Goal: Task Accomplishment & Management: Use online tool/utility

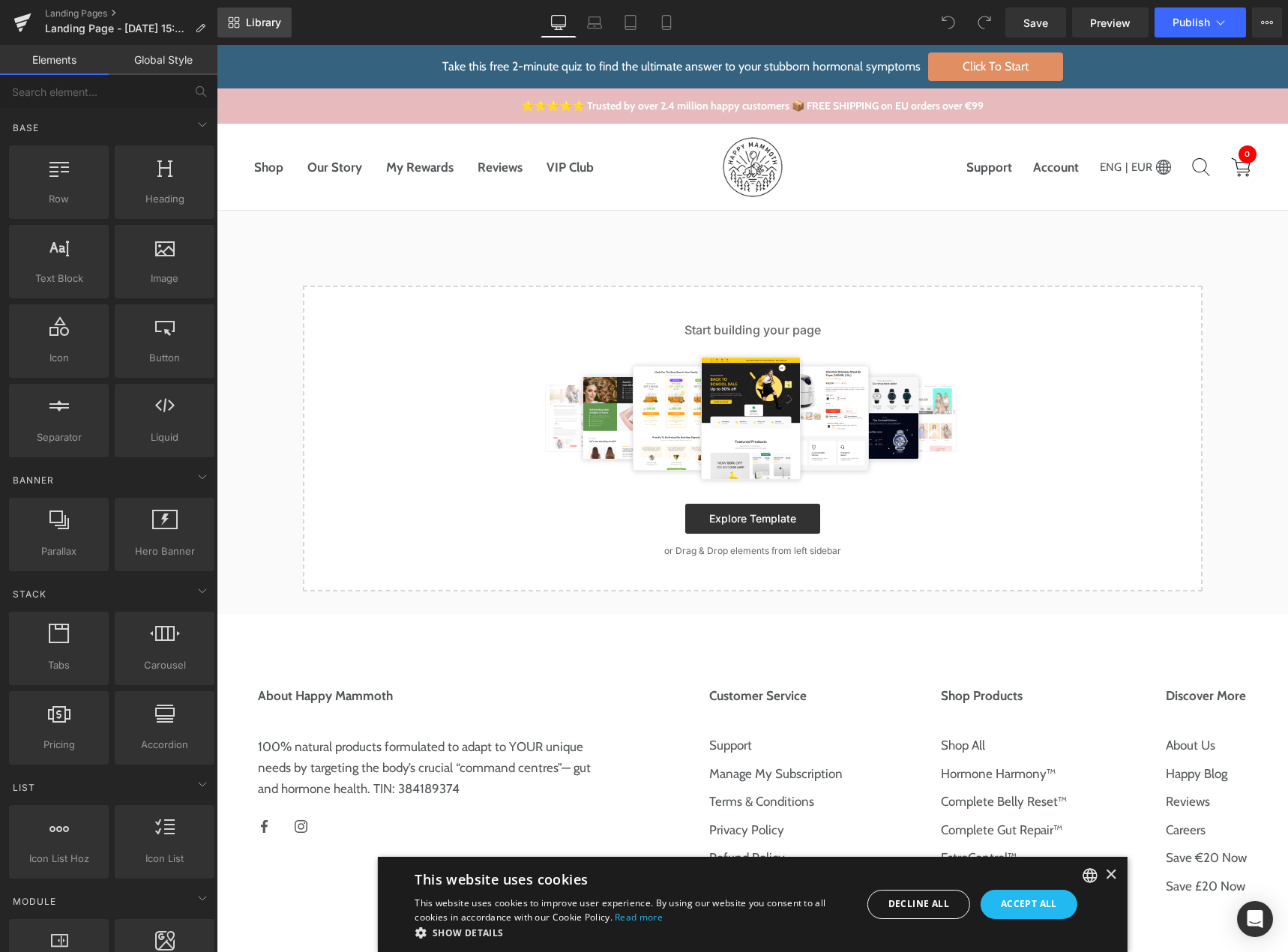
click at [272, 26] on span "Library" at bounding box center [263, 23] width 35 height 14
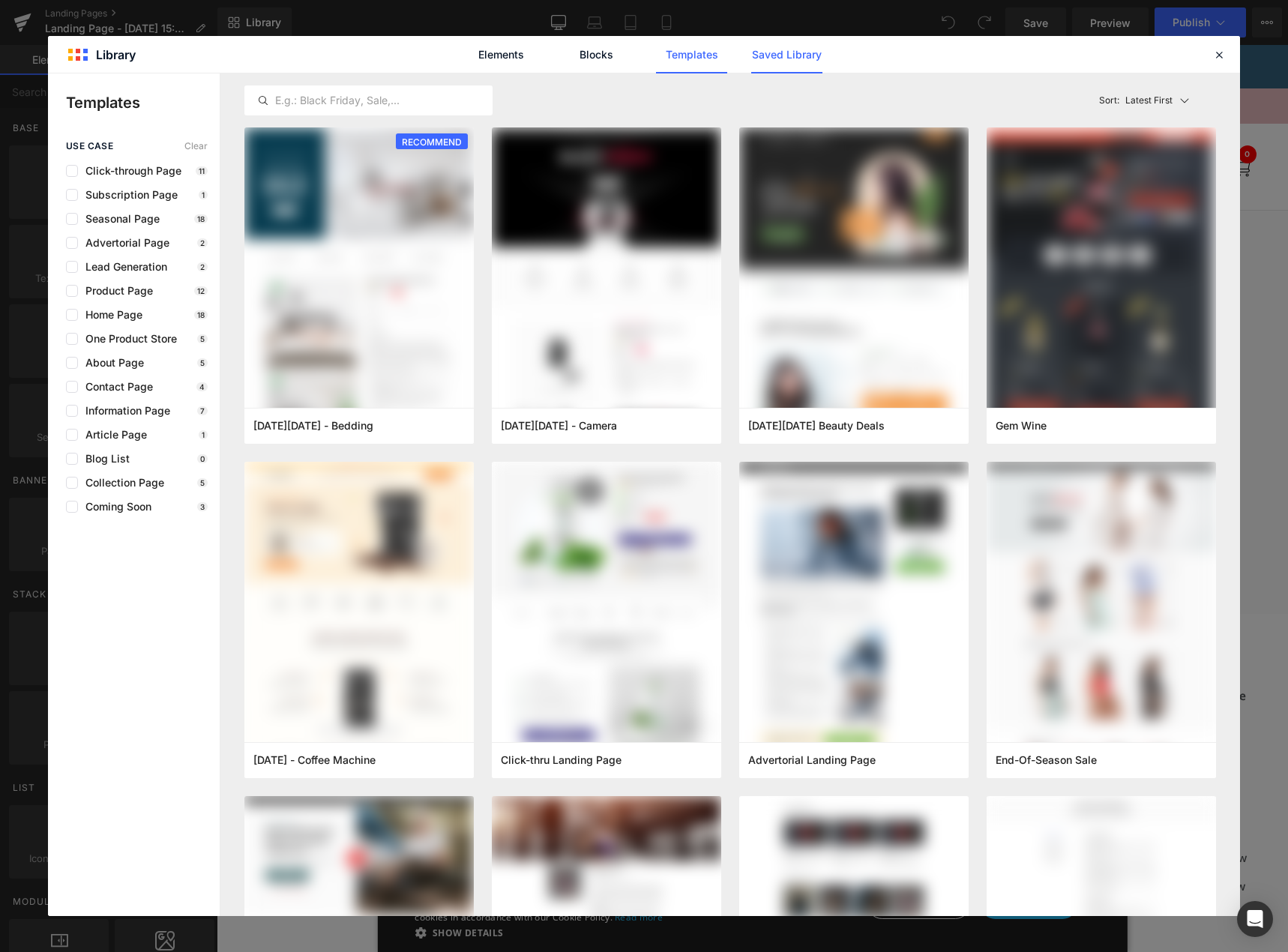
click at [774, 59] on link "Saved Library" at bounding box center [787, 55] width 71 height 37
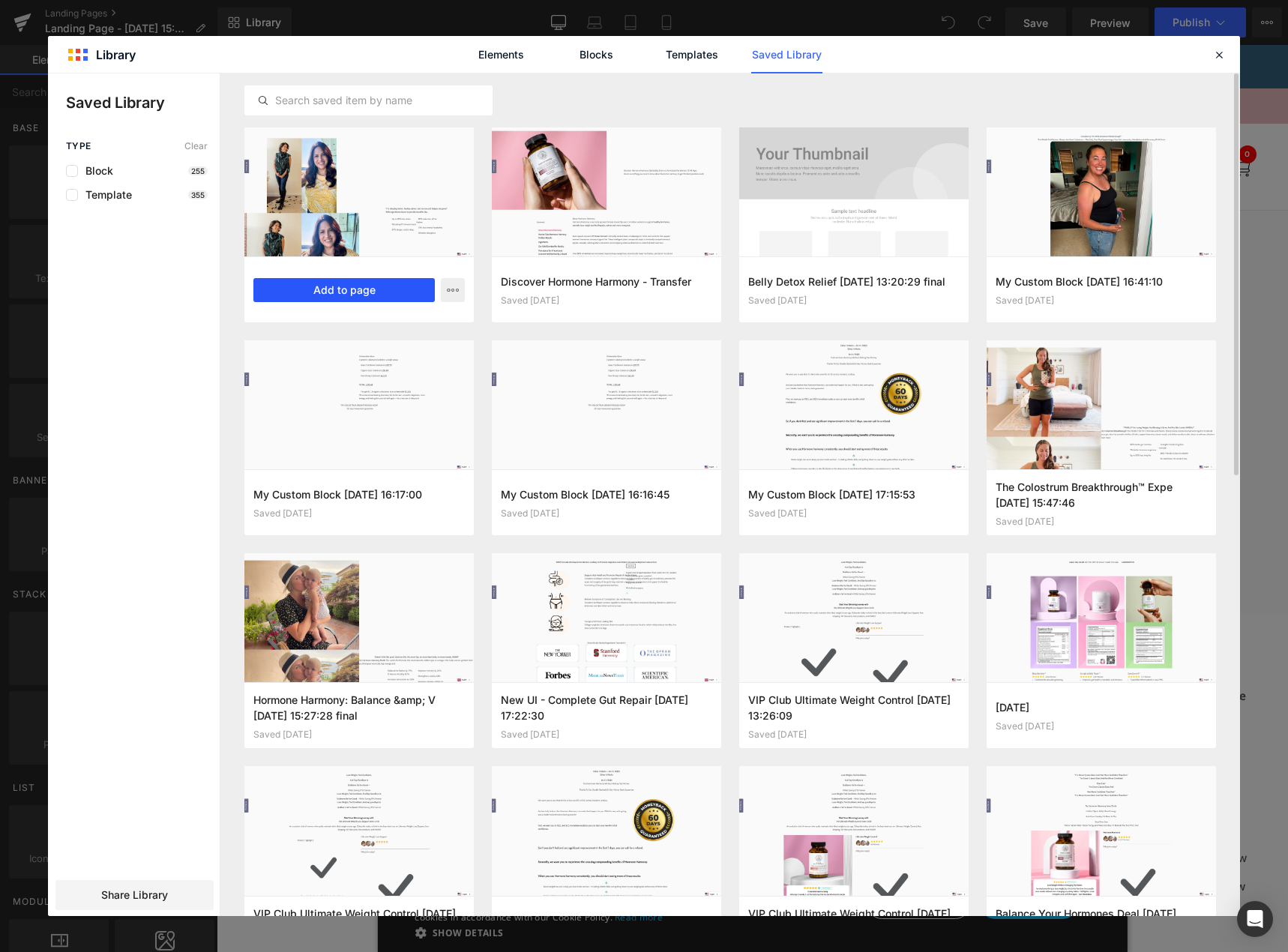
click at [382, 292] on button "Add to page" at bounding box center [345, 290] width 182 height 24
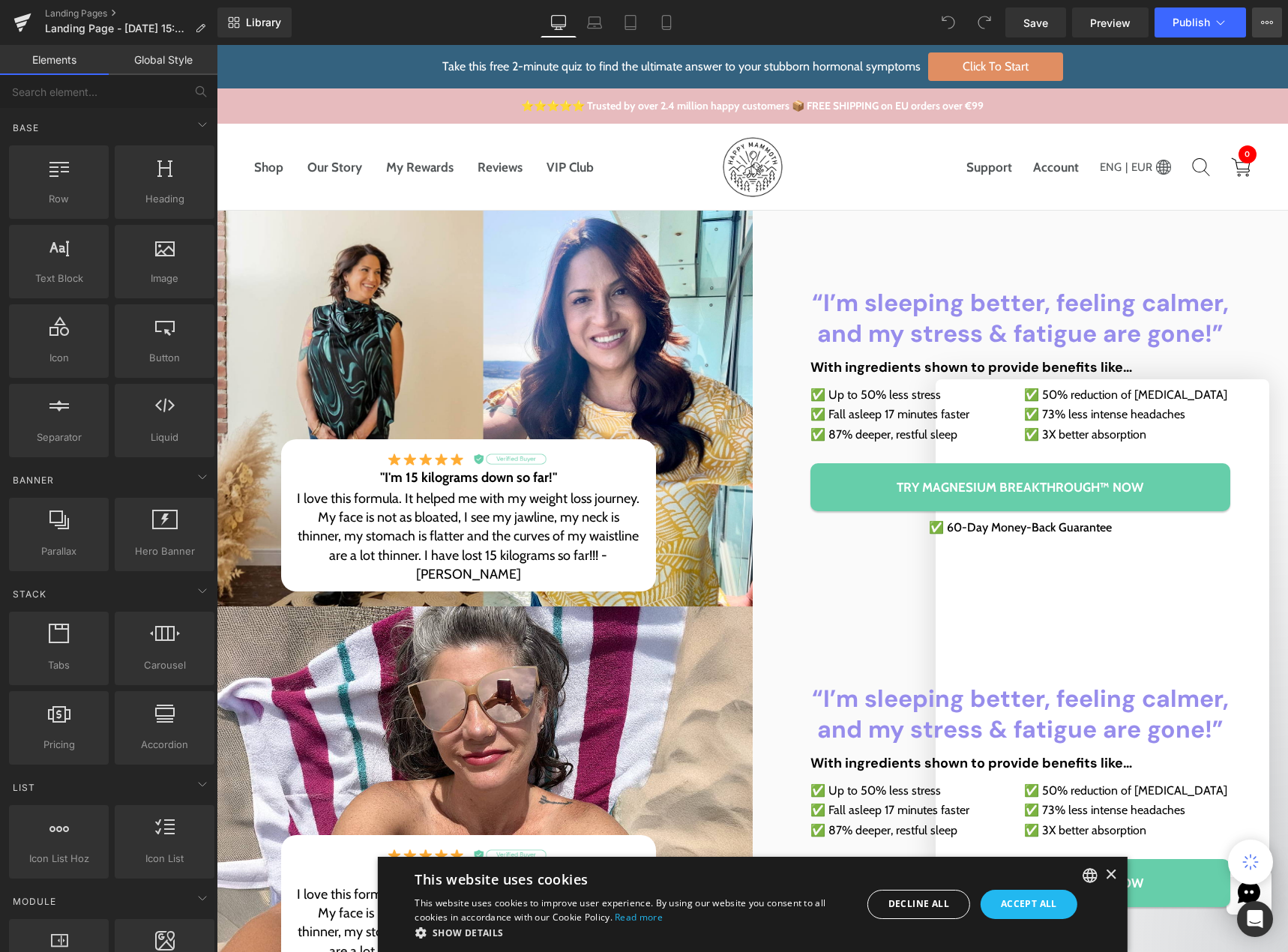
click at [1269, 26] on icon at bounding box center [1267, 23] width 12 height 12
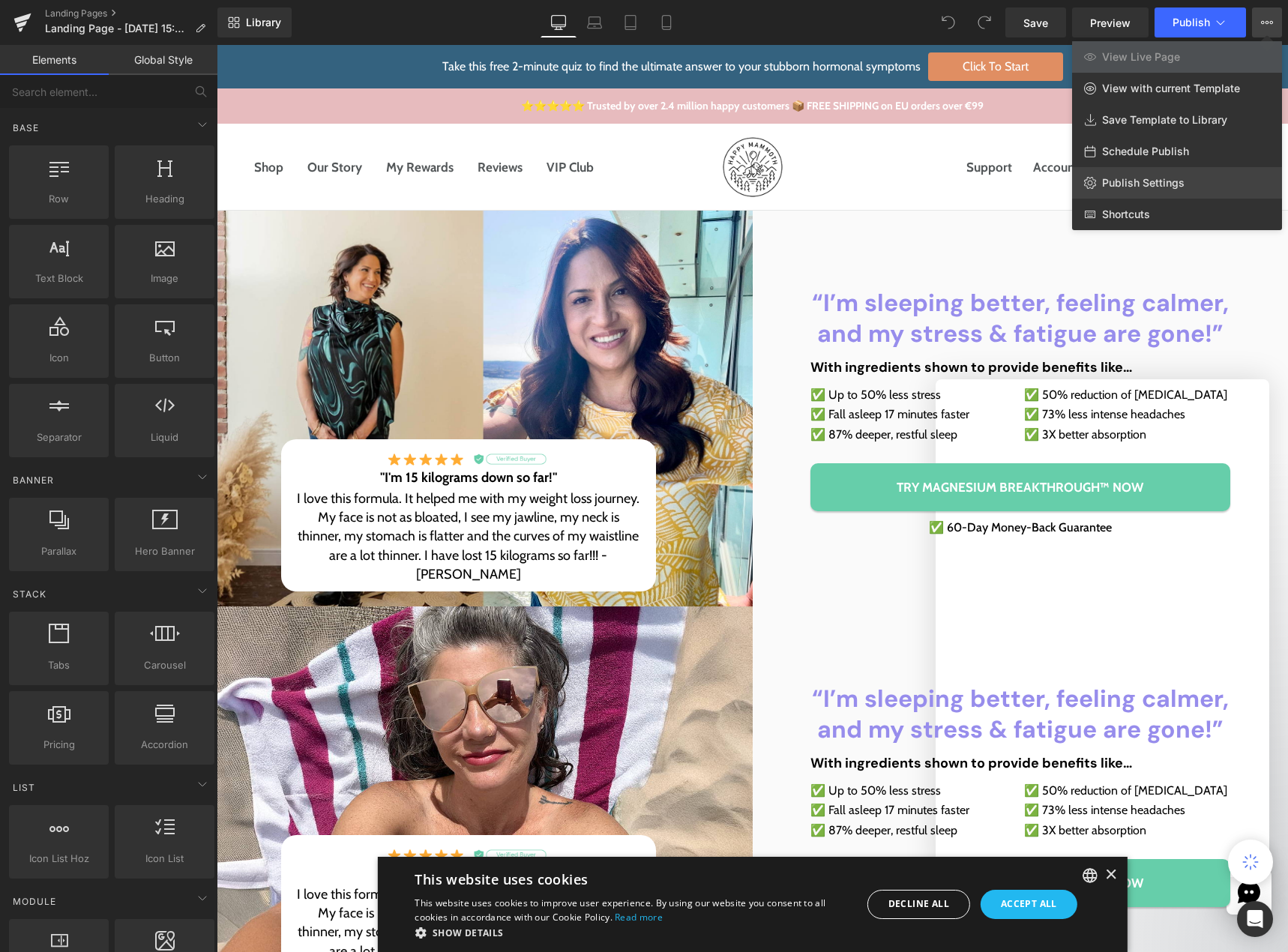
click at [1172, 185] on span "Publish Settings" at bounding box center [1143, 183] width 82 height 14
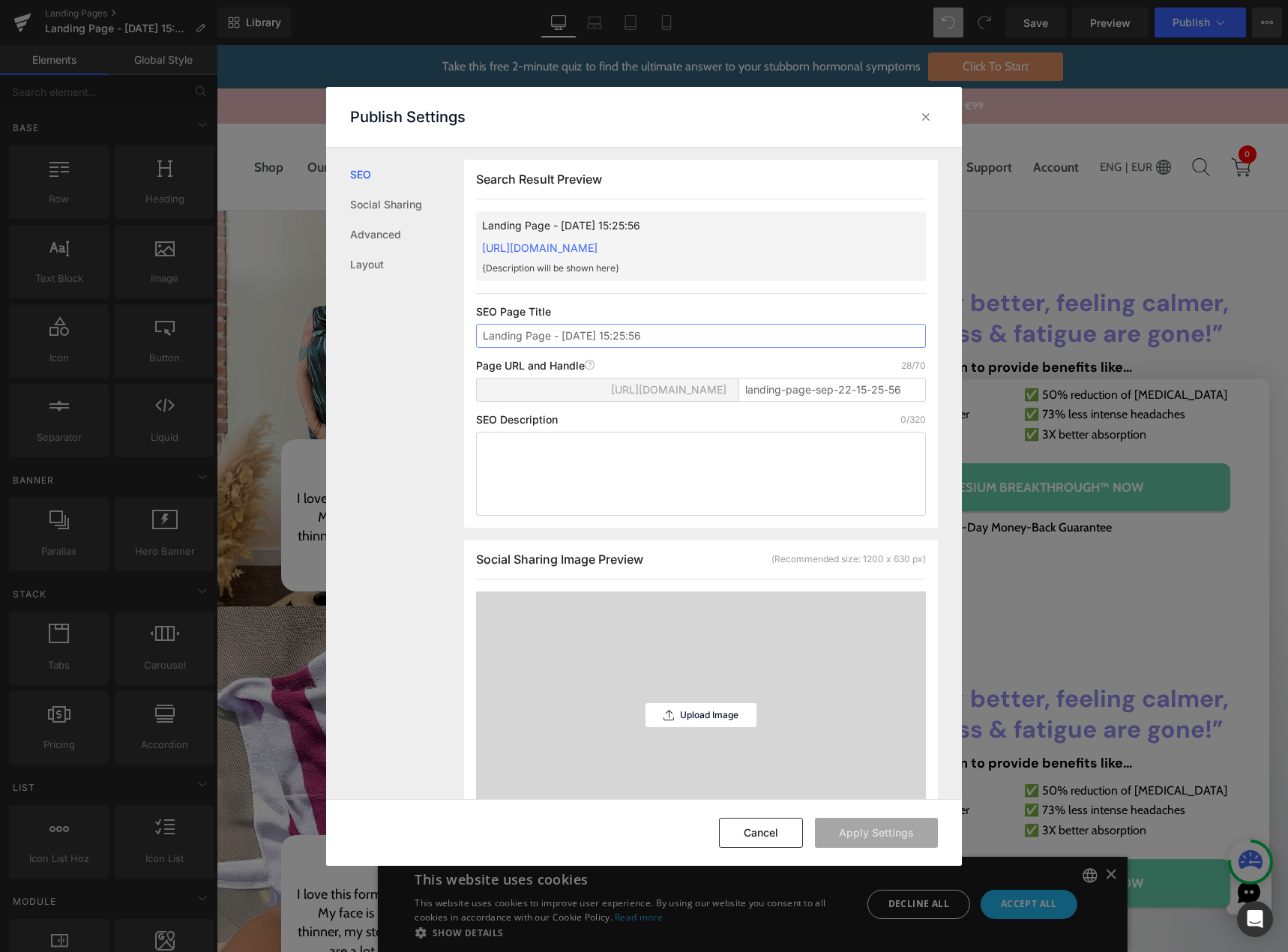
scroll to position [1, 0]
drag, startPoint x: 748, startPoint y: 389, endPoint x: 922, endPoint y: 391, distance: 174.0
click at [916, 391] on input "landing-page-sep-22-15-25-56" at bounding box center [832, 389] width 188 height 24
paste input "magnesium-reset"
type input "magnesium-reset"
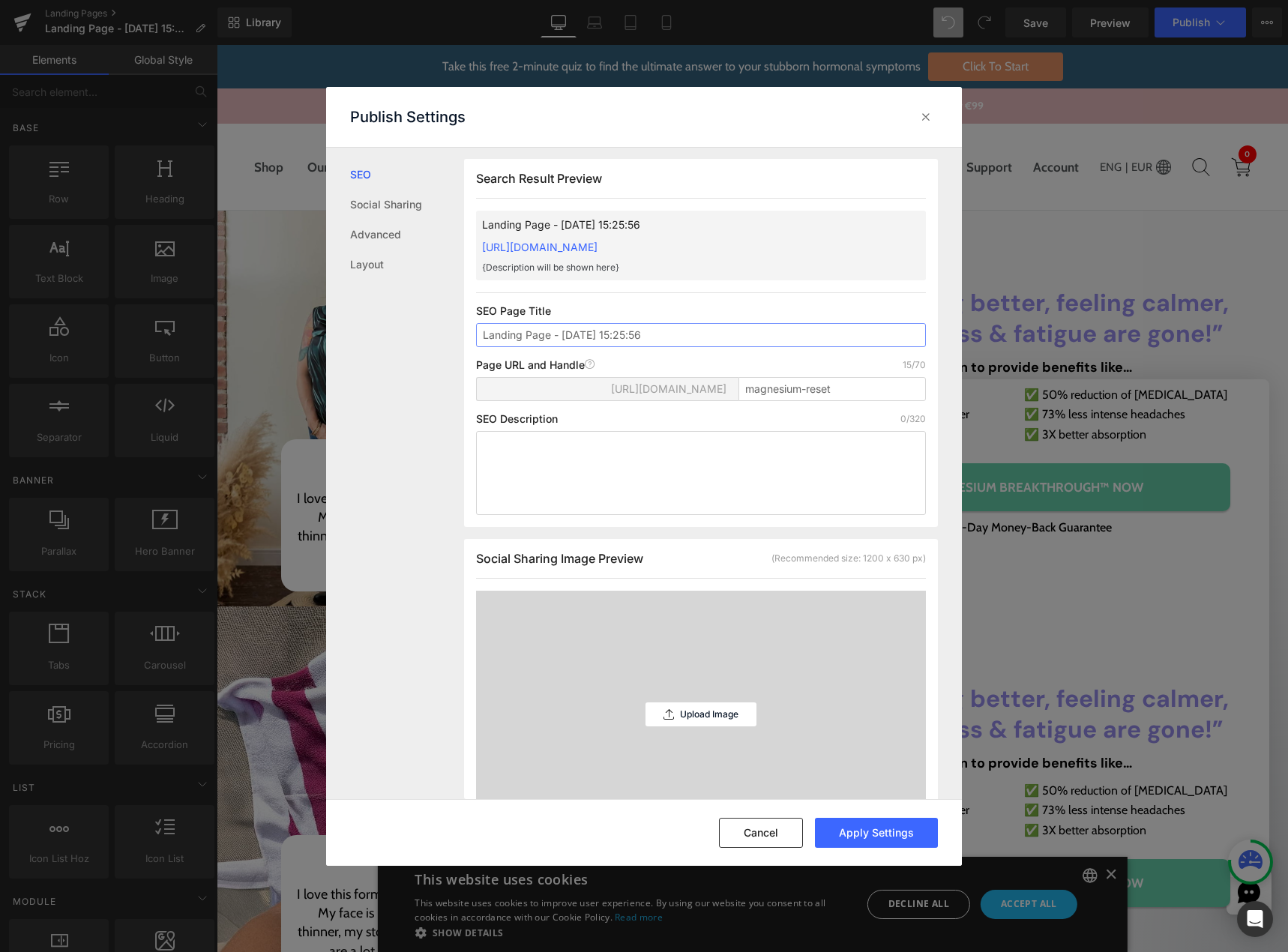
drag, startPoint x: 651, startPoint y: 335, endPoint x: 455, endPoint y: 323, distance: 196.4
click at [456, 323] on div "SEO Social Sharing Advanced Layout Search Result Preview Landing Page - [DATE] …" at bounding box center [644, 473] width 636 height 652
click at [875, 833] on button "Apply Settings" at bounding box center [877, 833] width 123 height 30
click at [928, 118] on icon at bounding box center [925, 116] width 15 height 15
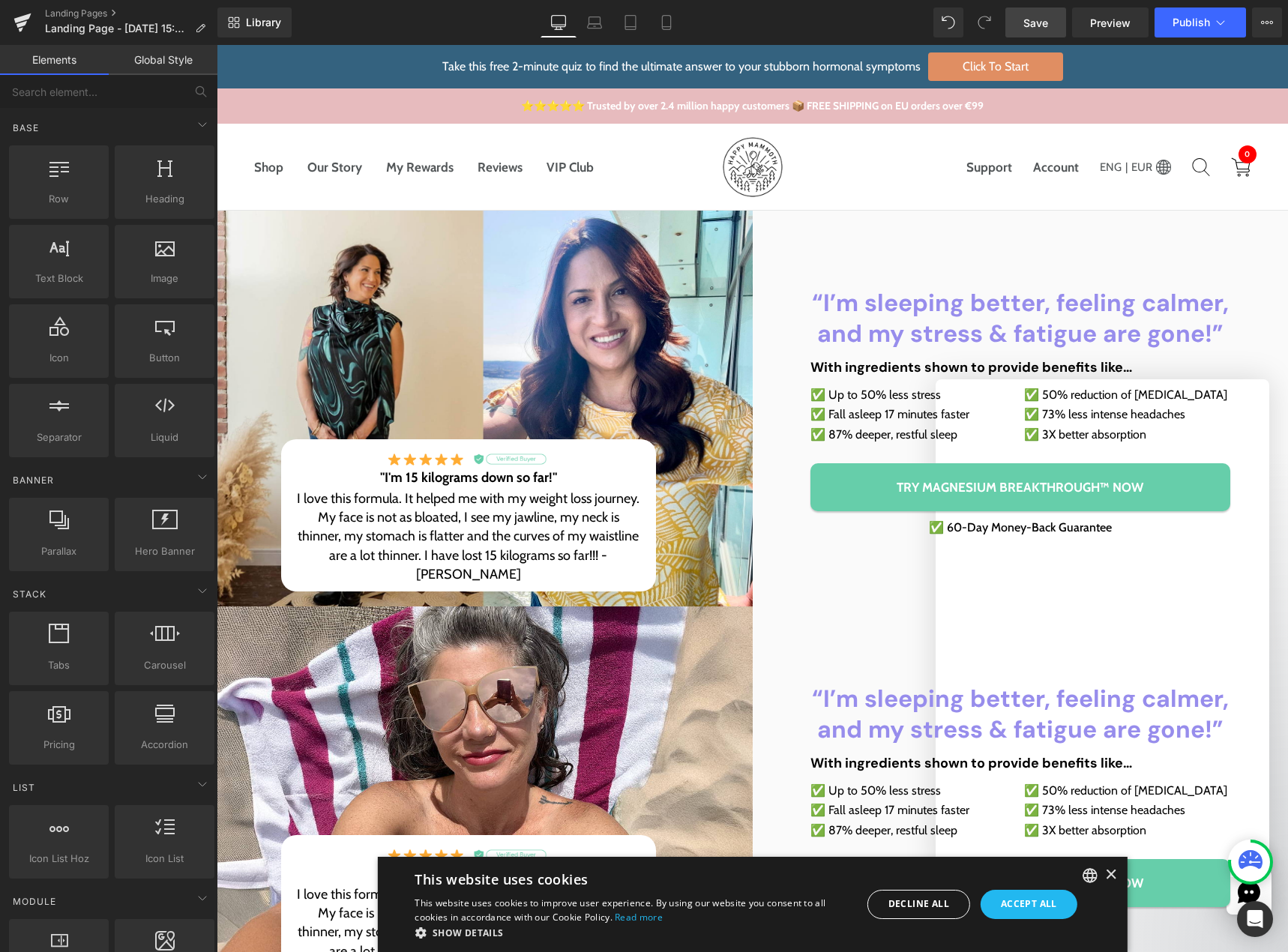
click at [1044, 26] on span "Save" at bounding box center [1035, 23] width 25 height 16
click at [1253, 920] on icon "Open Intercom Messenger" at bounding box center [1255, 919] width 17 height 20
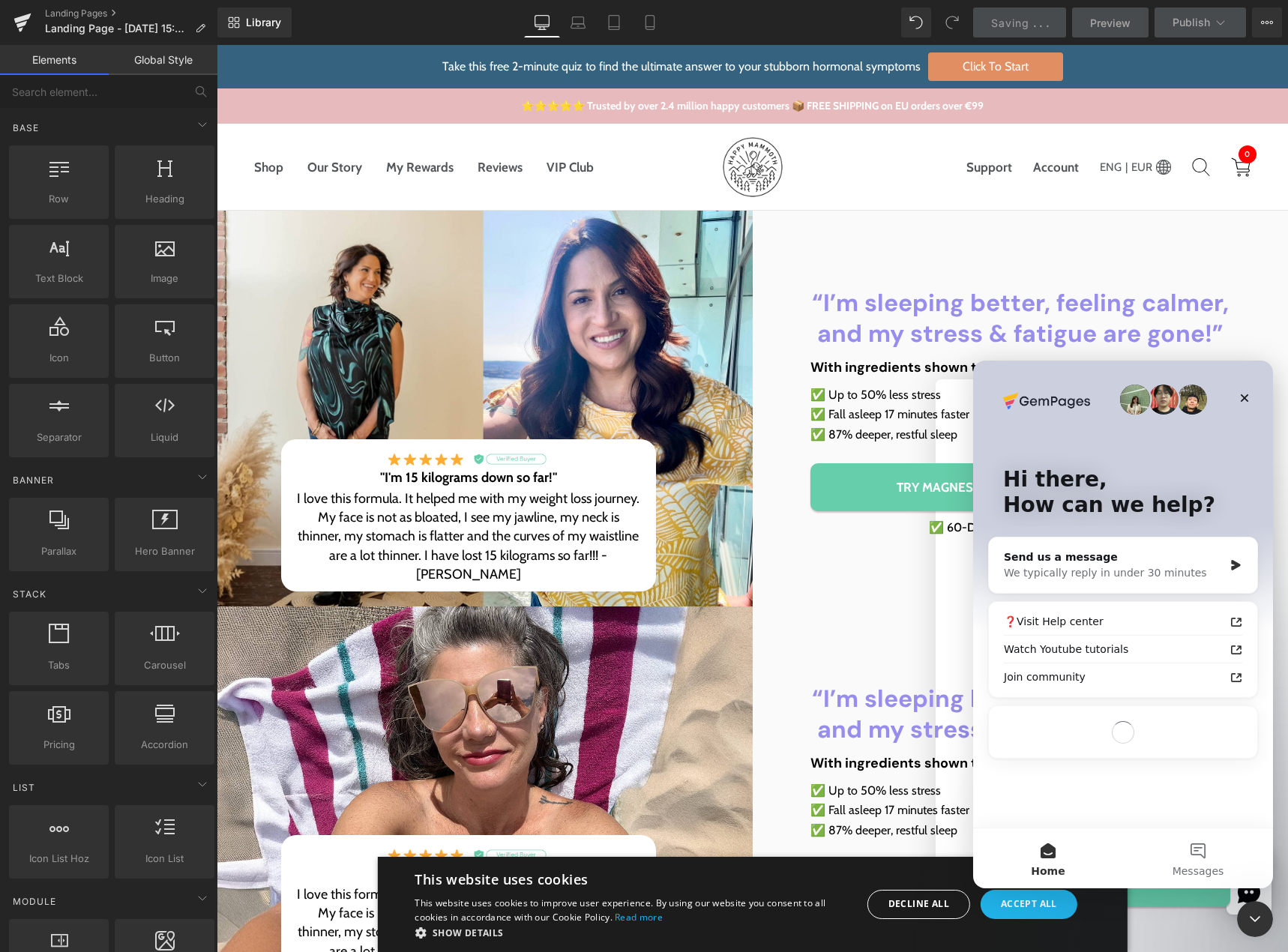
scroll to position [0, 0]
click at [1253, 922] on icon "Close Intercom Messenger" at bounding box center [1255, 919] width 18 height 18
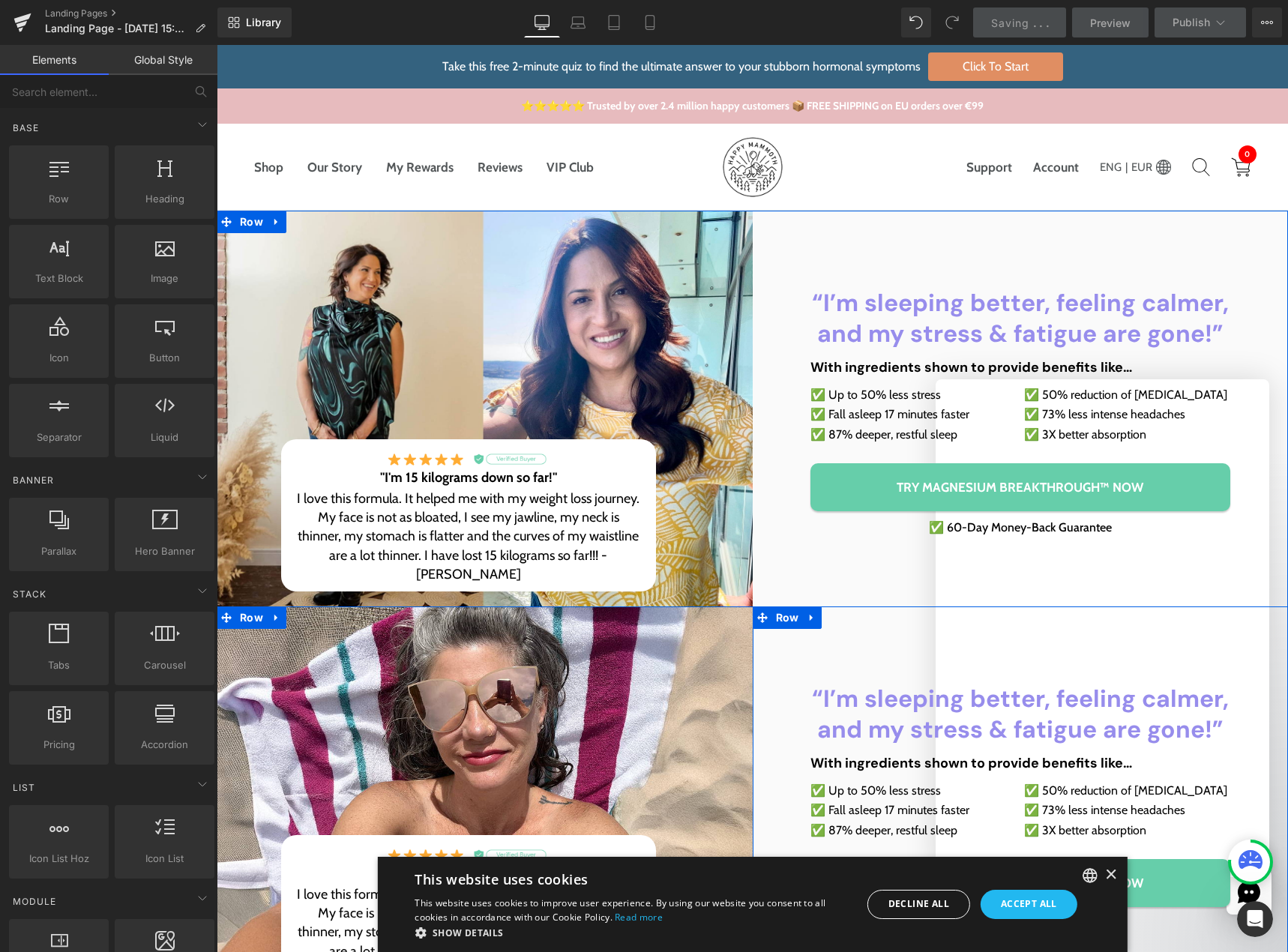
click at [1231, 905] on div "“I’m sleeping better, feeling calmer, and my stress & fatigue are gone!” Headin…" at bounding box center [1021, 804] width 536 height 344
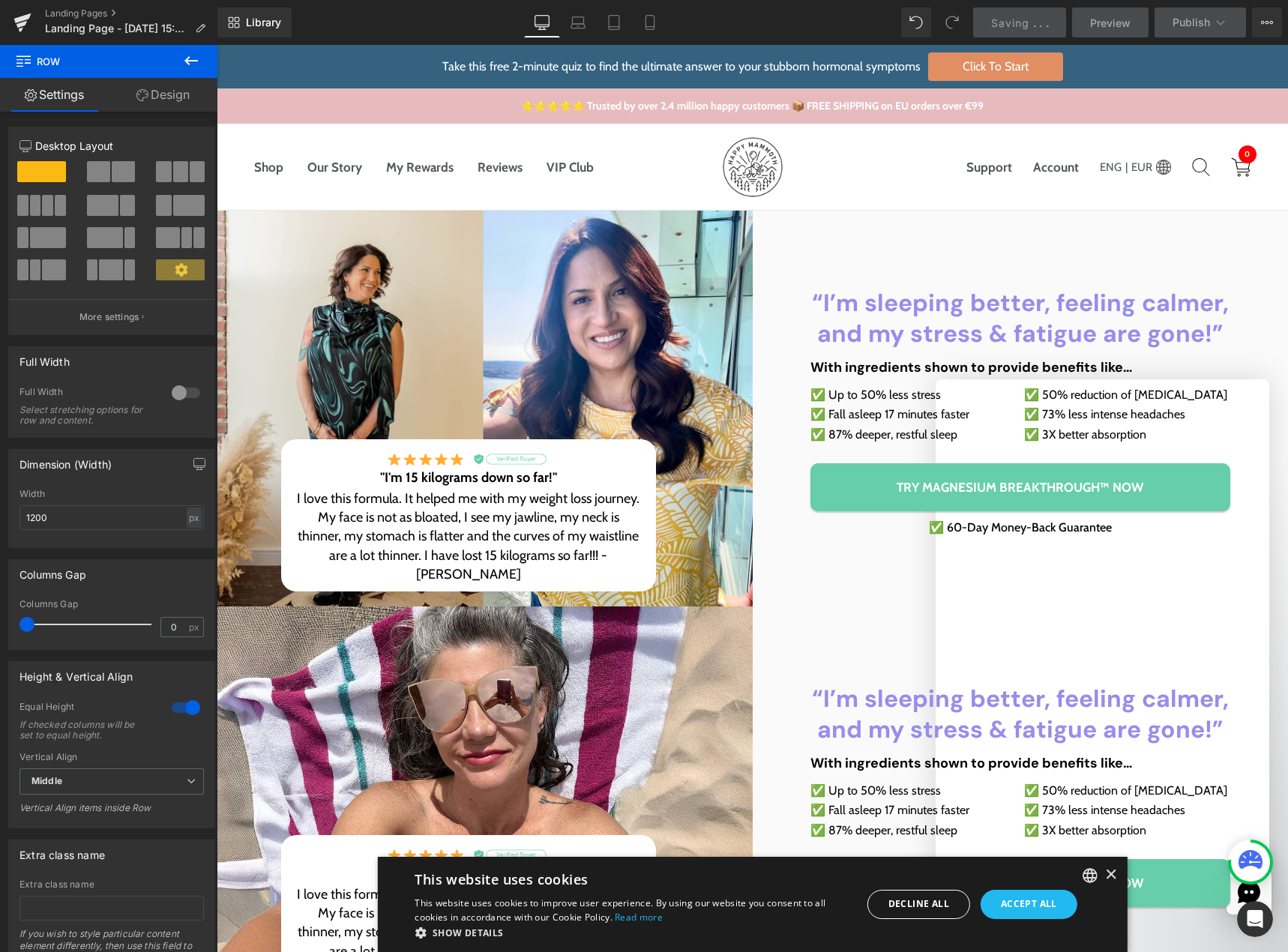
click at [1253, 861] on icon at bounding box center [1251, 859] width 24 height 19
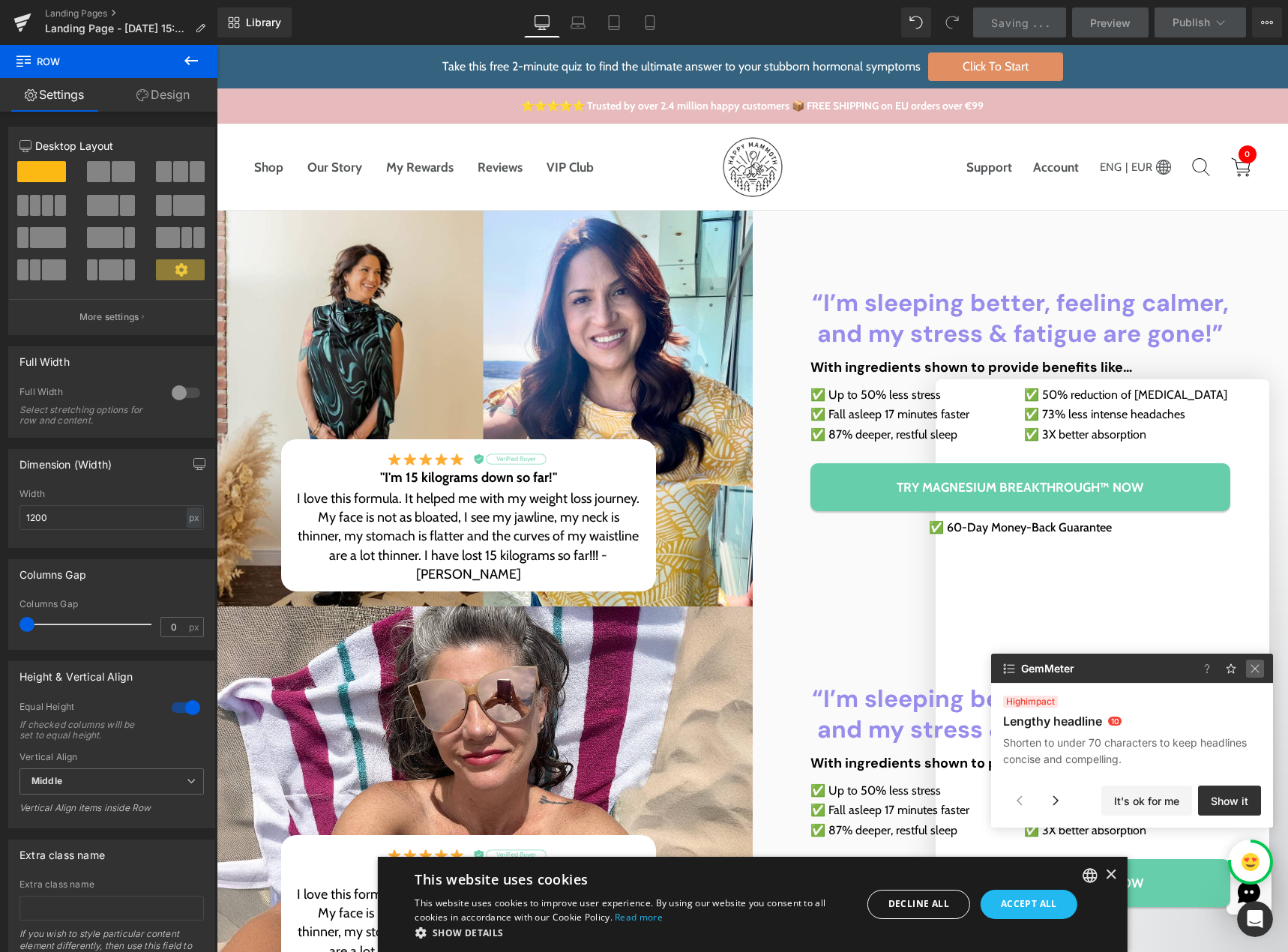
click at [1256, 666] on img at bounding box center [1255, 668] width 18 height 18
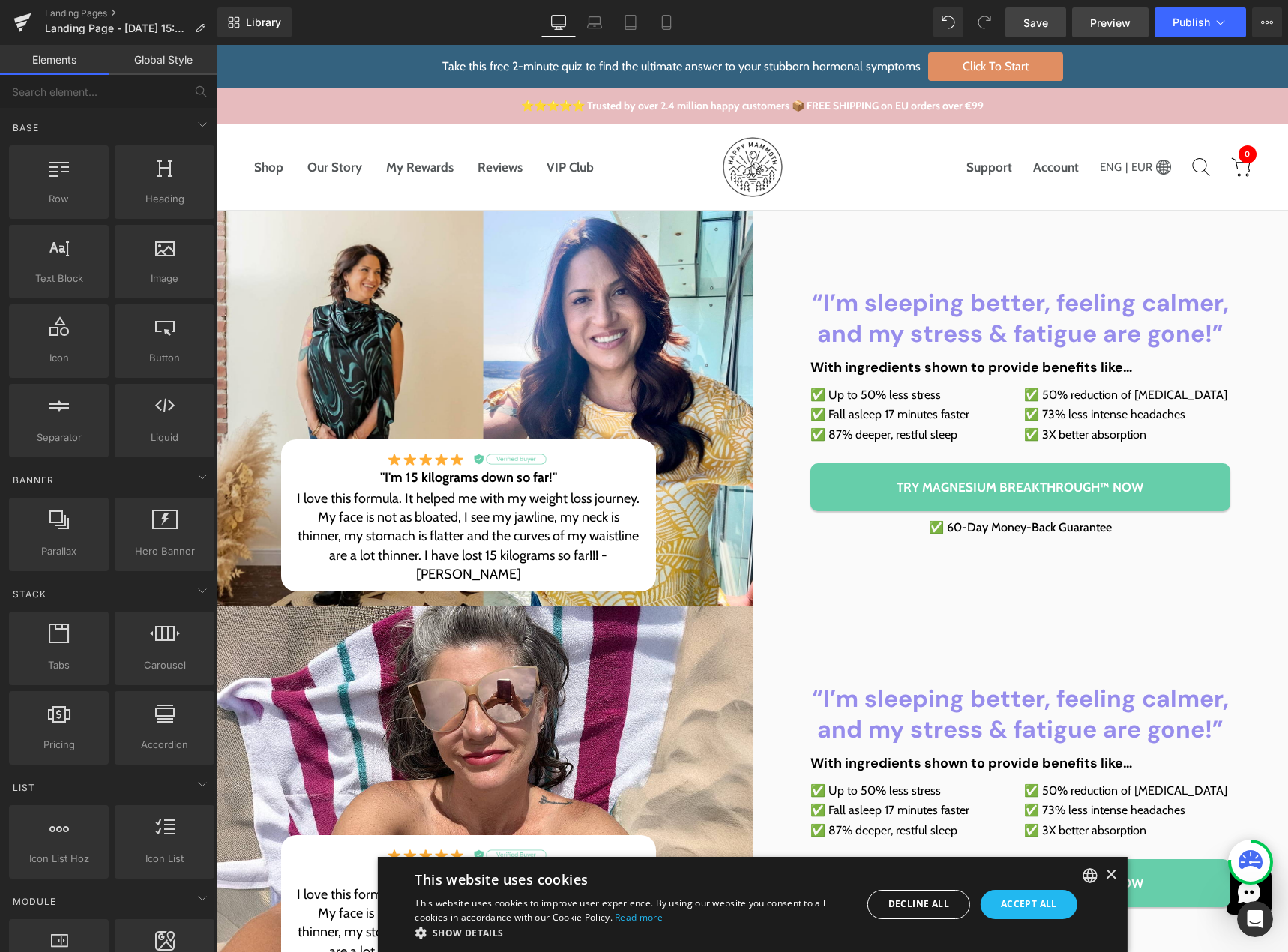
click at [1125, 10] on link "Preview" at bounding box center [1111, 23] width 76 height 30
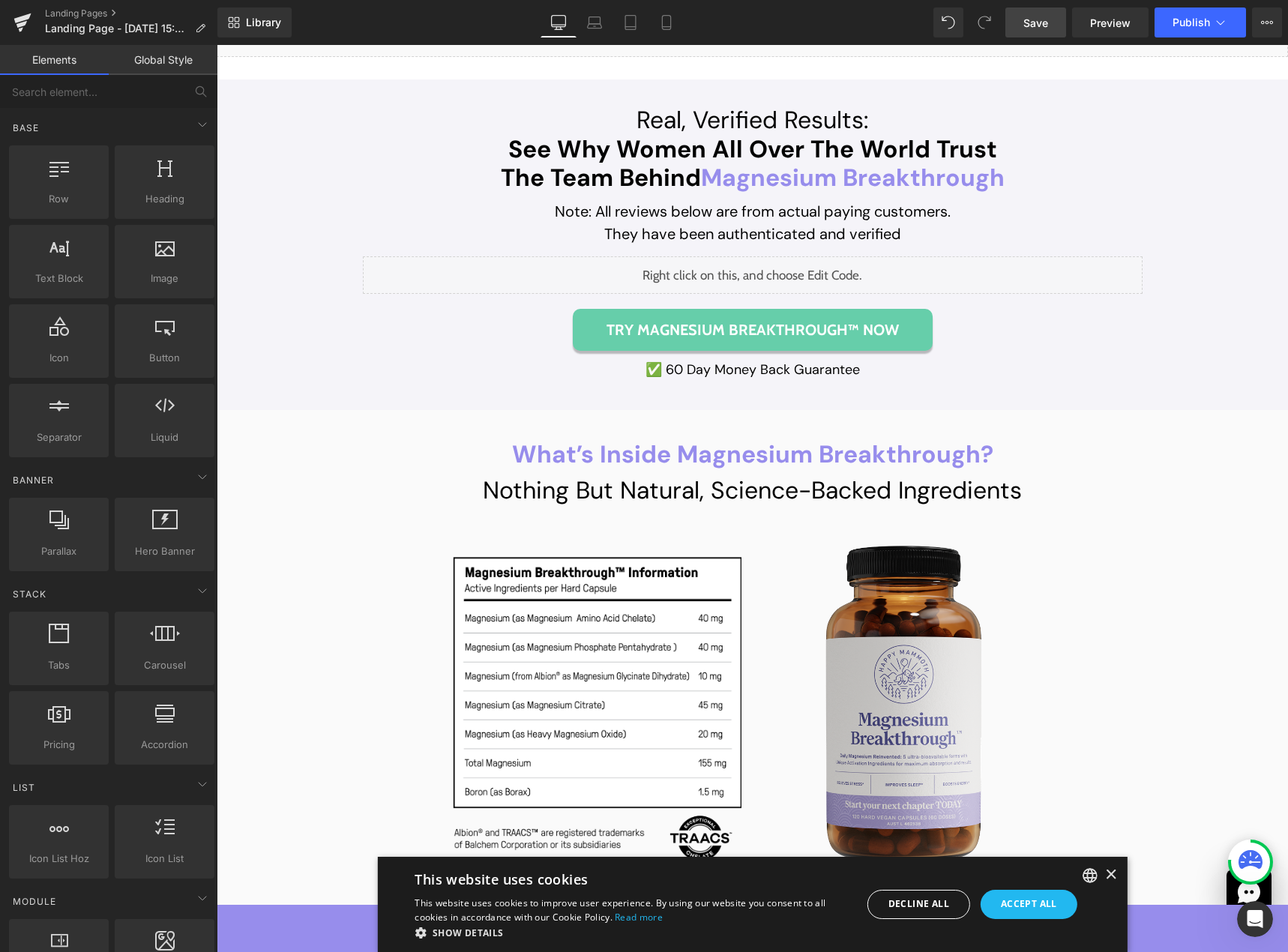
scroll to position [11488, 0]
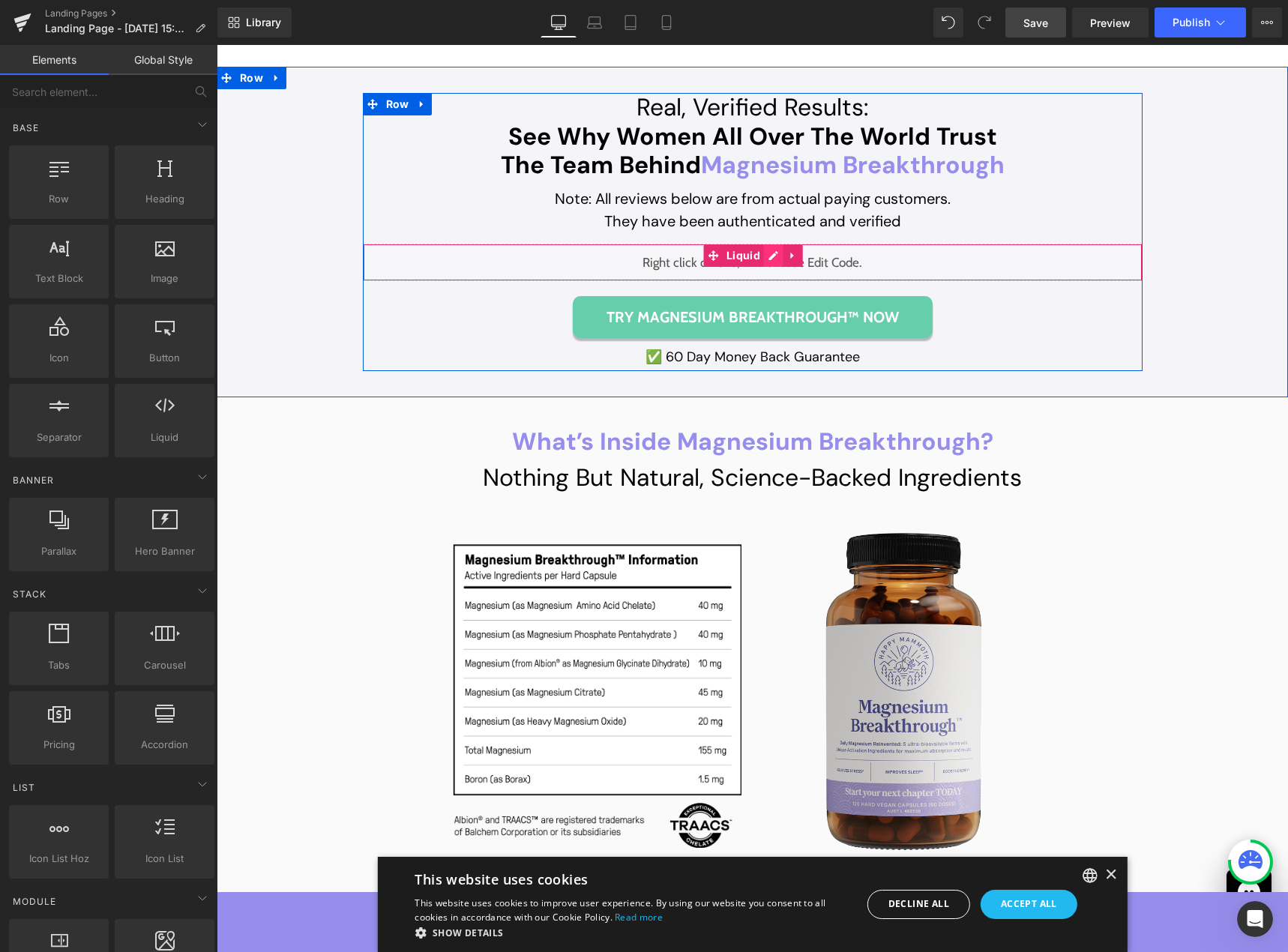
click at [762, 255] on div "Liquid" at bounding box center [752, 262] width 780 height 37
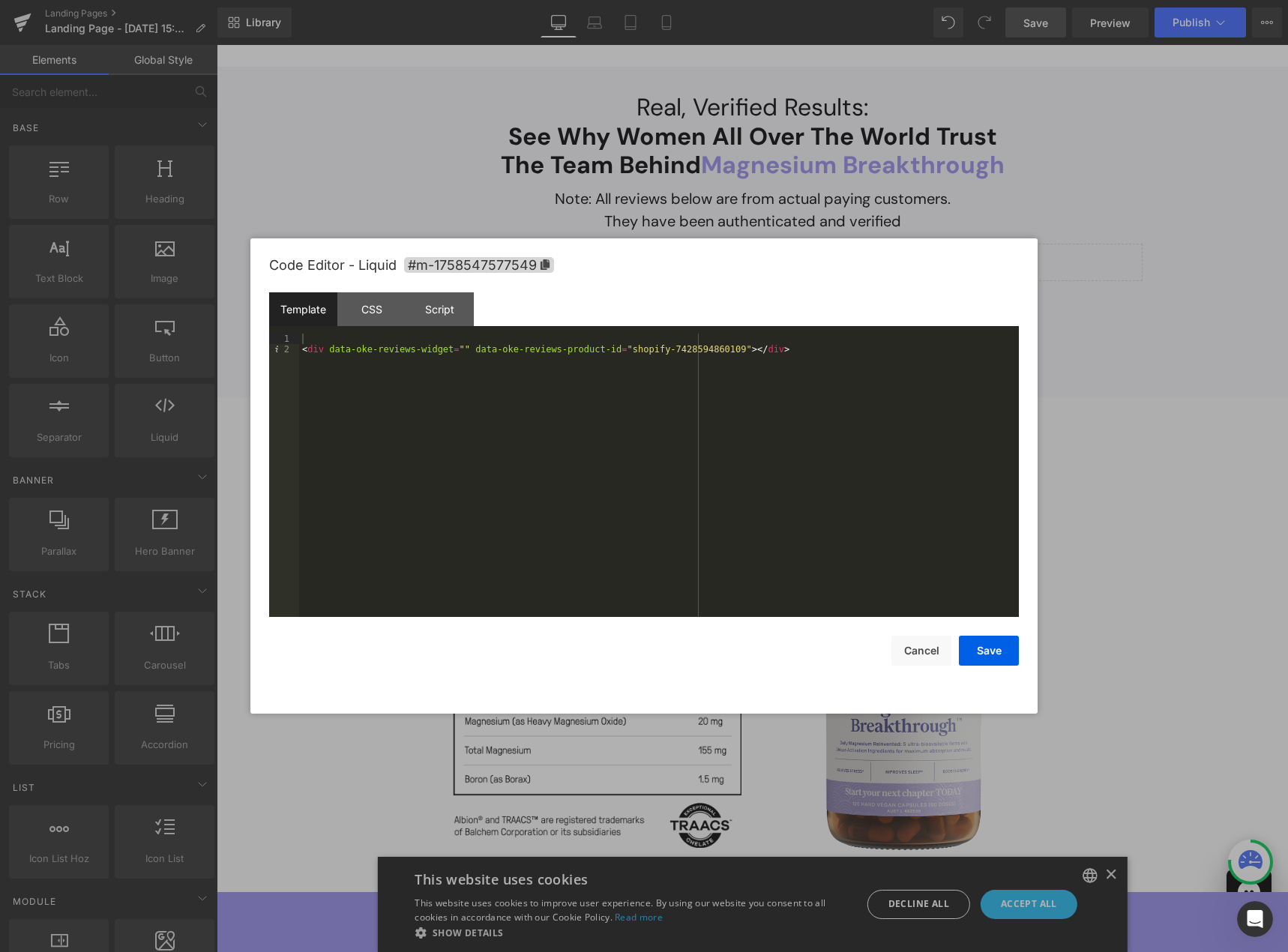
click at [660, 351] on div "< div data-oke-reviews-widget = "" data-oke-reviews-product-id = "shopify-74285…" at bounding box center [660, 486] width 720 height 305
click at [981, 649] on button "Save" at bounding box center [989, 651] width 60 height 30
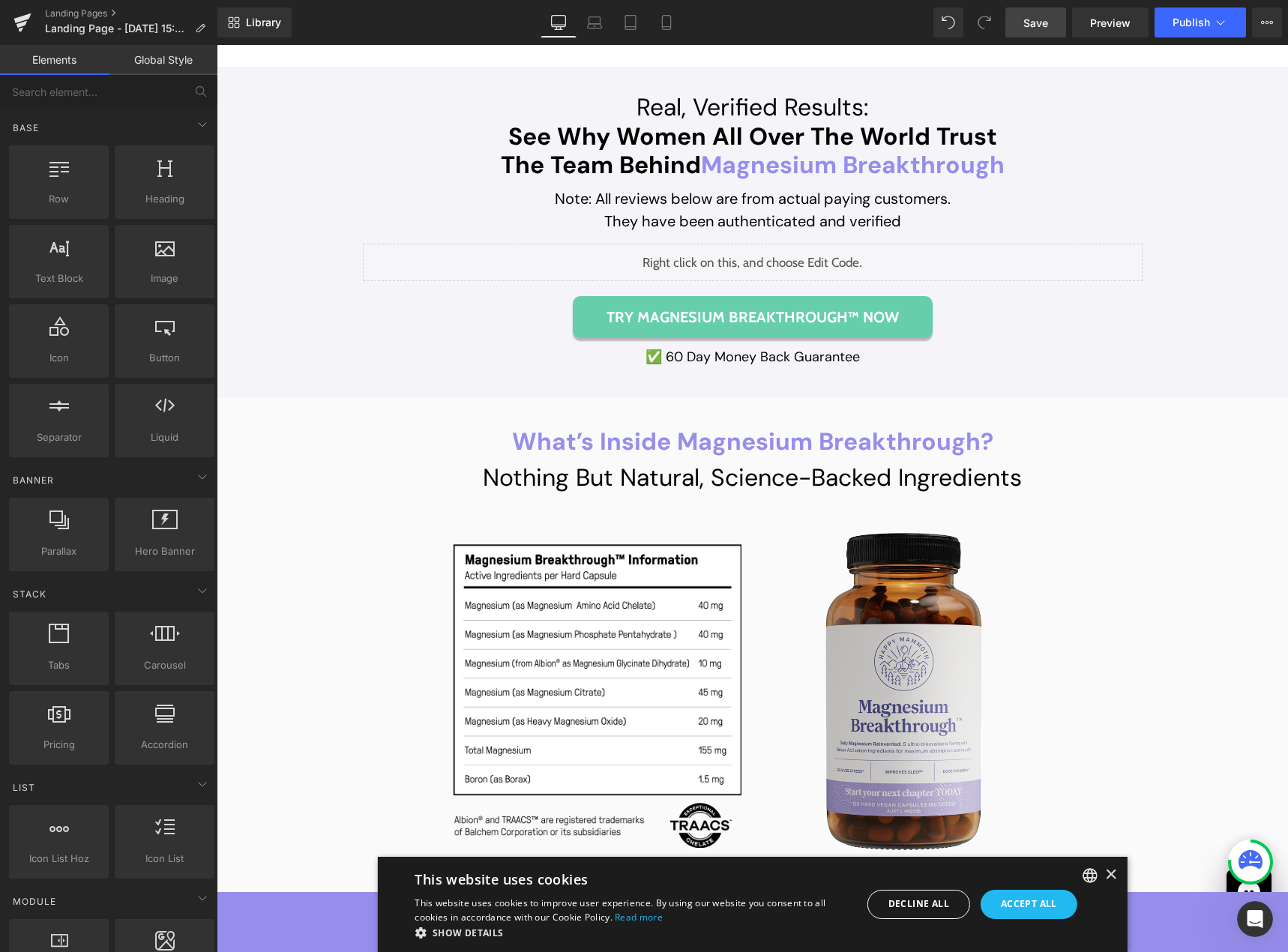
click at [1053, 25] on link "Save" at bounding box center [1036, 23] width 61 height 30
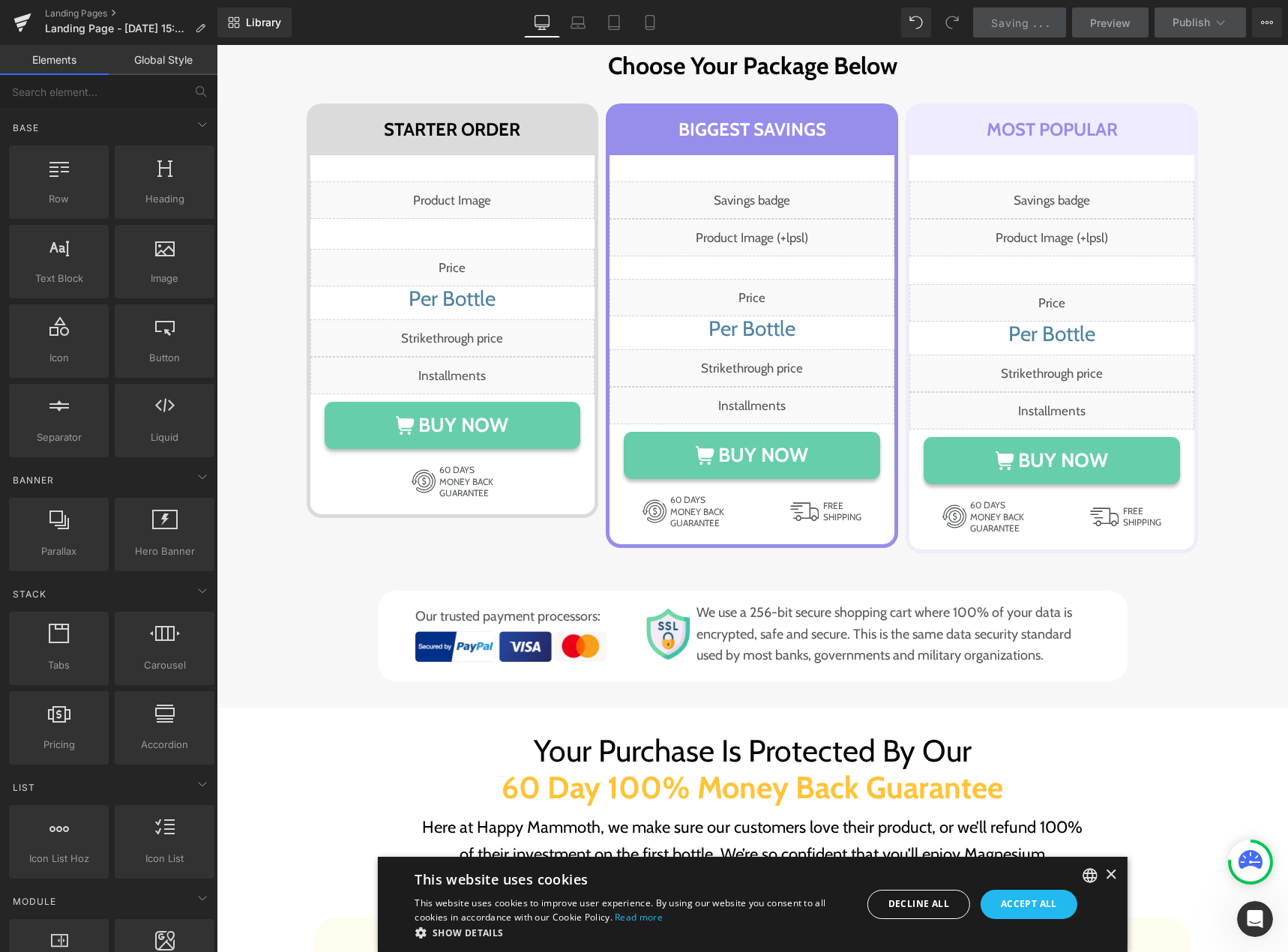
scroll to position [9464, 0]
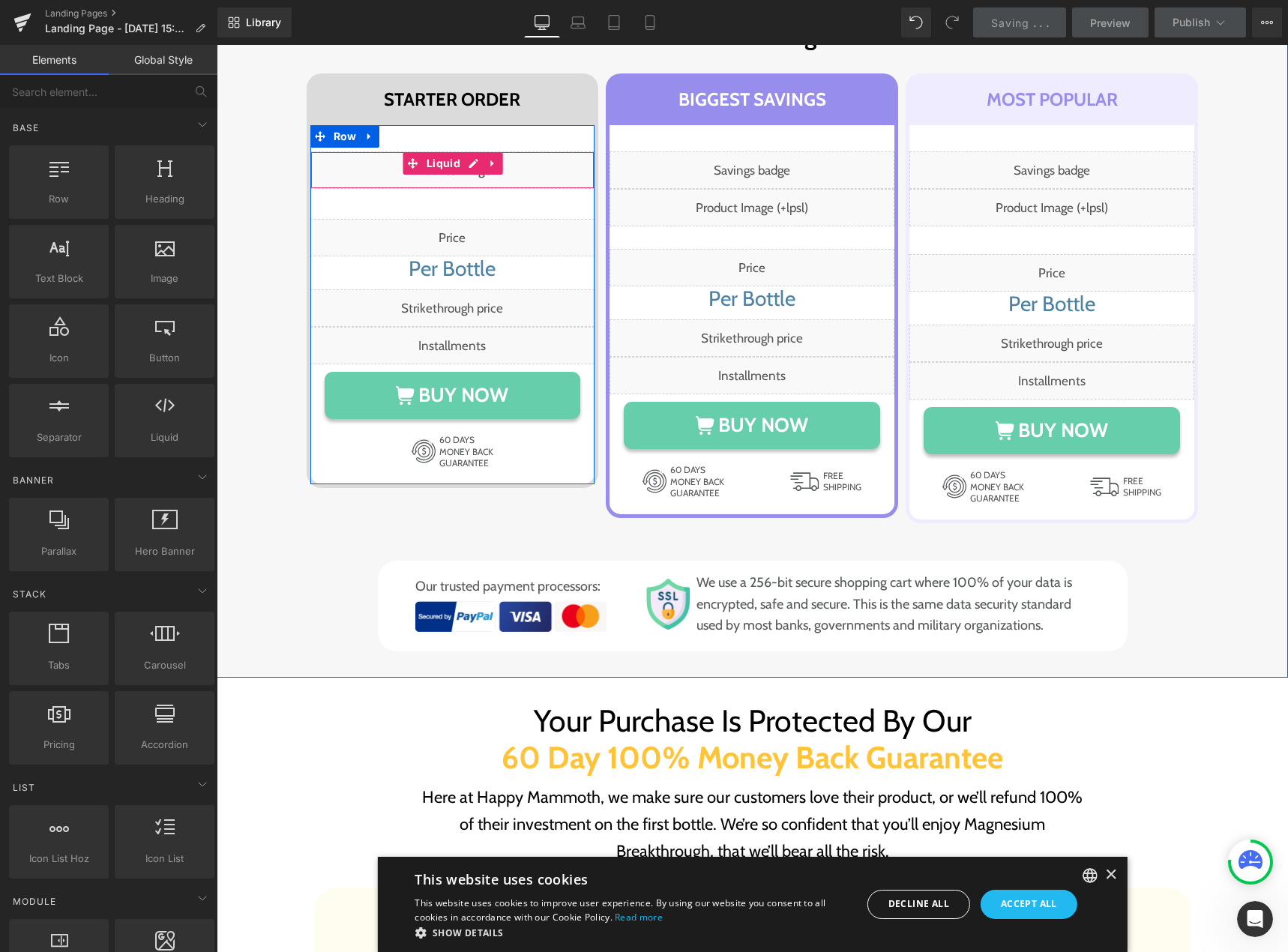
click at [464, 159] on div "Liquid" at bounding box center [453, 170] width 285 height 37
click at [489, 228] on div "Liquid" at bounding box center [453, 237] width 285 height 37
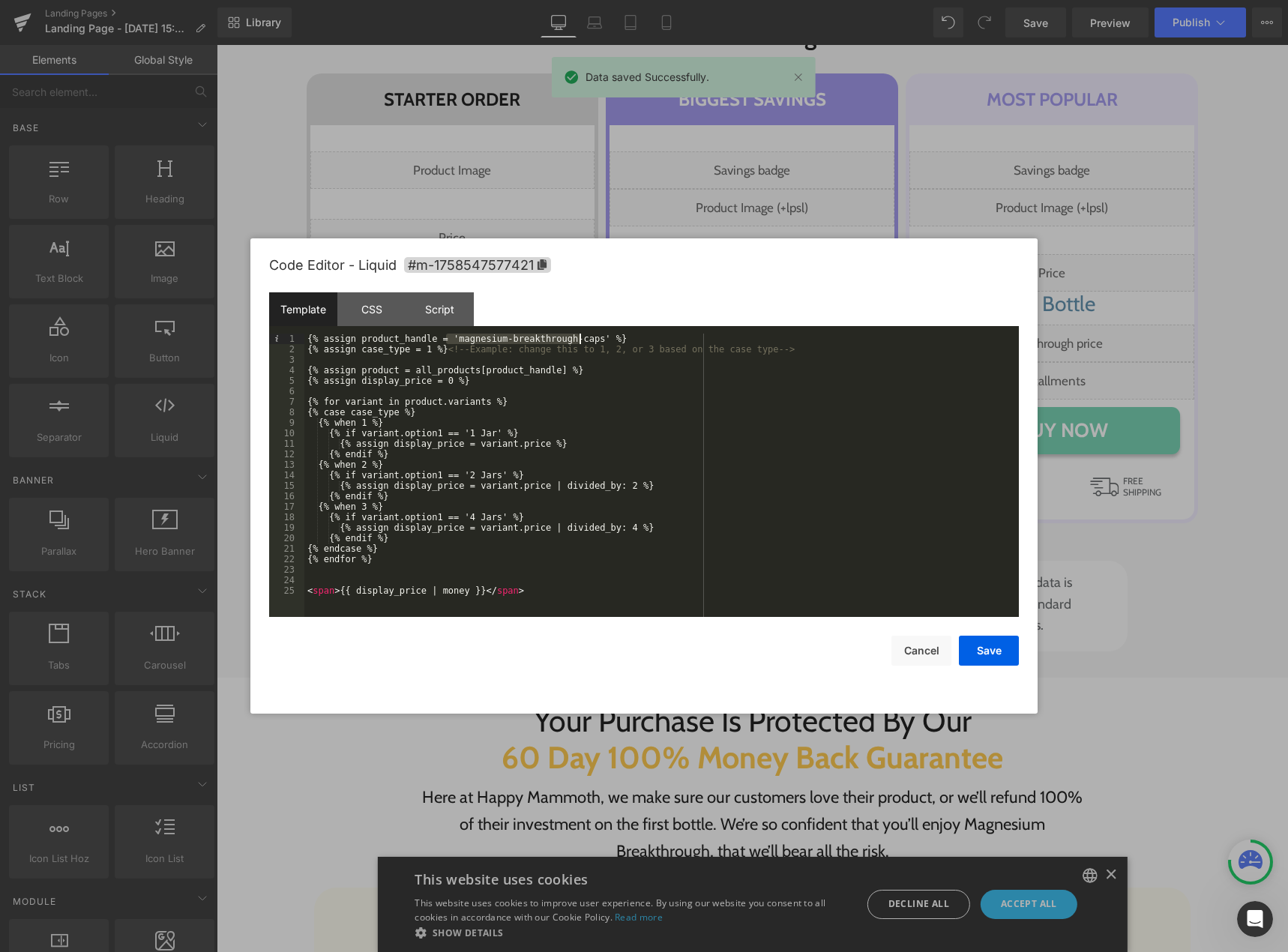
drag, startPoint x: 446, startPoint y: 339, endPoint x: 577, endPoint y: 338, distance: 131.0
click at [577, 338] on div "{% assign product_handle = 'magnesium-breakthrough-caps' %} {% assign case_type…" at bounding box center [662, 486] width 715 height 305
click at [939, 653] on button "Cancel" at bounding box center [921, 651] width 60 height 30
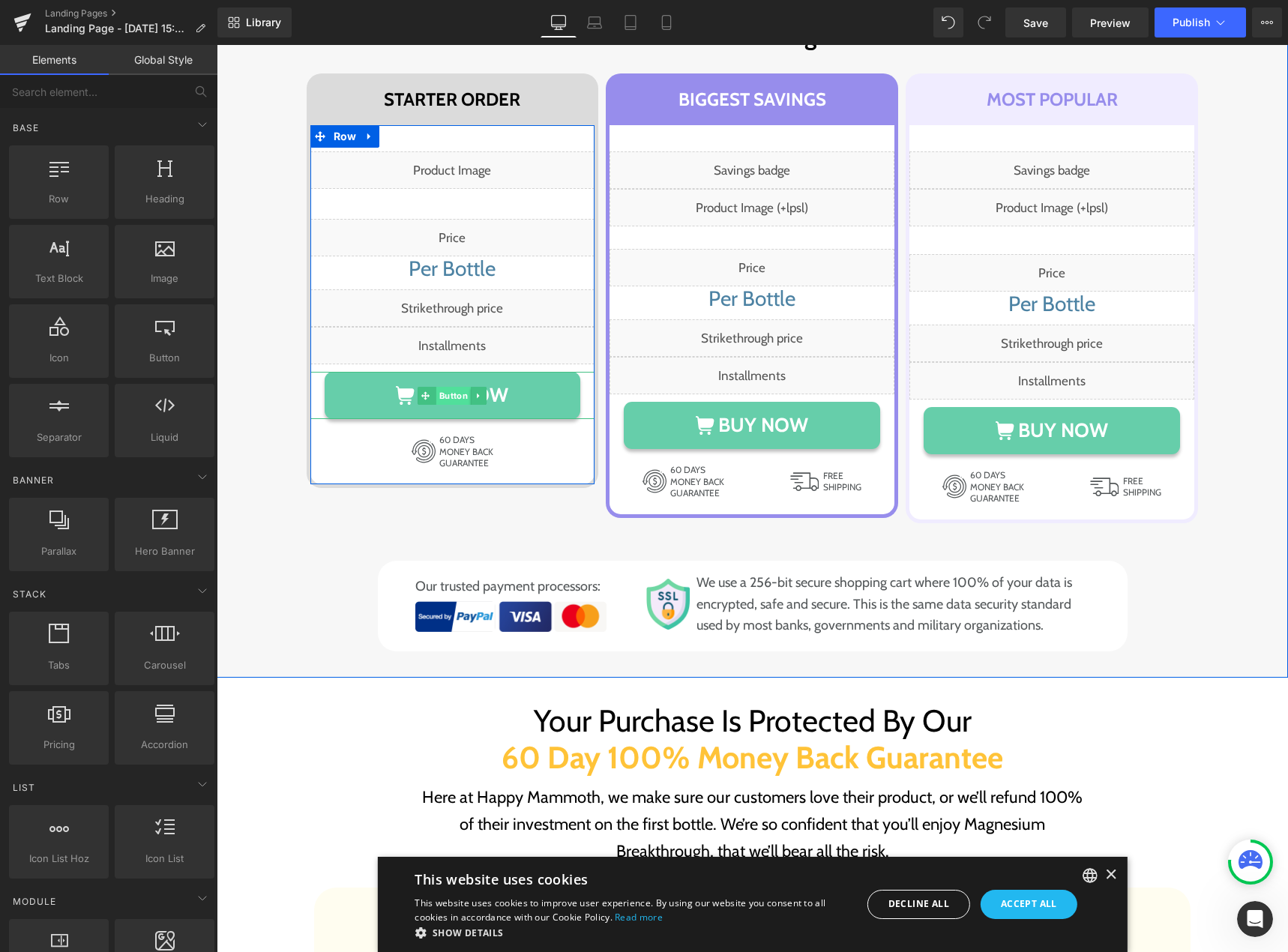
click at [452, 392] on span "Button" at bounding box center [454, 396] width 35 height 18
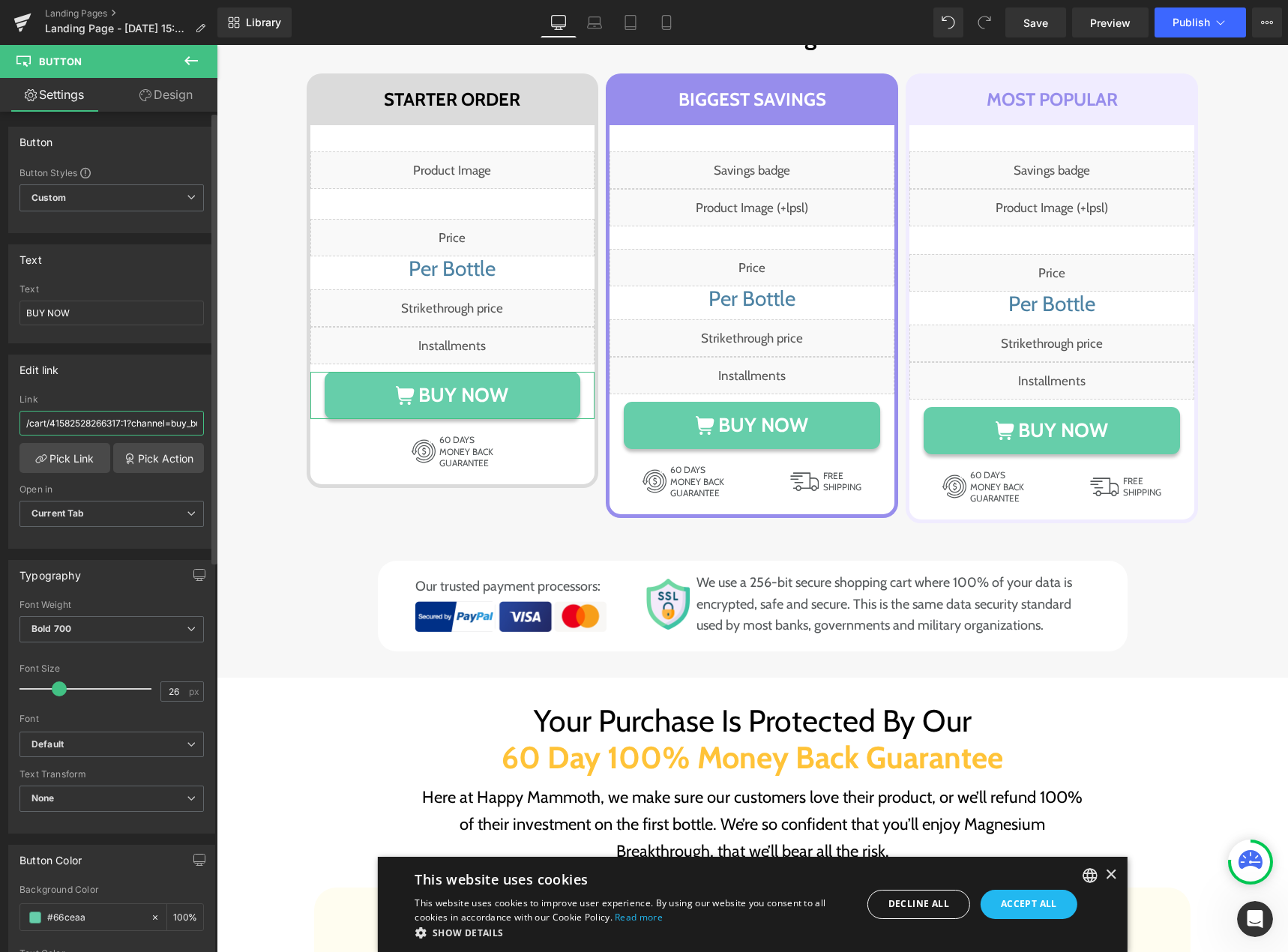
click at [63, 427] on input "/cart/41582528266317:1?channel=buy_button" at bounding box center [112, 423] width 184 height 25
paste input "4932560912555"
type input "/cart/44932560912555:1?channel=buy_button"
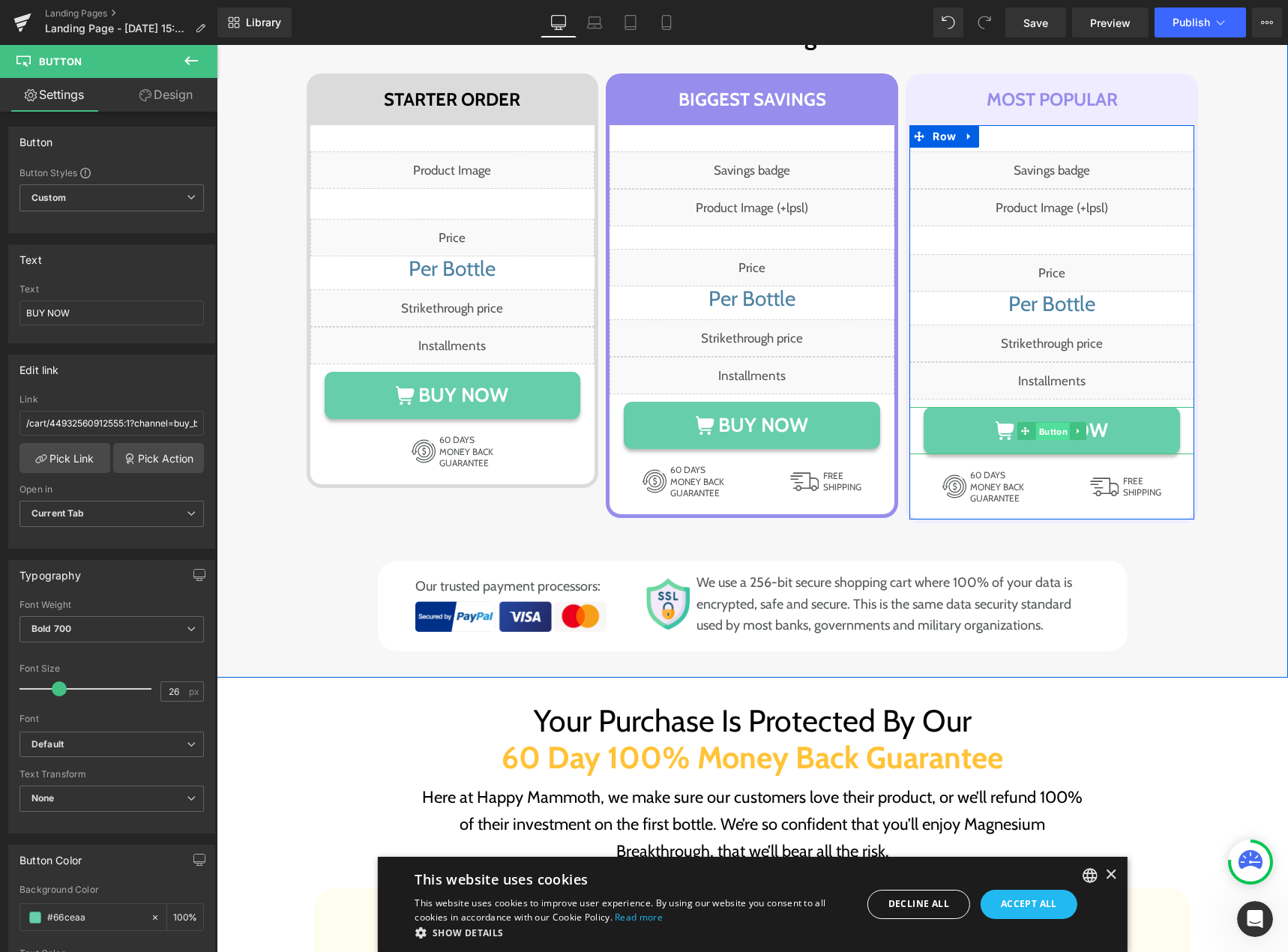
click at [1040, 426] on span "Button" at bounding box center [1053, 431] width 35 height 18
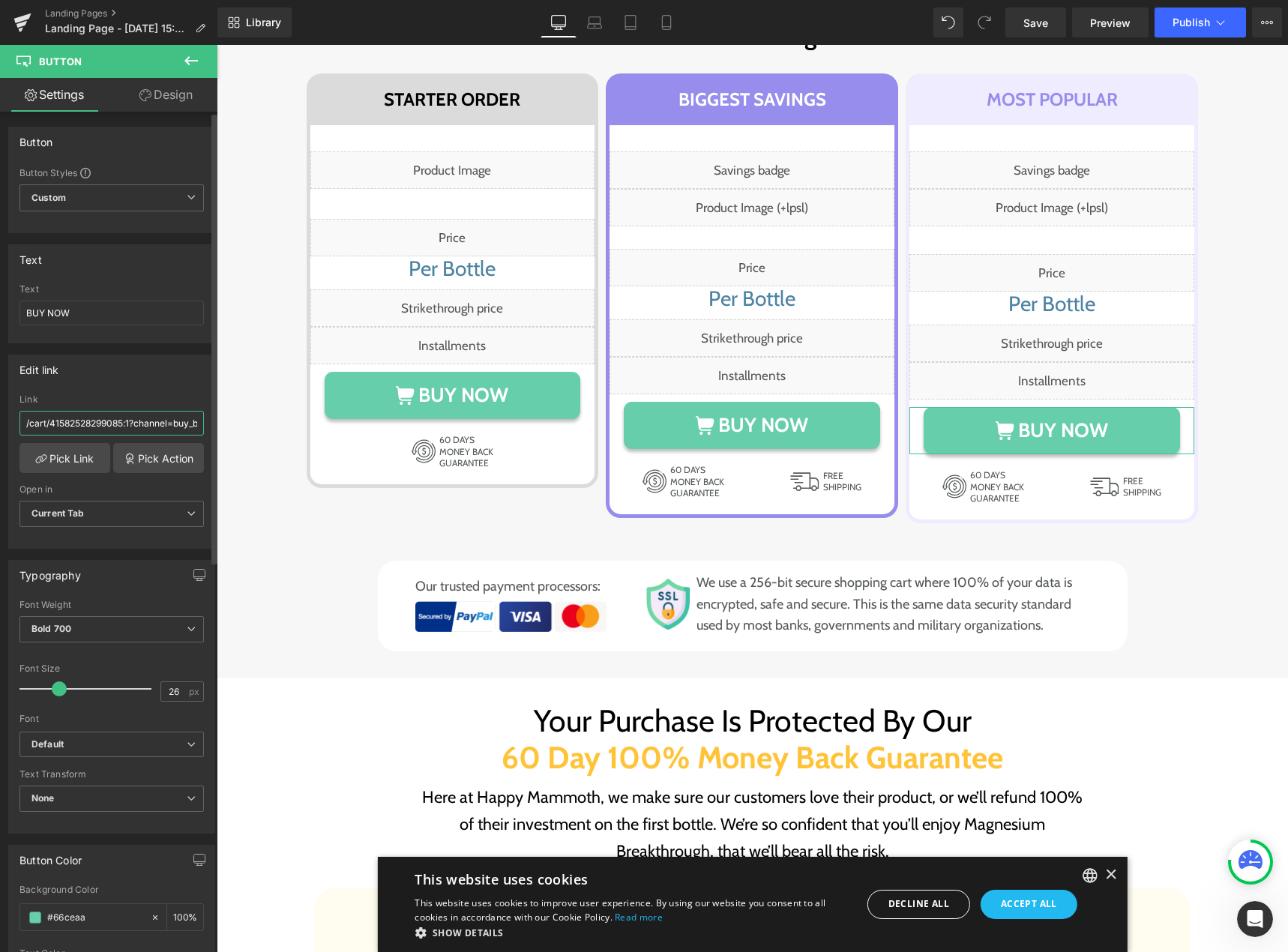
click at [123, 422] on input "/cart/41582528299085:1?channel=buy_button" at bounding box center [112, 423] width 184 height 25
paste input "4932560945323"
type input "/cart/44932560945323:1?channel=buy_button"
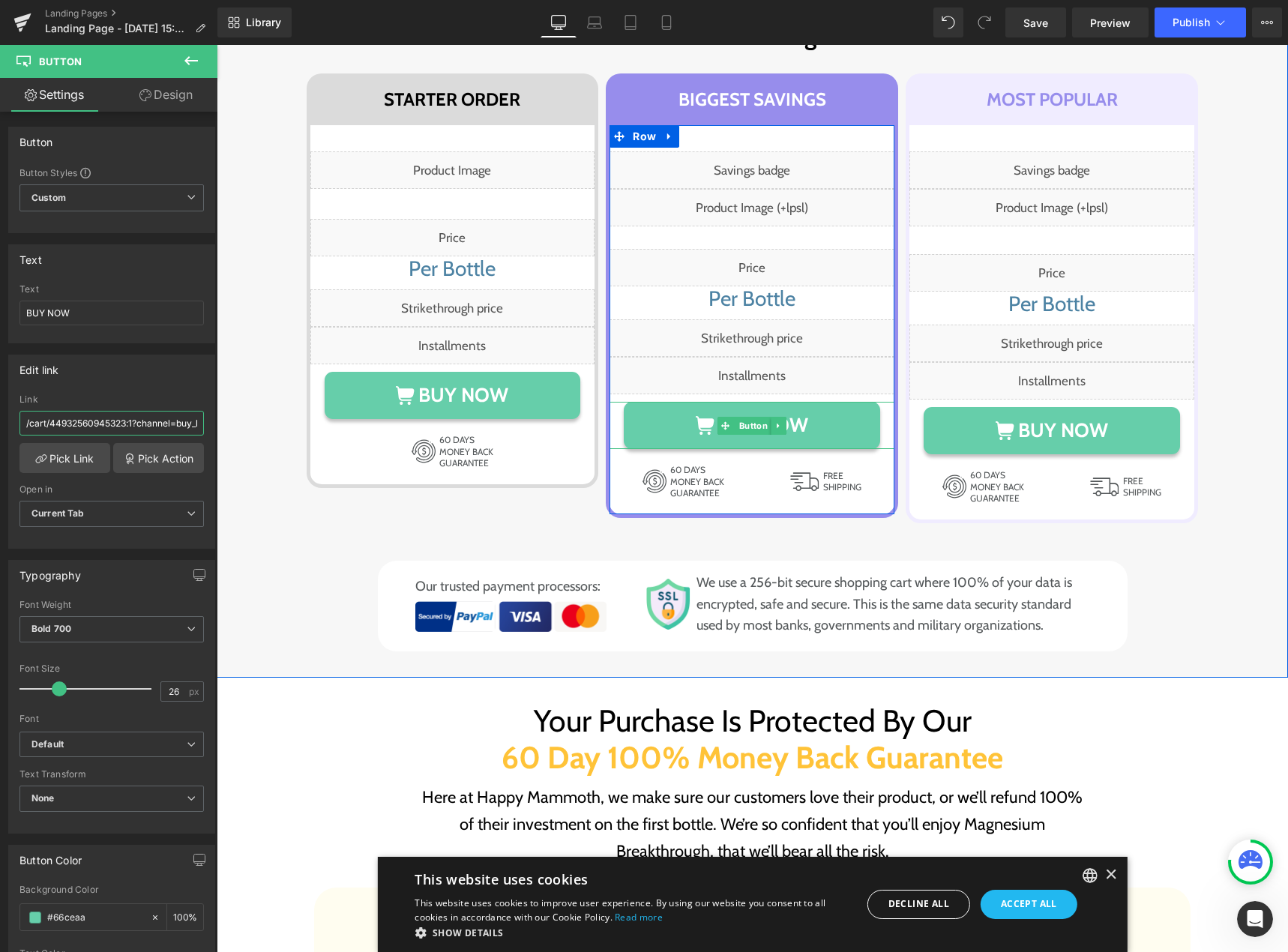
drag, startPoint x: 751, startPoint y: 421, endPoint x: 605, endPoint y: 453, distance: 149.5
click at [751, 421] on span "Button" at bounding box center [754, 426] width 35 height 18
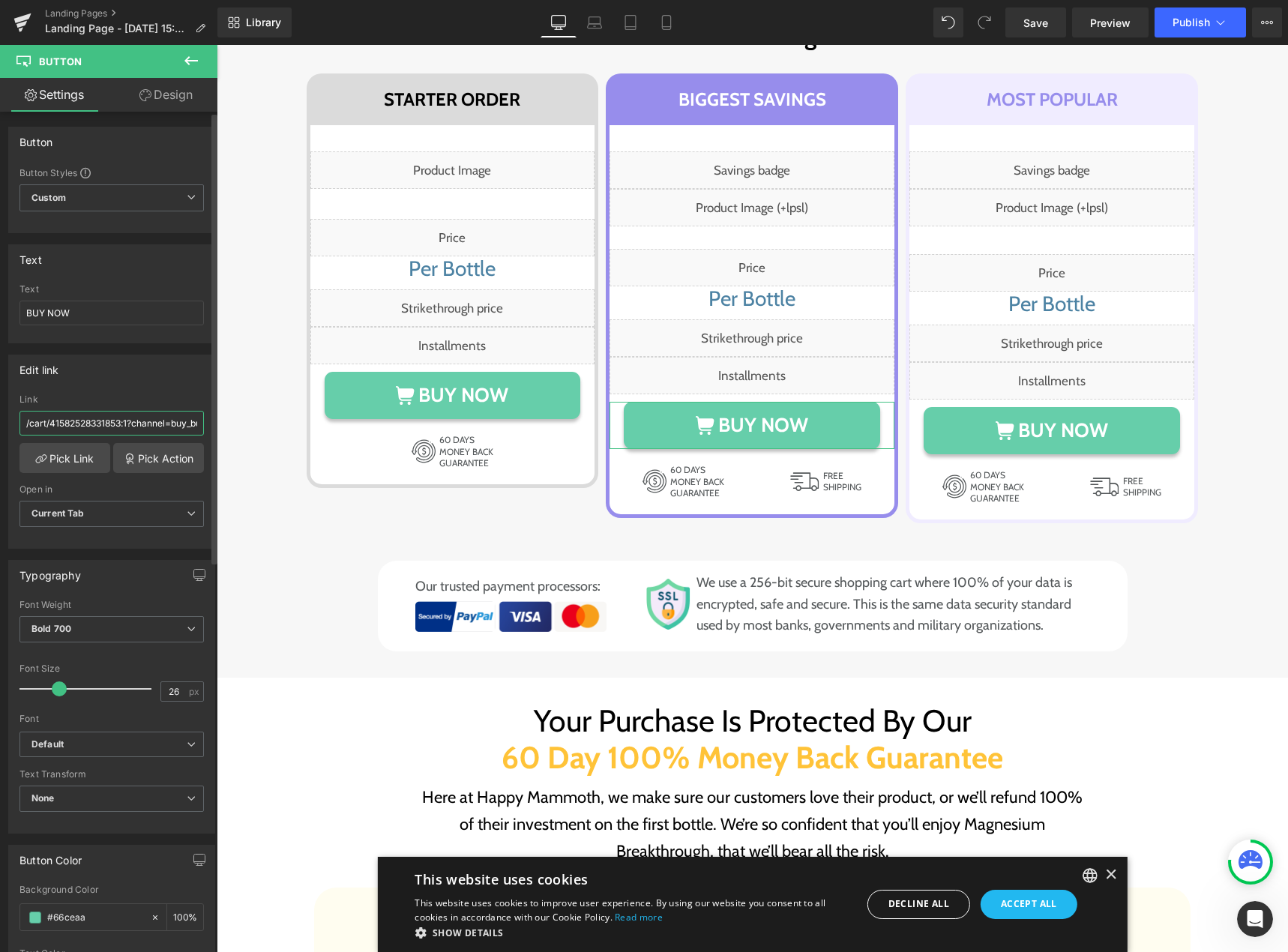
click at [77, 424] on input "/cart/41582528331853:1?channel=buy_button" at bounding box center [112, 423] width 184 height 25
paste input "4932560978091"
type input "/cart/44932560978091:1?channel=buy_button"
click at [1023, 28] on link "Save" at bounding box center [1036, 23] width 61 height 30
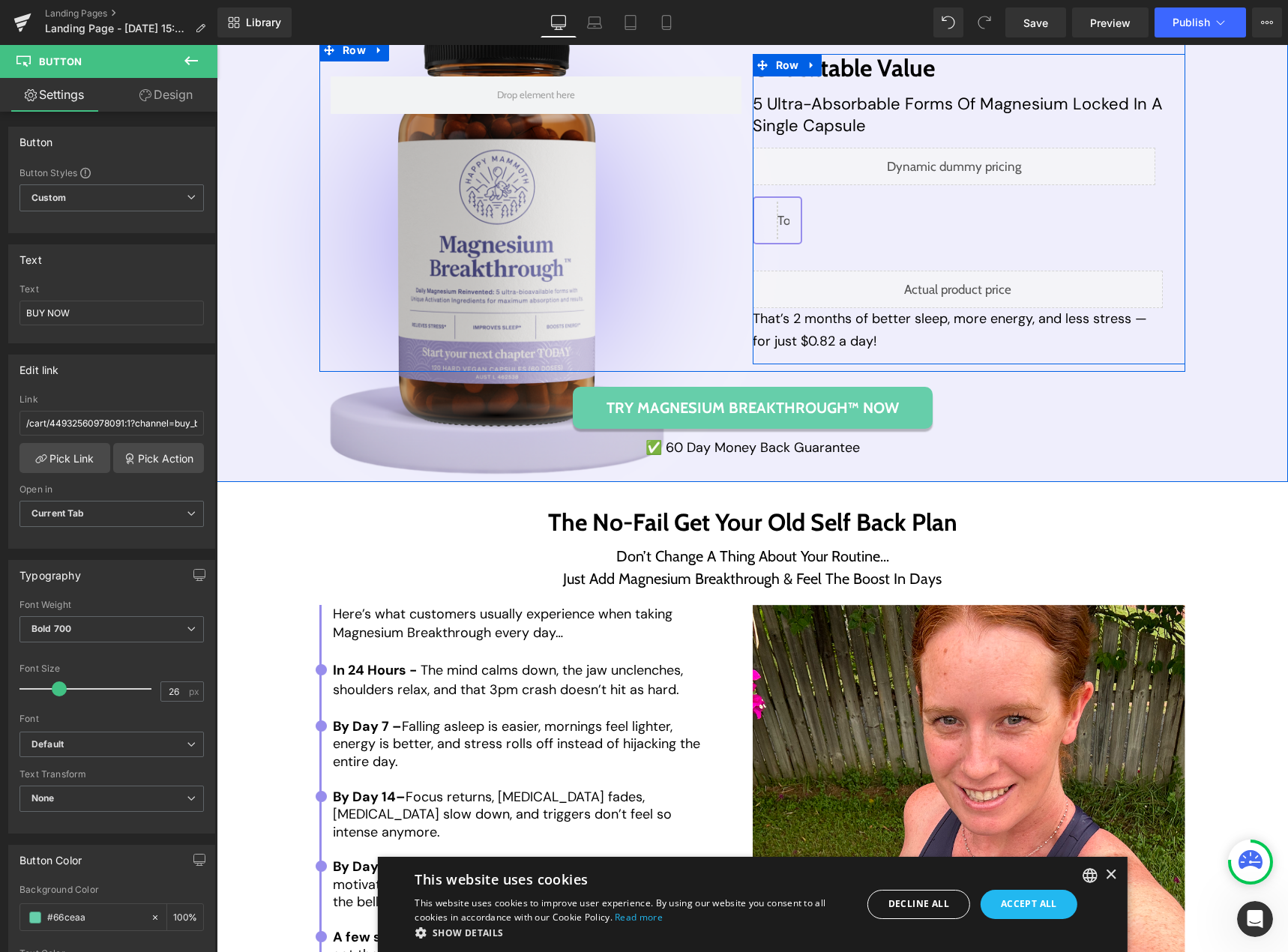
scroll to position [6898, 0]
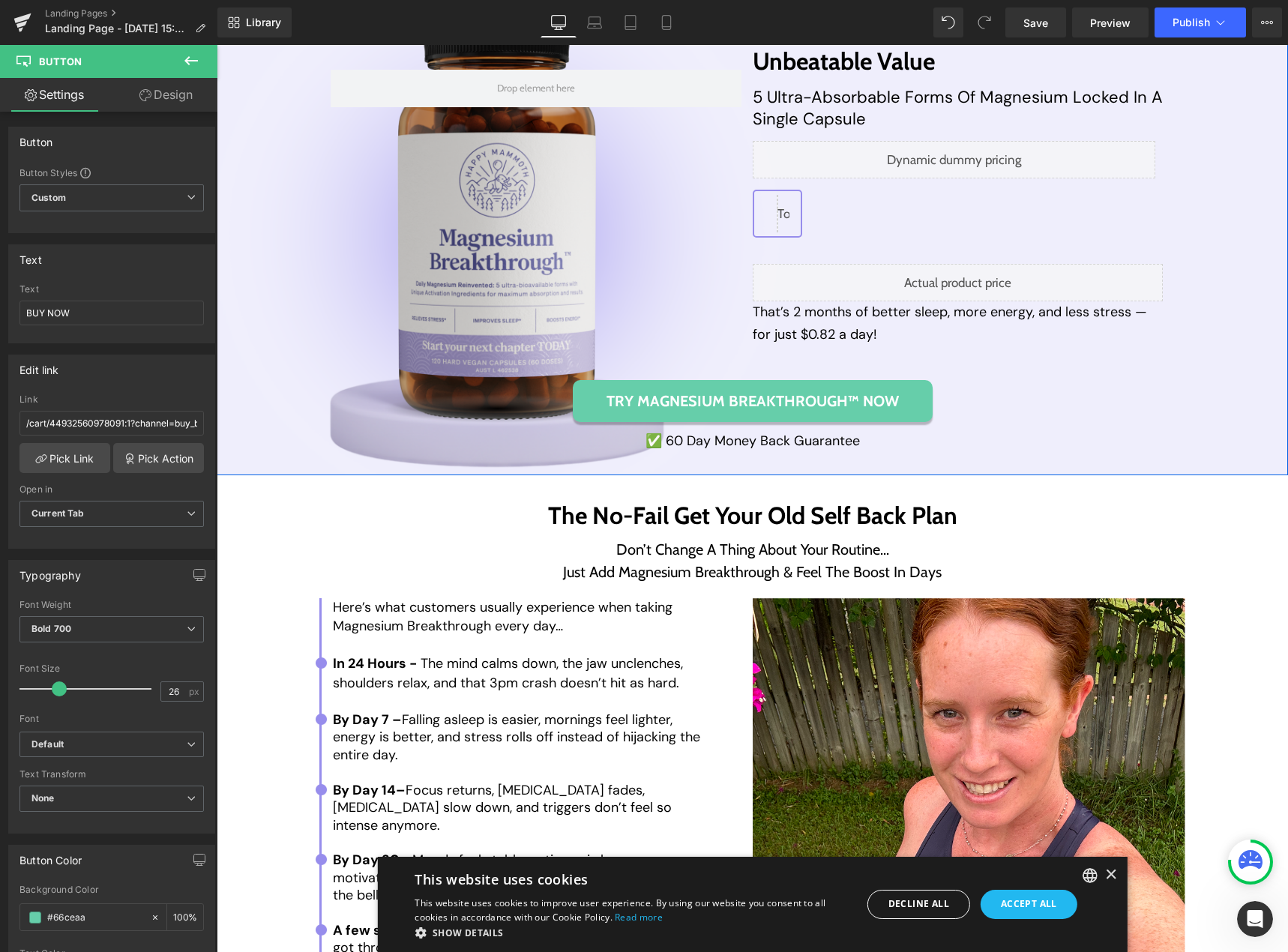
drag, startPoint x: 248, startPoint y: 446, endPoint x: 219, endPoint y: 367, distance: 84.2
click at [248, 446] on div "Row Unbeatable Value Heading 5 Ultra-Absorbable Forms Of Magnesium Locked In A …" at bounding box center [752, 241] width 1041 height 418
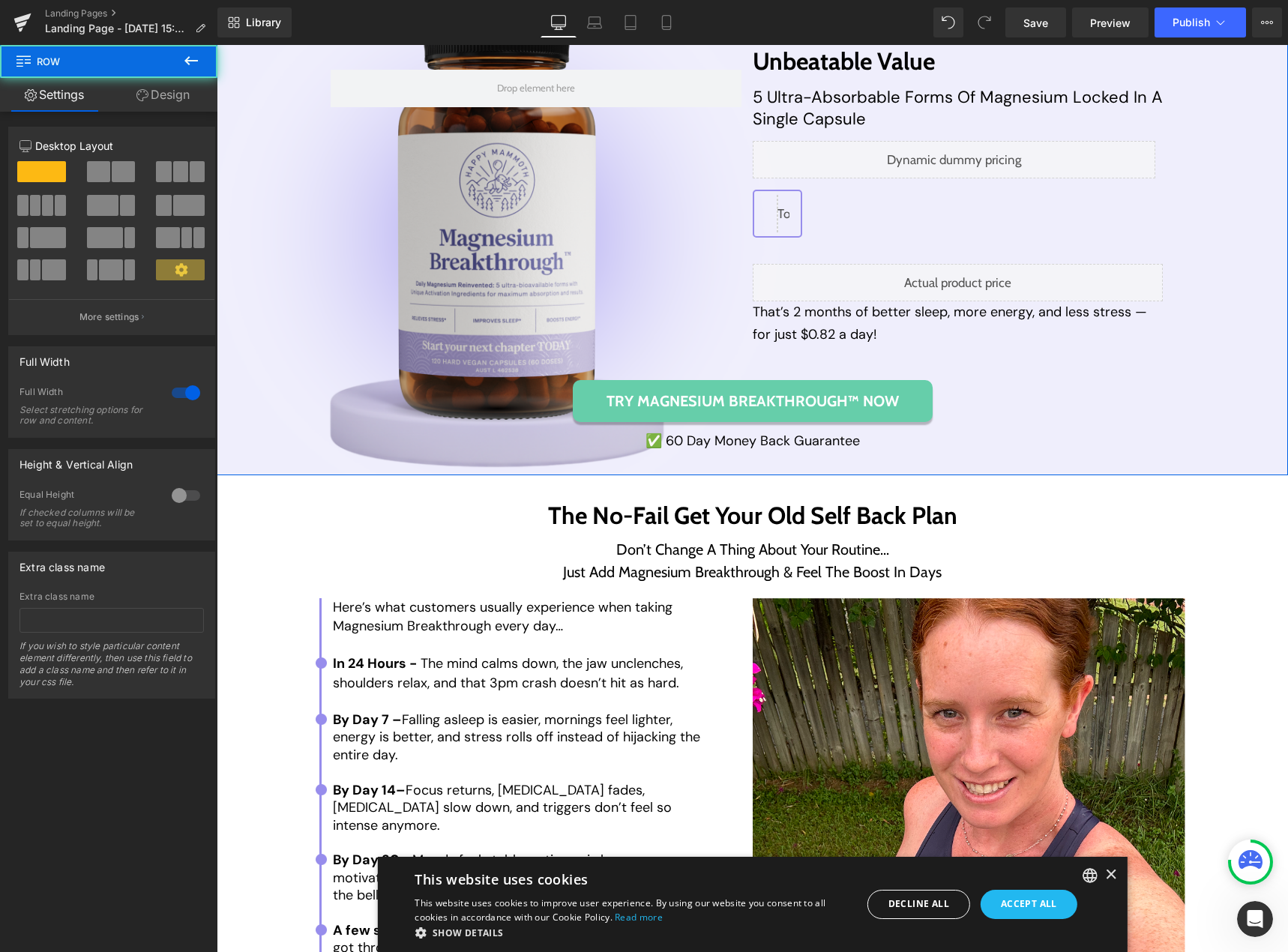
click at [160, 97] on link "Design" at bounding box center [164, 94] width 109 height 34
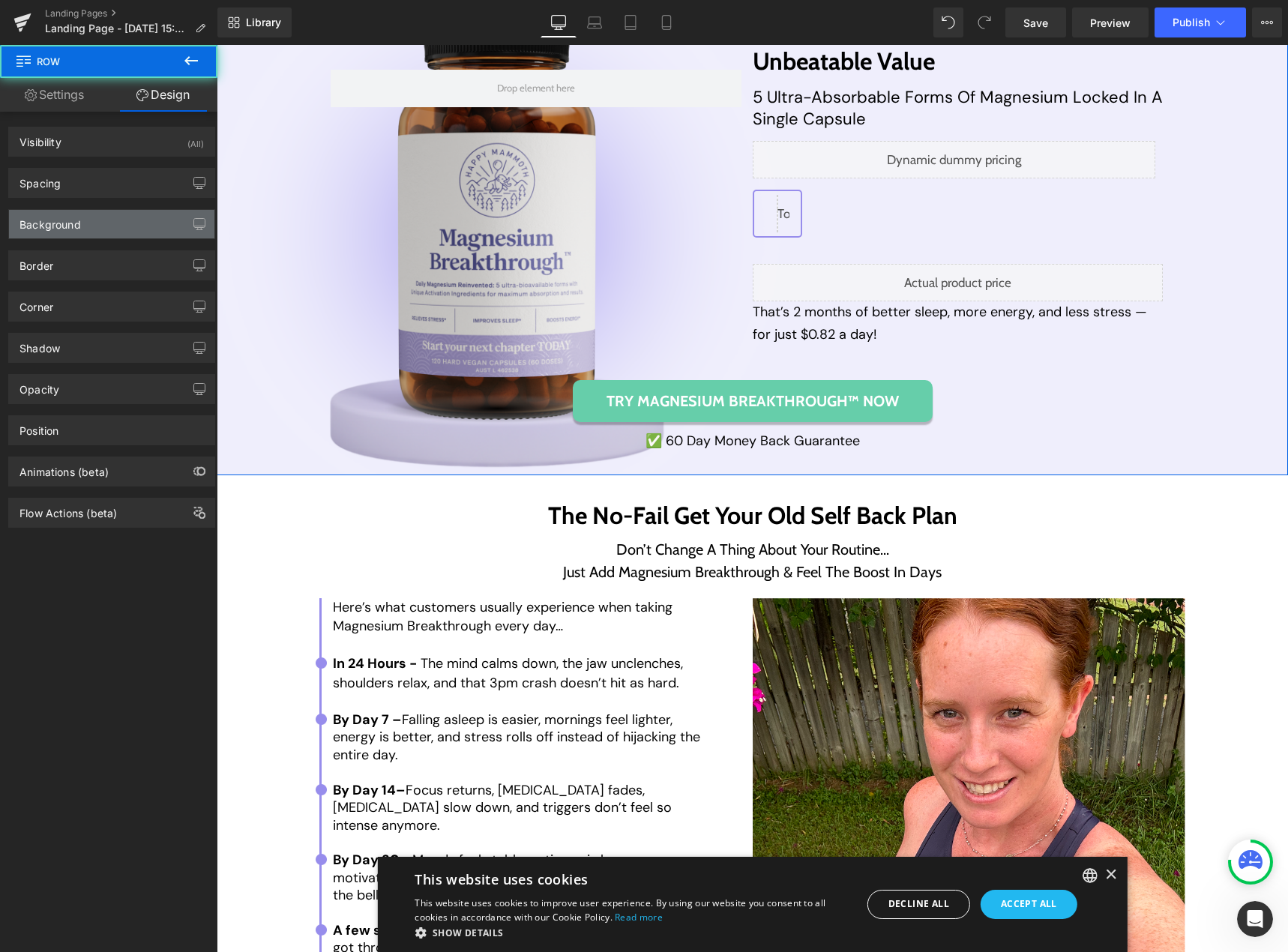
type input "#eff7f6"
type input "100"
click at [62, 215] on div "Background" at bounding box center [50, 221] width 61 height 21
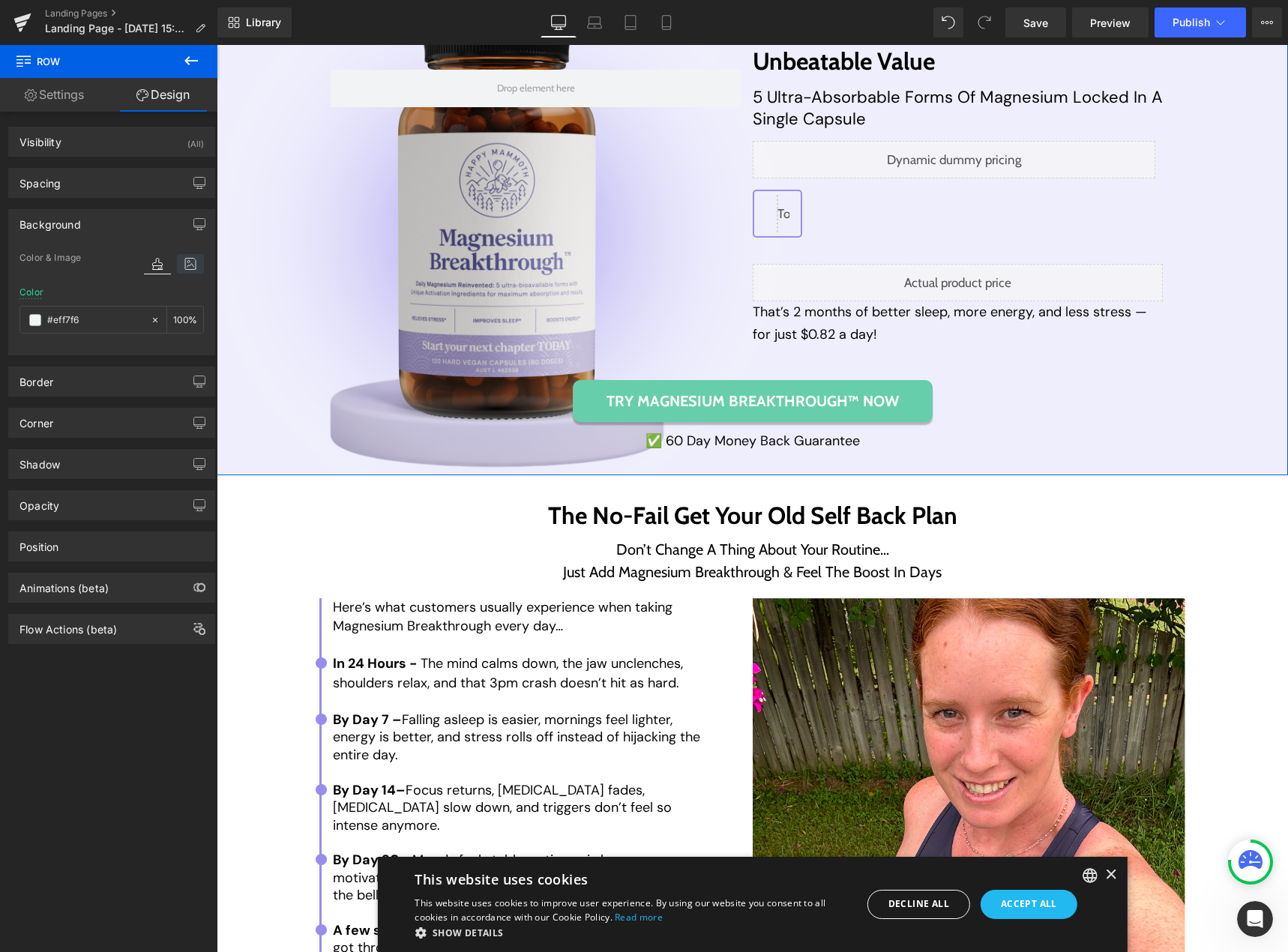
click at [180, 261] on icon at bounding box center [190, 264] width 27 height 20
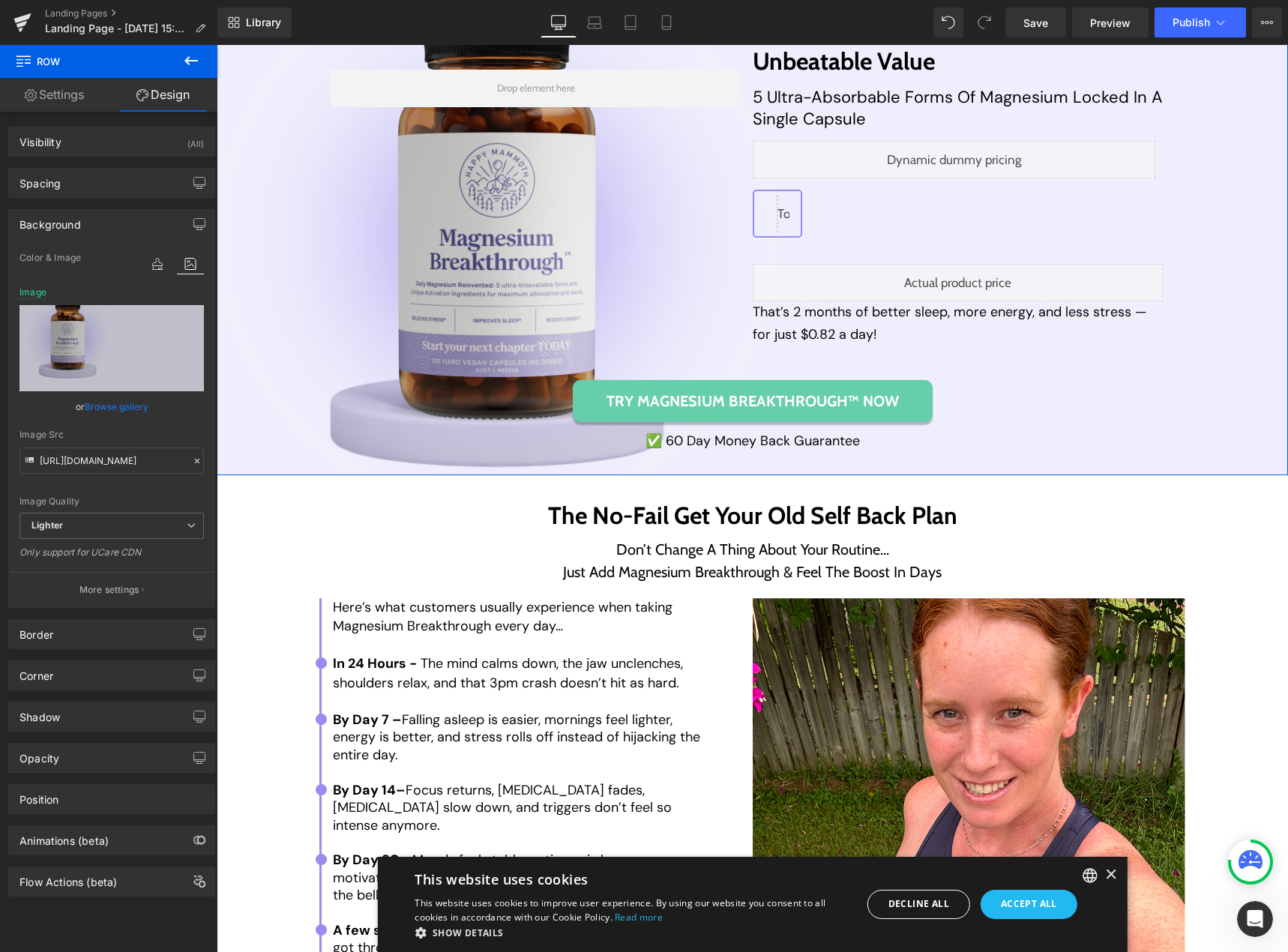
click at [93, 405] on link "Browse gallery" at bounding box center [117, 407] width 64 height 26
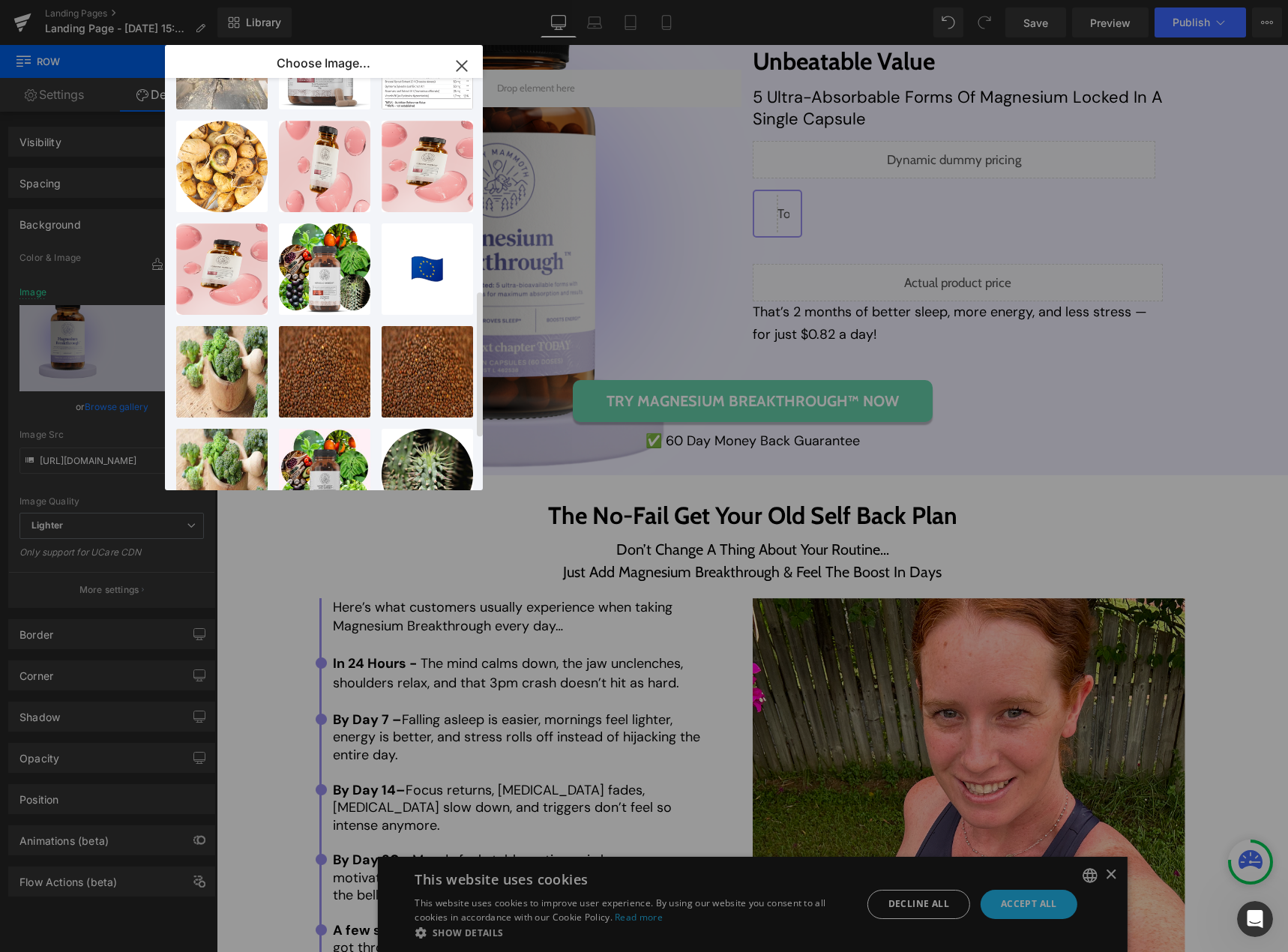
scroll to position [600, 0]
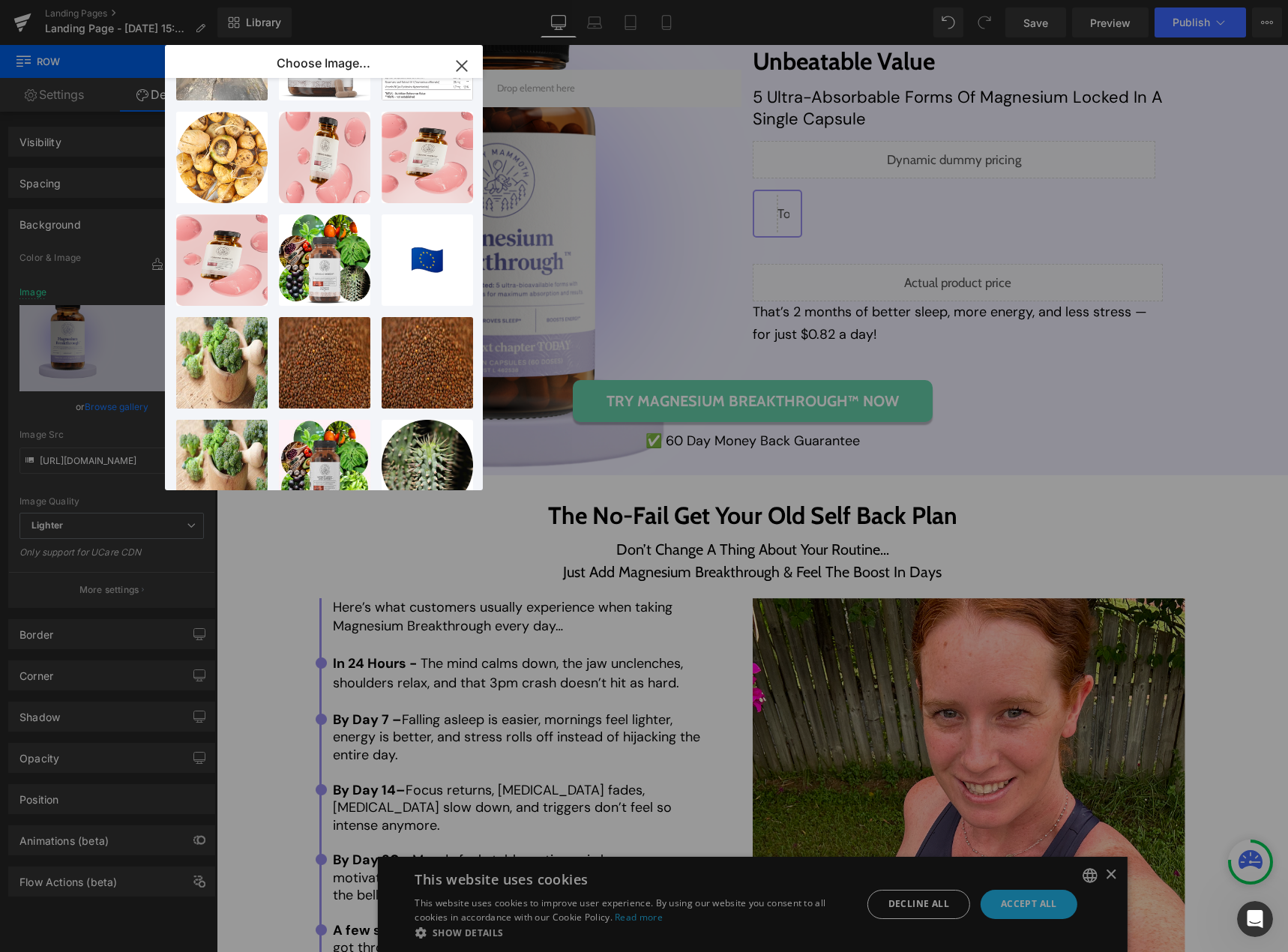
drag, startPoint x: 463, startPoint y: 60, endPoint x: 14, endPoint y: 217, distance: 475.7
click at [463, 60] on icon "button" at bounding box center [462, 66] width 24 height 24
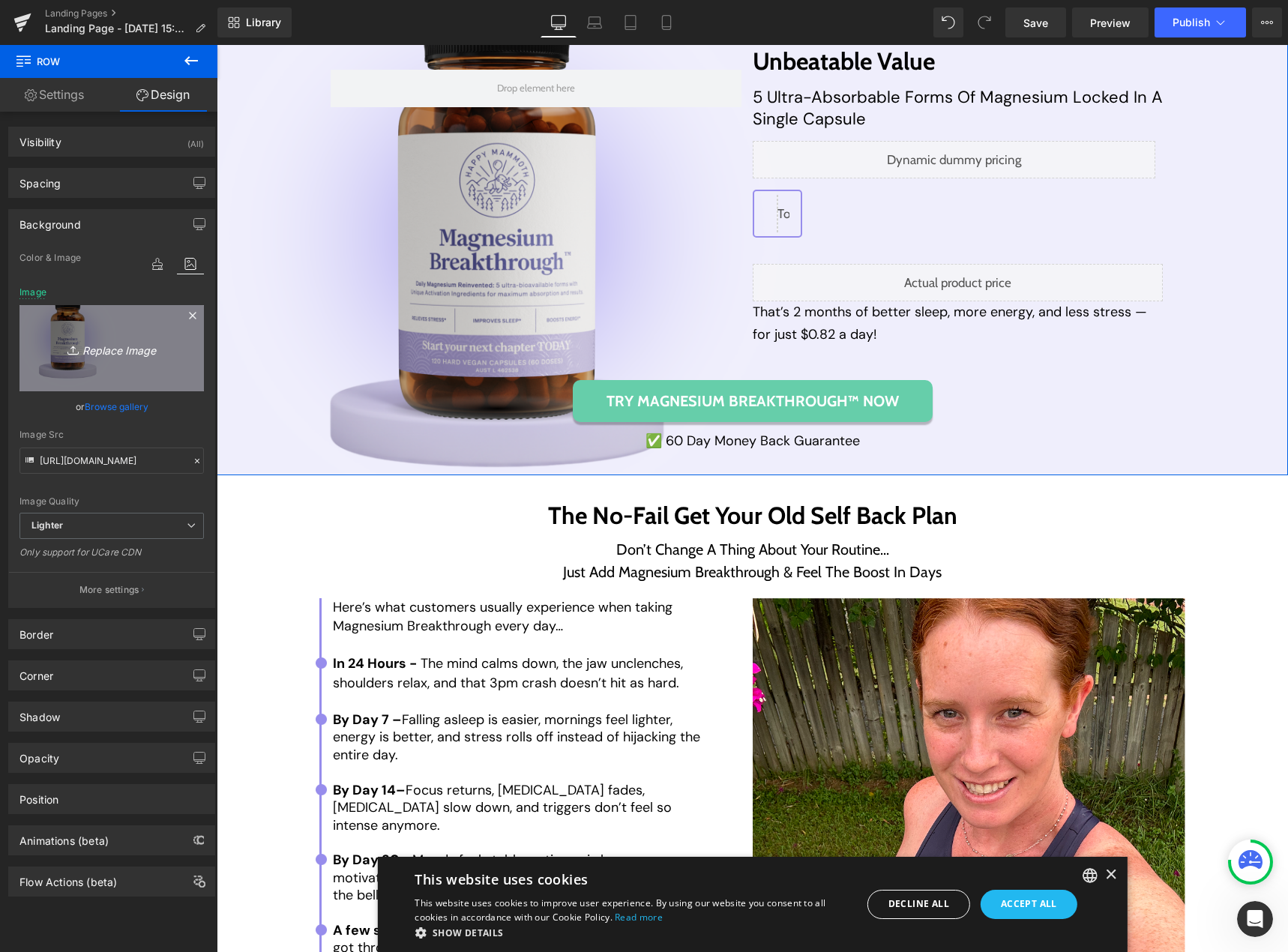
click at [132, 344] on icon "Replace Image" at bounding box center [112, 349] width 120 height 19
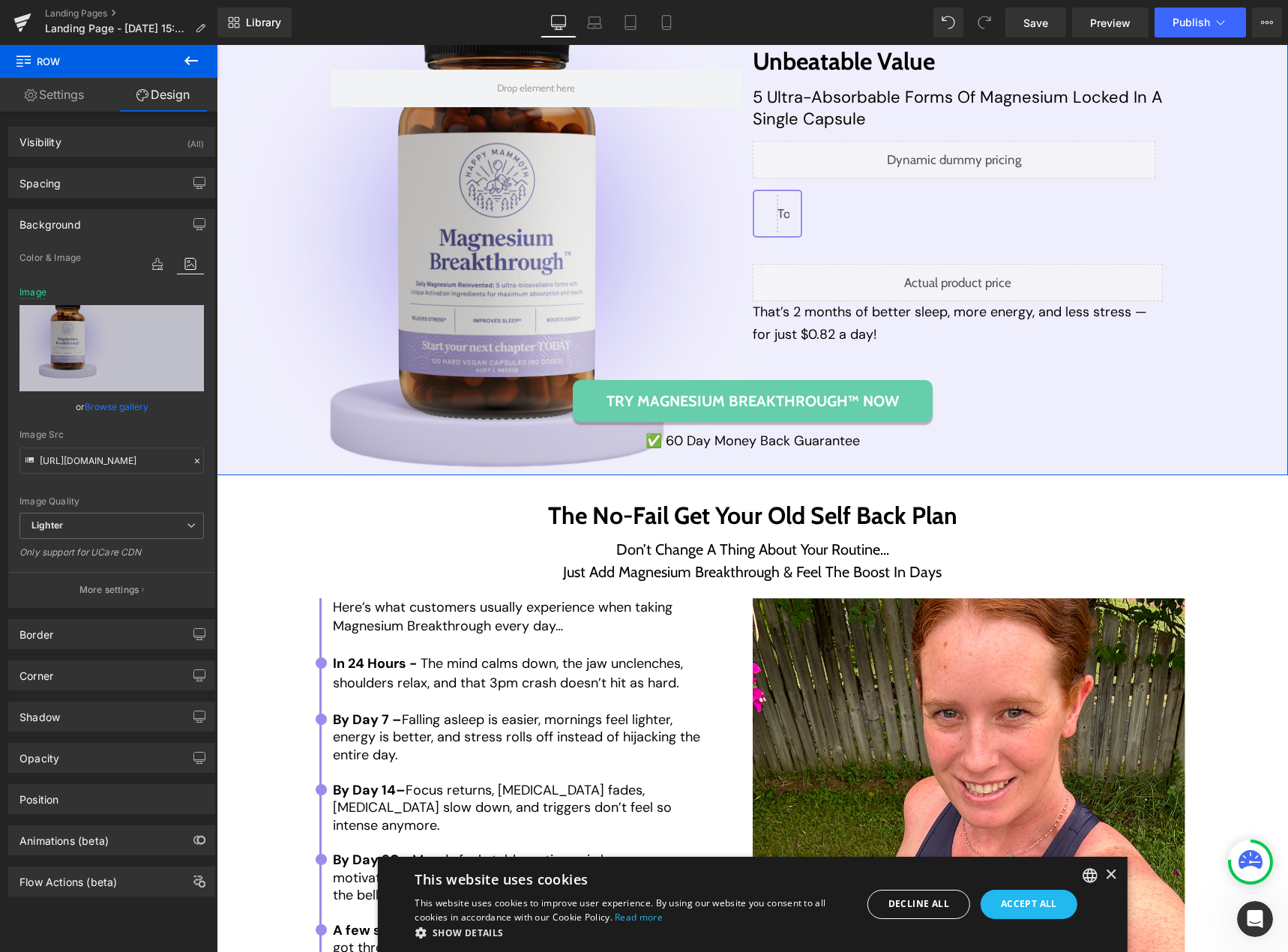
click at [121, 405] on link "Browse gallery" at bounding box center [117, 407] width 64 height 26
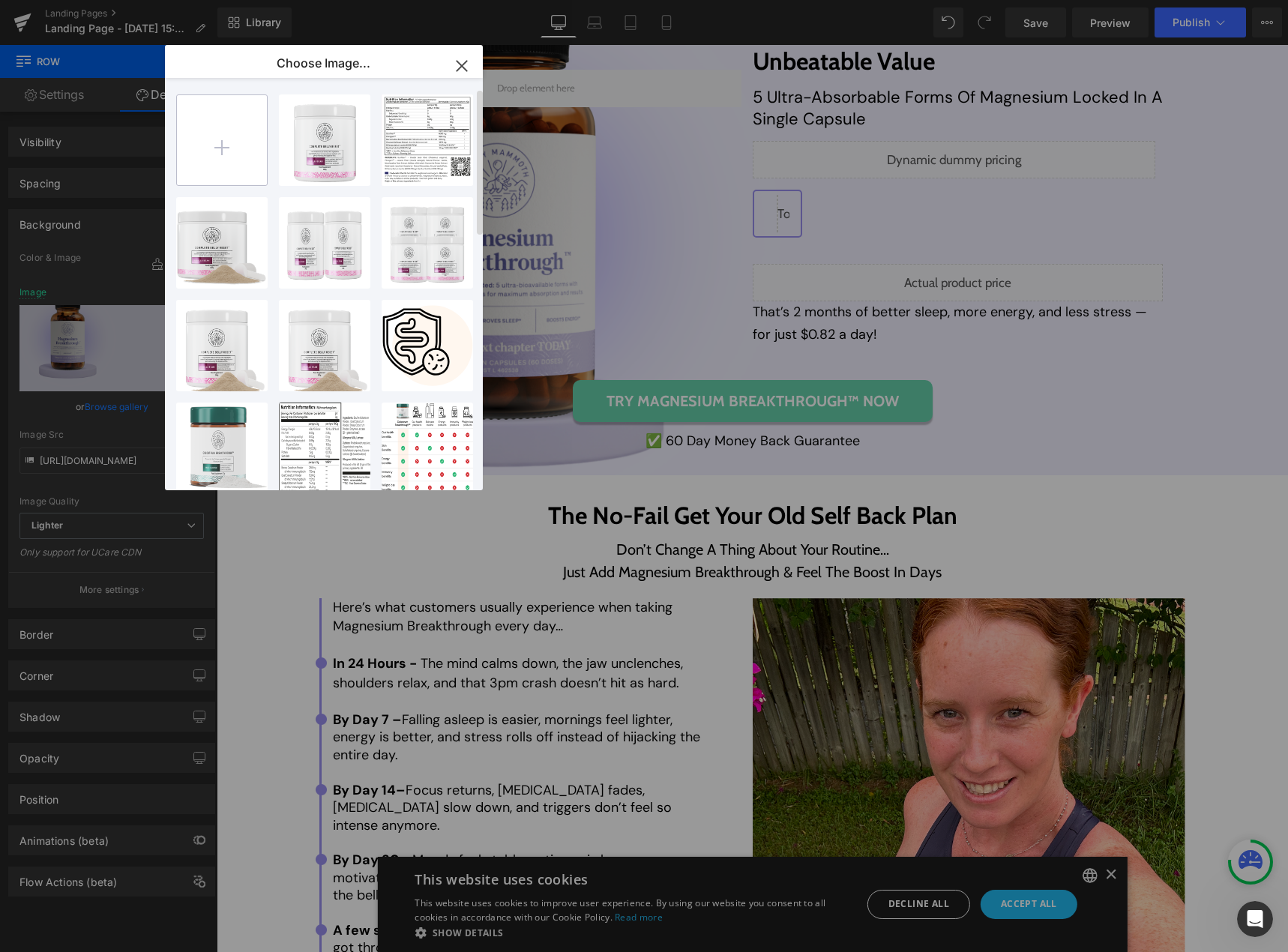
scroll to position [0, 0]
click at [228, 151] on input "file" at bounding box center [222, 141] width 90 height 90
type input "C:\fakepath\Frame 1000003136 (2).png"
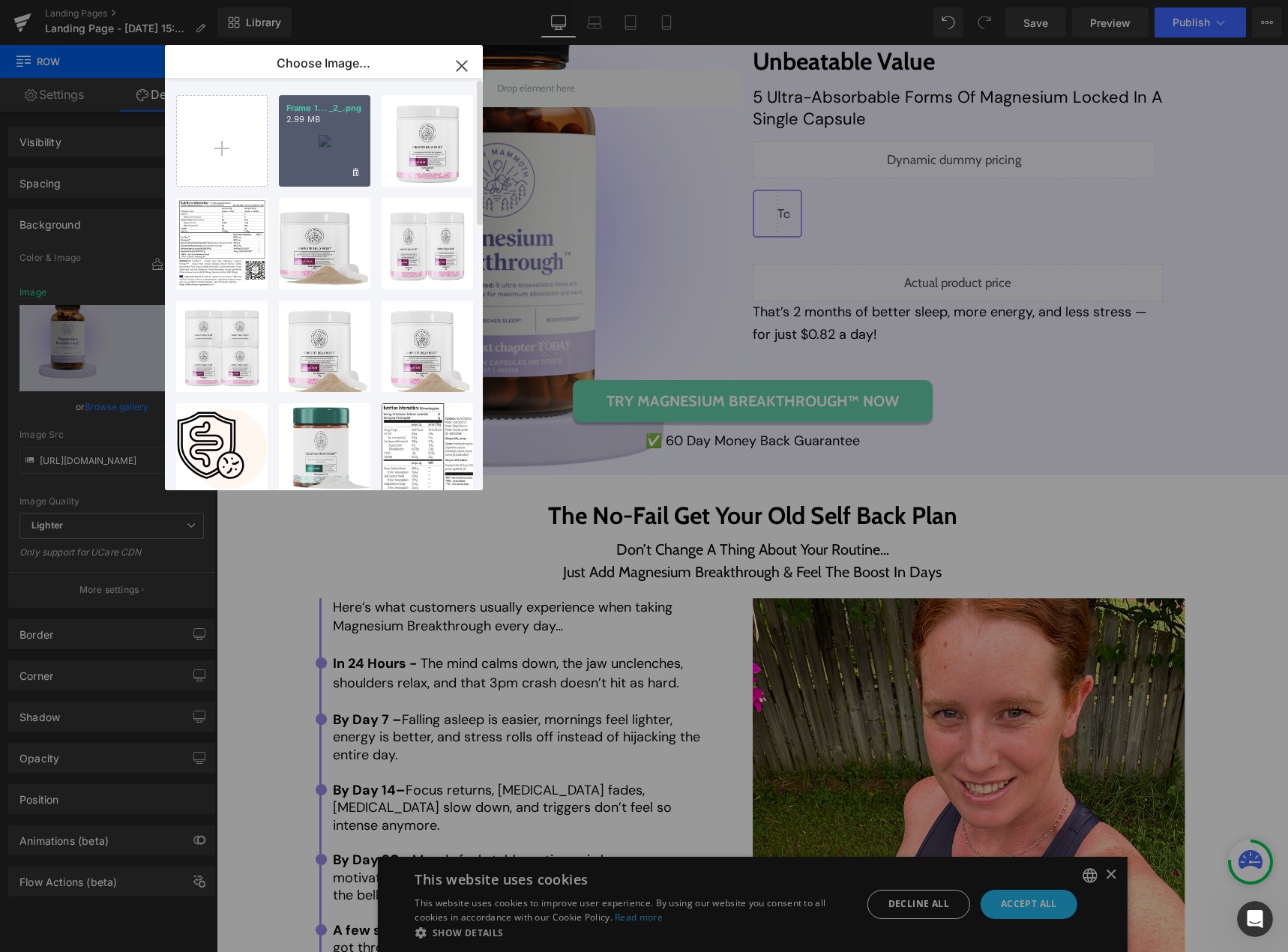
click at [314, 143] on div "Frame 1... _2_.png 2.99 MB" at bounding box center [325, 141] width 92 height 92
type input "[URL][DOMAIN_NAME]"
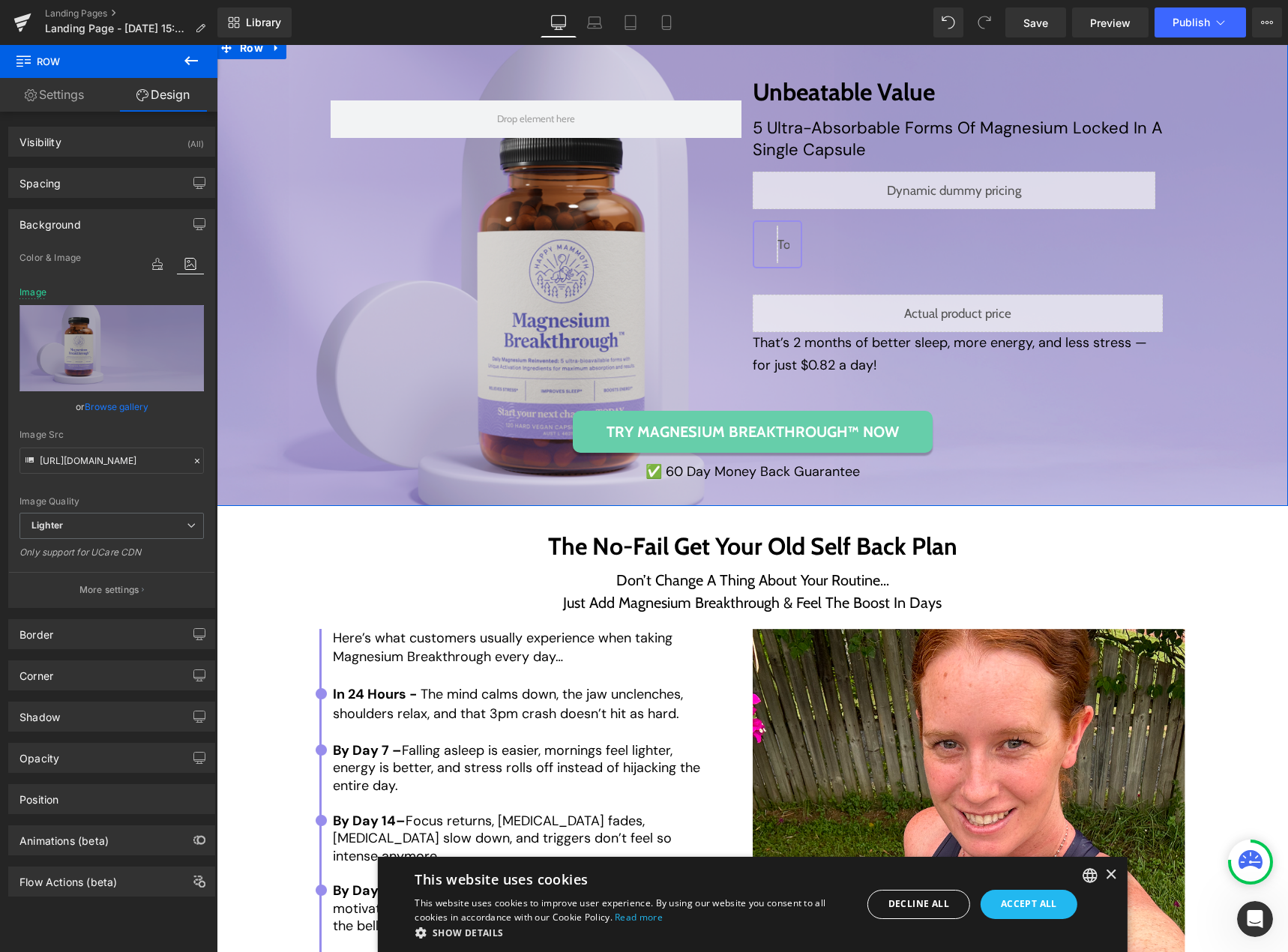
scroll to position [6822, 0]
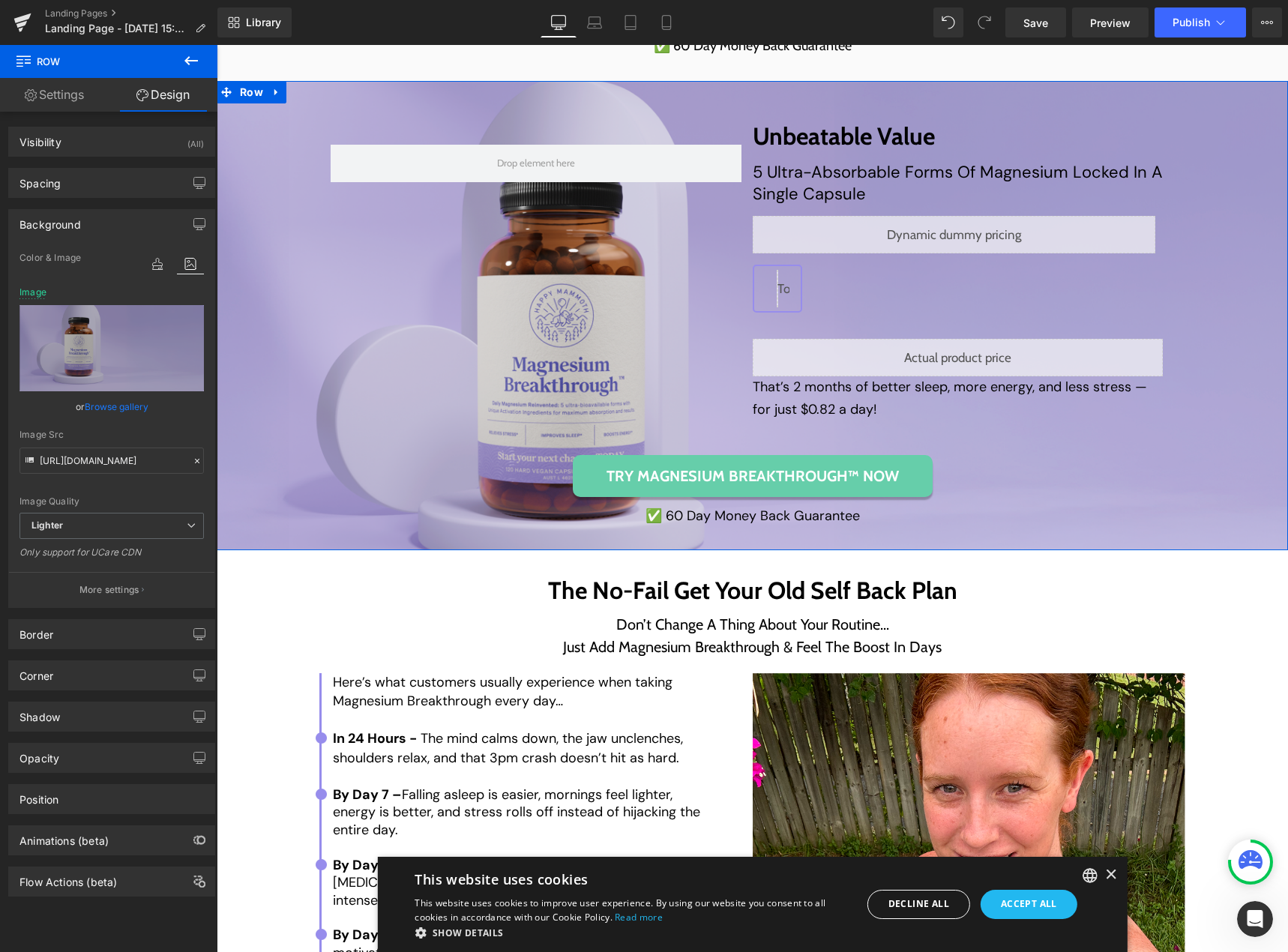
click at [110, 408] on link "Browse gallery" at bounding box center [117, 407] width 64 height 26
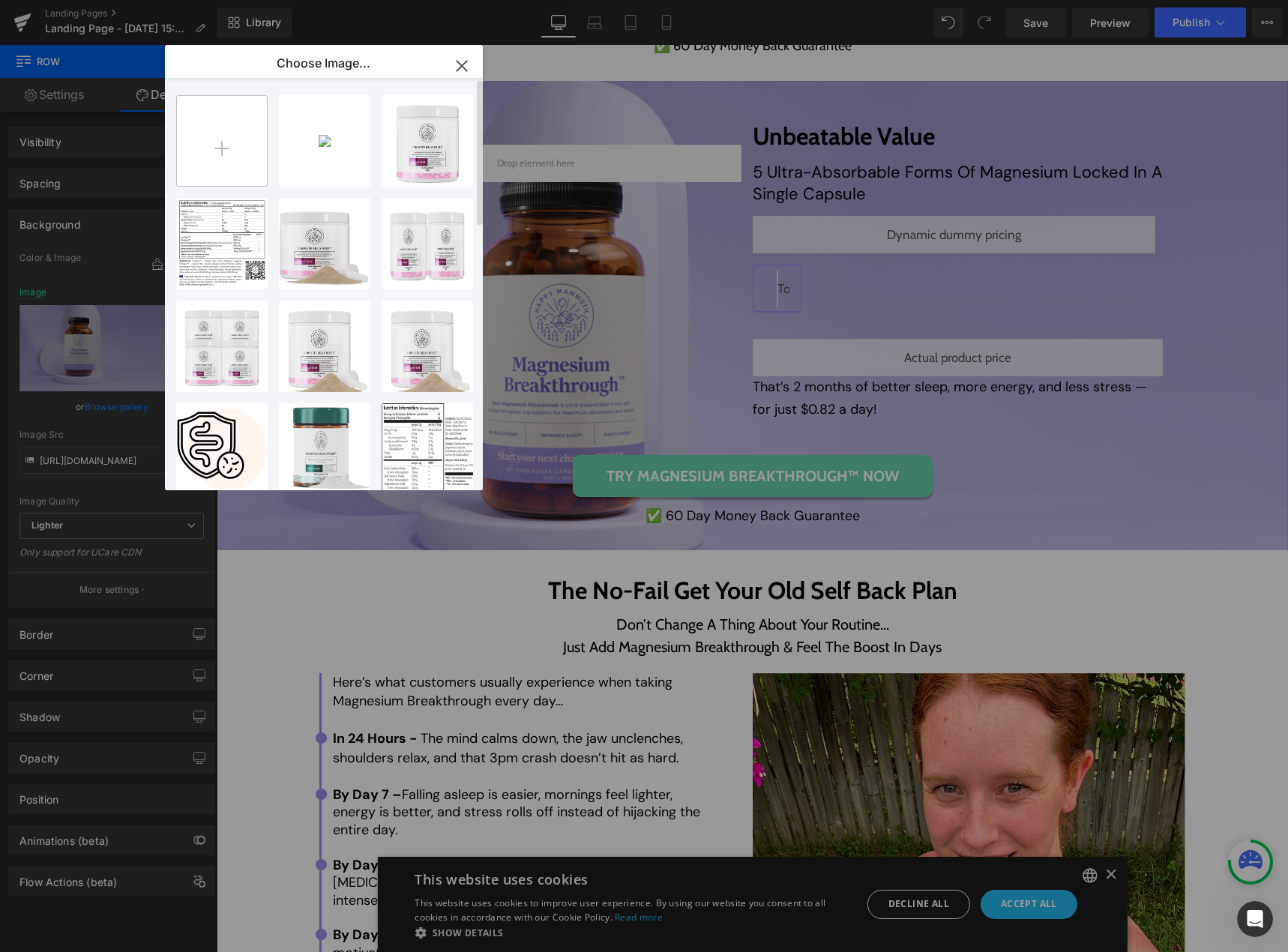
click at [216, 136] on input "file" at bounding box center [222, 141] width 90 height 90
type input "C:\fakepath\Frame 1000003168 (3).png"
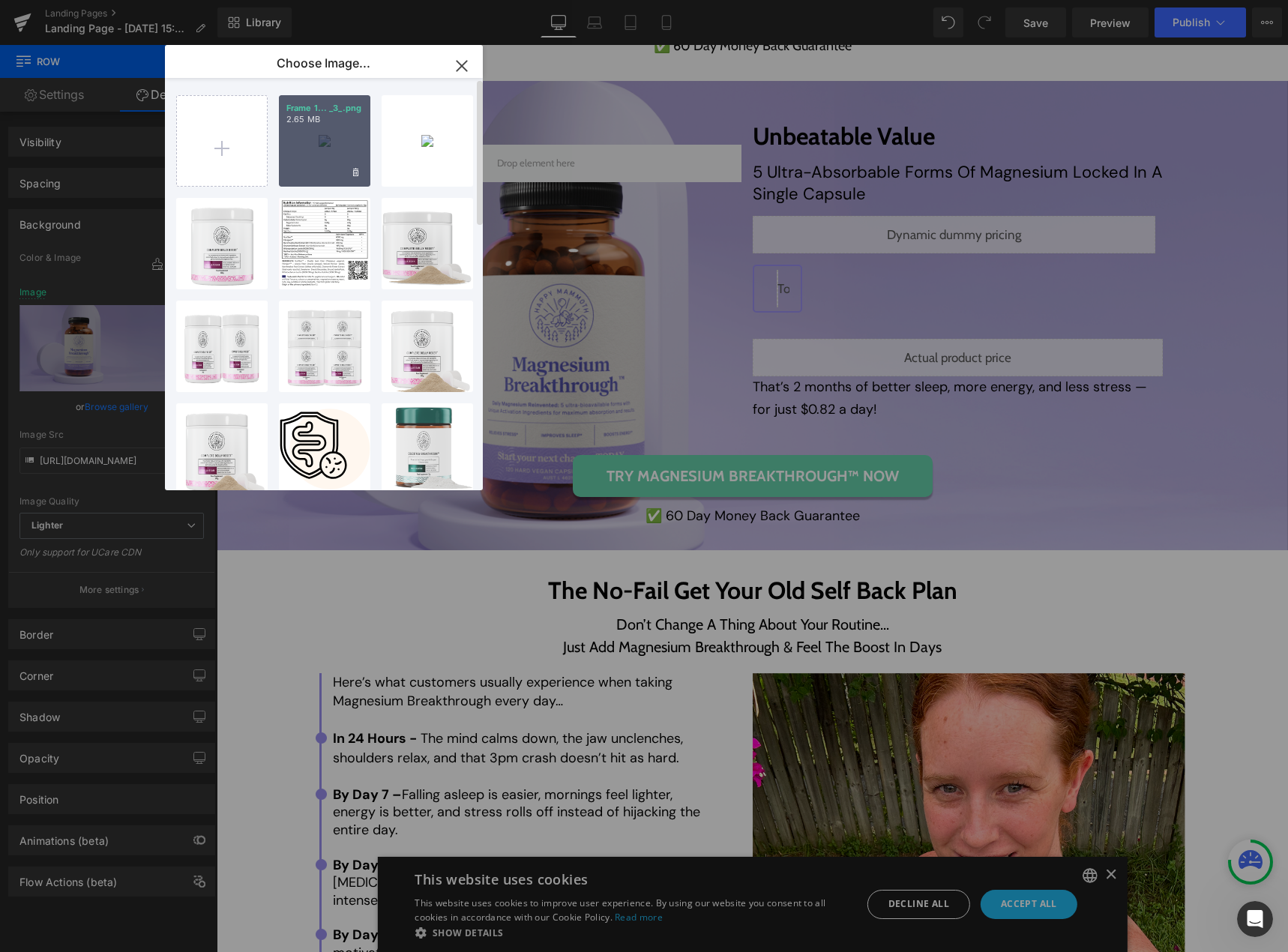
click at [323, 145] on div "Frame 1... _3_.png 2.65 MB" at bounding box center [325, 141] width 92 height 92
type input "[URL][DOMAIN_NAME]"
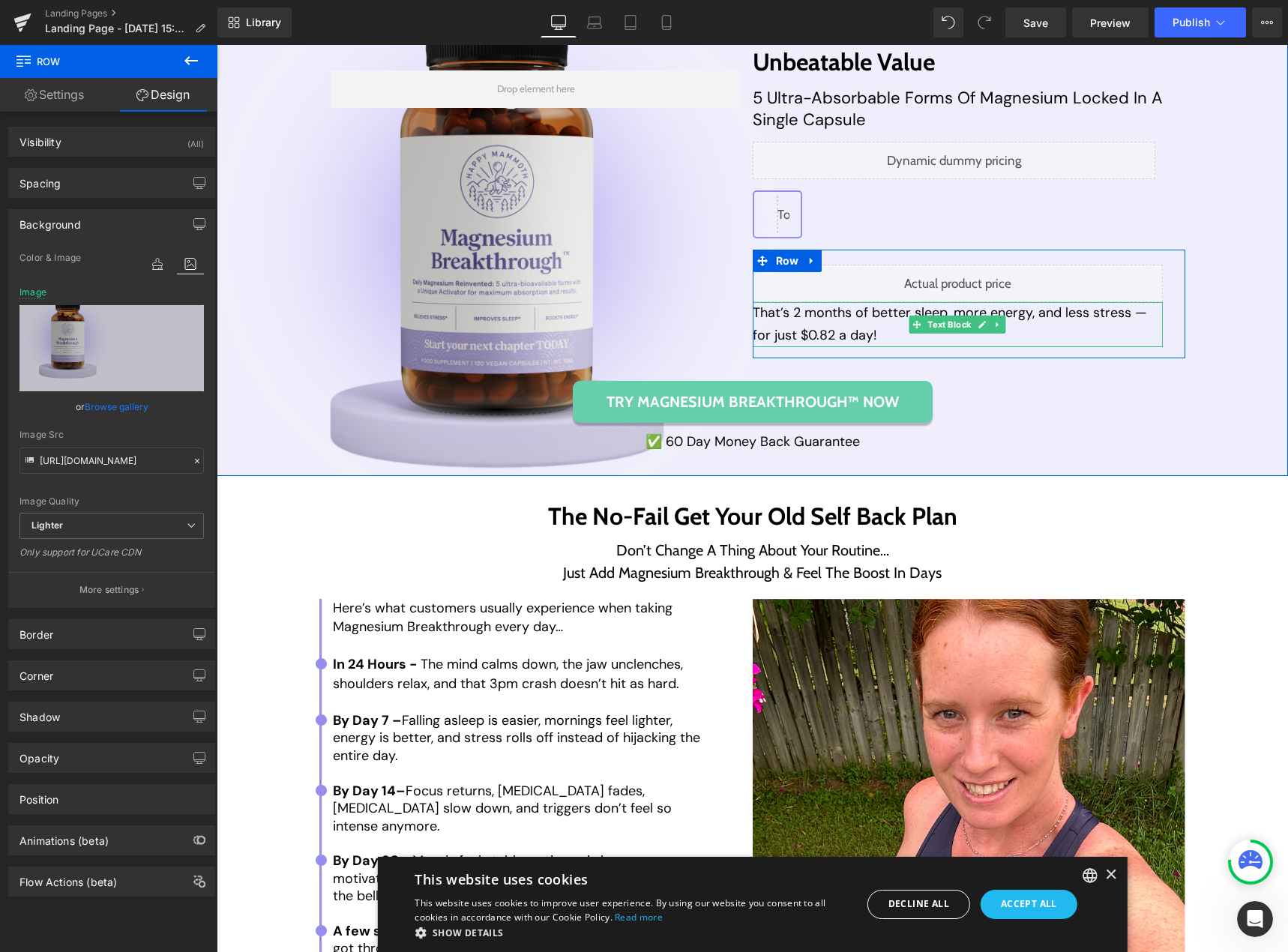
scroll to position [6898, 0]
click at [799, 345] on p "That’s 2 months of better sleep, more energy, and less stress — for just $0.82 …" at bounding box center [958, 323] width 411 height 44
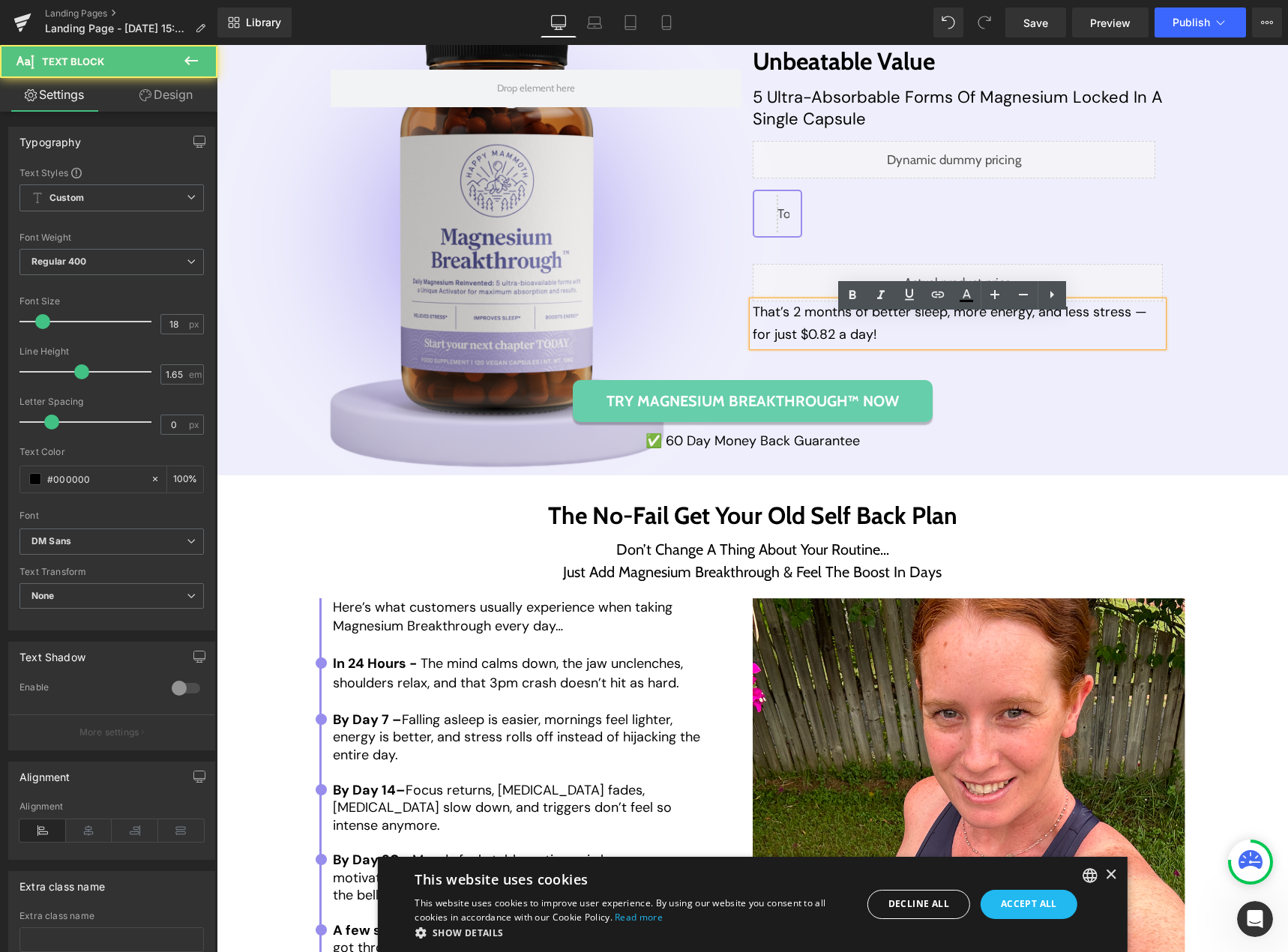
click at [801, 345] on p "That’s 2 months of better sleep, more energy, and less stress — for just $0.82 …" at bounding box center [958, 323] width 411 height 44
click at [799, 345] on p "That’s 2 months of better sleep, more energy, and less stress — for just $0.82 …" at bounding box center [958, 323] width 411 height 44
click at [795, 345] on p "That’s 2 months of better sleep, more energy, and less stress — for just $0.82 …" at bounding box center [958, 323] width 411 height 44
click at [797, 345] on p "That’s 2 months of better sleep, more energy, and less stress — for just $0.82 …" at bounding box center [958, 323] width 411 height 44
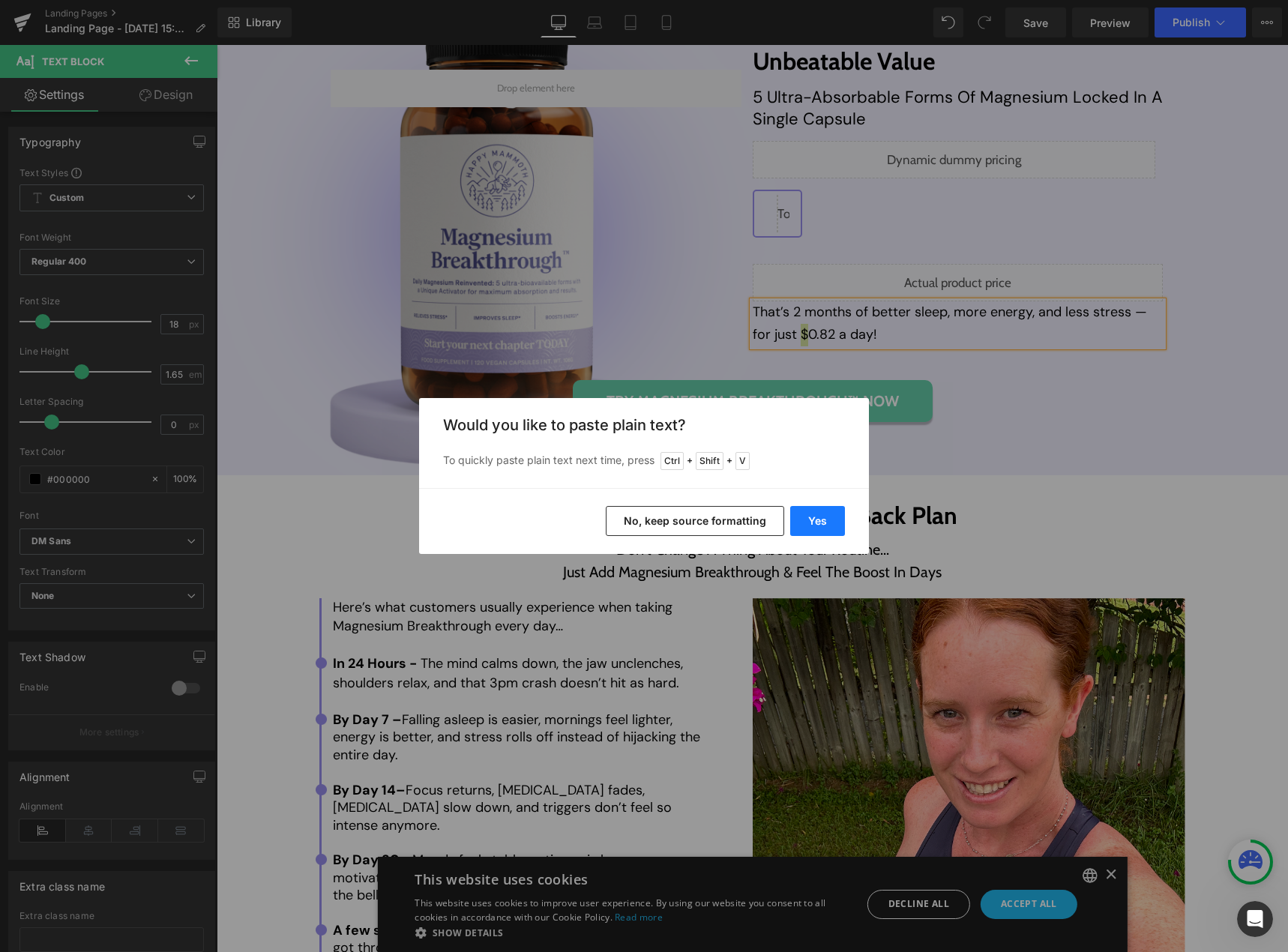
click at [824, 524] on button "Yes" at bounding box center [817, 521] width 55 height 30
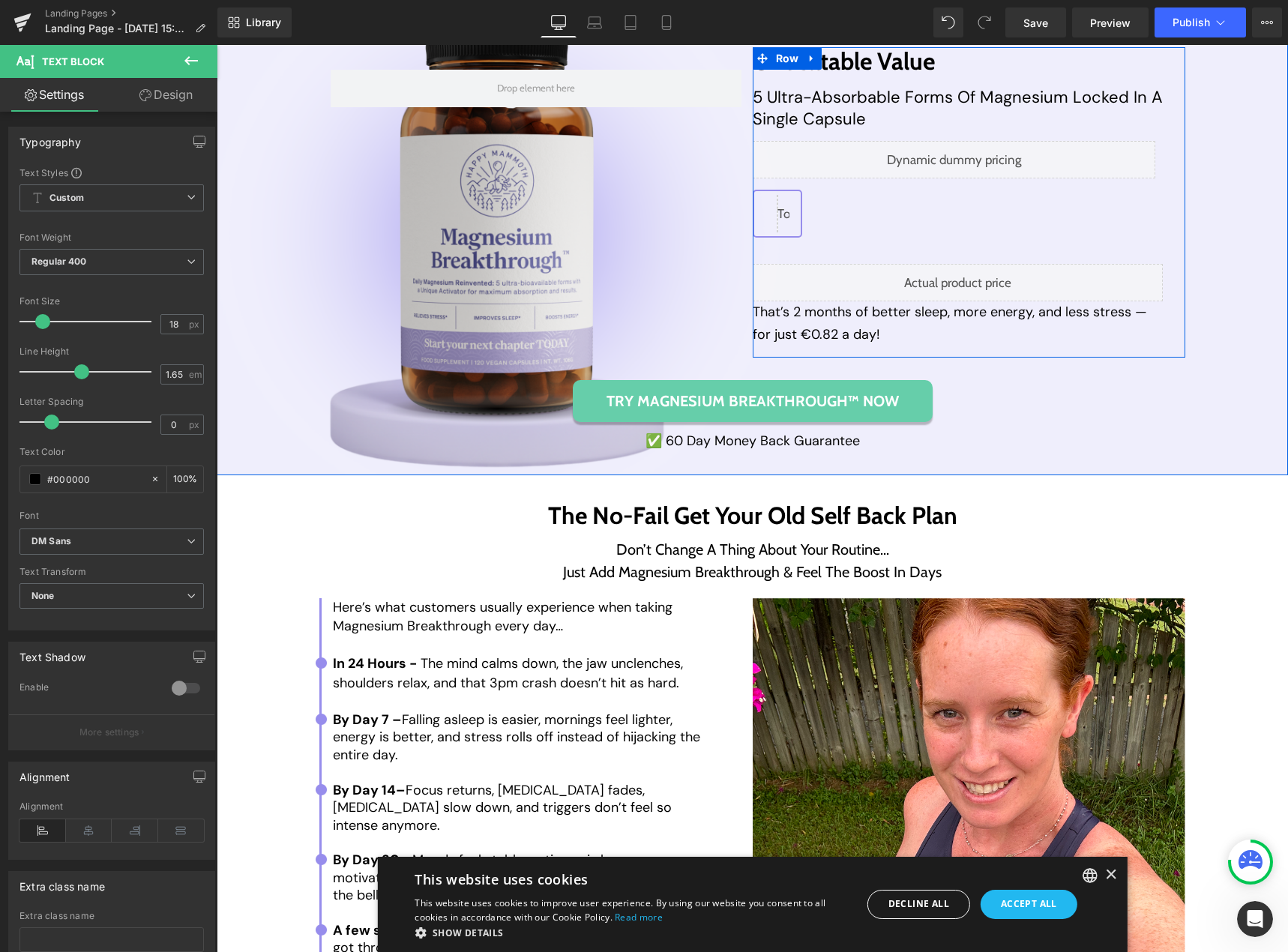
click at [963, 168] on div "Liquid" at bounding box center [955, 159] width 403 height 37
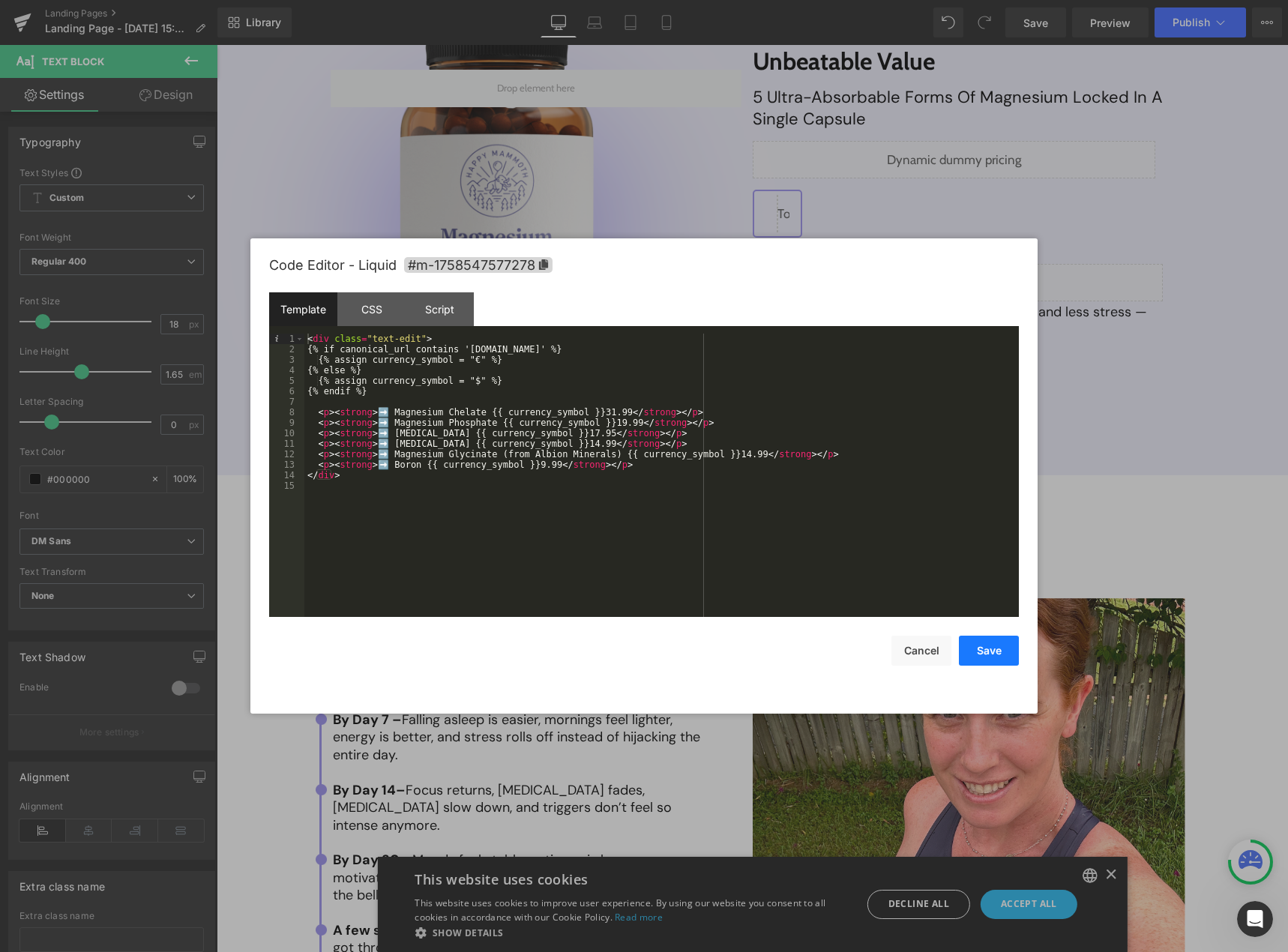
click at [960, 658] on button "Save" at bounding box center [989, 651] width 60 height 30
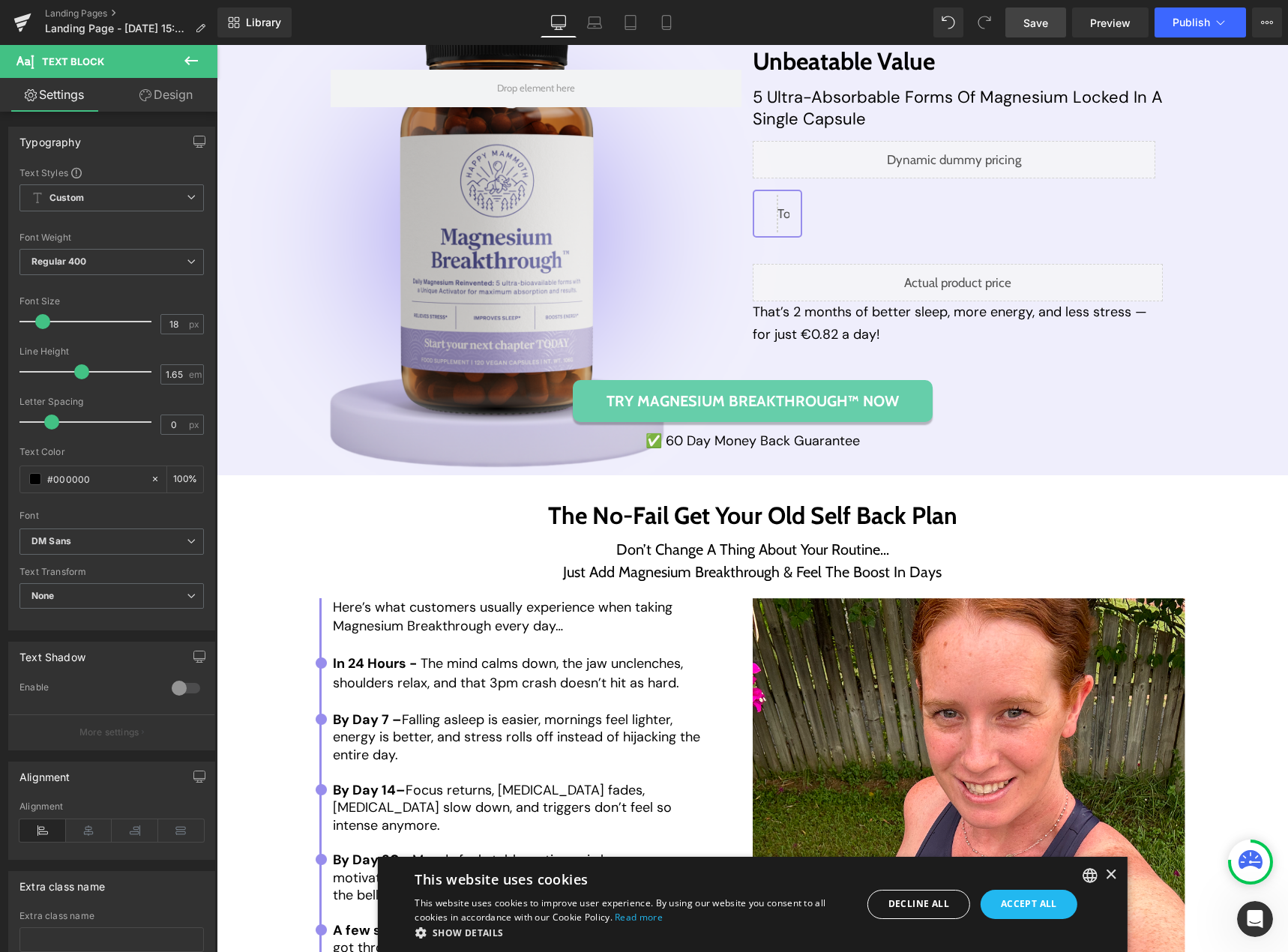
click at [1024, 29] on span "Save" at bounding box center [1035, 23] width 25 height 16
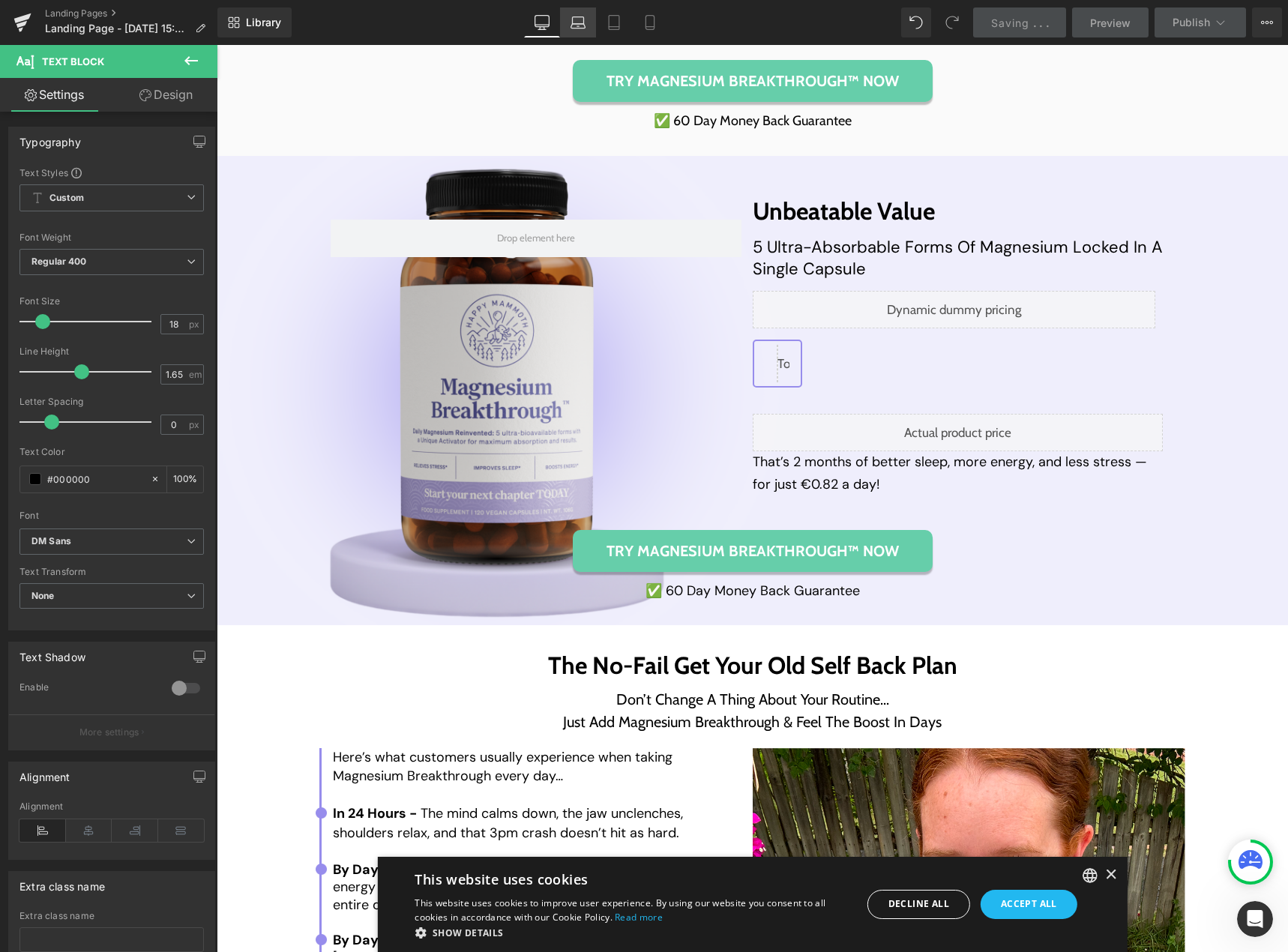
click at [577, 29] on icon at bounding box center [578, 26] width 14 height 4
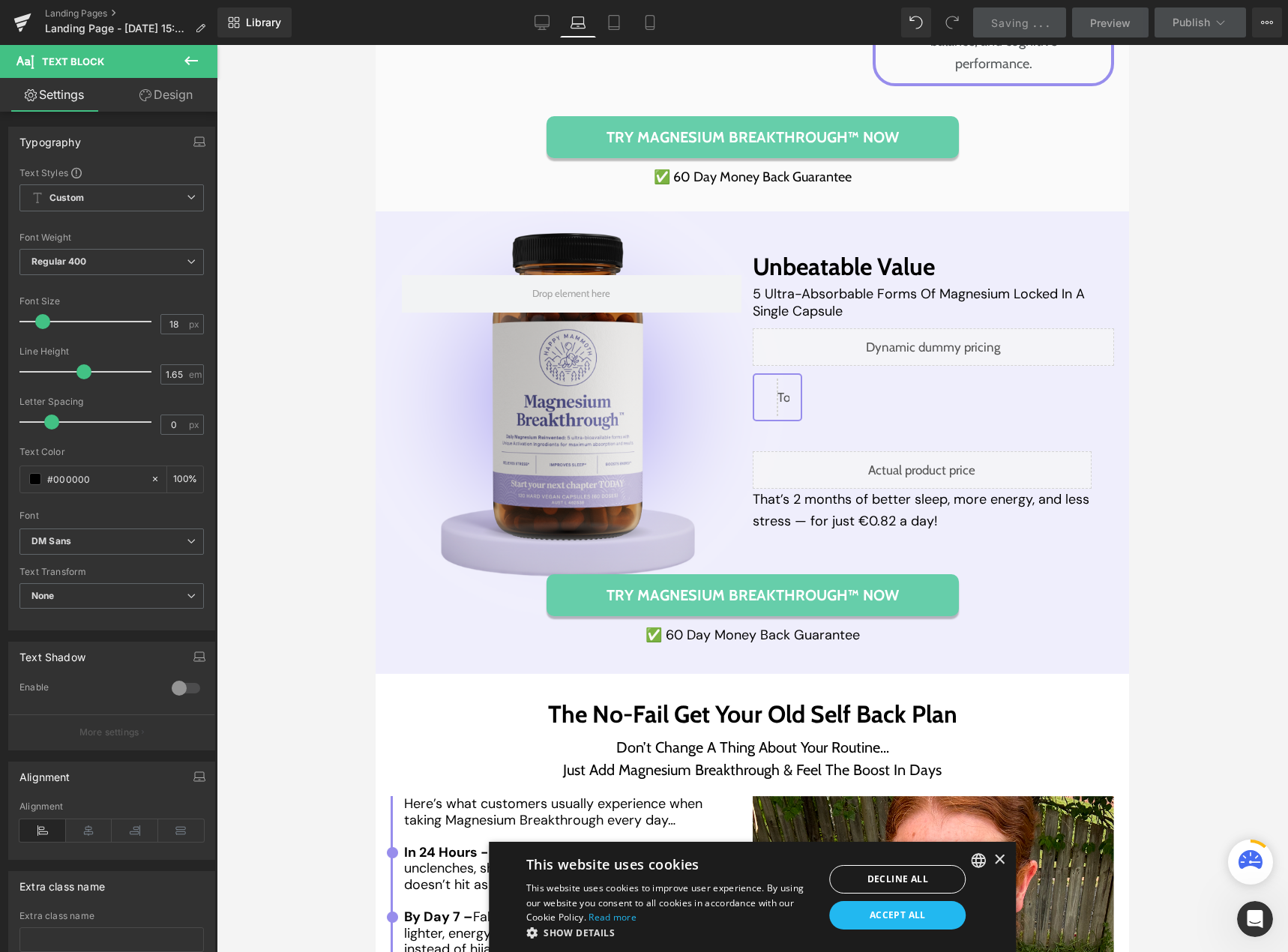
scroll to position [6816, 0]
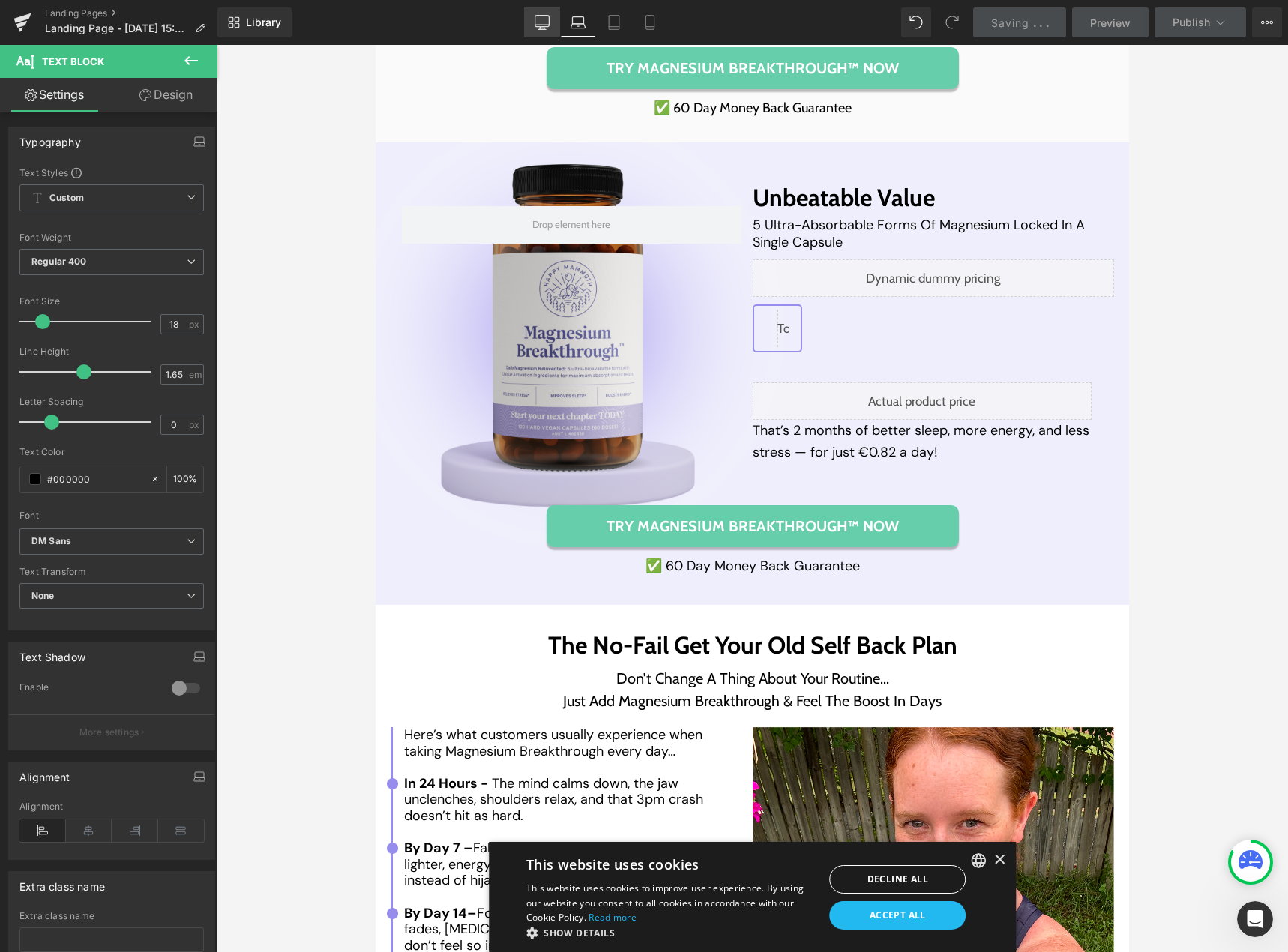
click at [548, 28] on icon at bounding box center [542, 22] width 15 height 15
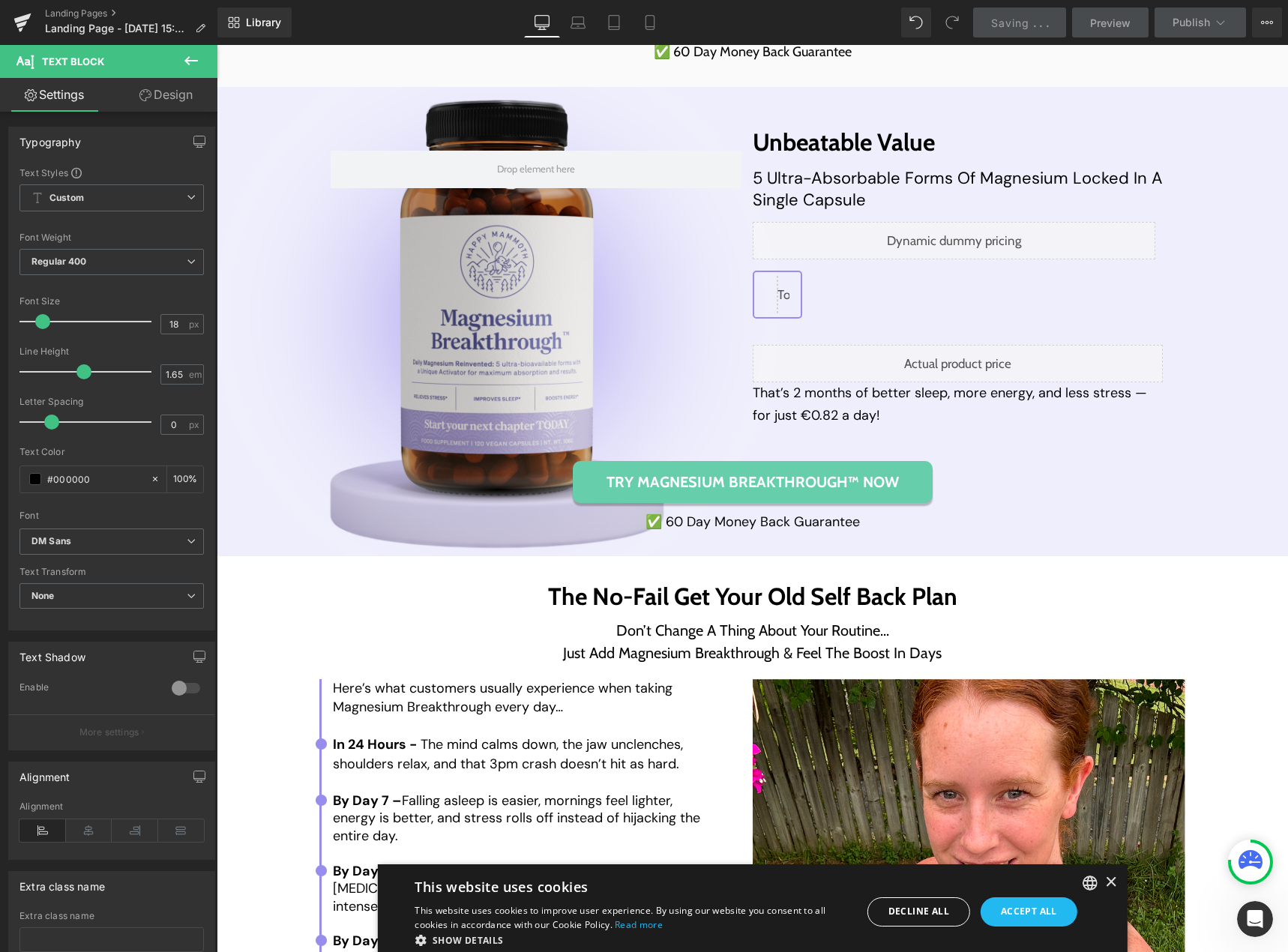
scroll to position [6863, 0]
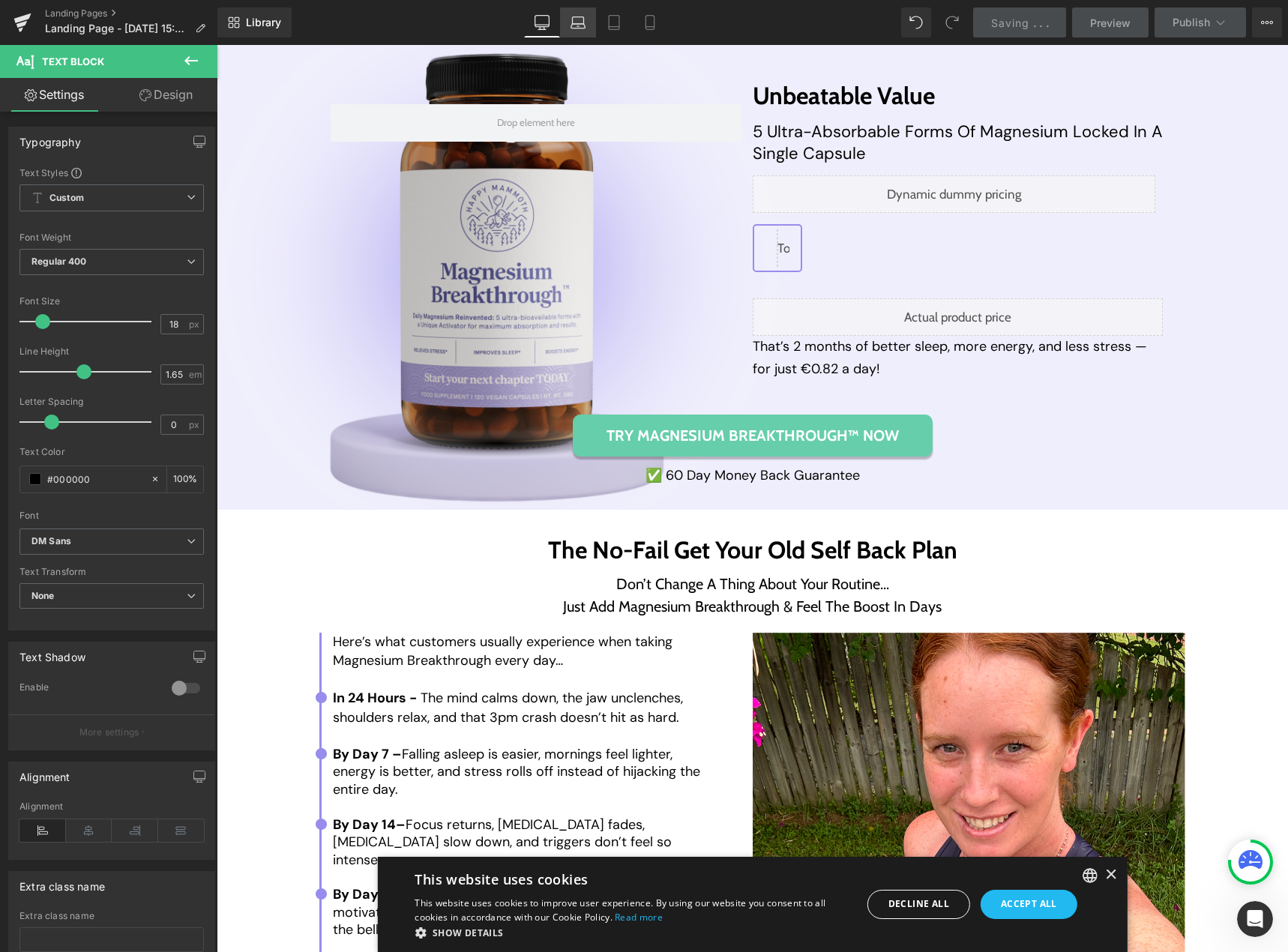
click at [576, 28] on icon at bounding box center [578, 26] width 14 height 4
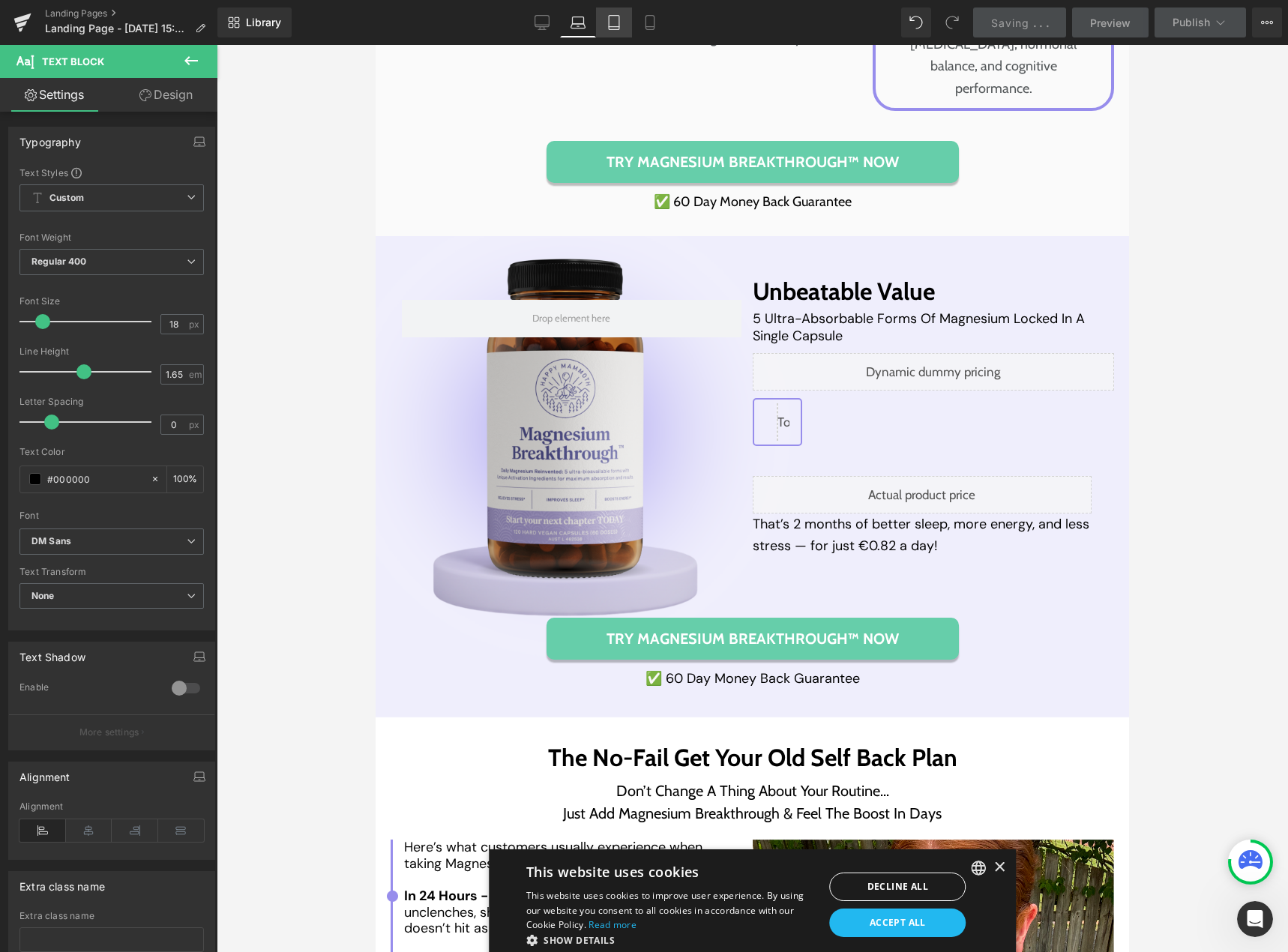
type input "100"
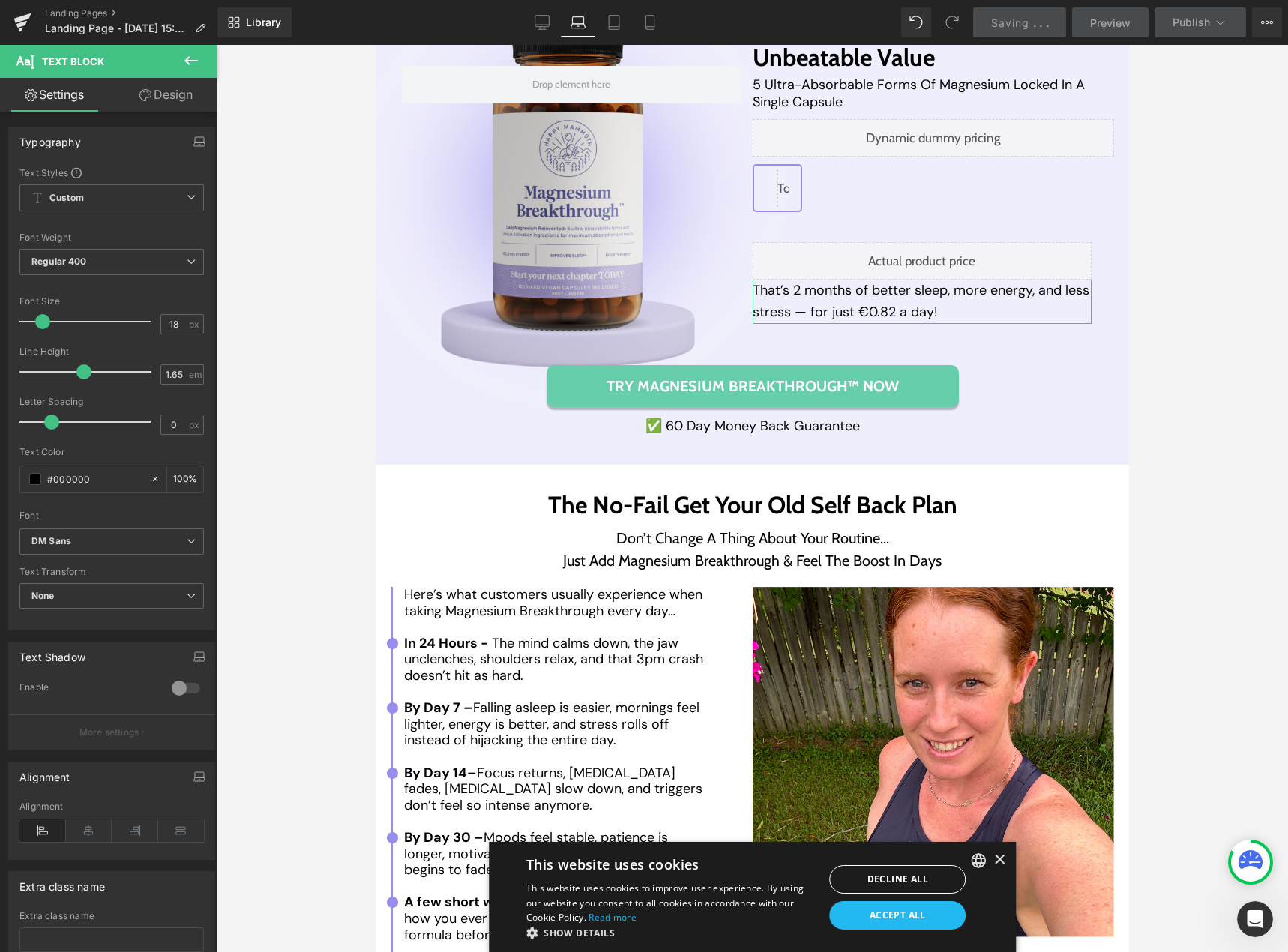
scroll to position [6816, 0]
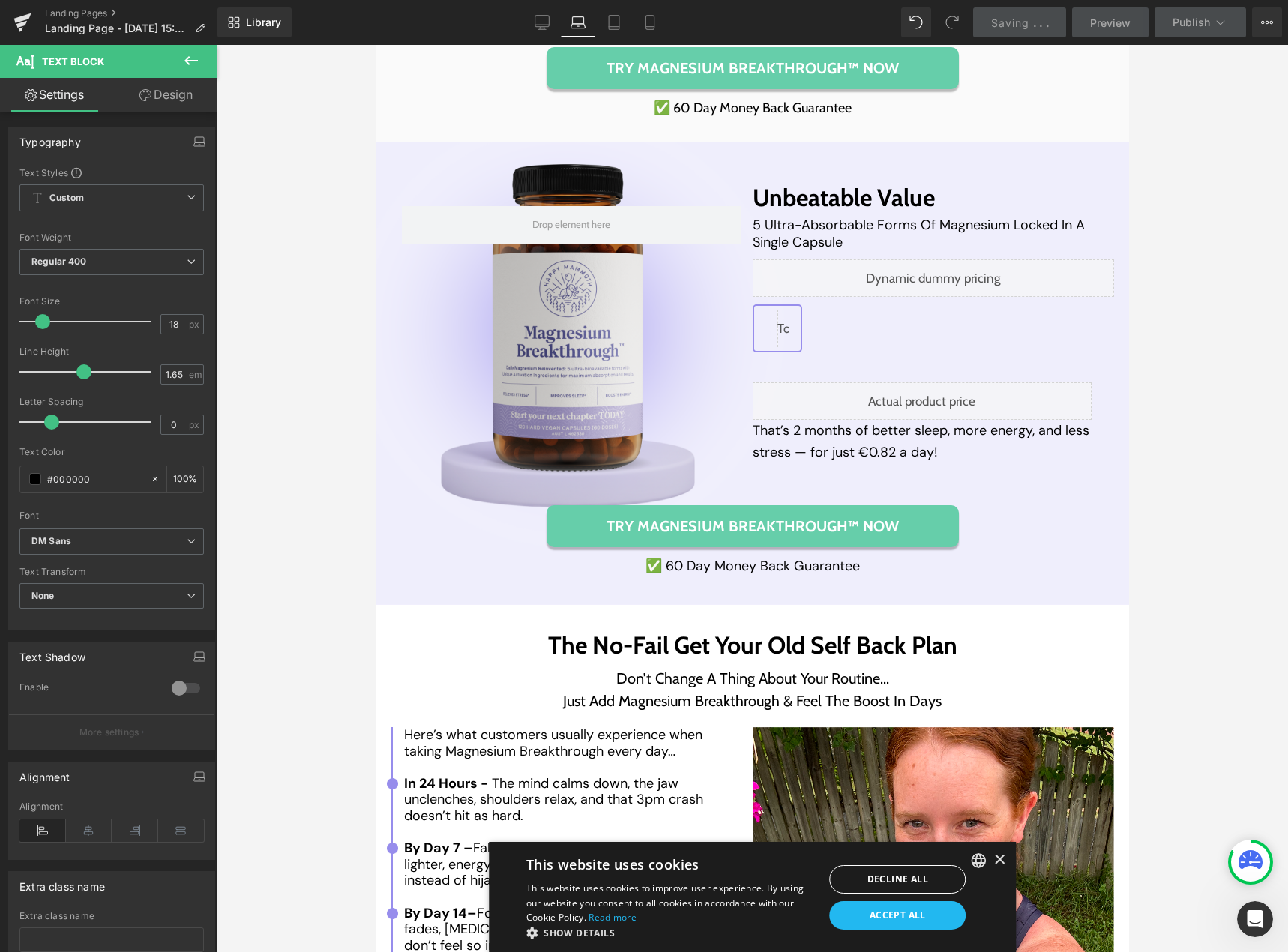
click at [376, 45] on div "40px" at bounding box center [376, 45] width 0 height 0
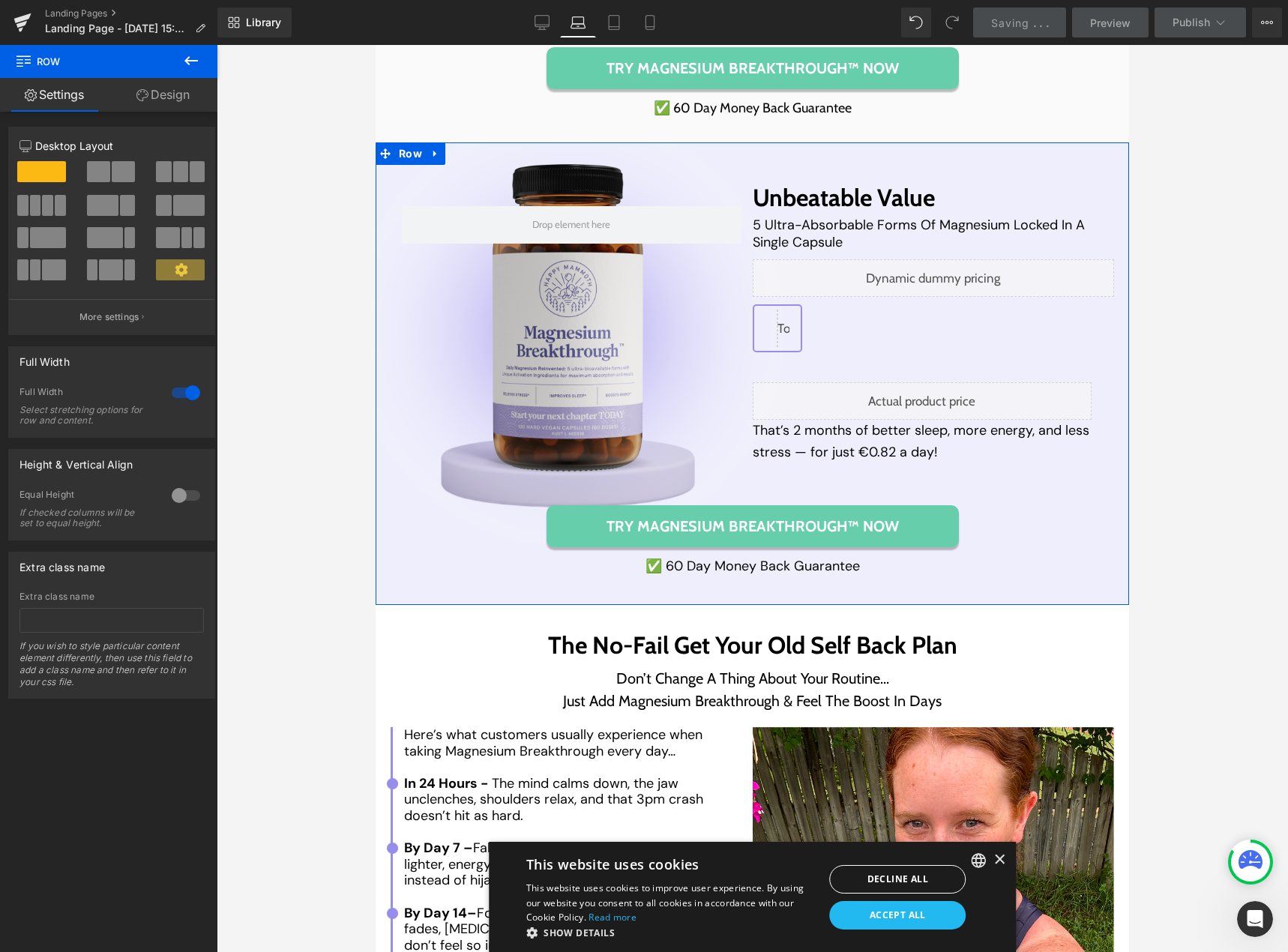
click at [170, 98] on link "Design" at bounding box center [164, 94] width 109 height 34
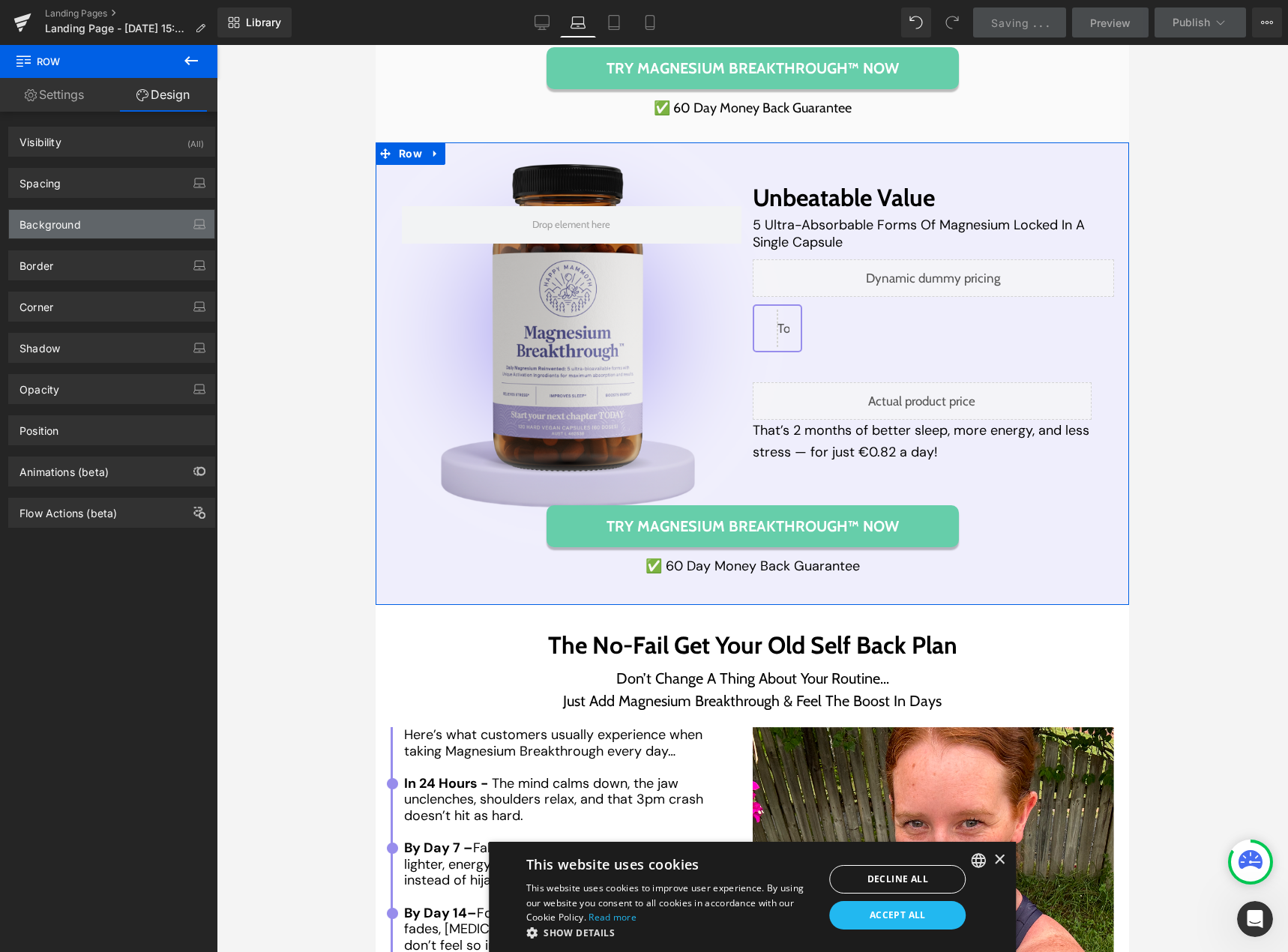
click at [113, 218] on div "Background" at bounding box center [111, 224] width 205 height 29
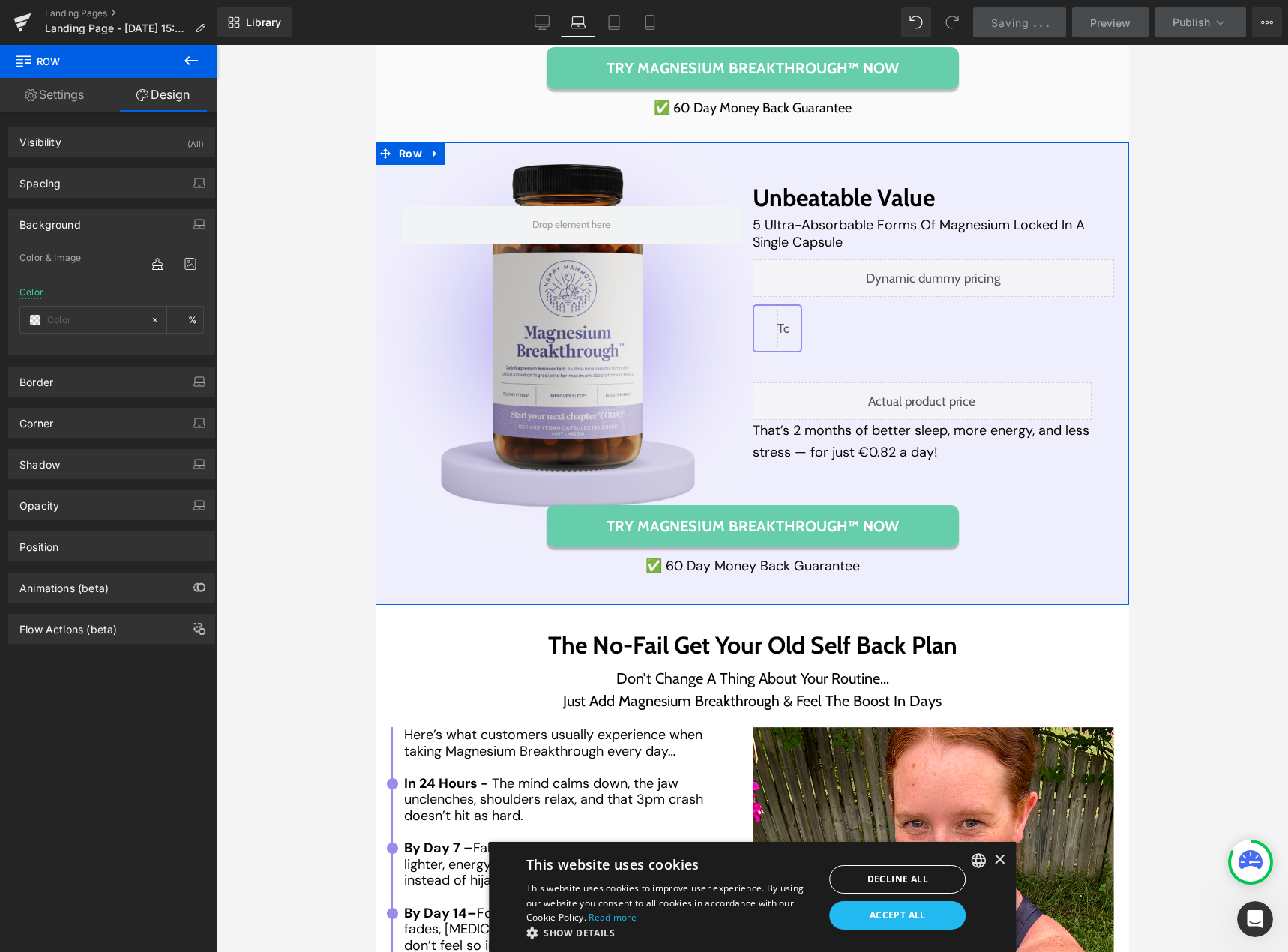
type input "#eff7f6"
type input "100"
click at [182, 264] on icon at bounding box center [190, 264] width 27 height 20
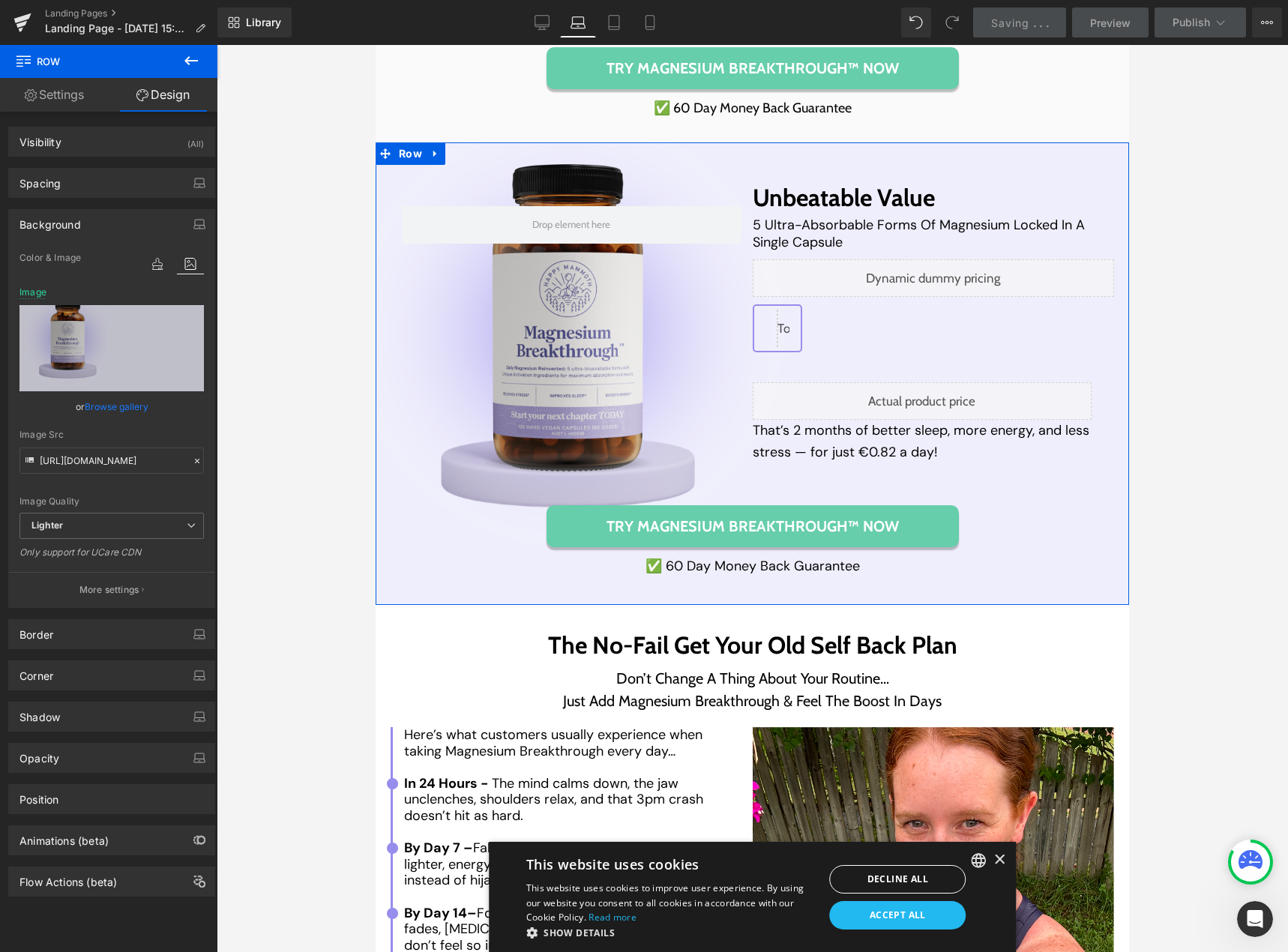
click at [106, 404] on link "Browse gallery" at bounding box center [117, 407] width 64 height 26
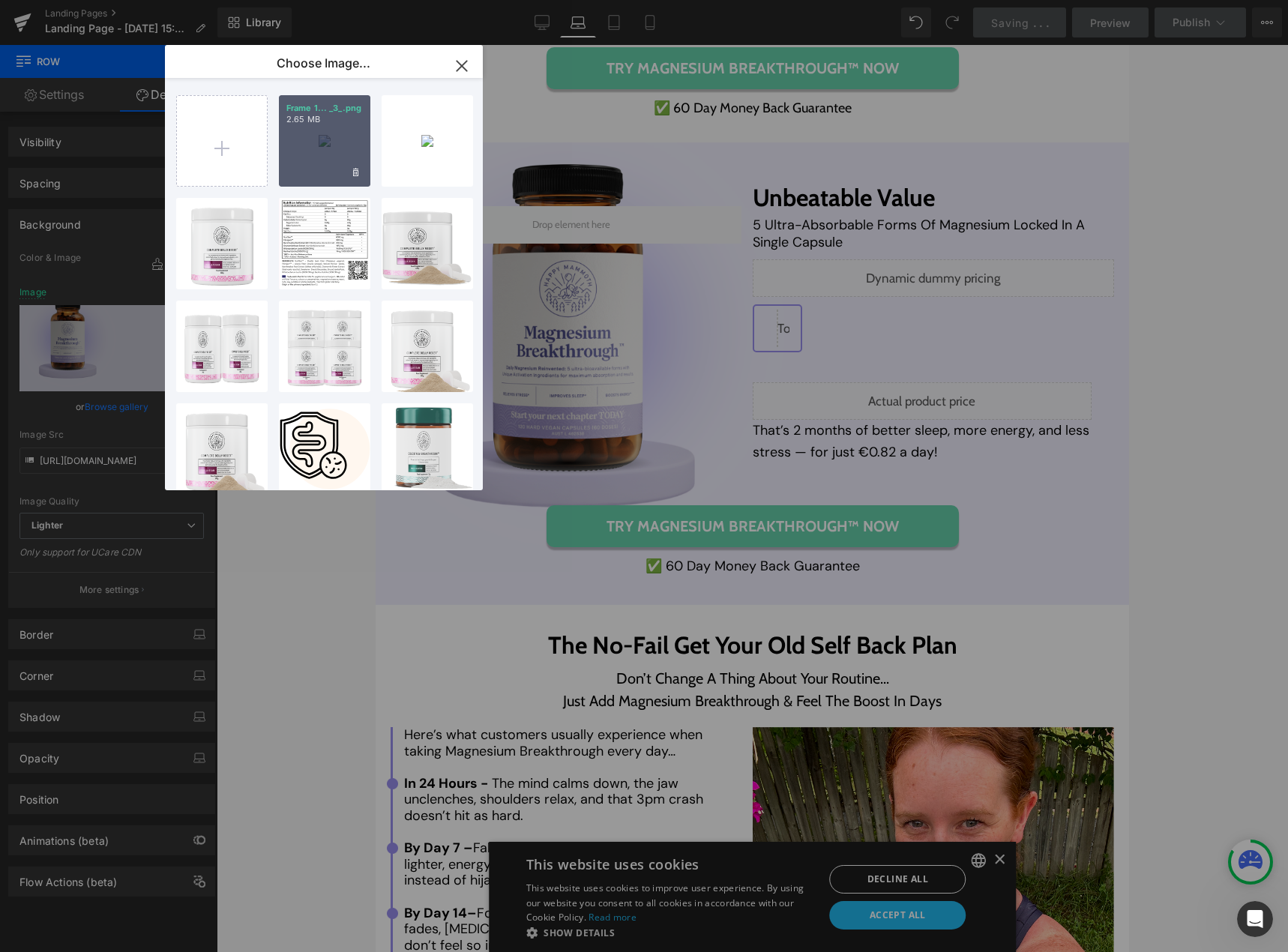
click at [307, 141] on div "Frame 1... _3_.png 2.65 MB" at bounding box center [325, 141] width 92 height 92
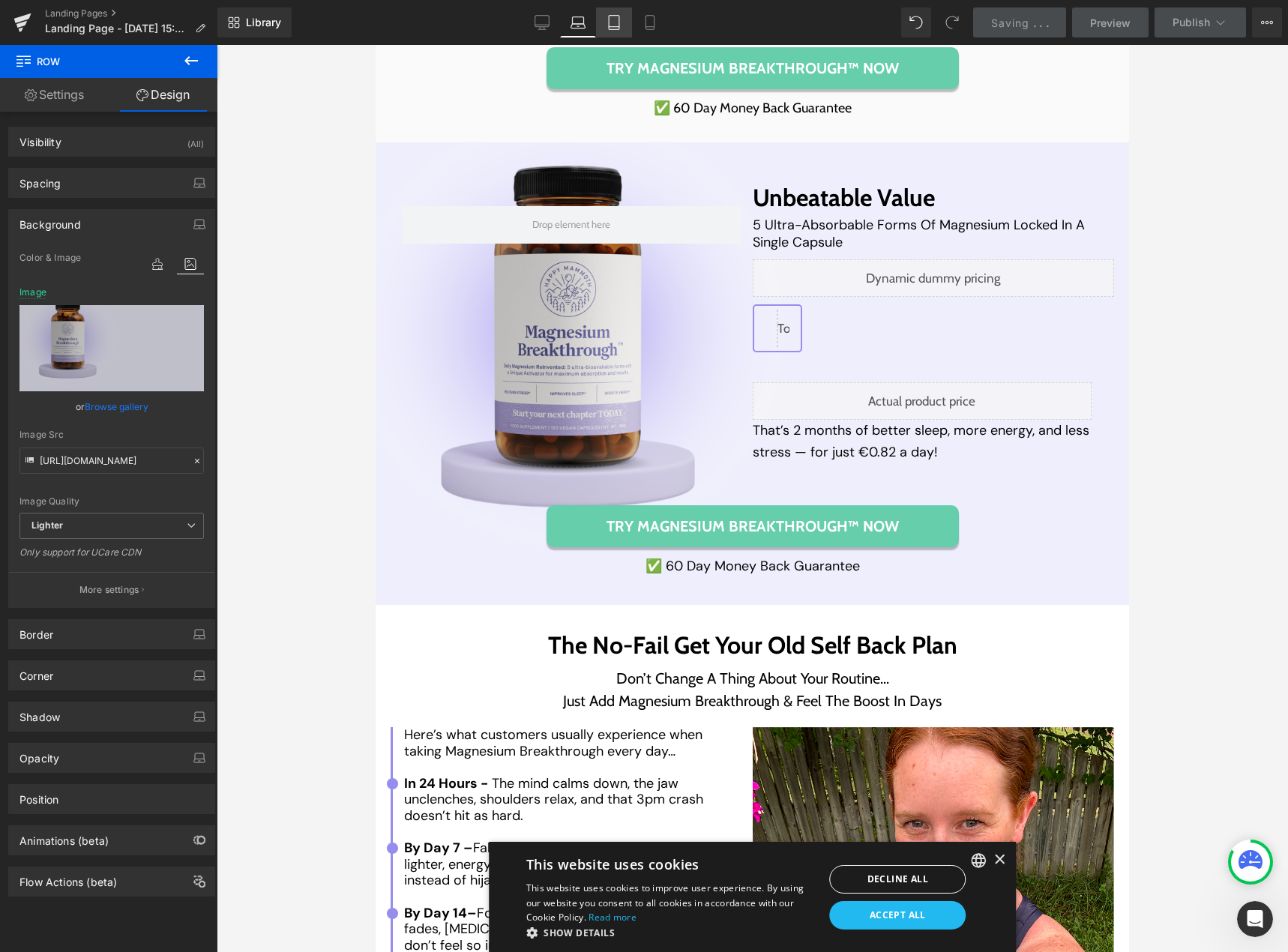
click at [616, 23] on icon at bounding box center [614, 22] width 15 height 15
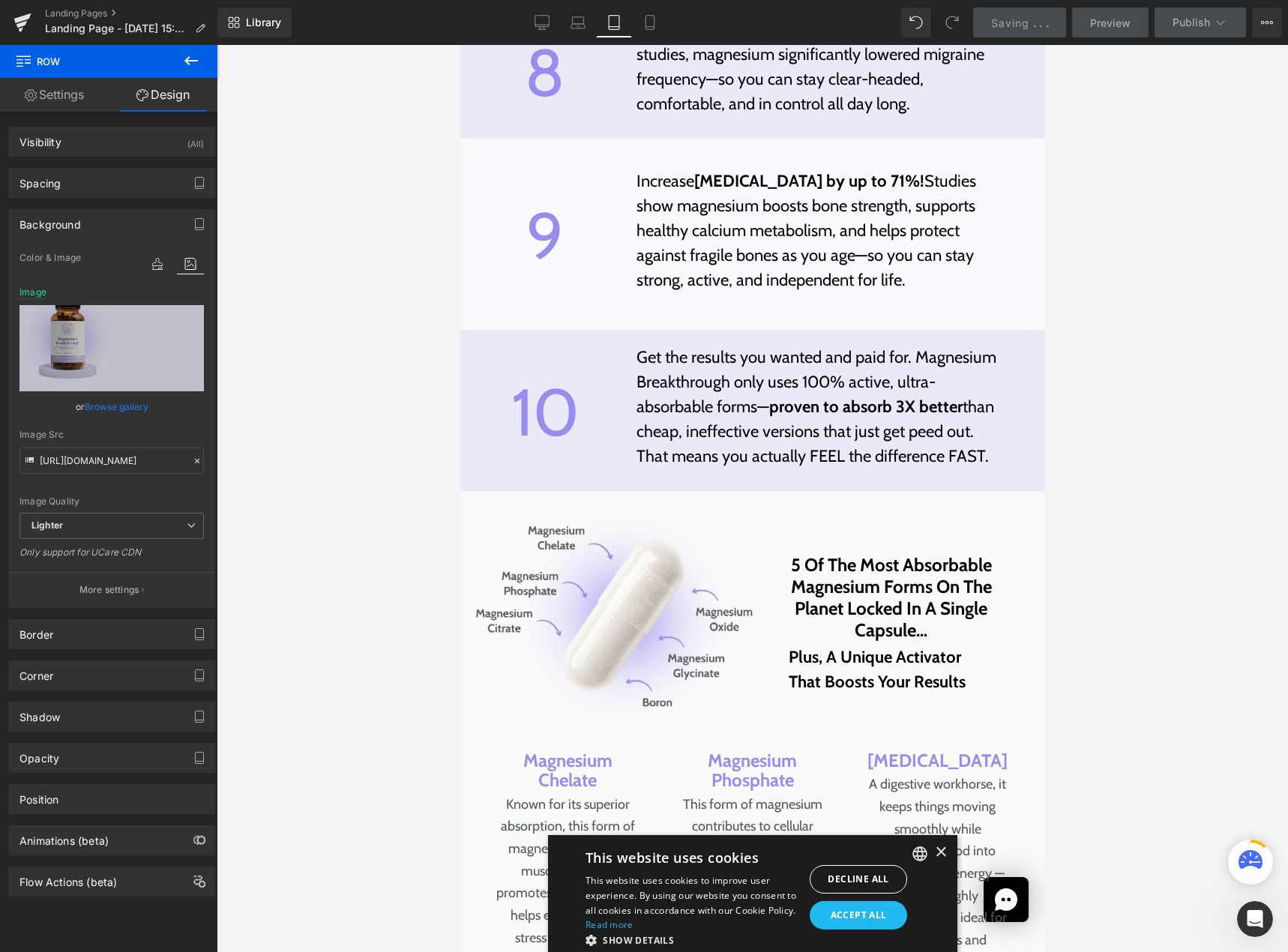
scroll to position [8189, 0]
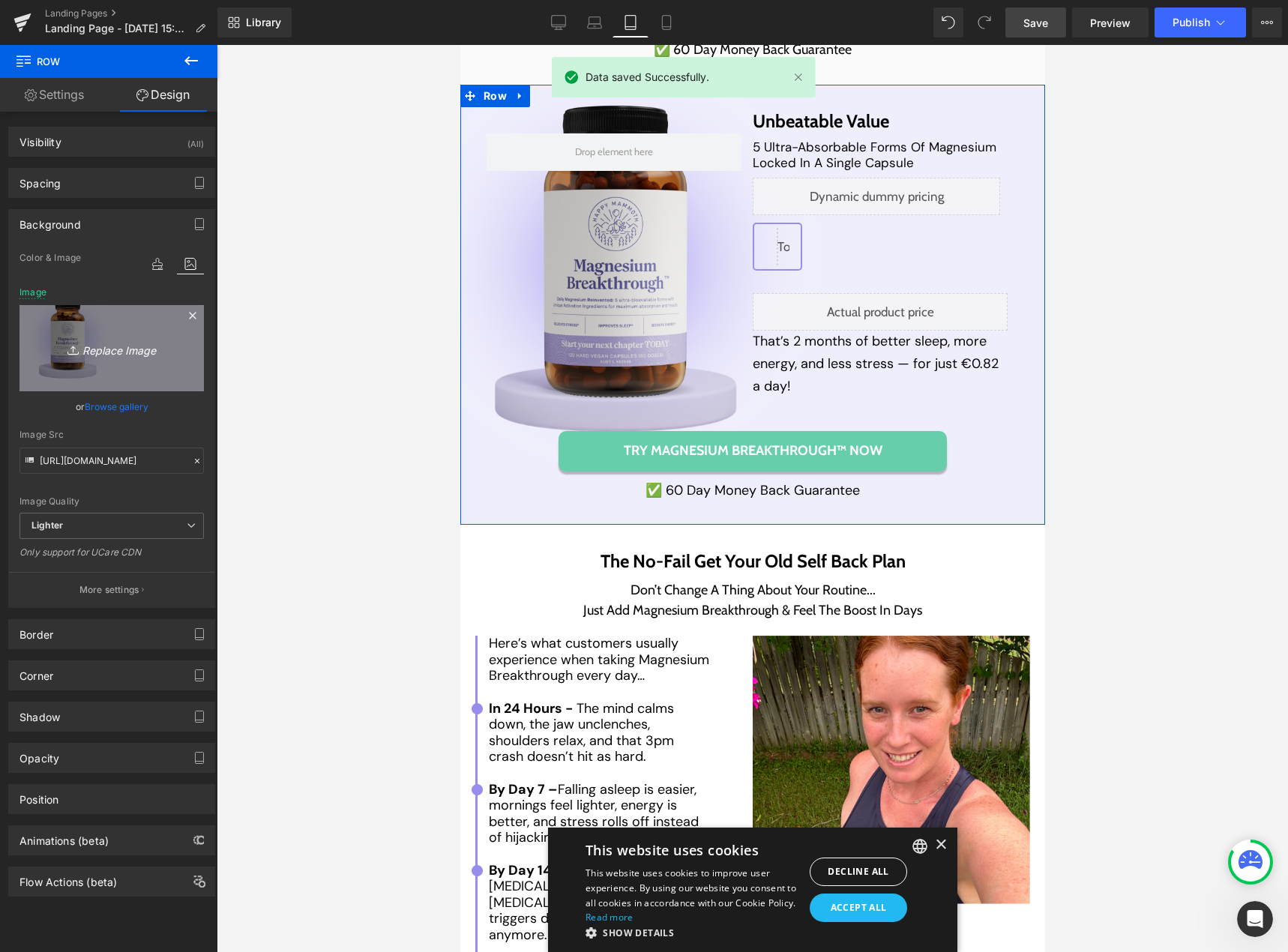
click at [120, 351] on icon "Replace Image" at bounding box center [112, 349] width 120 height 19
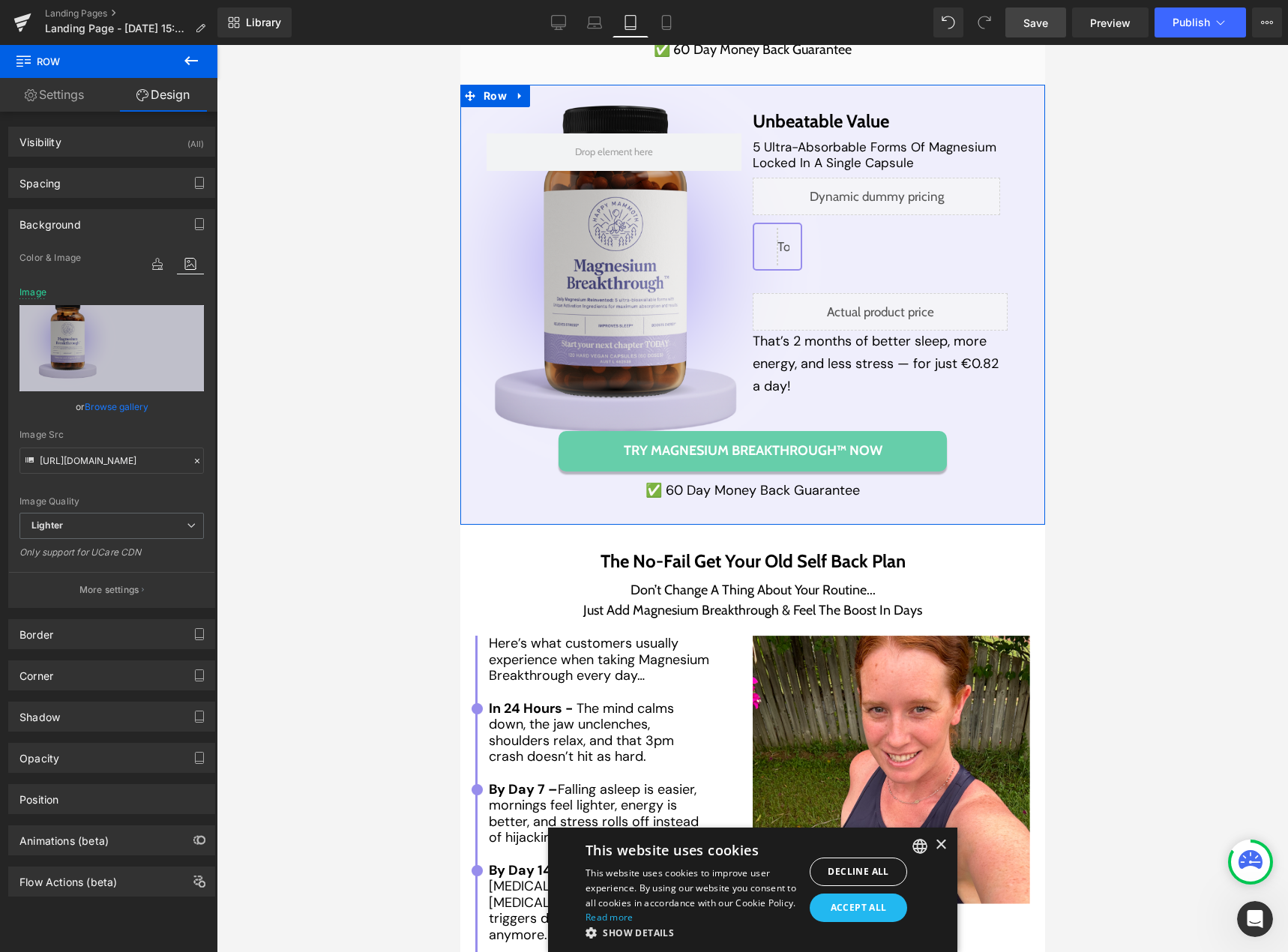
click at [124, 408] on link "Browse gallery" at bounding box center [117, 407] width 64 height 26
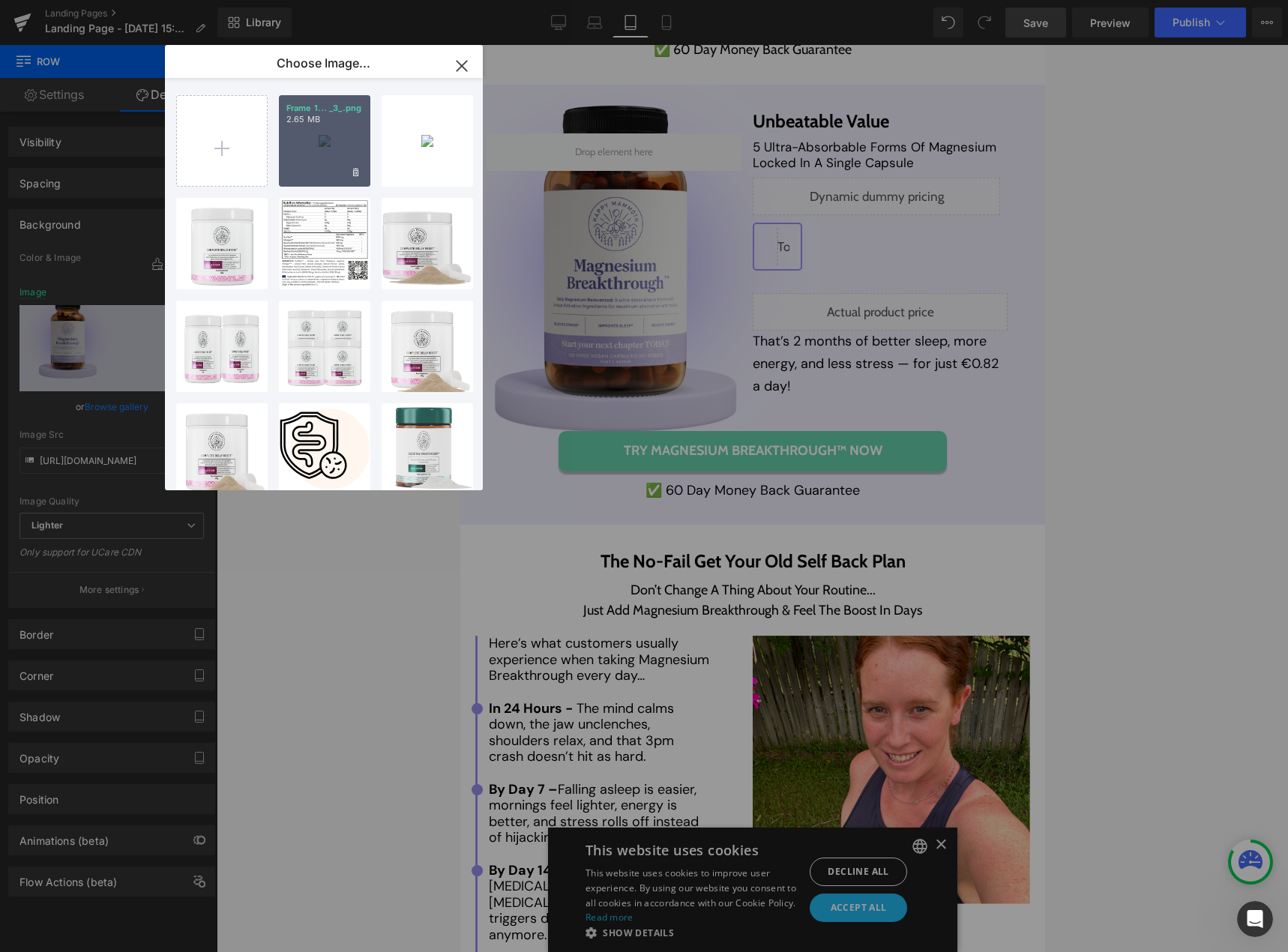
click at [315, 142] on div "Frame 1... _3_.png 2.65 MB" at bounding box center [325, 141] width 92 height 92
type input "[URL][DOMAIN_NAME]"
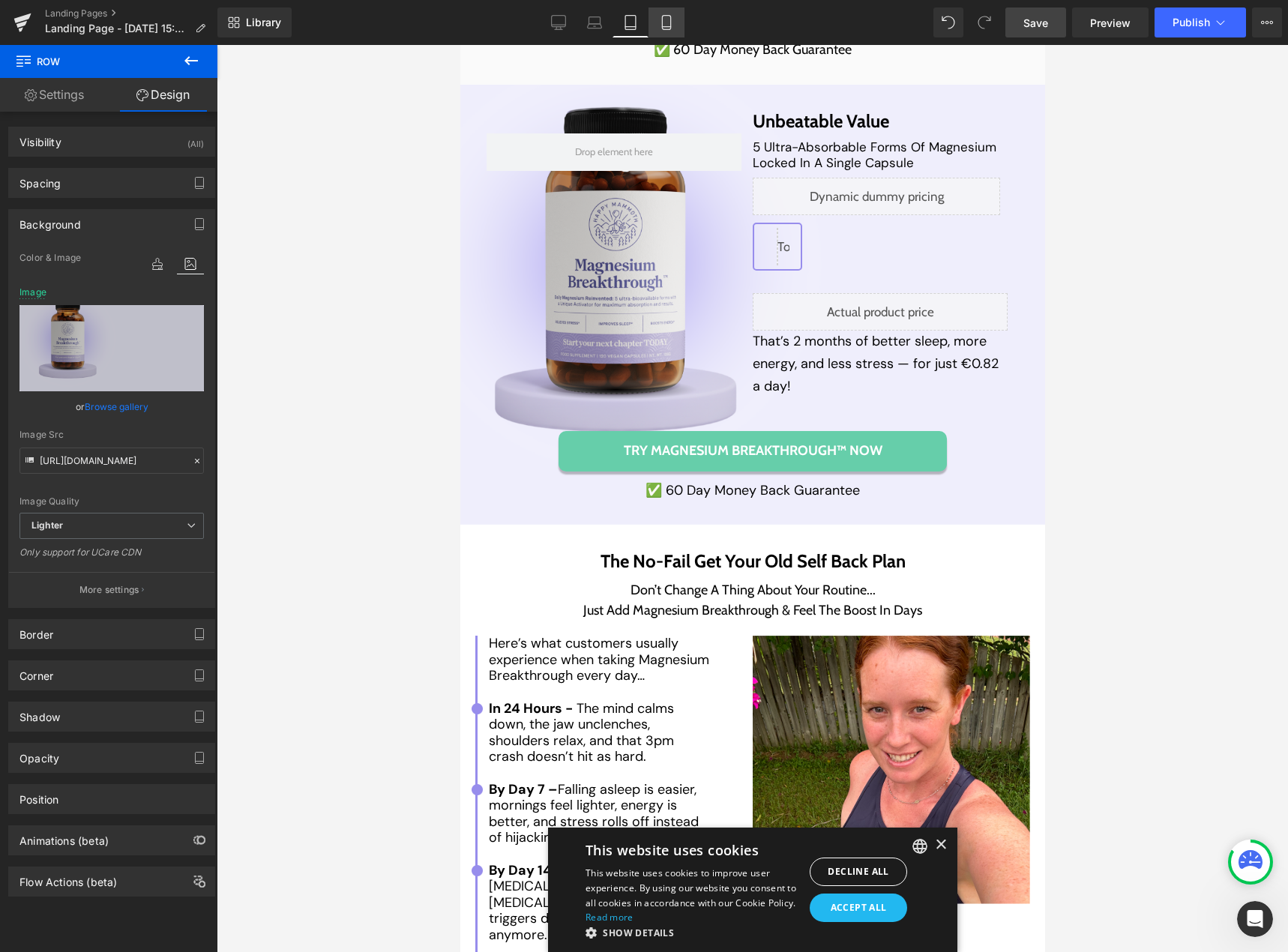
click at [670, 24] on icon at bounding box center [667, 23] width 9 height 14
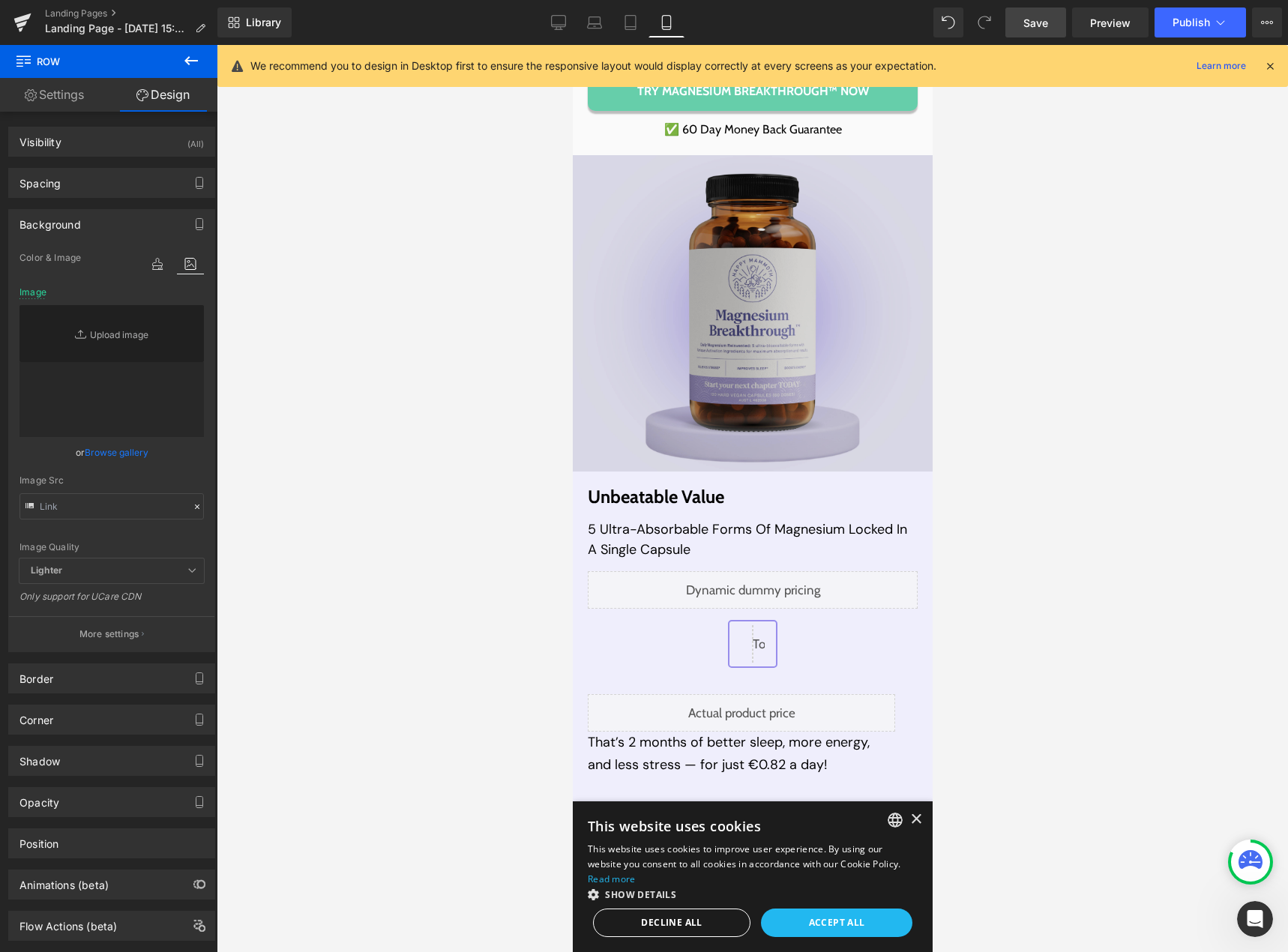
scroll to position [9458, 0]
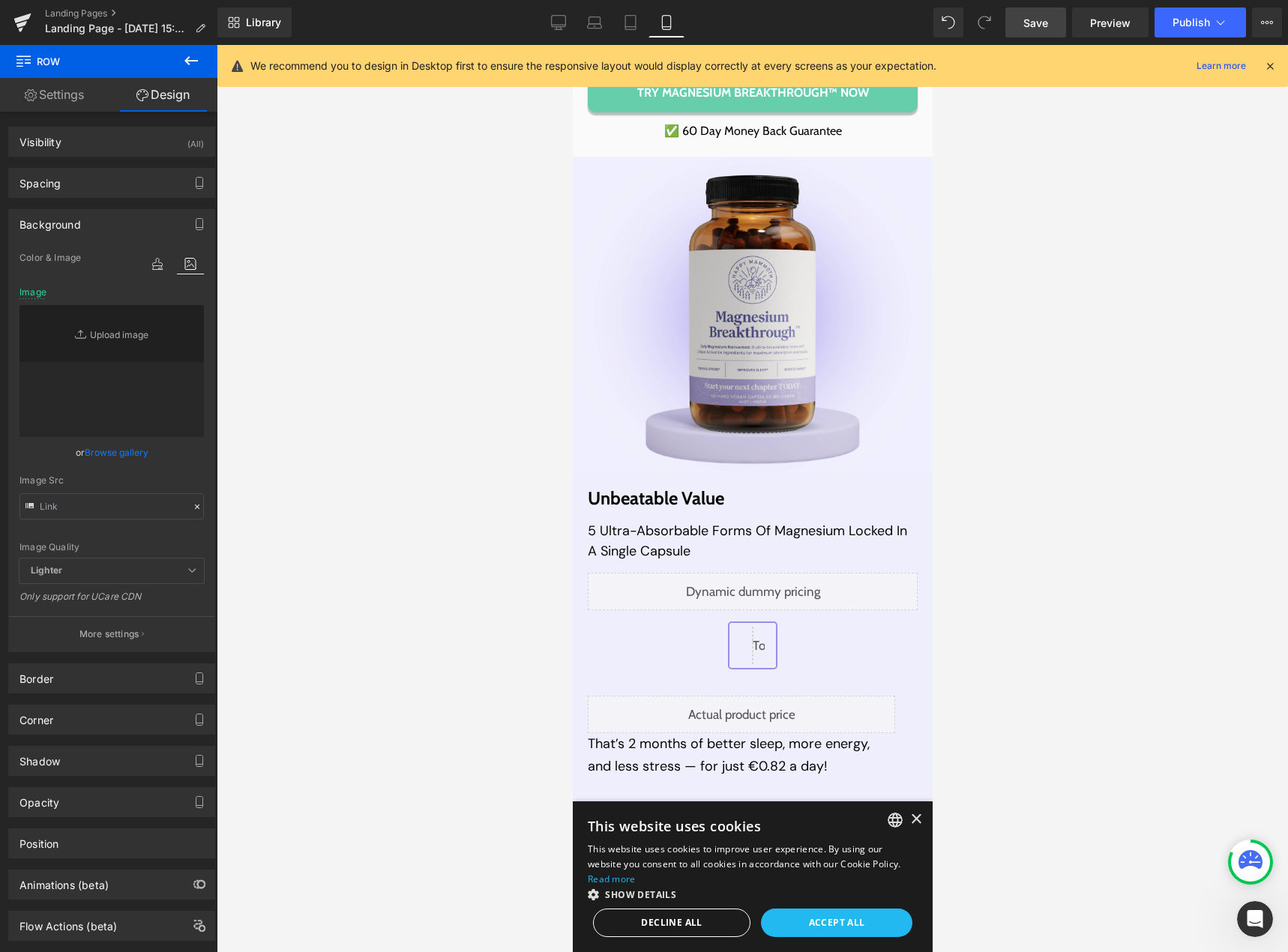
click at [558, 16] on icon at bounding box center [559, 21] width 14 height 11
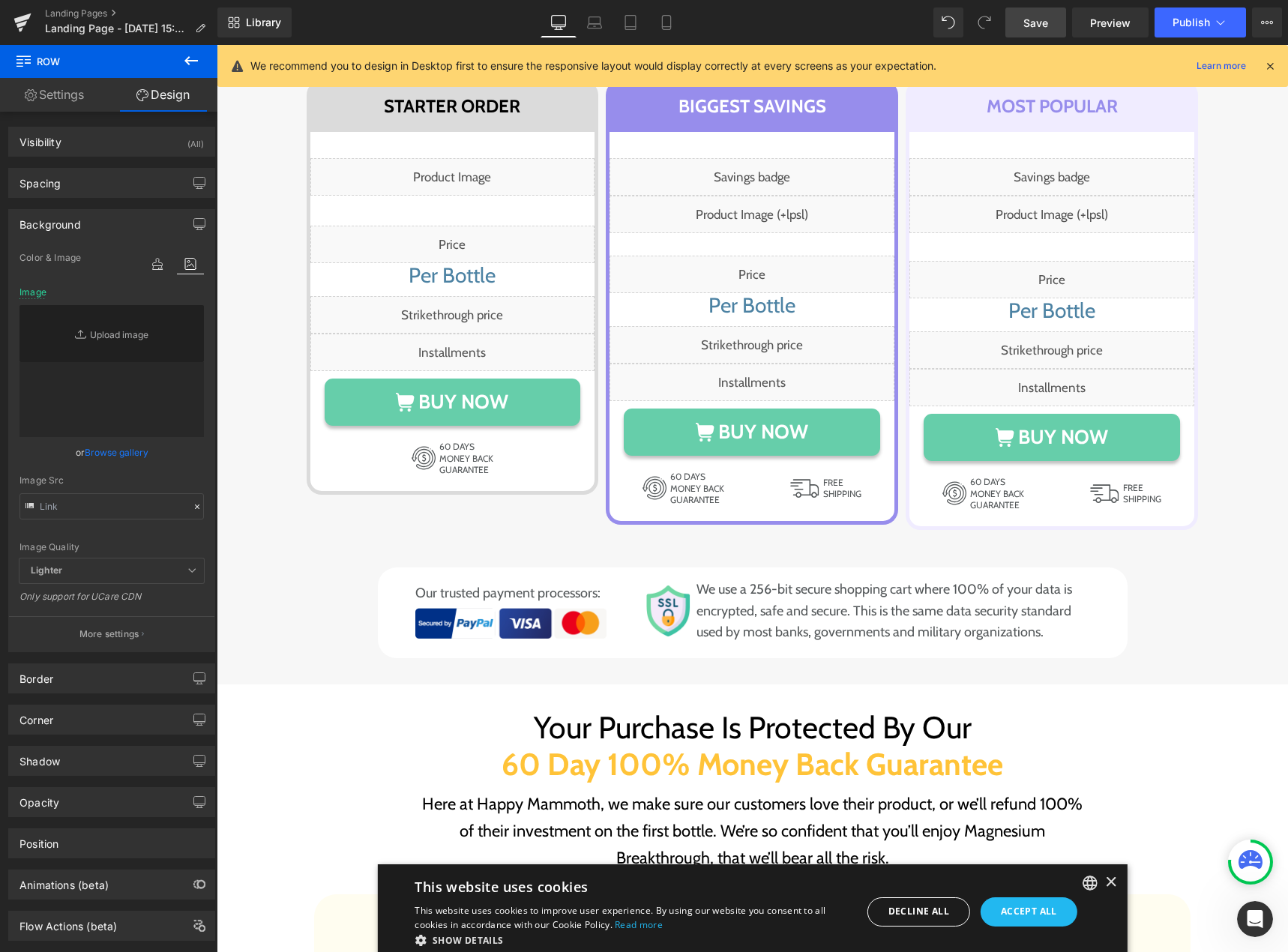
type input "[URL][DOMAIN_NAME]"
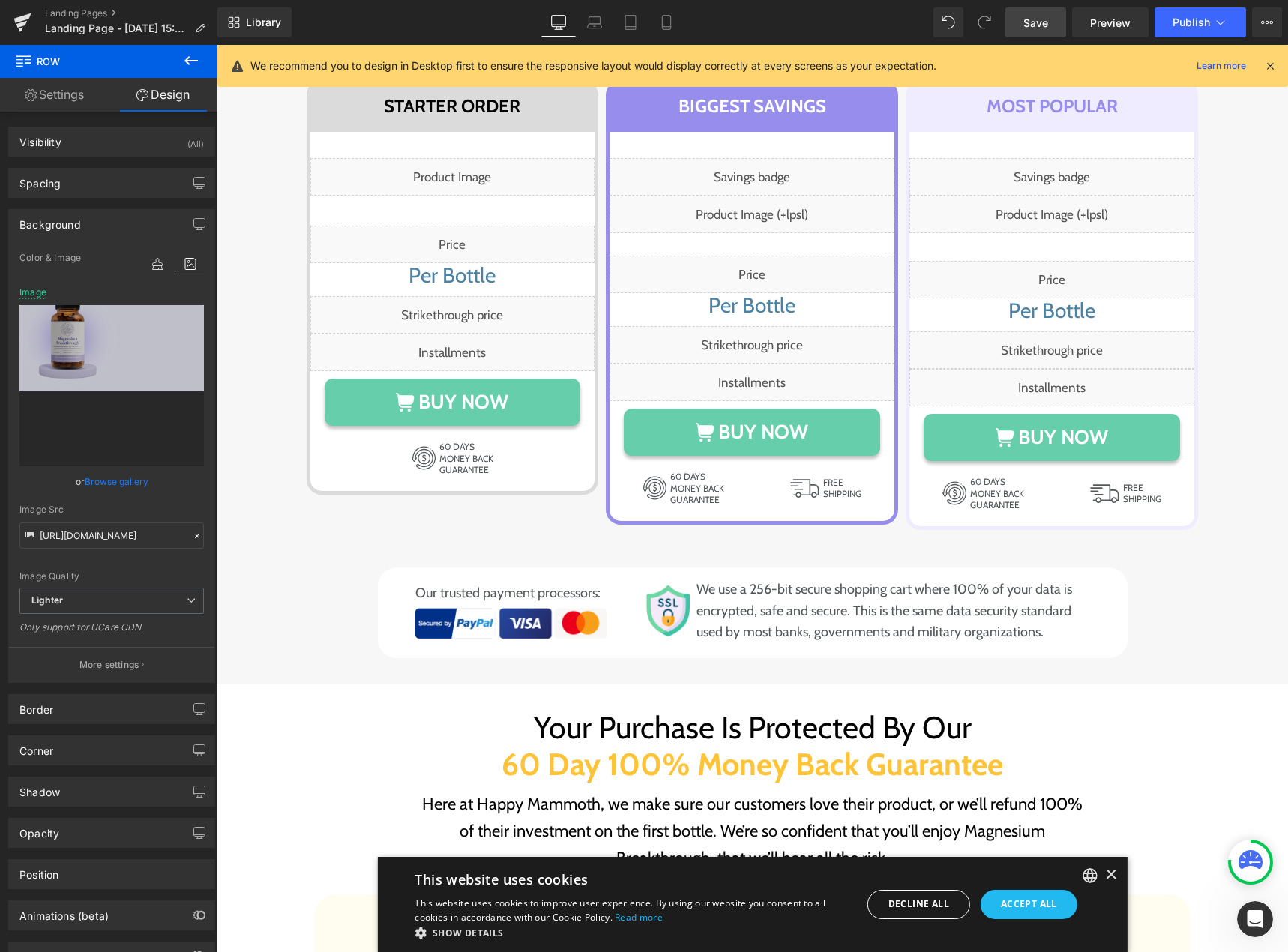
scroll to position [6469, 0]
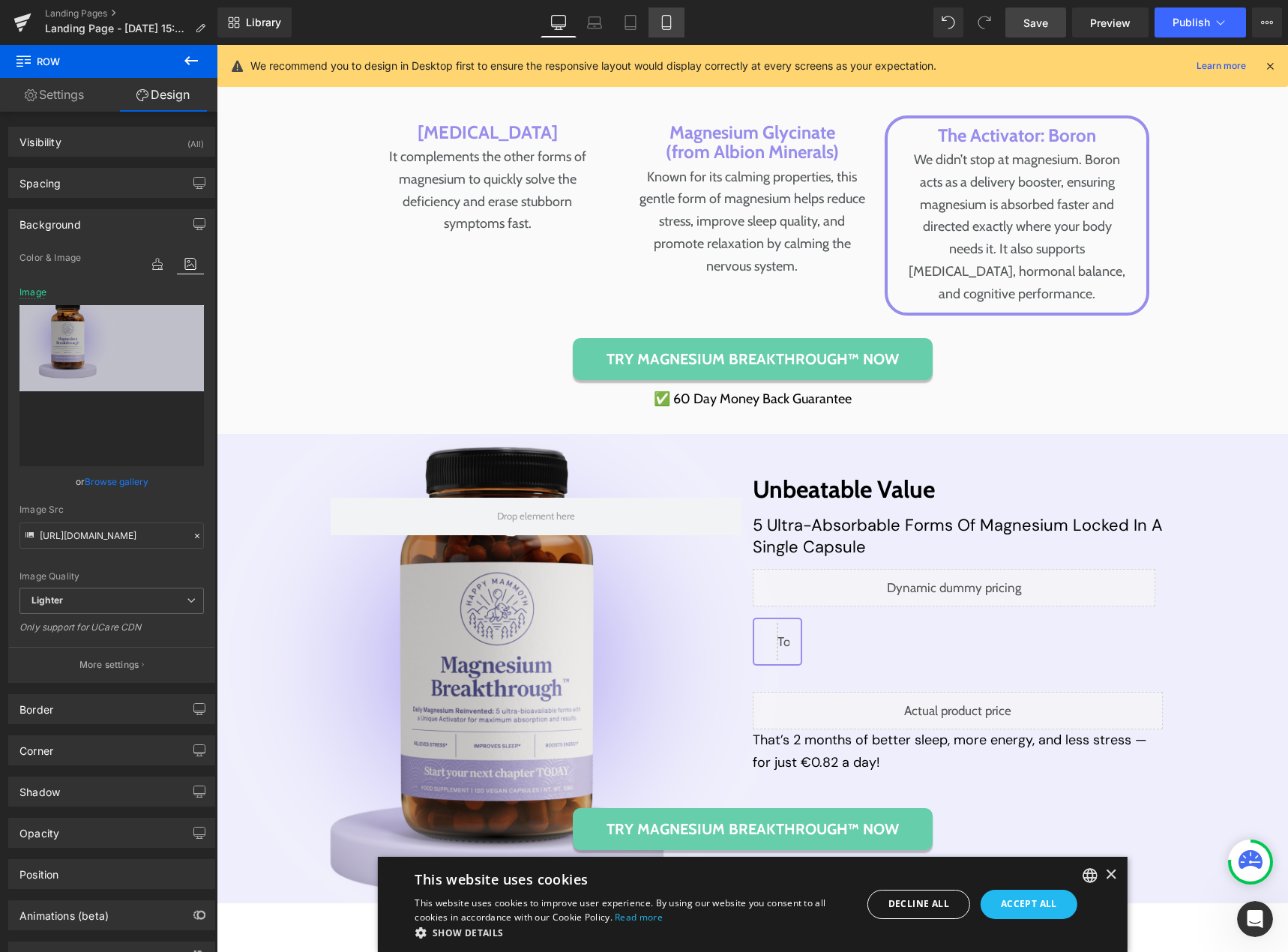
drag, startPoint x: 660, startPoint y: 25, endPoint x: 669, endPoint y: 25, distance: 9.0
click at [660, 25] on icon at bounding box center [666, 22] width 15 height 15
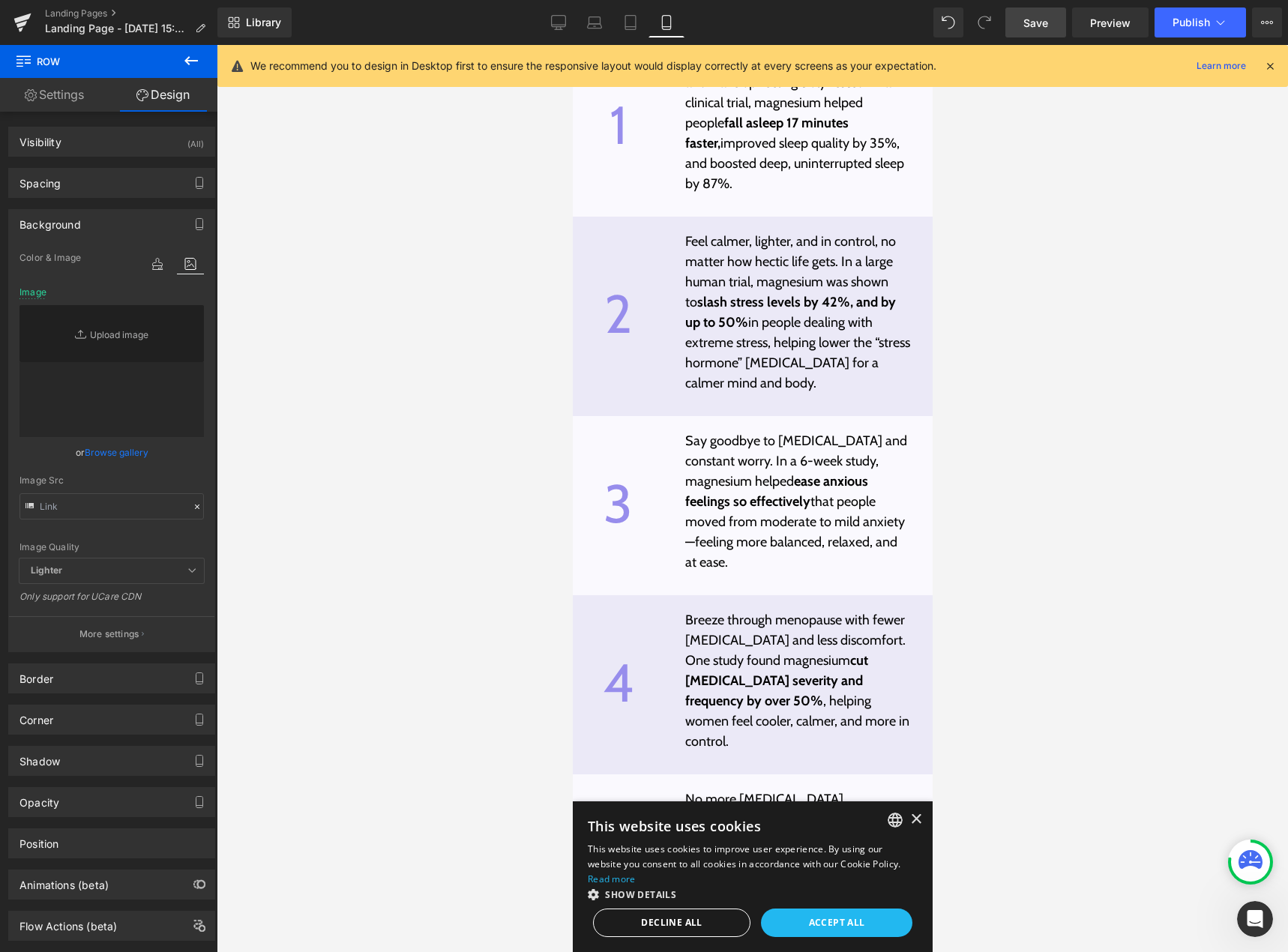
scroll to position [9478, 0]
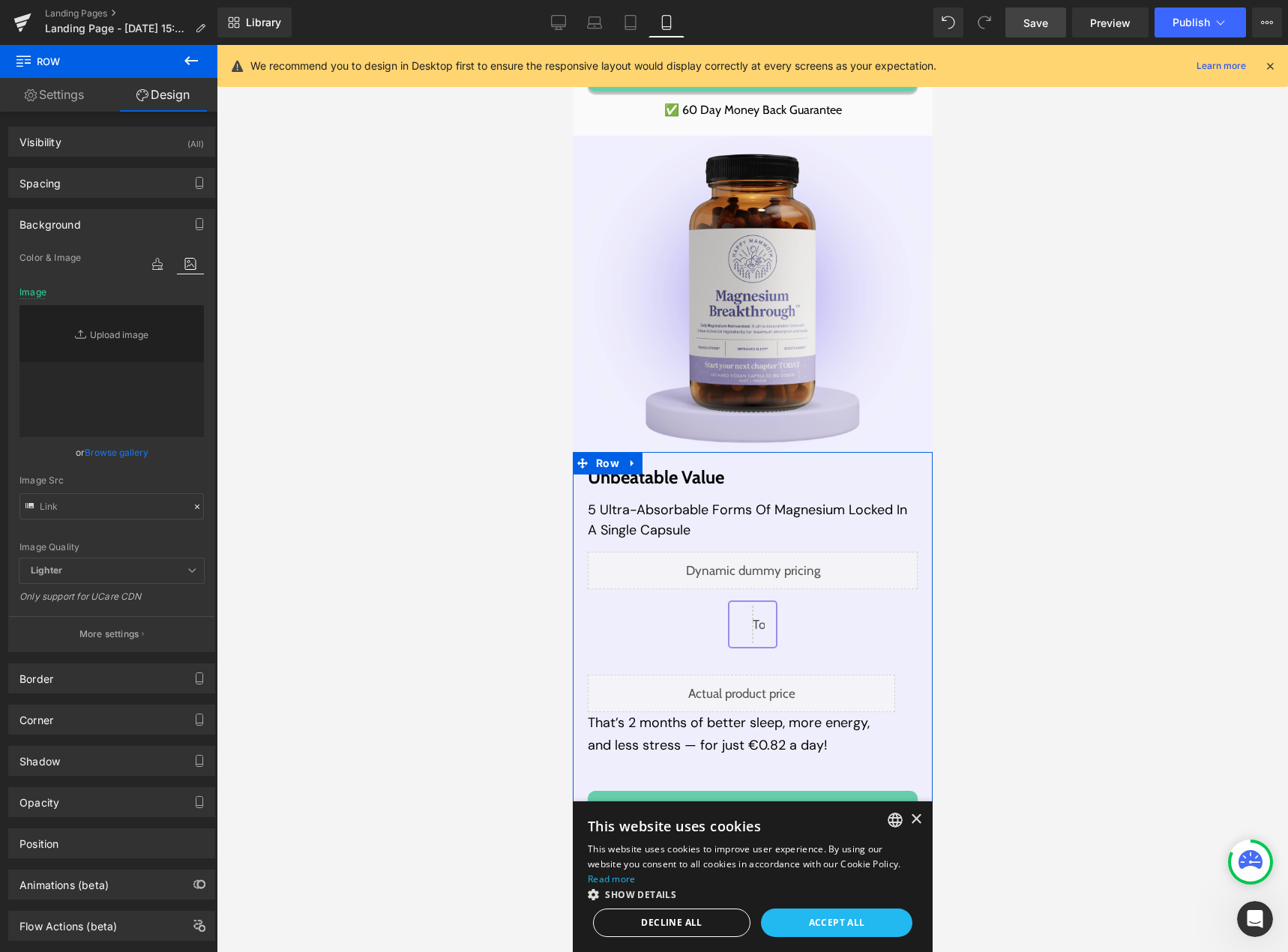
click at [113, 456] on link "Browse gallery" at bounding box center [117, 453] width 64 height 26
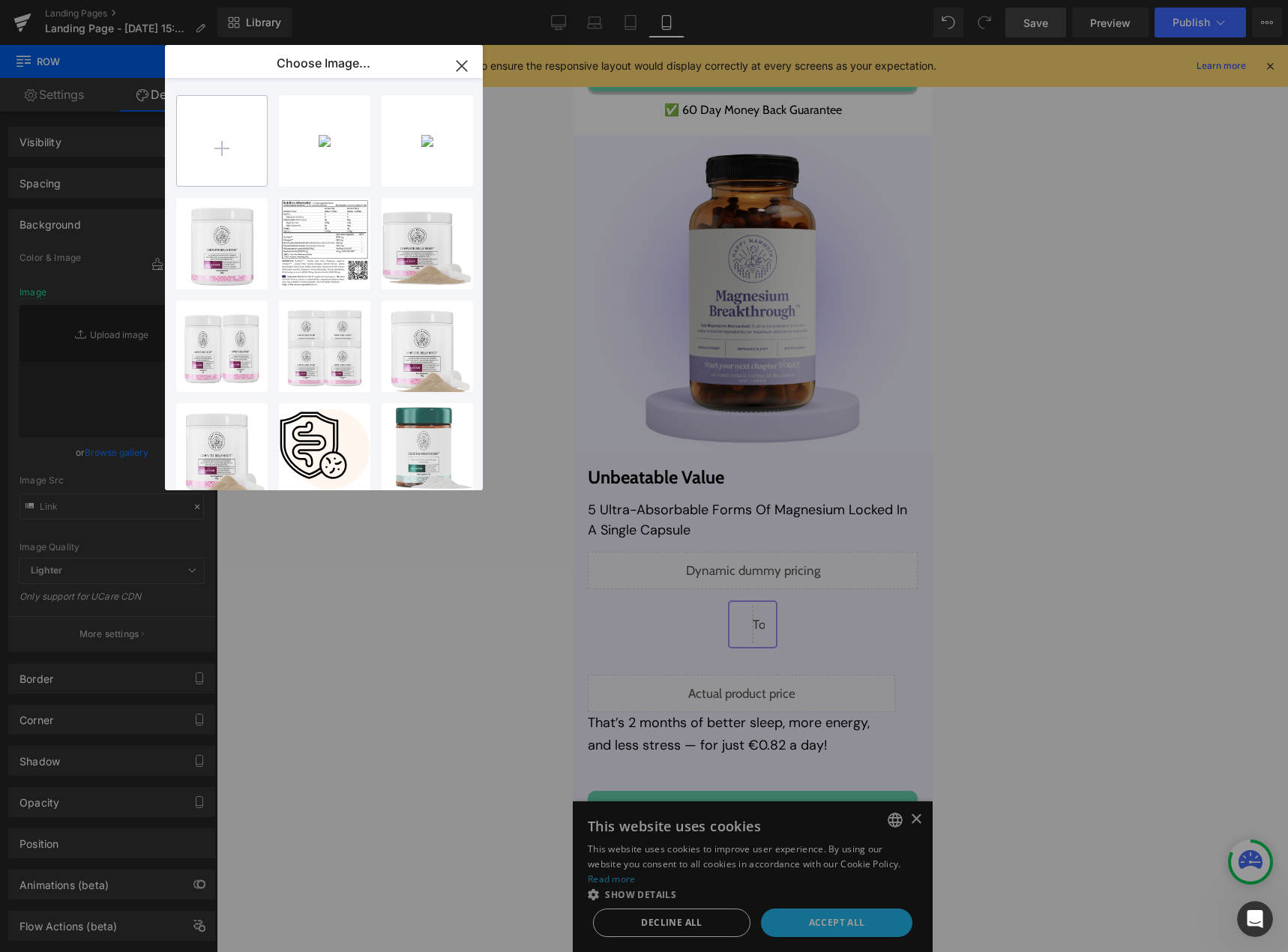
click at [205, 159] on input "file" at bounding box center [222, 141] width 90 height 90
type input "C:\fakepath\Frame 1000003168 (3)2.png"
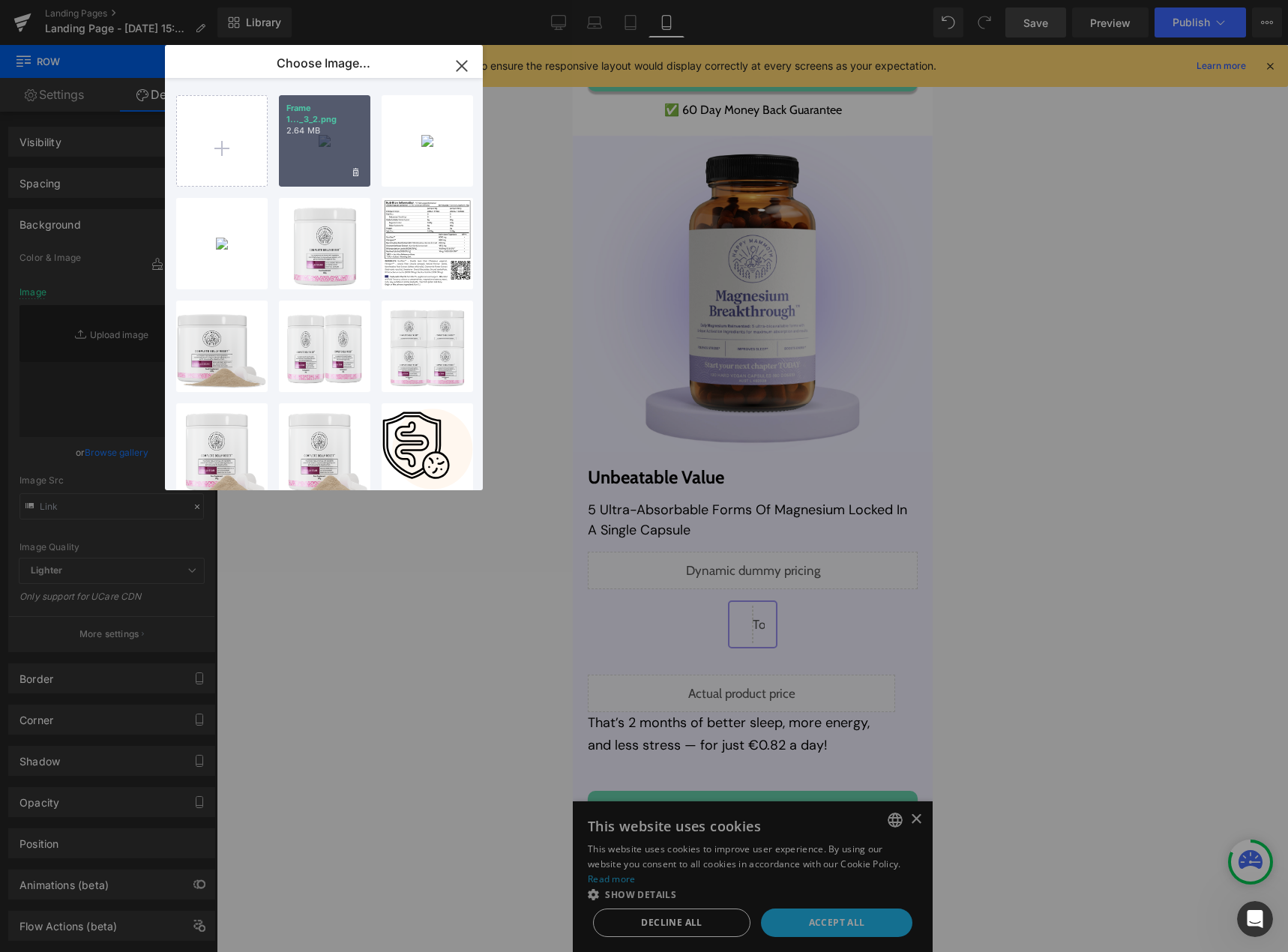
click at [325, 150] on div "Frame 1..._3_2.png 2.64 MB" at bounding box center [325, 141] width 92 height 92
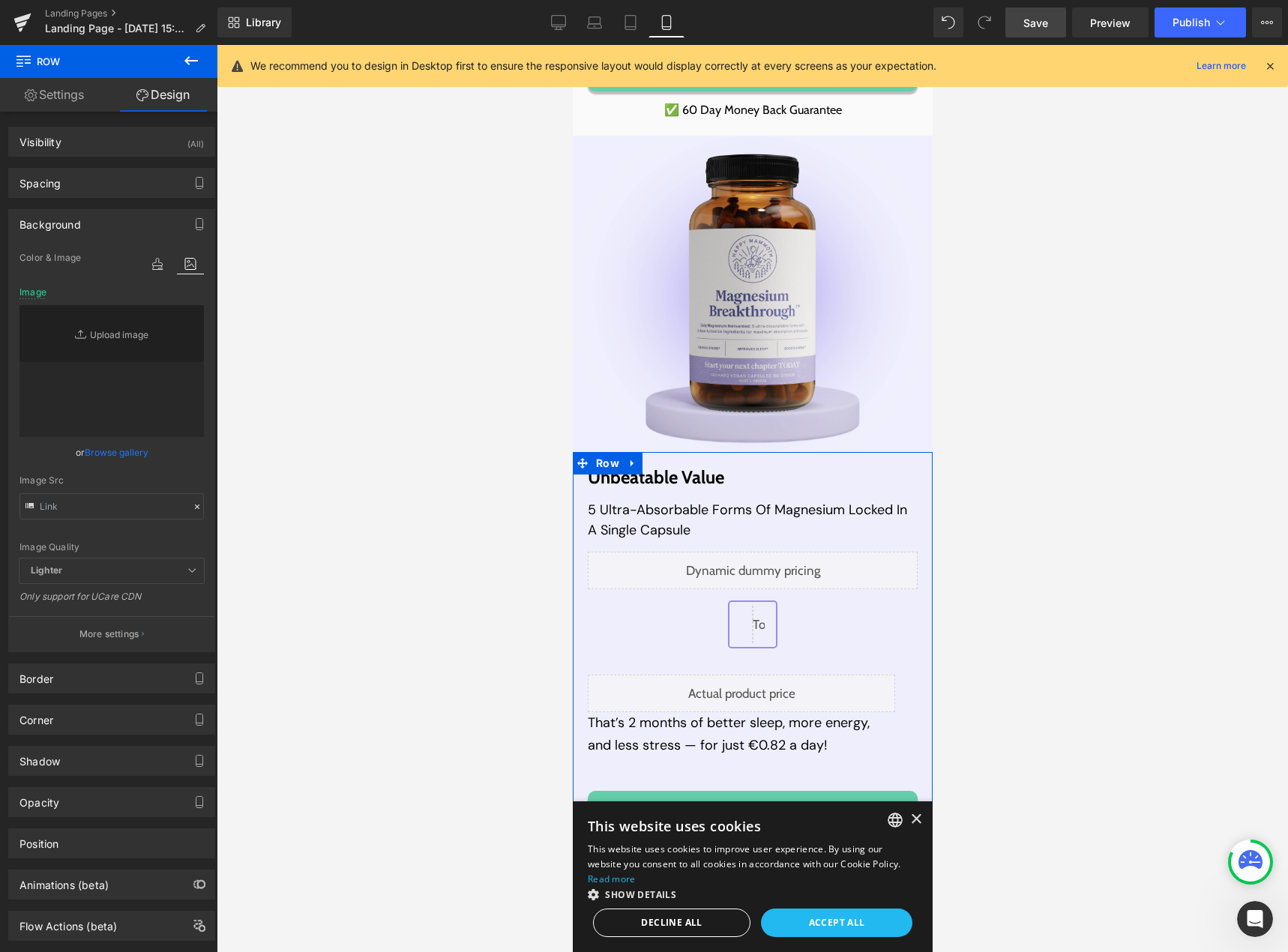
click at [111, 454] on link "Browse gallery" at bounding box center [117, 453] width 64 height 26
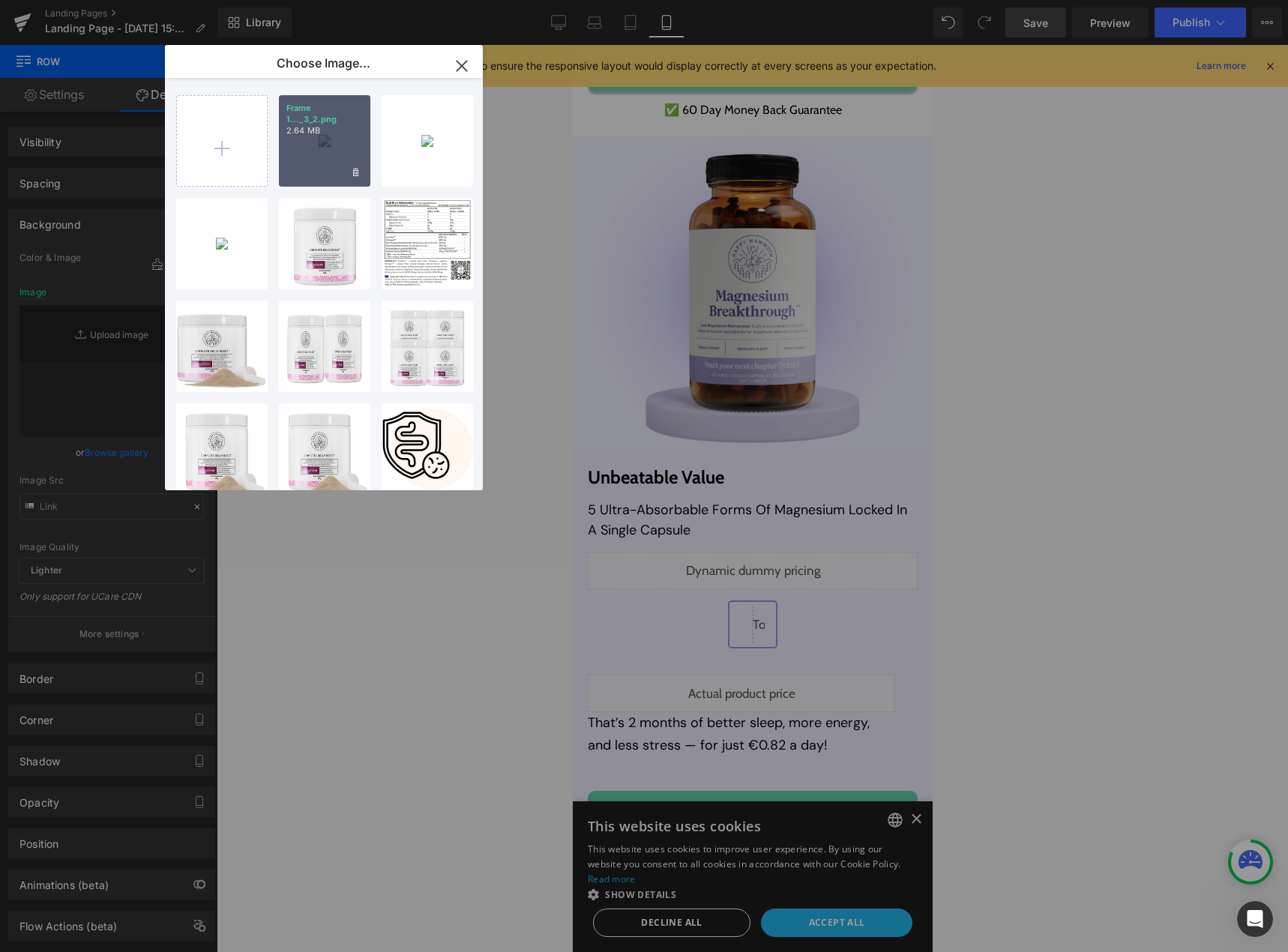
click at [326, 146] on div "Frame 1..._3_2.png 2.64 MB" at bounding box center [325, 141] width 92 height 92
type input "[URL][DOMAIN_NAME]"
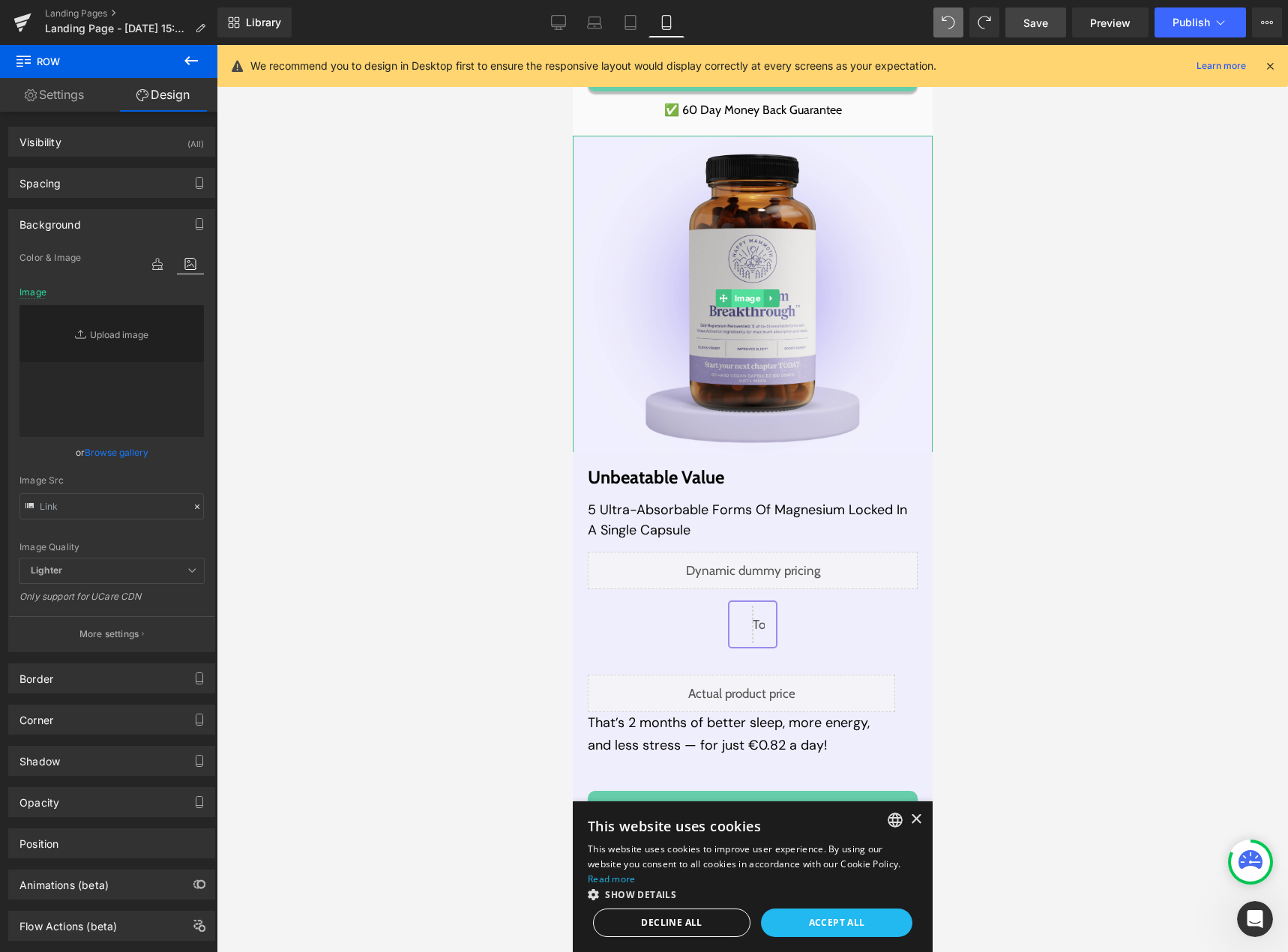
click at [752, 289] on span "Image" at bounding box center [746, 298] width 32 height 18
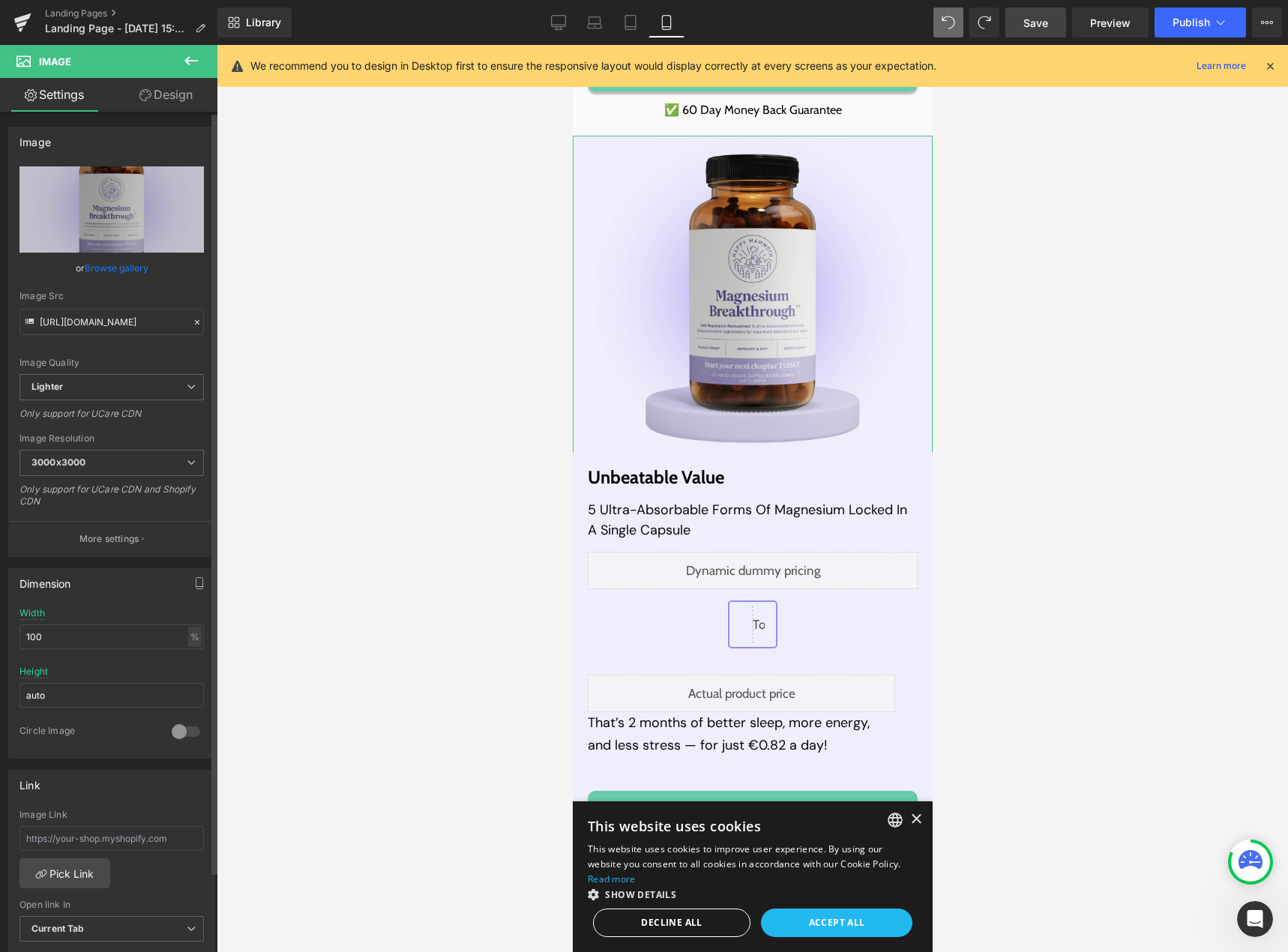
click at [125, 267] on link "Browse gallery" at bounding box center [117, 268] width 64 height 26
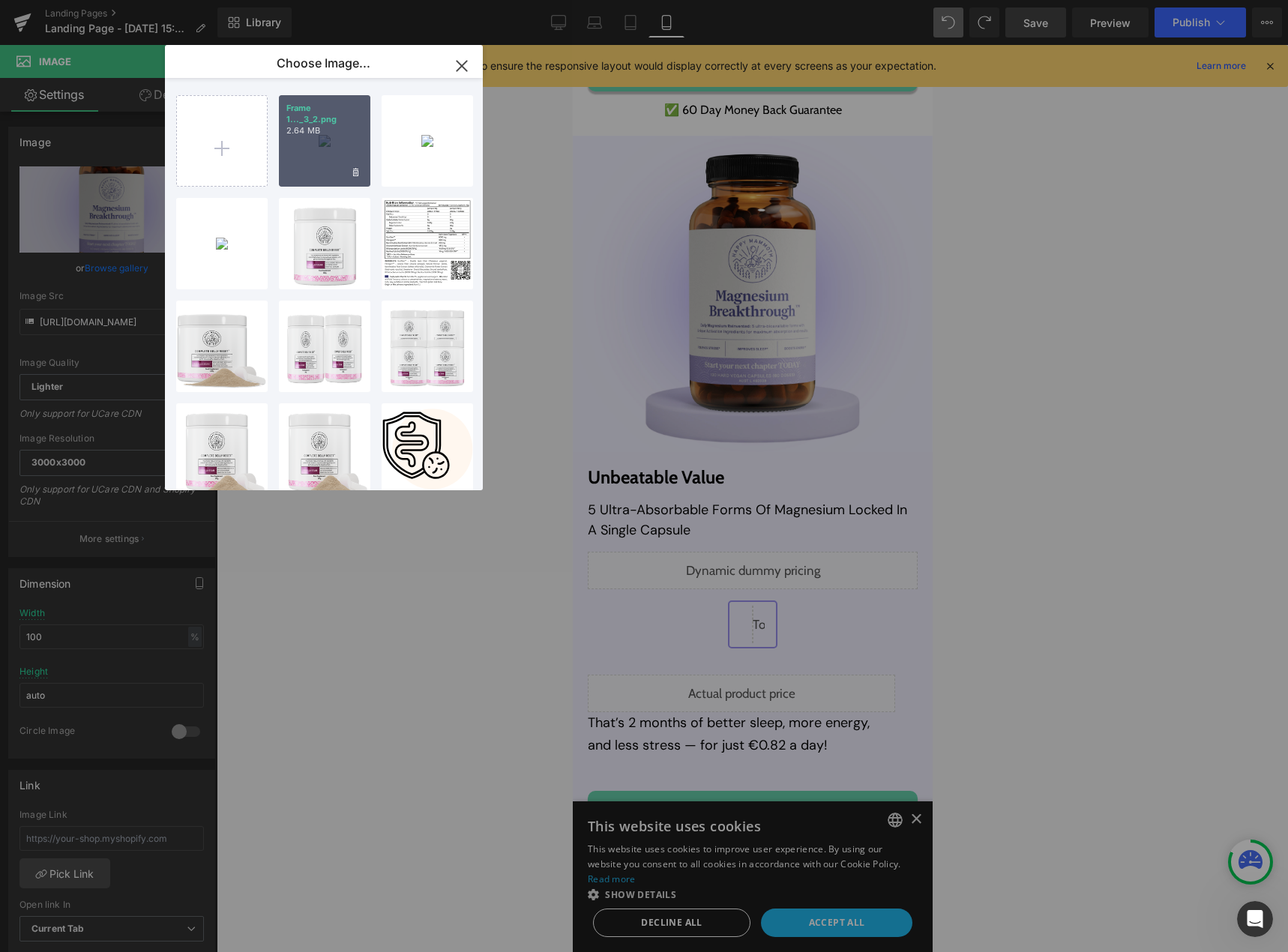
click at [323, 154] on div "Frame 1..._3_2.png 2.64 MB" at bounding box center [325, 141] width 92 height 92
type input "[URL][DOMAIN_NAME]"
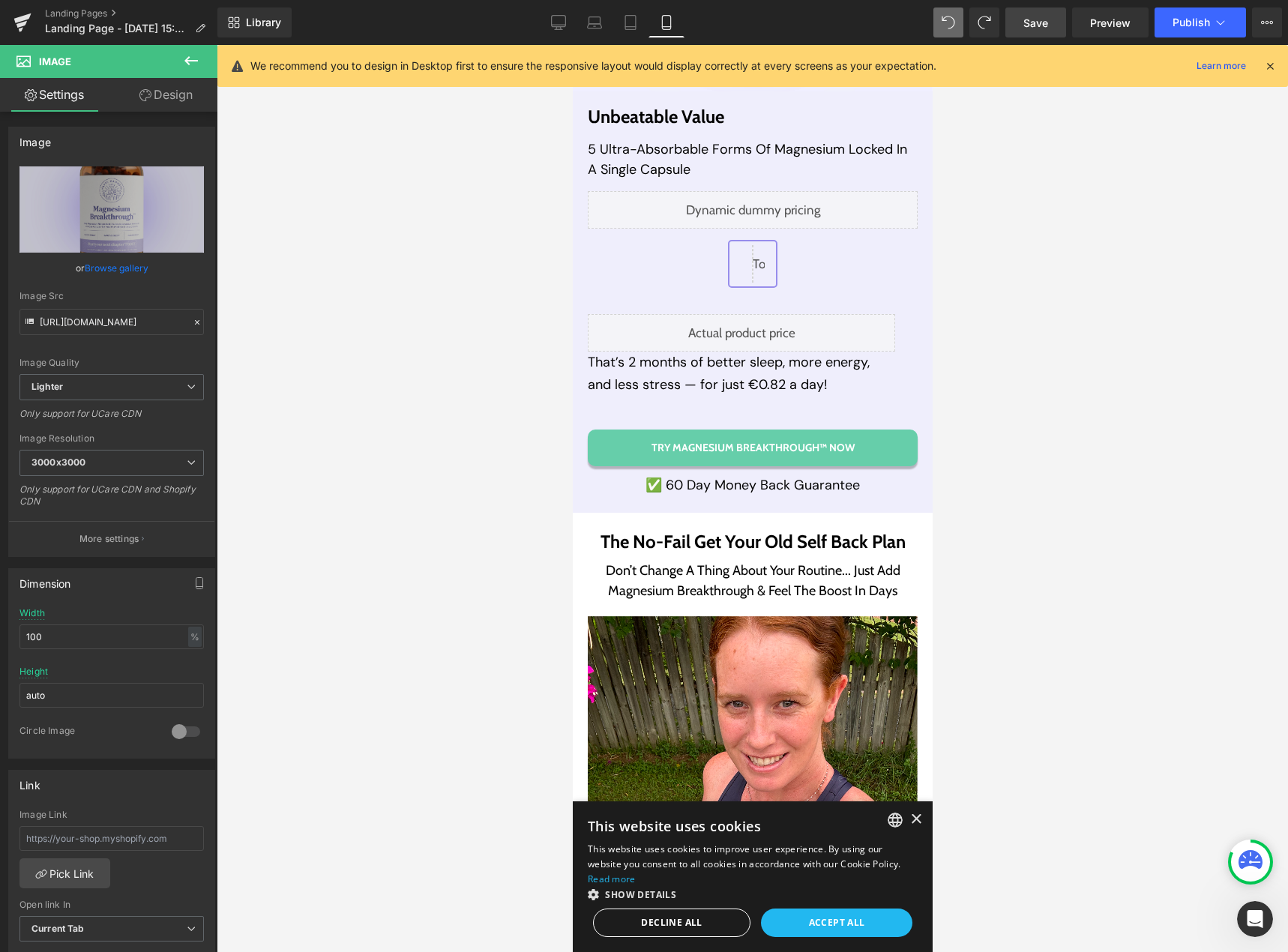
scroll to position [9853, 0]
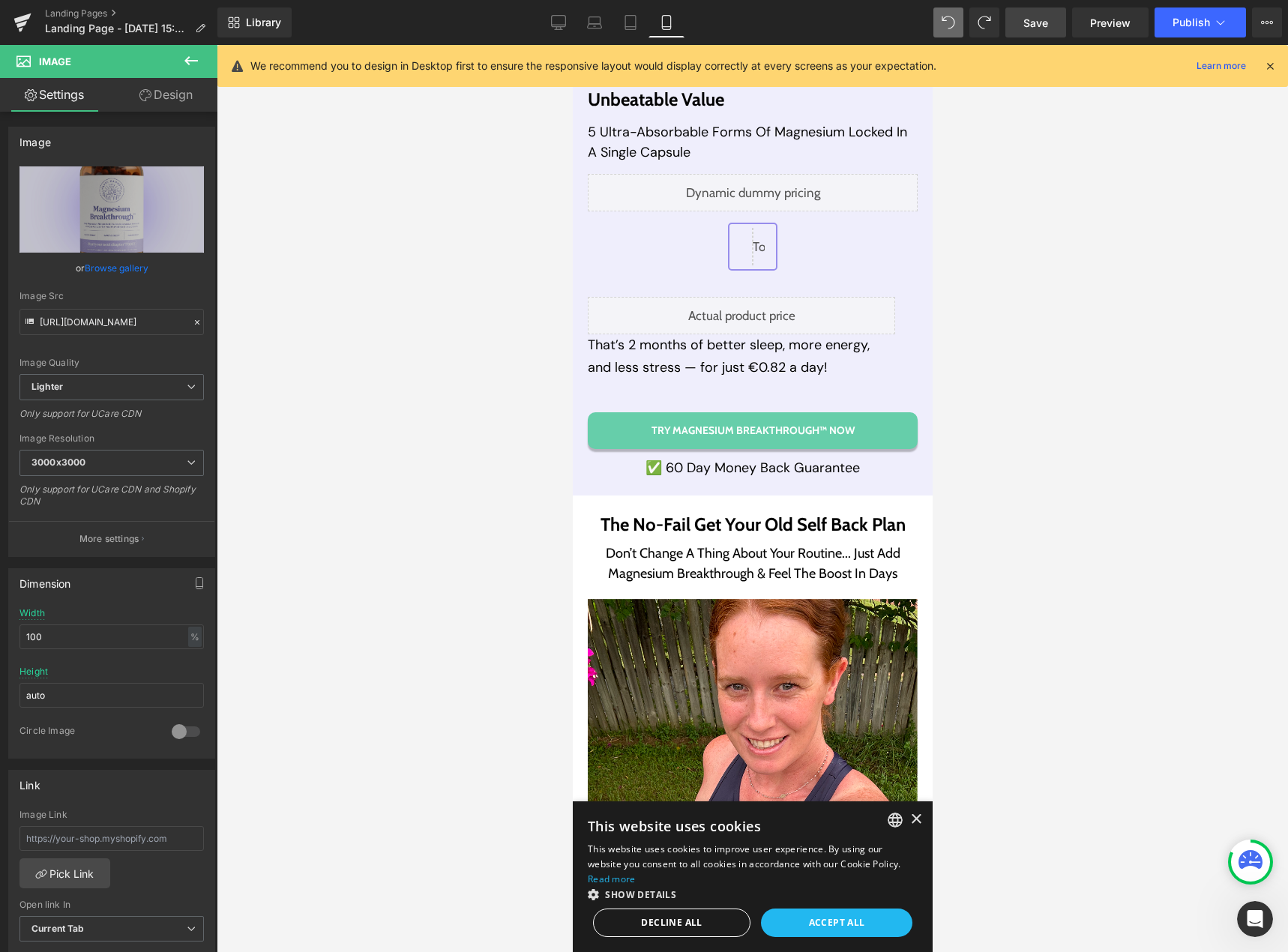
click at [1034, 24] on span "Save" at bounding box center [1035, 23] width 25 height 16
click at [550, 30] on link "Desktop" at bounding box center [559, 23] width 36 height 30
click at [545, 25] on icon at bounding box center [543, 25] width 14 height 0
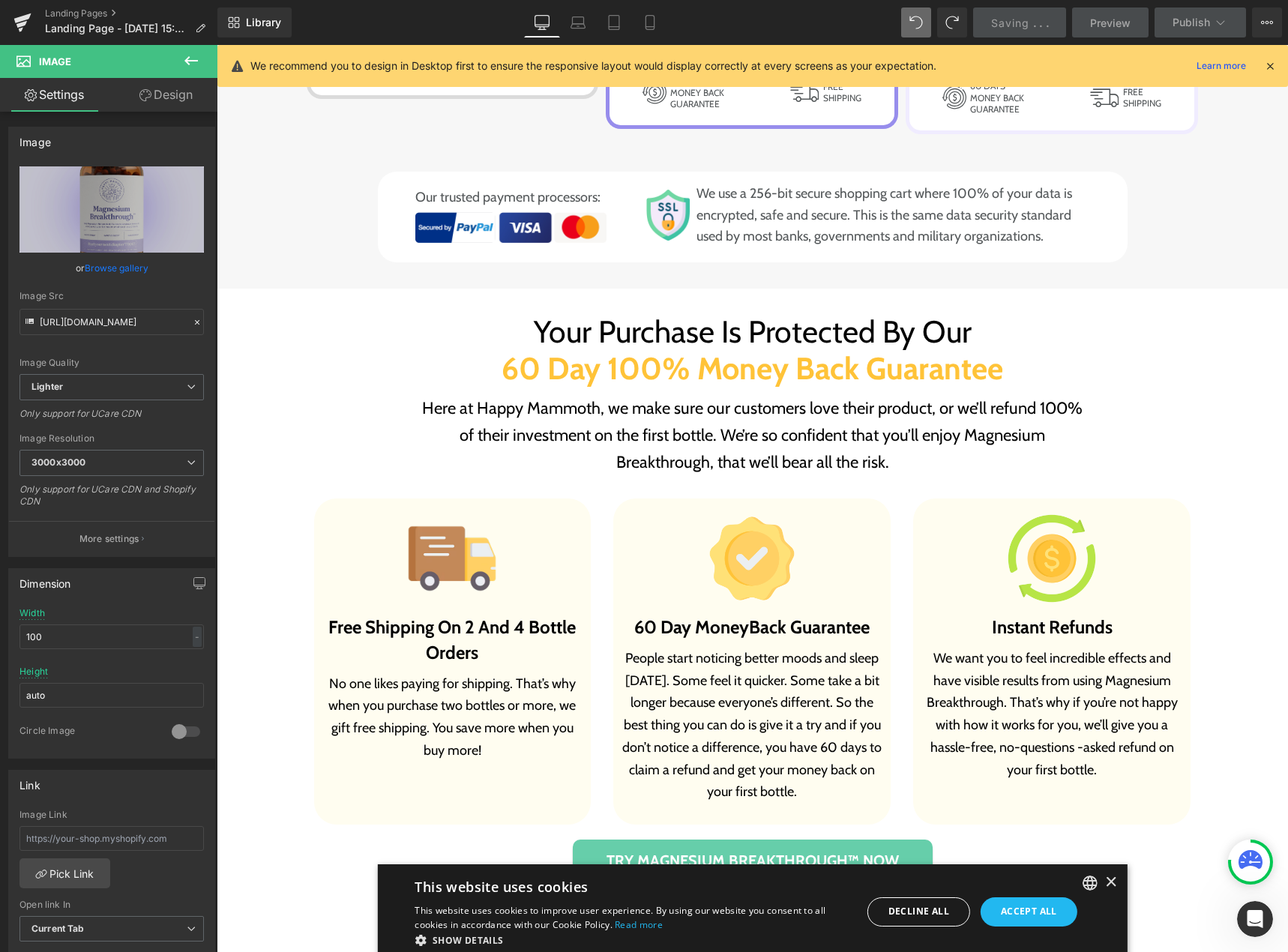
type input "auto"
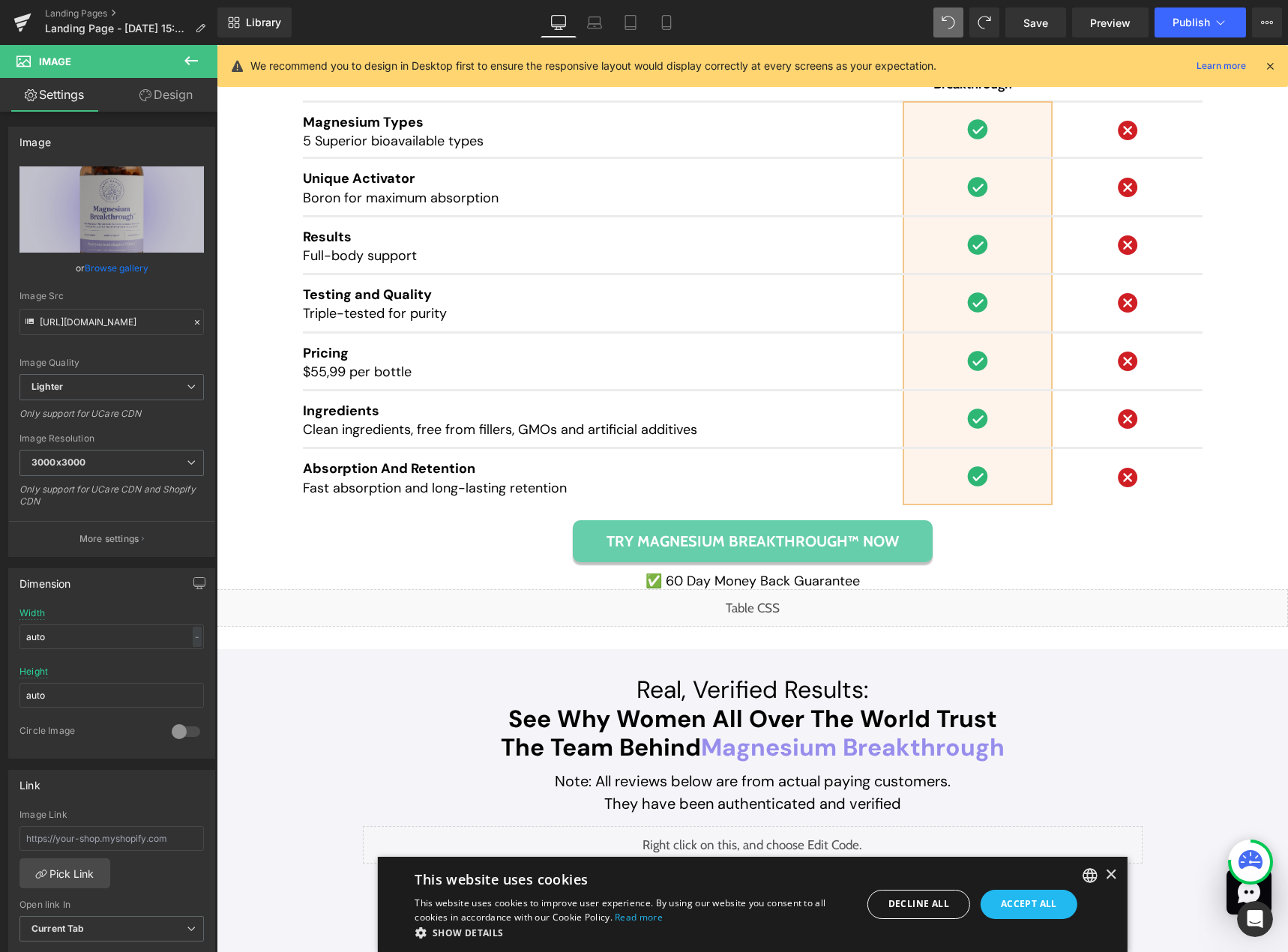
scroll to position [10848, 0]
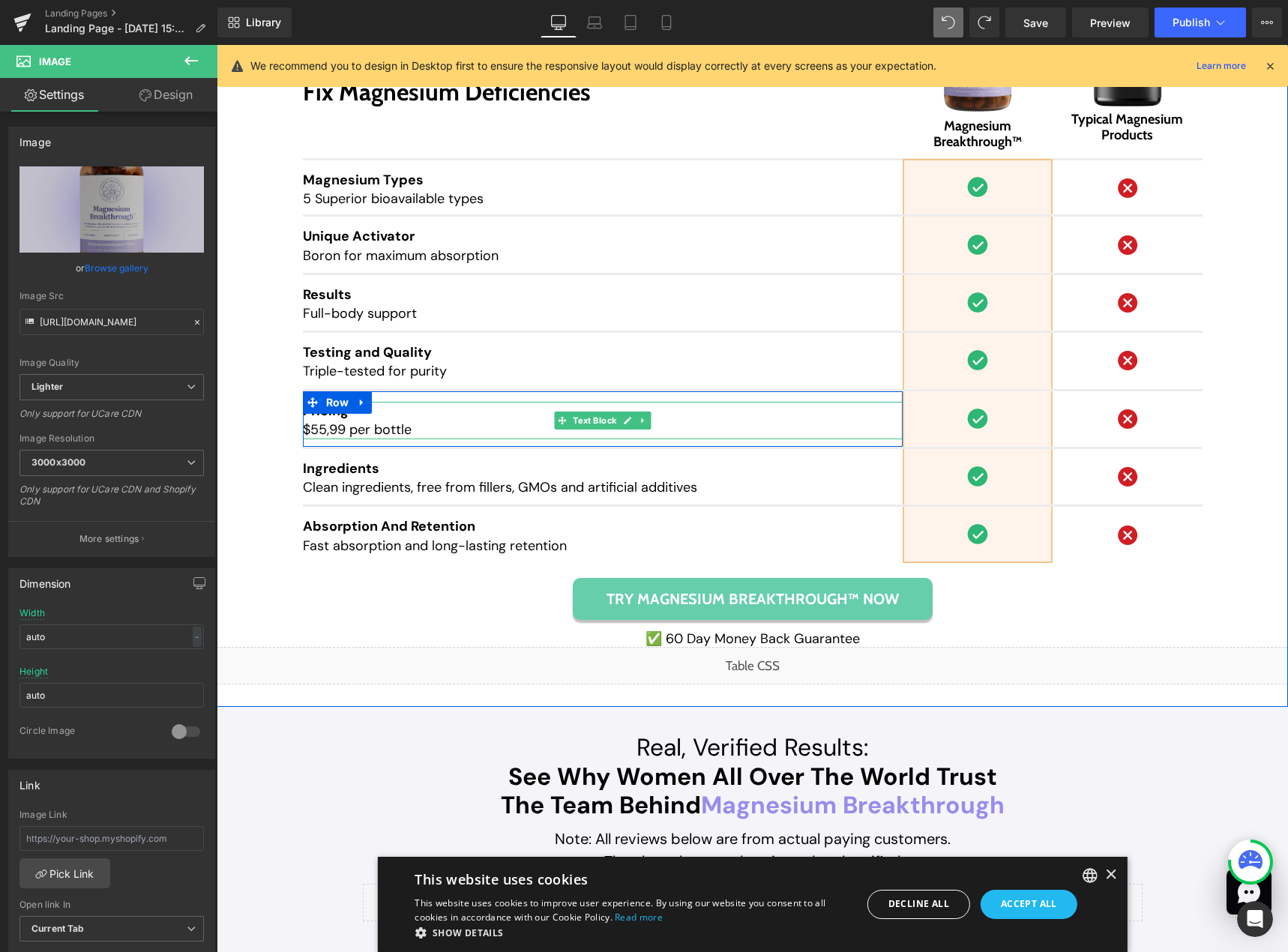
click at [305, 423] on span "$55,99 per bottle" at bounding box center [357, 429] width 109 height 18
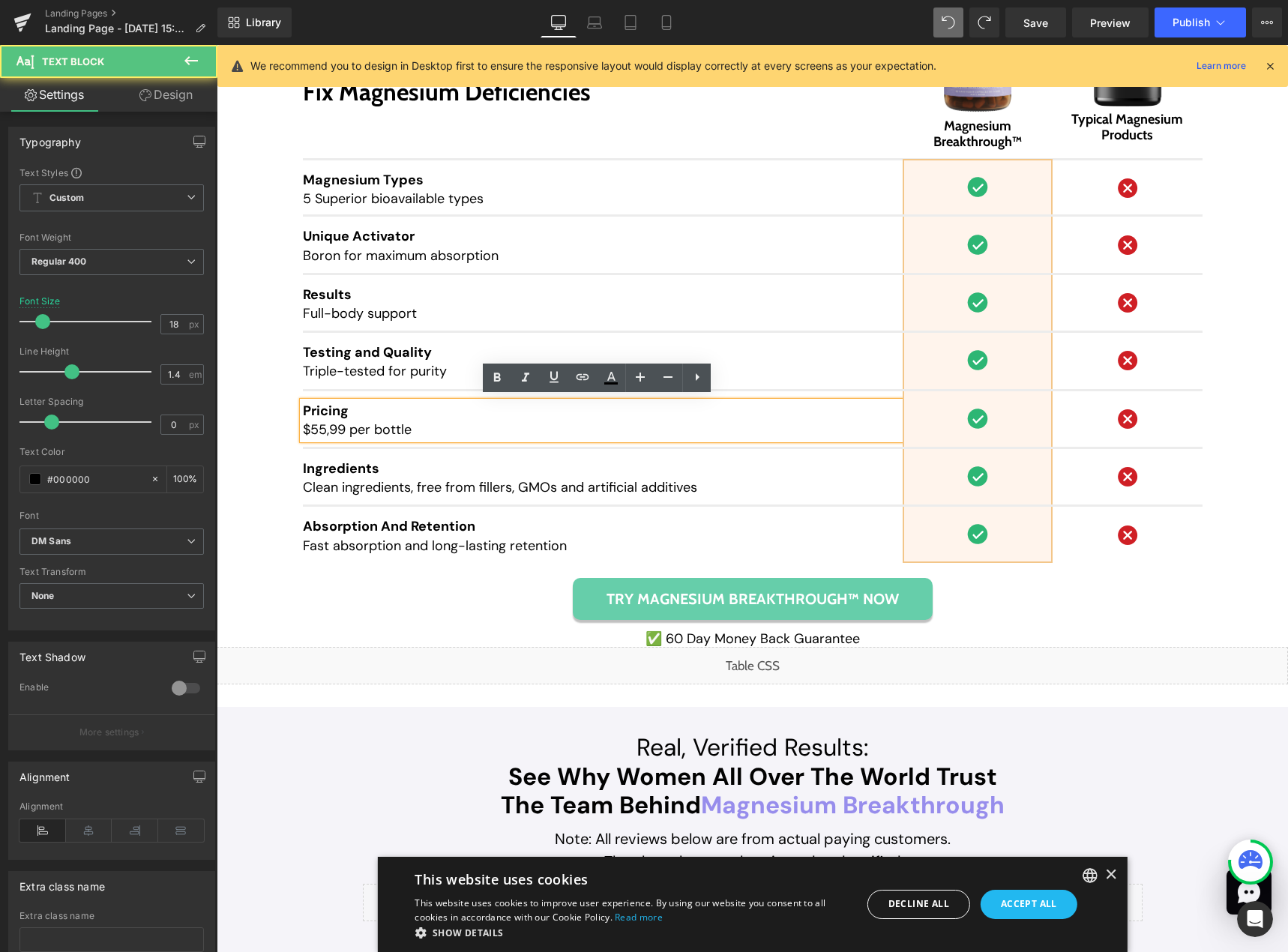
click at [303, 428] on span "$55,99 per bottle" at bounding box center [357, 429] width 109 height 18
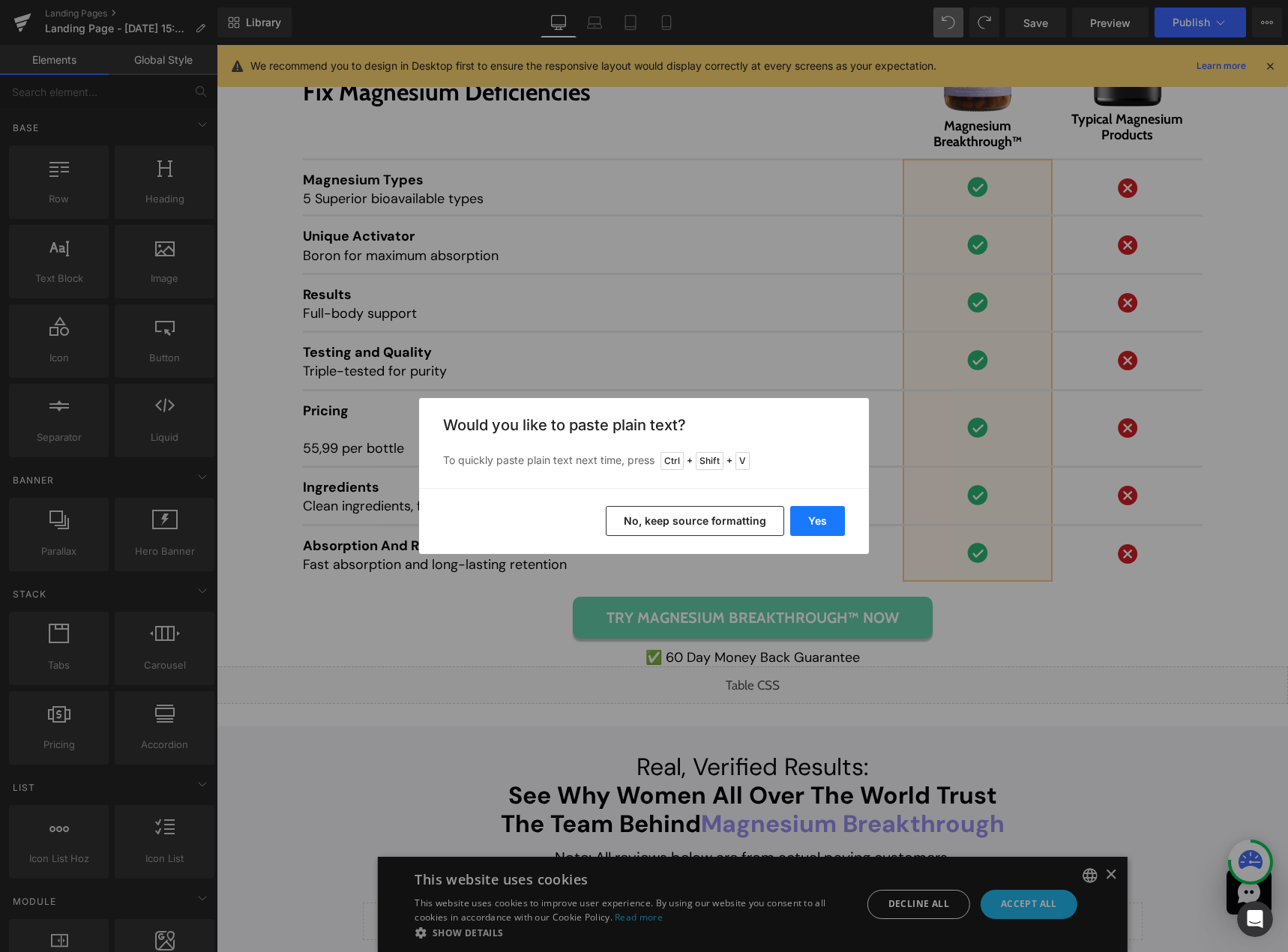
click at [805, 522] on button "Yes" at bounding box center [817, 521] width 55 height 30
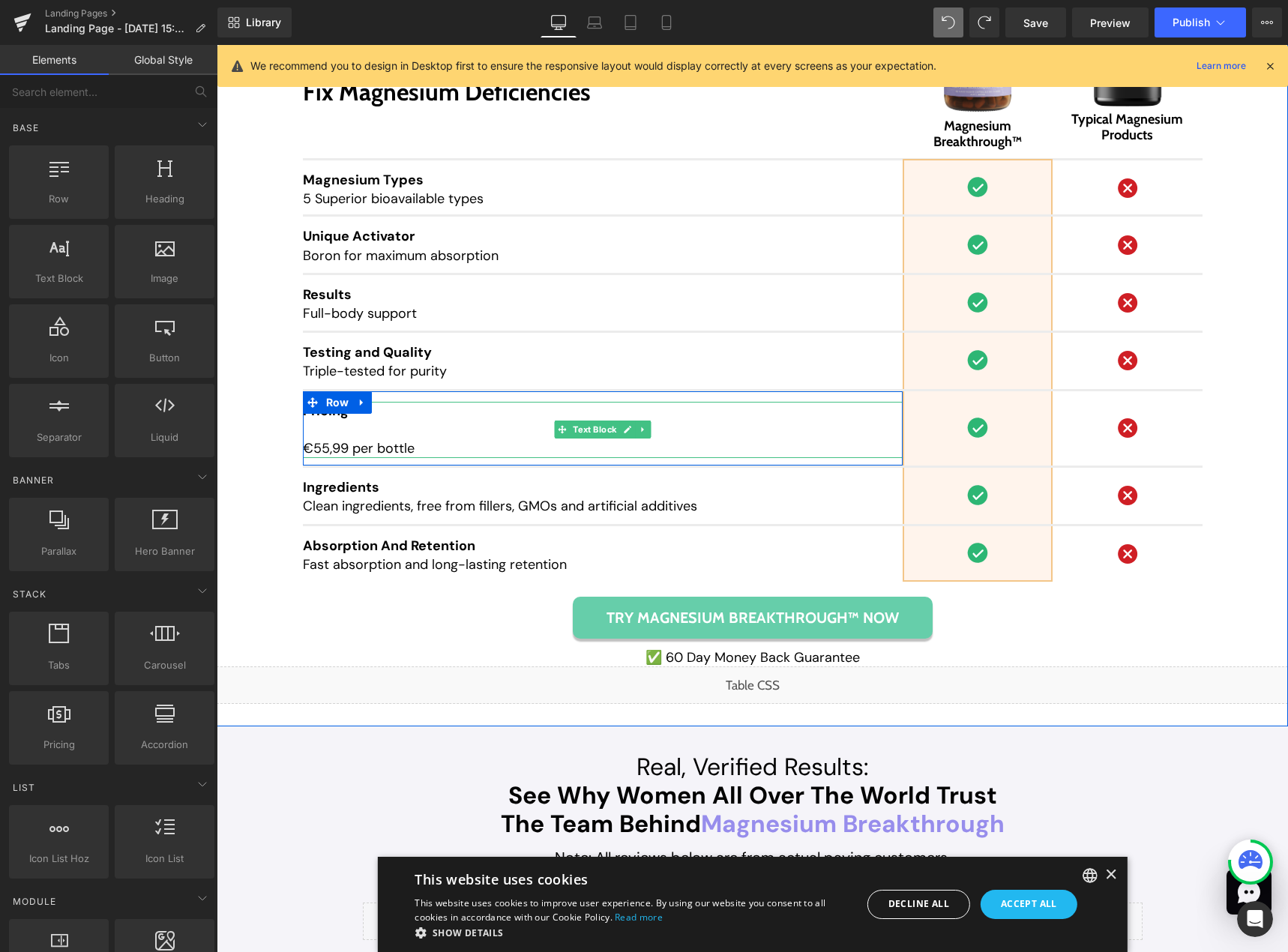
click at [305, 425] on p at bounding box center [602, 430] width 600 height 19
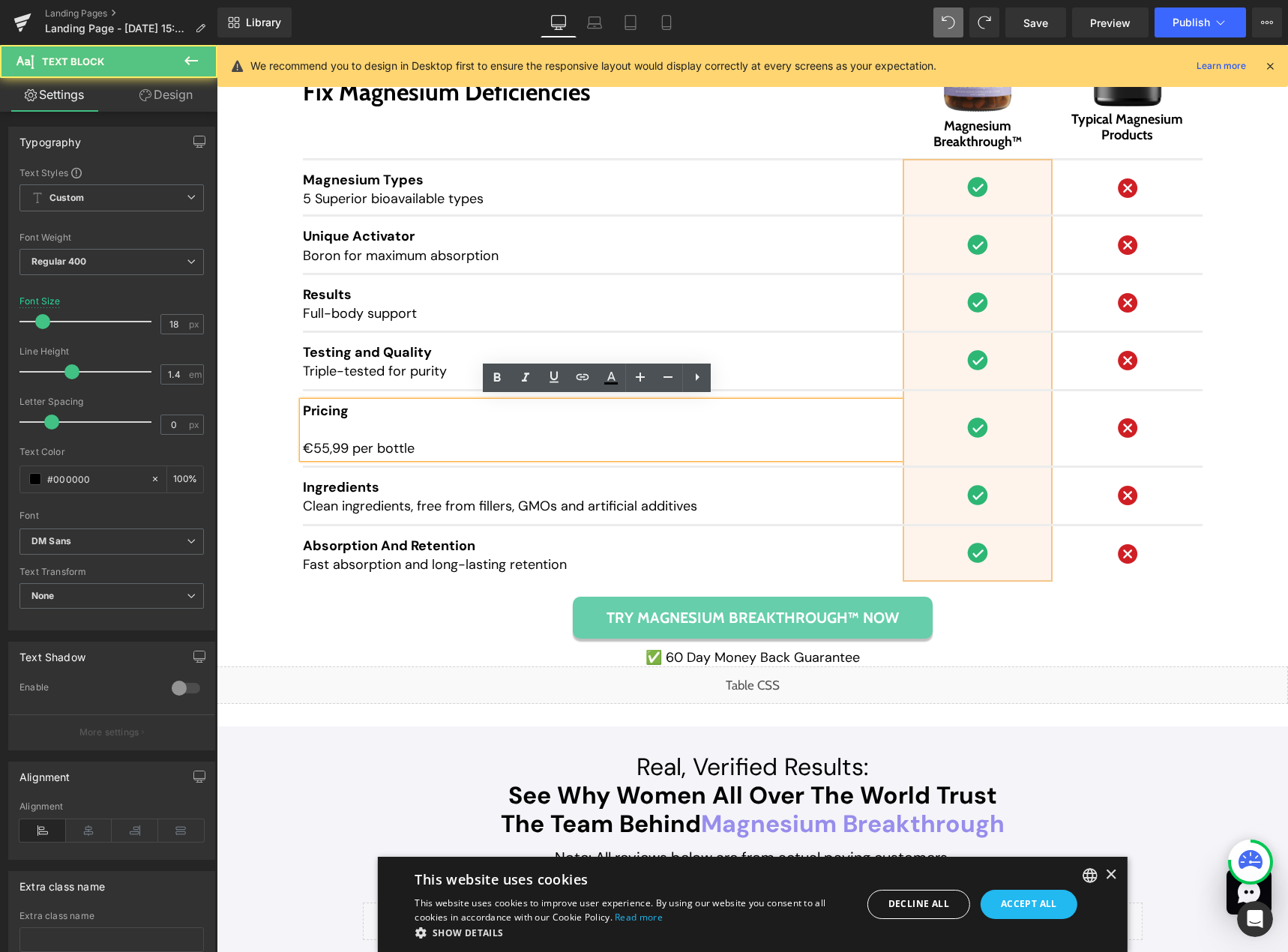
click at [303, 442] on span "€55,99 per bottle" at bounding box center [358, 448] width 112 height 18
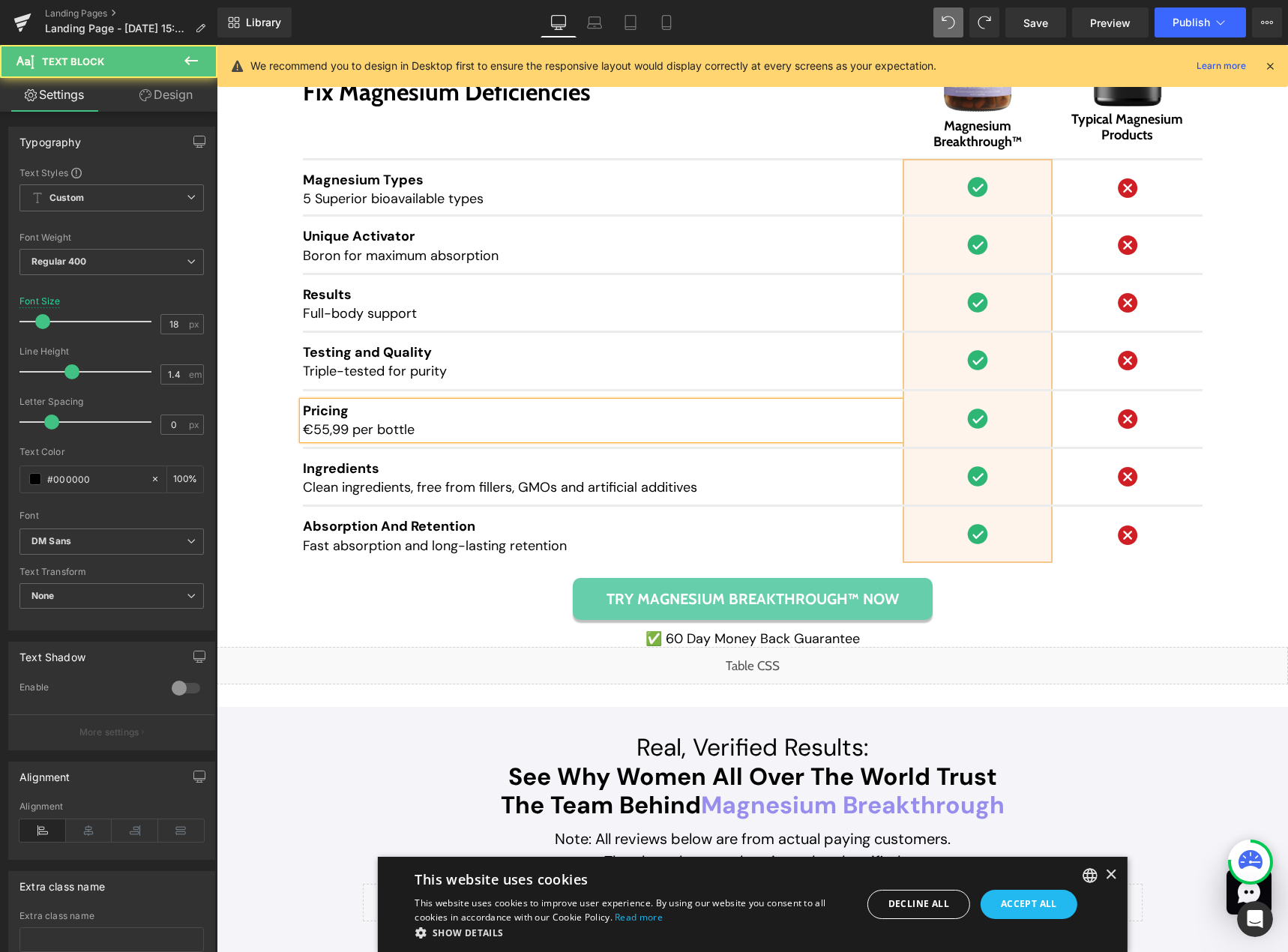
click at [317, 425] on span "€55,99 per bottle" at bounding box center [358, 429] width 112 height 18
drag, startPoint x: 319, startPoint y: 424, endPoint x: 310, endPoint y: 425, distance: 9.1
click at [310, 425] on span "€55,99 per bottle" at bounding box center [358, 429] width 112 height 18
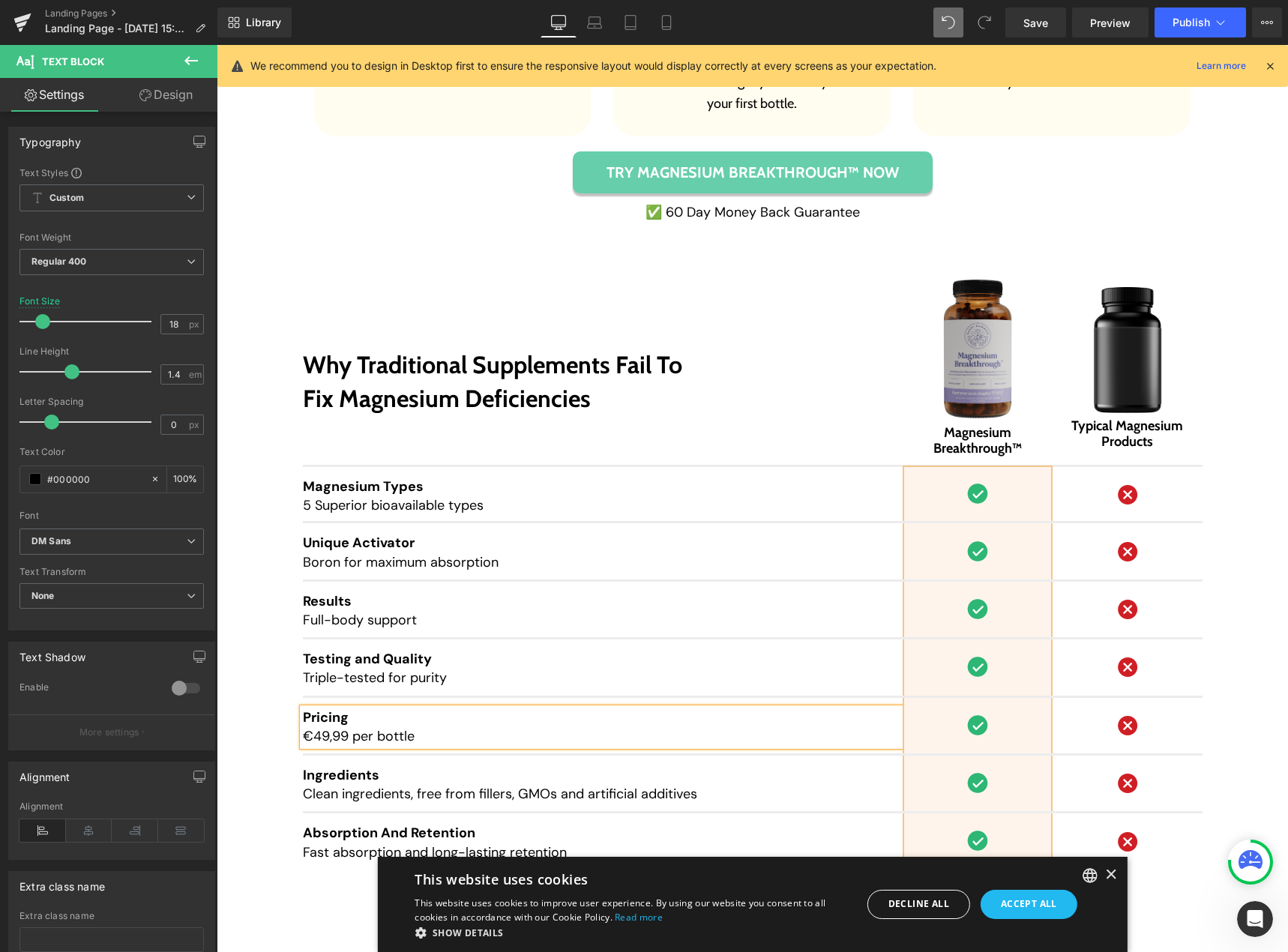
scroll to position [10548, 0]
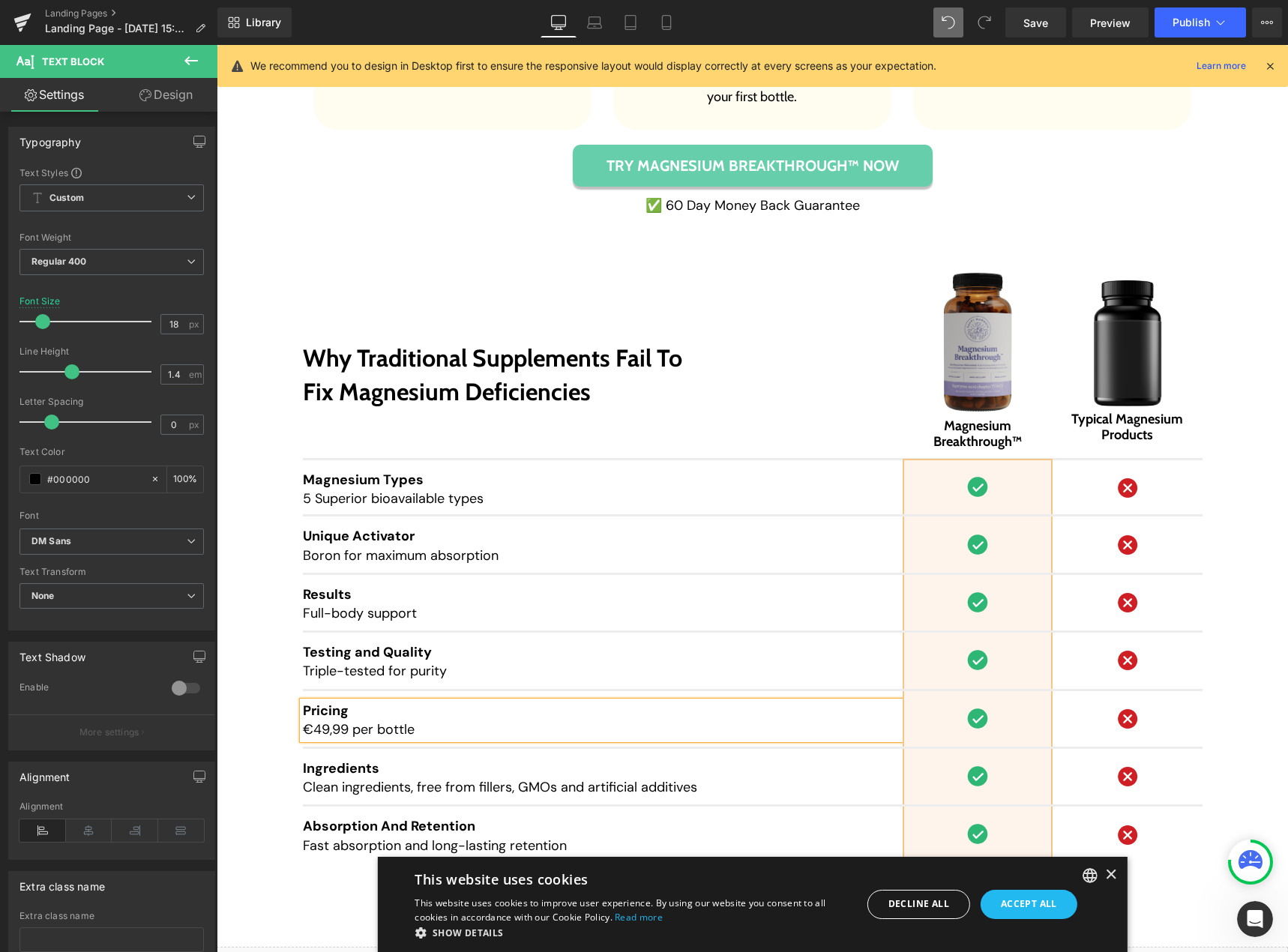
click at [970, 347] on img at bounding box center [977, 340] width 118 height 155
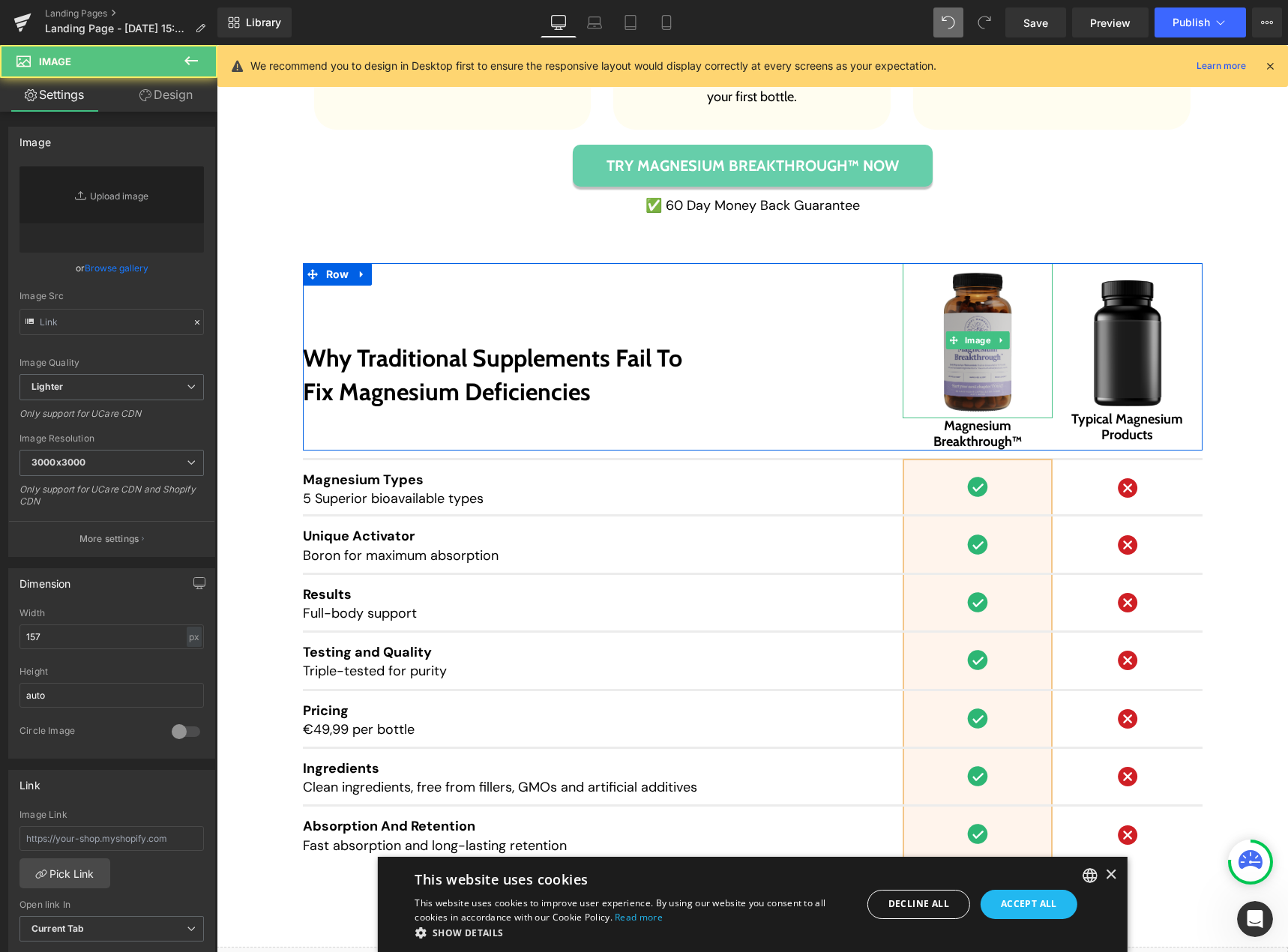
type input "[URL][DOMAIN_NAME]"
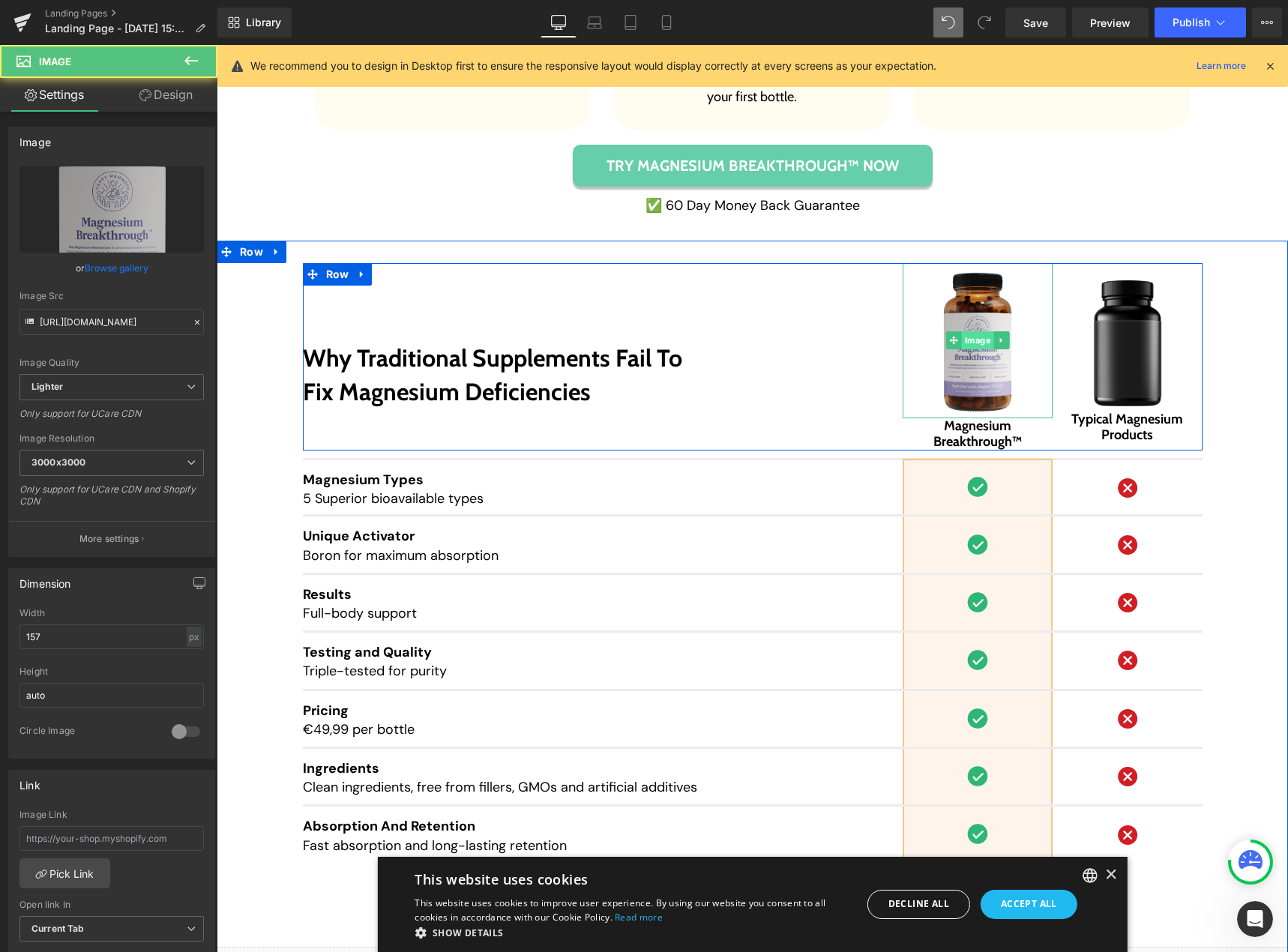
click at [971, 339] on span "Image" at bounding box center [977, 340] width 32 height 18
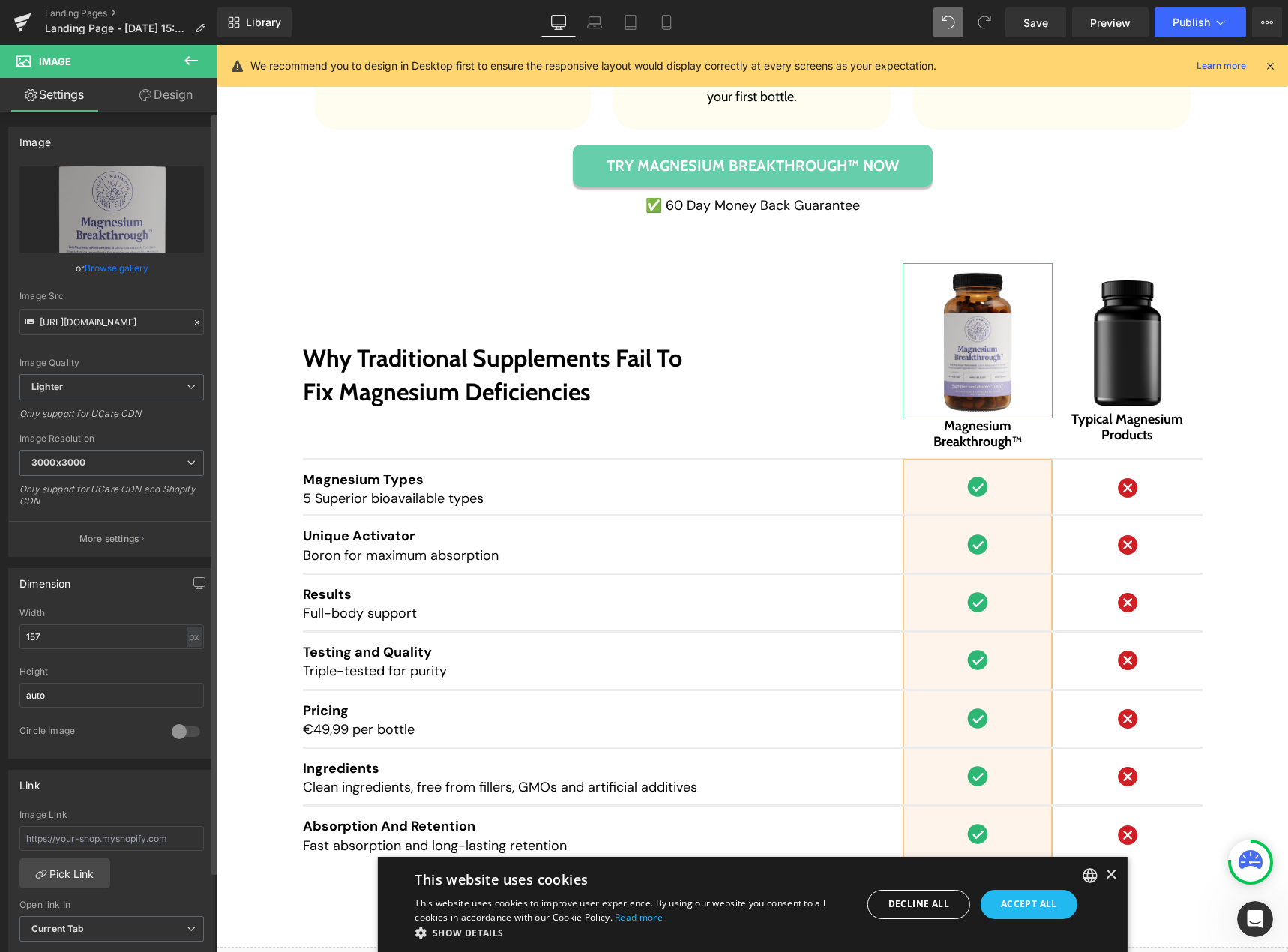
click at [114, 266] on link "Browse gallery" at bounding box center [117, 268] width 64 height 26
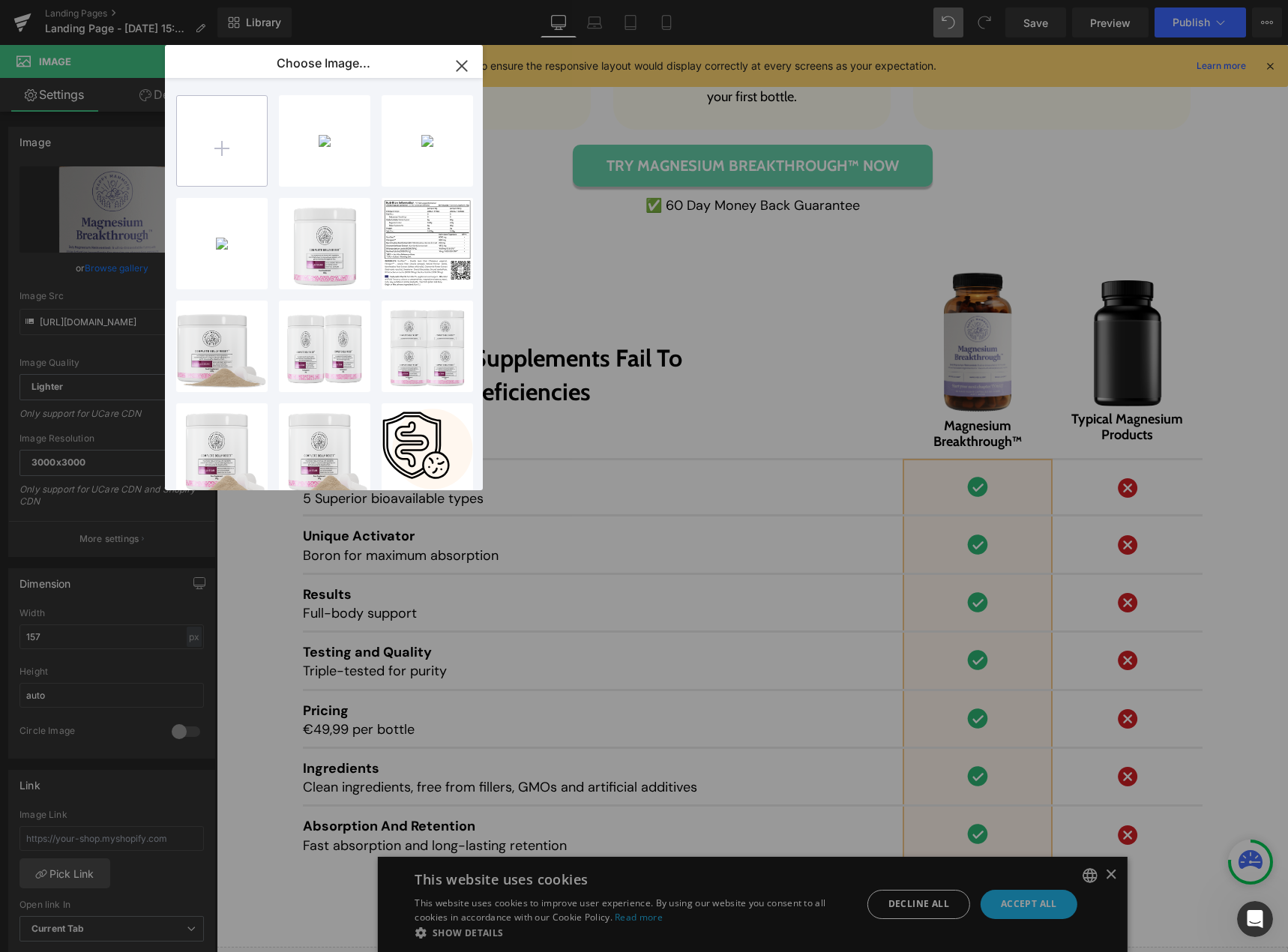
click at [216, 152] on input "file" at bounding box center [222, 141] width 90 height 90
type input "C:\fakepath\0001 1 (5).png"
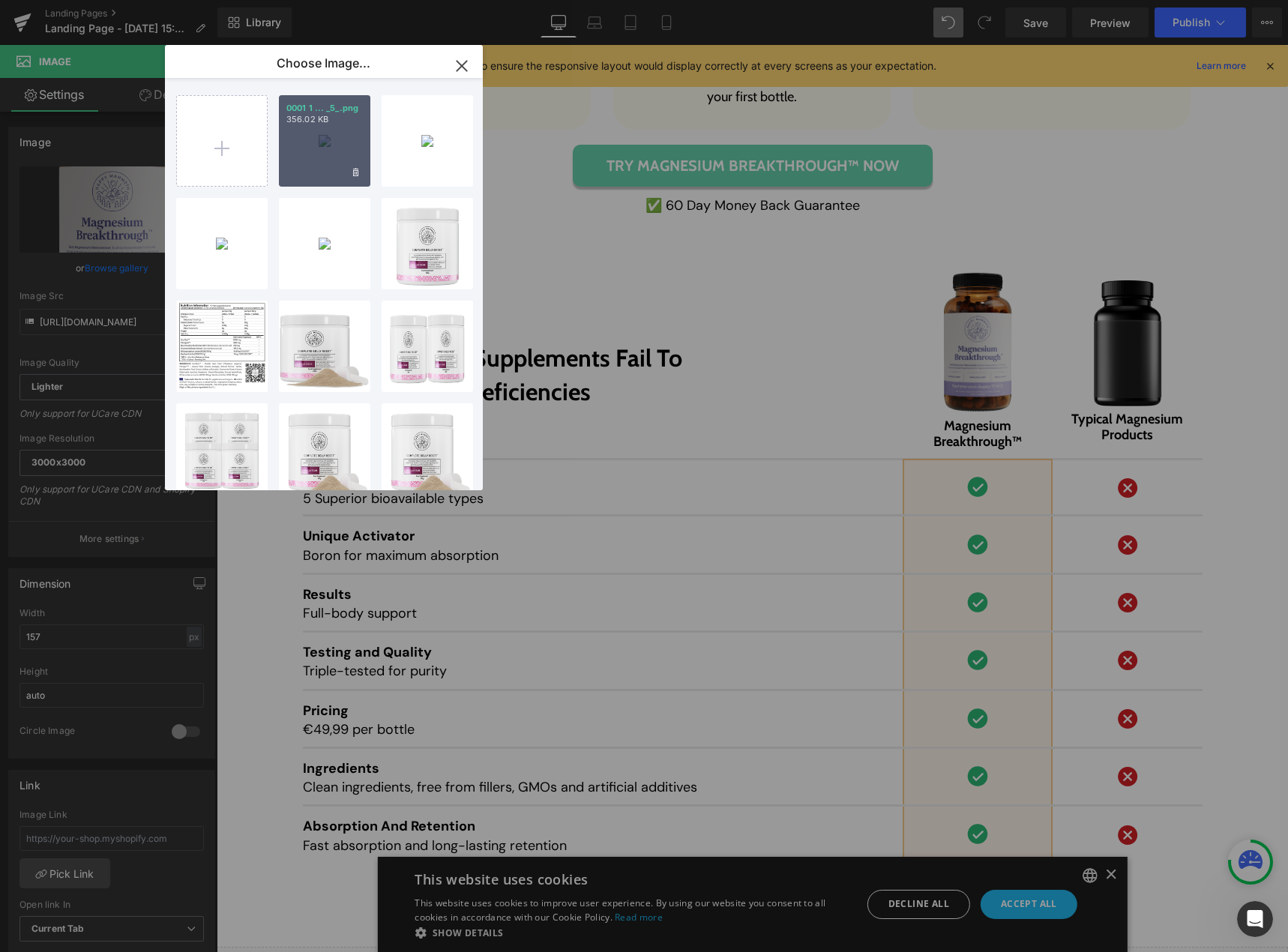
click at [313, 152] on div "0001 1 ... _5_.png 356.02 KB" at bounding box center [325, 141] width 92 height 92
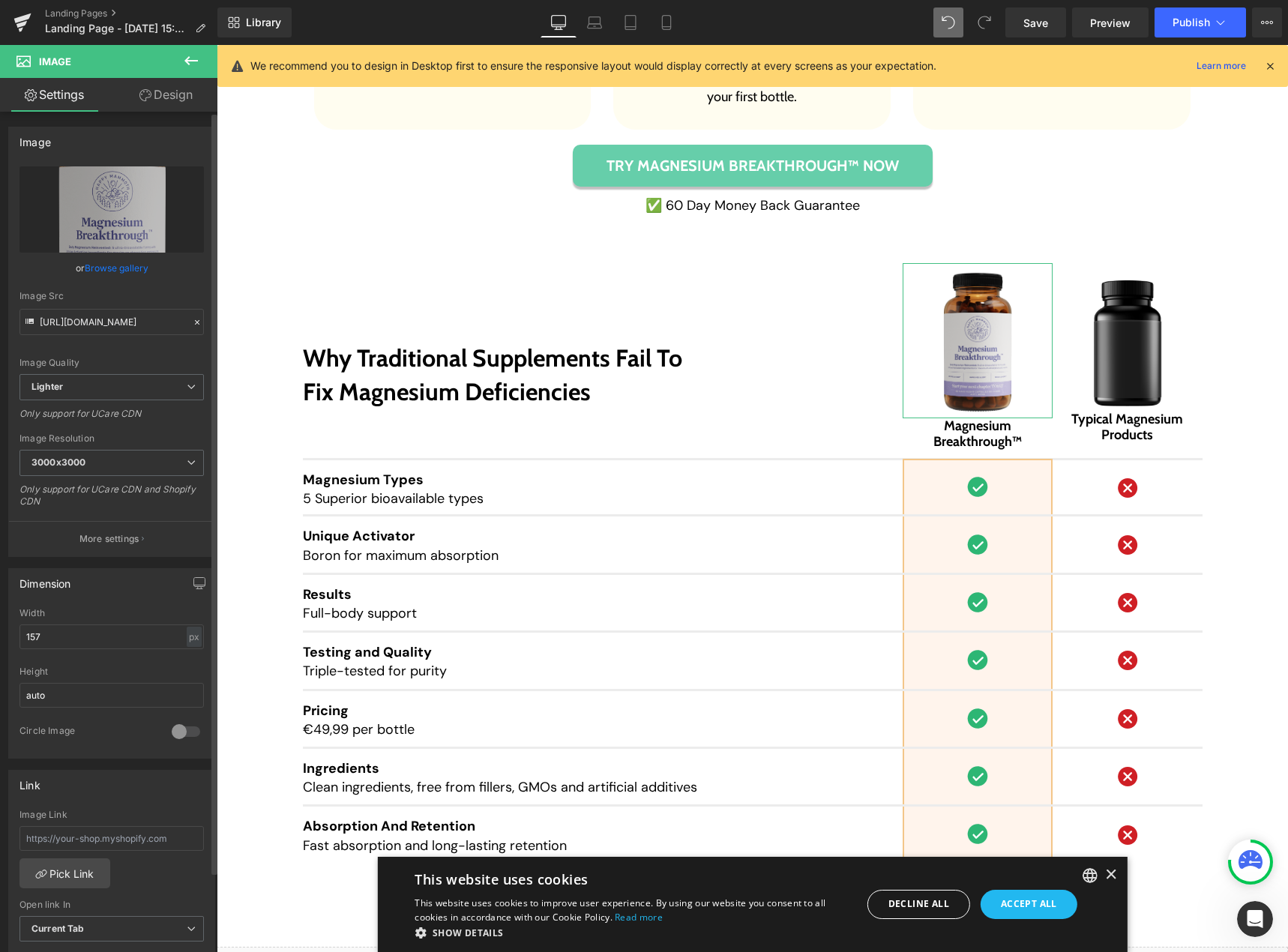
click at [124, 272] on link "Browse gallery" at bounding box center [117, 268] width 64 height 26
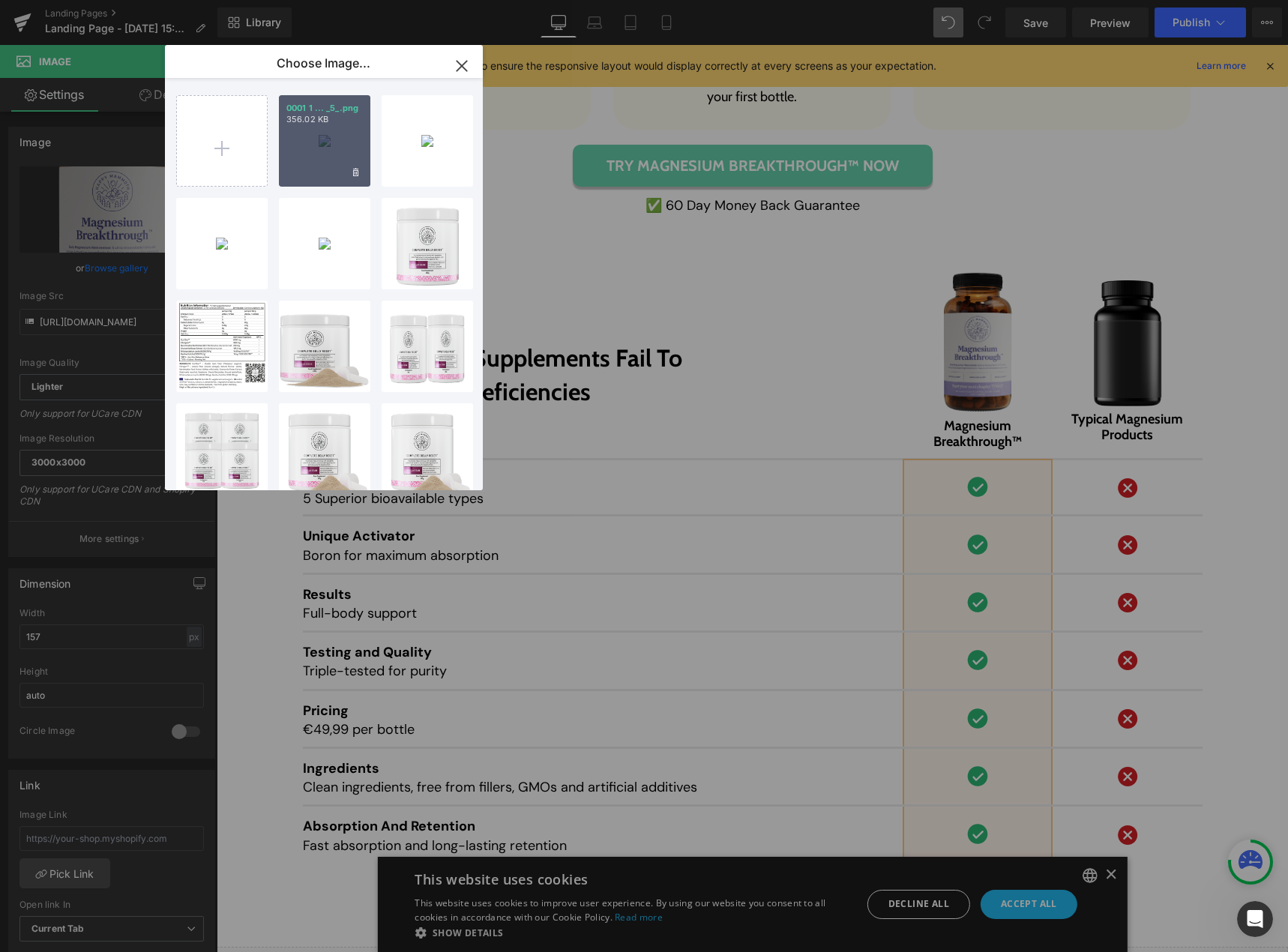
click at [323, 152] on div "0001 1 ... _5_.png 356.02 KB" at bounding box center [325, 141] width 92 height 92
type input "[URL][DOMAIN_NAME]"
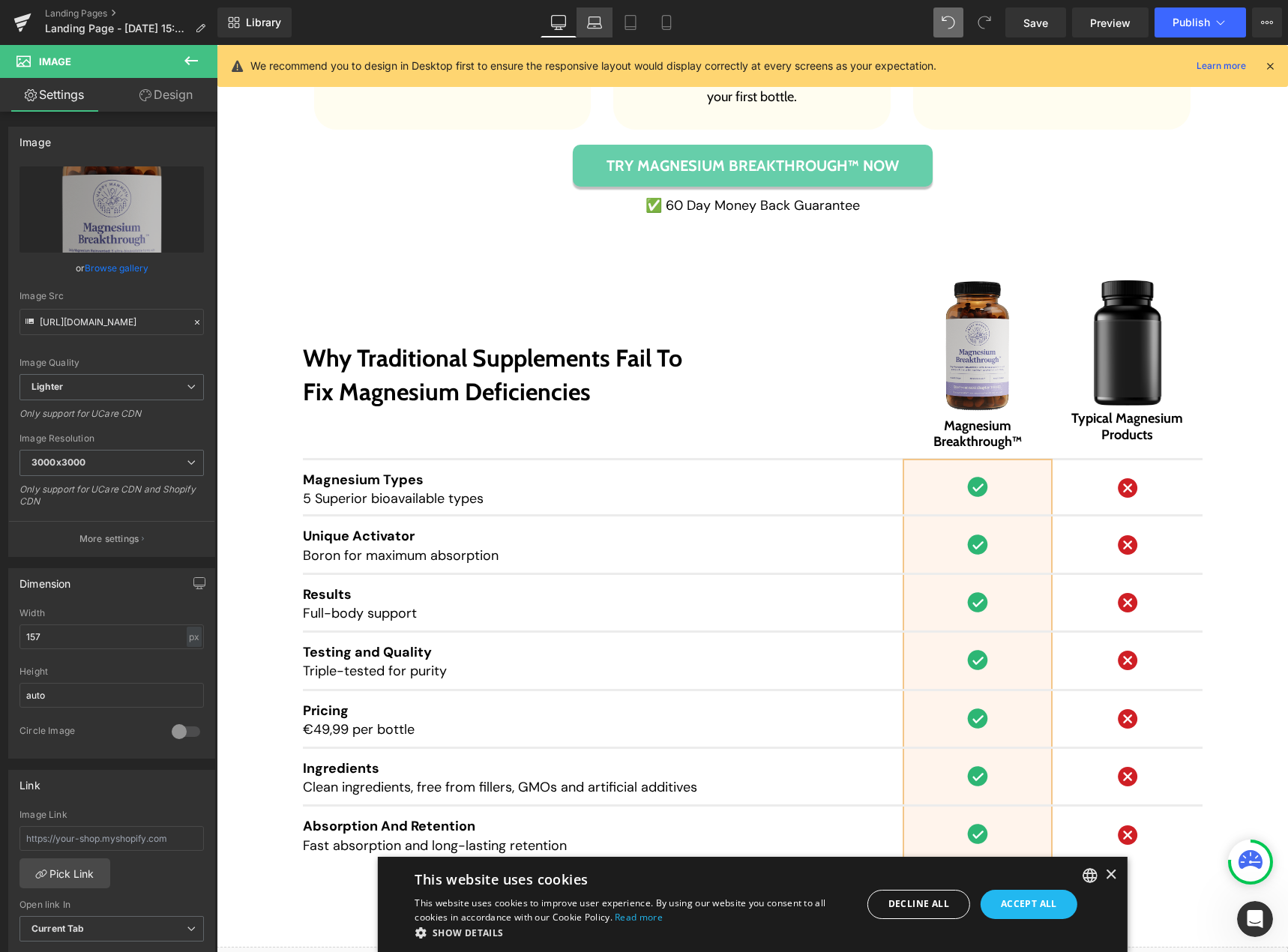
click at [594, 23] on icon at bounding box center [594, 22] width 15 height 15
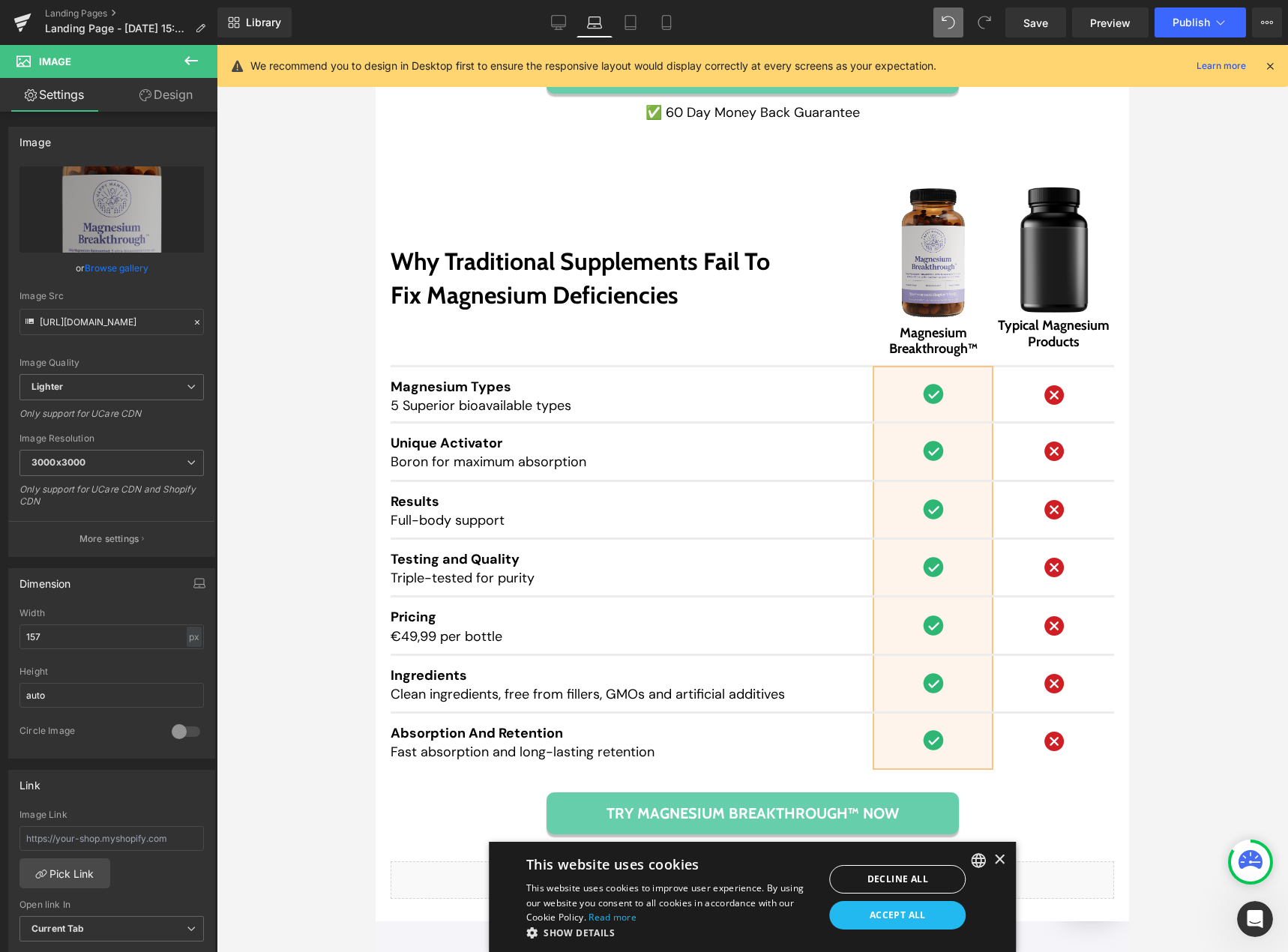
scroll to position [10751, 0]
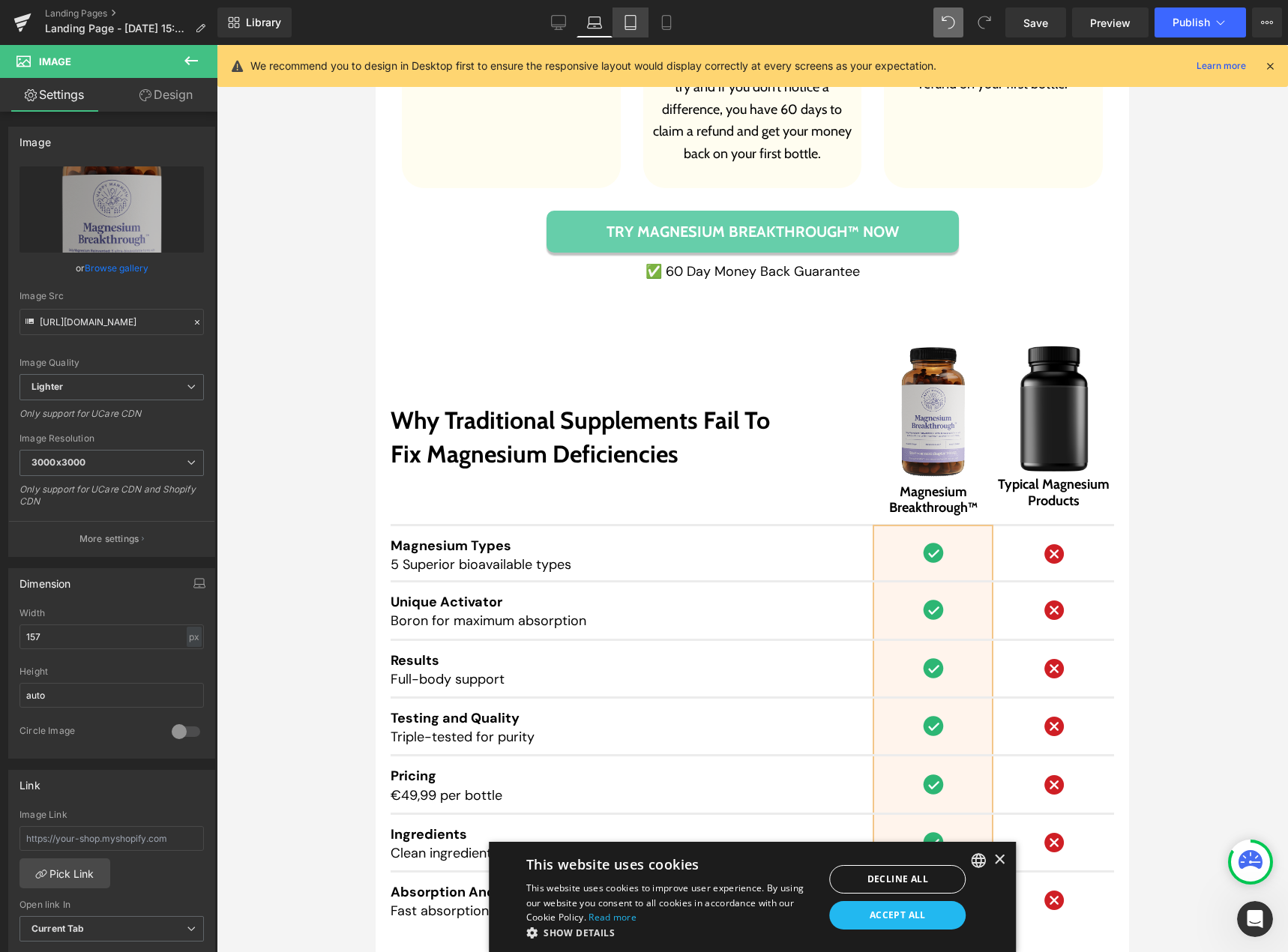
click at [625, 24] on icon at bounding box center [630, 22] width 15 height 15
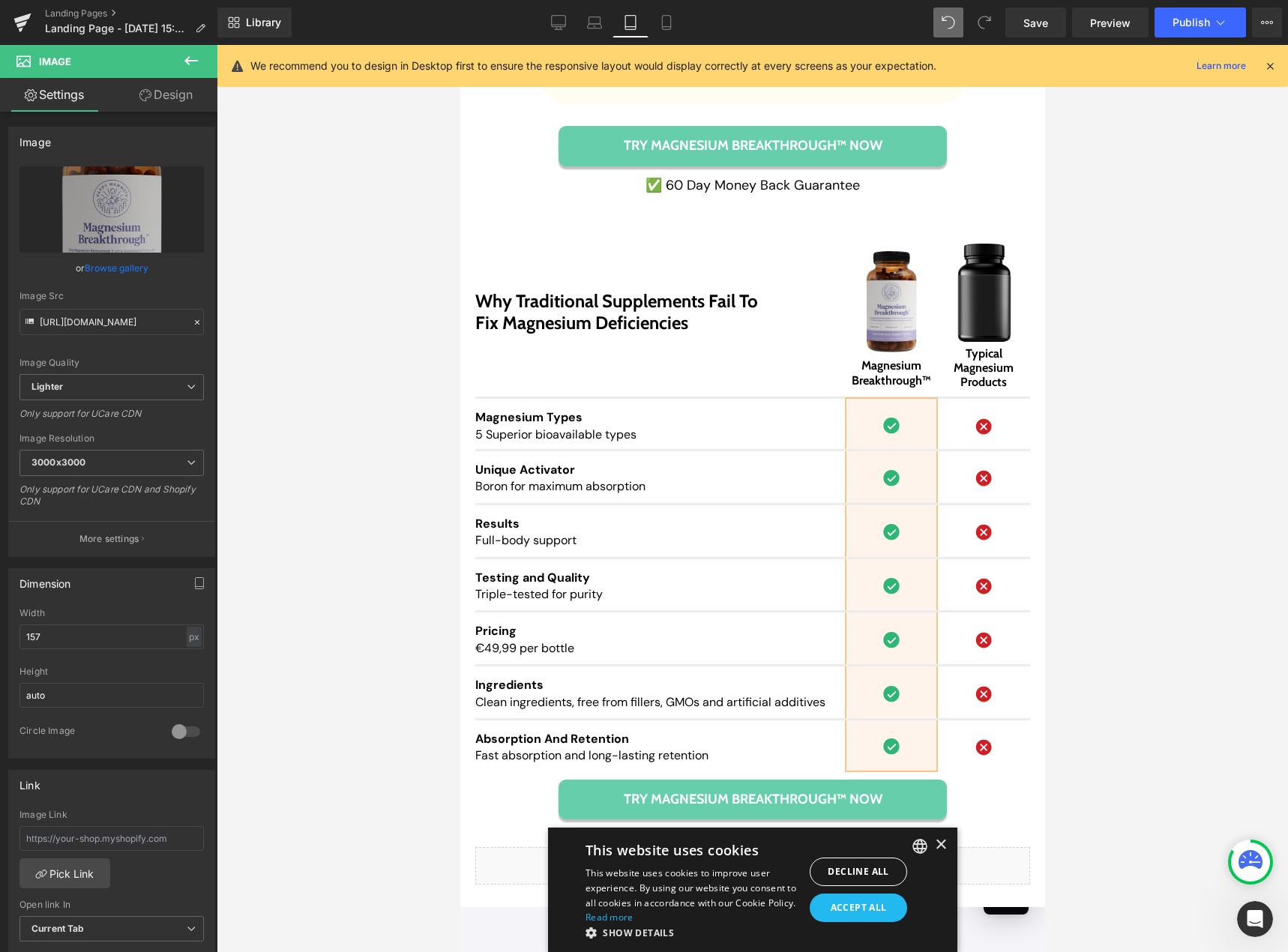
scroll to position [13582, 0]
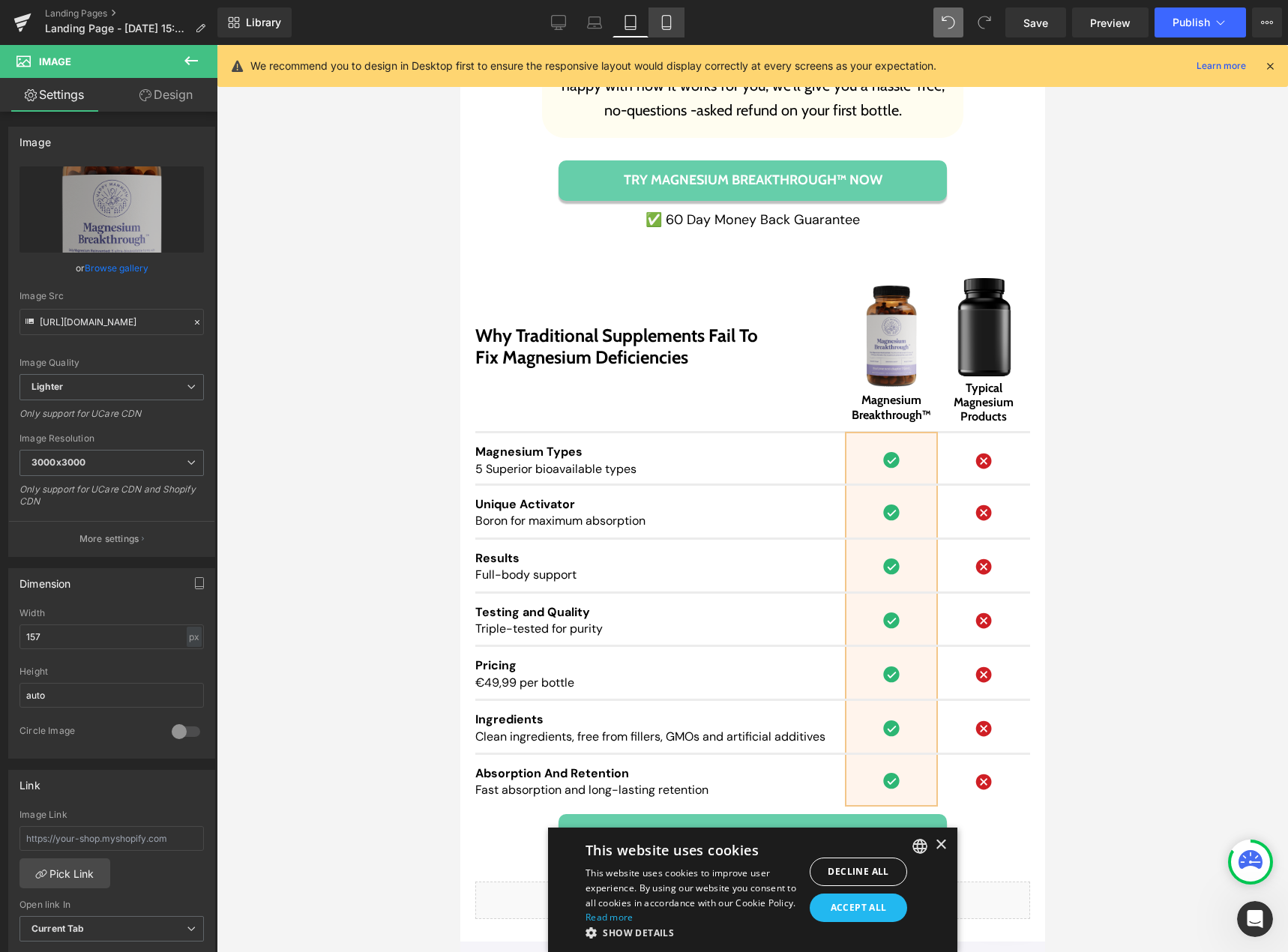
click at [659, 24] on link "Mobile" at bounding box center [667, 23] width 36 height 30
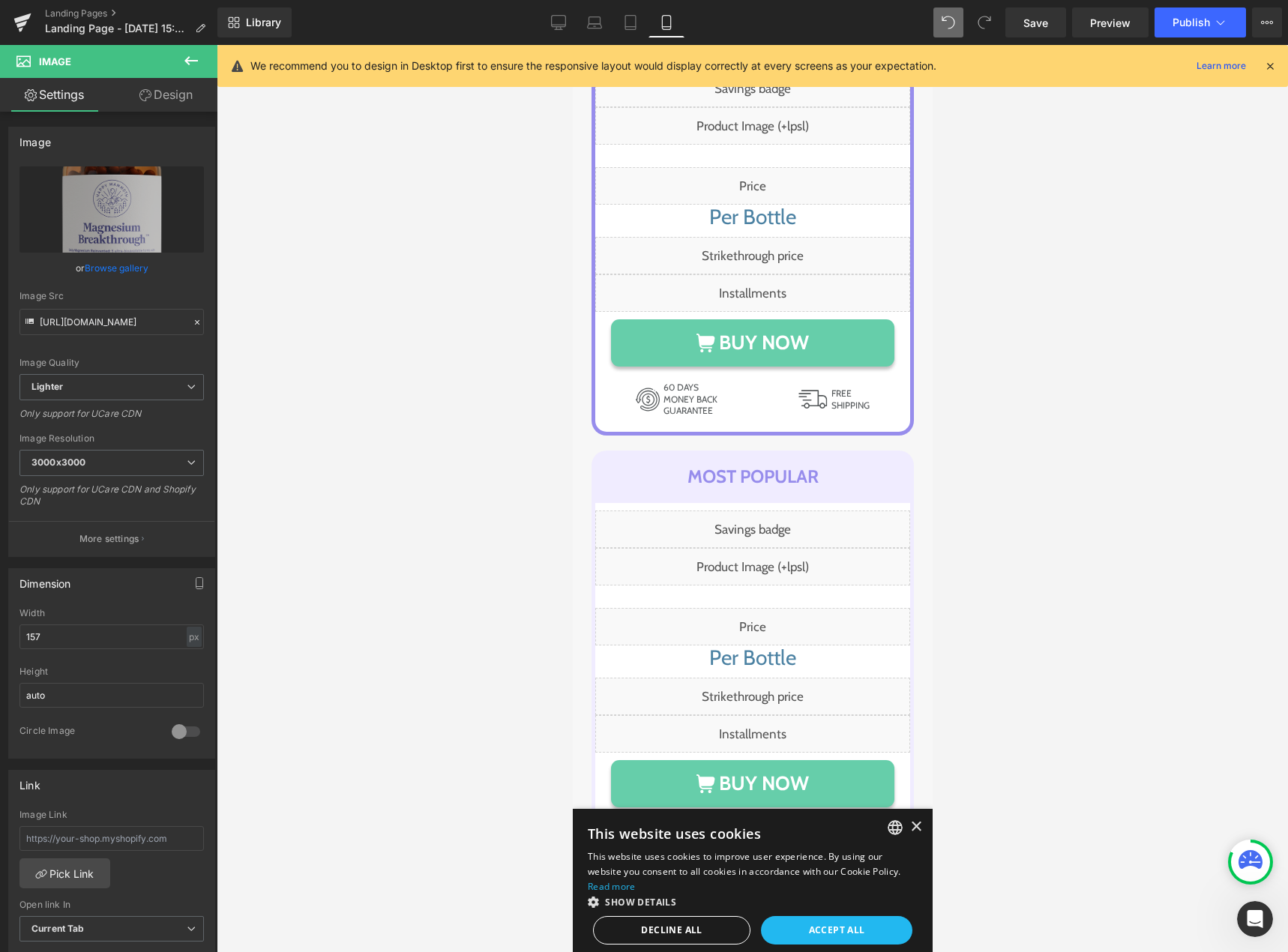
scroll to position [15626, 0]
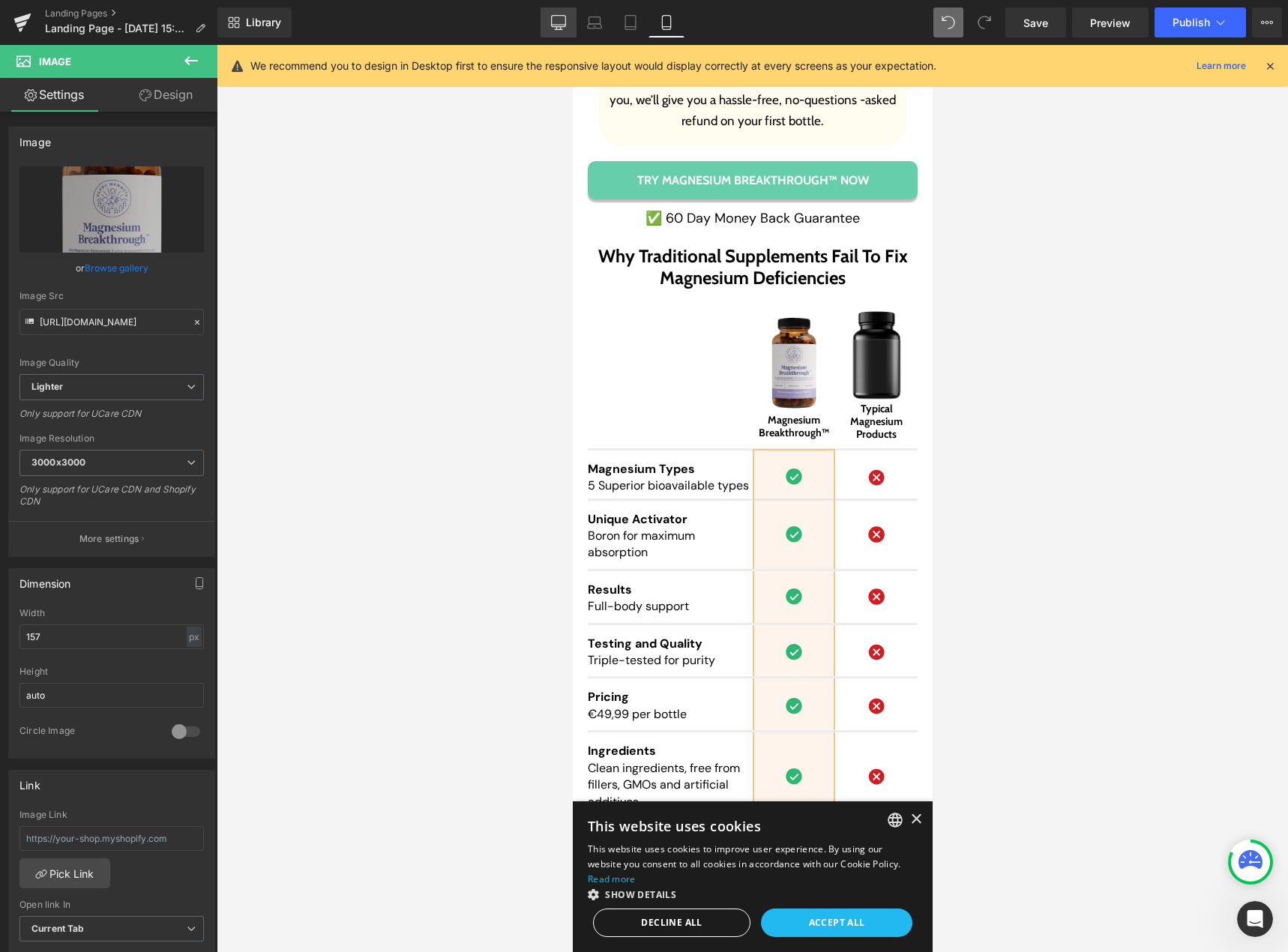
click at [554, 29] on icon at bounding box center [558, 22] width 15 height 15
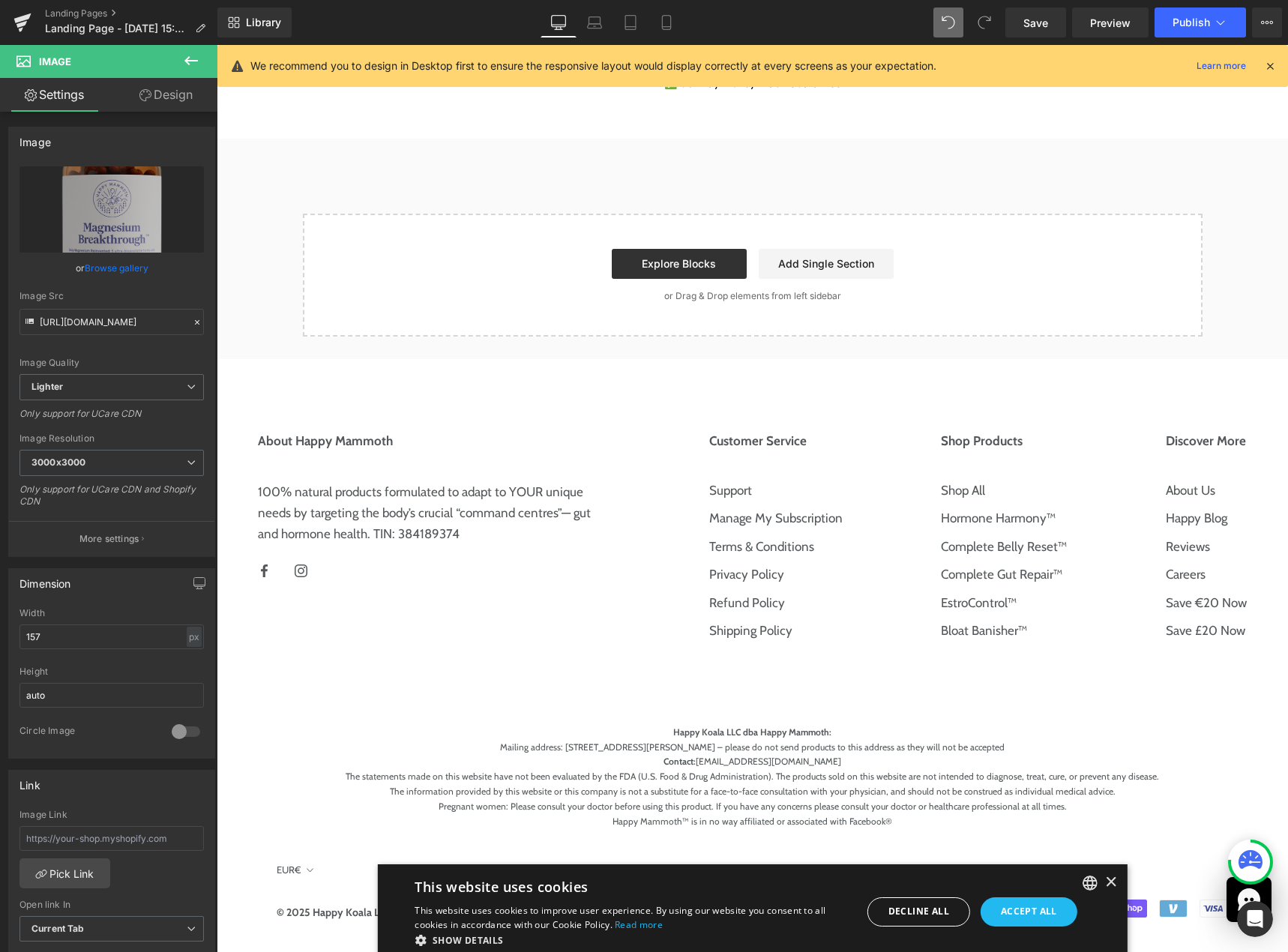
scroll to position [10548, 0]
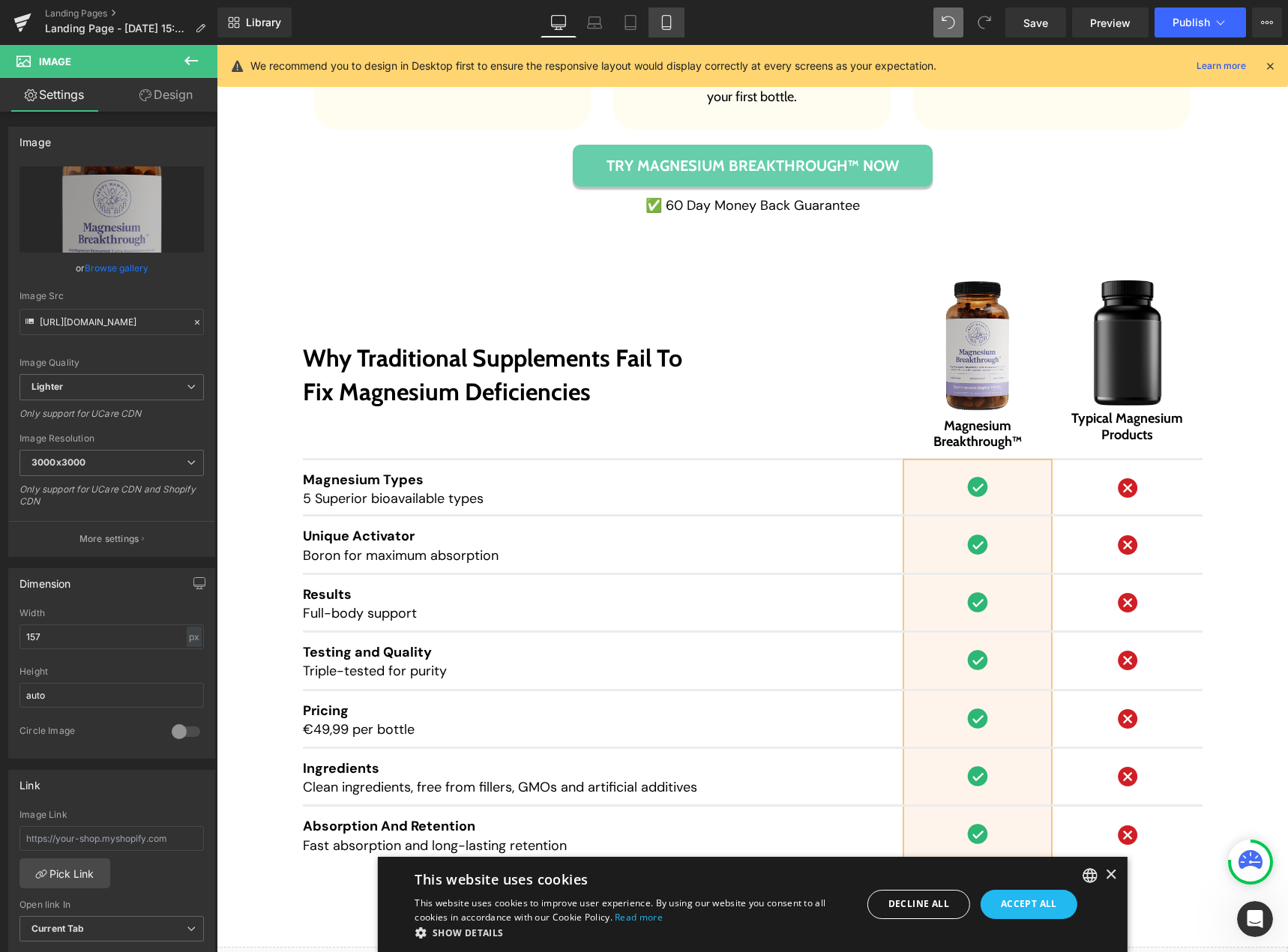
click at [668, 16] on icon at bounding box center [666, 22] width 15 height 15
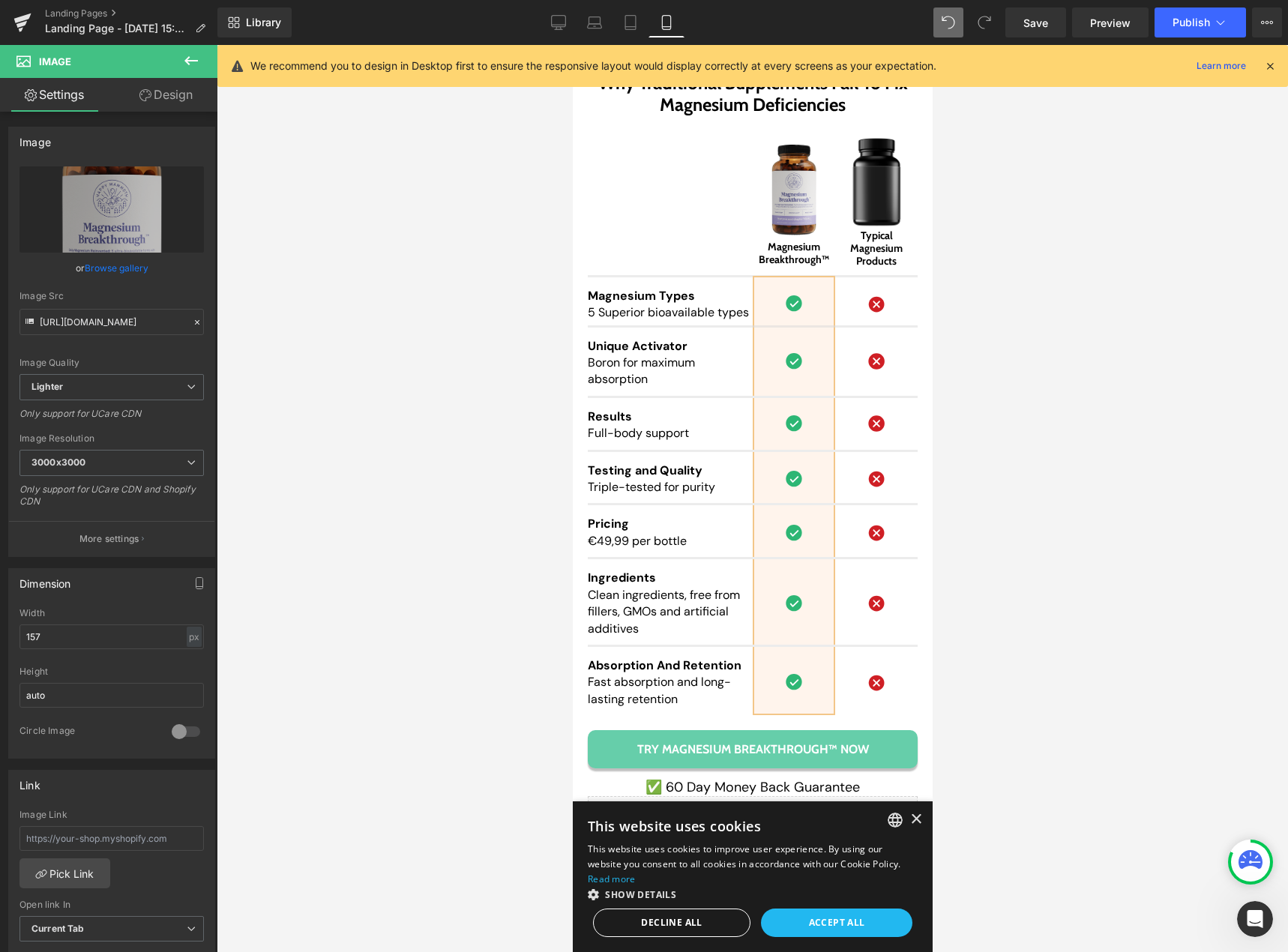
scroll to position [15850, 0]
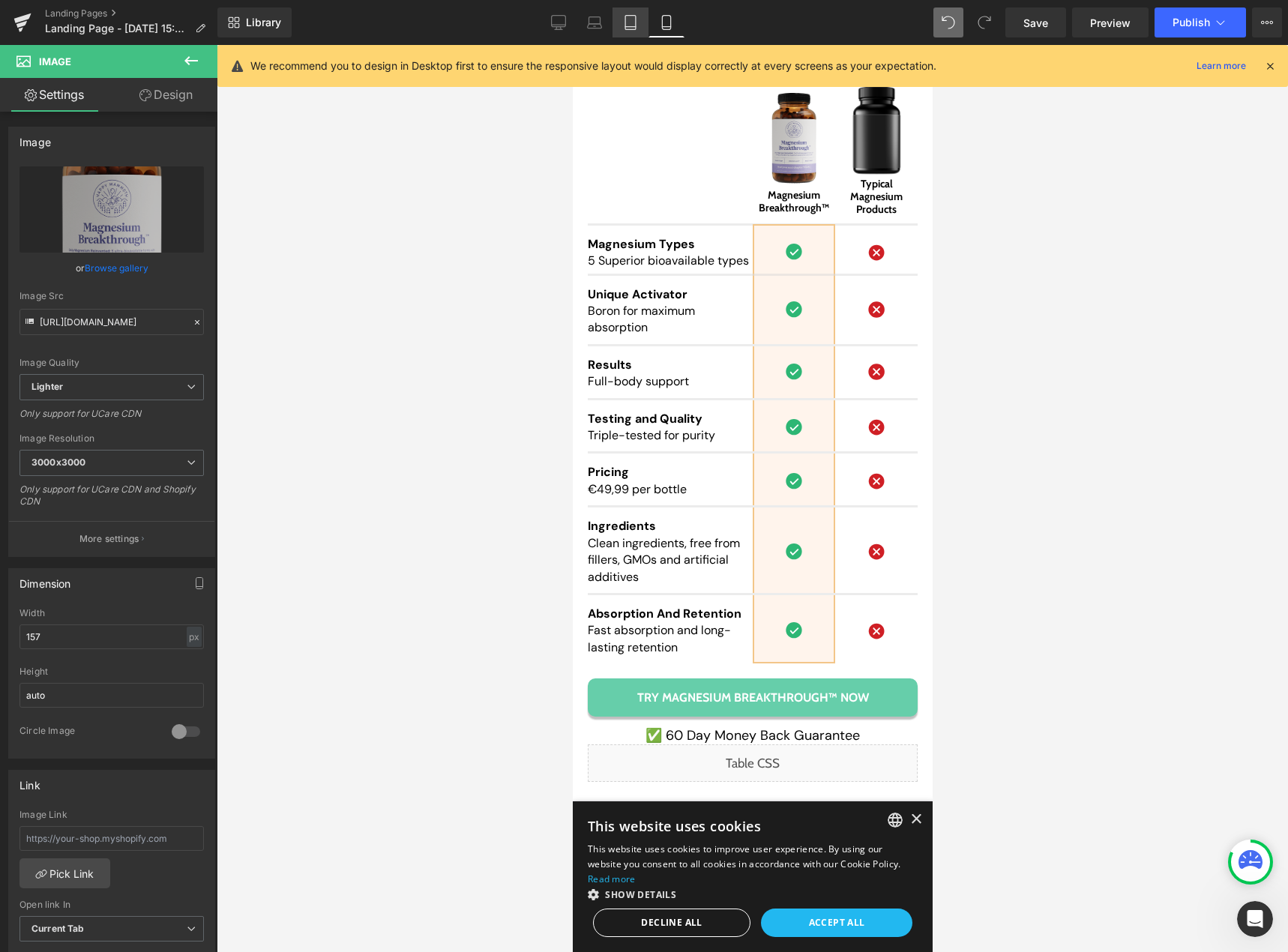
click at [636, 21] on icon at bounding box center [630, 23] width 10 height 14
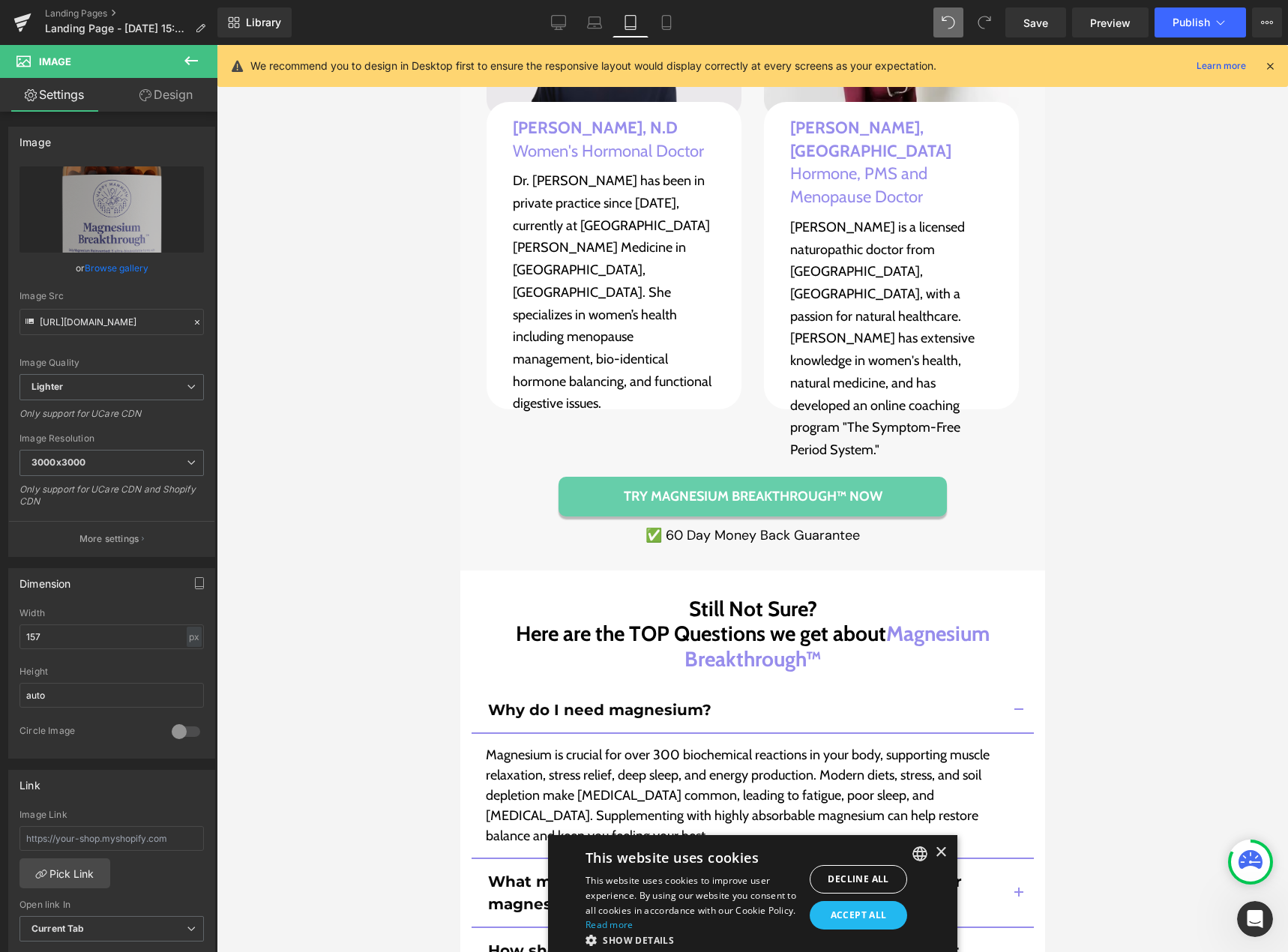
scroll to position [13492, 0]
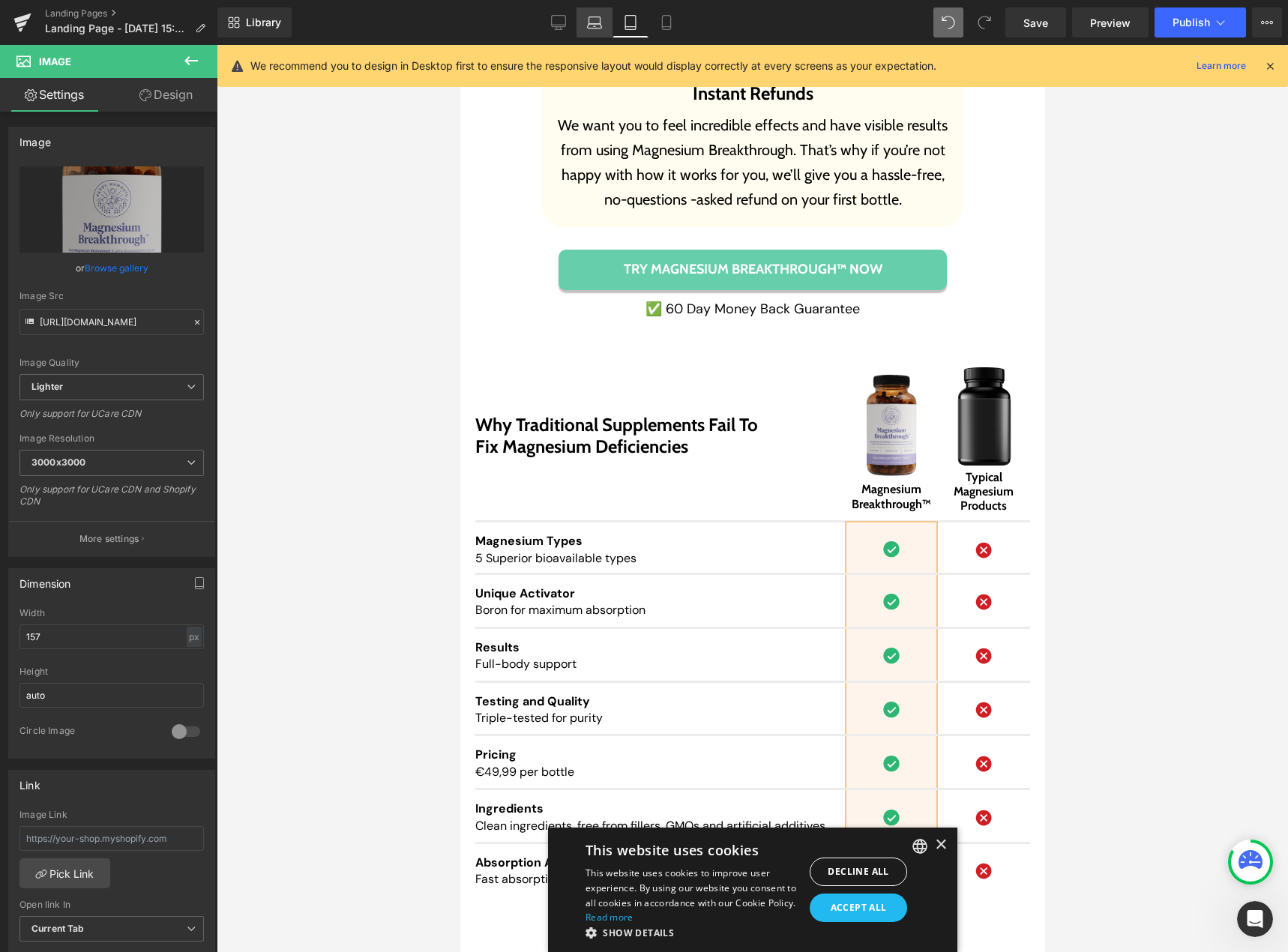
click at [594, 18] on icon at bounding box center [594, 22] width 15 height 15
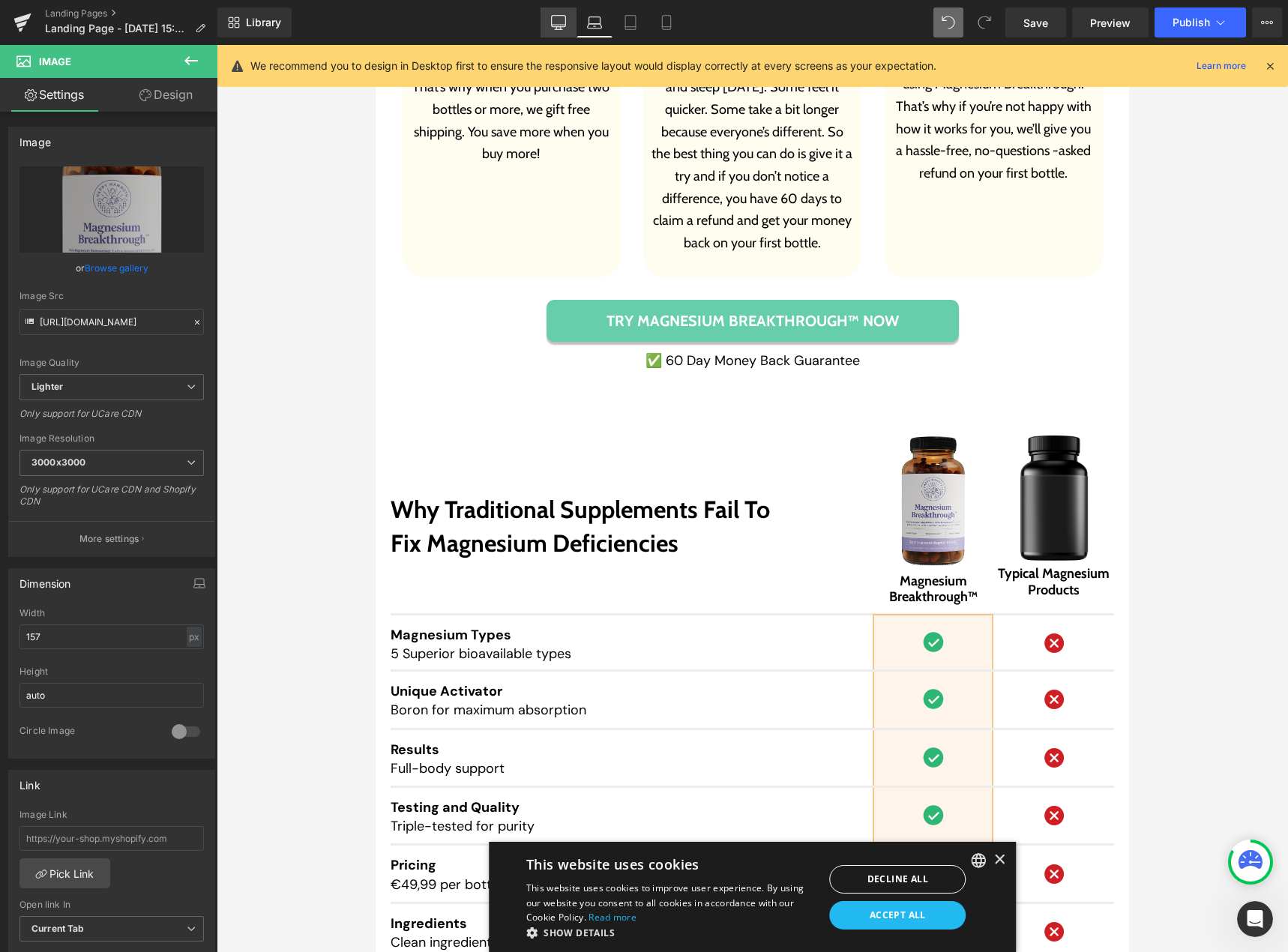
click at [551, 22] on icon at bounding box center [558, 22] width 15 height 15
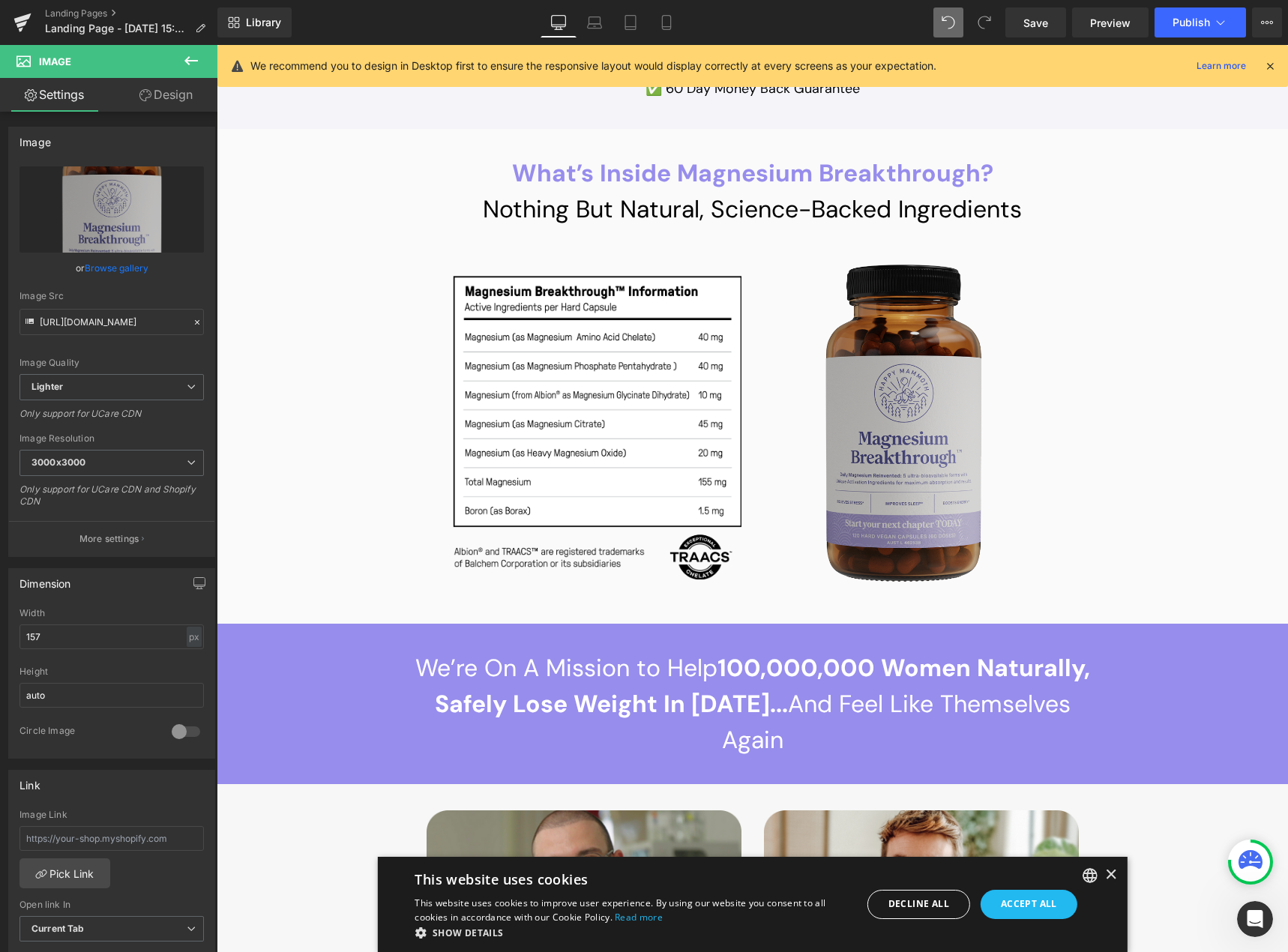
scroll to position [11758, 0]
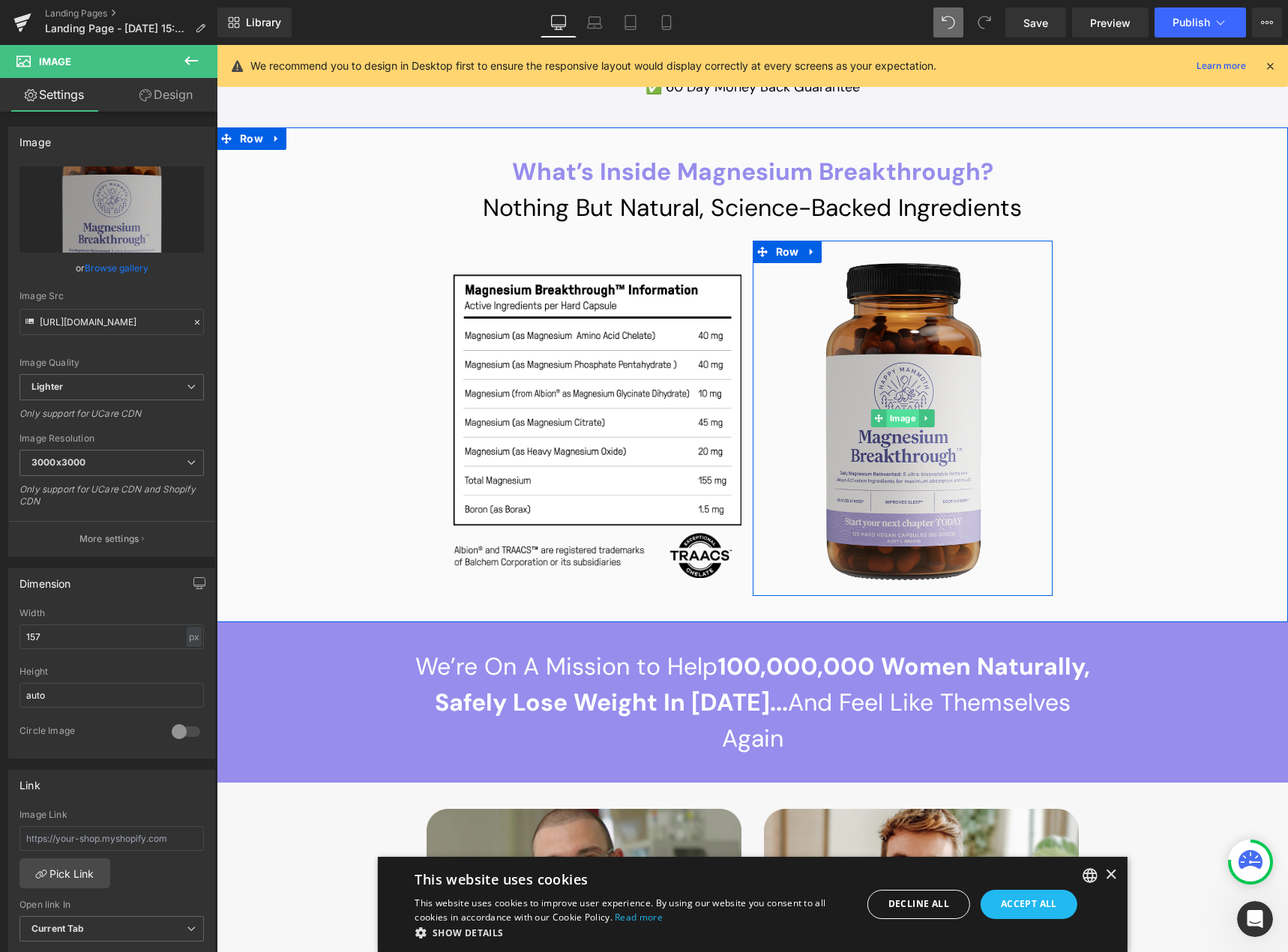
click at [900, 418] on span "Image" at bounding box center [902, 418] width 32 height 18
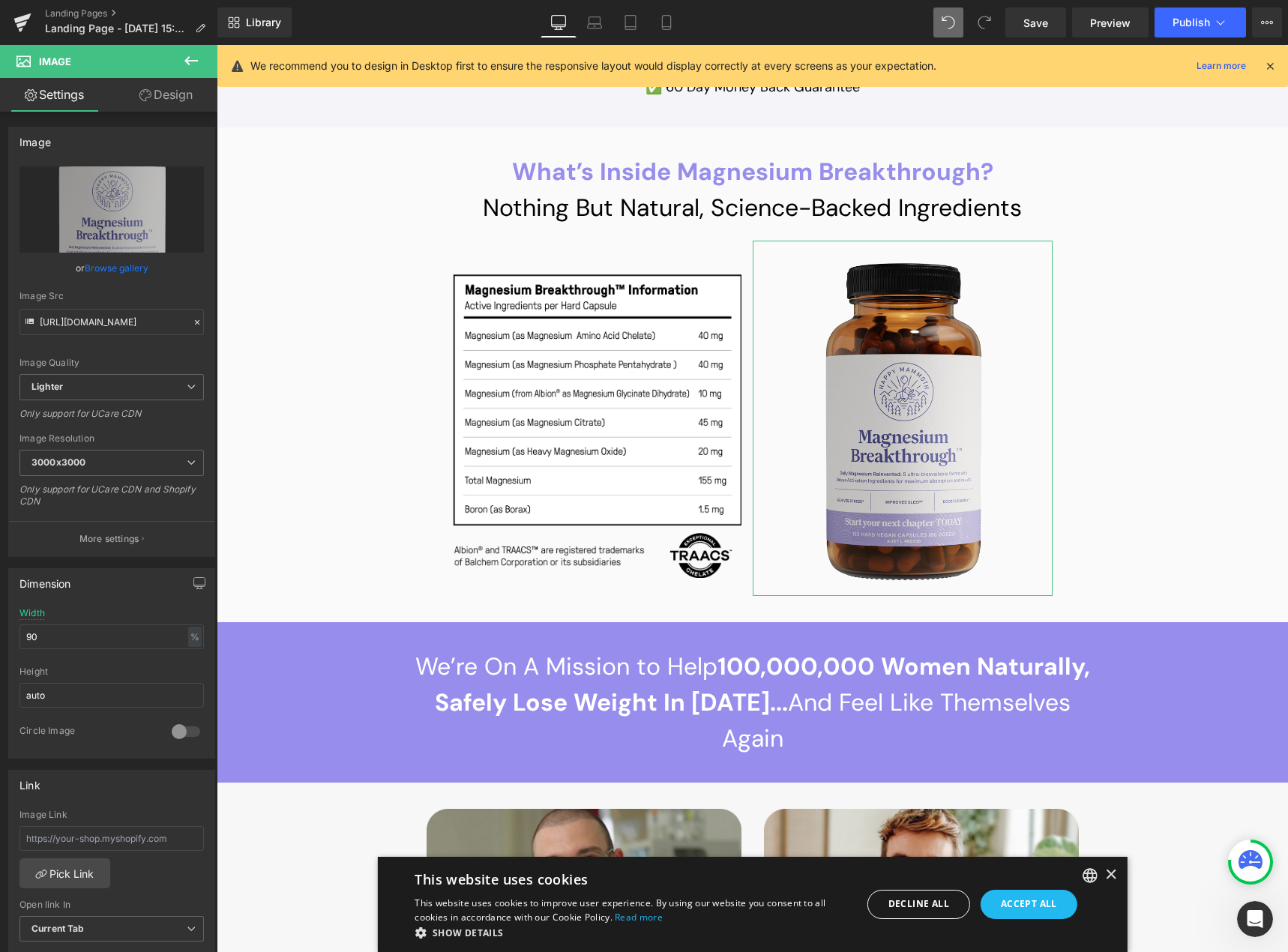
click at [113, 263] on link "Browse gallery" at bounding box center [117, 268] width 64 height 26
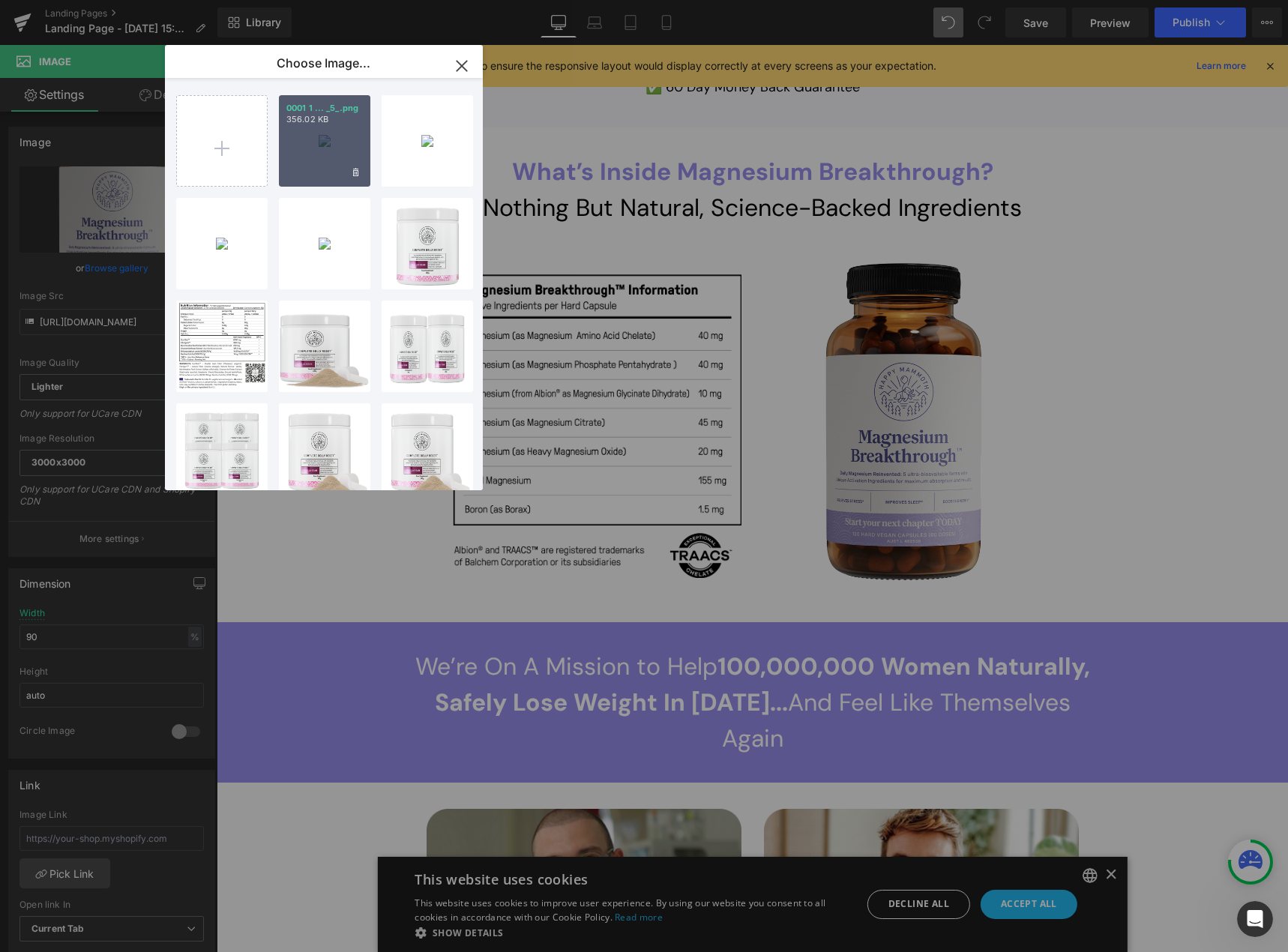
click at [309, 144] on div "0001 1 ... _5_.png 356.02 KB" at bounding box center [325, 141] width 92 height 92
type input "[URL][DOMAIN_NAME]"
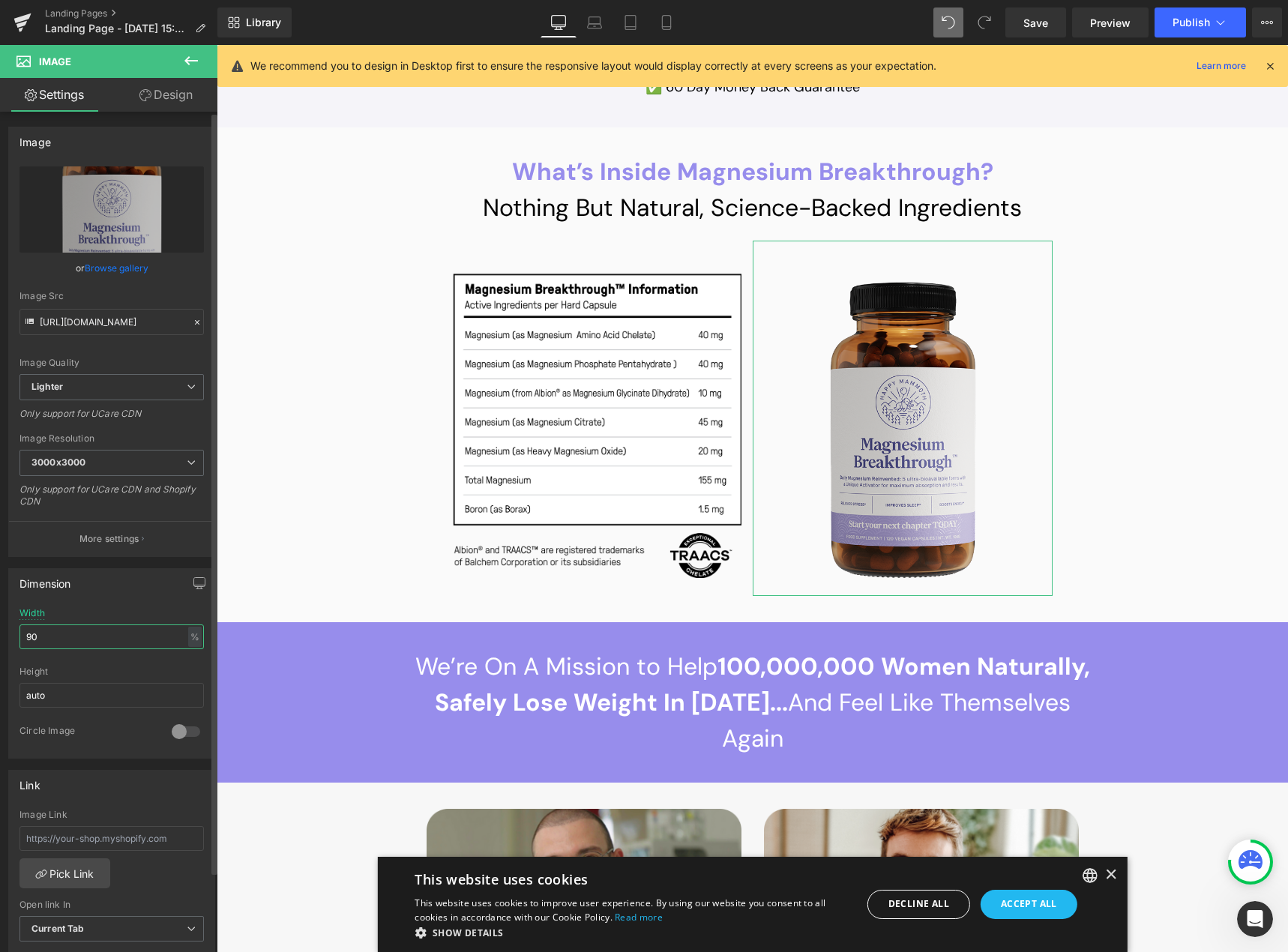
click at [48, 639] on input "90" at bounding box center [112, 637] width 184 height 25
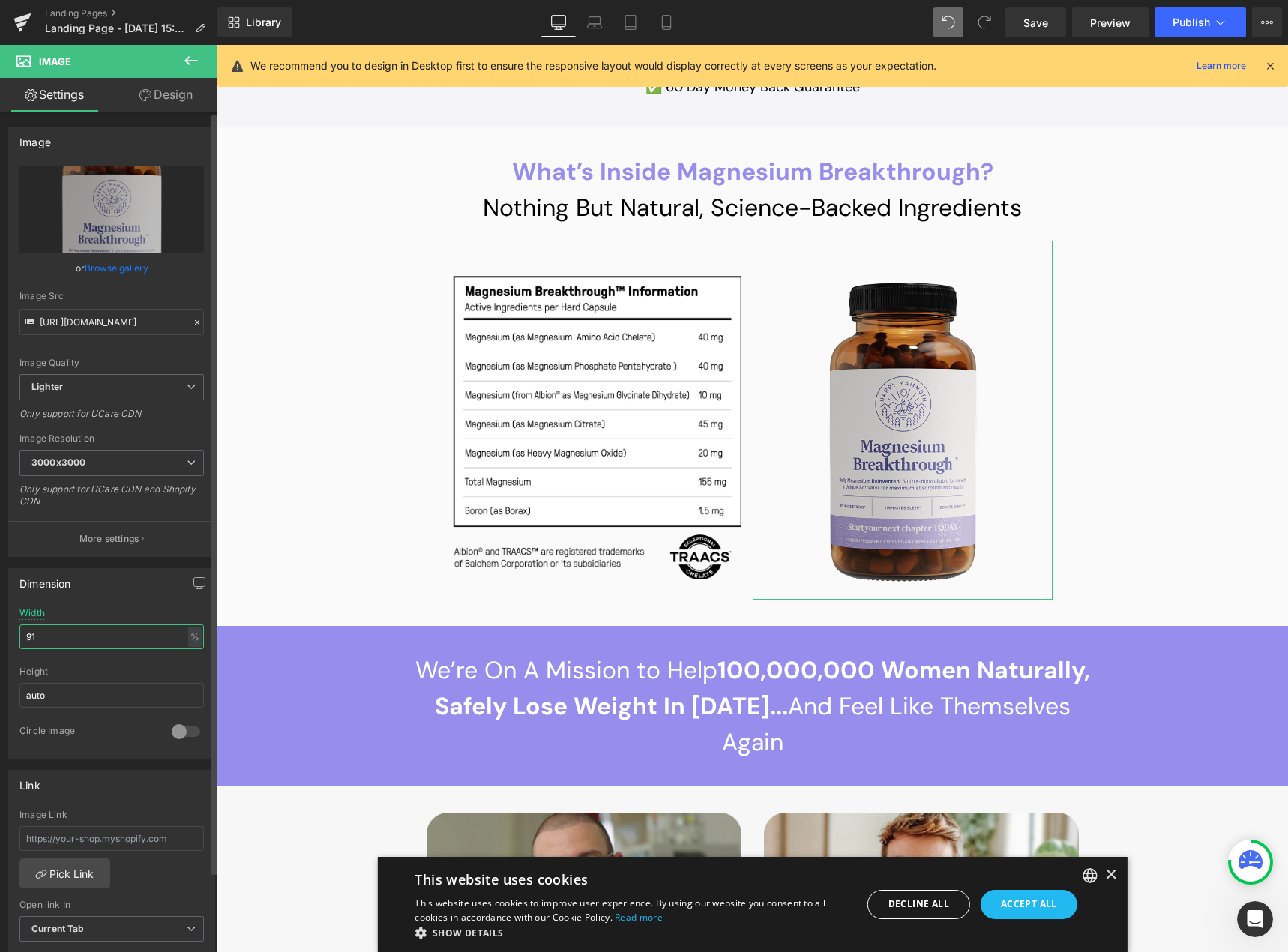
type input "90"
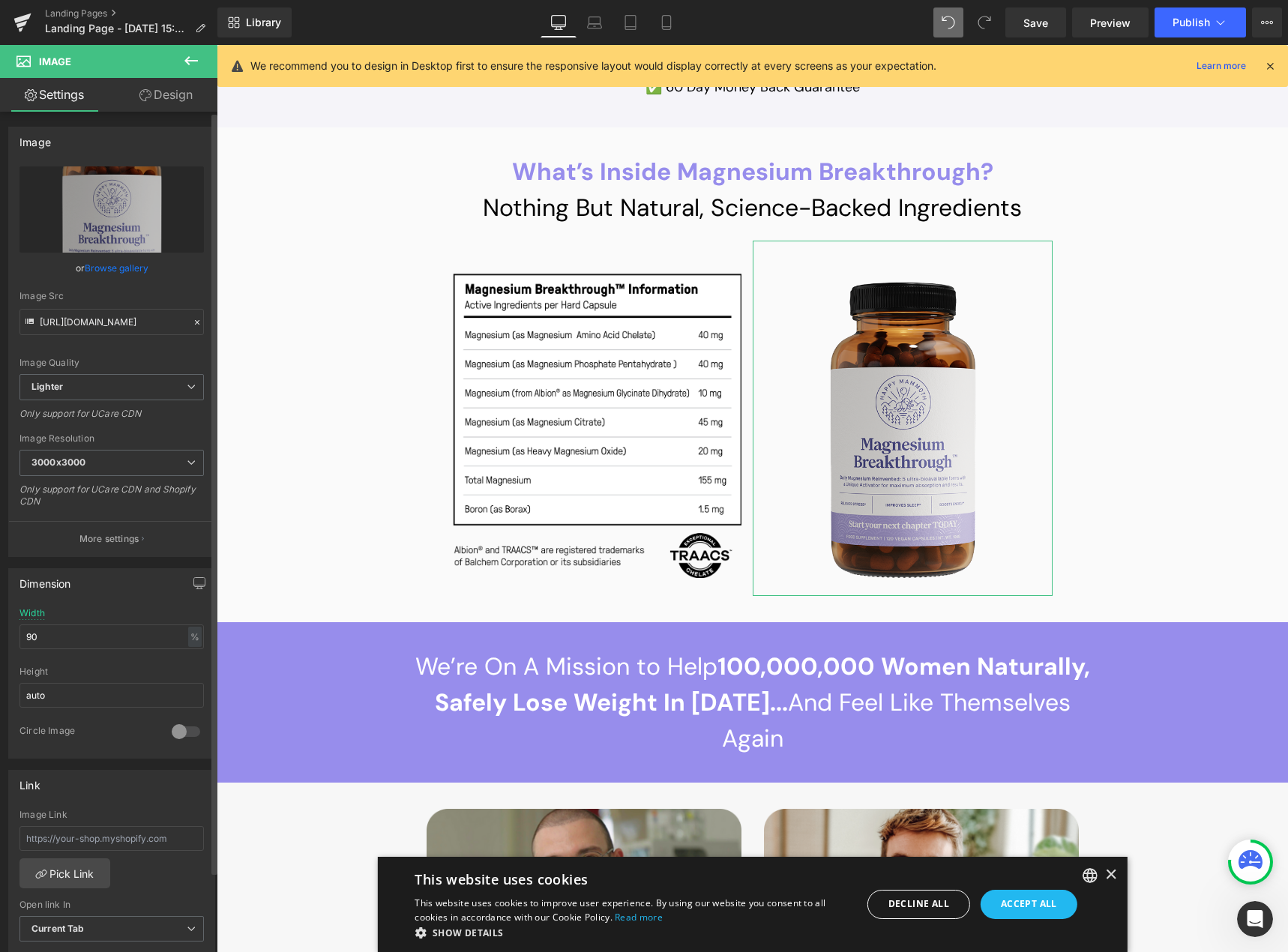
click at [105, 267] on link "Browse gallery" at bounding box center [117, 268] width 64 height 26
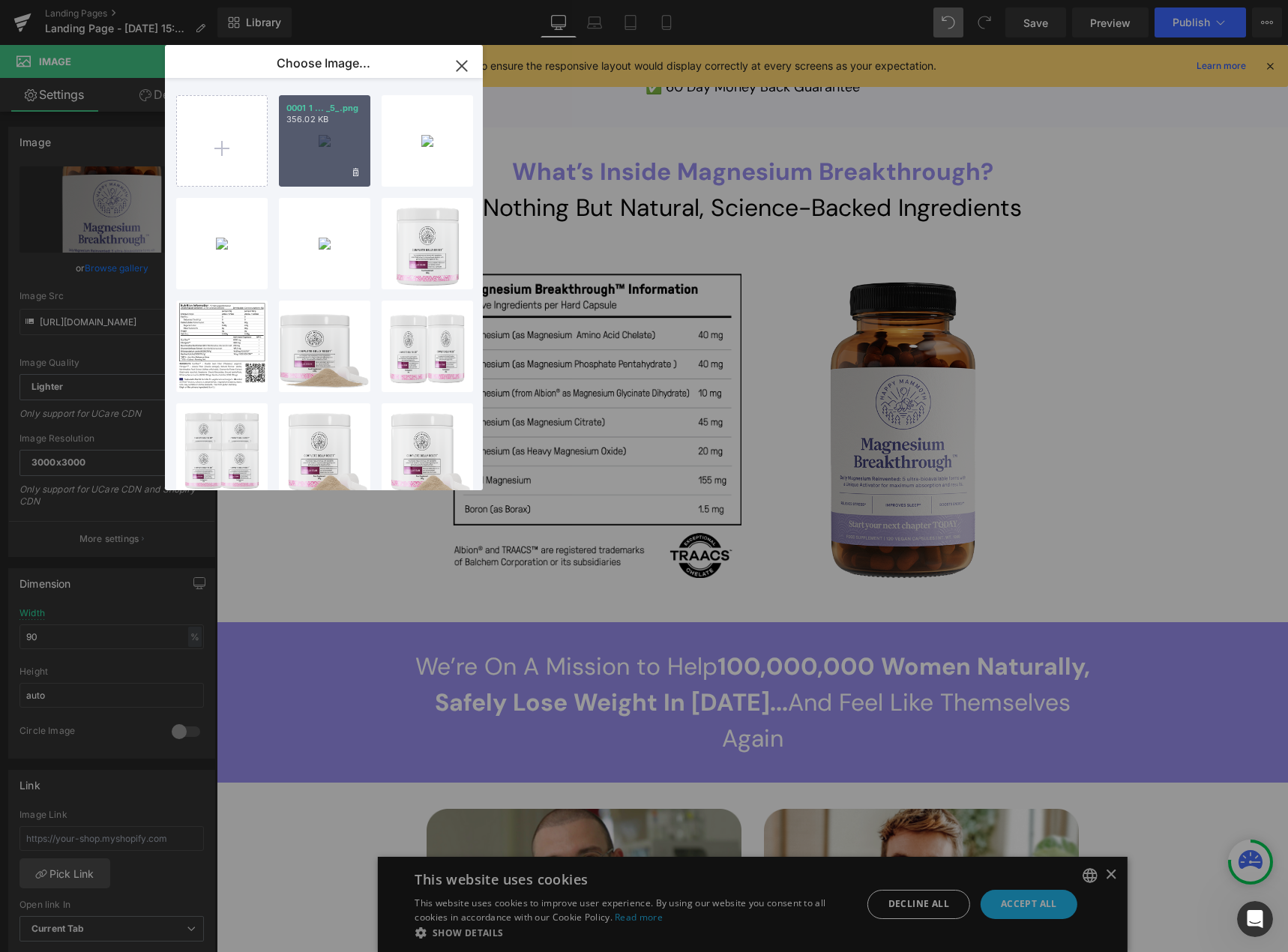
click at [323, 151] on div "0001 1 ... _5_.png 356.02 KB" at bounding box center [325, 141] width 92 height 92
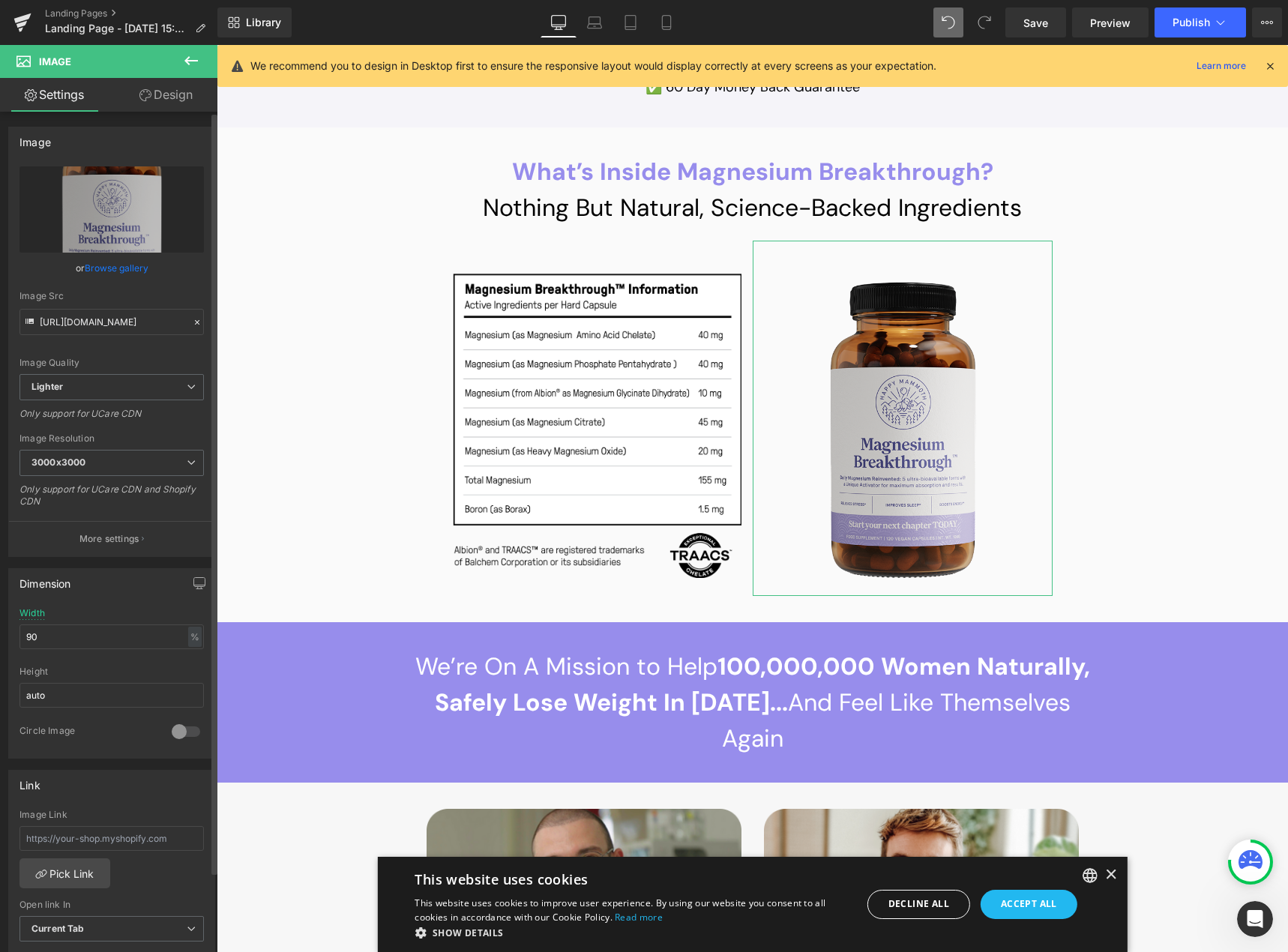
click at [115, 273] on link "Browse gallery" at bounding box center [117, 268] width 64 height 26
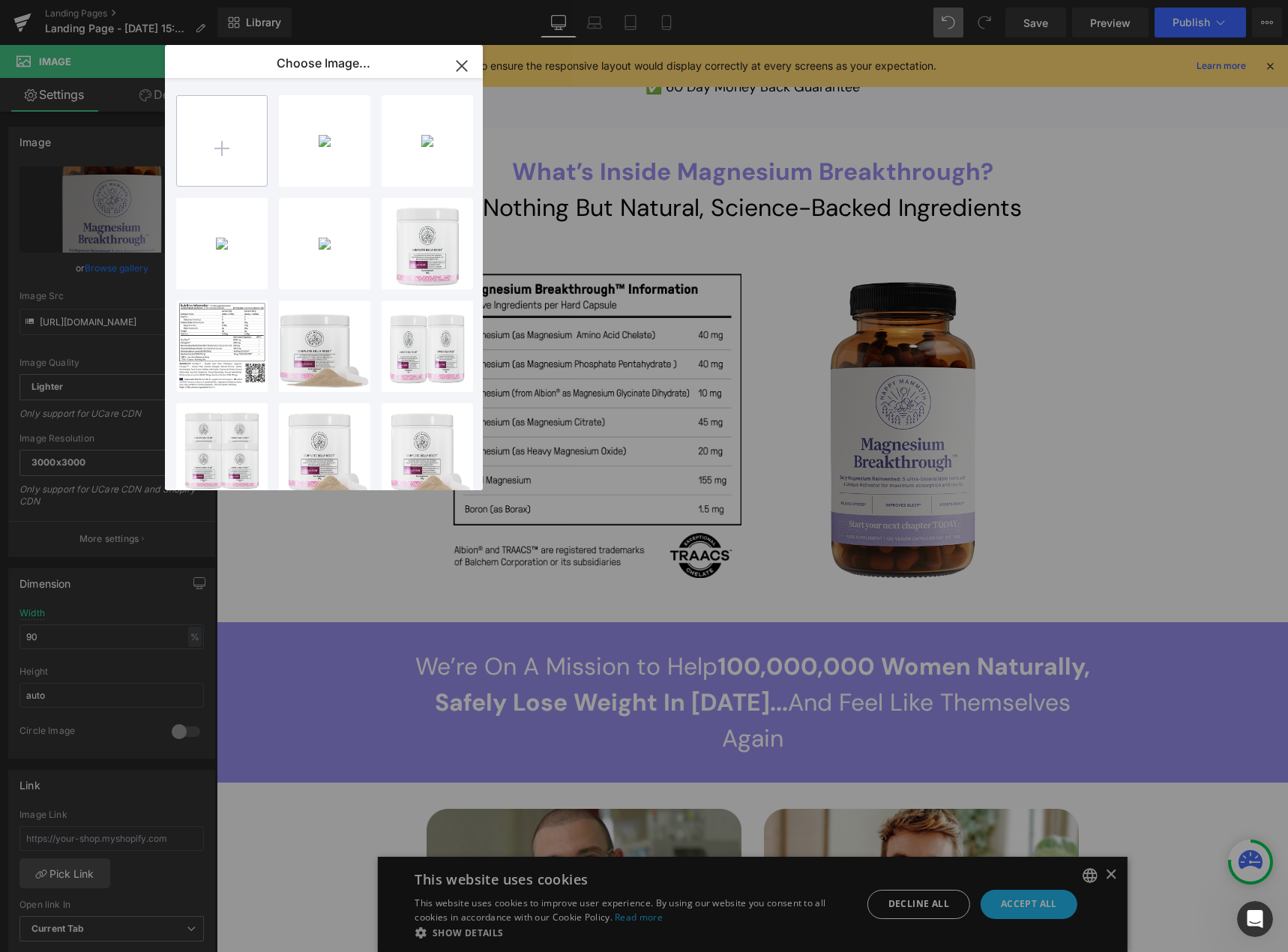
click at [209, 147] on input "file" at bounding box center [222, 141] width 90 height 90
type input "C:\fakepath\0001 1 (6).png"
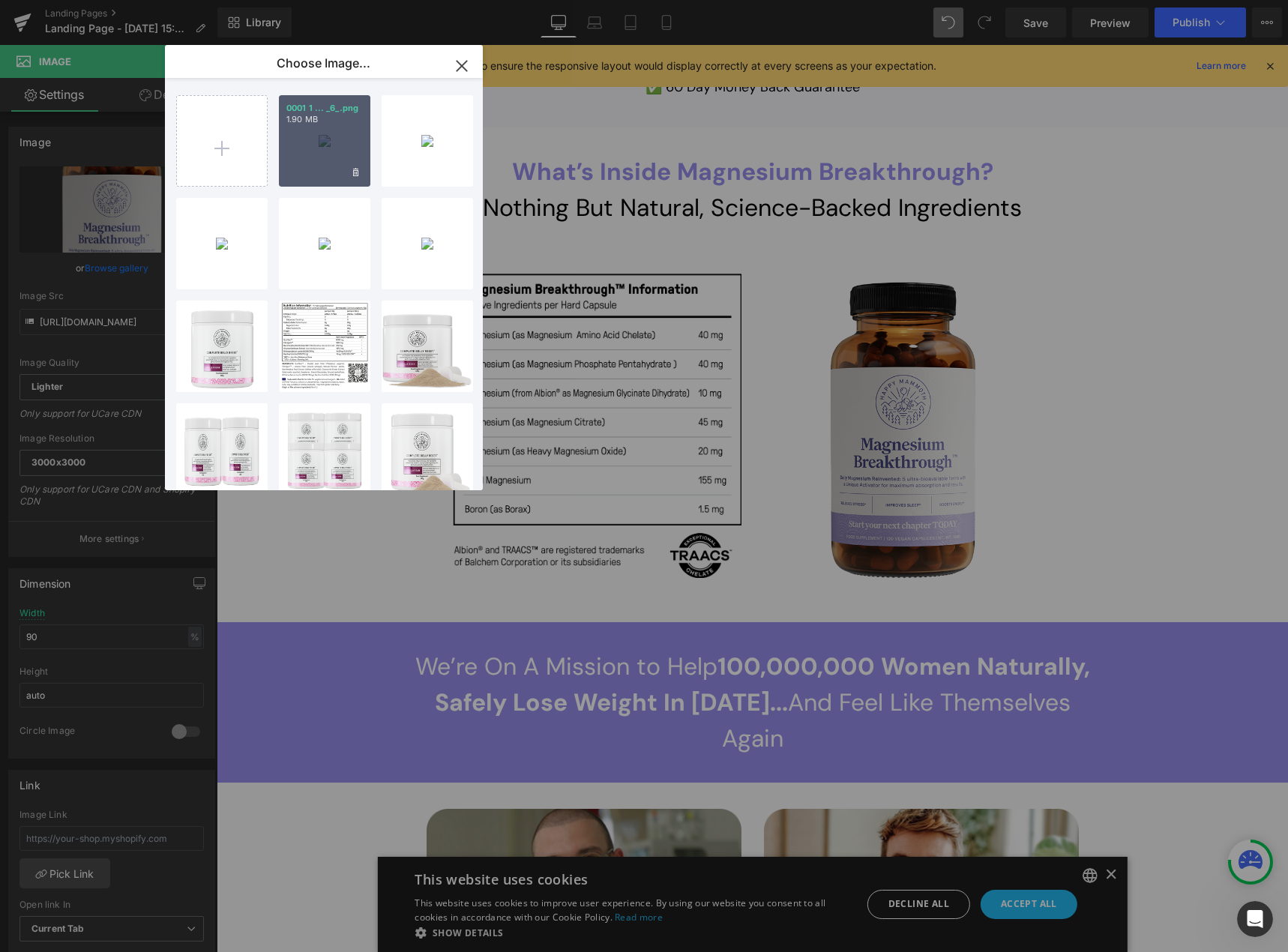
click at [324, 145] on div "0001 1 ... _6_.png 1.90 MB" at bounding box center [325, 141] width 92 height 92
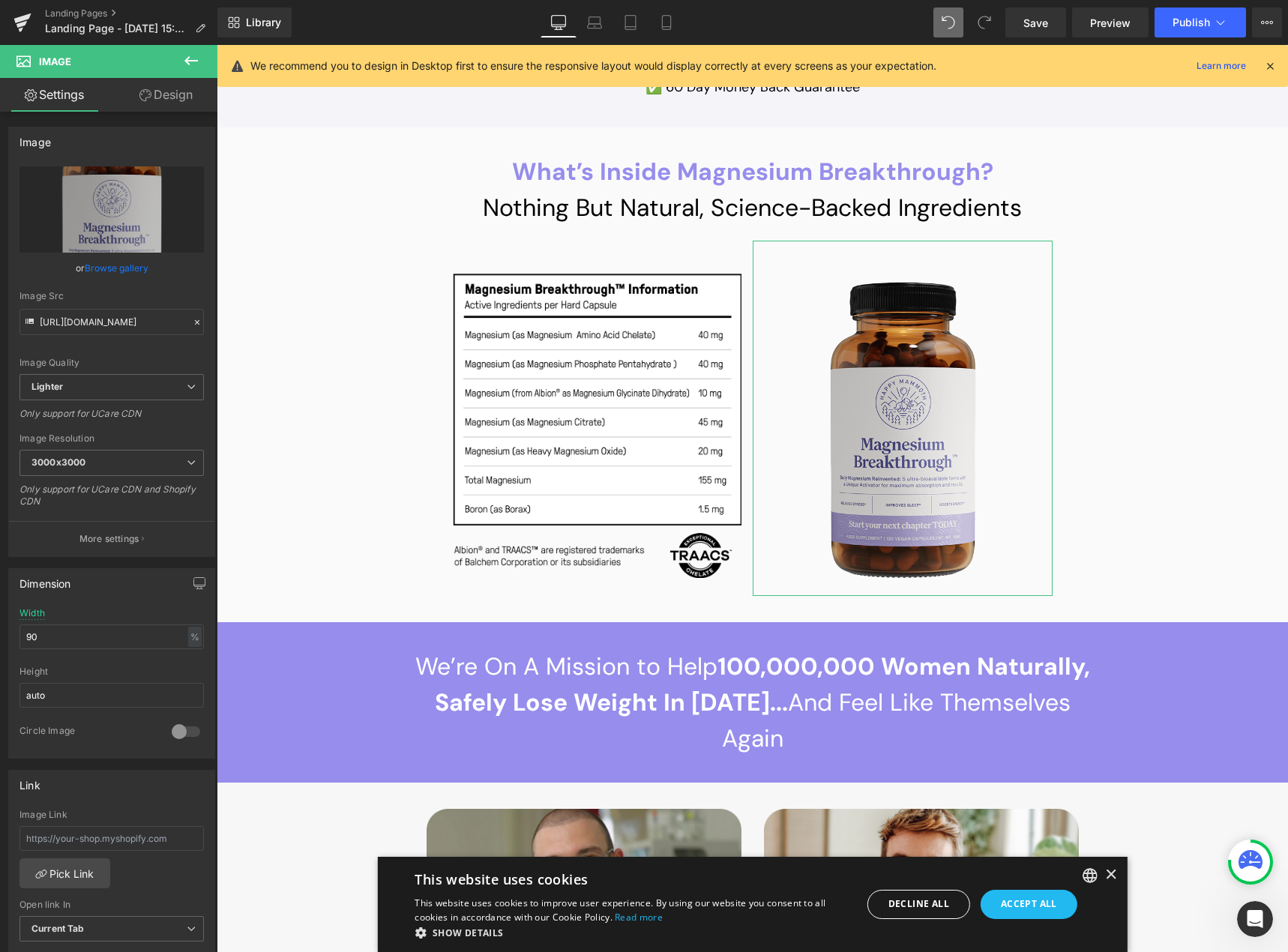
click at [112, 267] on link "Browse gallery" at bounding box center [117, 268] width 64 height 26
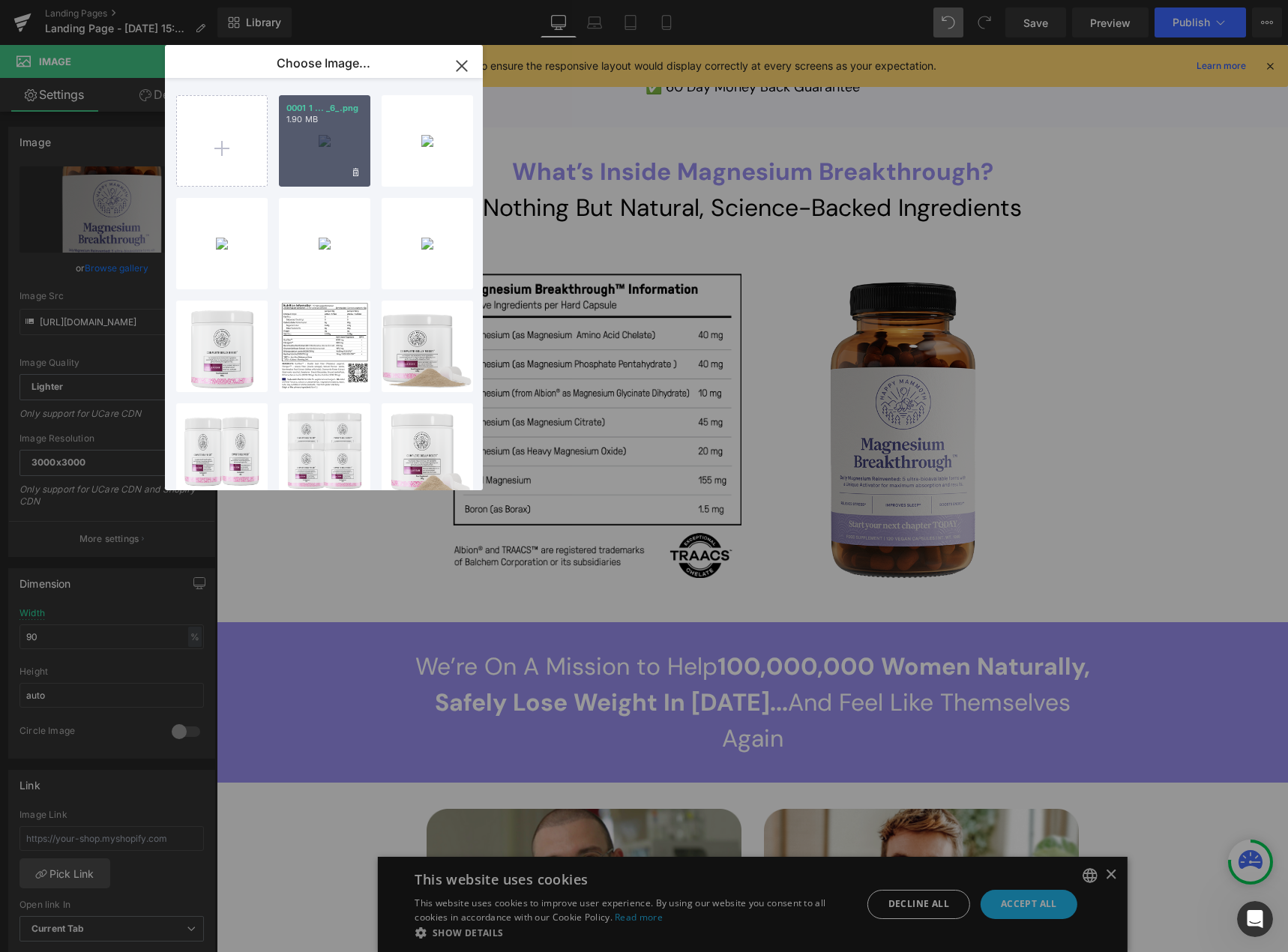
click at [323, 154] on div "0001 1 ... _6_.png 1.90 MB" at bounding box center [325, 141] width 92 height 92
type input "[URL][DOMAIN_NAME]"
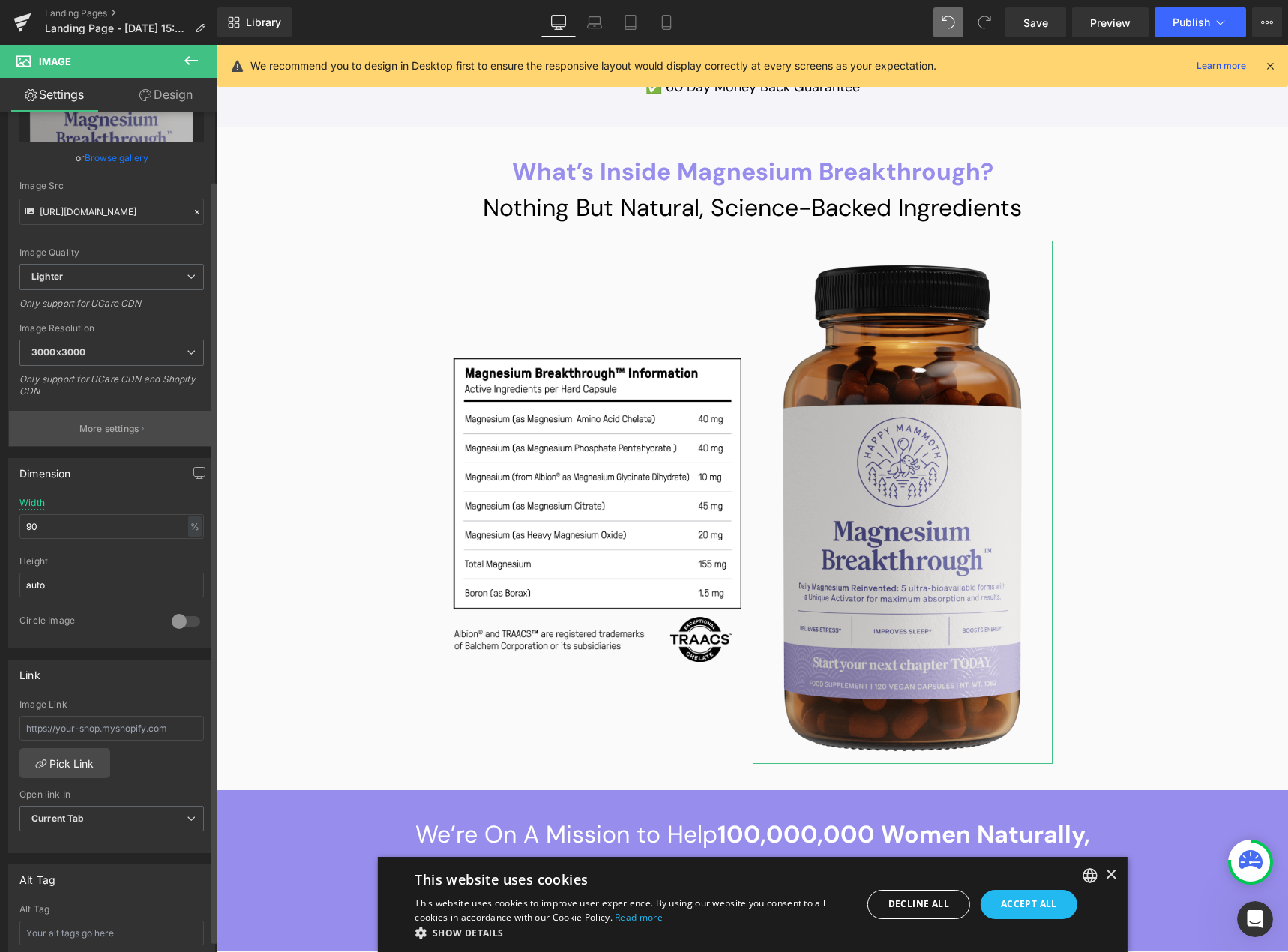
scroll to position [75, 0]
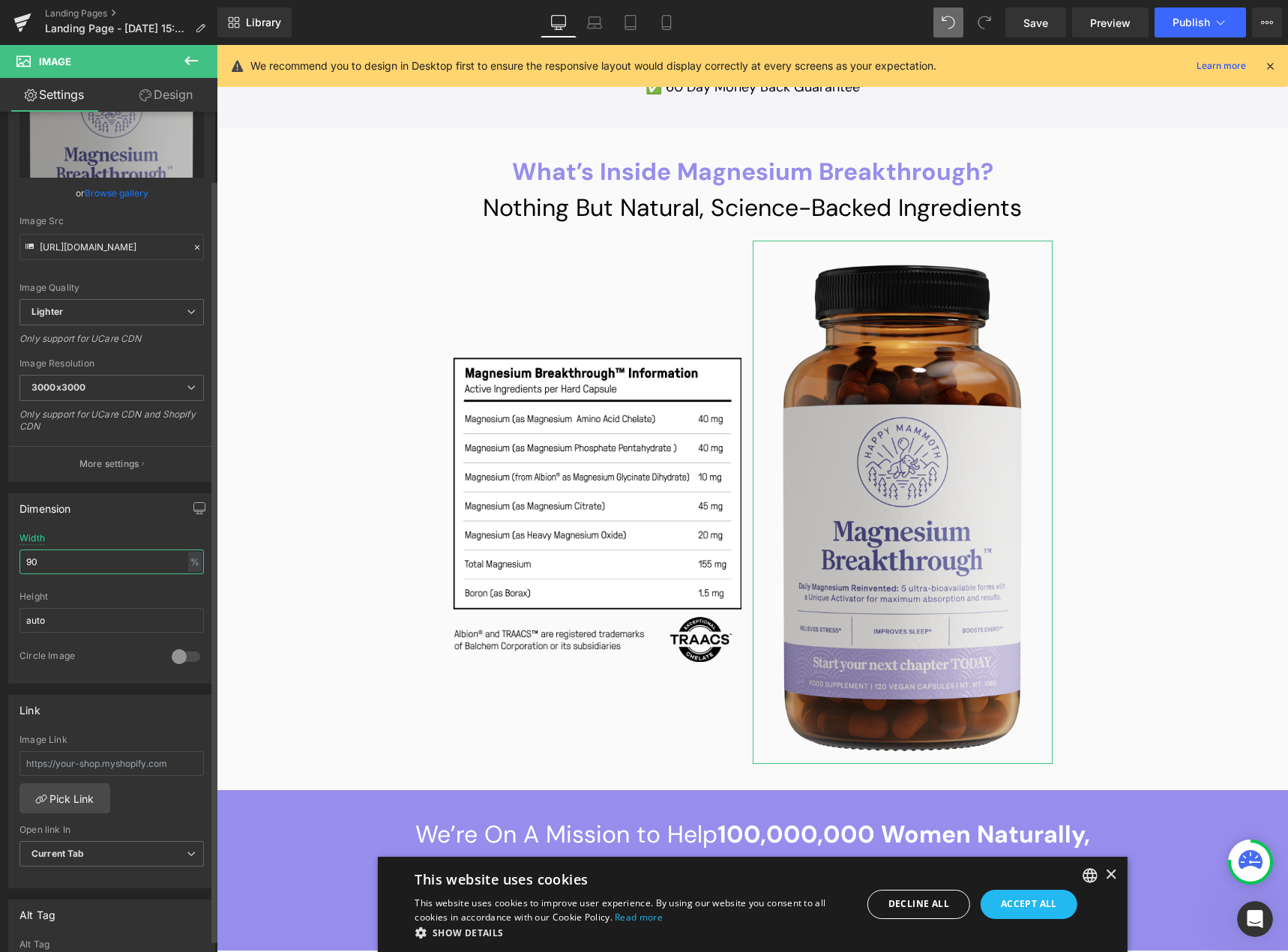
click at [61, 561] on input "90" at bounding box center [112, 562] width 184 height 25
drag, startPoint x: 49, startPoint y: 562, endPoint x: 16, endPoint y: 563, distance: 33.0
click at [16, 563] on div "90% Width 90 % % px auto Height auto 0 Circle Image" at bounding box center [111, 608] width 205 height 150
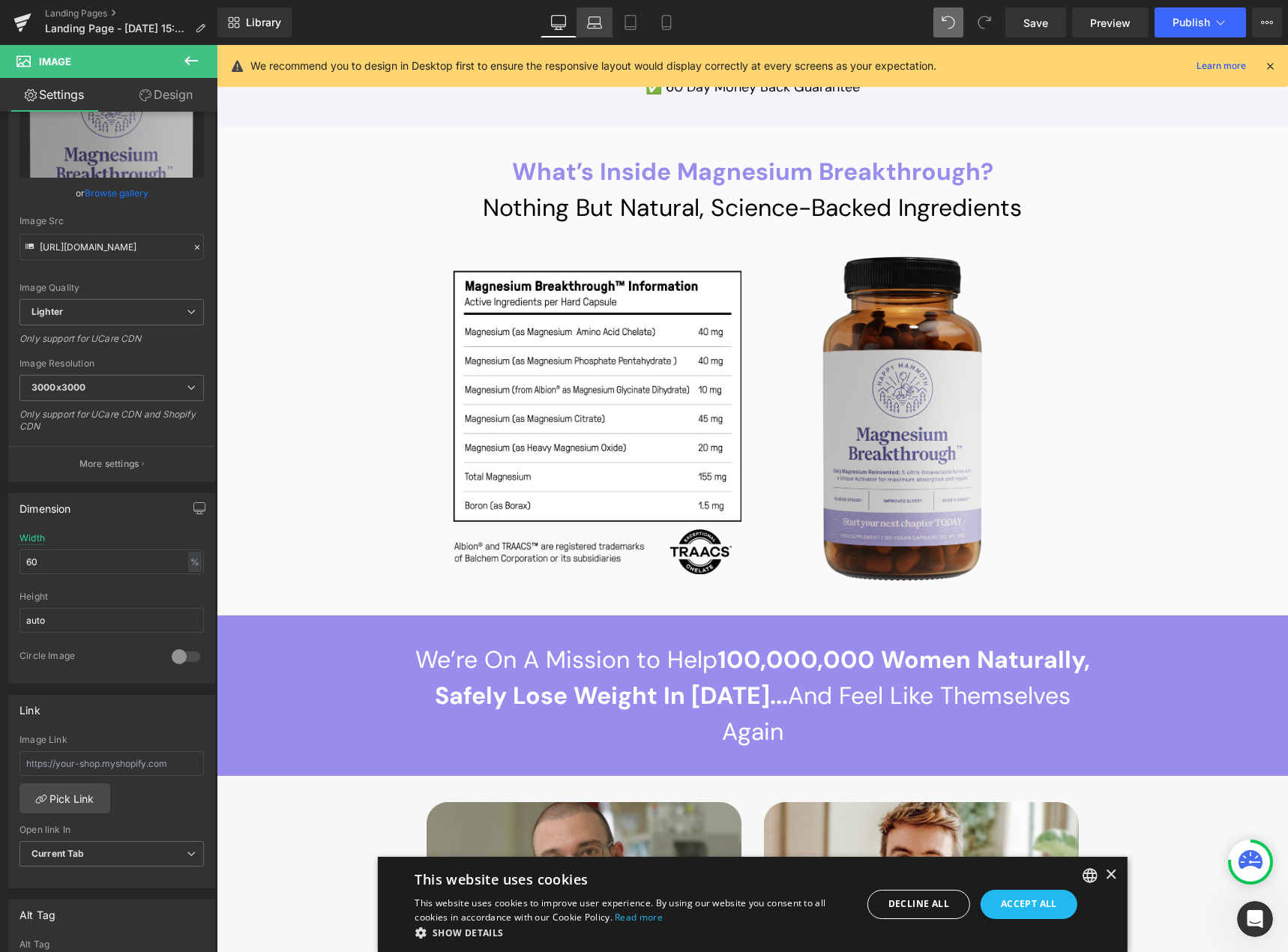
click at [602, 24] on icon at bounding box center [595, 26] width 14 height 4
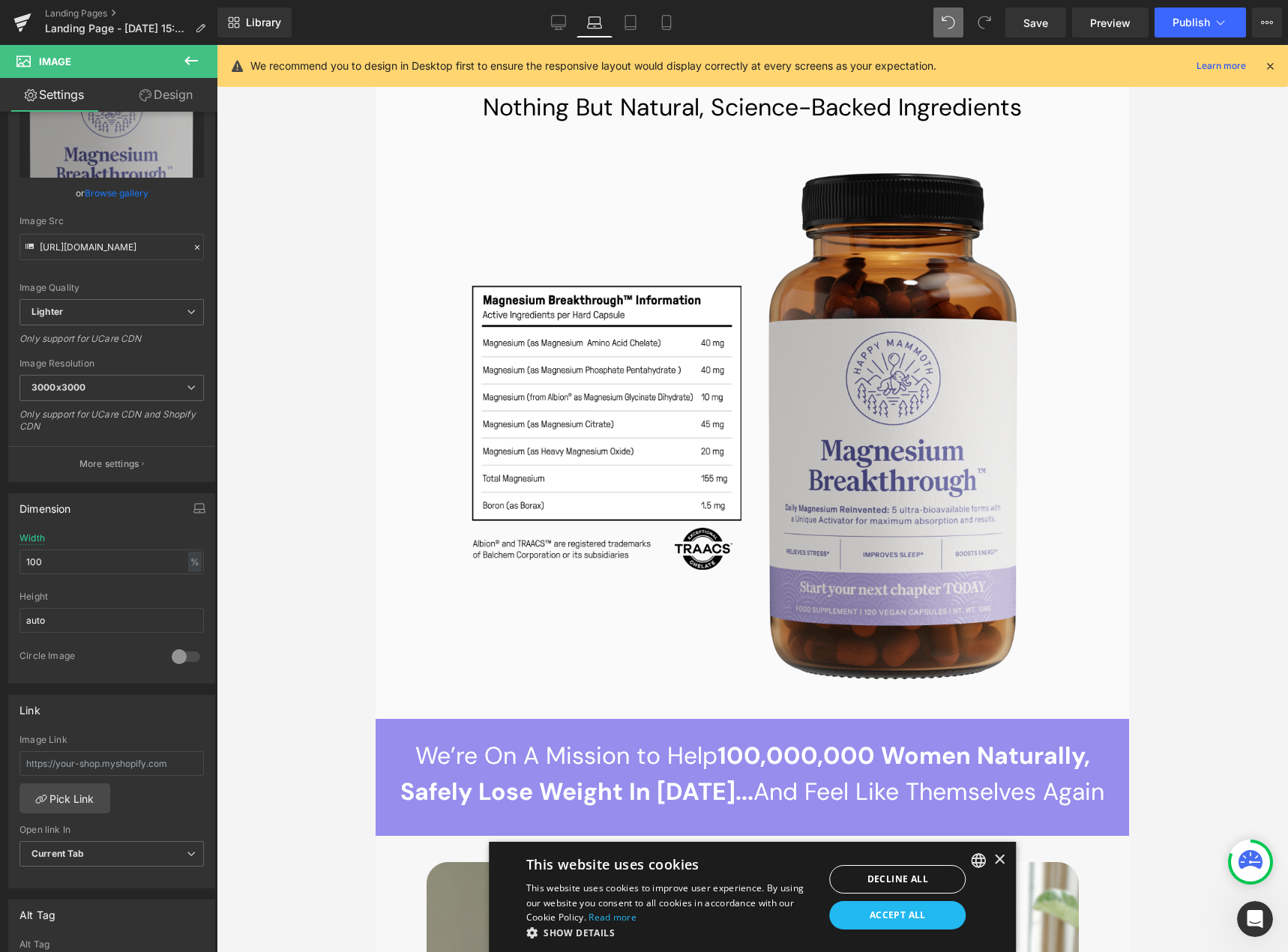
scroll to position [11969, 0]
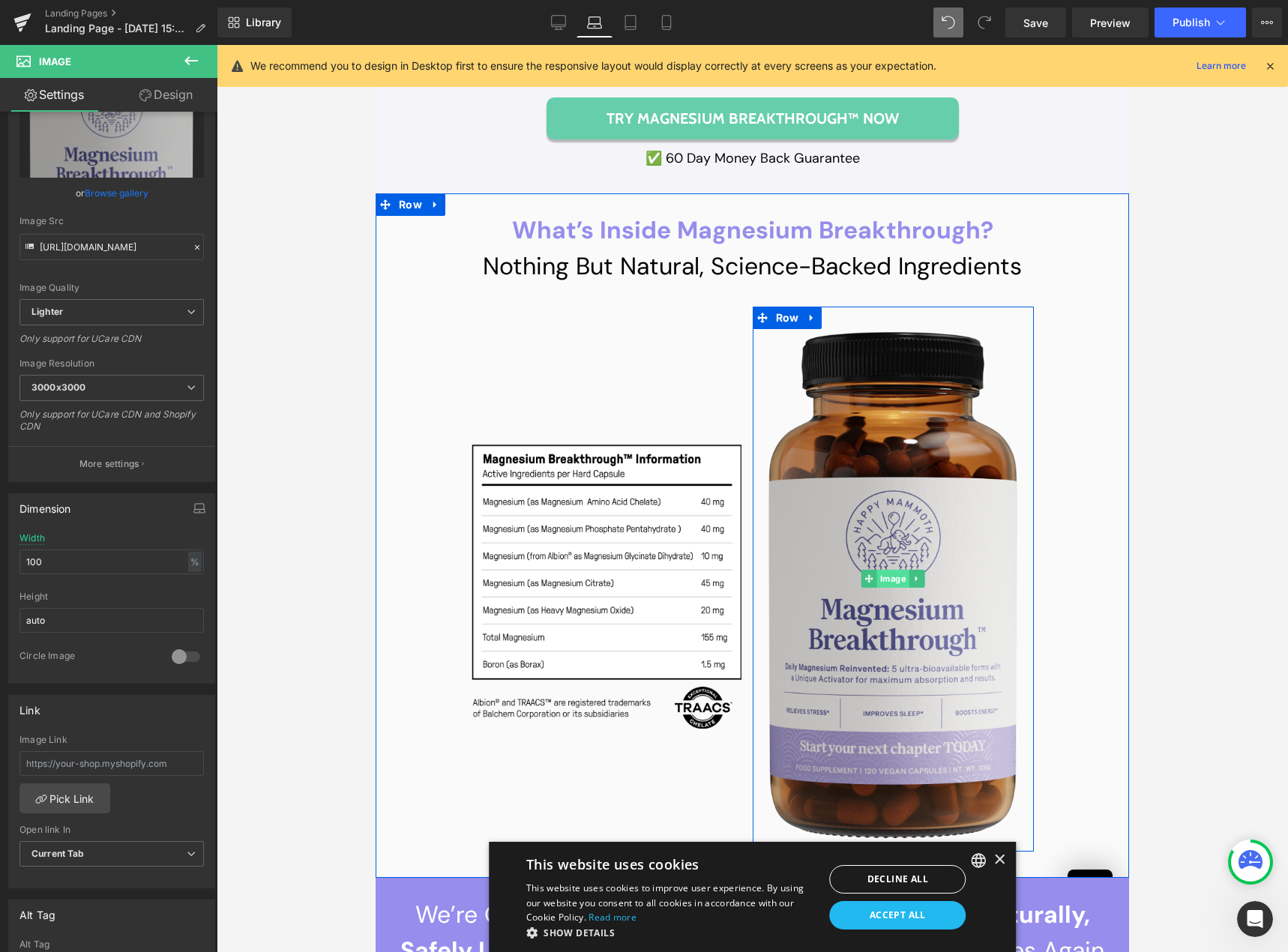
click at [884, 569] on span "Image" at bounding box center [893, 578] width 32 height 18
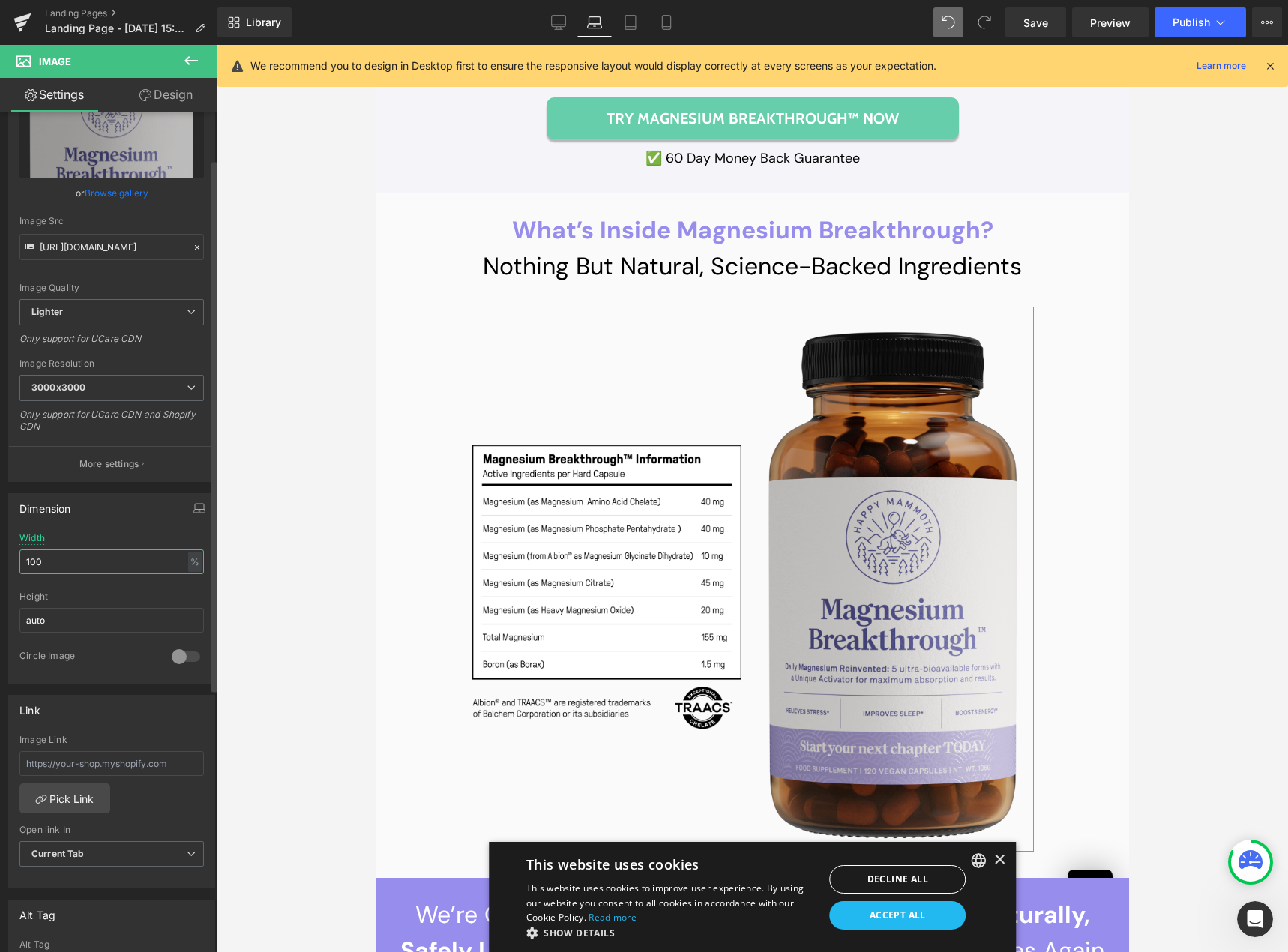
drag, startPoint x: 61, startPoint y: 564, endPoint x: 2, endPoint y: 563, distance: 59.0
click at [2, 563] on div "Dimension 100% Width 100 % % px auto Height auto 0 Circle Image" at bounding box center [112, 582] width 224 height 202
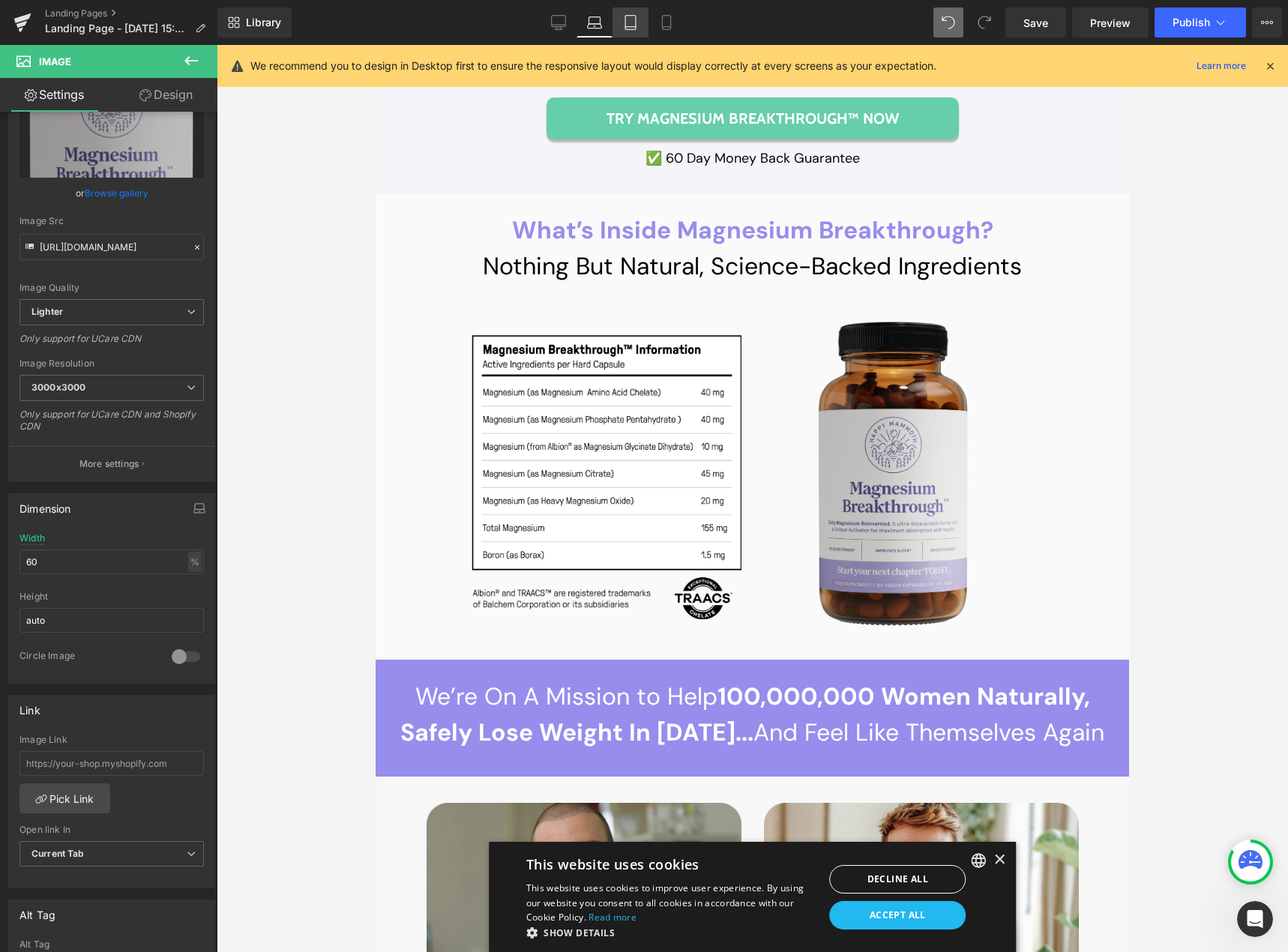
click at [635, 27] on icon at bounding box center [630, 27] width 10 height 0
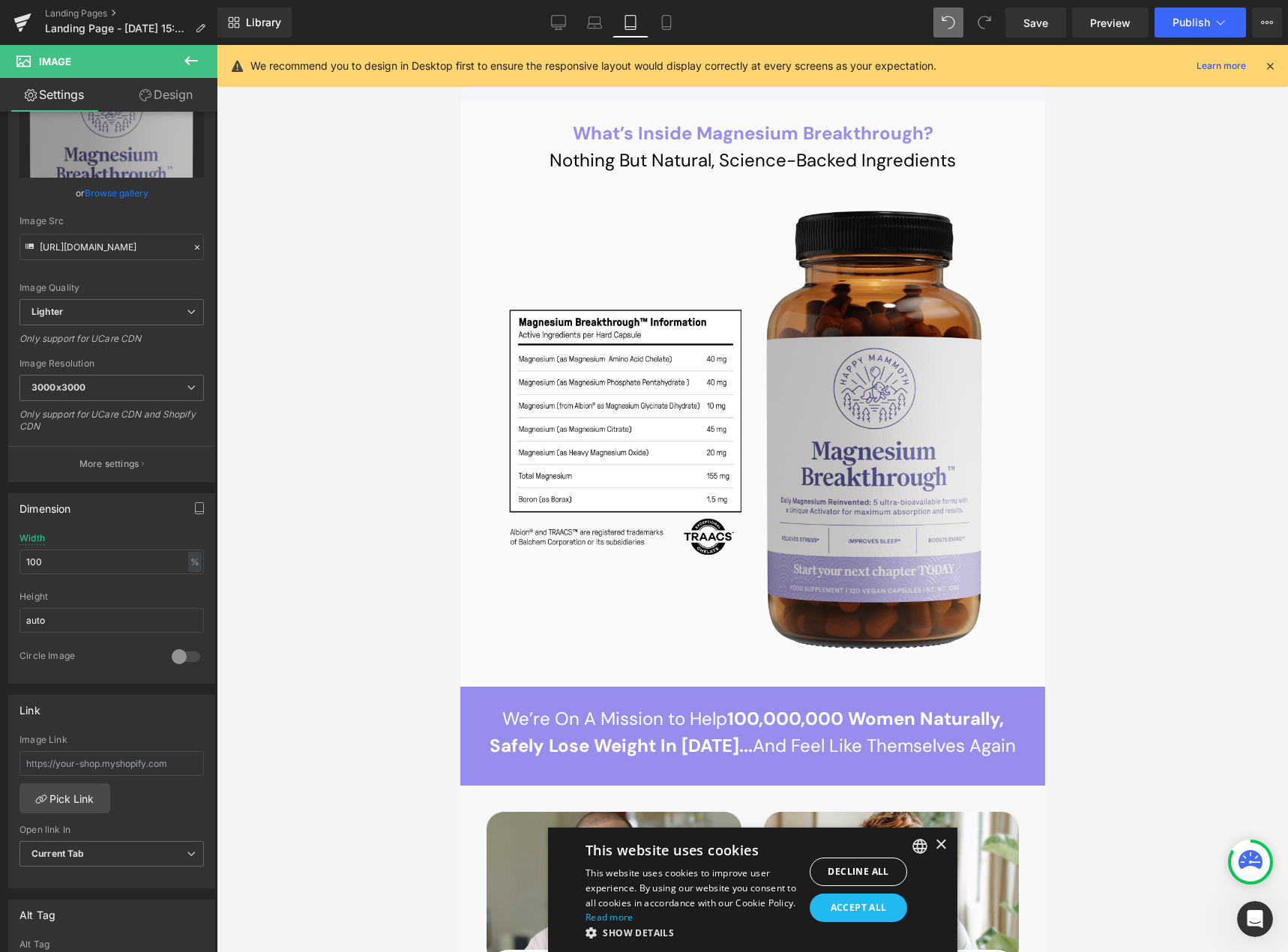
scroll to position [14651, 0]
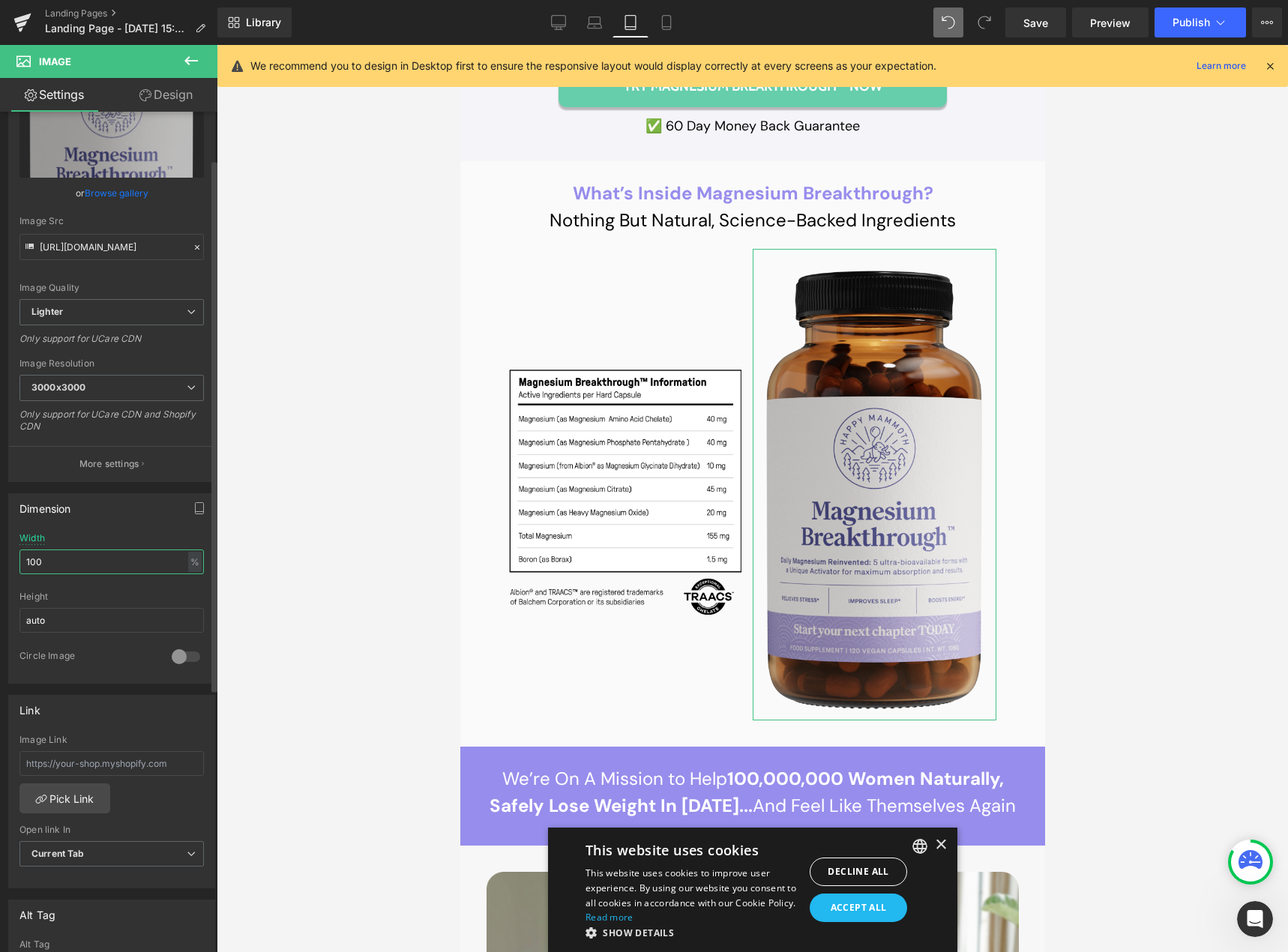
drag, startPoint x: 29, startPoint y: 561, endPoint x: 18, endPoint y: 562, distance: 11.0
click at [18, 562] on div "100% Width 100 % % px auto Height auto 0 Circle Image" at bounding box center [111, 608] width 205 height 150
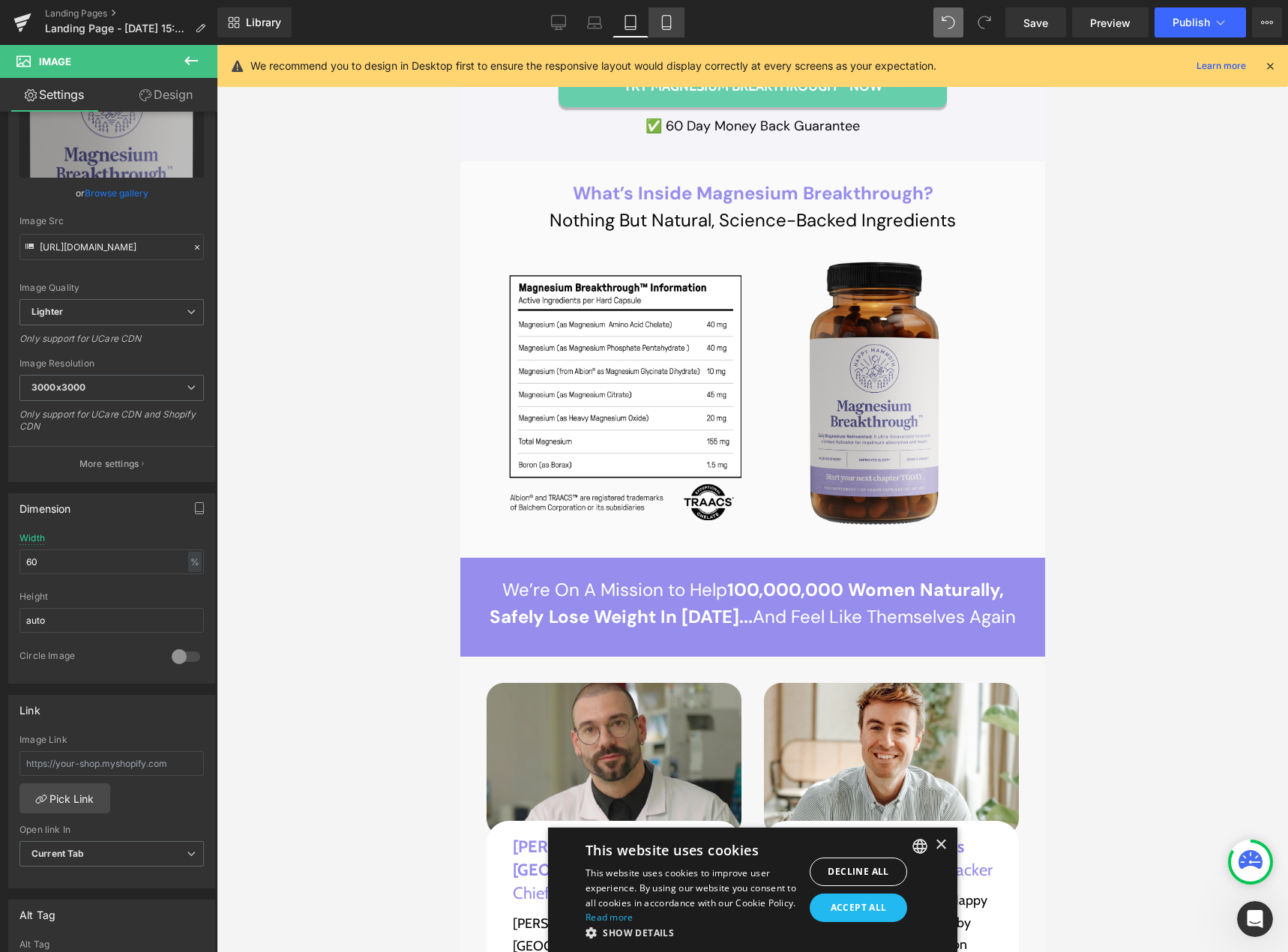
click at [659, 25] on link "Mobile" at bounding box center [667, 23] width 36 height 30
type input "90"
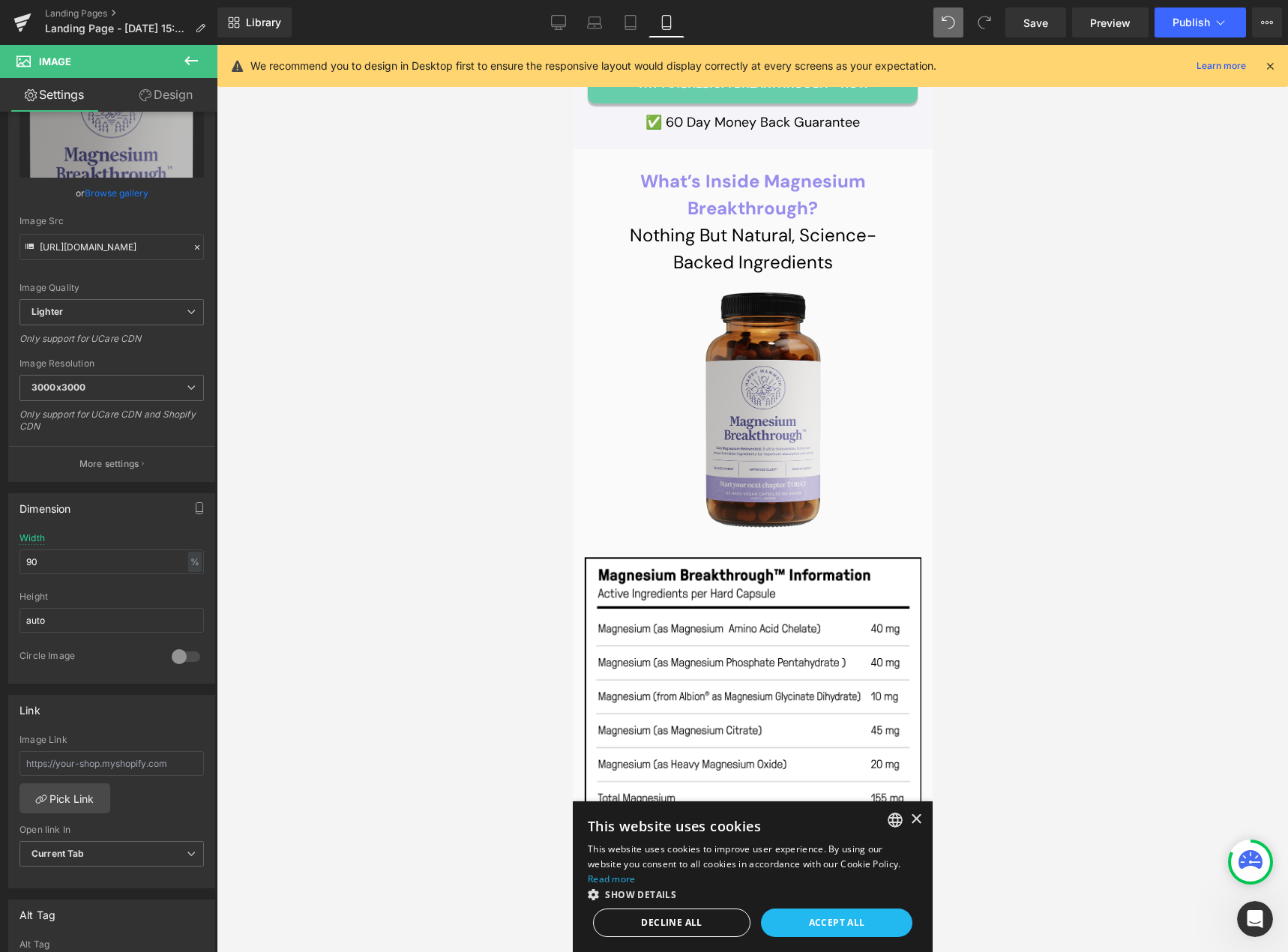
scroll to position [16799, 0]
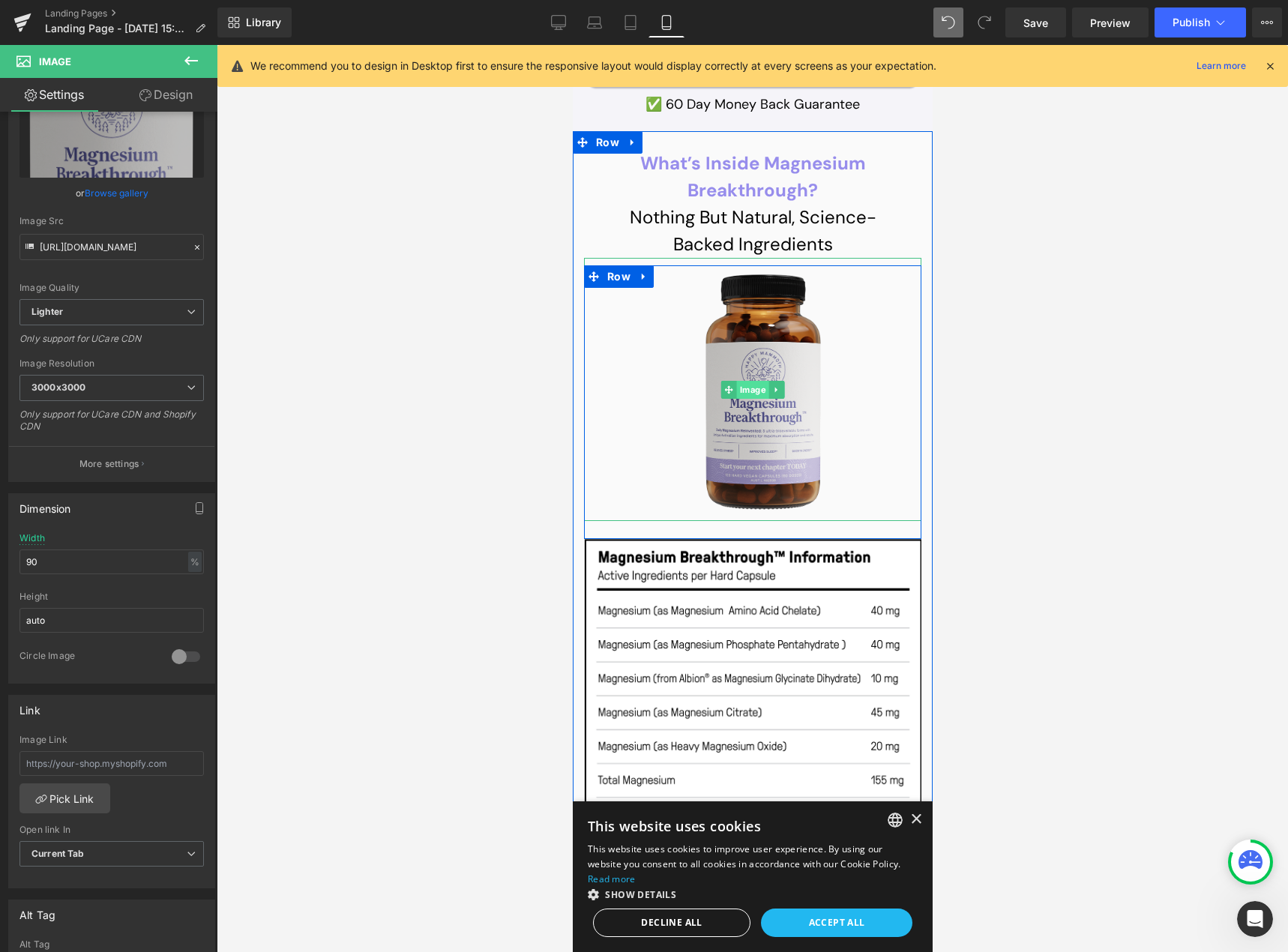
click at [739, 381] on span "Image" at bounding box center [752, 389] width 32 height 18
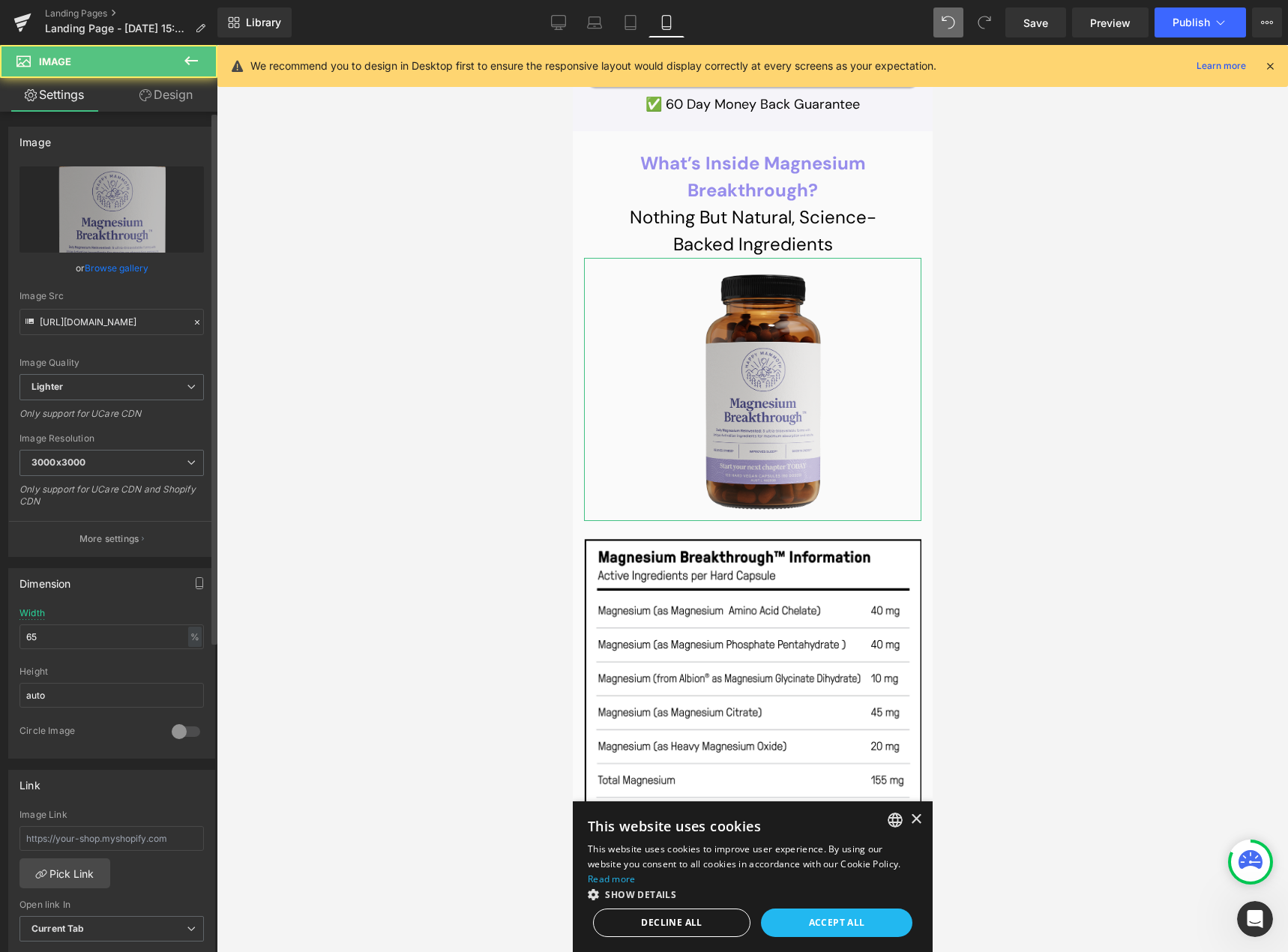
click at [124, 264] on link "Browse gallery" at bounding box center [117, 268] width 64 height 26
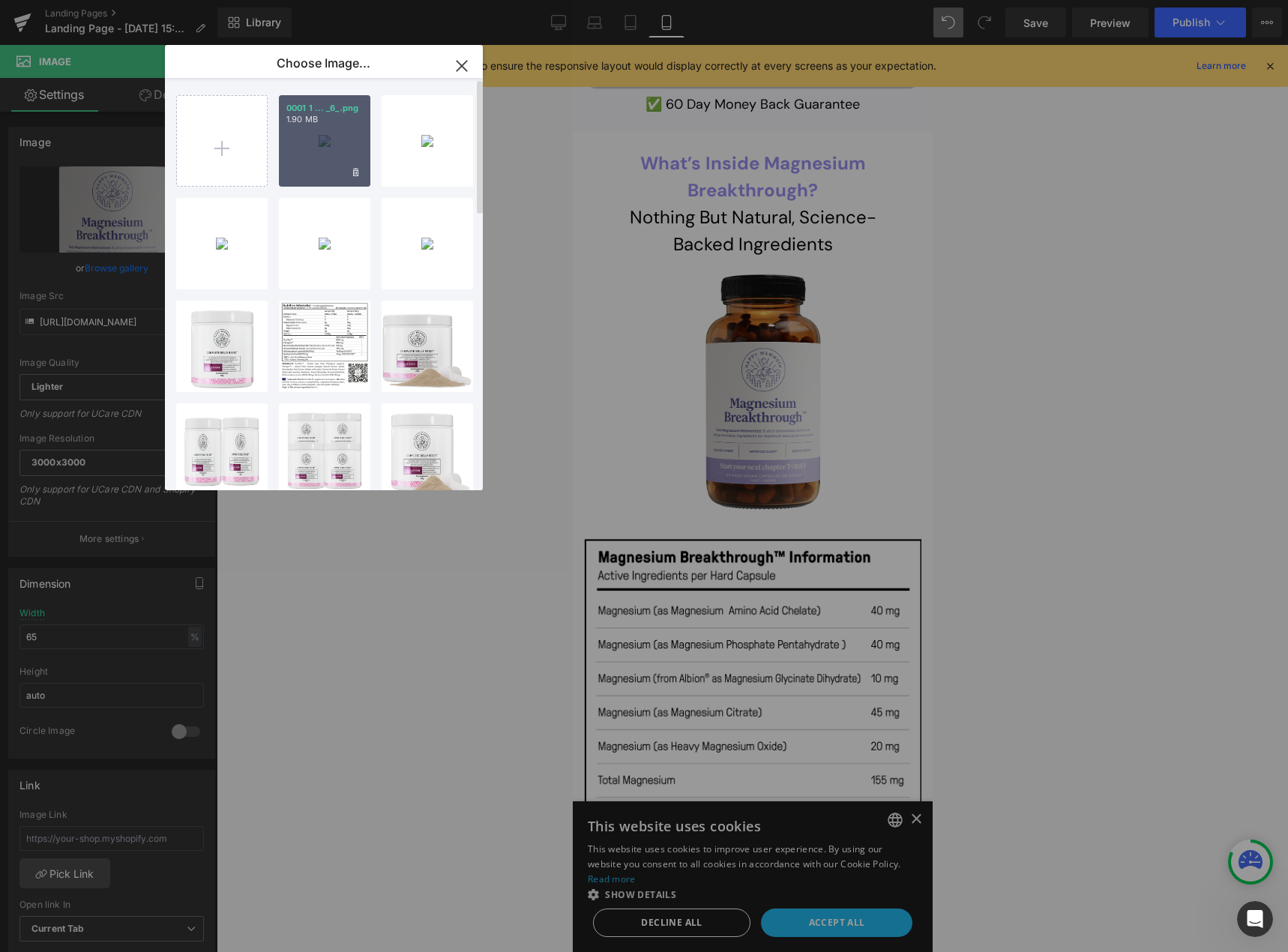
click at [311, 147] on div "0001 1 ... _6_.png 1.90 MB" at bounding box center [325, 141] width 92 height 92
type input "[URL][DOMAIN_NAME]"
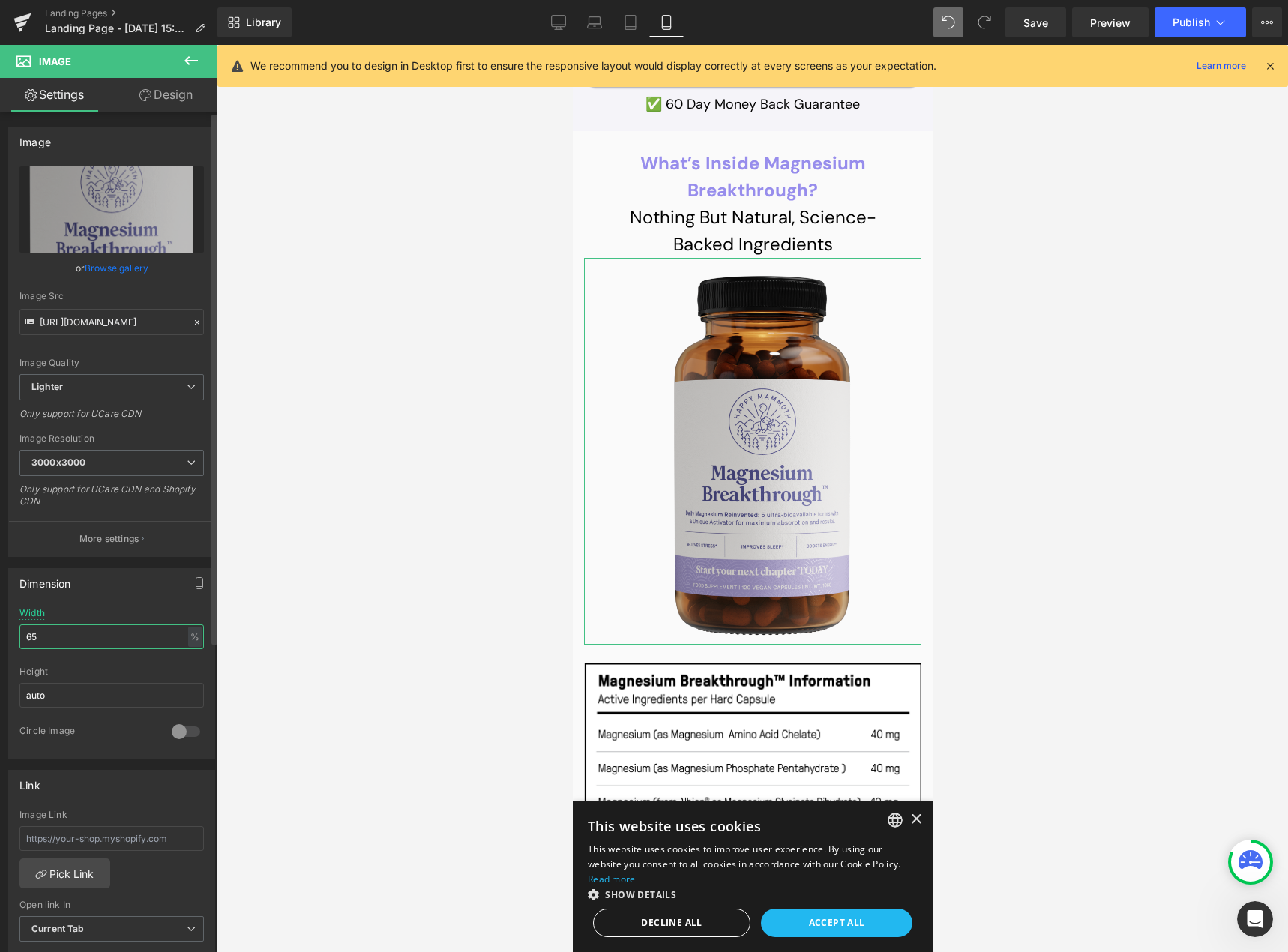
drag, startPoint x: 40, startPoint y: 644, endPoint x: 19, endPoint y: 644, distance: 21.0
click at [19, 644] on div "65% Width 65 % % px auto Height auto 0 Circle Image" at bounding box center [111, 683] width 205 height 150
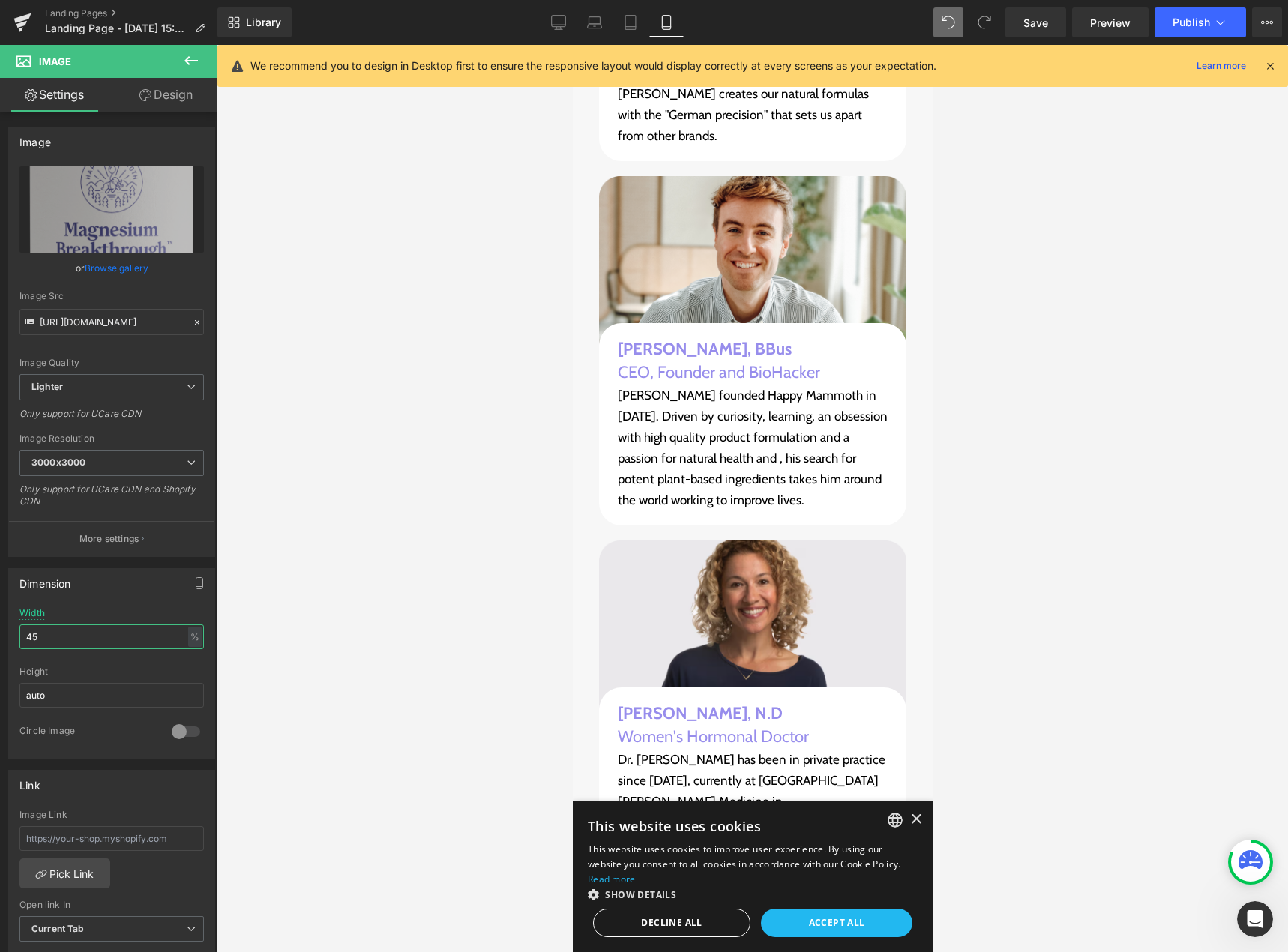
scroll to position [18299, 0]
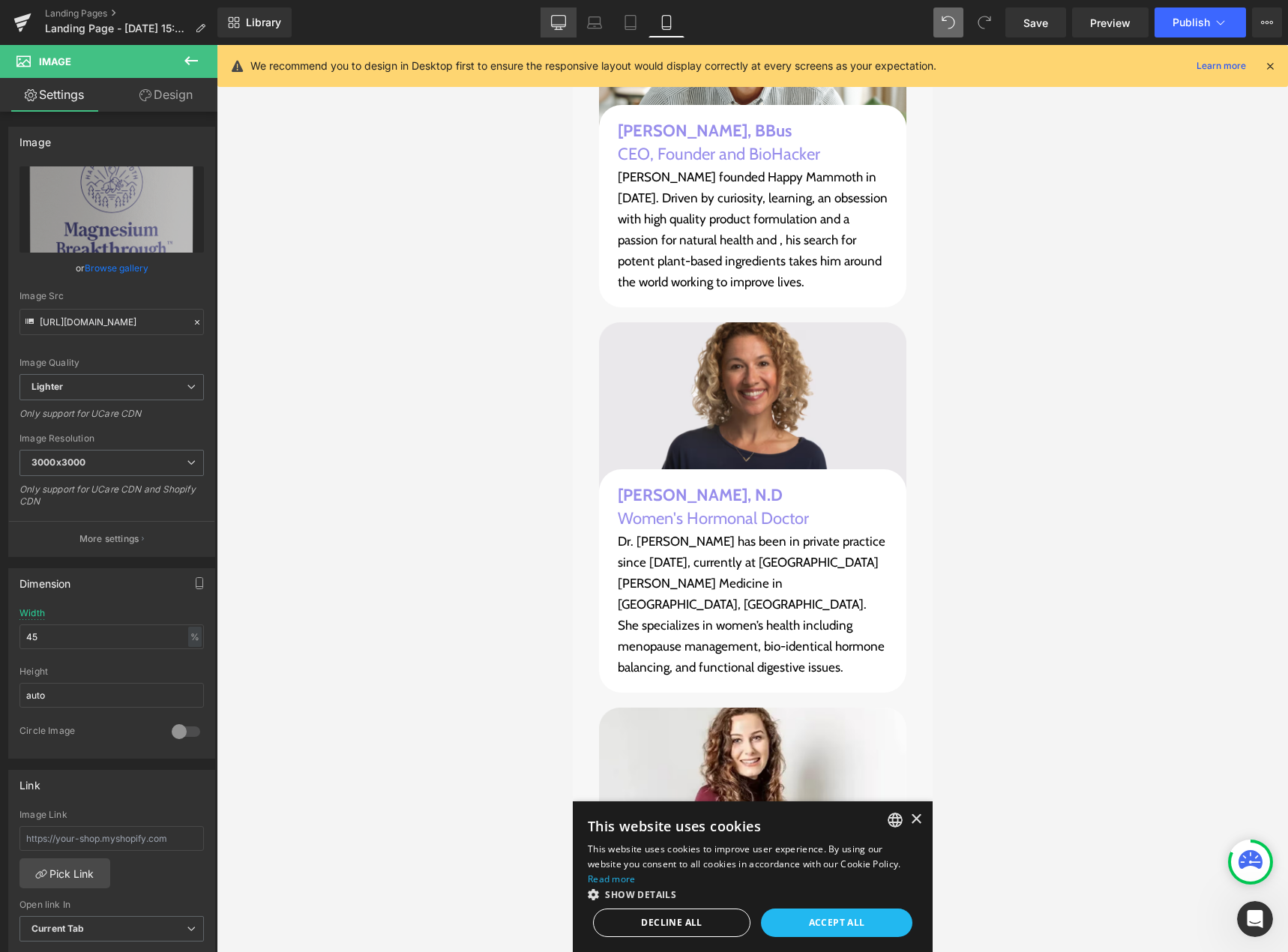
click at [551, 20] on link "Desktop" at bounding box center [559, 23] width 36 height 30
type input "80"
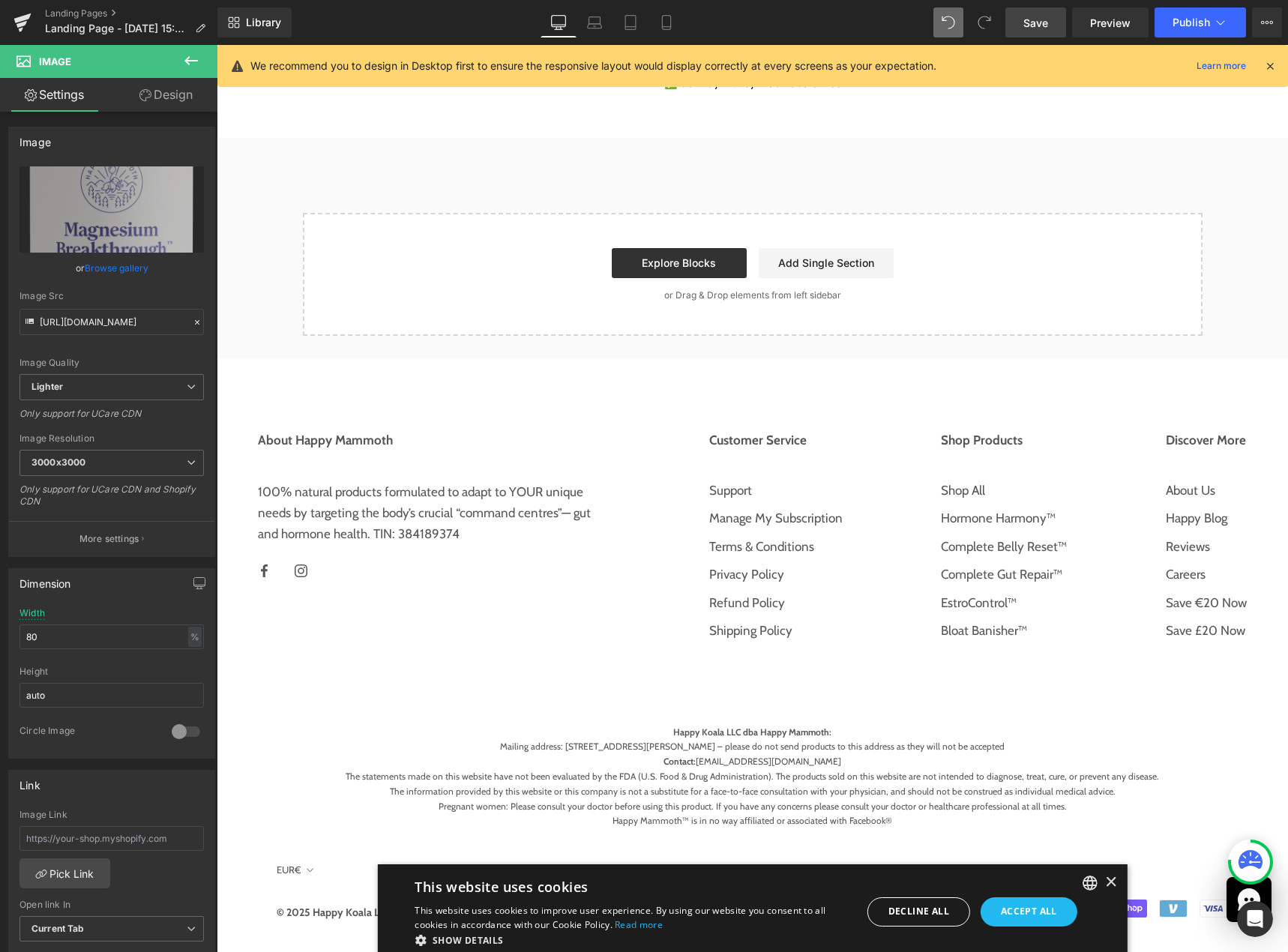
scroll to position [0, 0]
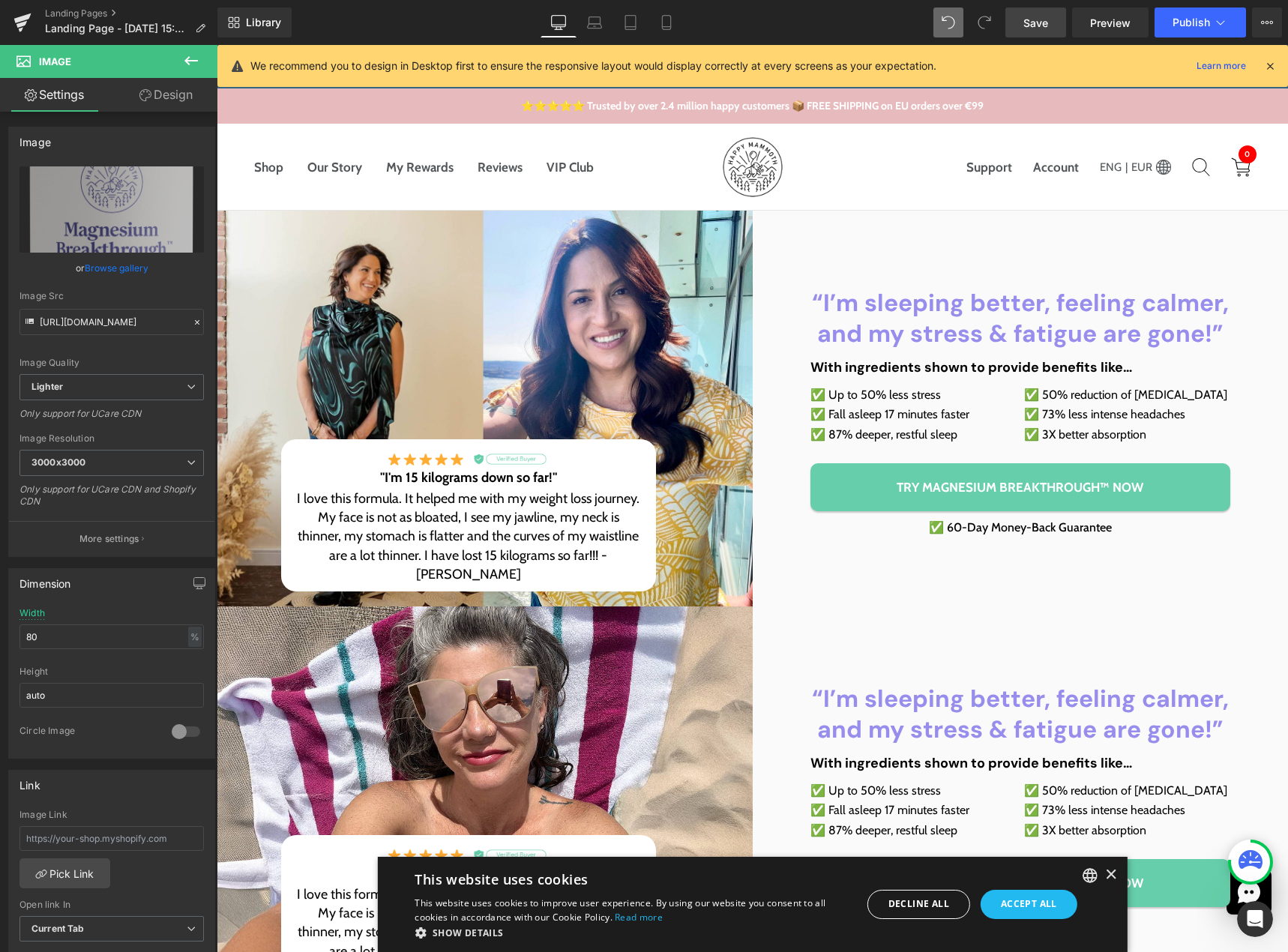
click at [1023, 19] on link "Save" at bounding box center [1036, 23] width 61 height 30
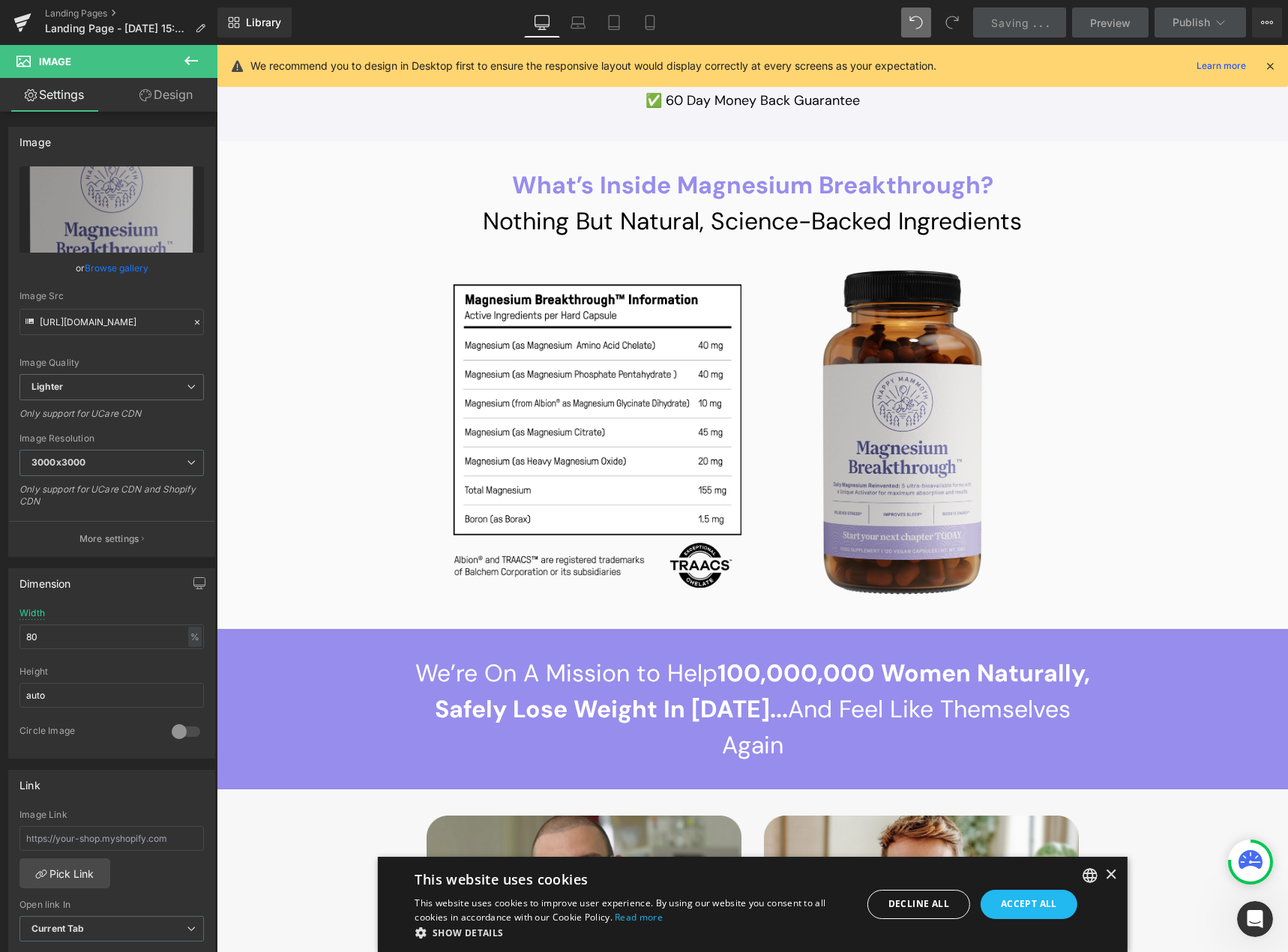
scroll to position [11693, 0]
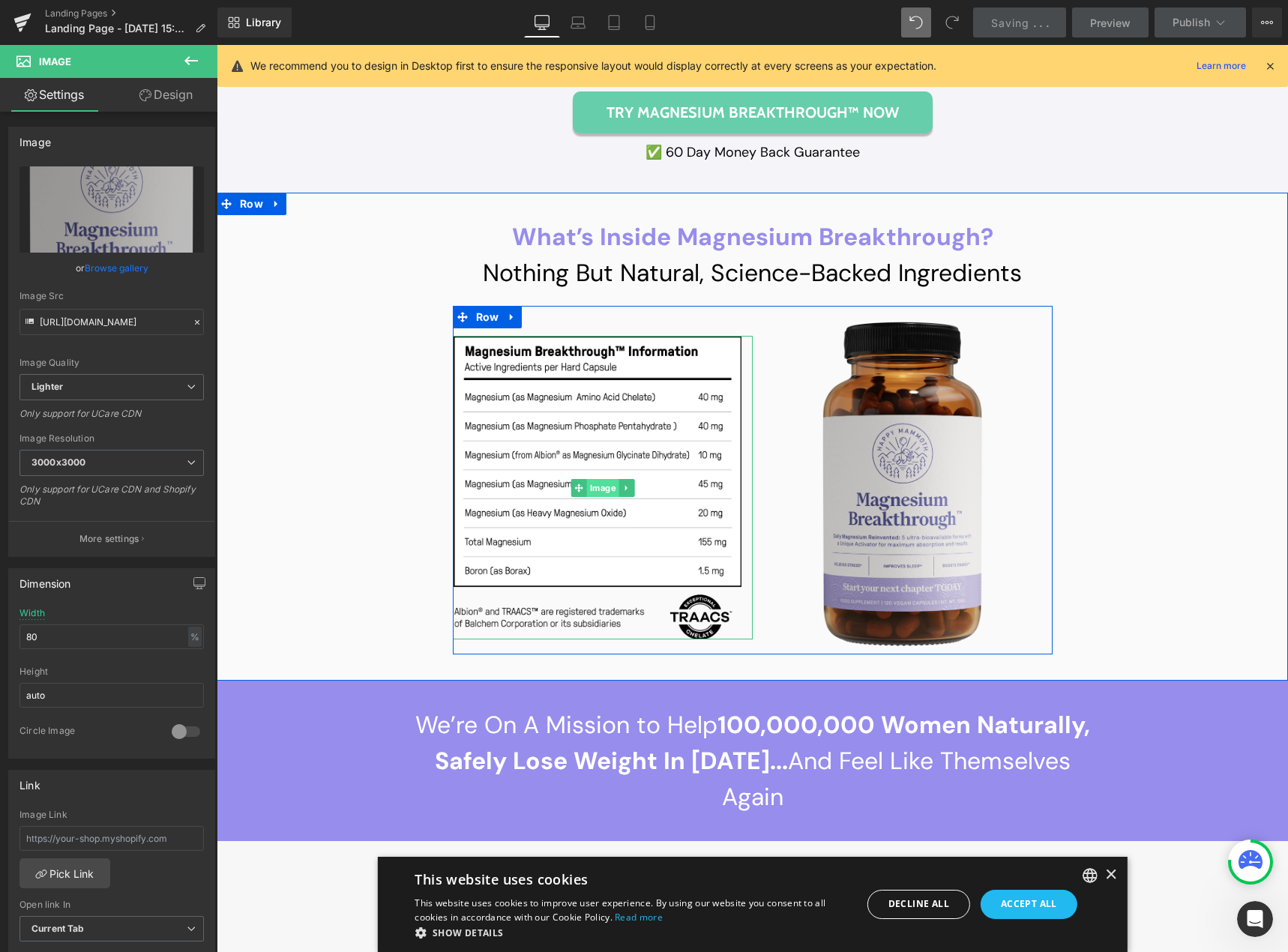
click at [592, 479] on span "Image" at bounding box center [602, 488] width 32 height 18
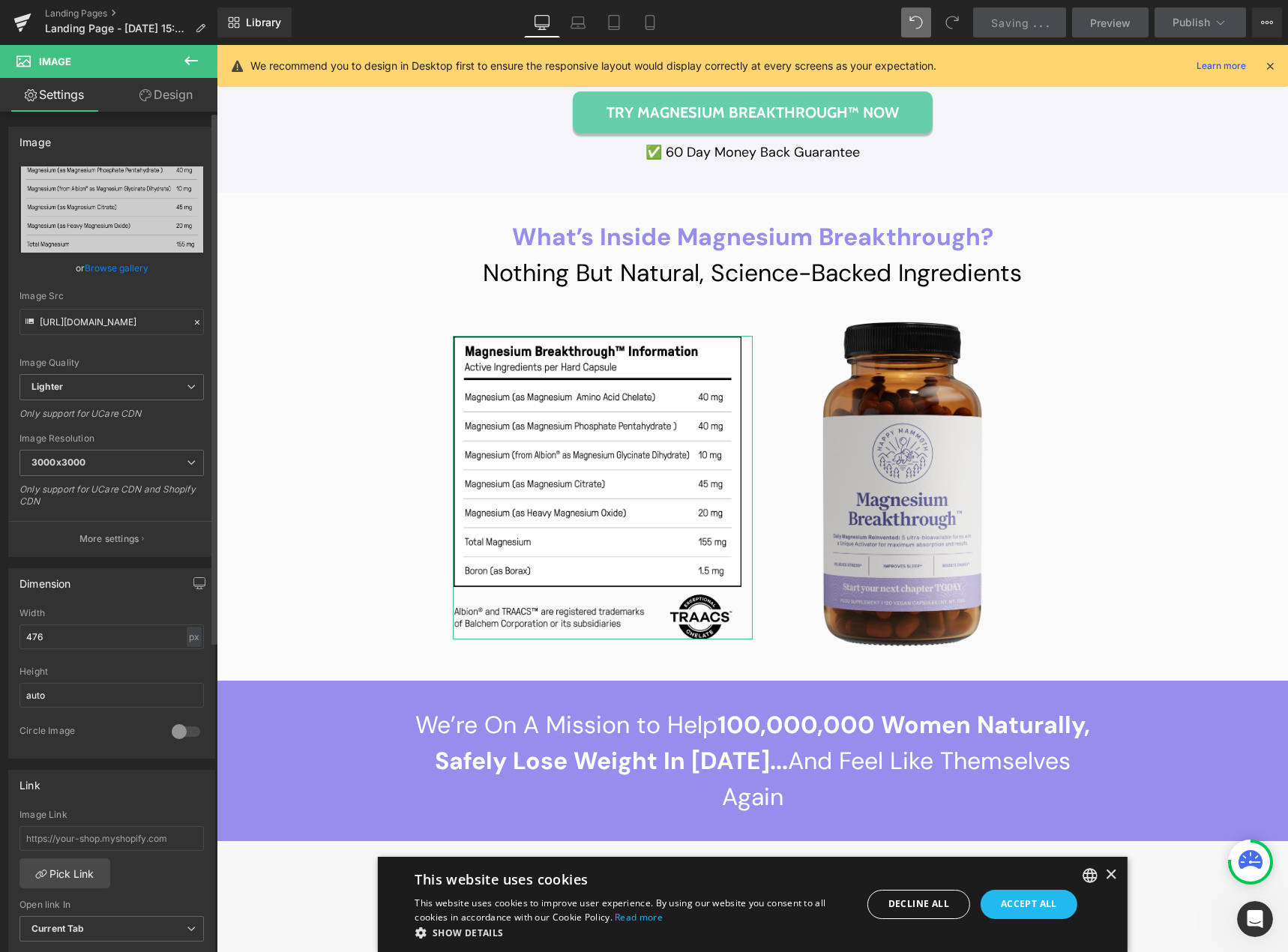
click at [106, 271] on link "Browse gallery" at bounding box center [117, 268] width 64 height 26
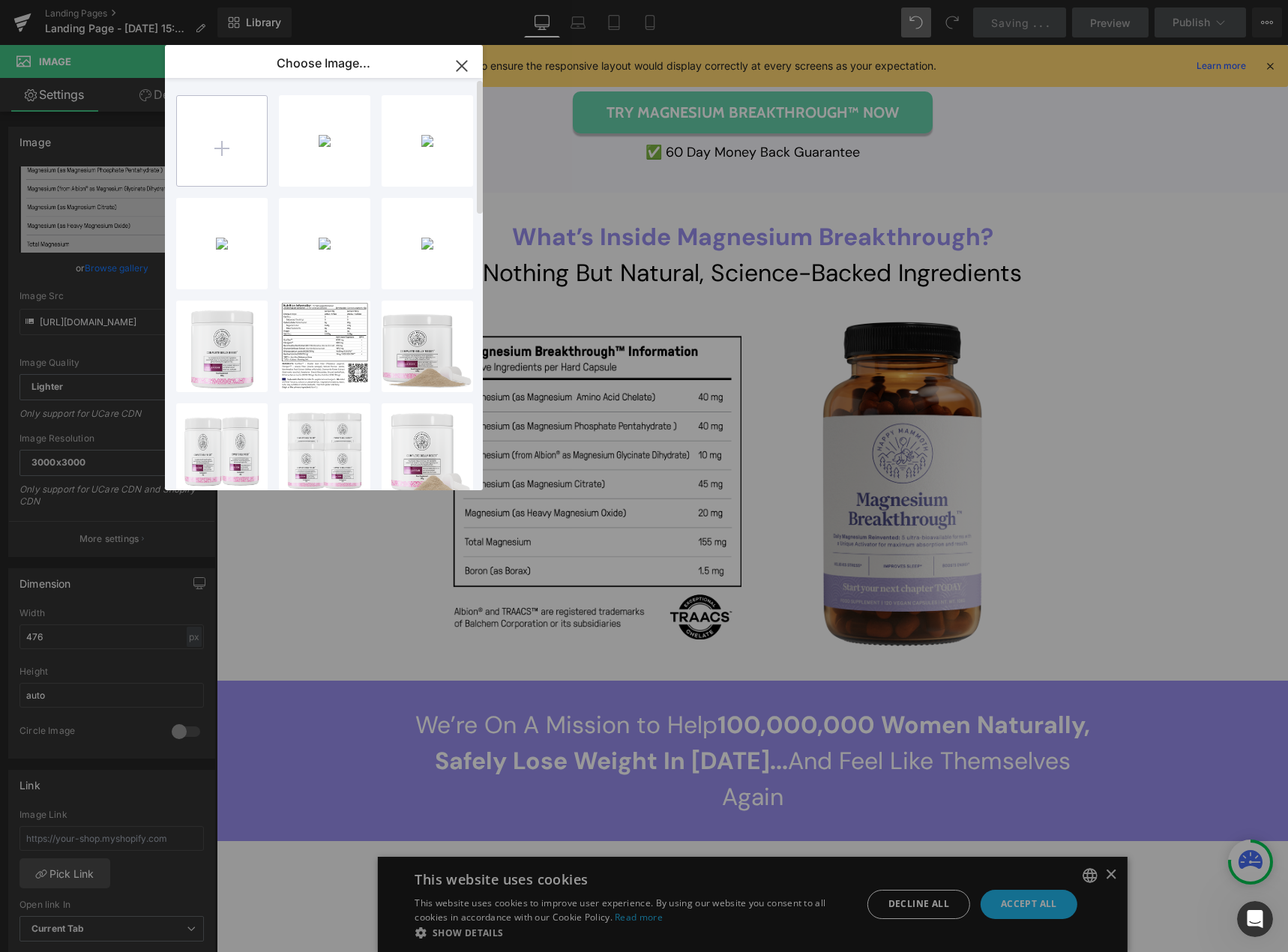
click at [227, 152] on input "file" at bounding box center [222, 141] width 90 height 90
type input "C:\fakepath\image 58 (1).png"
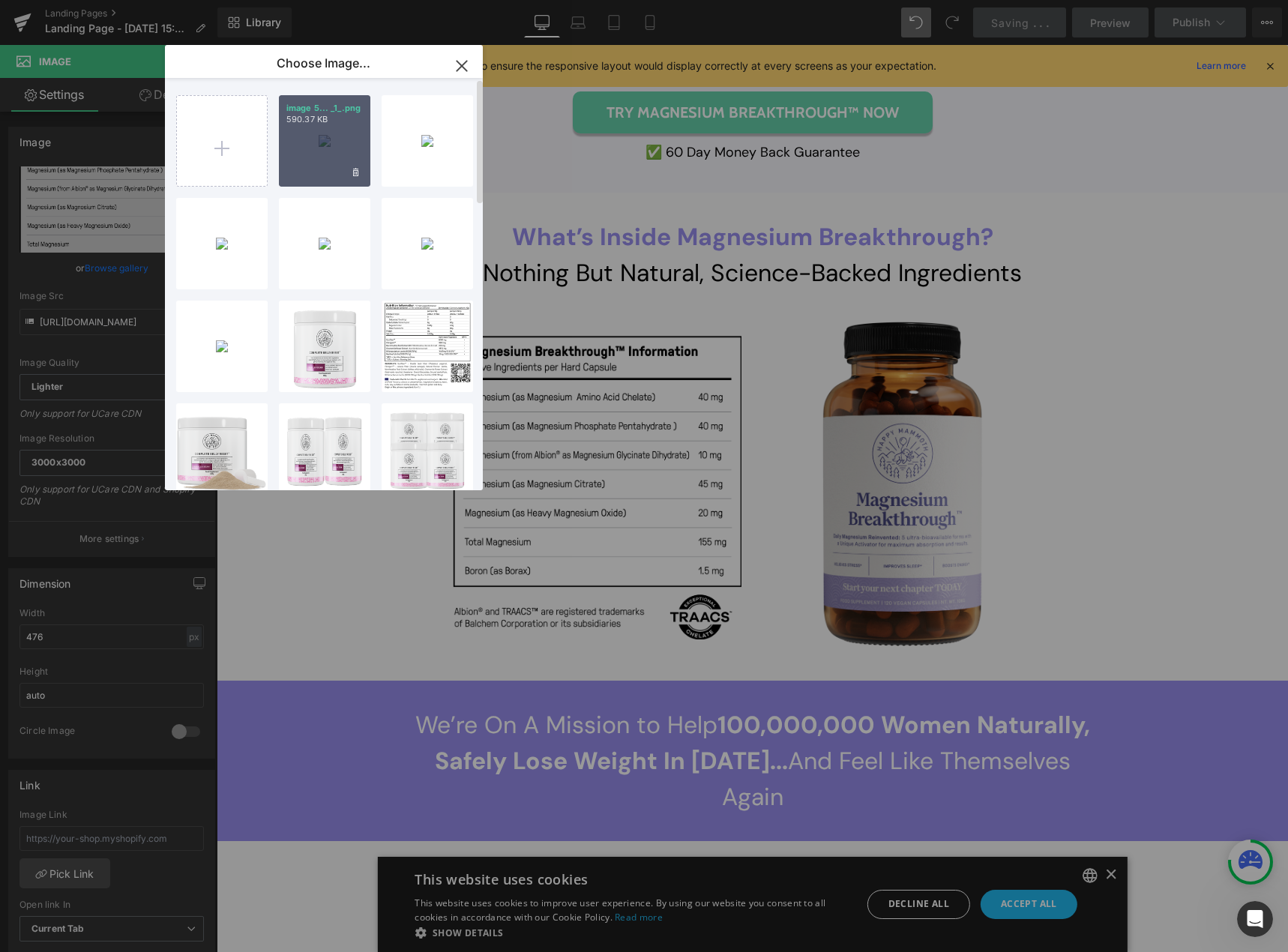
click at [314, 151] on div "image 5... _1_.png 590.37 KB" at bounding box center [325, 141] width 92 height 92
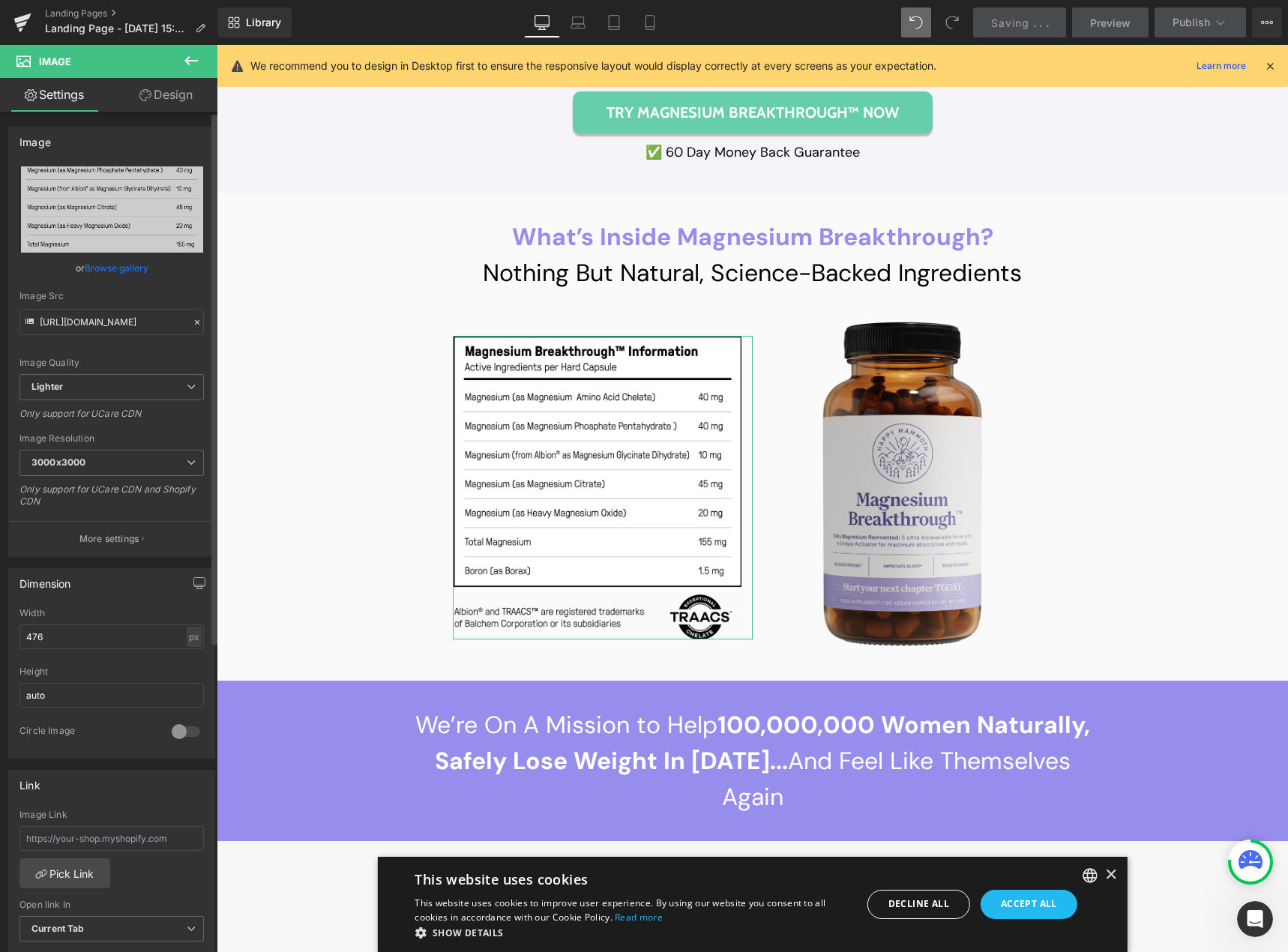
click at [128, 267] on link "Browse gallery" at bounding box center [117, 268] width 64 height 26
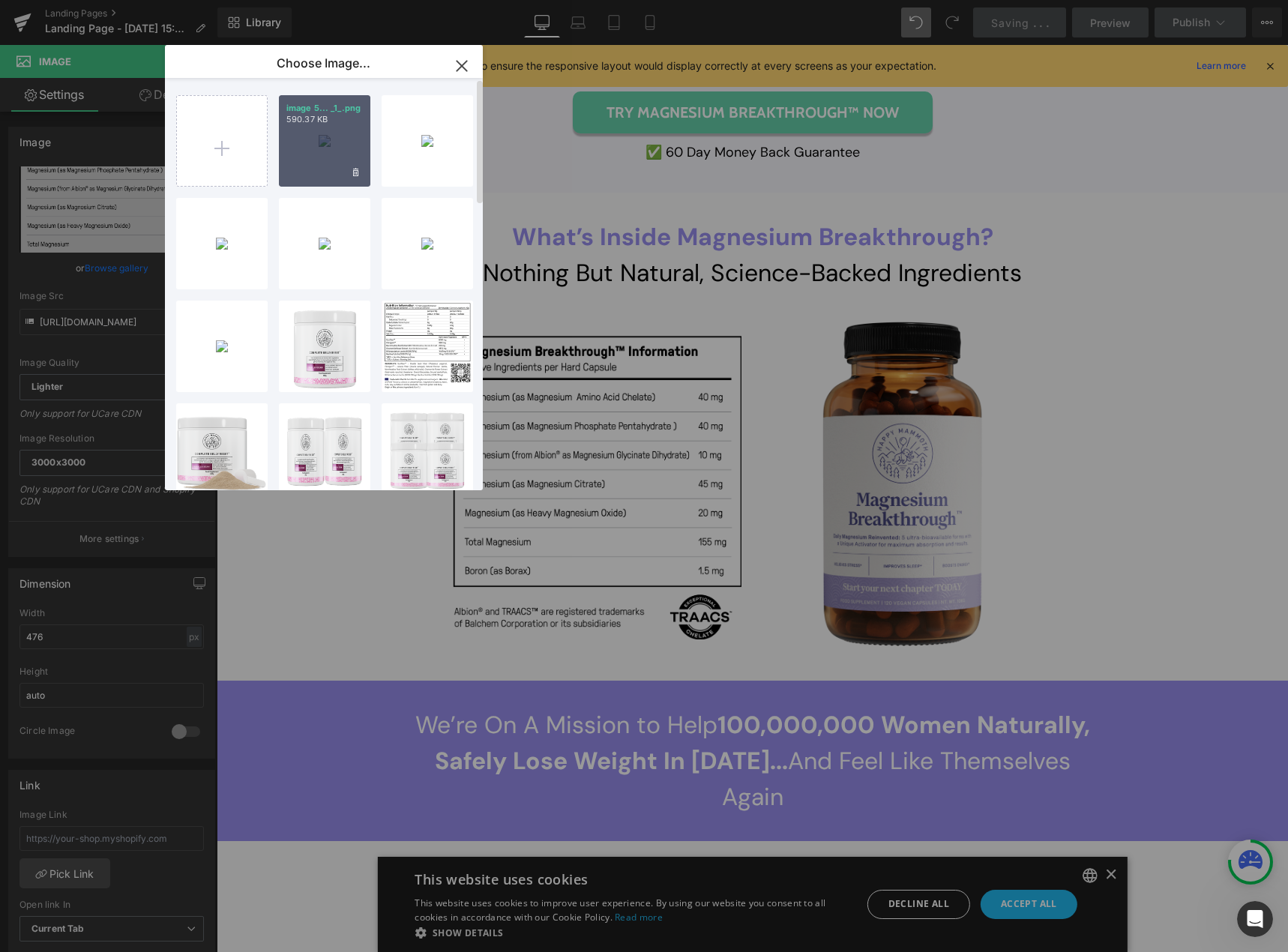
click at [325, 146] on div "image 5... _1_.png 590.37 KB" at bounding box center [325, 141] width 92 height 92
type input "[URL][DOMAIN_NAME]"
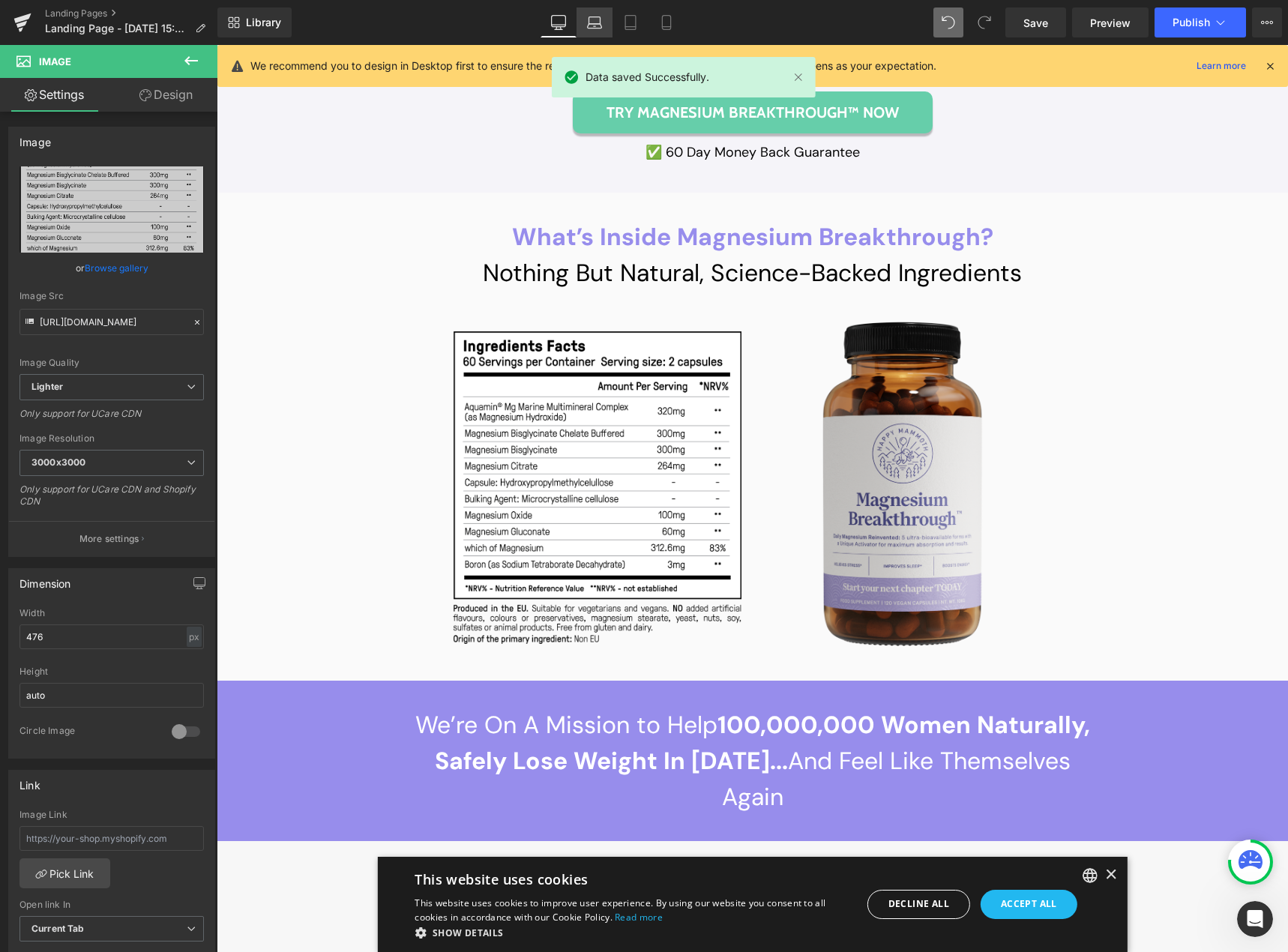
click at [599, 22] on icon at bounding box center [594, 22] width 15 height 15
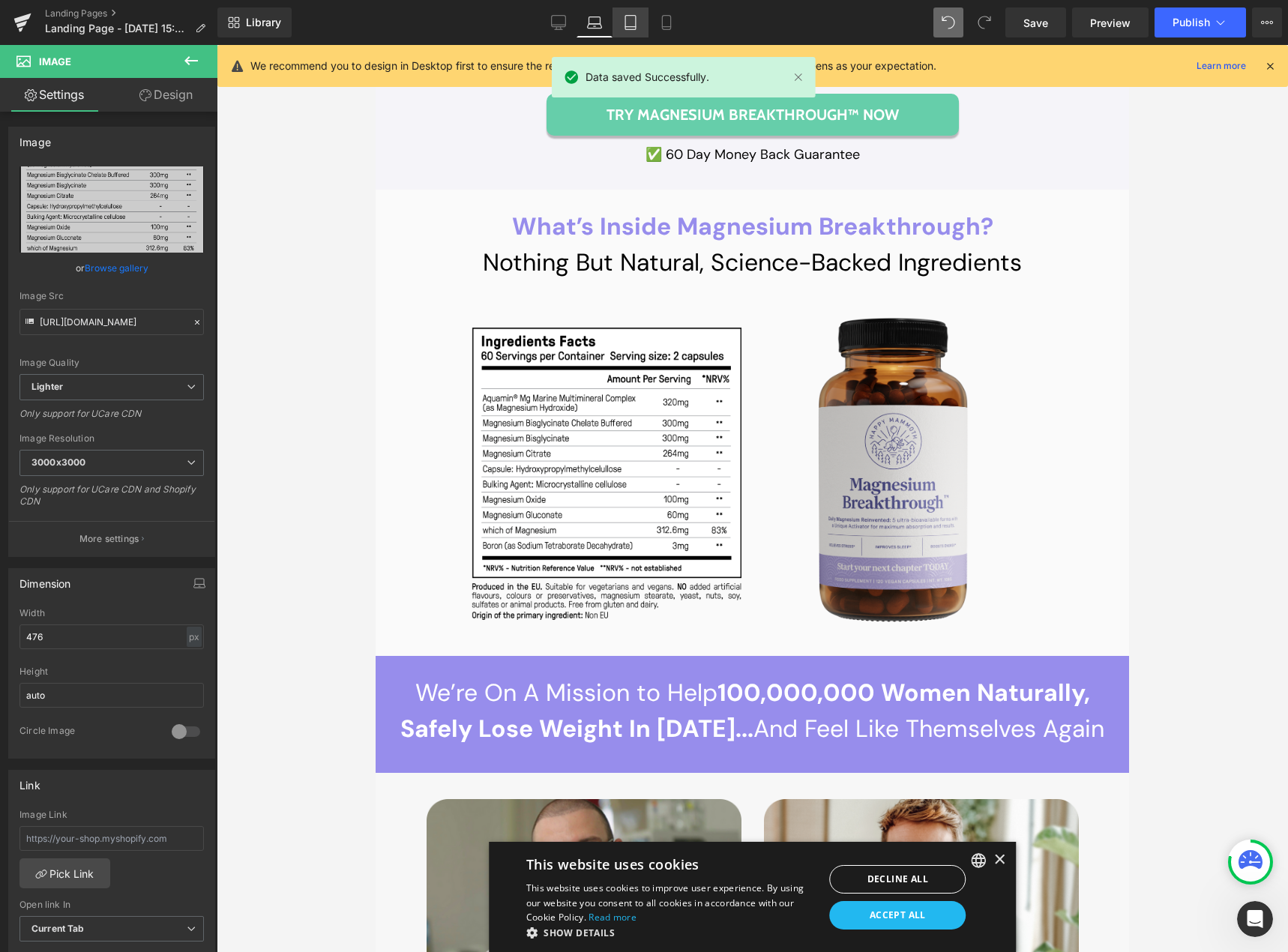
click at [620, 31] on link "Tablet" at bounding box center [631, 23] width 36 height 30
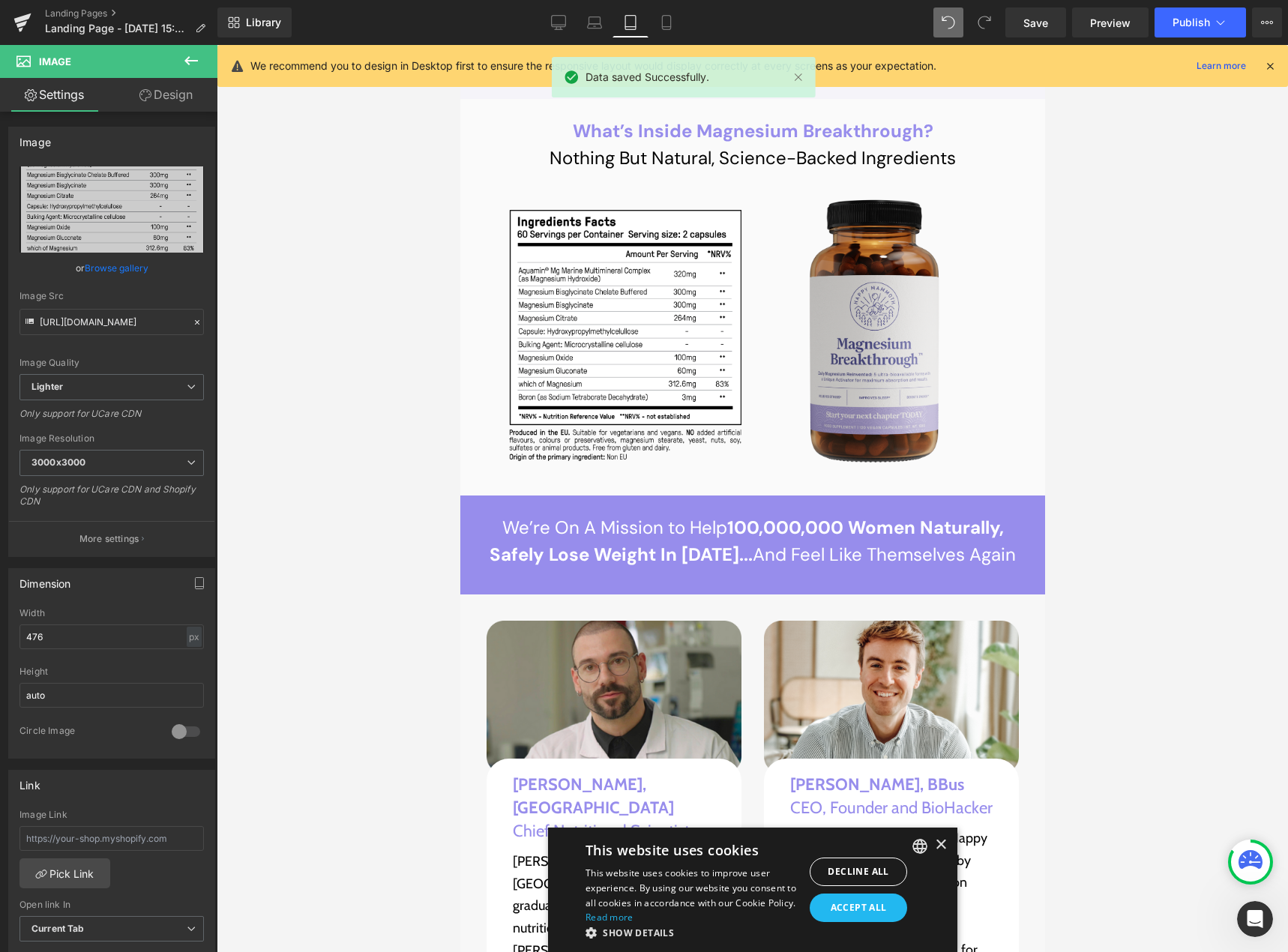
scroll to position [14688, 0]
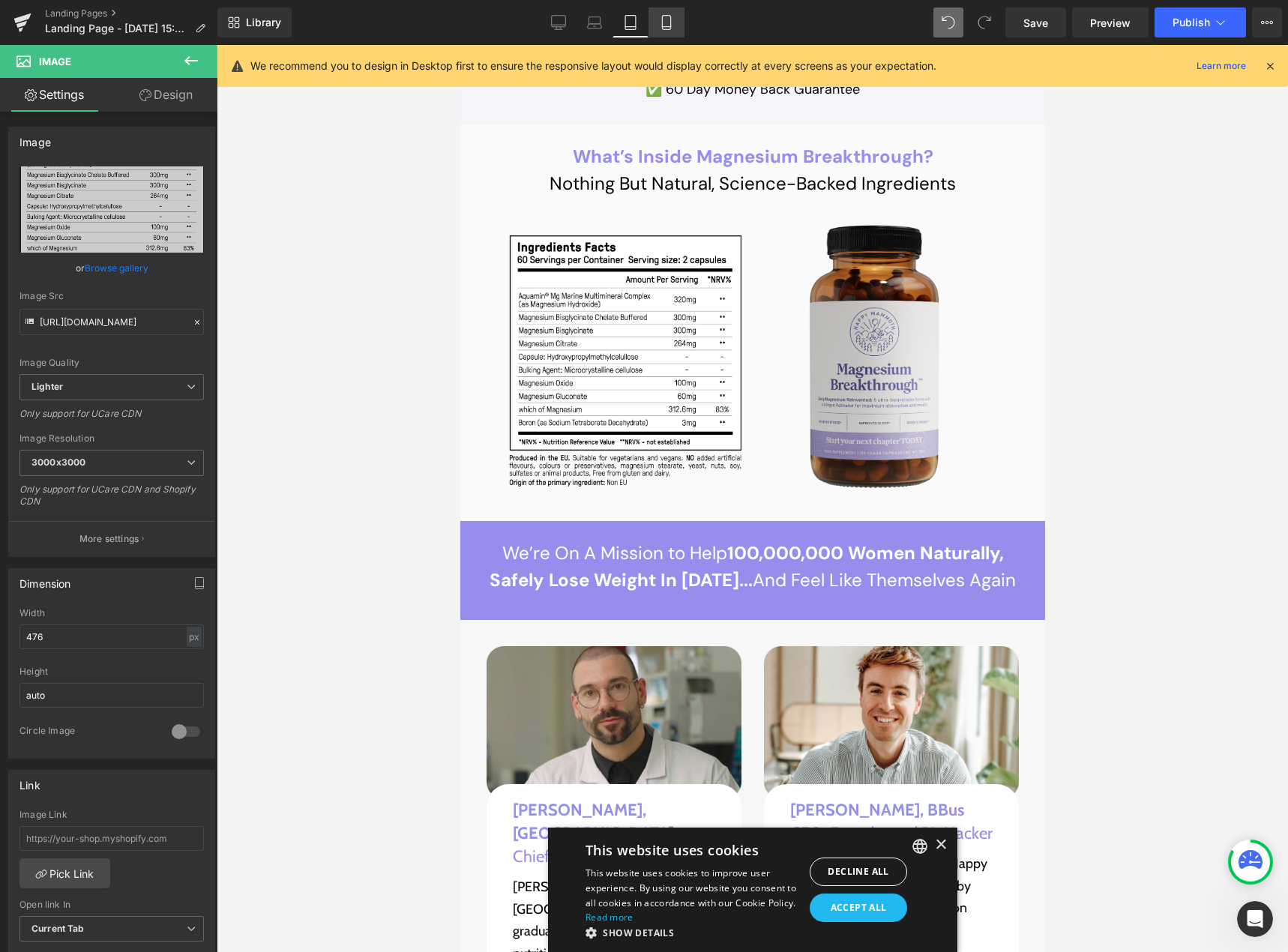
click at [667, 25] on icon at bounding box center [666, 22] width 15 height 15
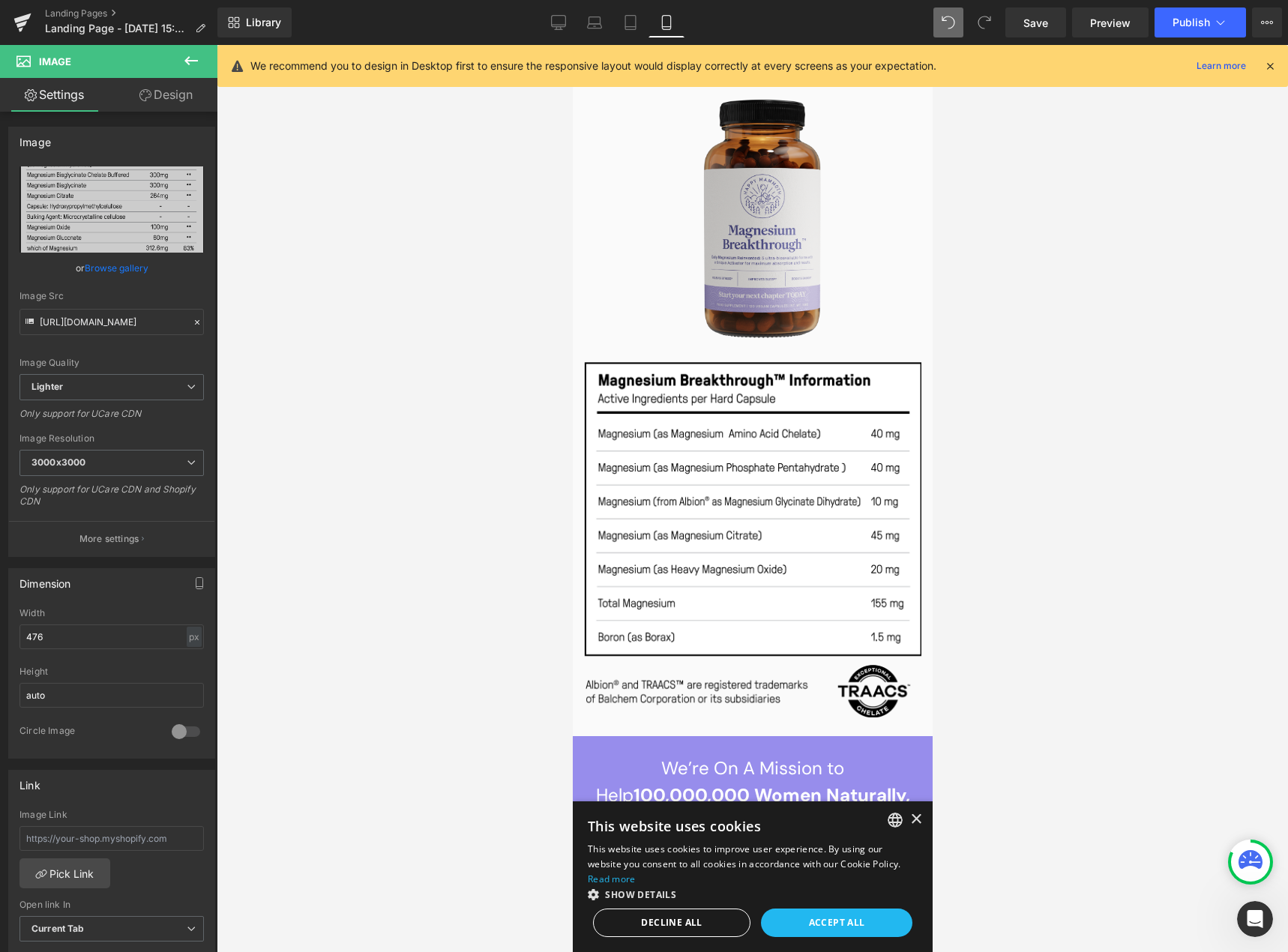
scroll to position [17005, 0]
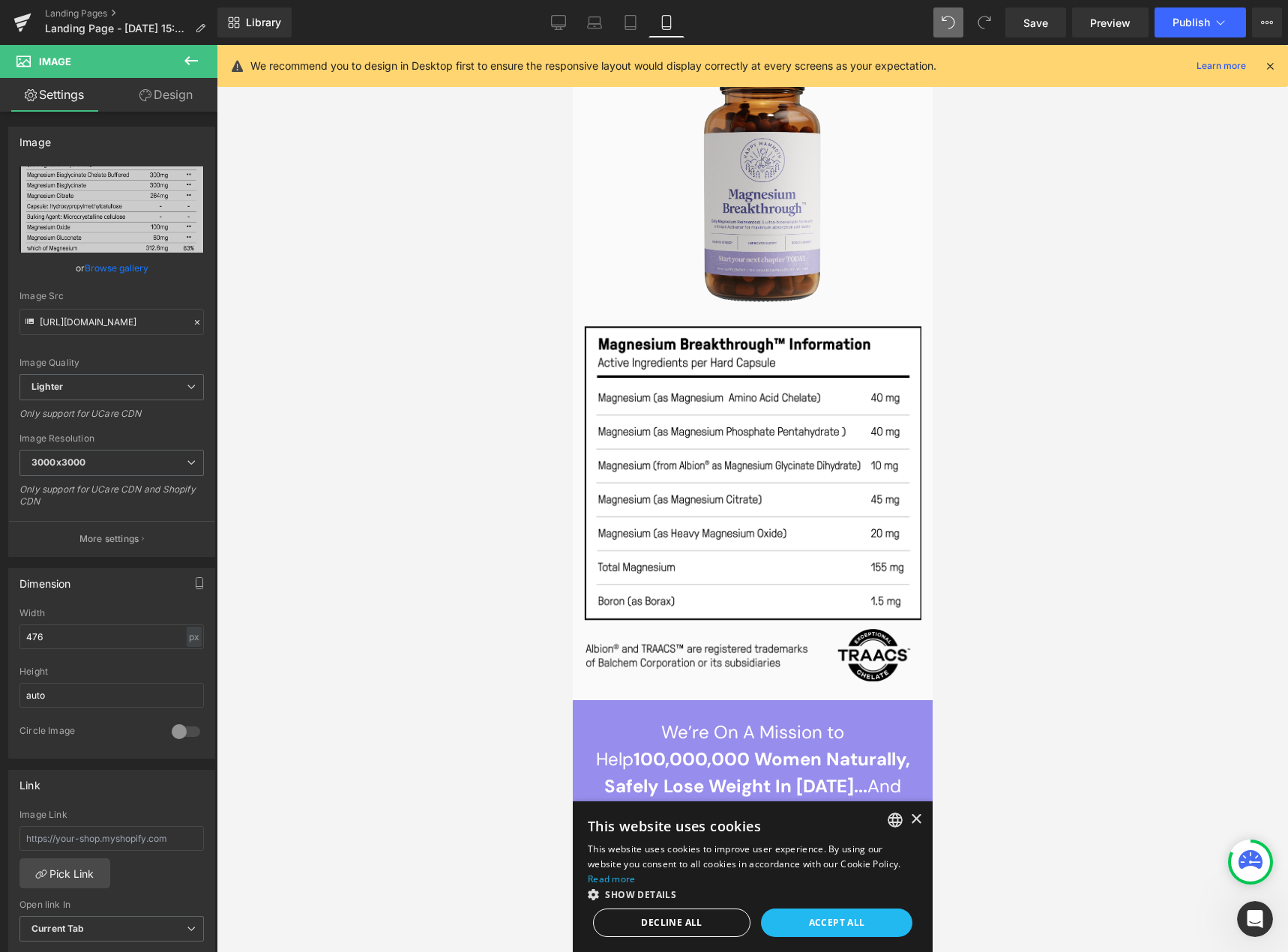
drag, startPoint x: 923, startPoint y: 125, endPoint x: 1510, endPoint y: 805, distance: 898.3
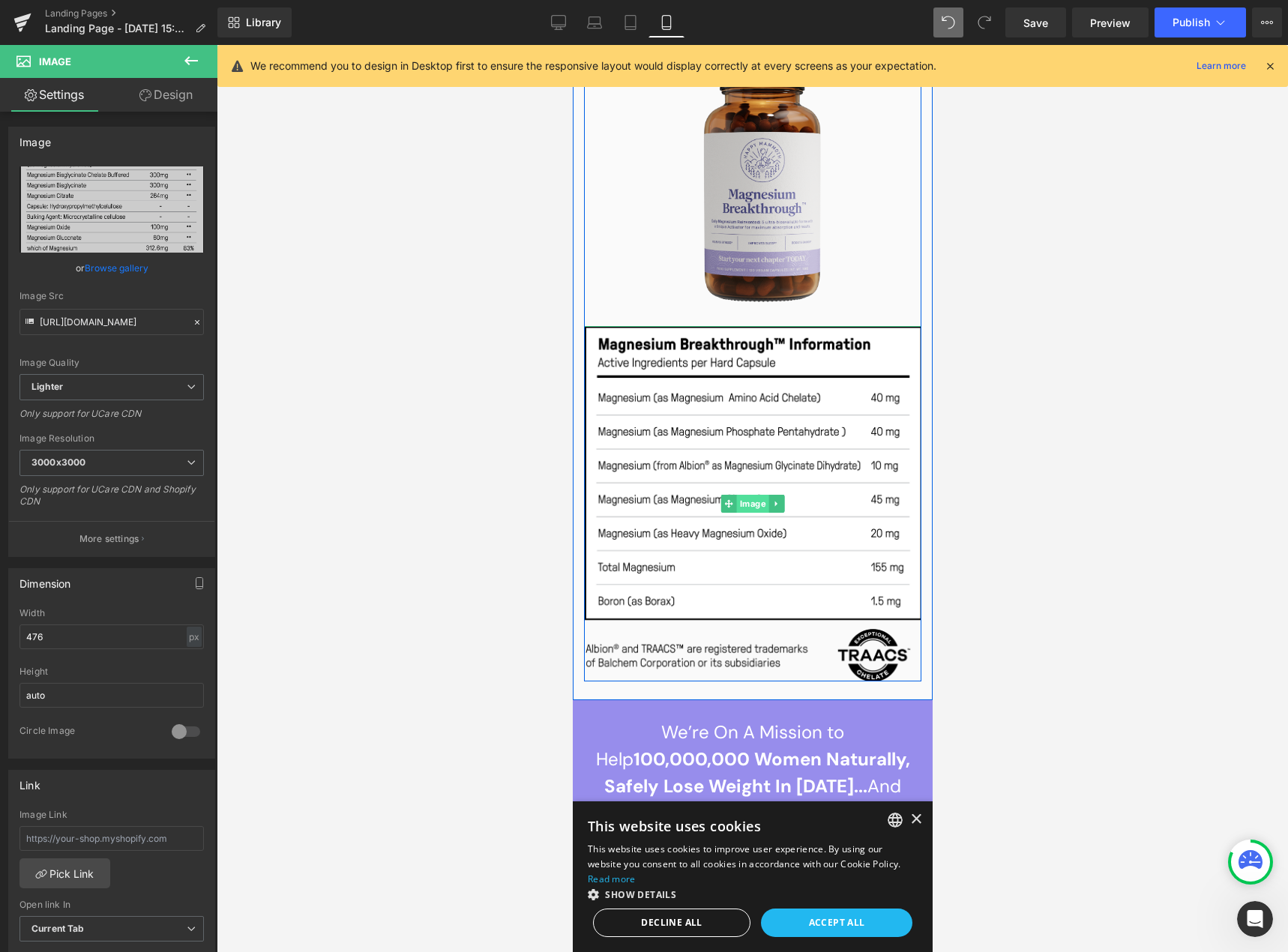
click at [744, 495] on span "Image" at bounding box center [752, 504] width 32 height 18
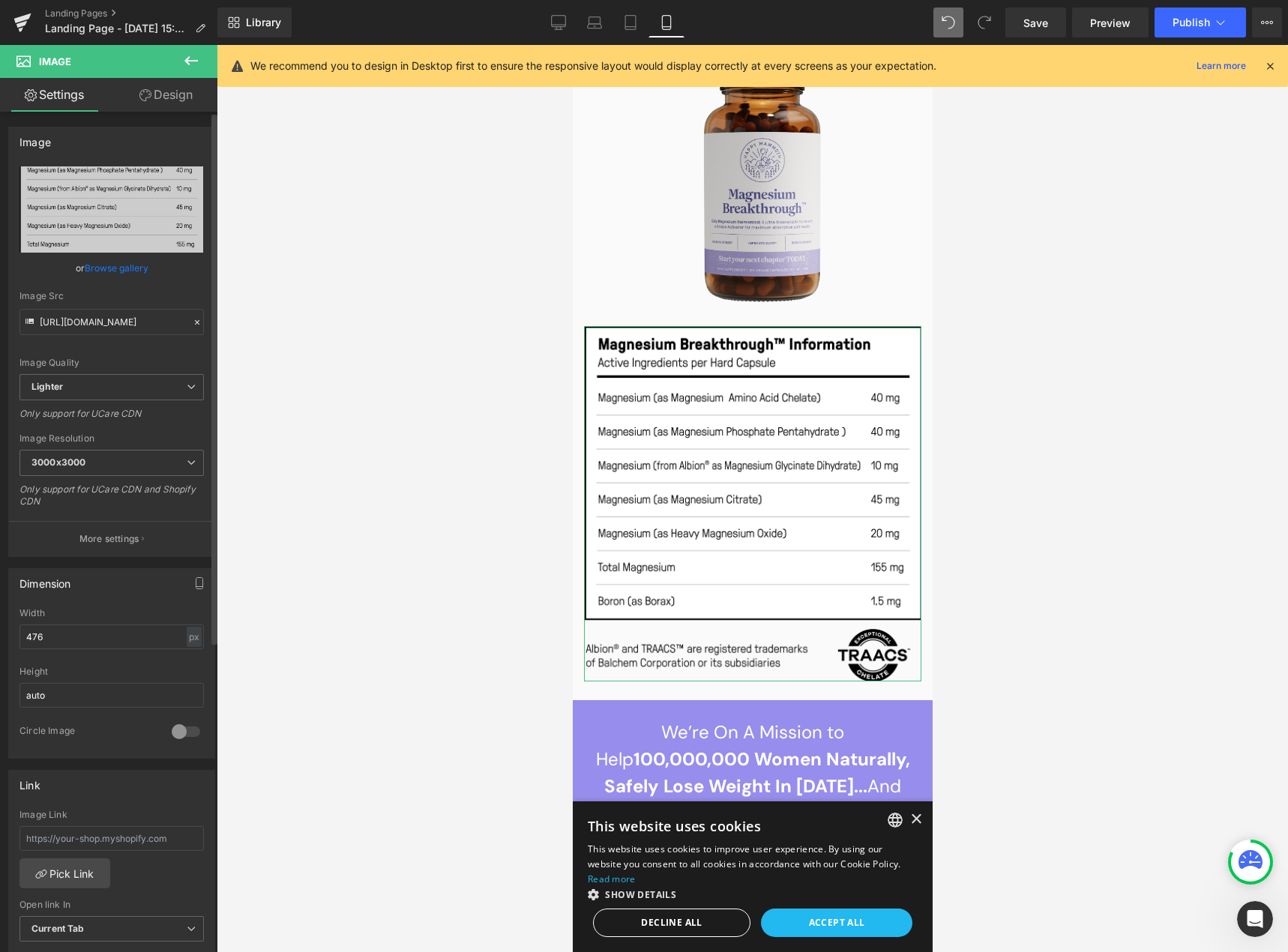
click at [113, 267] on link "Browse gallery" at bounding box center [117, 268] width 64 height 26
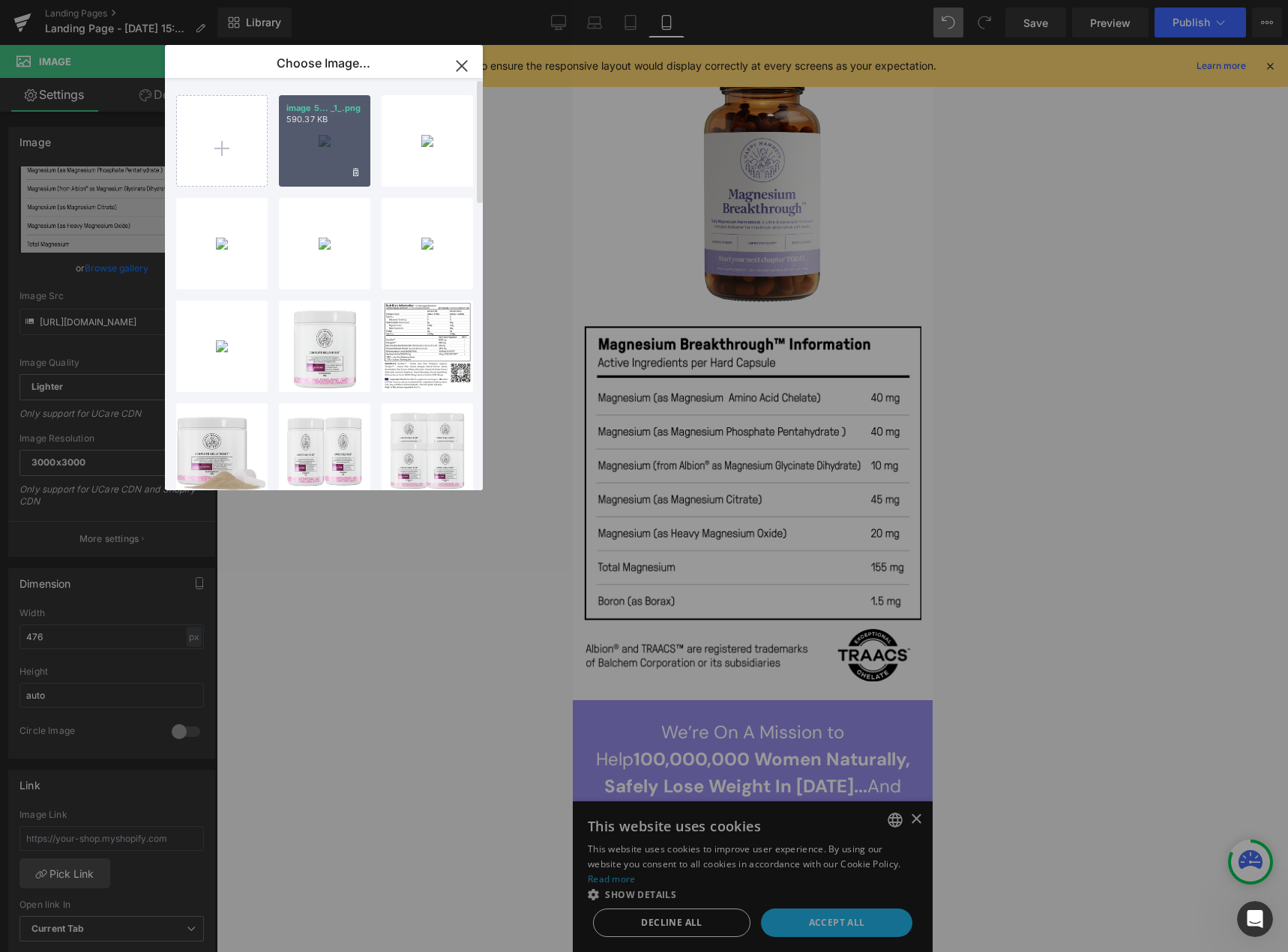
click at [300, 143] on div "image 5... _1_.png 590.37 KB" at bounding box center [325, 141] width 92 height 92
type input "[URL][DOMAIN_NAME]"
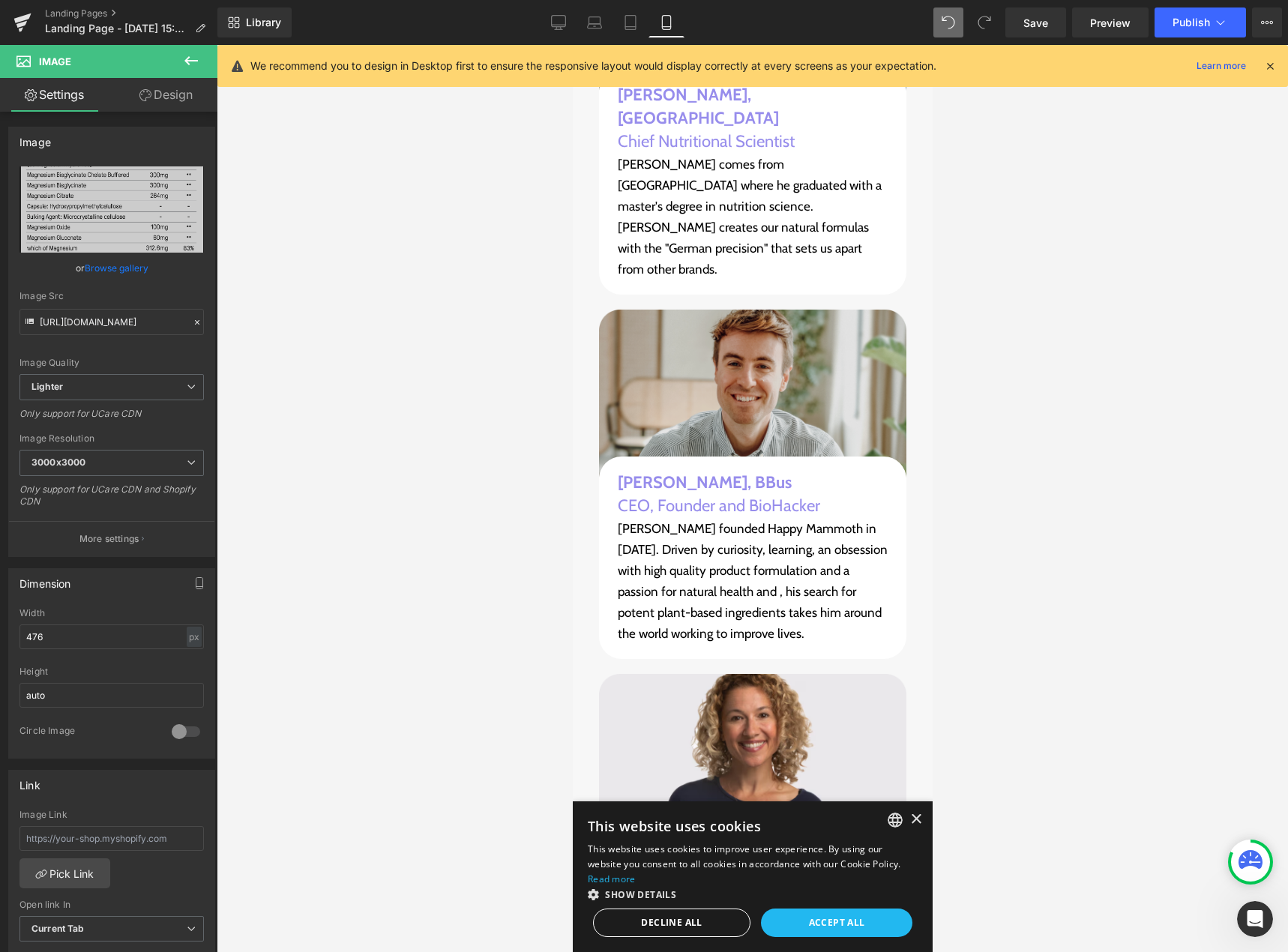
scroll to position [18055, 0]
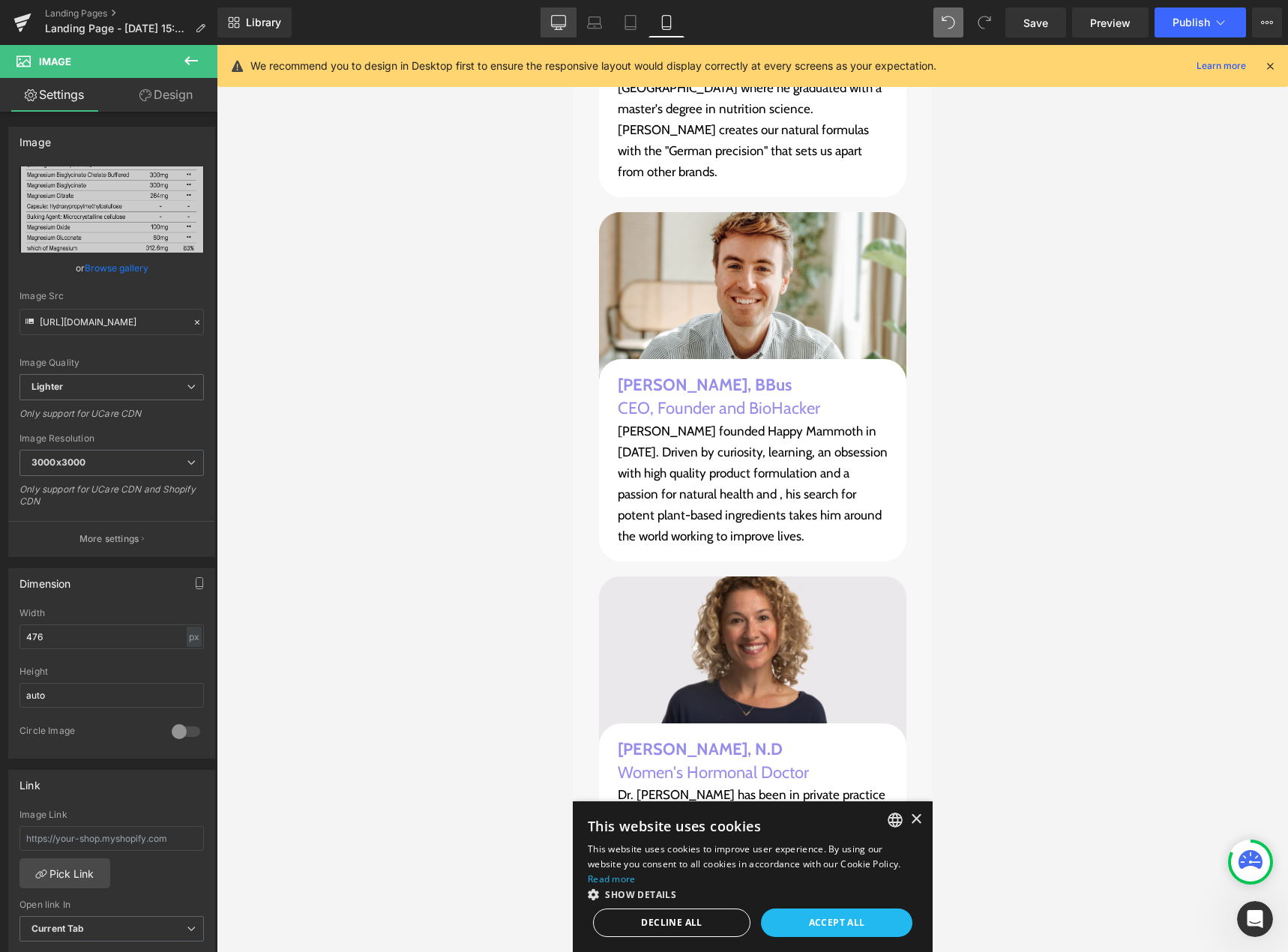
click at [560, 26] on icon at bounding box center [559, 21] width 14 height 11
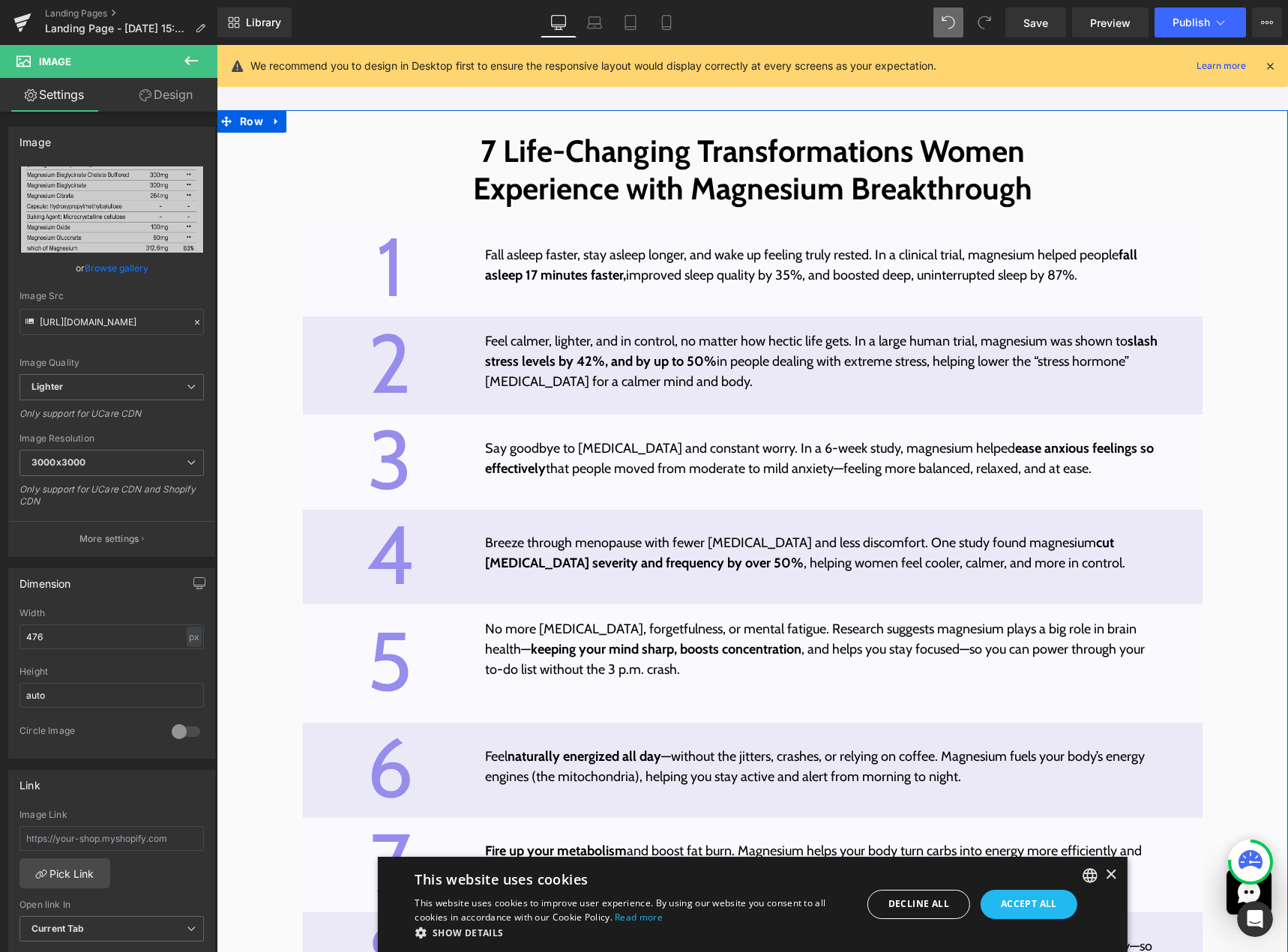
scroll to position [4709, 0]
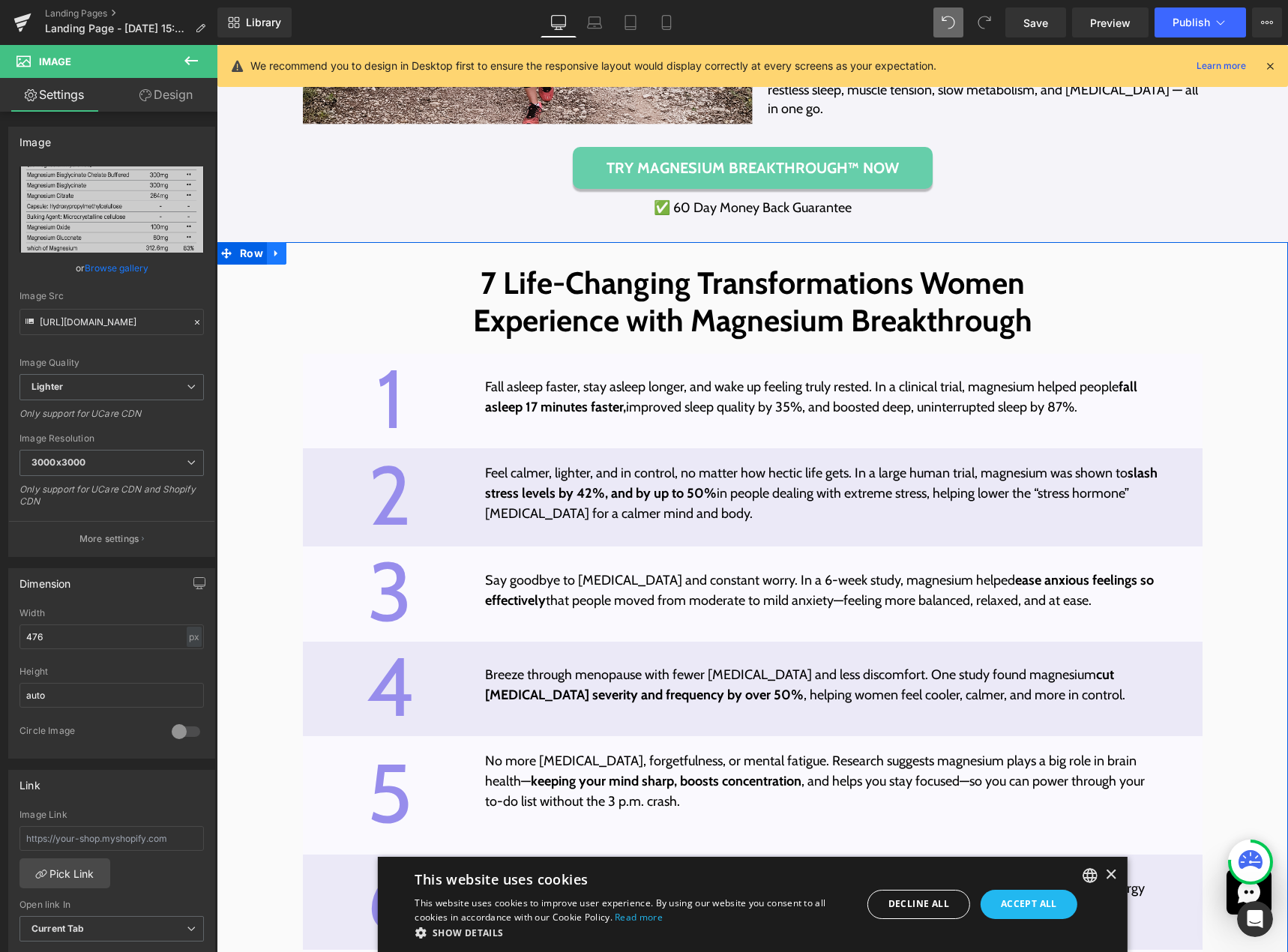
drag, startPoint x: 248, startPoint y: 270, endPoint x: 266, endPoint y: 270, distance: 18.0
click at [248, 265] on span "Row" at bounding box center [252, 254] width 31 height 23
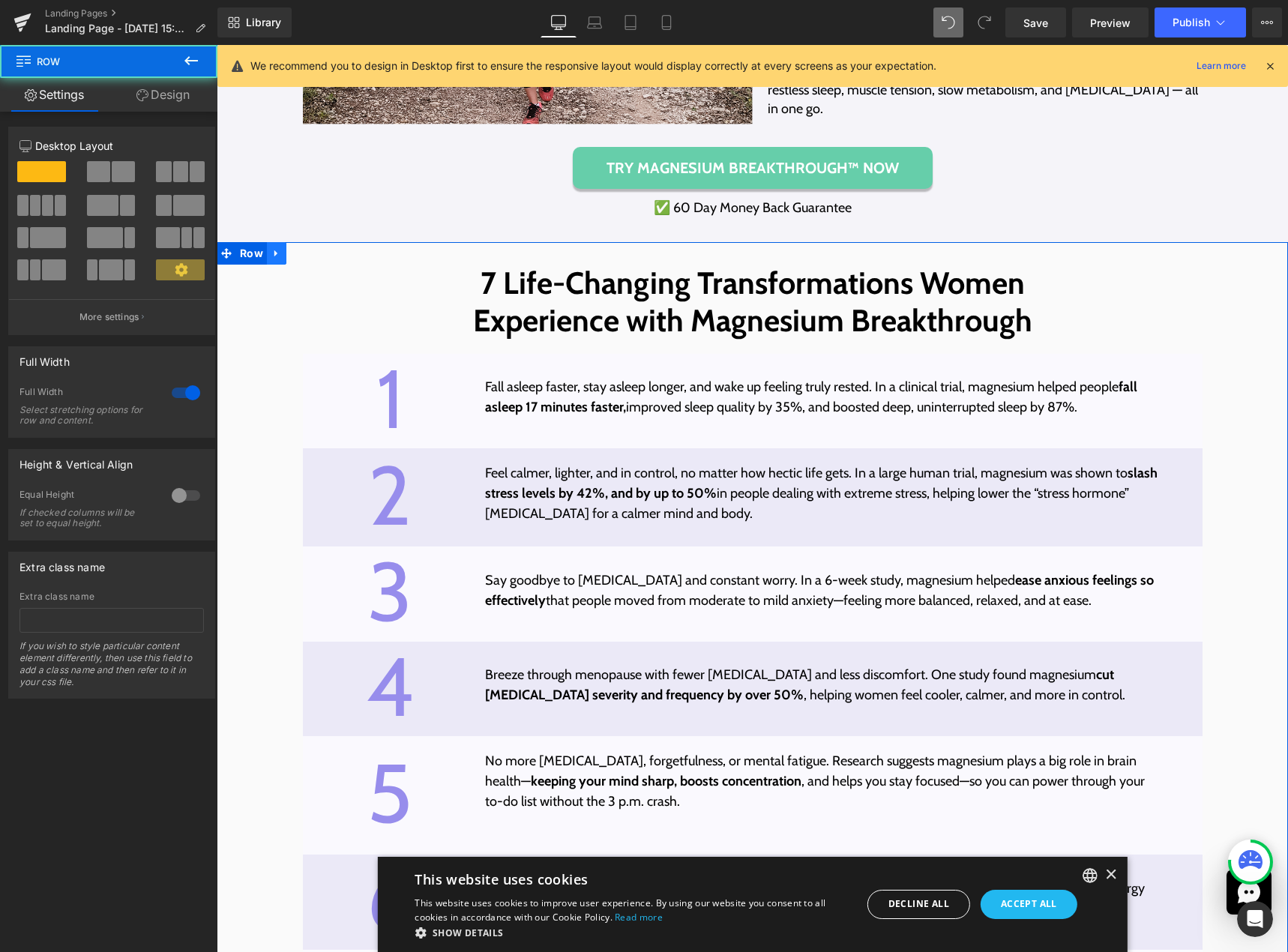
click at [274, 260] on icon at bounding box center [277, 254] width 10 height 11
click at [272, 260] on icon at bounding box center [277, 254] width 10 height 11
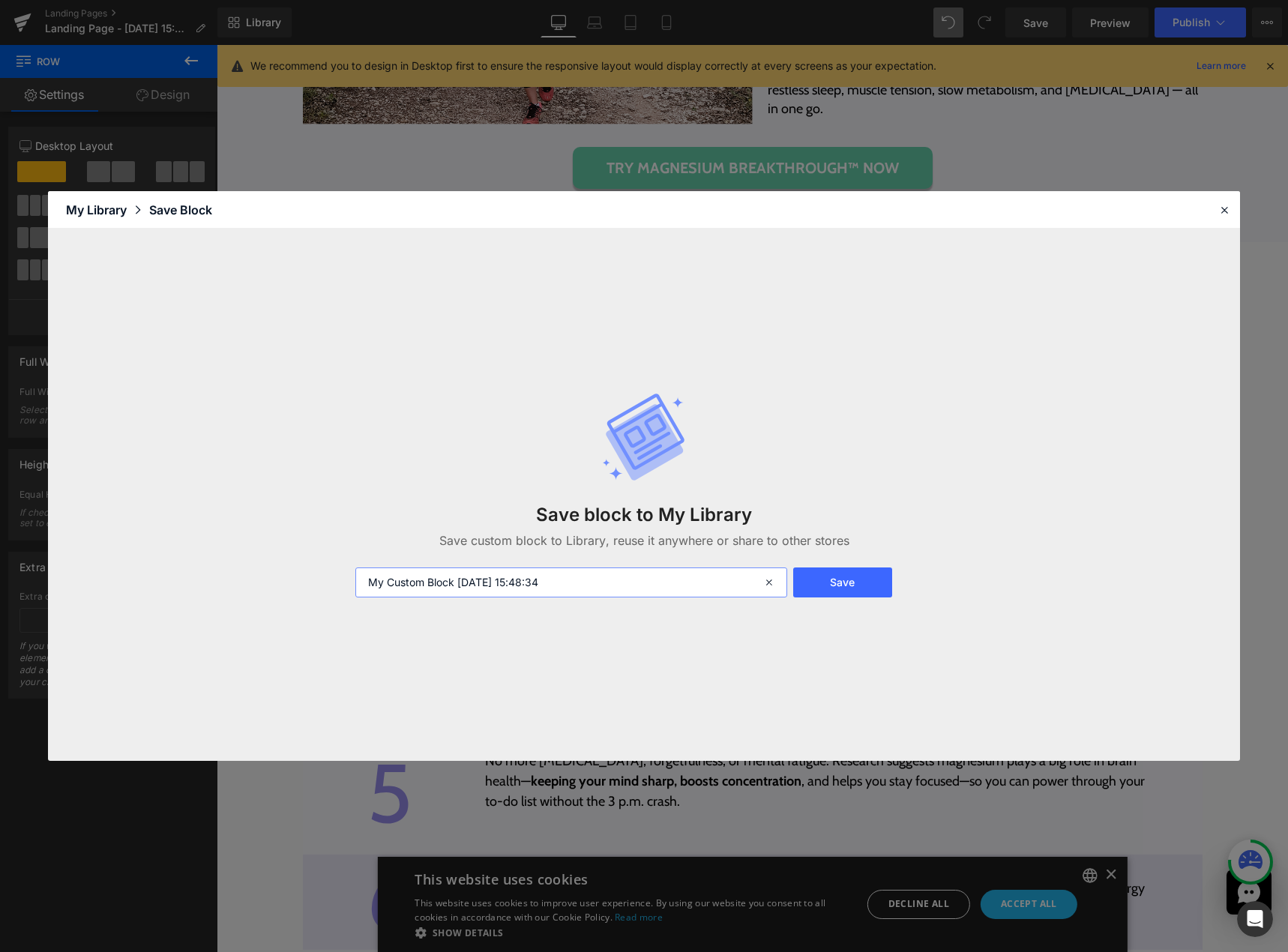
click at [588, 589] on input "My Custom Block [DATE] 15:48:34" at bounding box center [571, 582] width 432 height 30
type input "My Custom Block [DATE] 15:48:34 7 life-changing"
click at [817, 581] on button "Save" at bounding box center [843, 582] width 99 height 30
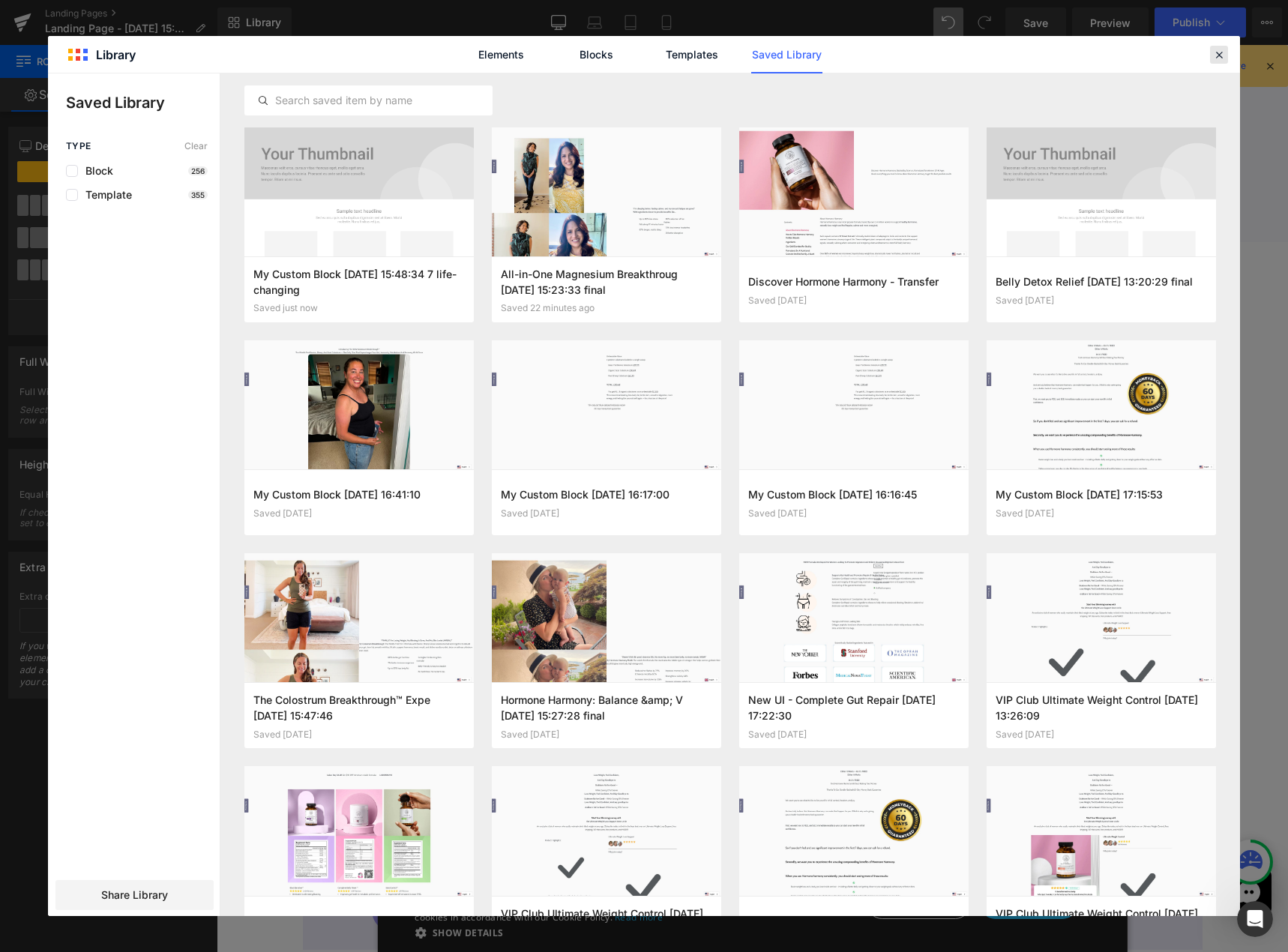
click at [1225, 55] on icon at bounding box center [1220, 55] width 14 height 14
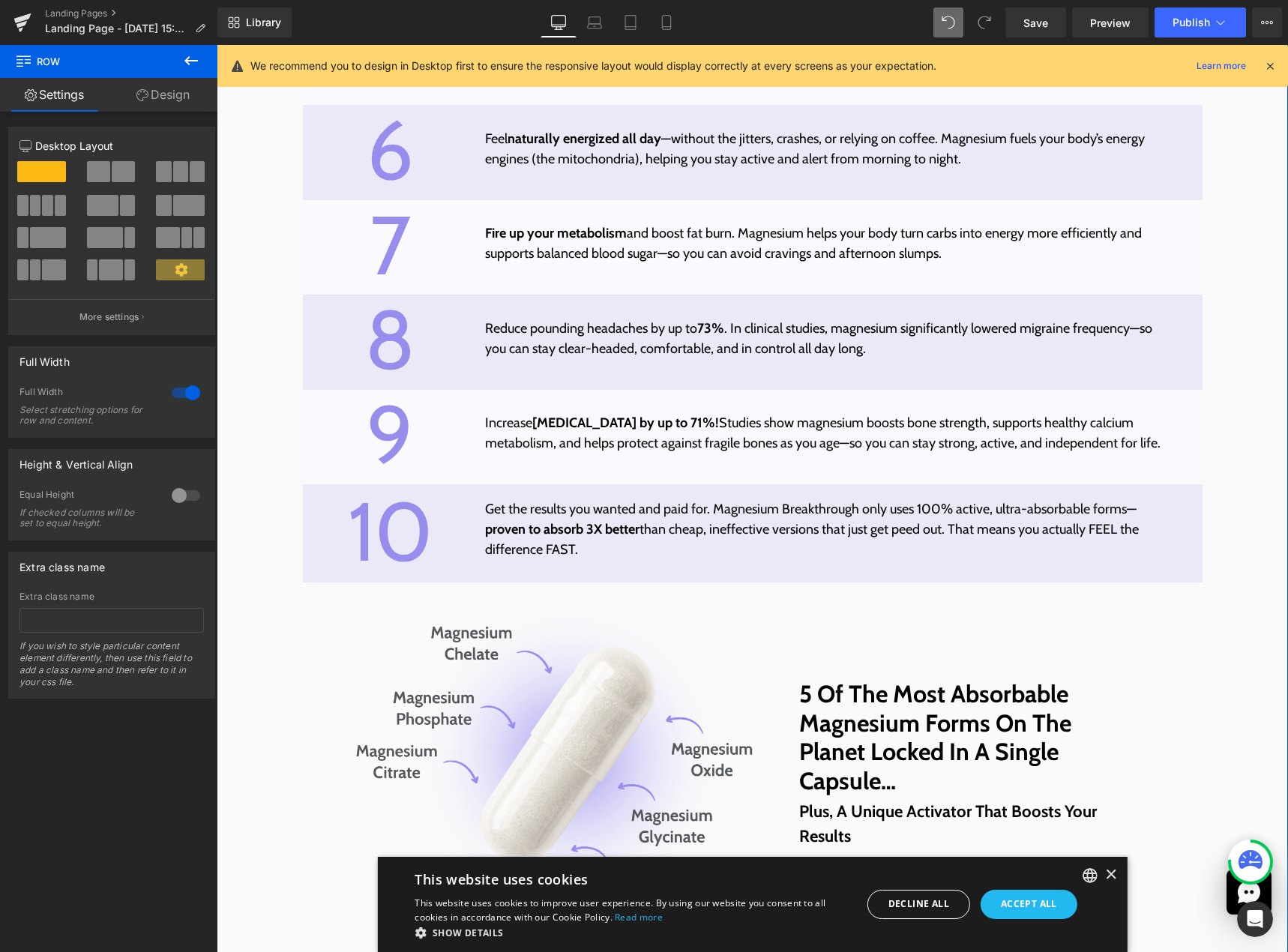
scroll to position [5384, 0]
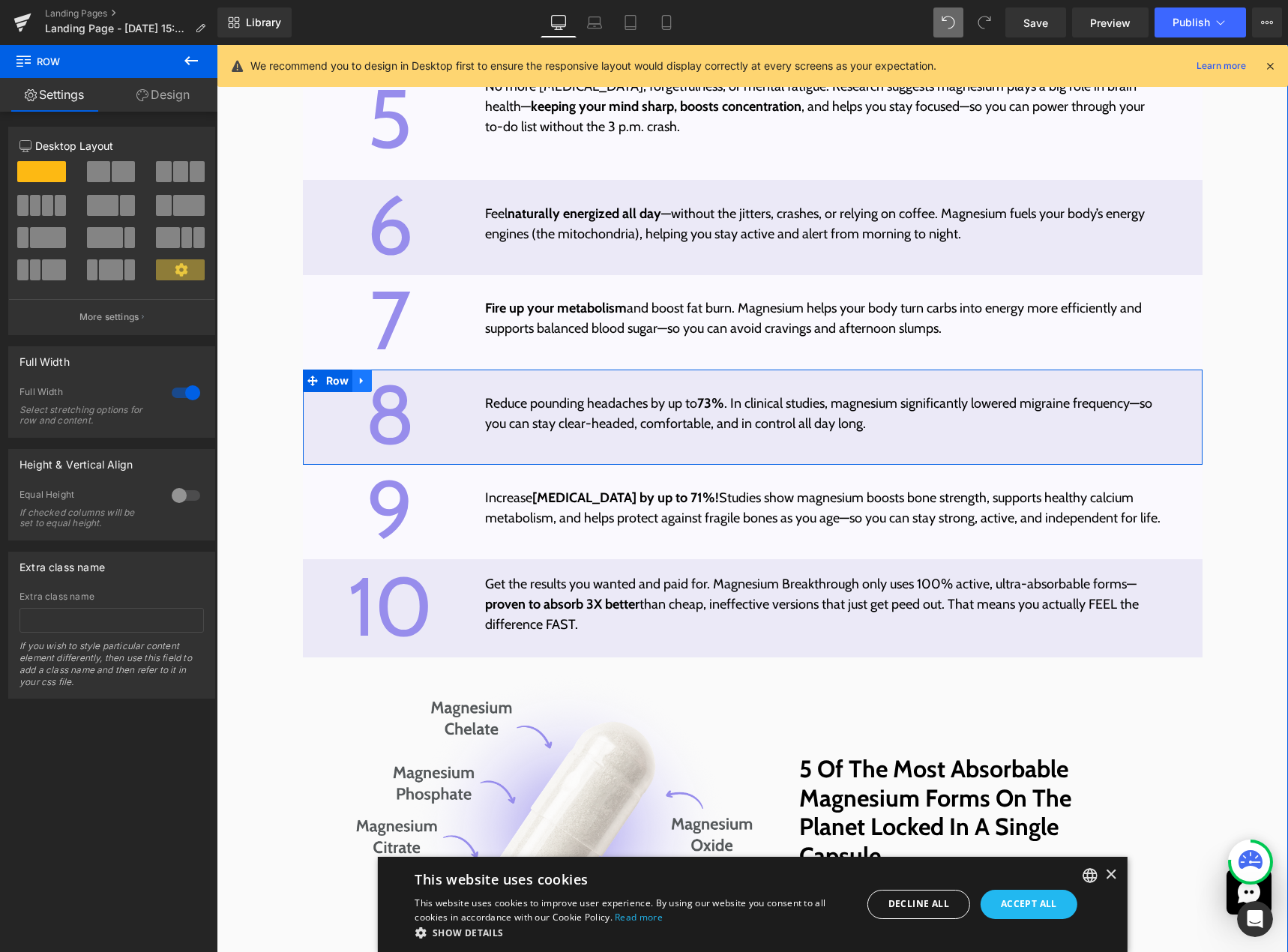
click at [352, 392] on link at bounding box center [362, 381] width 20 height 23
click at [391, 392] on link at bounding box center [401, 381] width 20 height 23
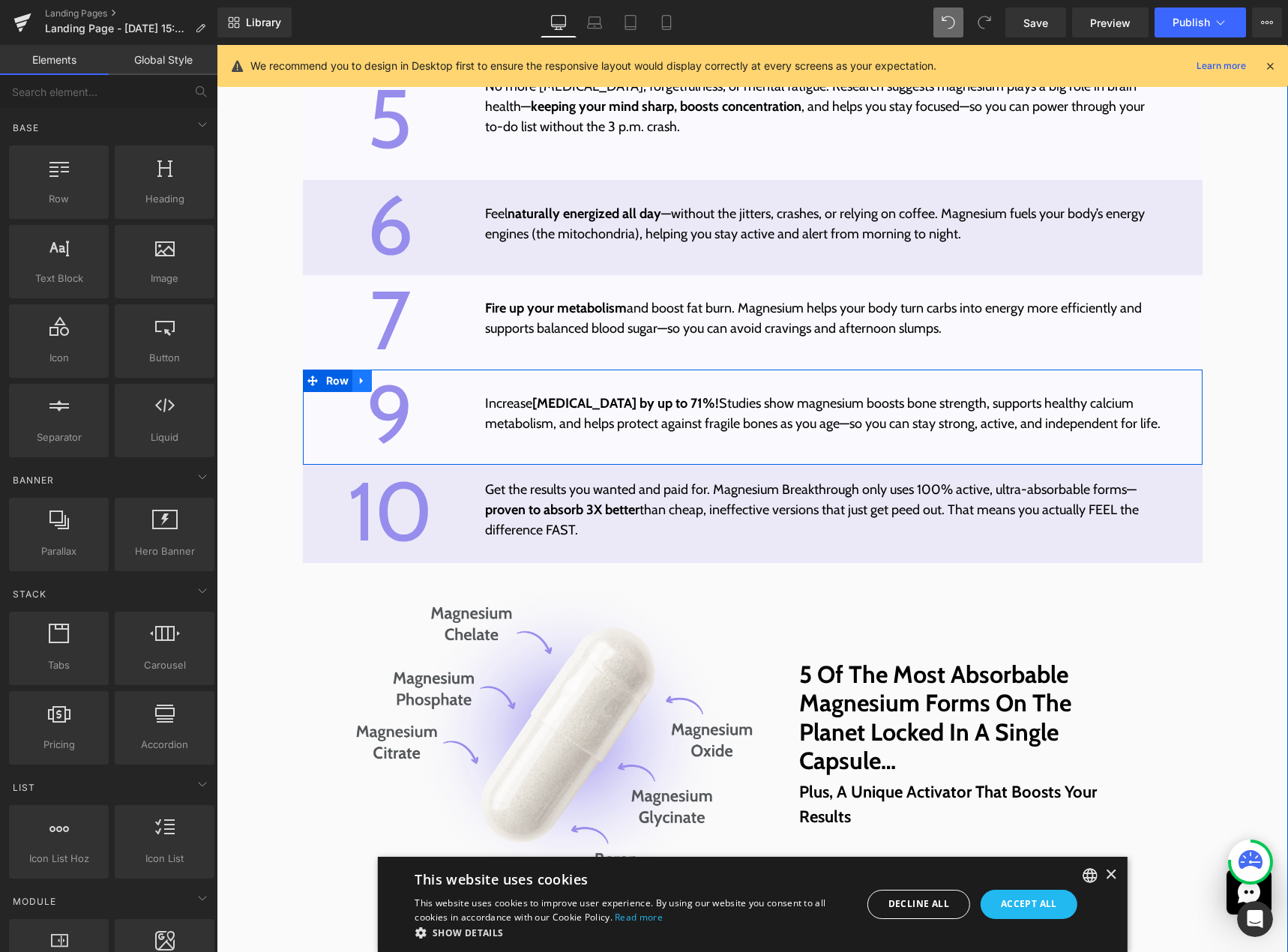
click at [360, 384] on icon at bounding box center [361, 382] width 3 height 7
click at [396, 386] on icon at bounding box center [401, 381] width 10 height 10
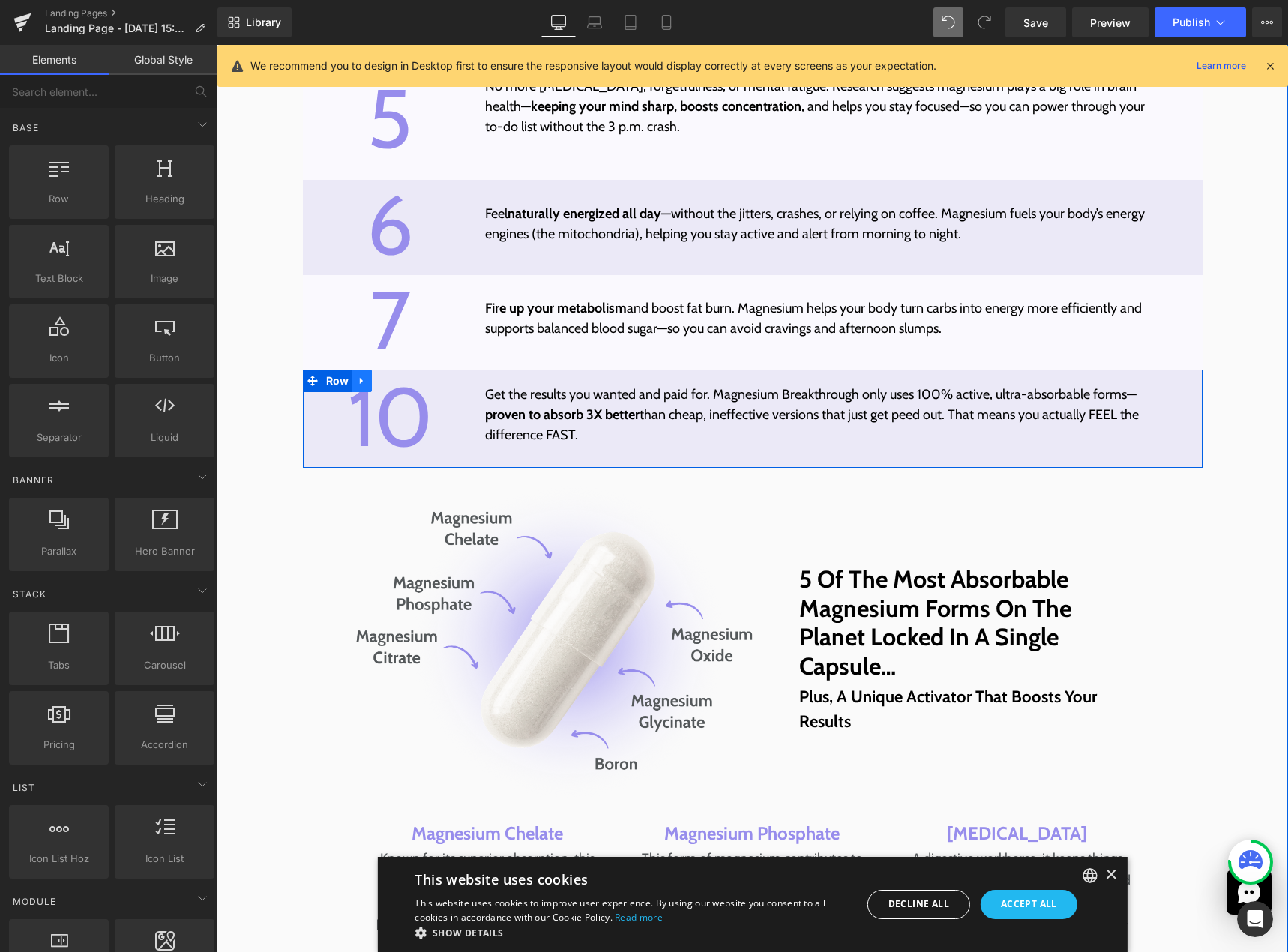
click at [361, 387] on icon at bounding box center [362, 381] width 10 height 11
click at [396, 386] on icon at bounding box center [401, 381] width 10 height 10
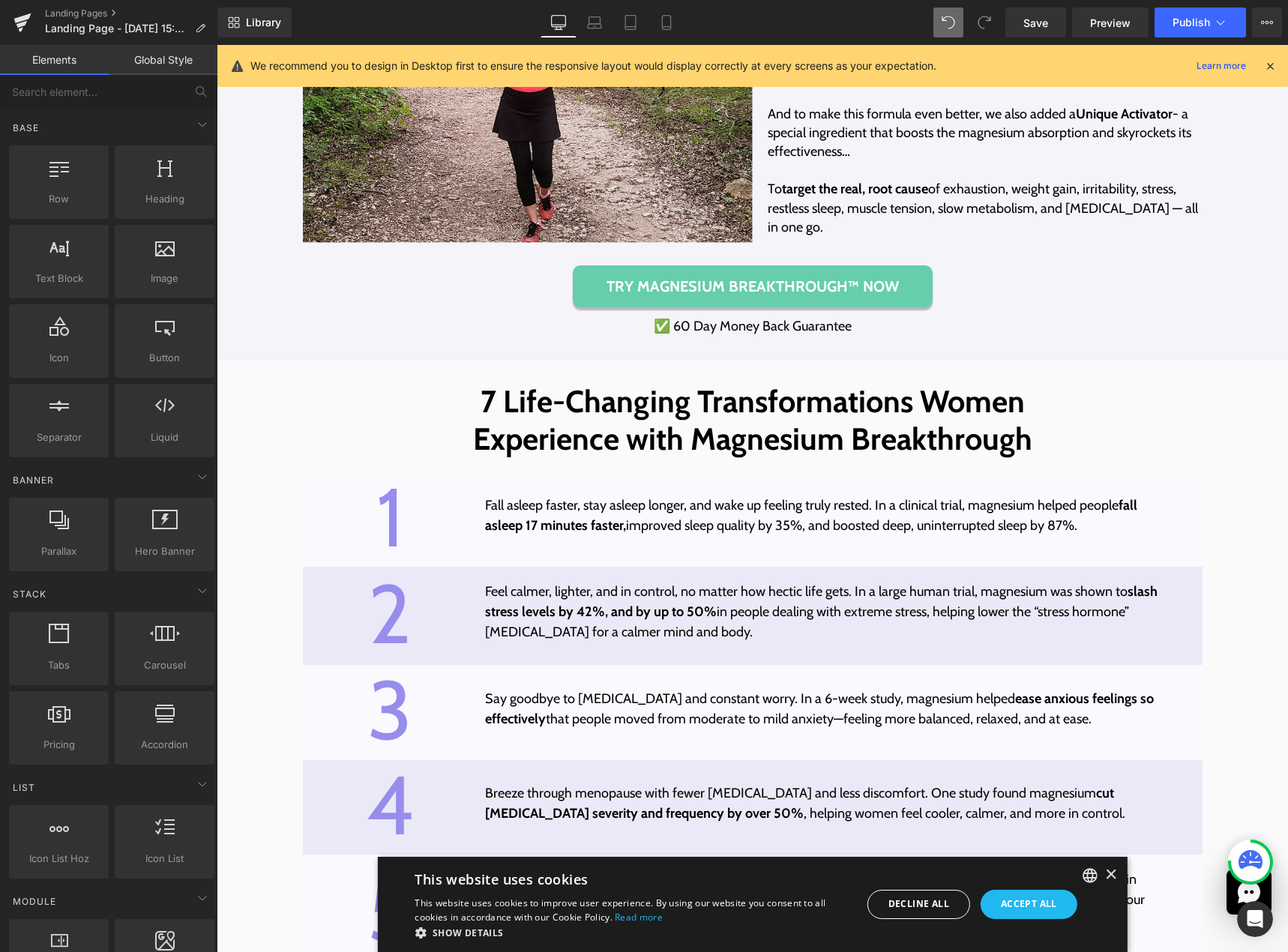
scroll to position [4784, 0]
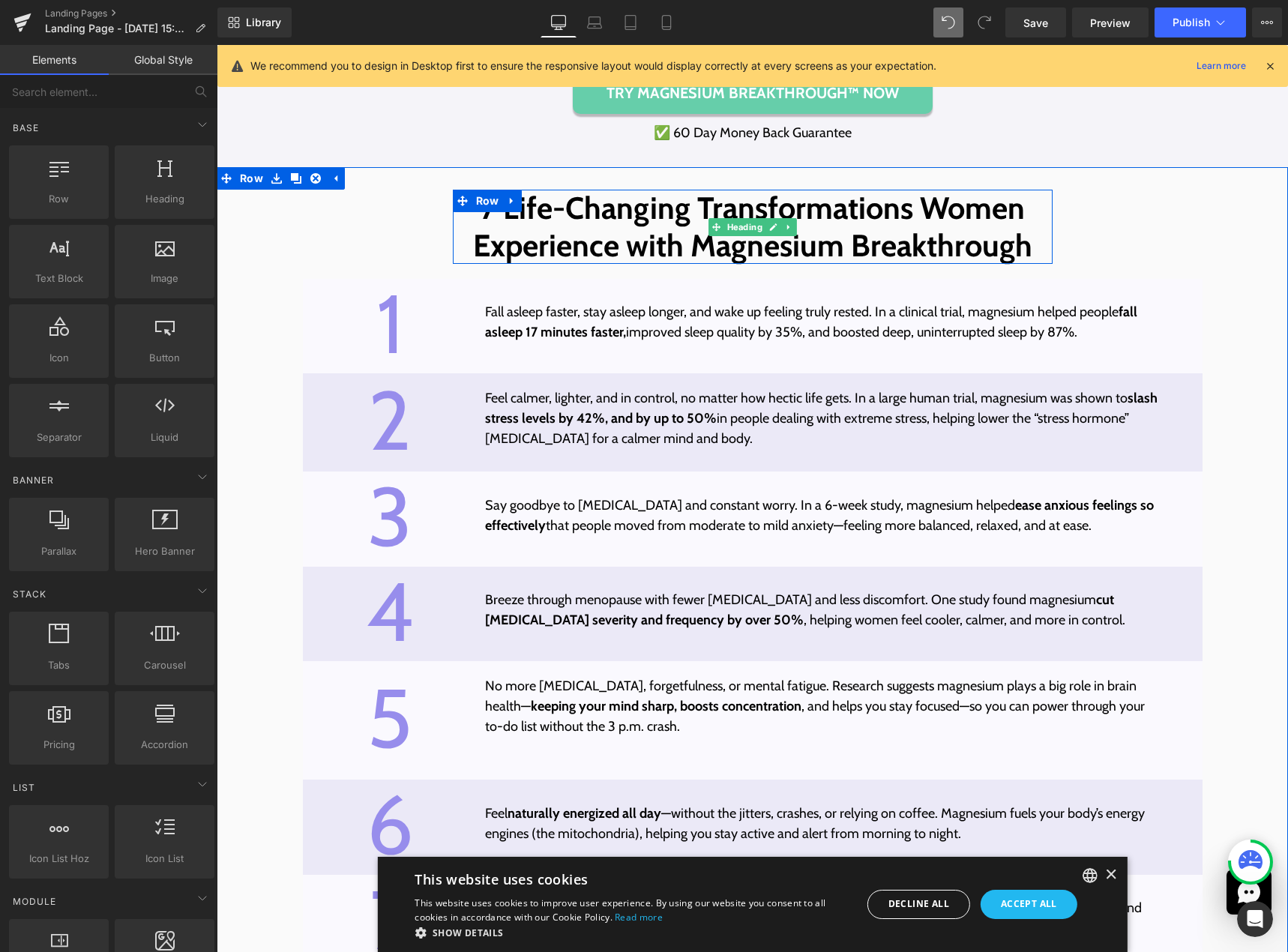
click at [1021, 257] on span "7 Life-Changing Transformations Women Experience with Magnesium Breakthrough" at bounding box center [753, 226] width 559 height 74
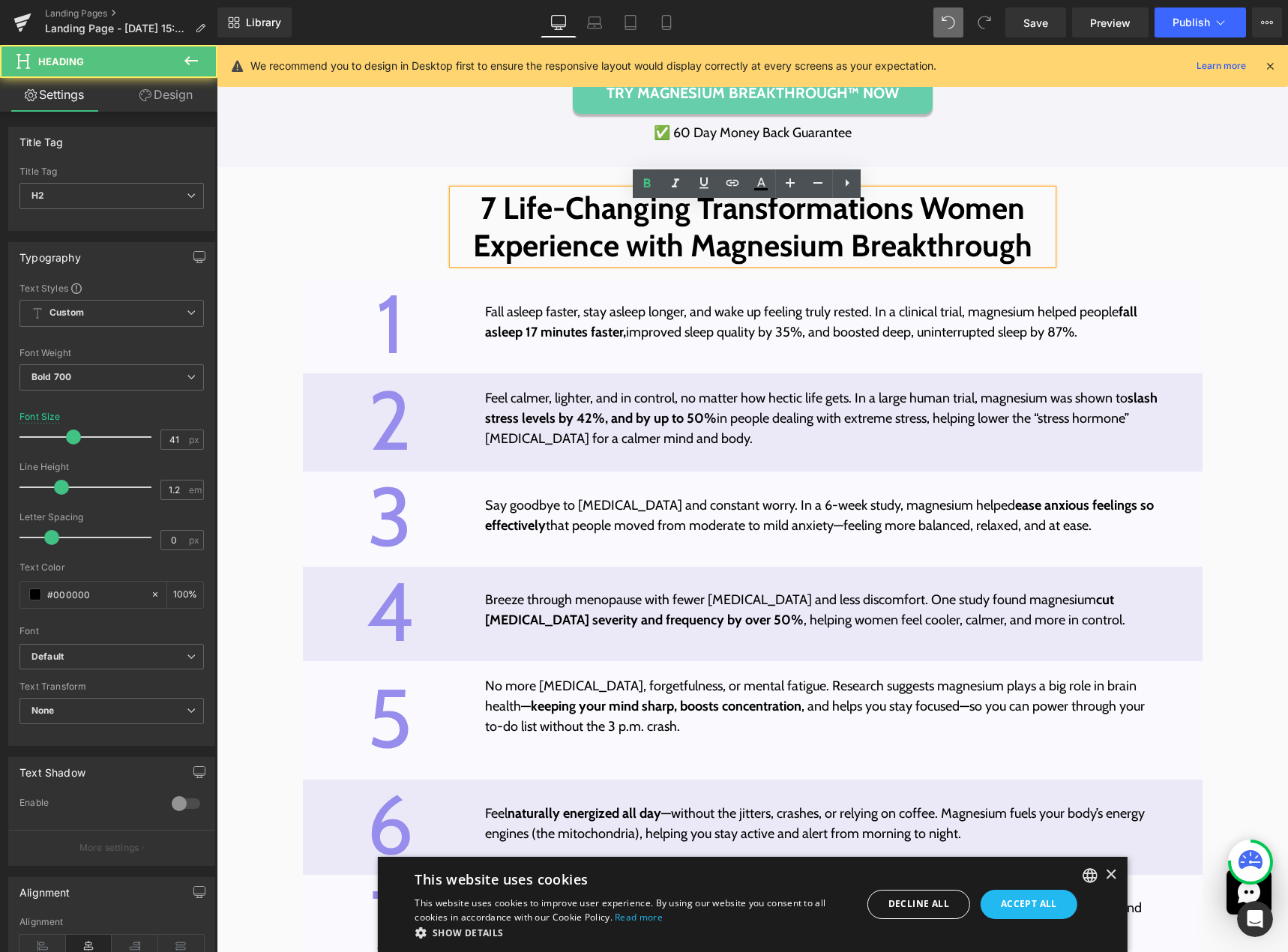
click at [1021, 260] on span "7 Life-Changing Transformations Women Experience with Magnesium Breakthrough" at bounding box center [753, 226] width 559 height 74
paste div
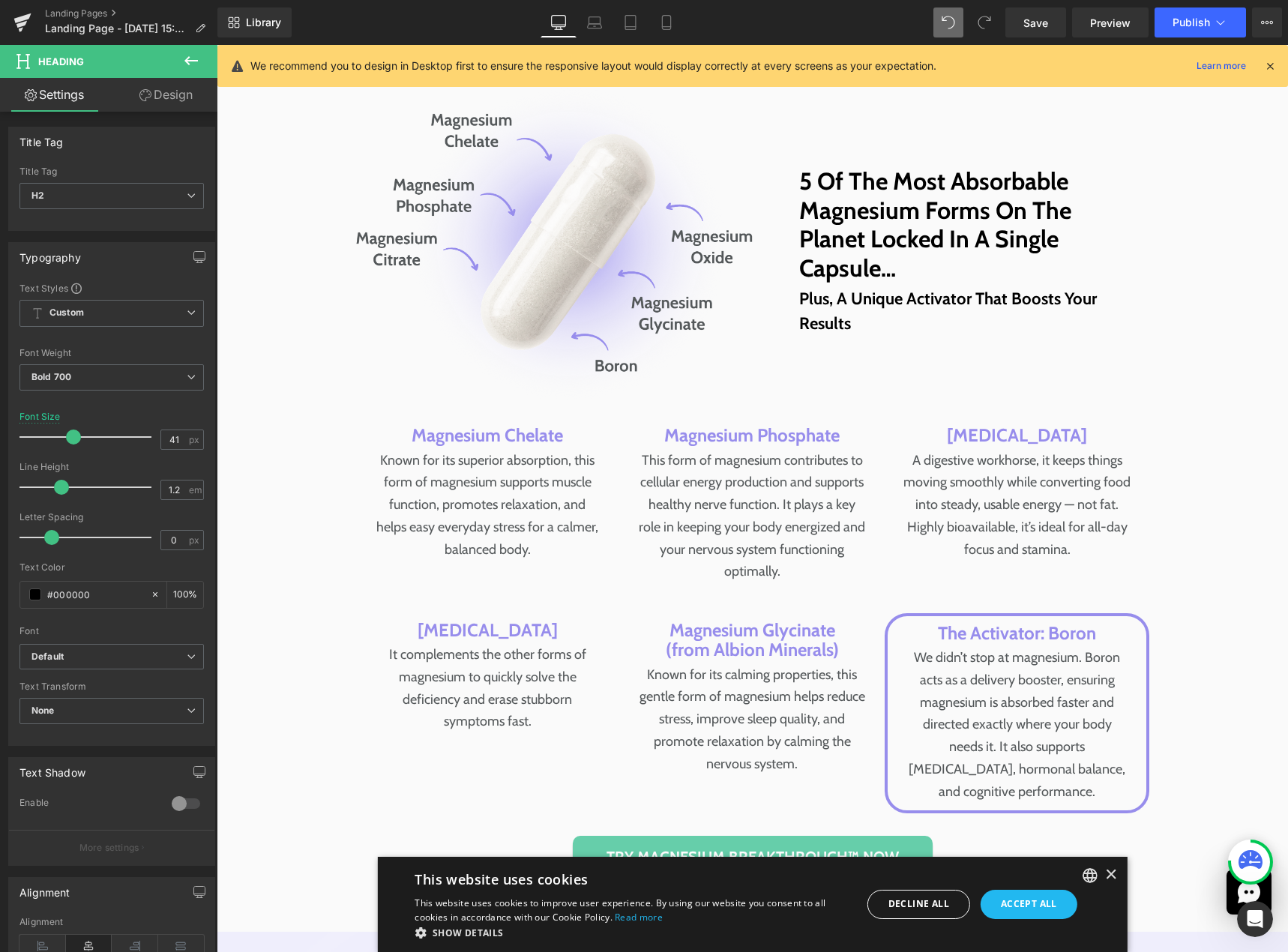
scroll to position [5759, 0]
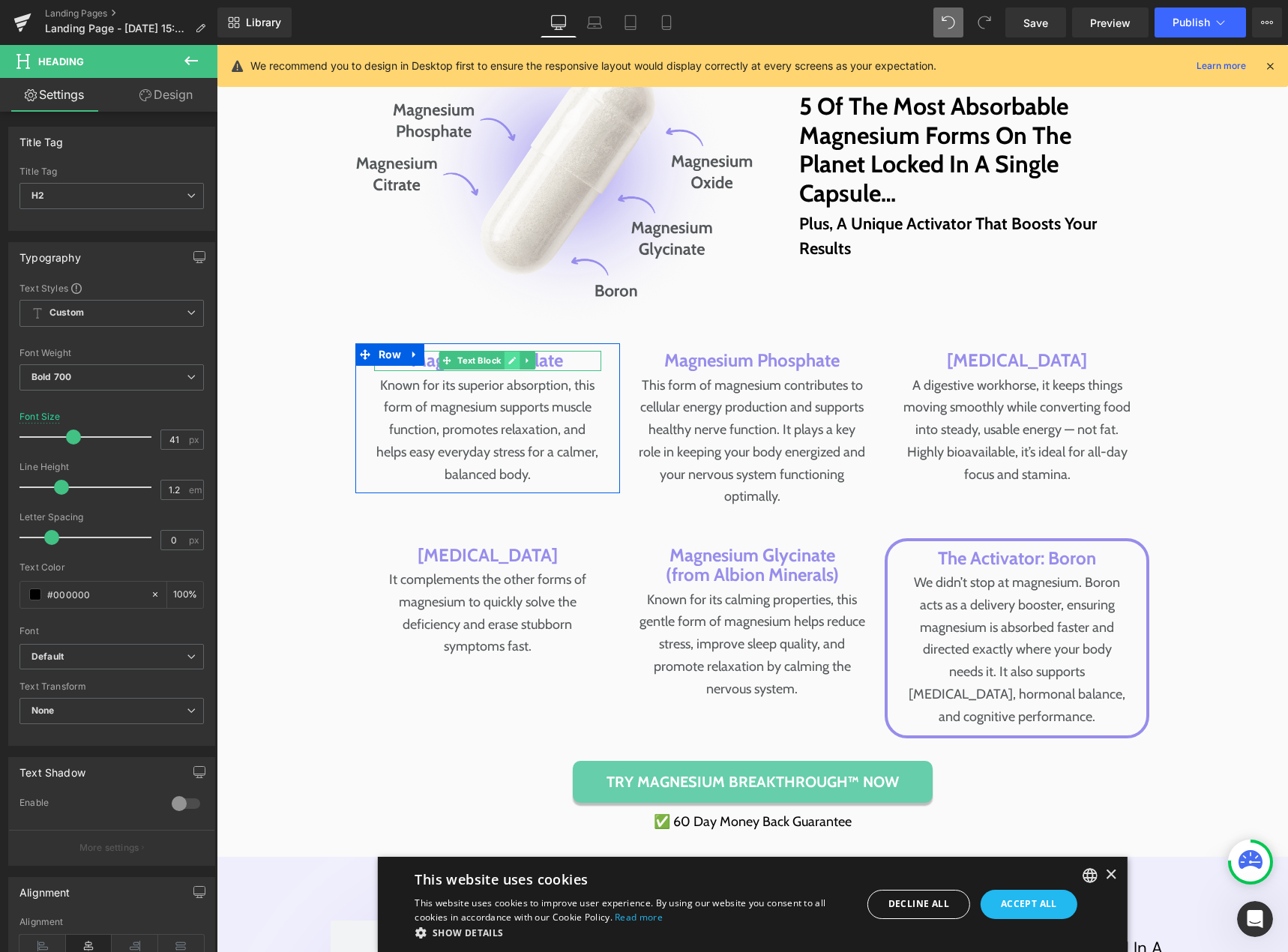
click at [508, 365] on icon at bounding box center [512, 360] width 9 height 9
click at [482, 370] on p "Magnesium Chelate" at bounding box center [487, 360] width 227 height 20
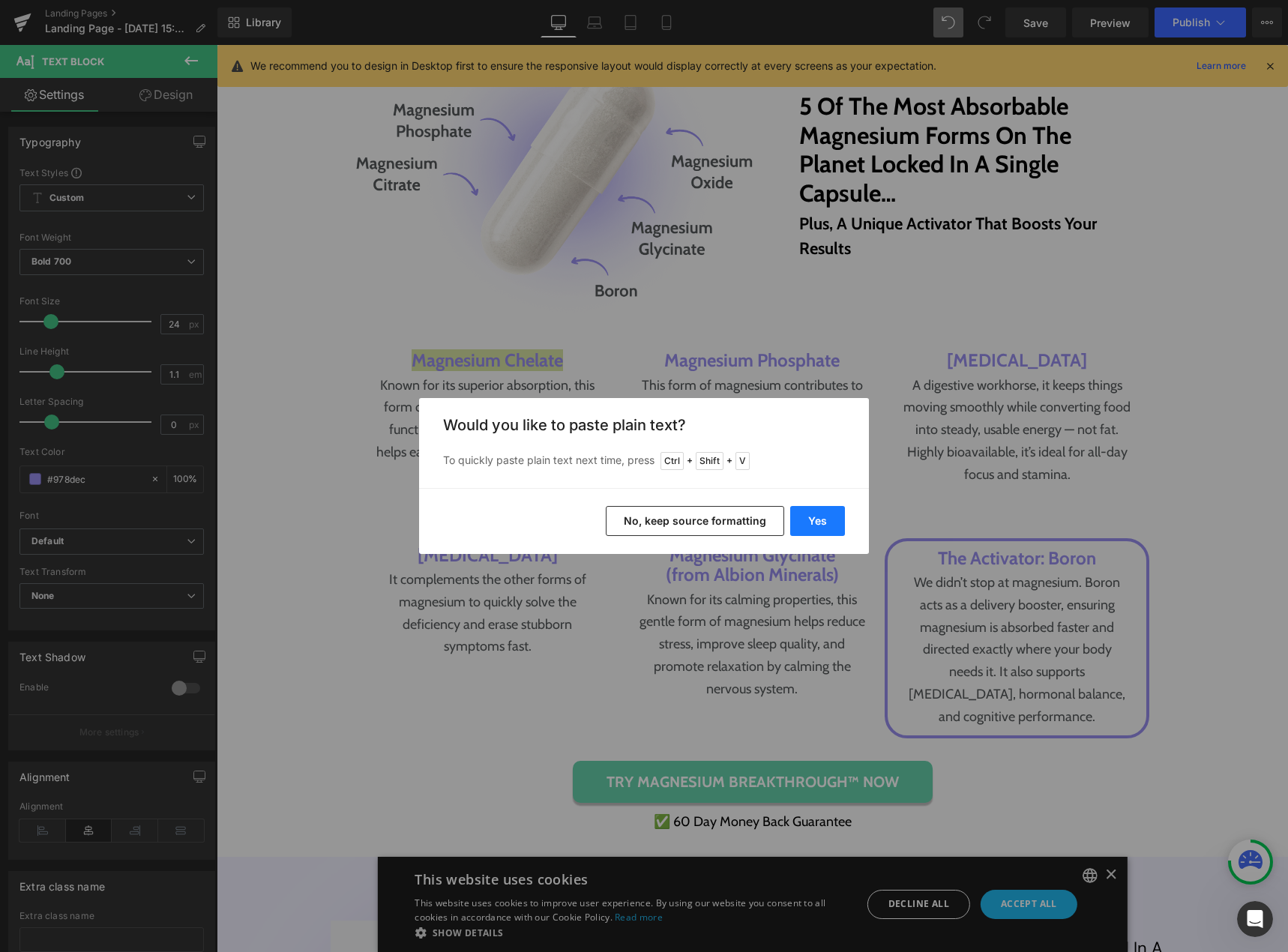
click at [820, 522] on button "Yes" at bounding box center [817, 521] width 55 height 30
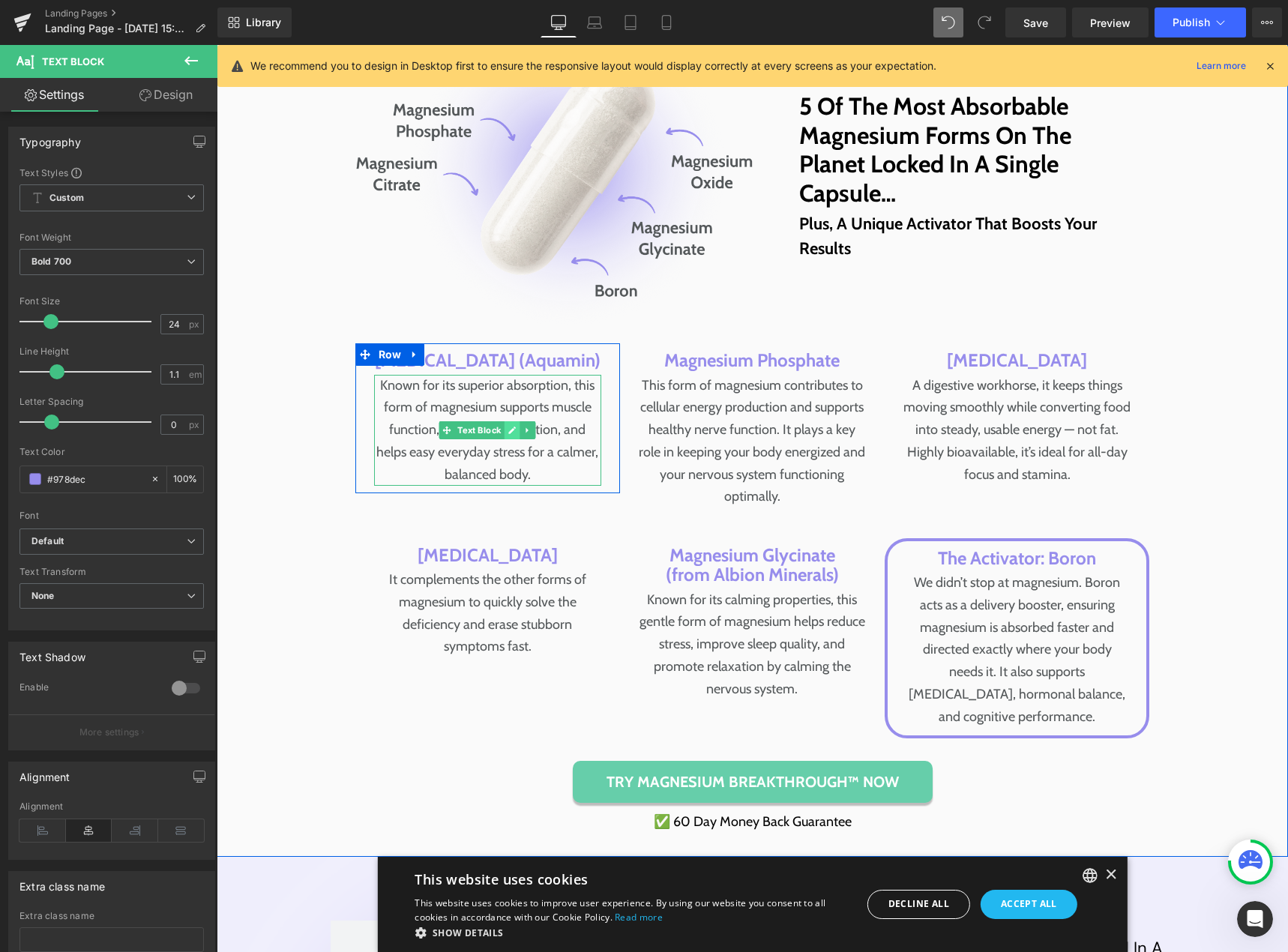
click at [513, 440] on link at bounding box center [512, 430] width 16 height 18
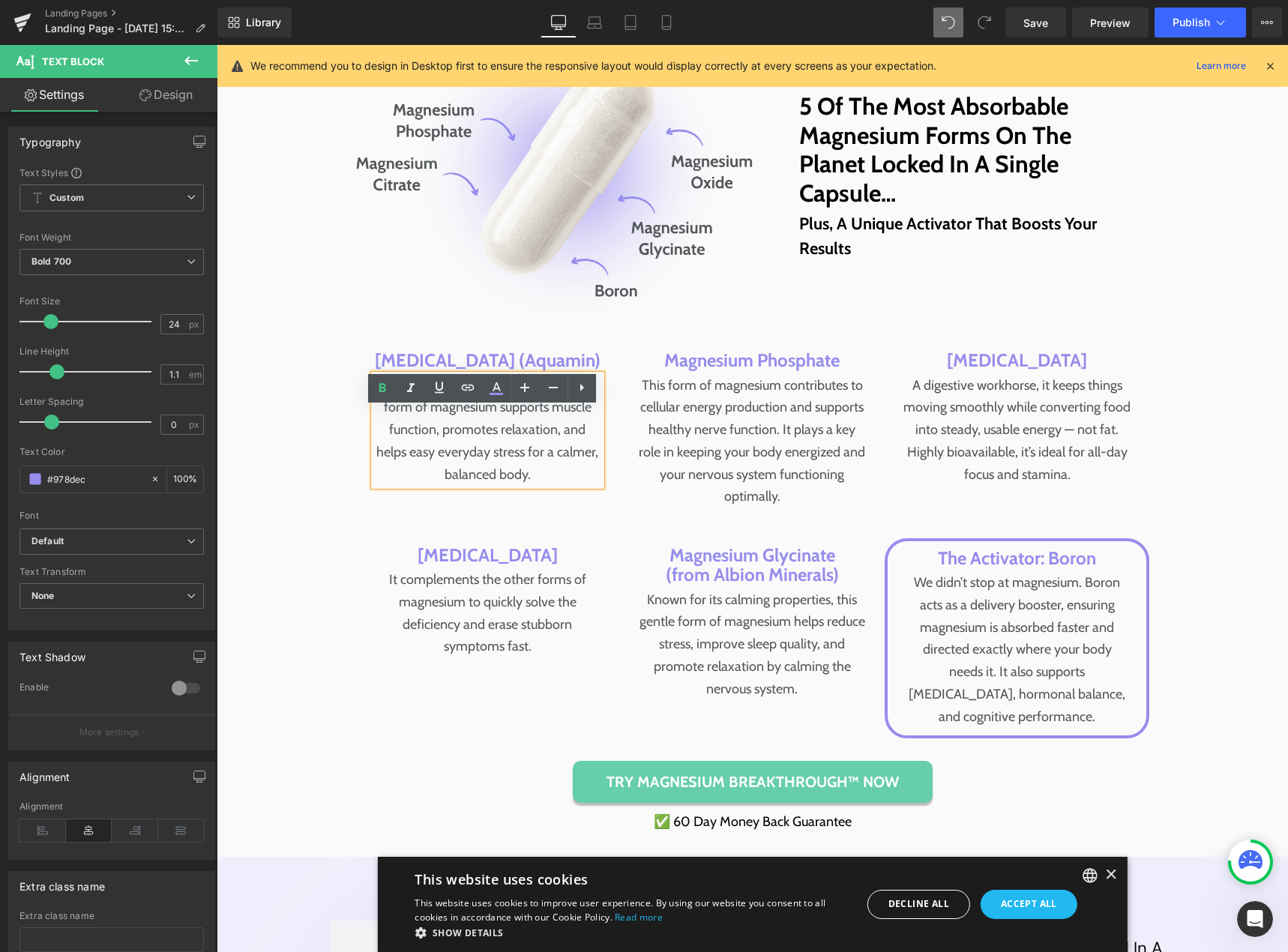
click at [502, 464] on p "Known for its superior absorption, this form of magnesium supports muscle funct…" at bounding box center [487, 430] width 227 height 112
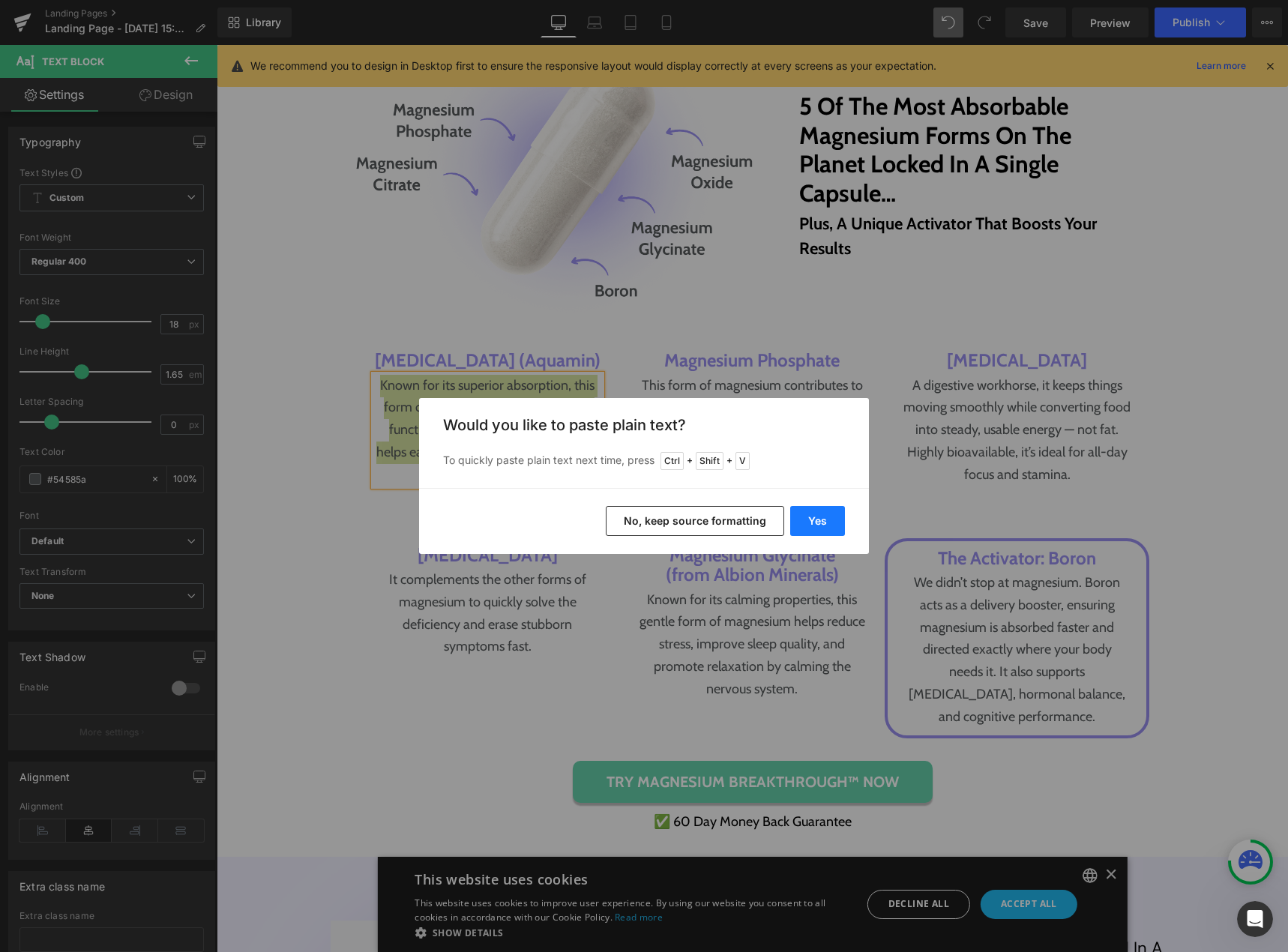
click at [808, 525] on button "Yes" at bounding box center [817, 521] width 55 height 30
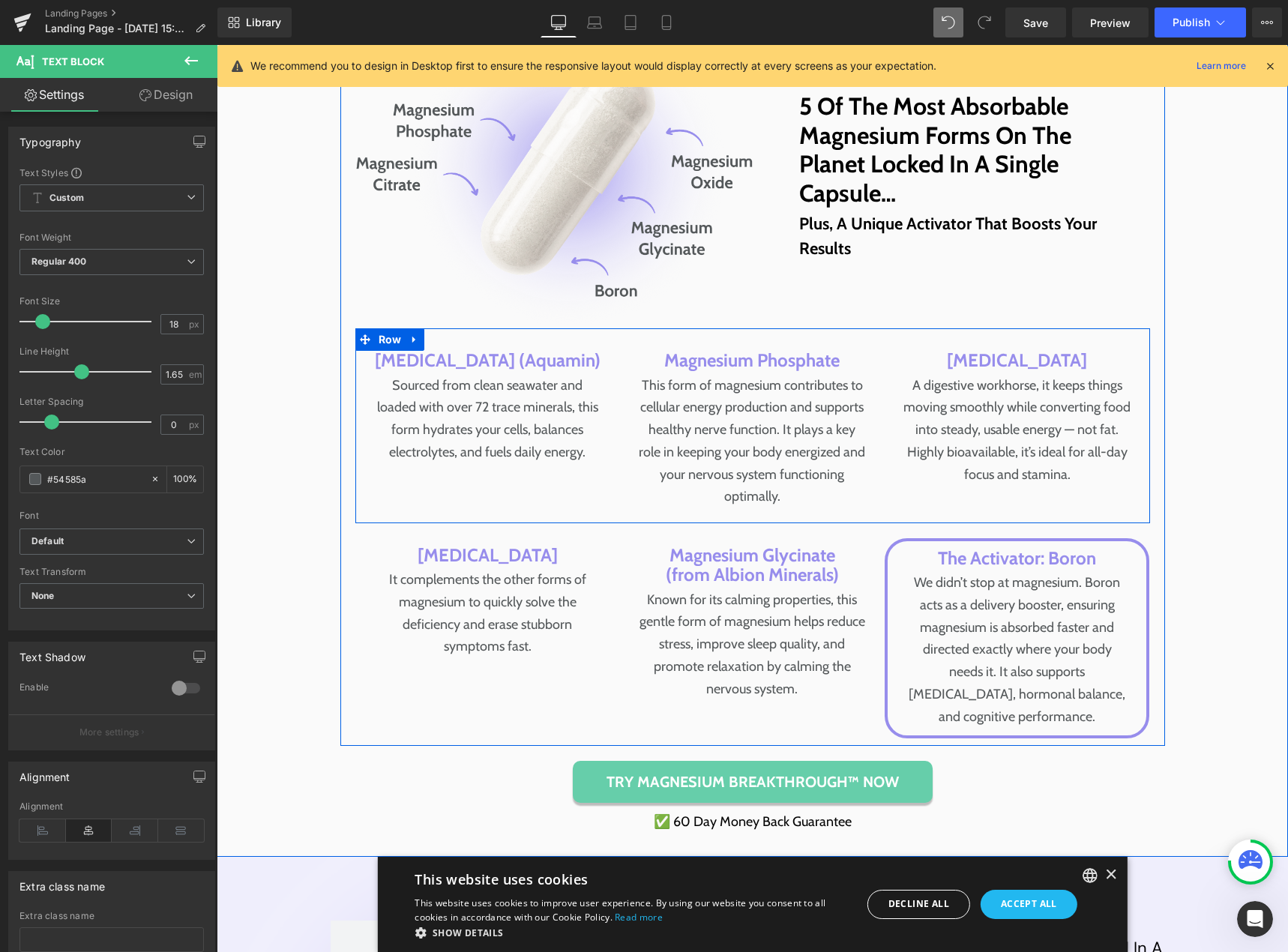
click at [749, 370] on div "Magnesium Phosphate Text Block" at bounding box center [752, 360] width 227 height 20
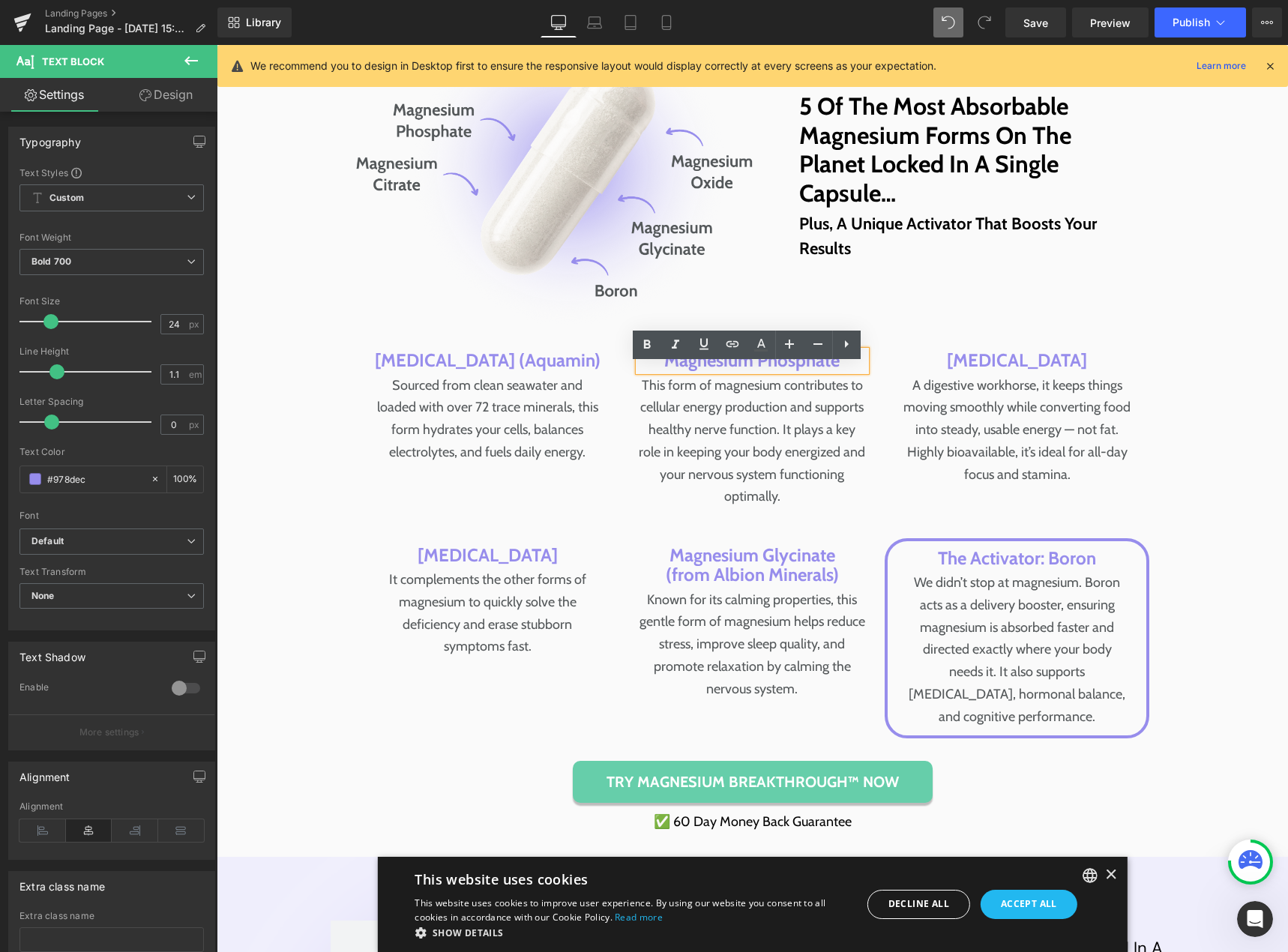
click at [775, 370] on p "Magnesium Phosphate" at bounding box center [752, 360] width 227 height 20
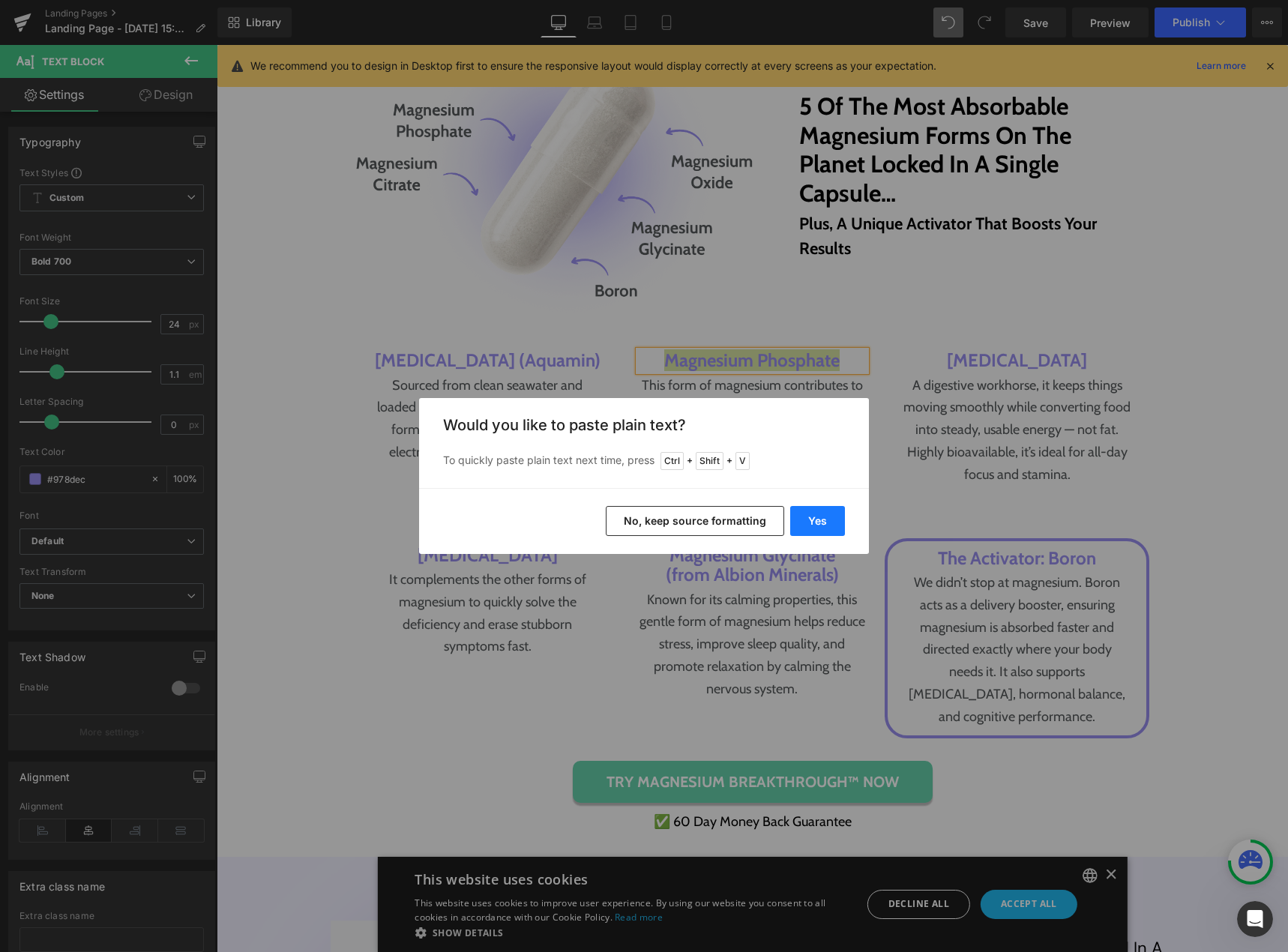
click at [810, 518] on button "Yes" at bounding box center [817, 521] width 55 height 30
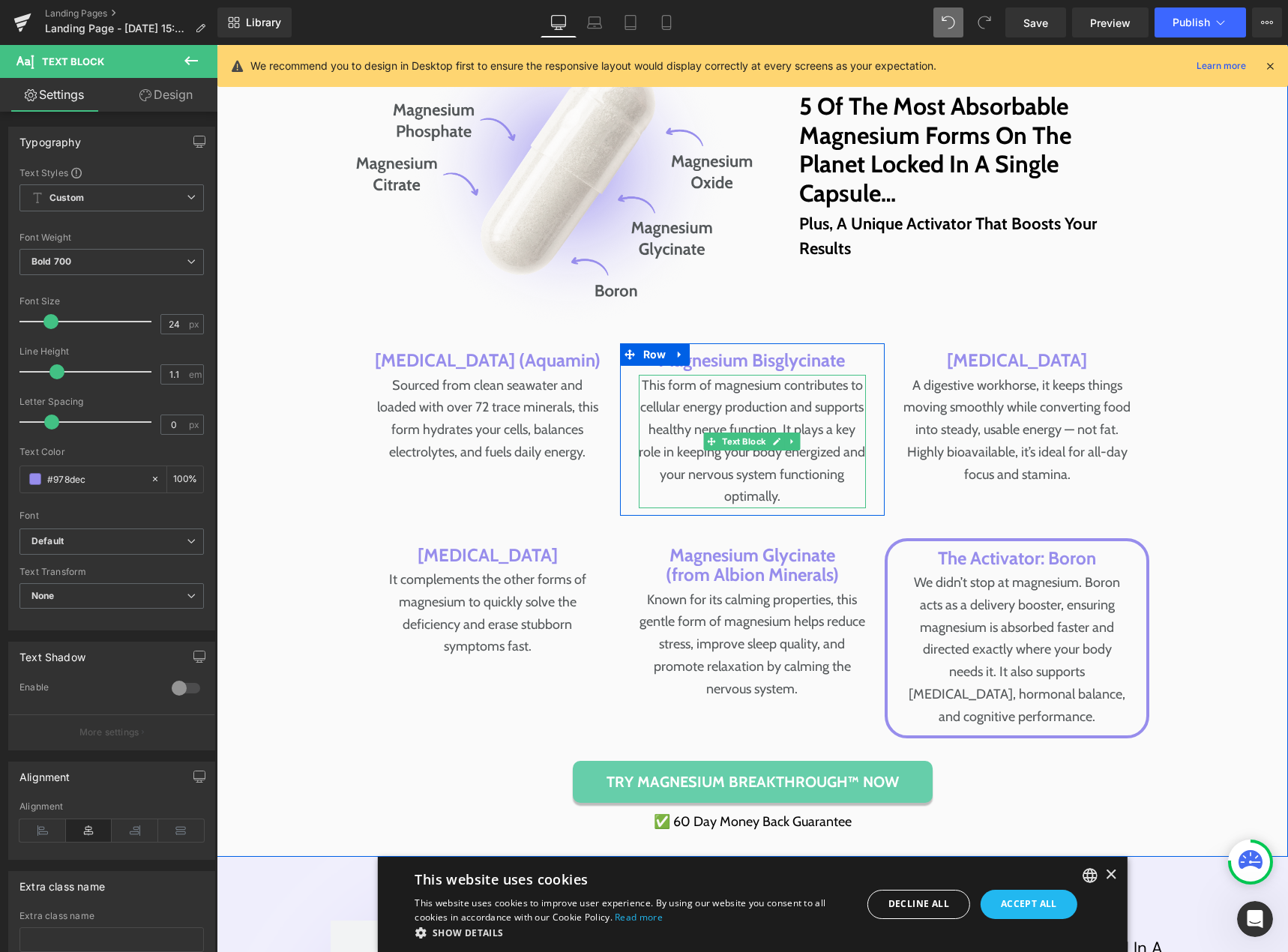
click at [773, 446] on icon at bounding box center [777, 441] width 9 height 9
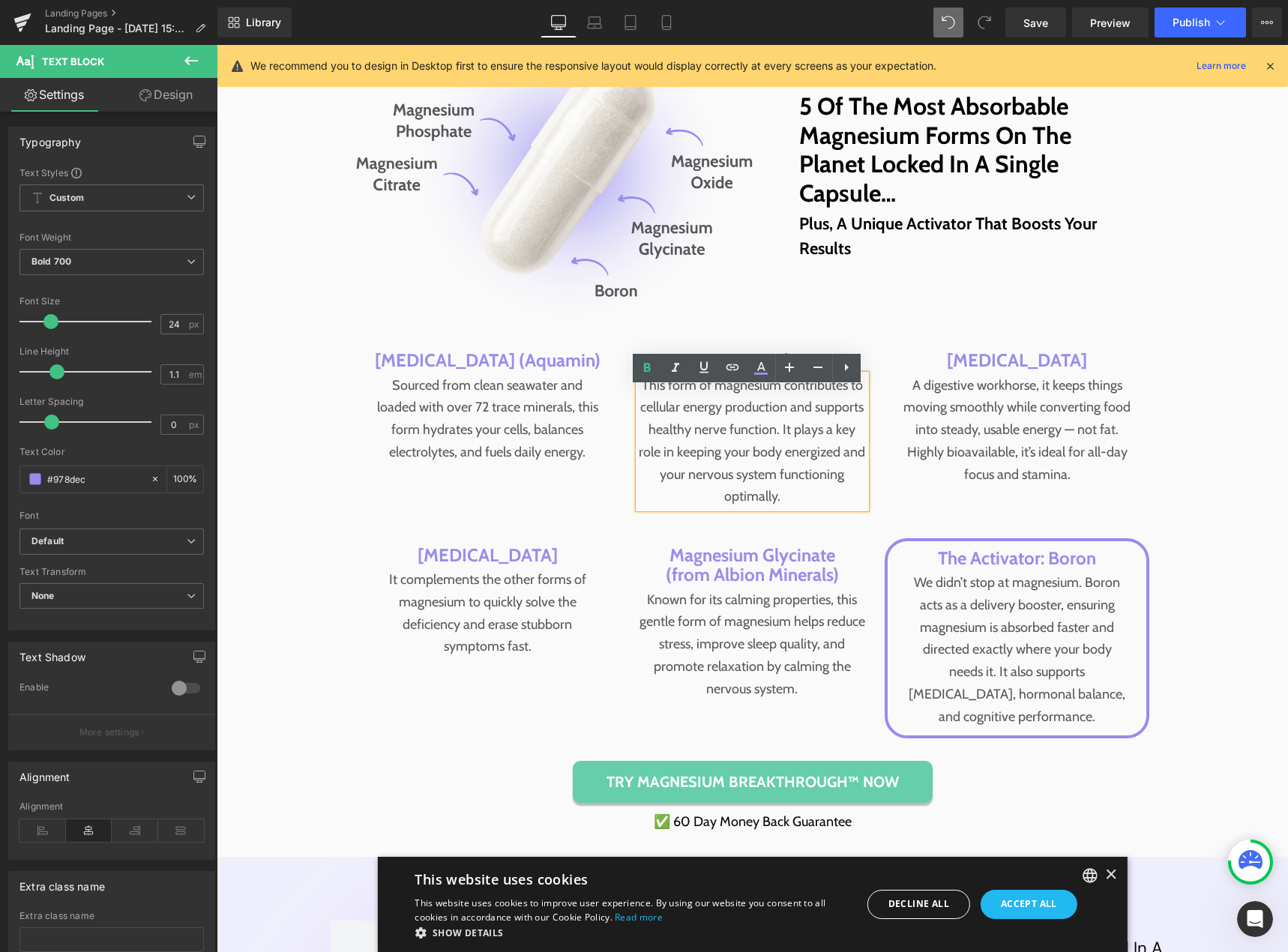
click at [758, 460] on p "This form of magnesium contributes to cellular energy production and supports h…" at bounding box center [752, 441] width 227 height 133
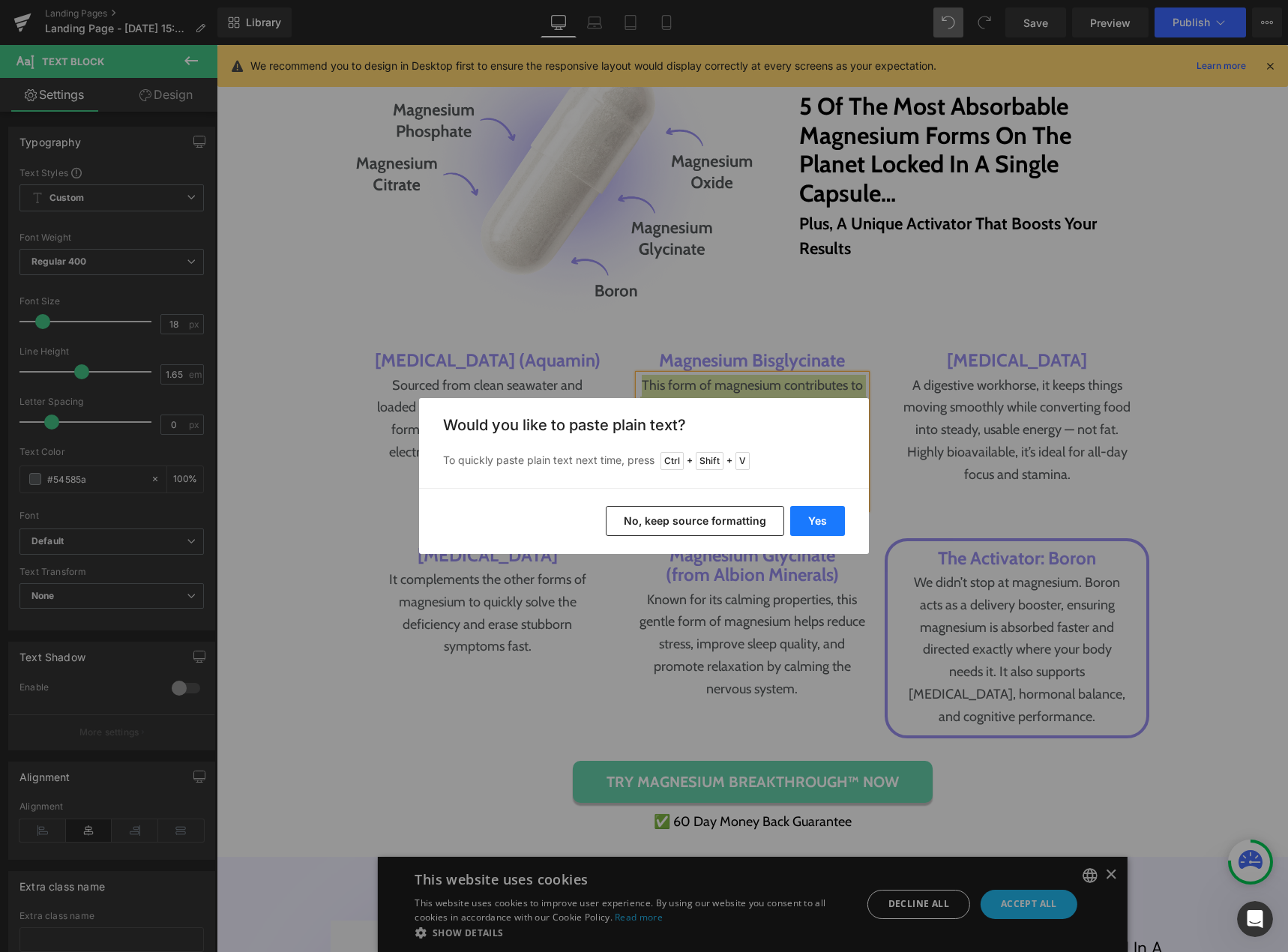
click at [813, 516] on button "Yes" at bounding box center [817, 521] width 55 height 30
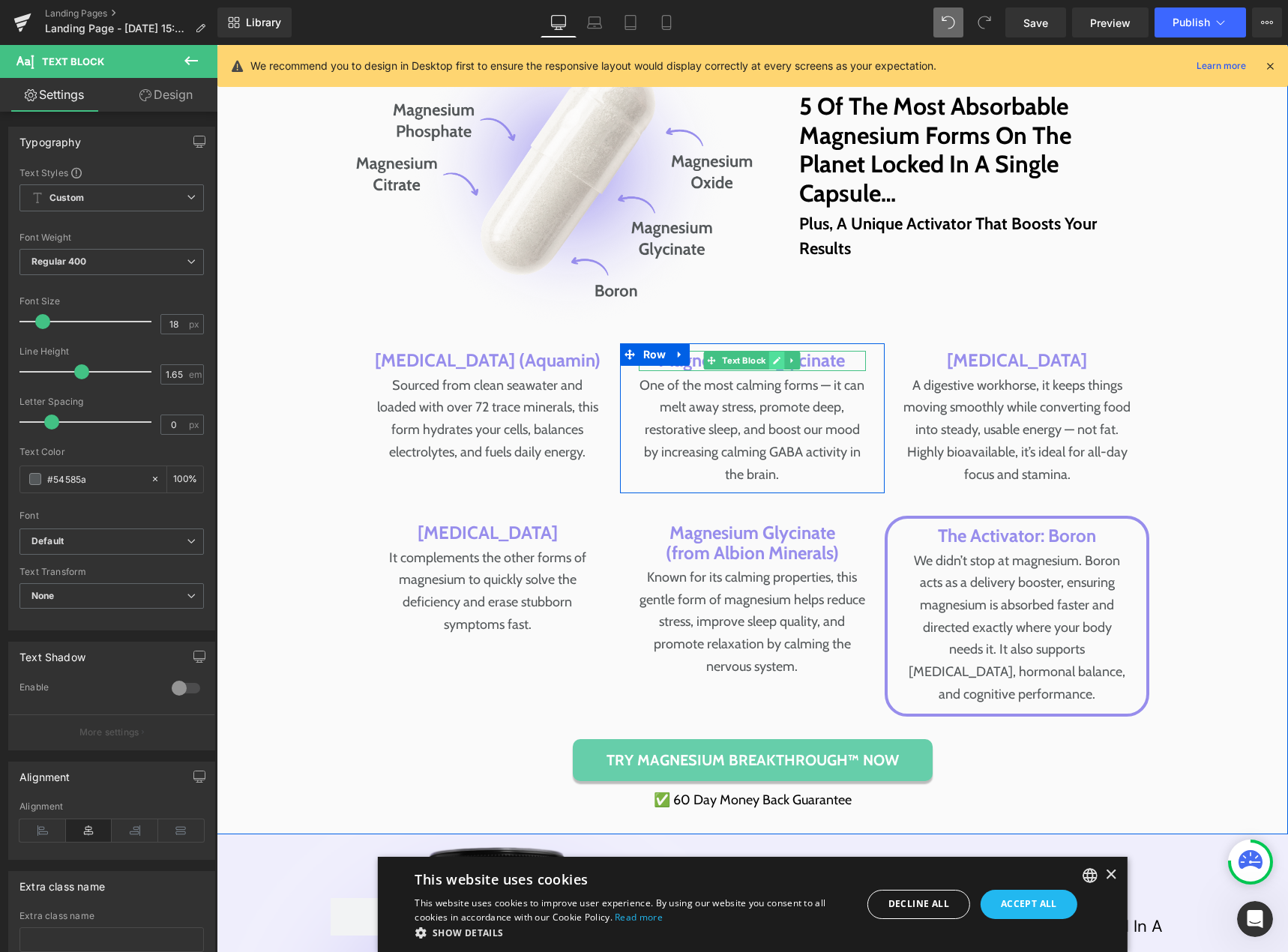
click at [773, 365] on icon at bounding box center [777, 360] width 9 height 9
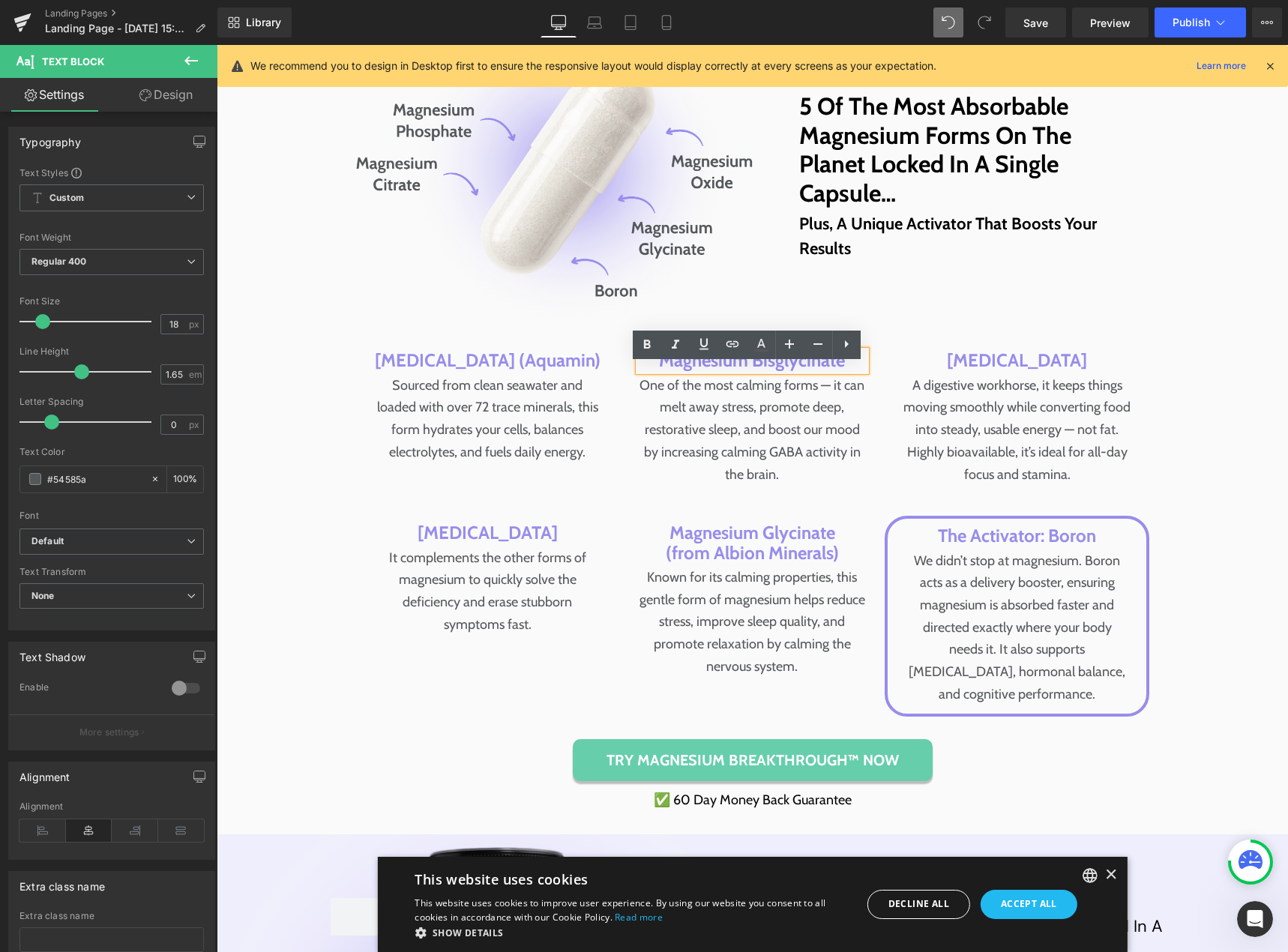
click at [746, 370] on p "Magnesium Bisglycinate" at bounding box center [752, 360] width 227 height 20
click at [745, 370] on p "Magnesium Bisglycinate" at bounding box center [752, 360] width 227 height 20
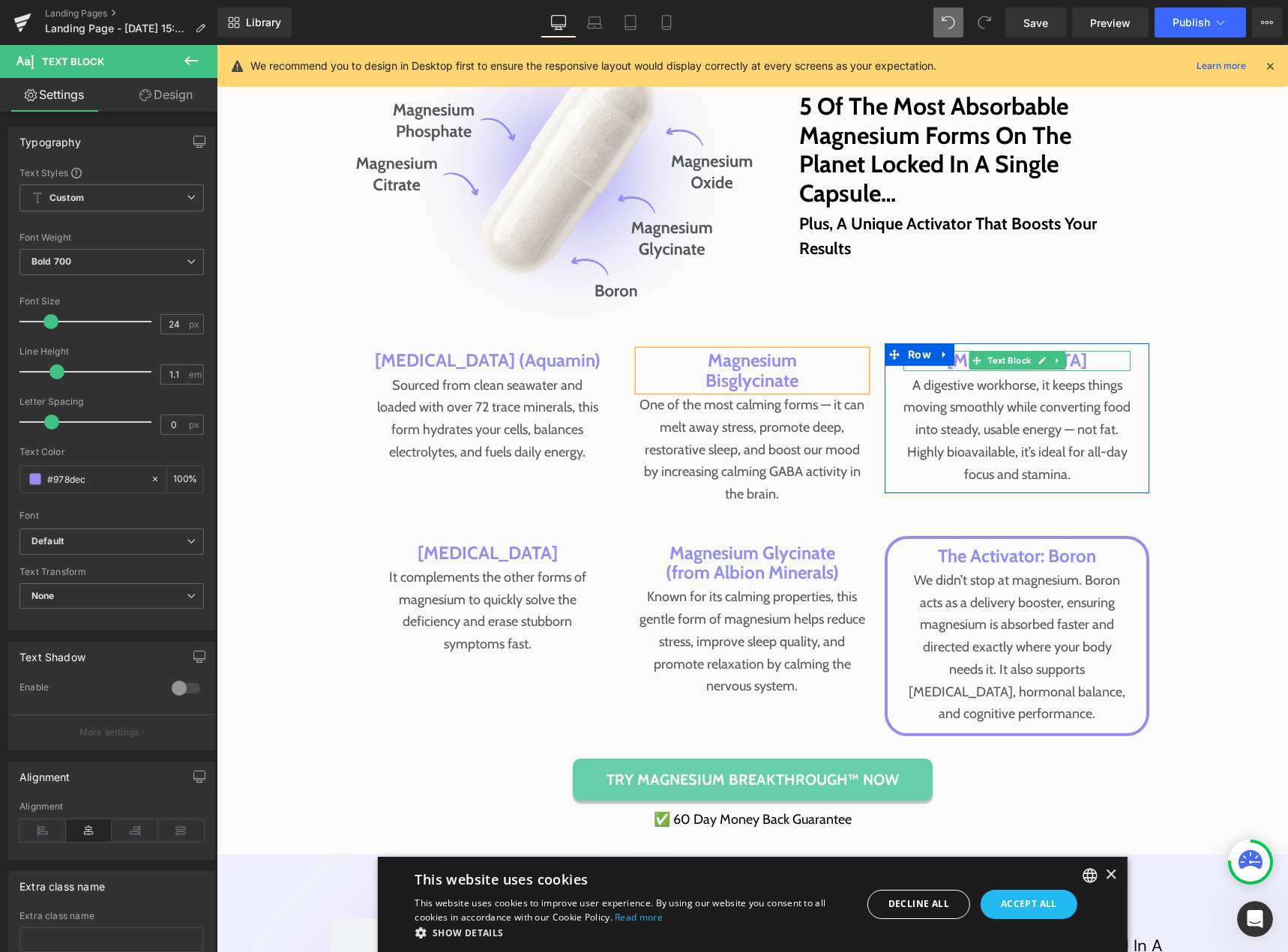
click at [1039, 365] on icon at bounding box center [1042, 361] width 8 height 8
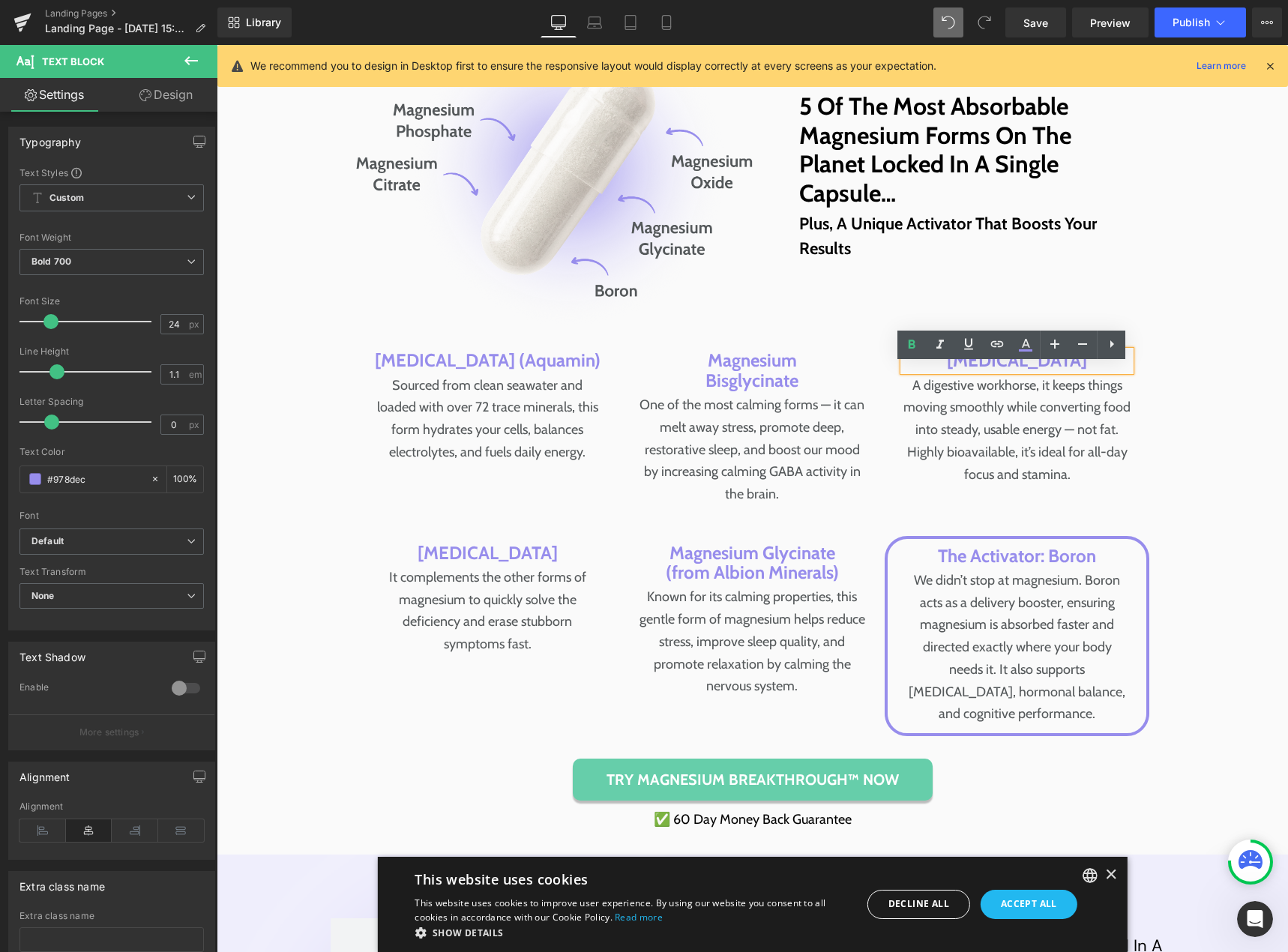
click at [1032, 370] on p "[MEDICAL_DATA]" at bounding box center [1017, 360] width 227 height 20
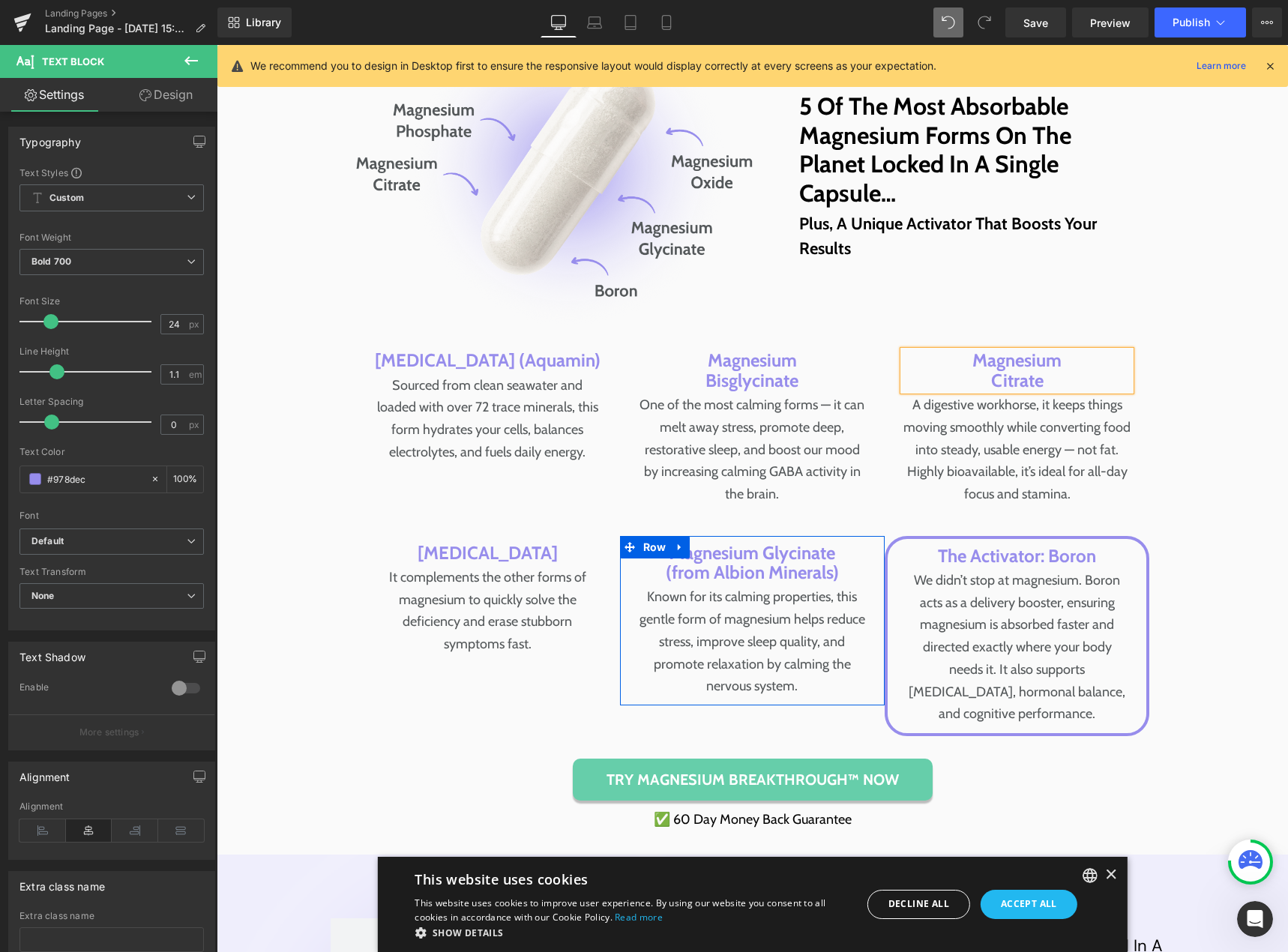
click at [761, 572] on span "Text Block" at bounding box center [744, 563] width 49 height 18
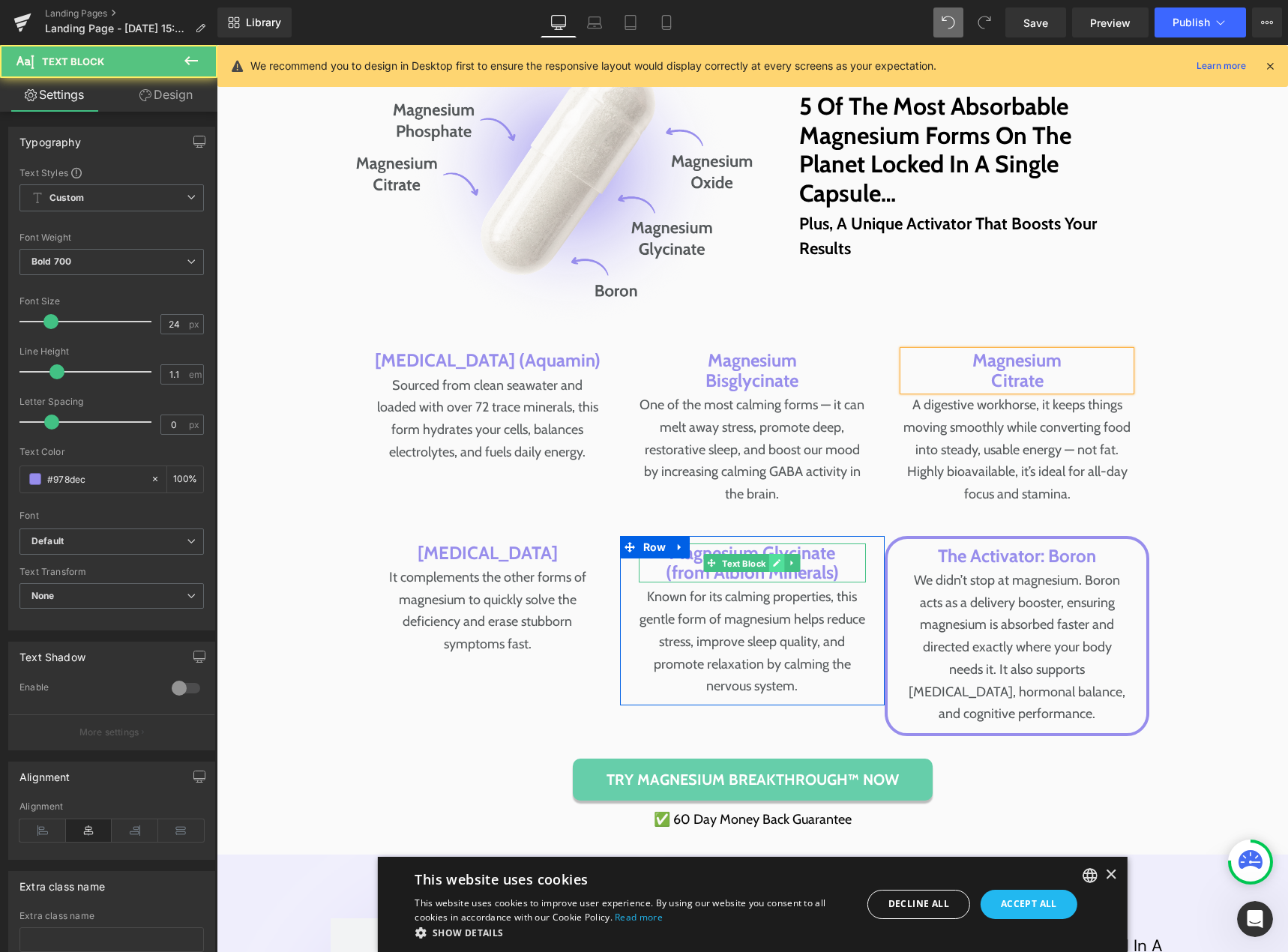
click at [773, 568] on icon at bounding box center [777, 563] width 9 height 9
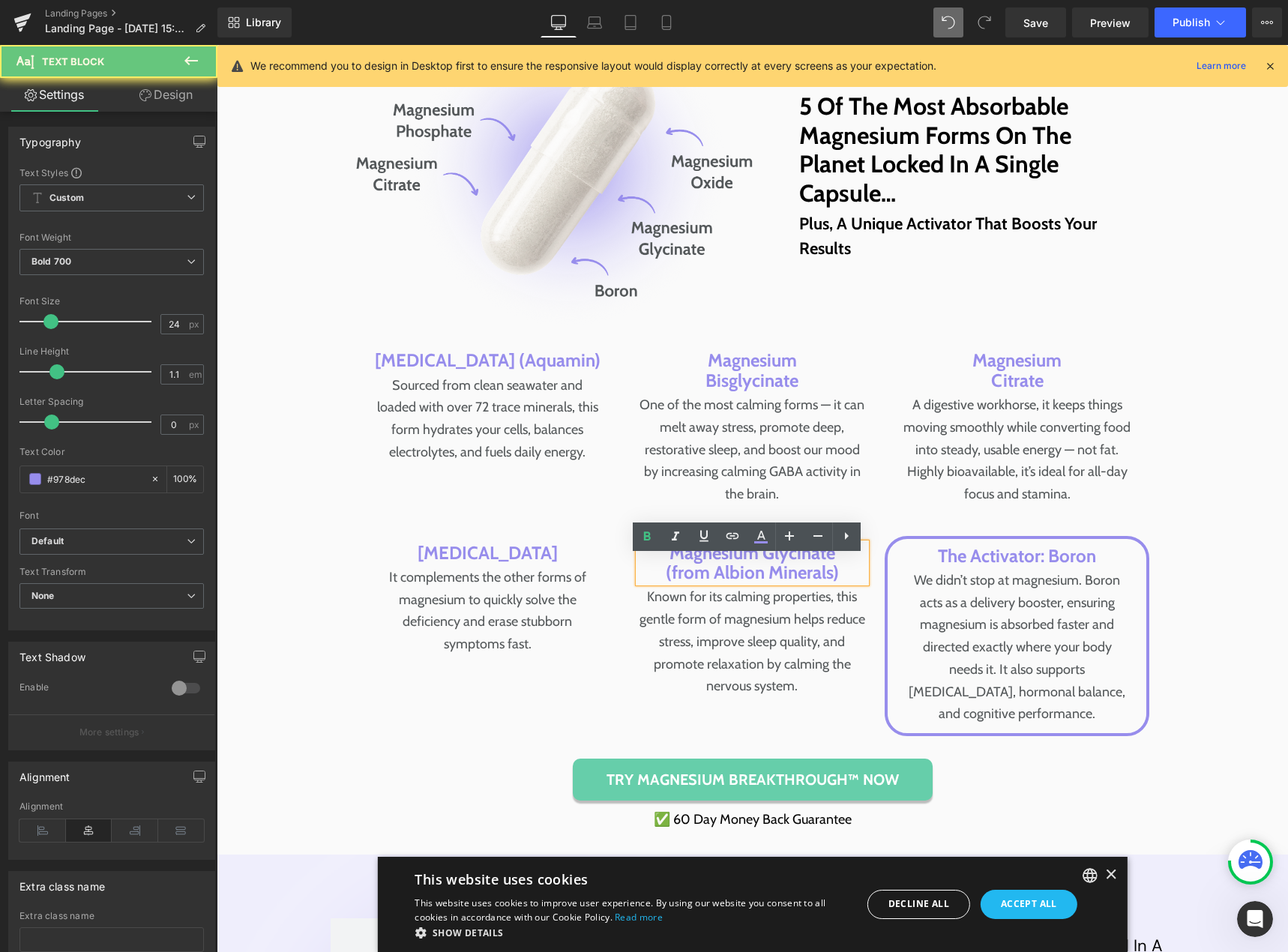
click at [760, 581] on p "(from Albion Minerals)" at bounding box center [752, 573] width 227 height 20
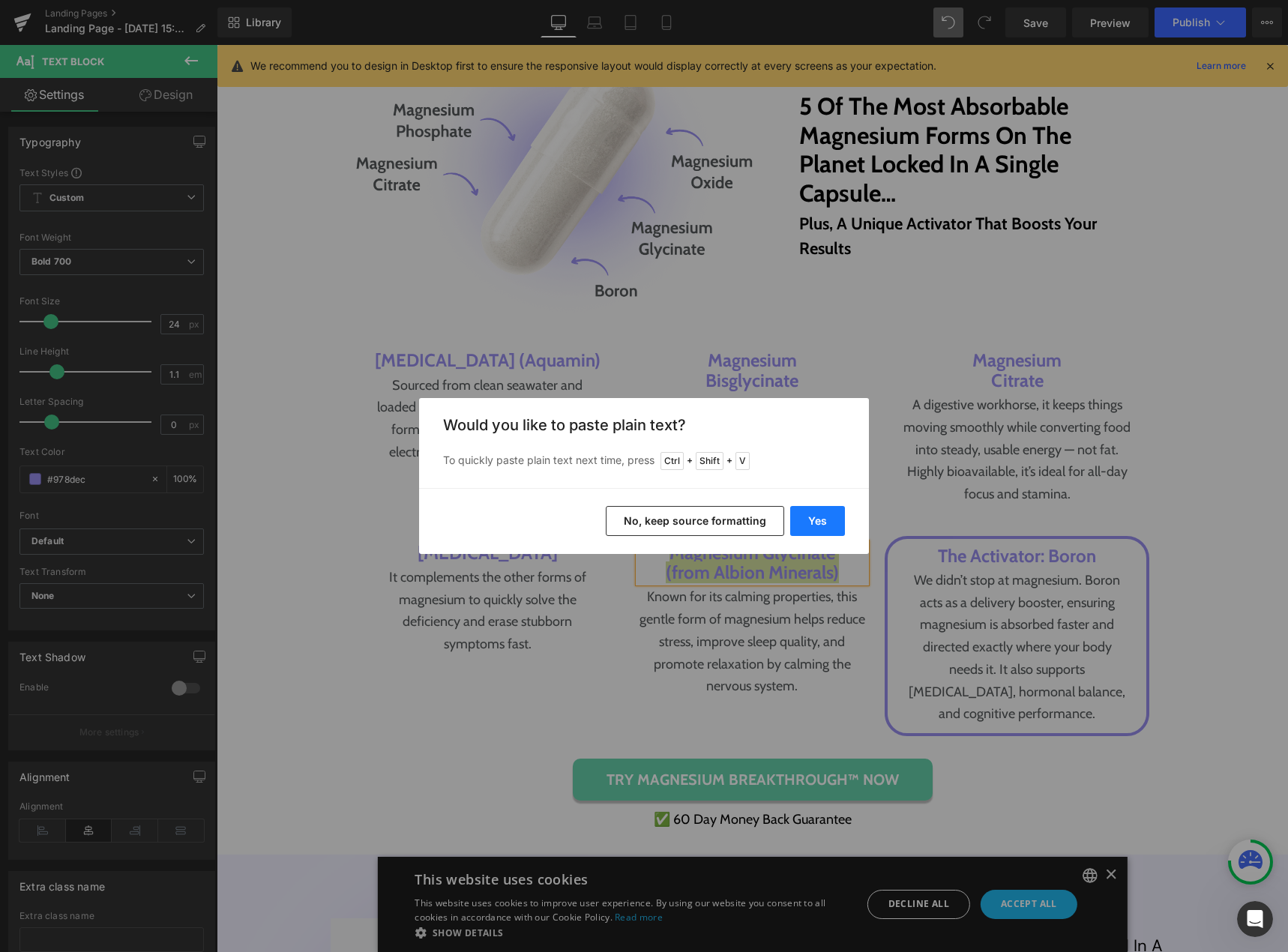
drag, startPoint x: 815, startPoint y: 518, endPoint x: 596, endPoint y: 474, distance: 223.4
click at [815, 518] on button "Yes" at bounding box center [817, 521] width 55 height 30
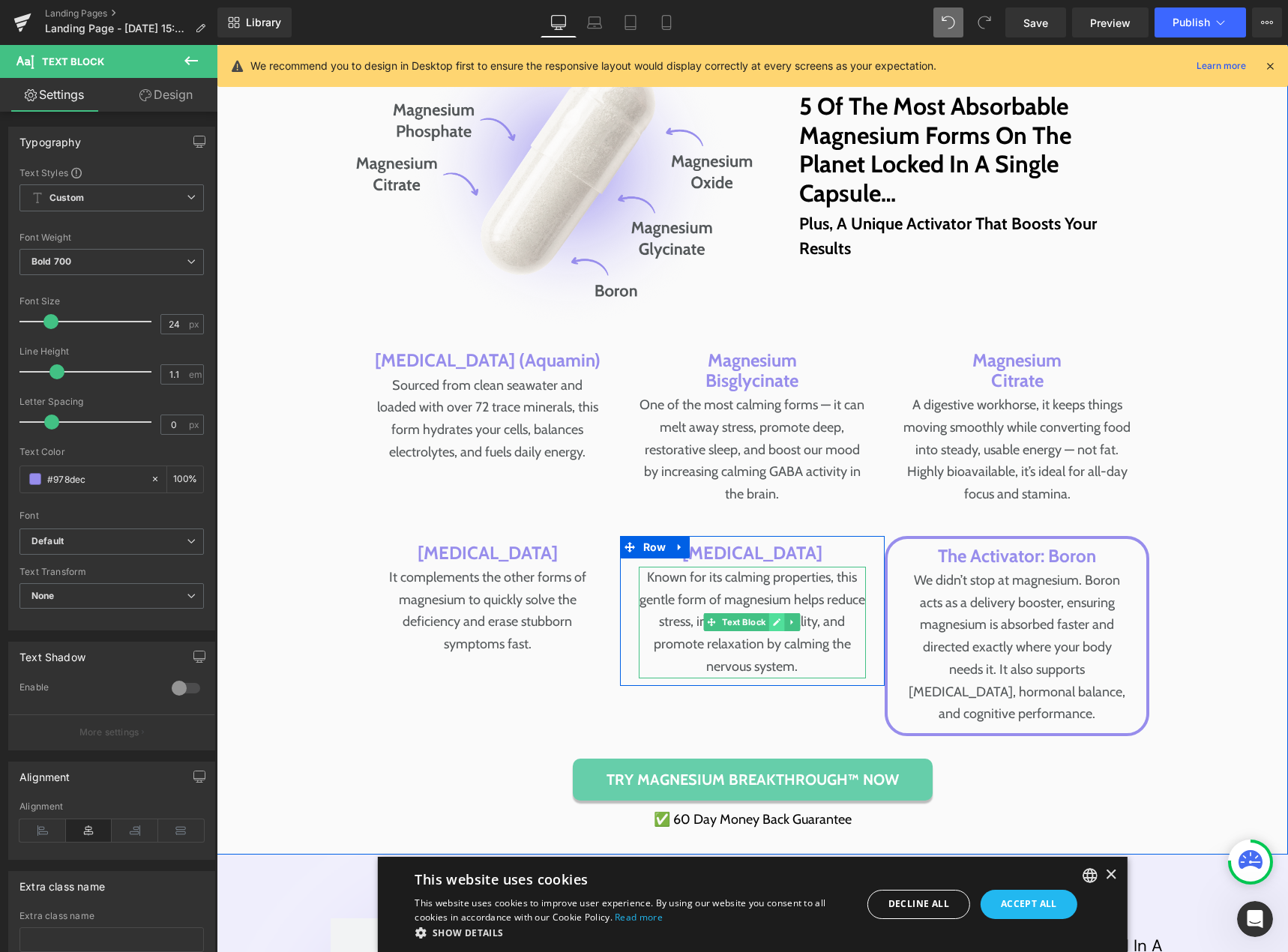
click at [775, 631] on link at bounding box center [777, 622] width 16 height 18
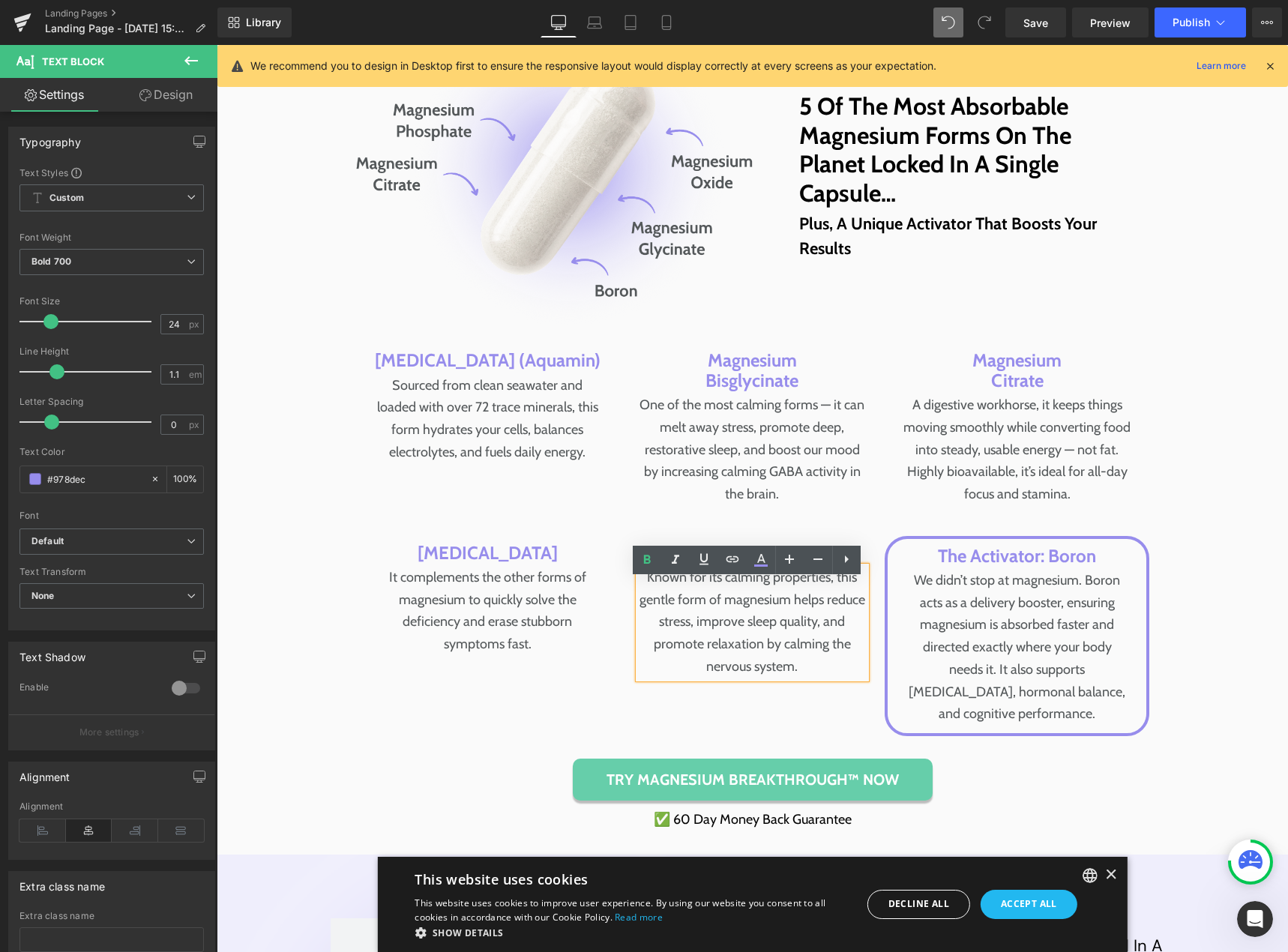
click at [771, 634] on p "Known for its calming properties, this gentle form of magnesium helps reduce st…" at bounding box center [752, 622] width 227 height 112
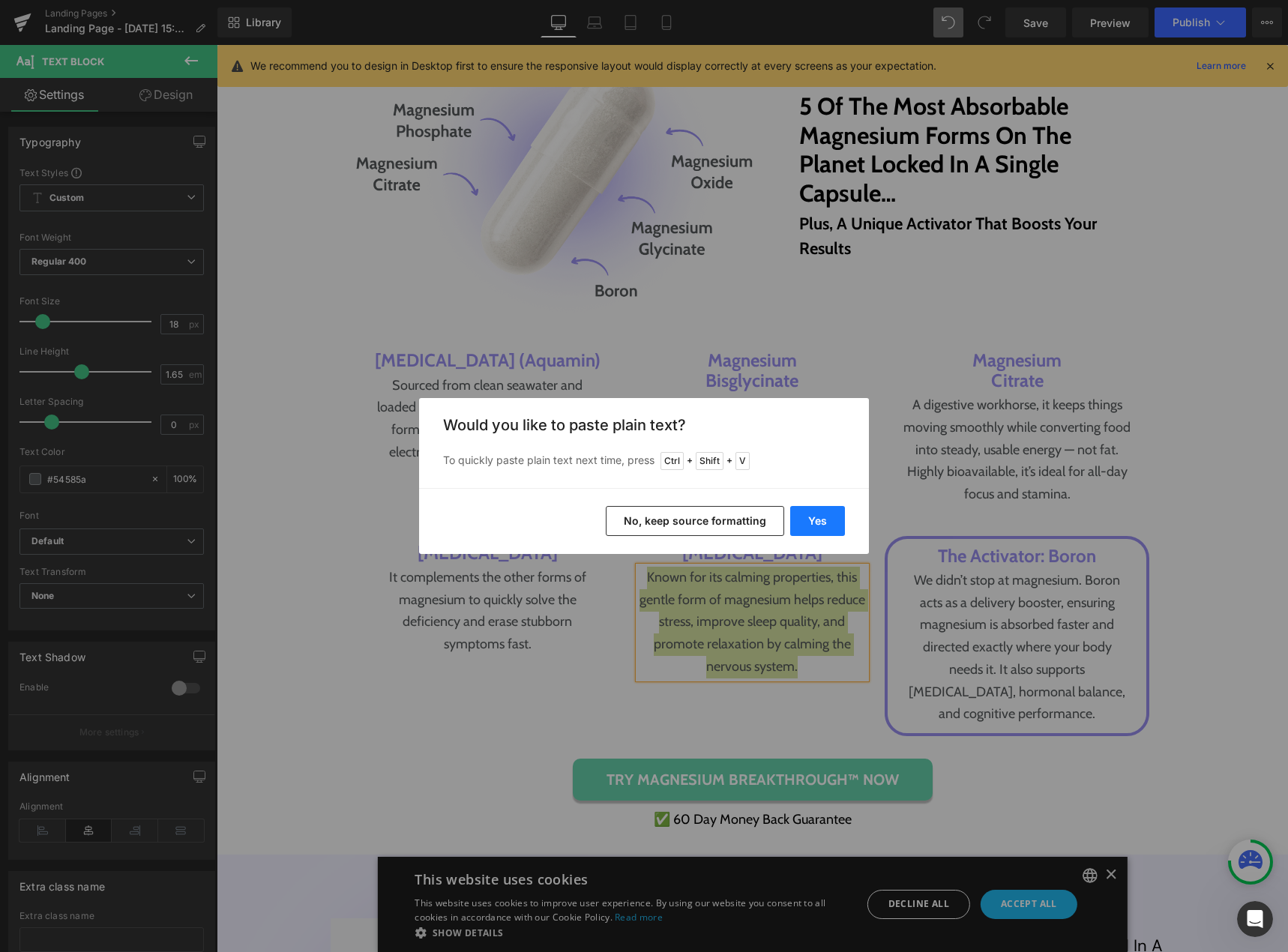
click at [821, 514] on button "Yes" at bounding box center [817, 521] width 55 height 30
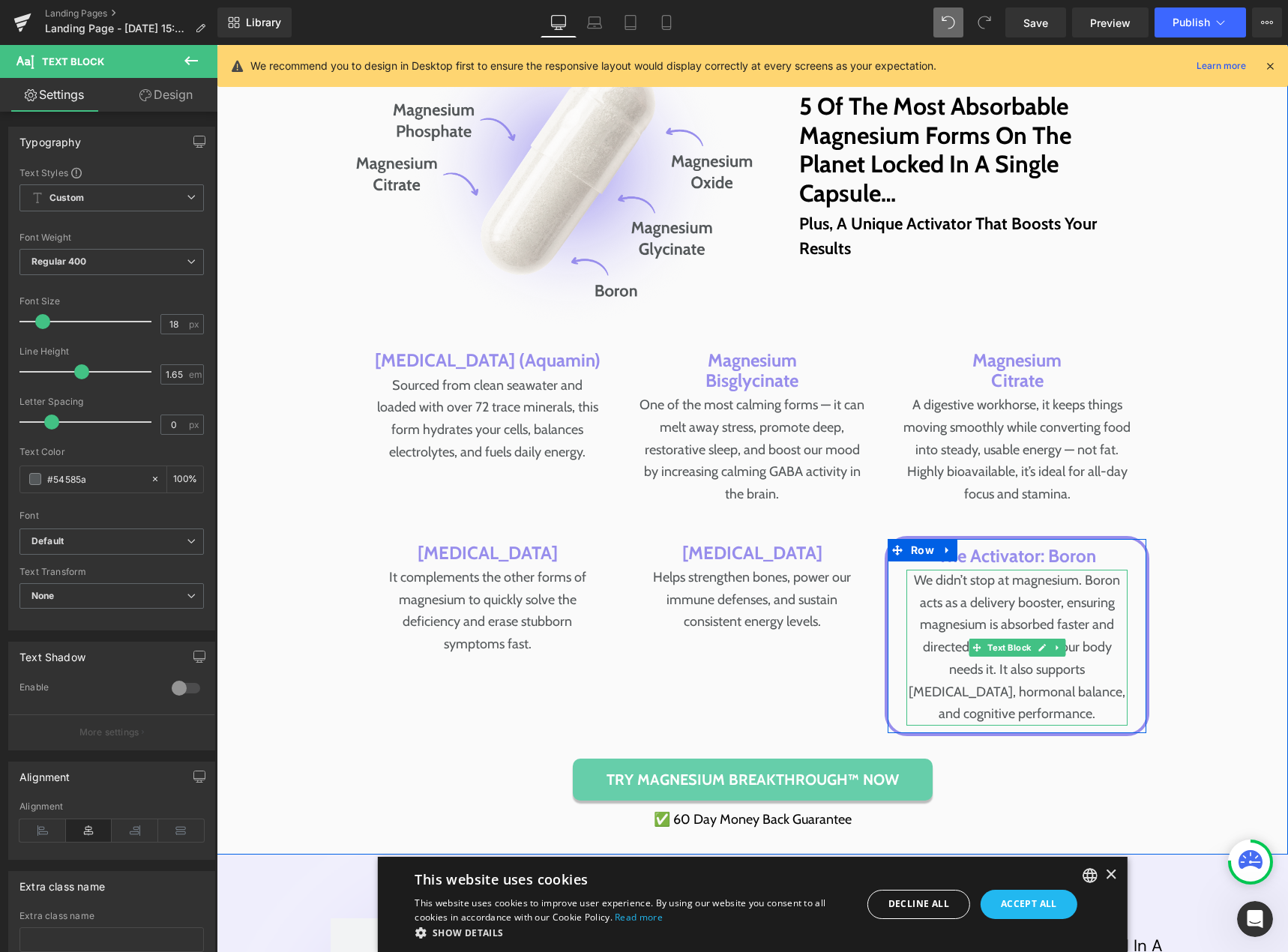
click at [1039, 652] on icon at bounding box center [1042, 647] width 8 height 8
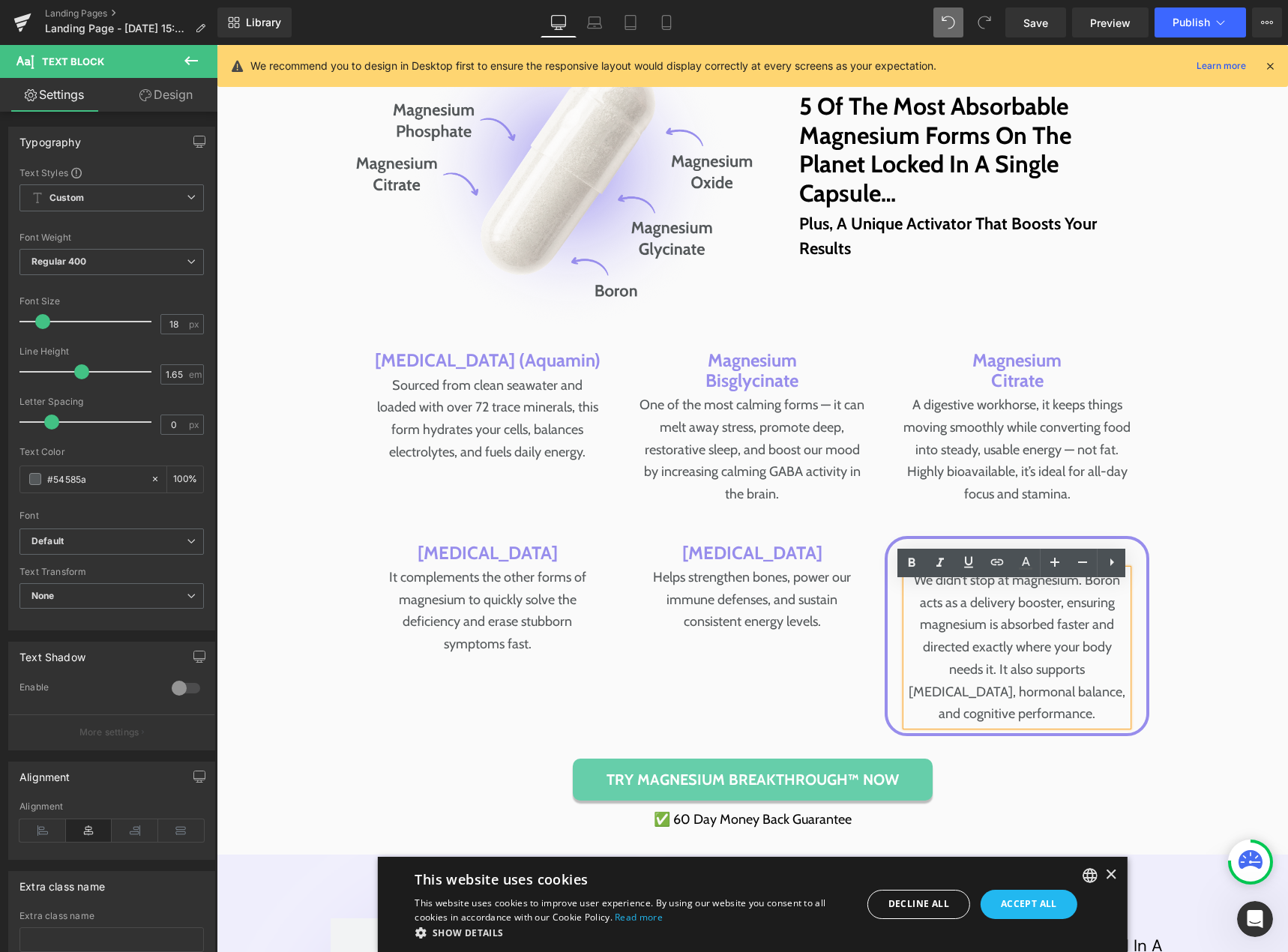
click at [1022, 662] on p "We didn’t stop at magnesium. Boron acts as a delivery booster, ensuring magnesi…" at bounding box center [1017, 647] width 222 height 156
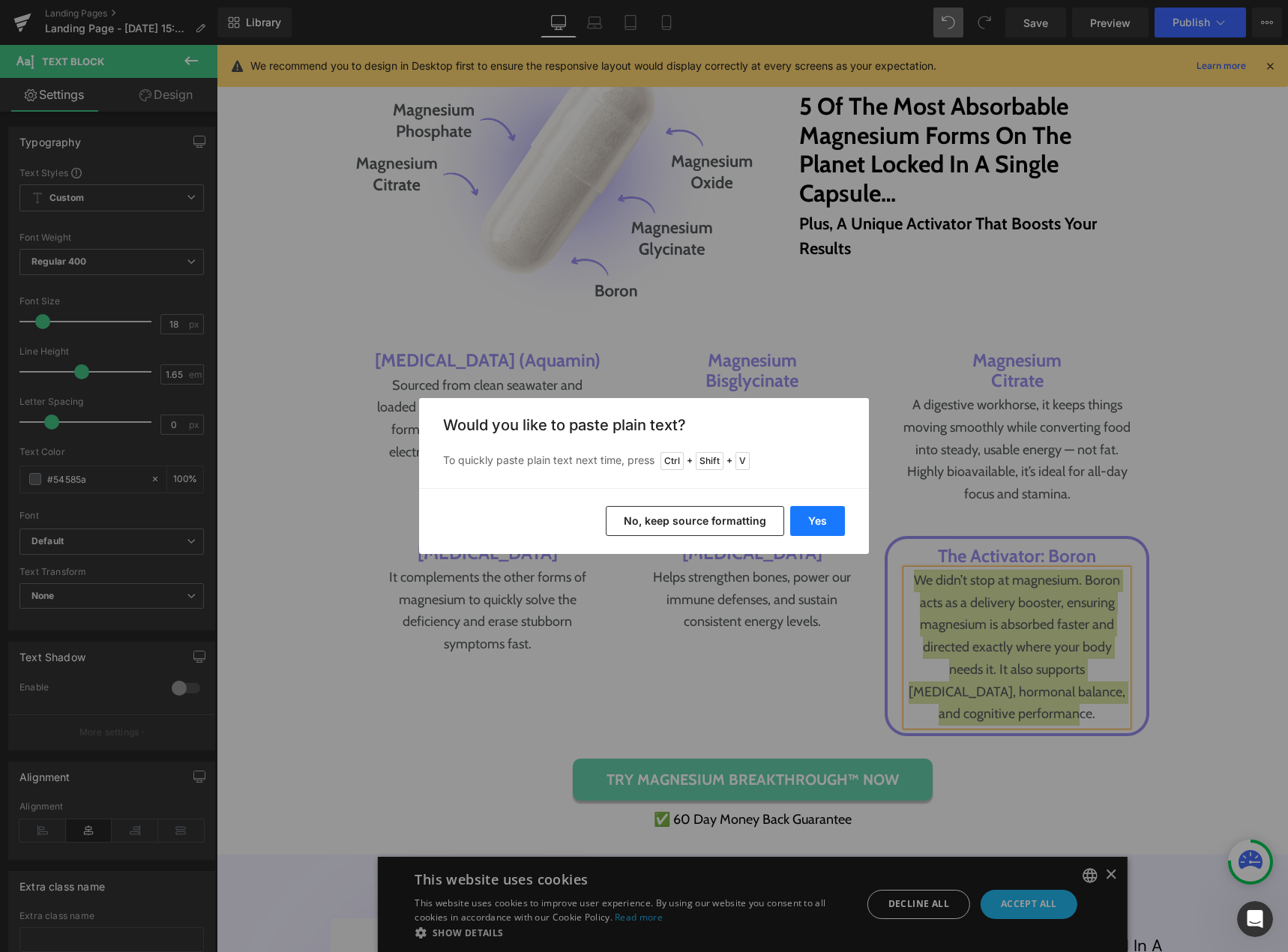
click at [816, 524] on button "Yes" at bounding box center [817, 521] width 55 height 30
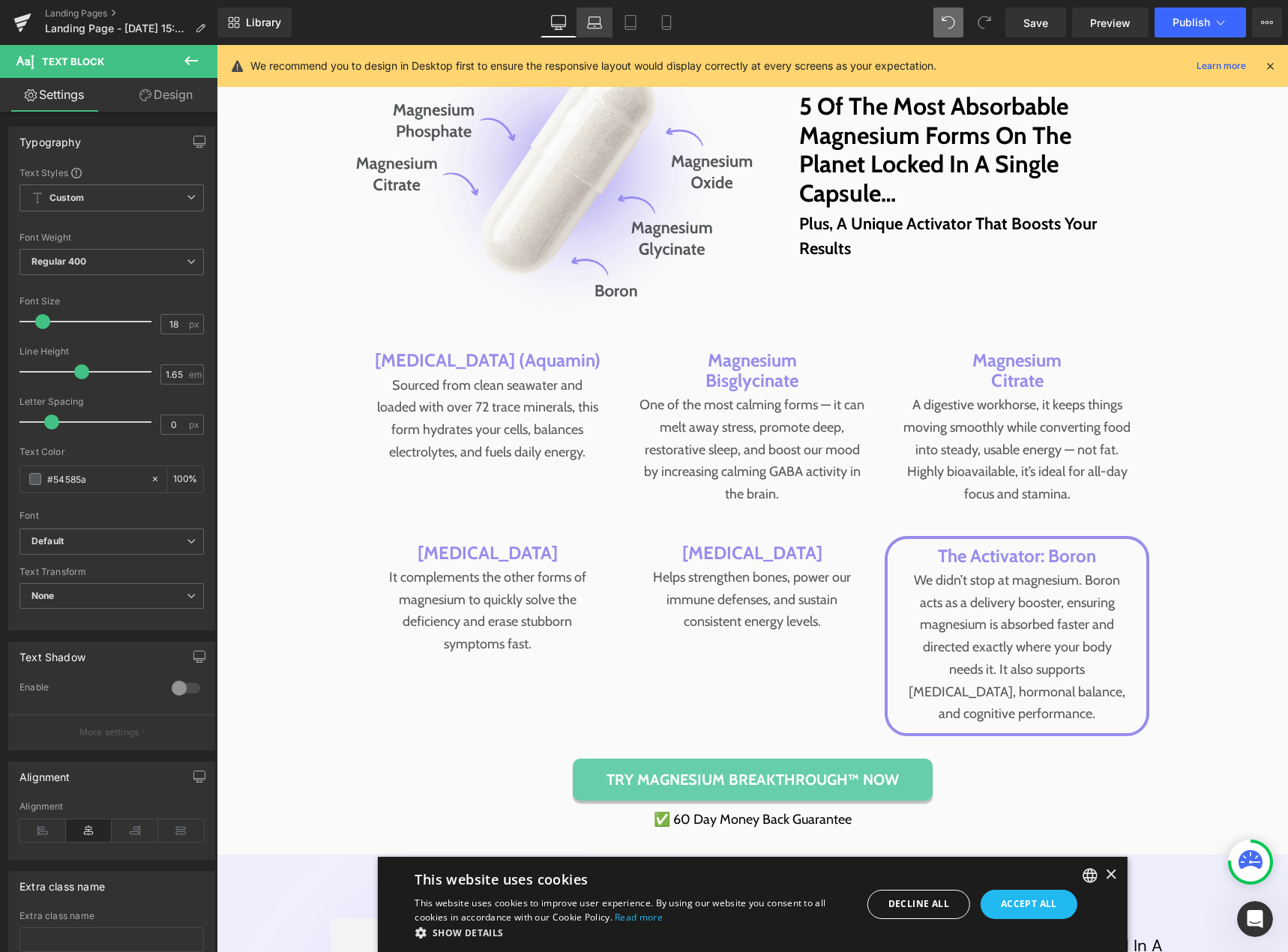
click at [593, 22] on icon at bounding box center [594, 22] width 15 height 15
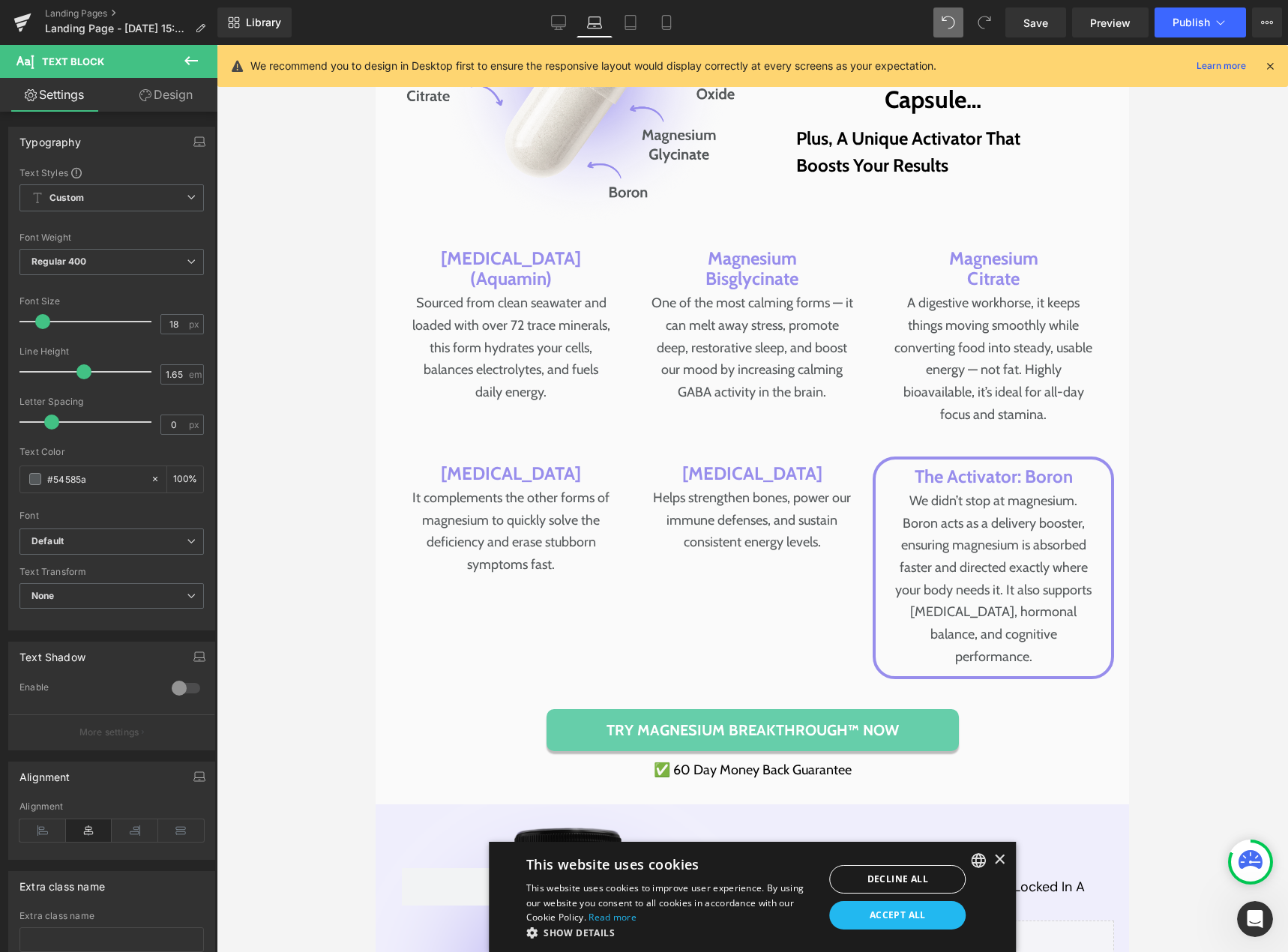
scroll to position [5603, 0]
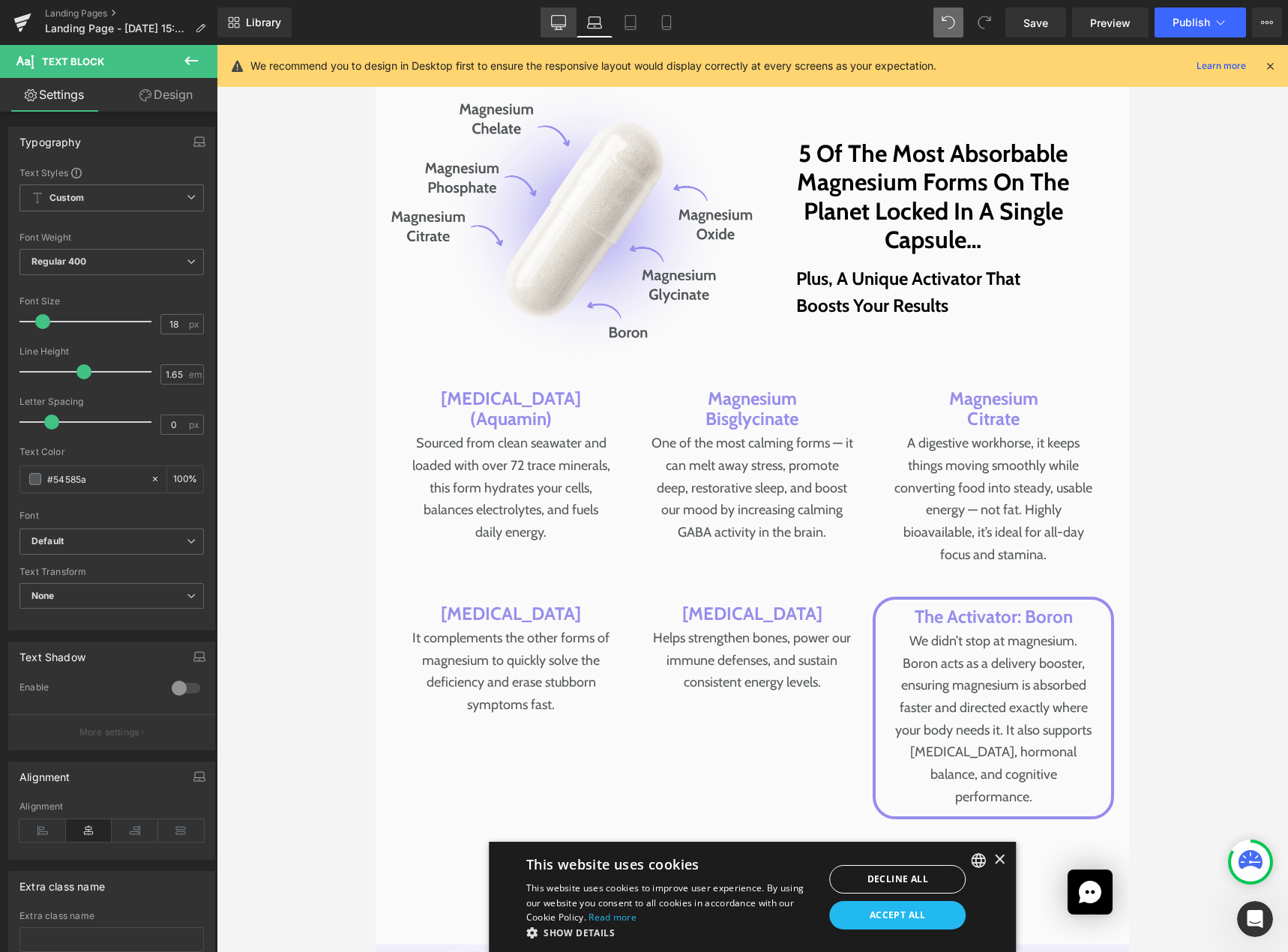
click at [564, 26] on icon at bounding box center [559, 21] width 14 height 11
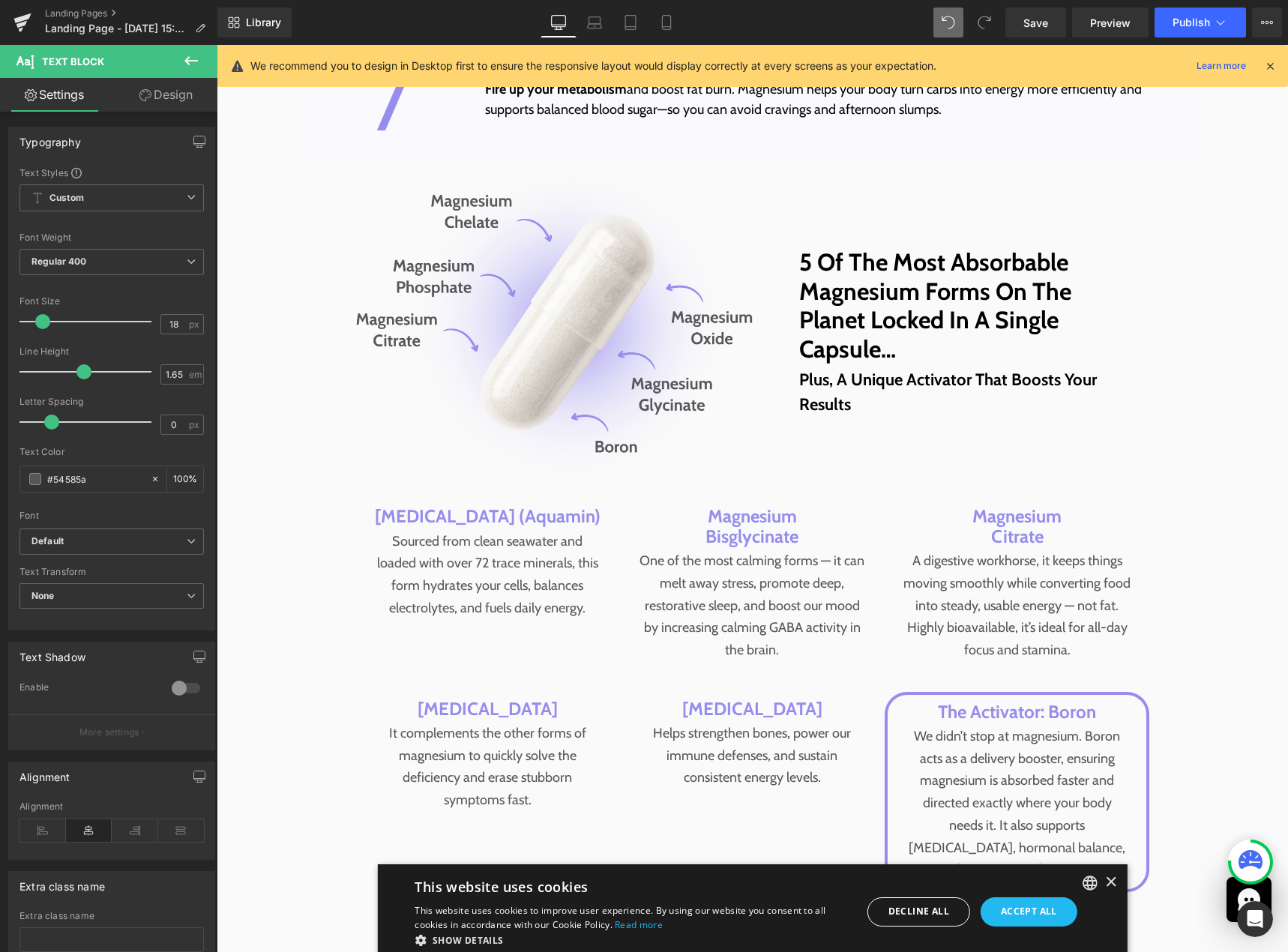
scroll to position [5760, 0]
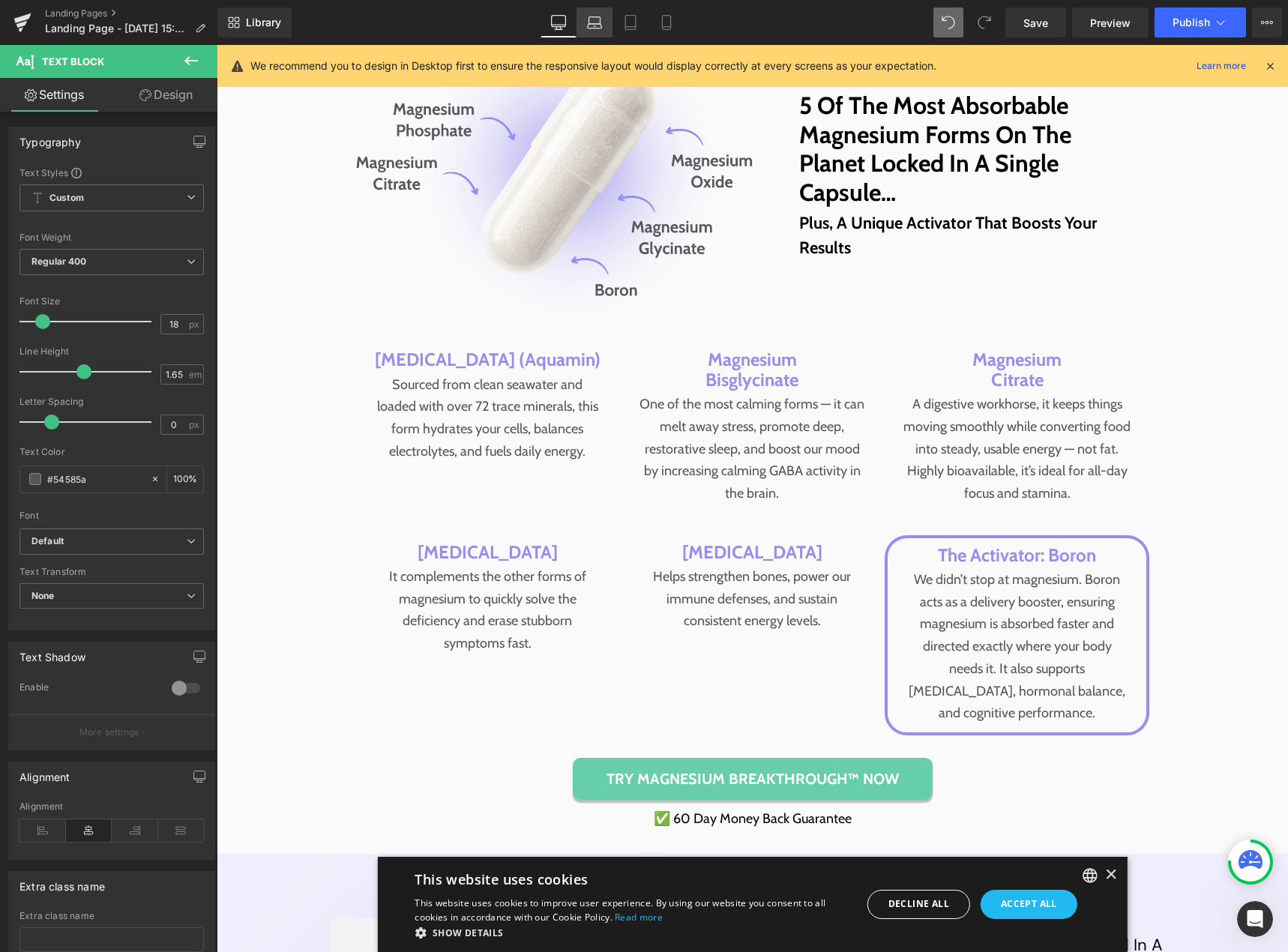
click at [598, 25] on icon at bounding box center [594, 22] width 15 height 15
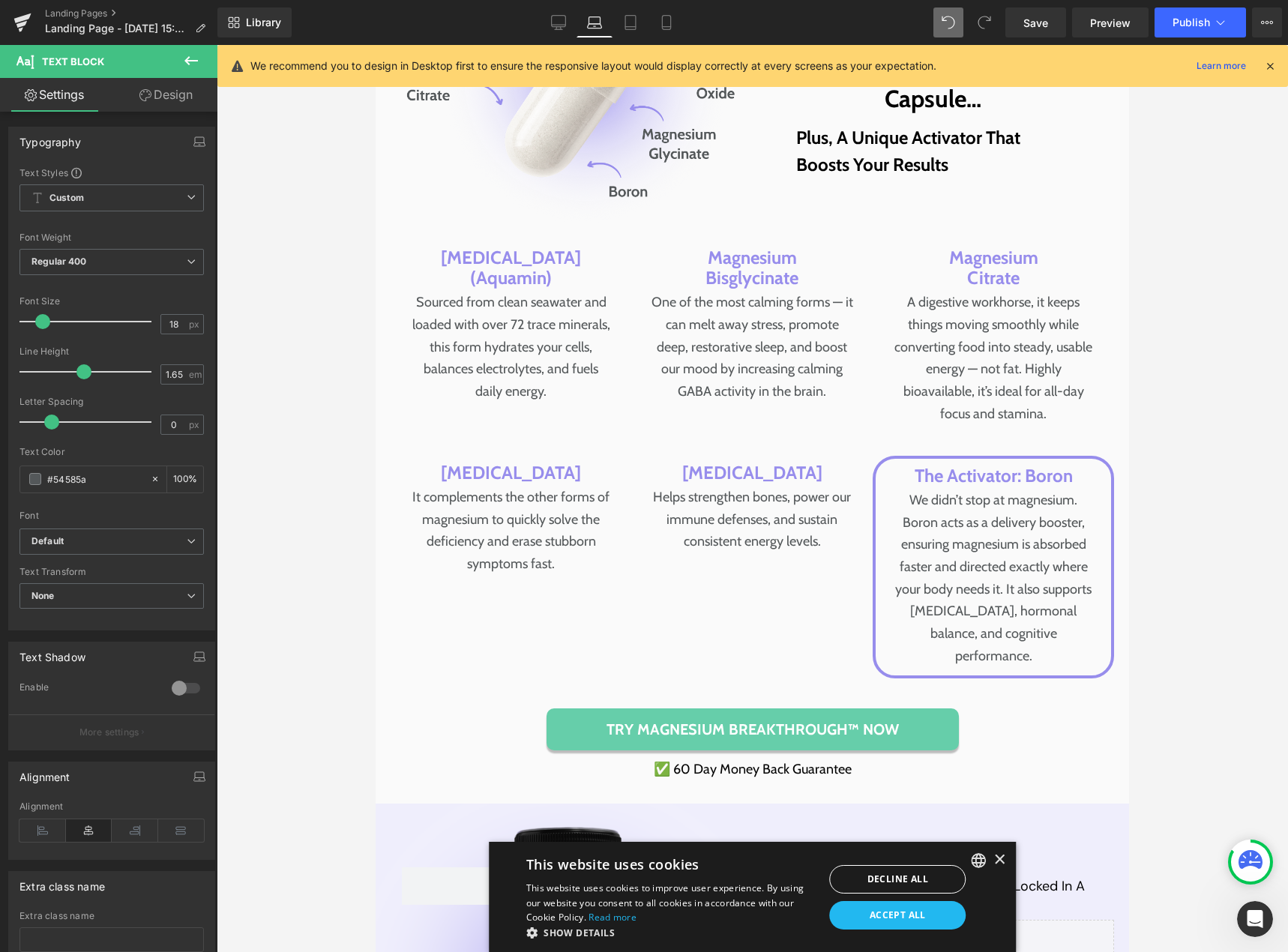
scroll to position [5604, 0]
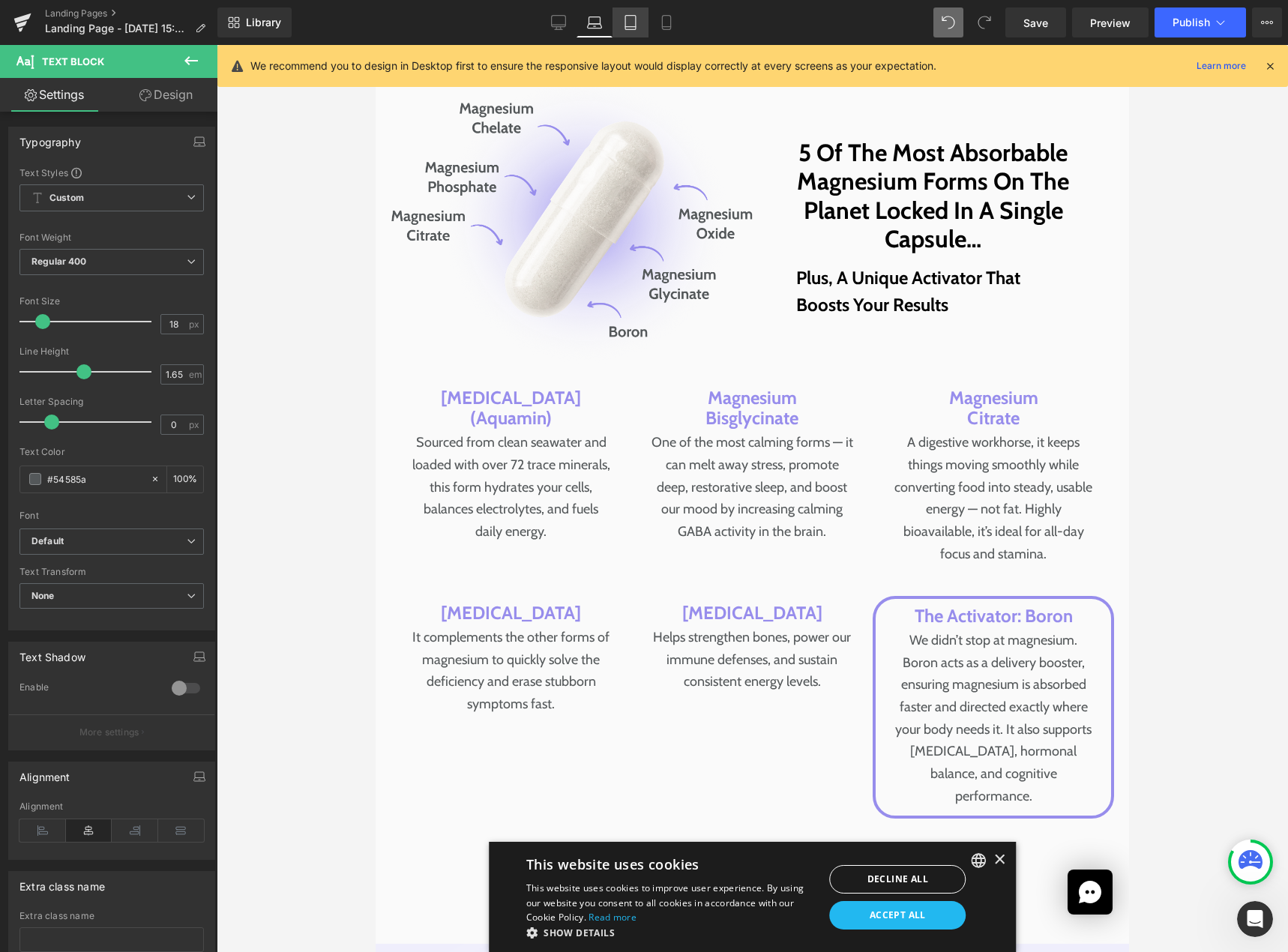
click at [627, 25] on icon at bounding box center [630, 22] width 15 height 15
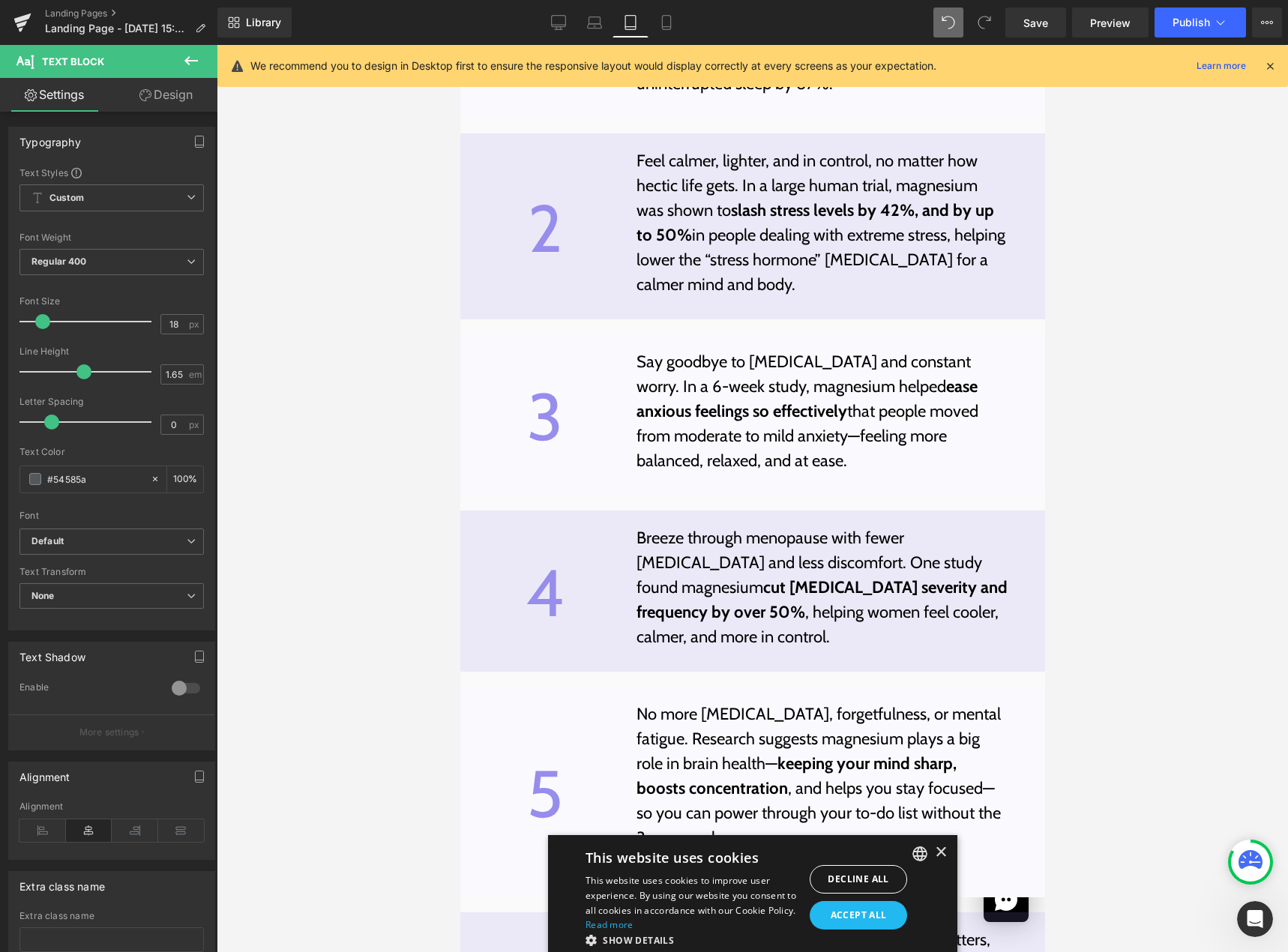
scroll to position [6796, 0]
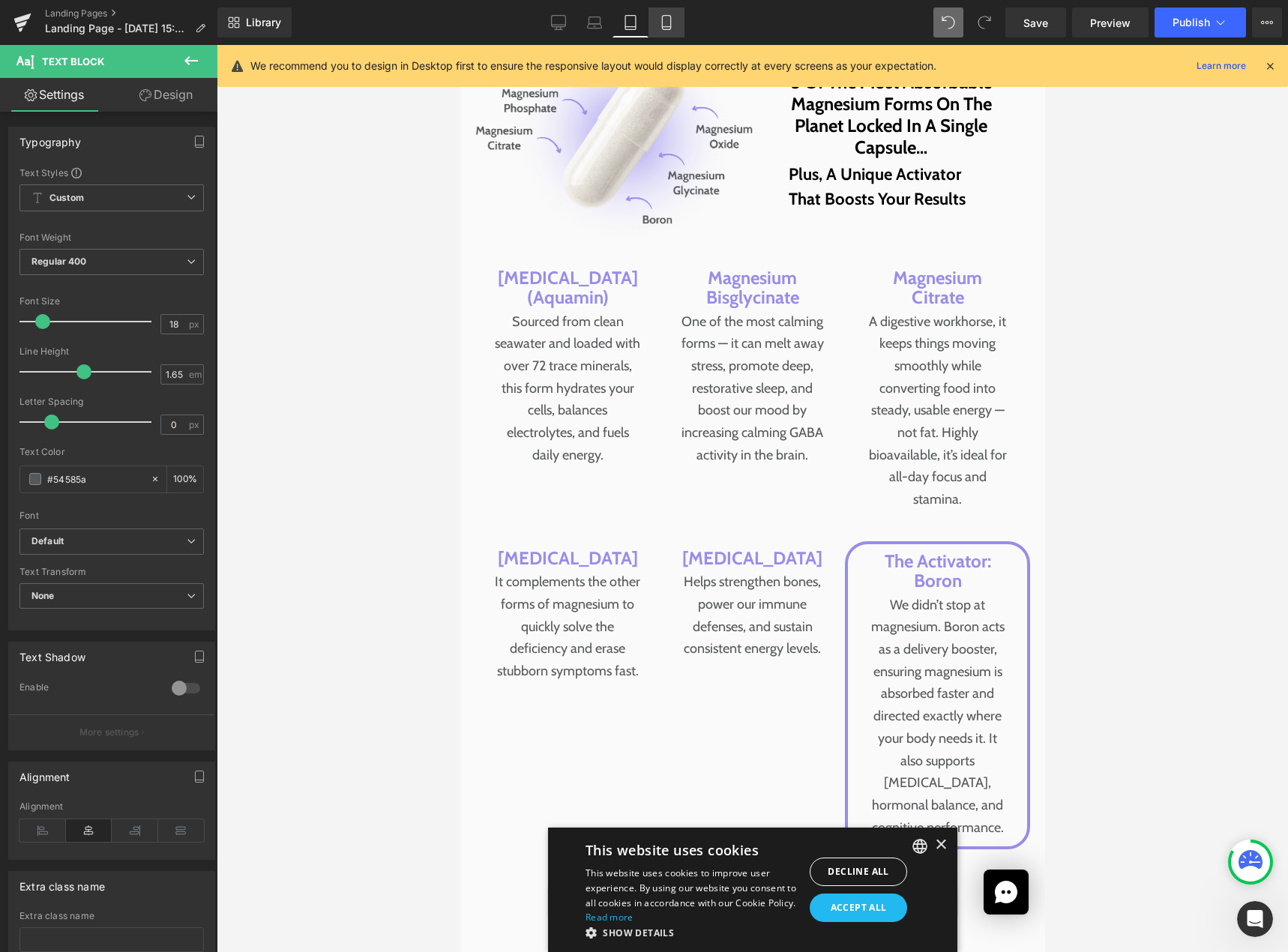
click at [662, 25] on icon at bounding box center [666, 22] width 15 height 15
type input "100"
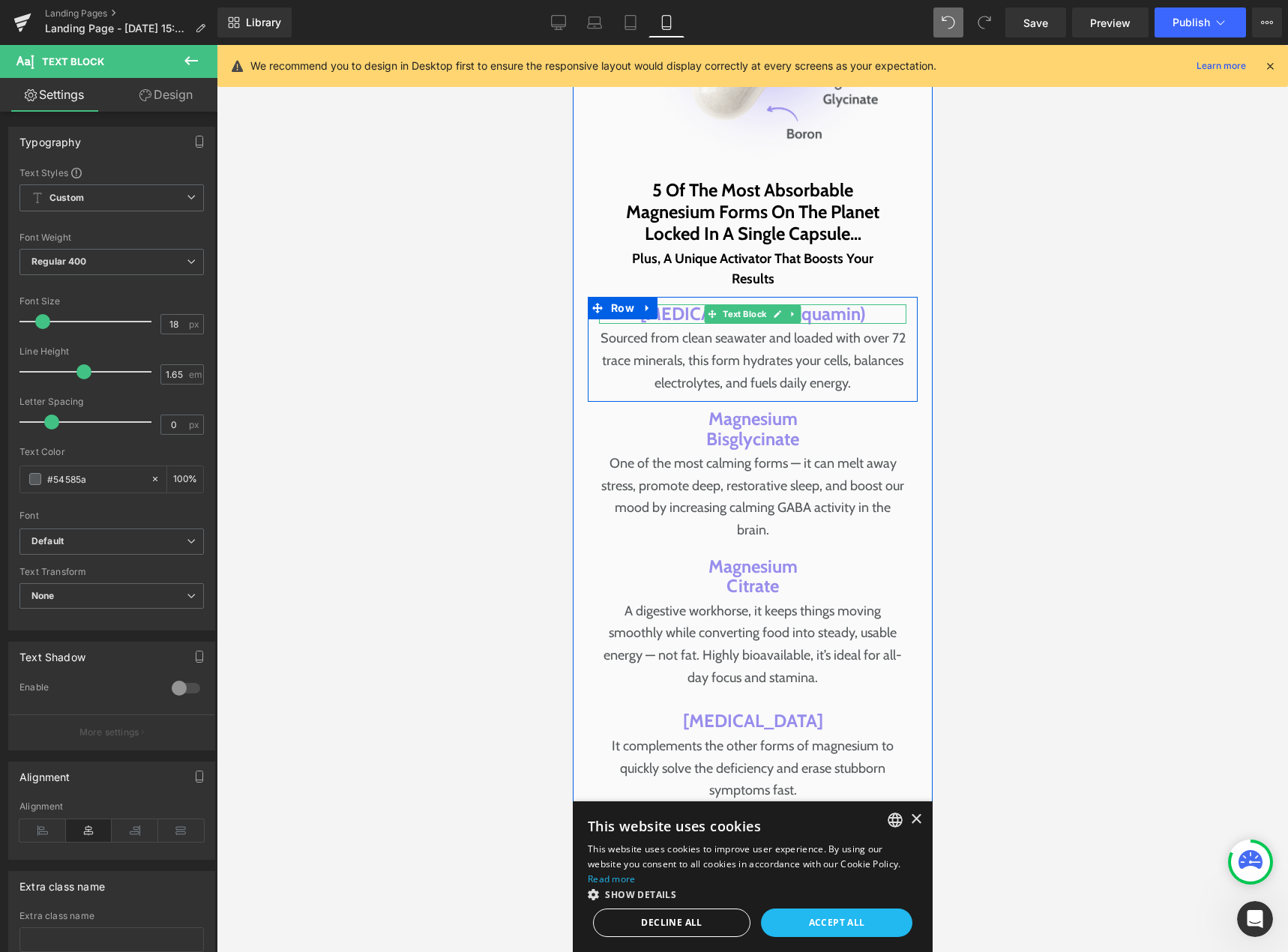
scroll to position [7925, 0]
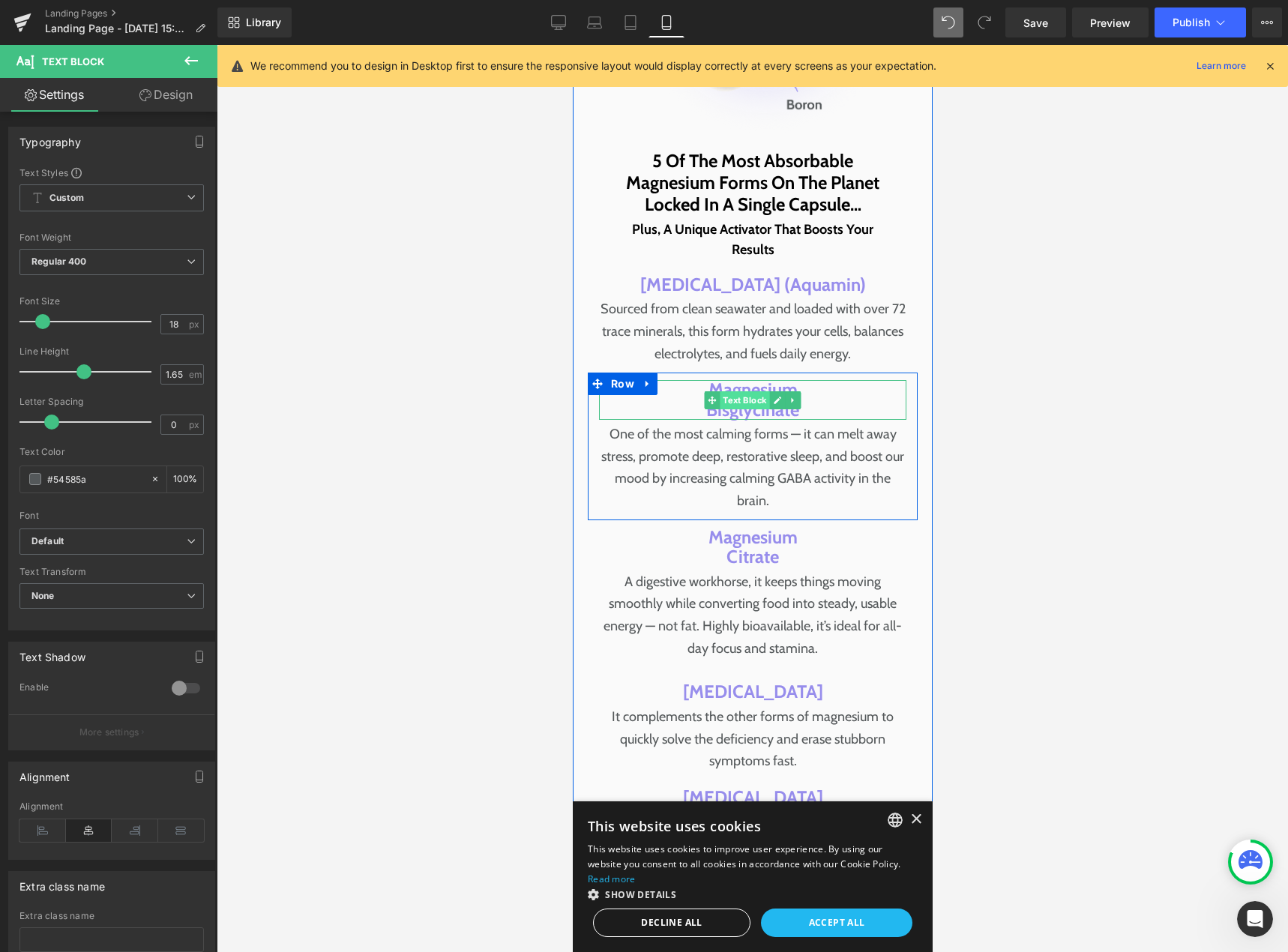
click at [753, 391] on span "Text Block" at bounding box center [744, 400] width 49 height 18
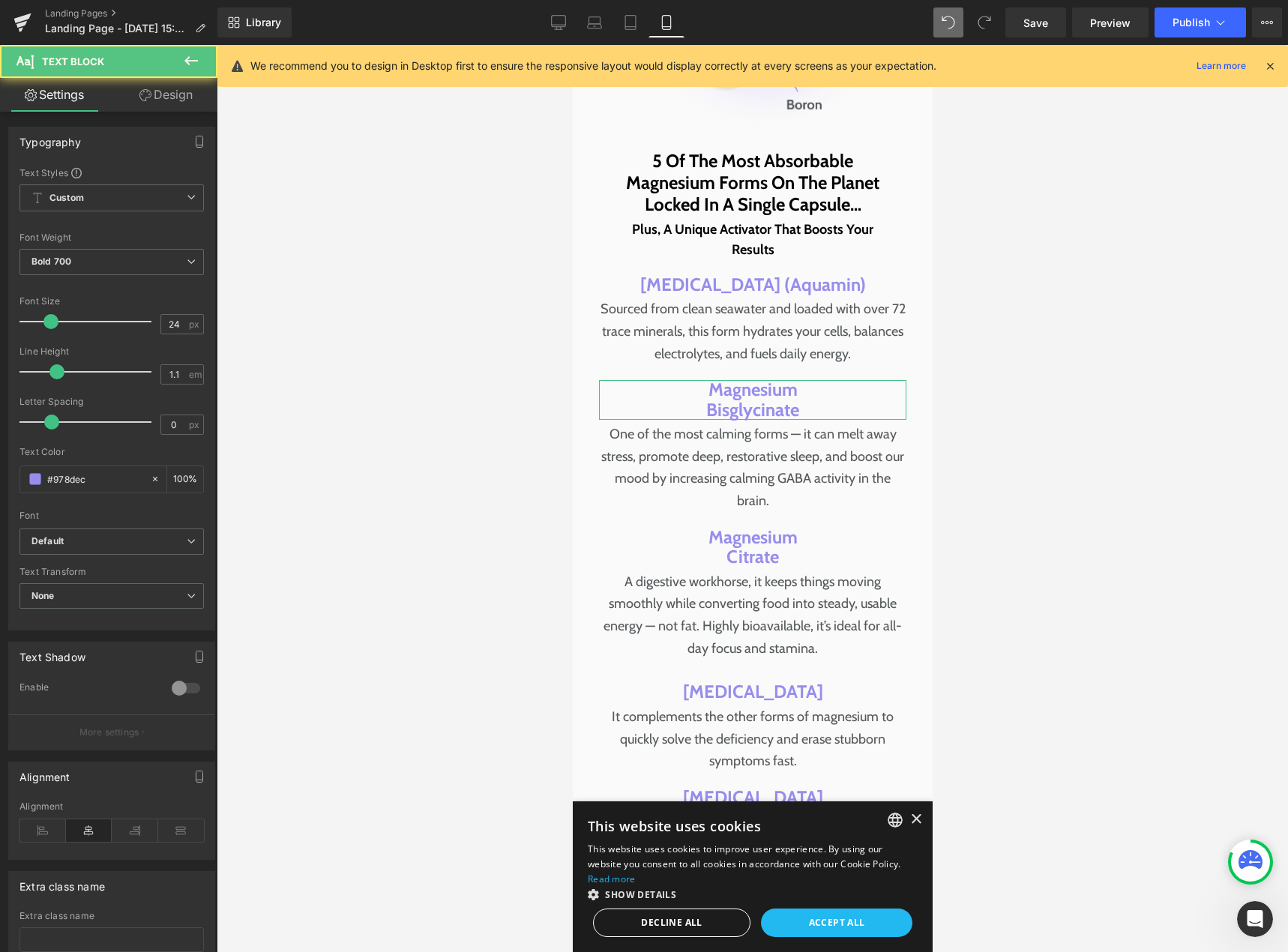
click at [161, 93] on link "Design" at bounding box center [166, 94] width 109 height 34
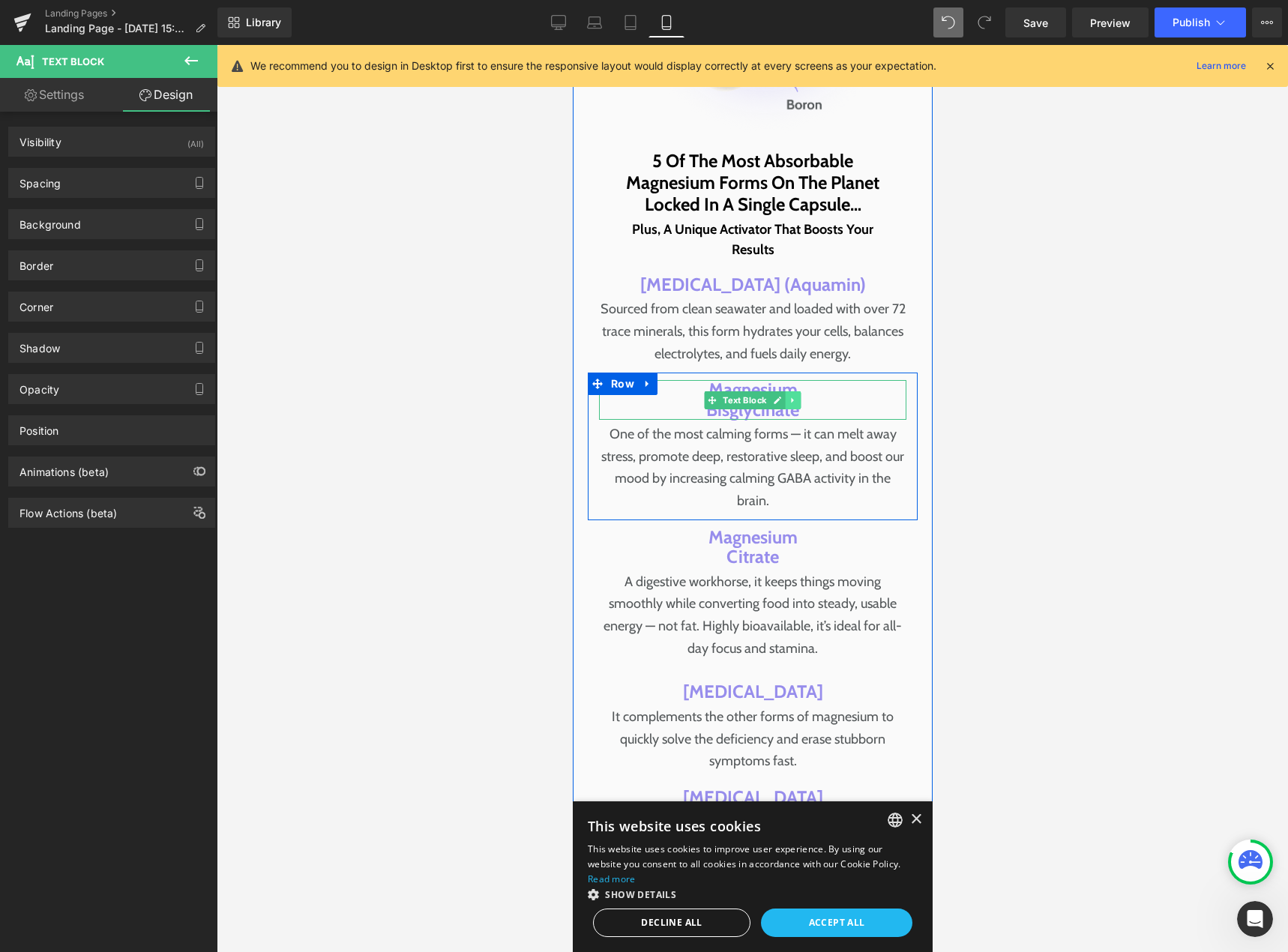
click at [789, 396] on icon at bounding box center [792, 400] width 9 height 9
click at [781, 396] on icon at bounding box center [785, 400] width 9 height 9
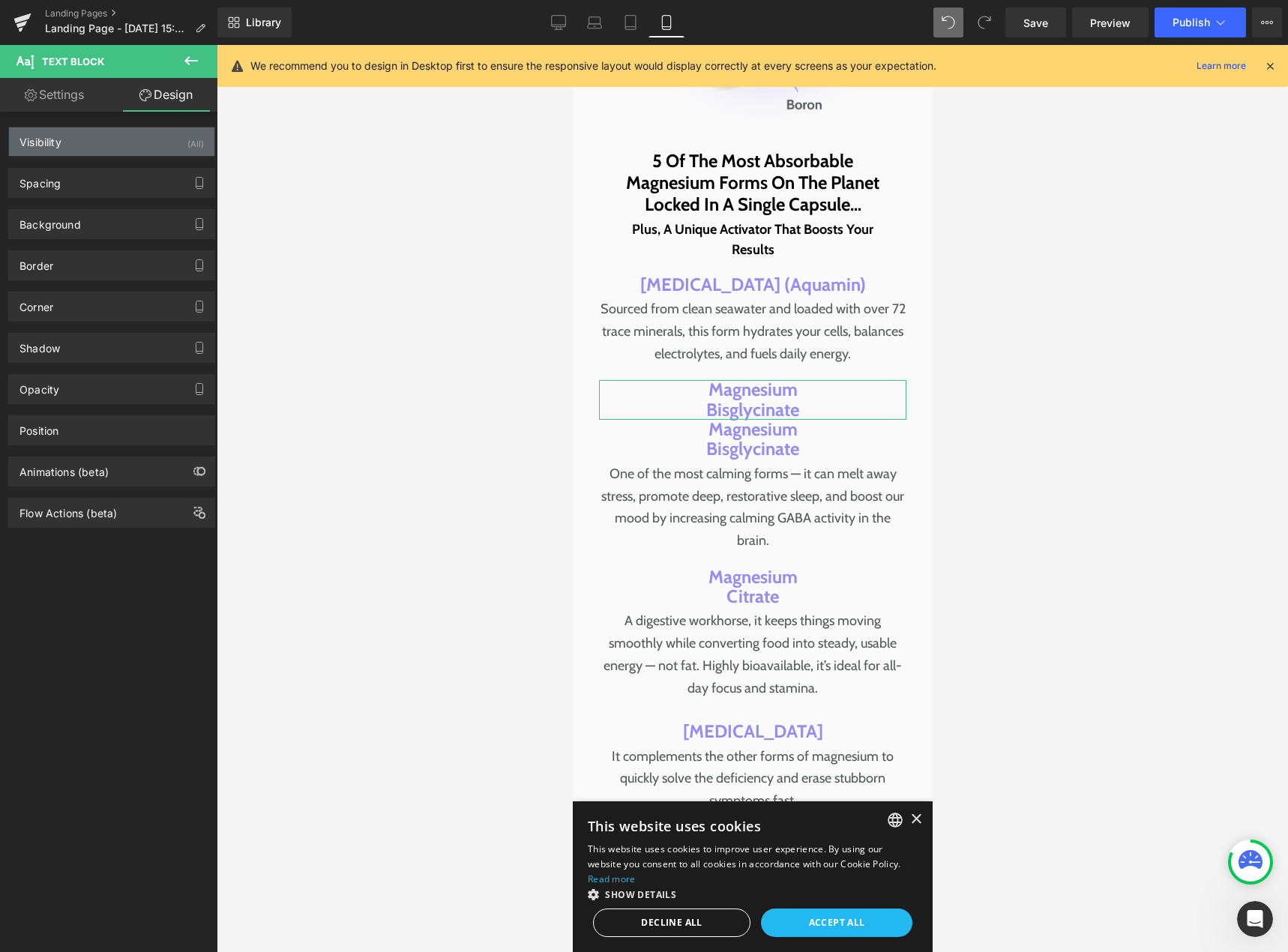
click at [102, 133] on div "Visibility (All)" at bounding box center [111, 141] width 205 height 29
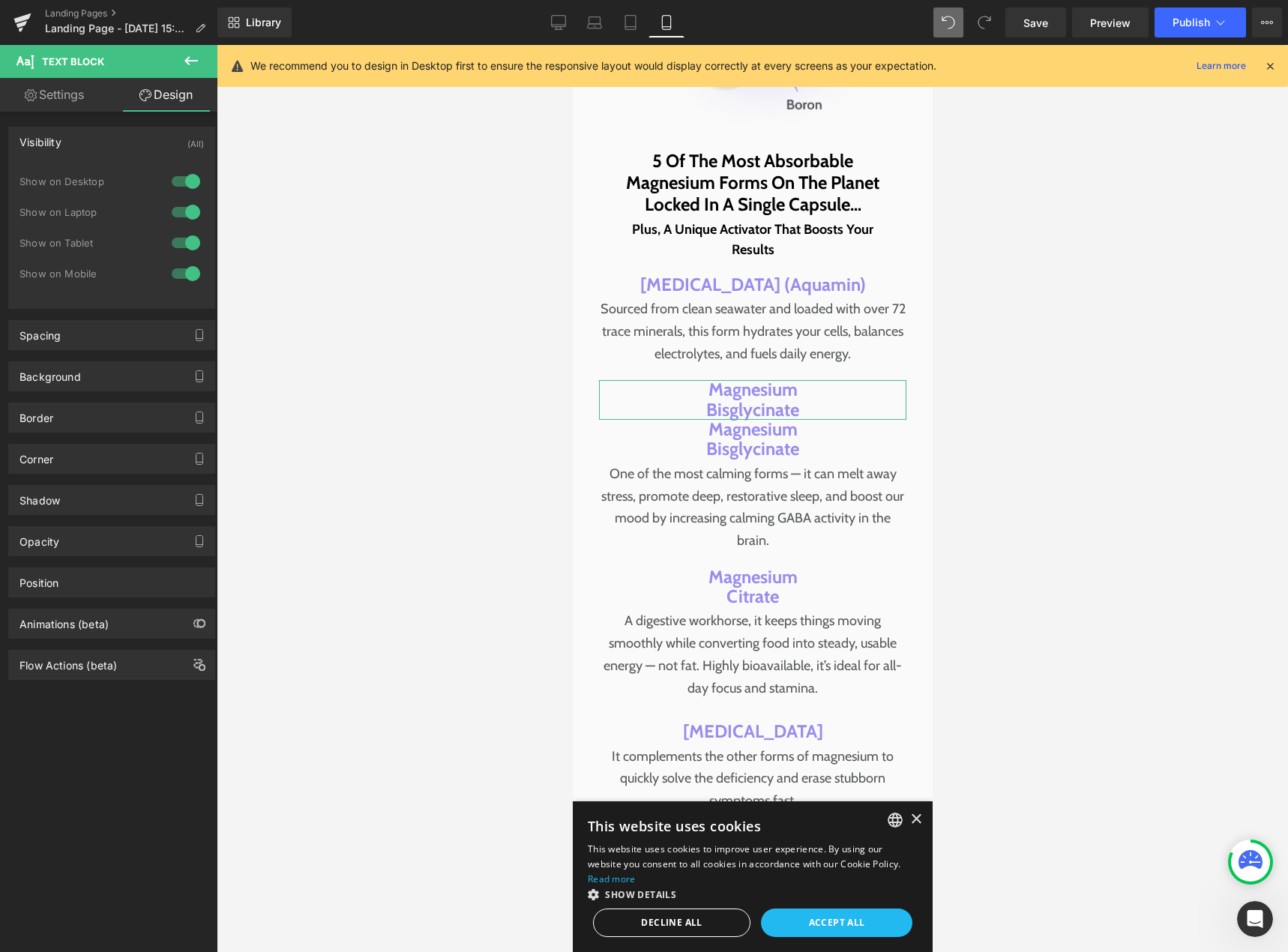
click at [174, 240] on div at bounding box center [186, 243] width 36 height 24
drag, startPoint x: 174, startPoint y: 211, endPoint x: 176, endPoint y: 200, distance: 11.2
click at [175, 210] on div at bounding box center [186, 212] width 36 height 24
click at [177, 179] on div at bounding box center [186, 182] width 36 height 24
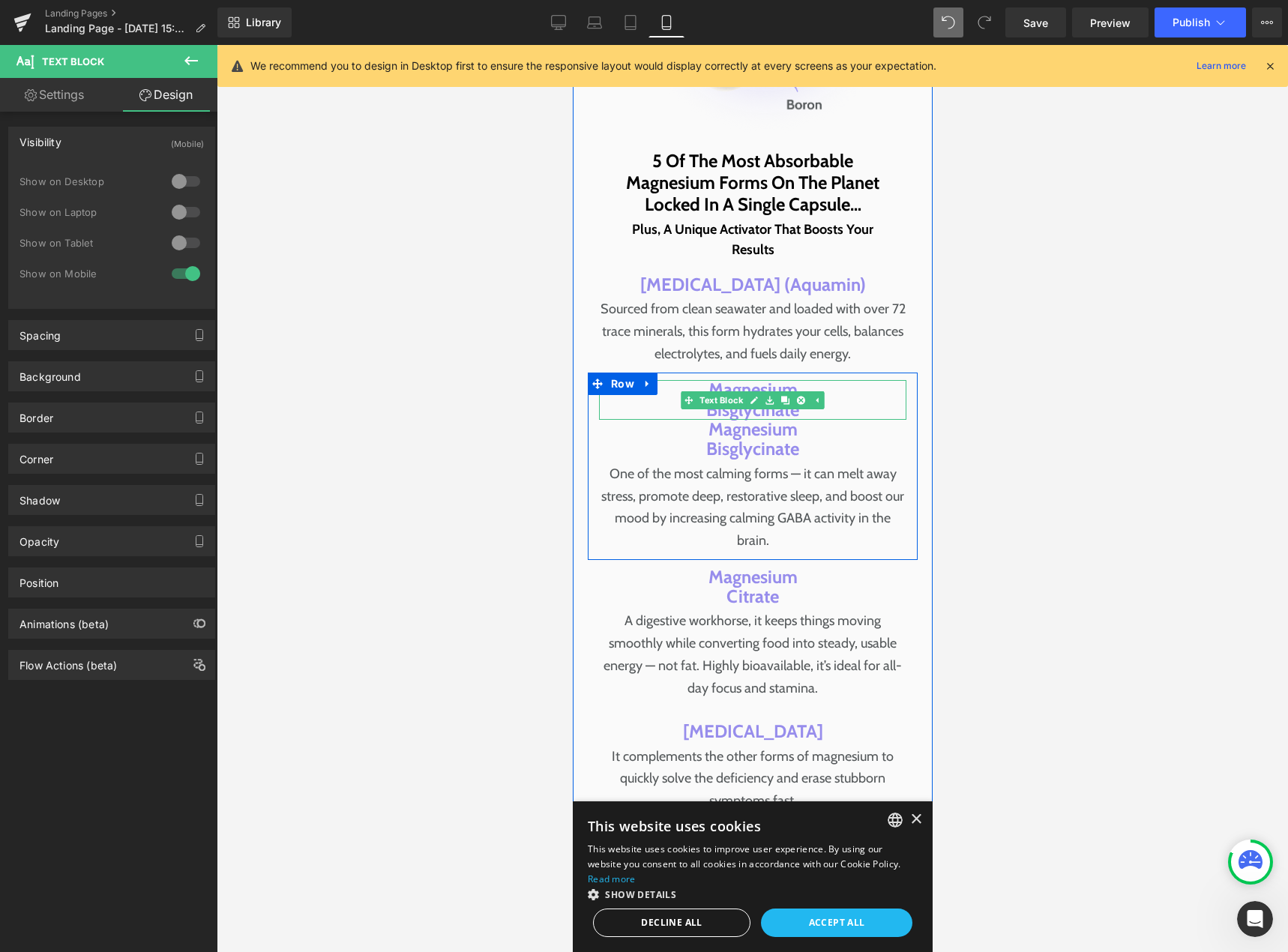
click at [795, 380] on p "Magnesium Bisglycinate" at bounding box center [751, 400] width 307 height 40
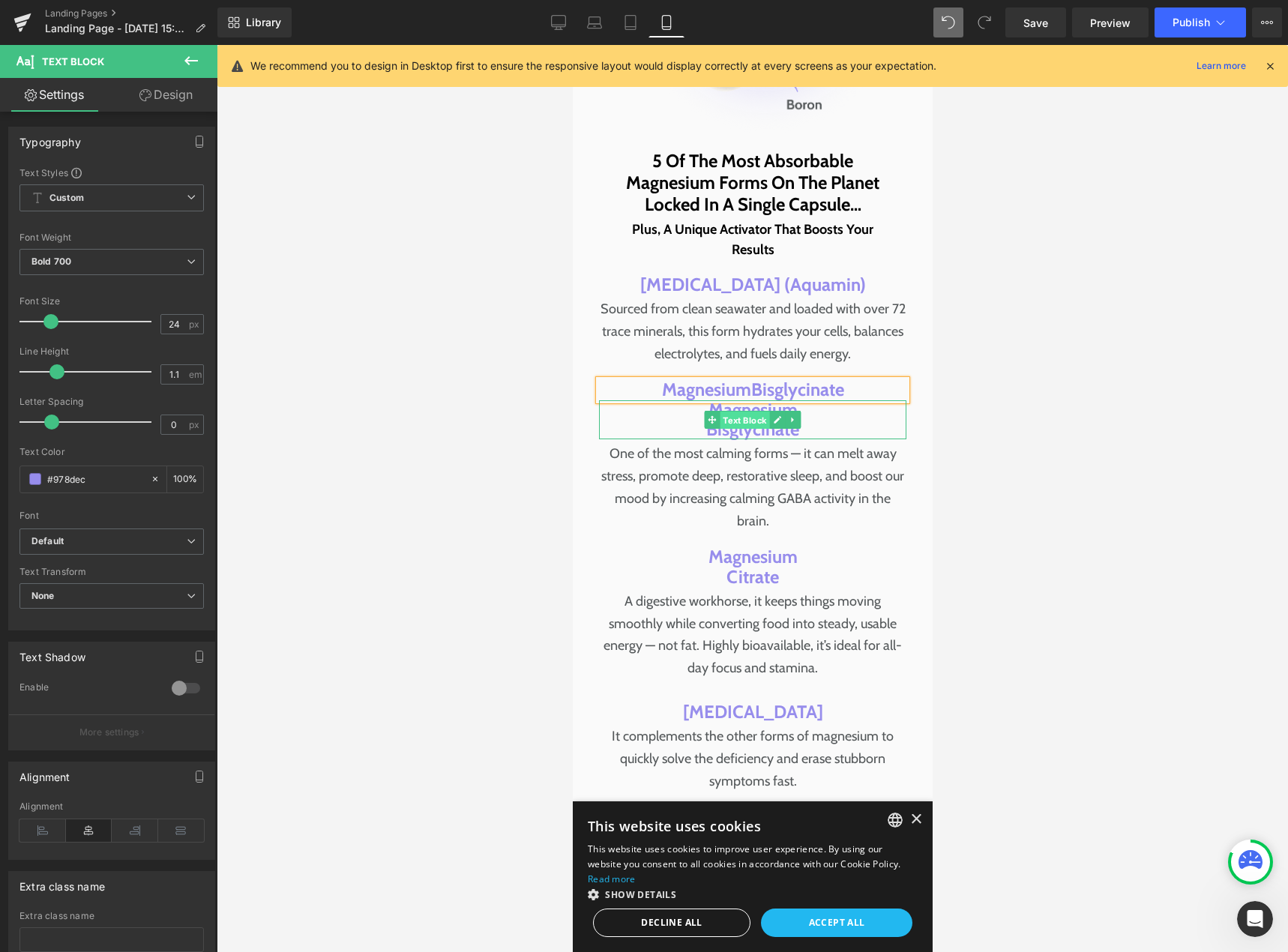
click at [749, 412] on span "Text Block" at bounding box center [744, 421] width 49 height 18
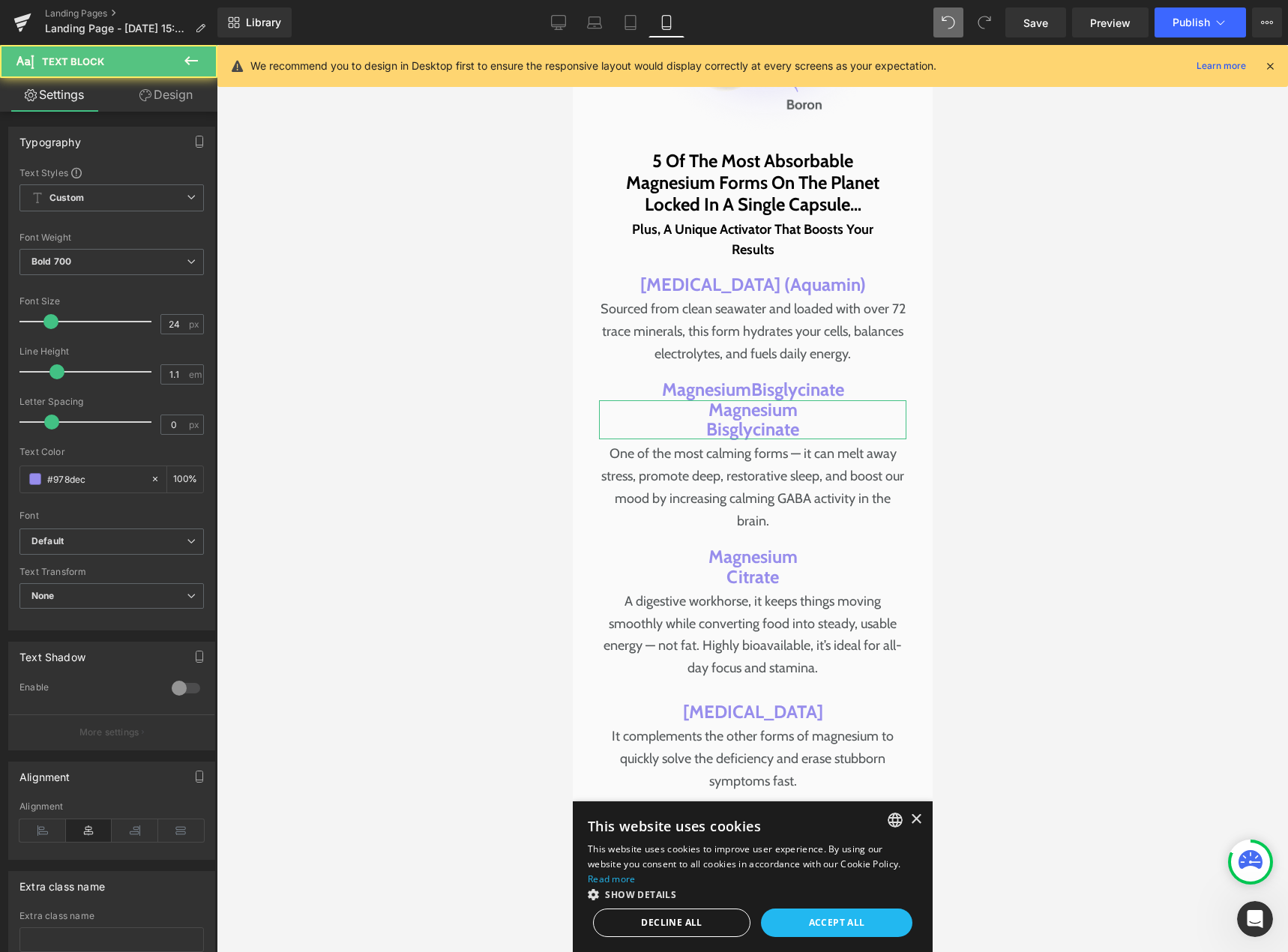
click at [162, 99] on link "Design" at bounding box center [166, 94] width 109 height 34
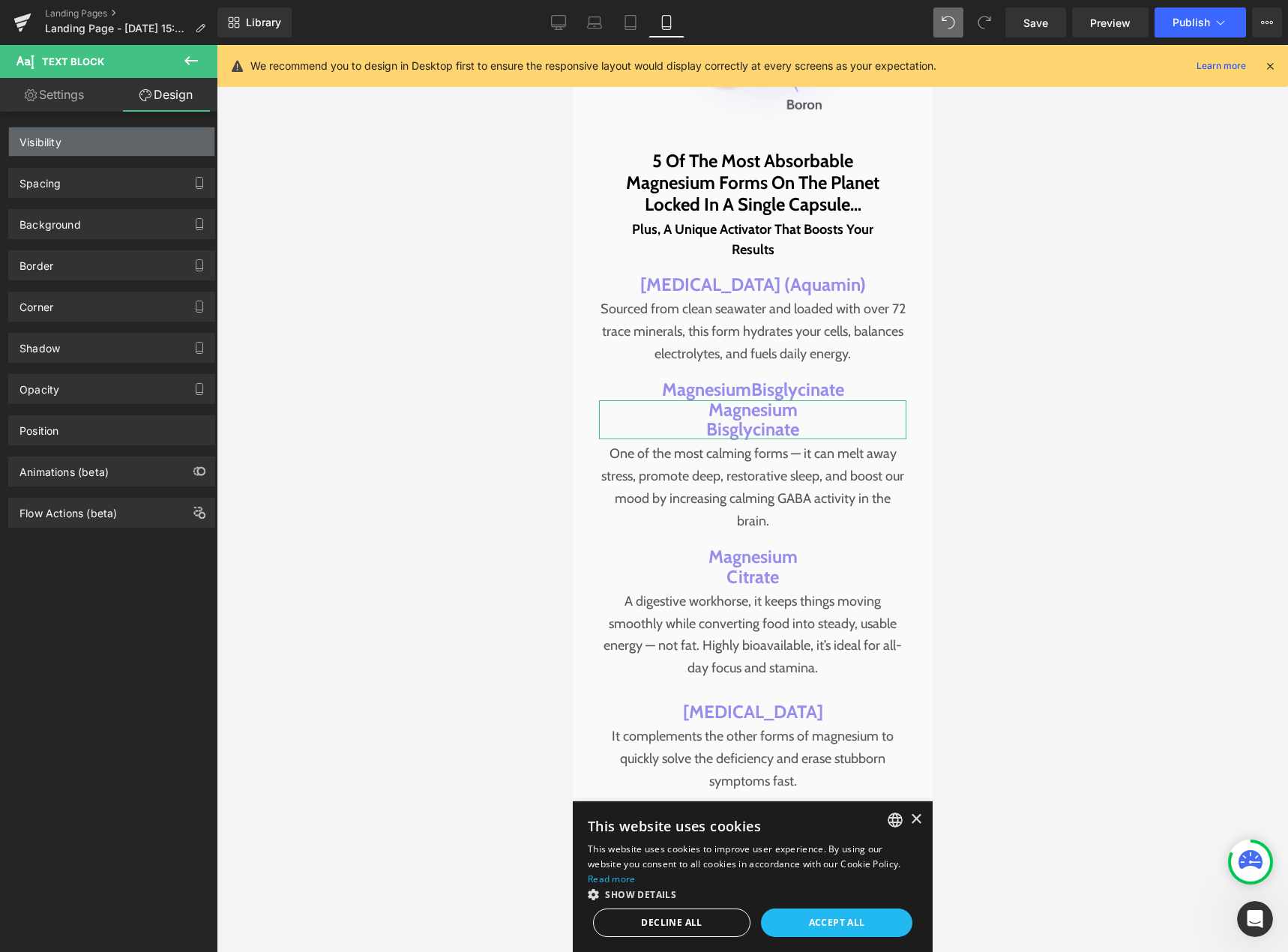
click at [138, 138] on div "Visibility" at bounding box center [111, 141] width 205 height 29
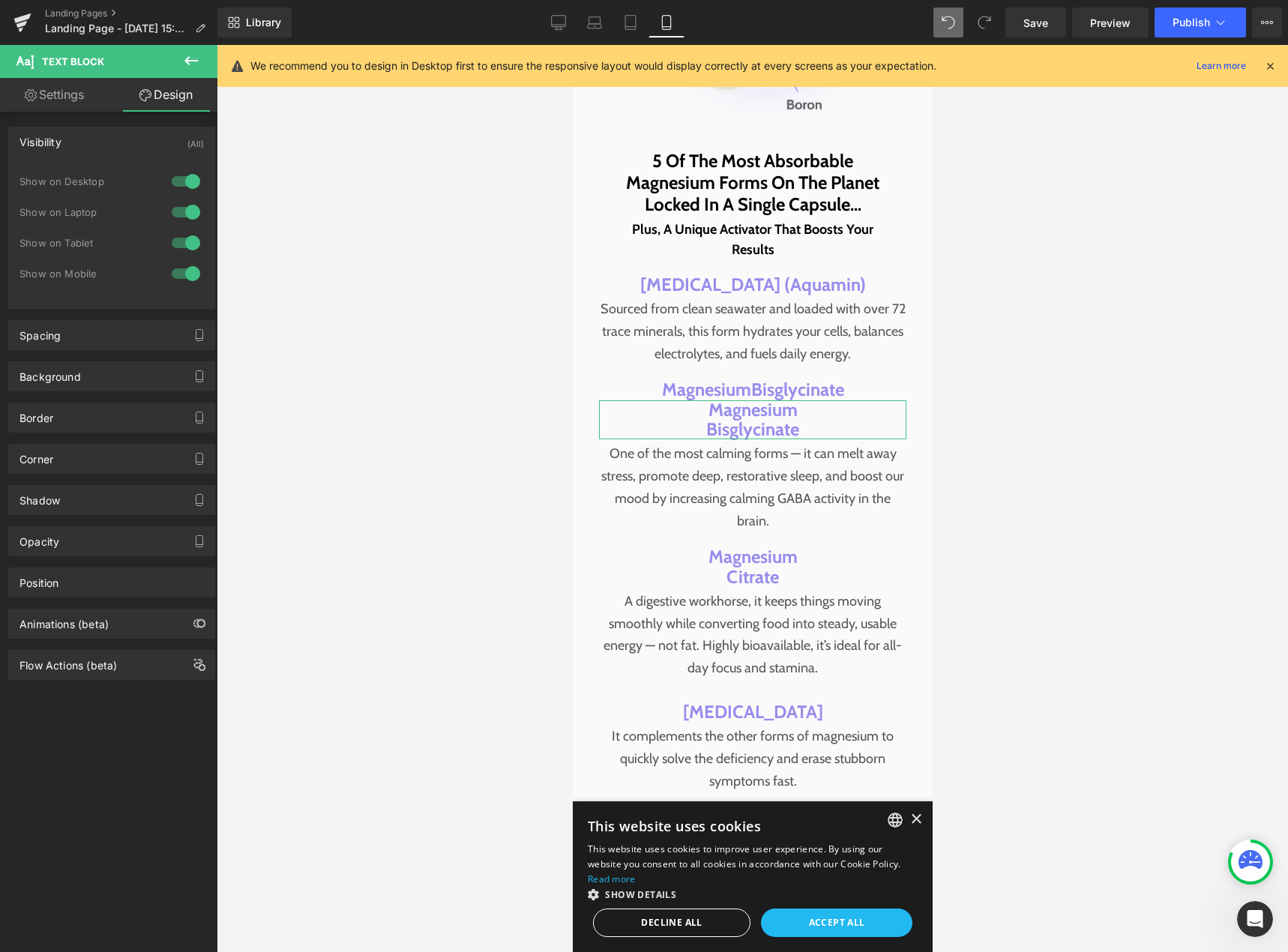
click at [175, 273] on div at bounding box center [186, 273] width 36 height 24
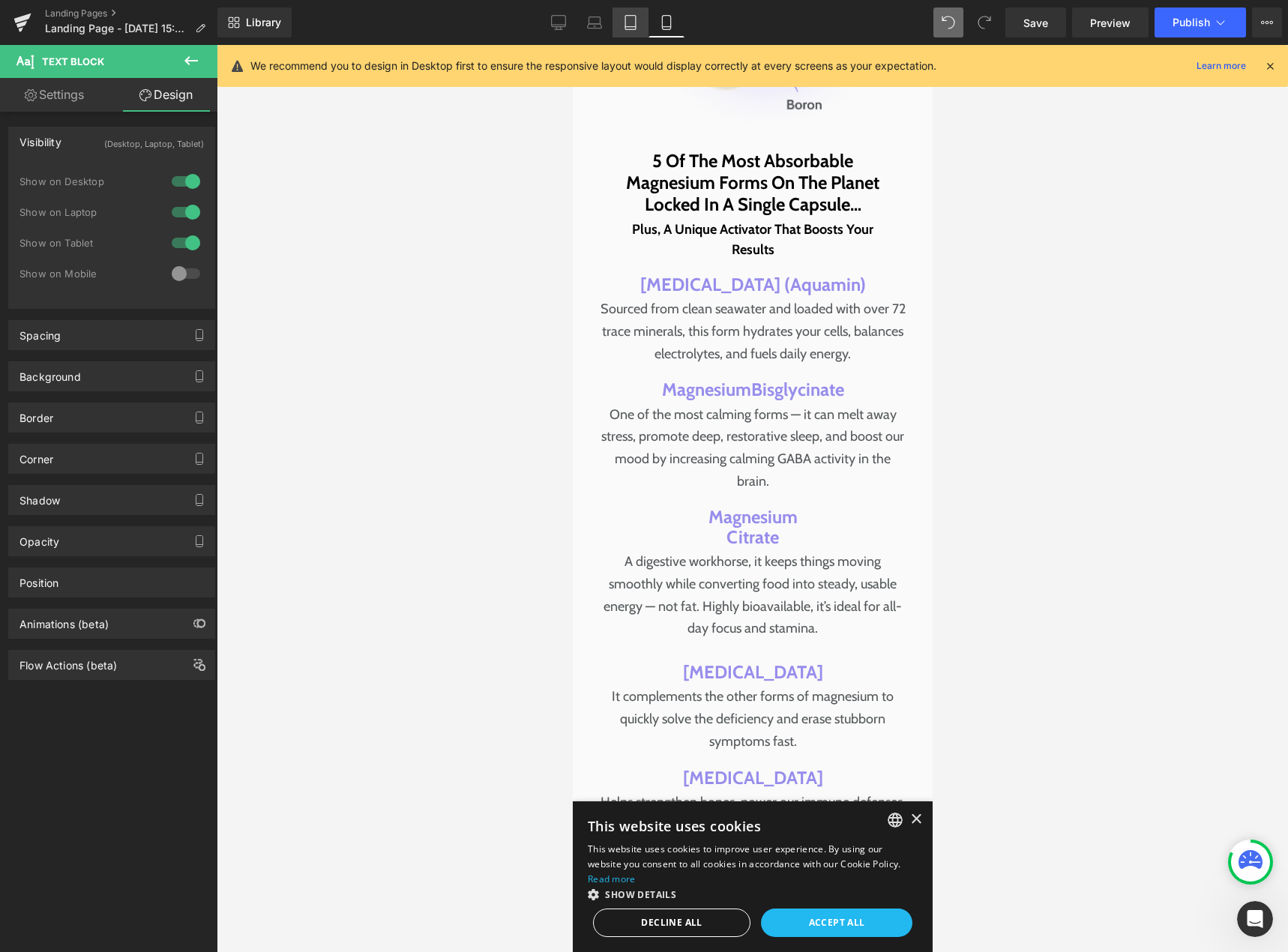
click at [633, 30] on link "Tablet" at bounding box center [631, 23] width 36 height 30
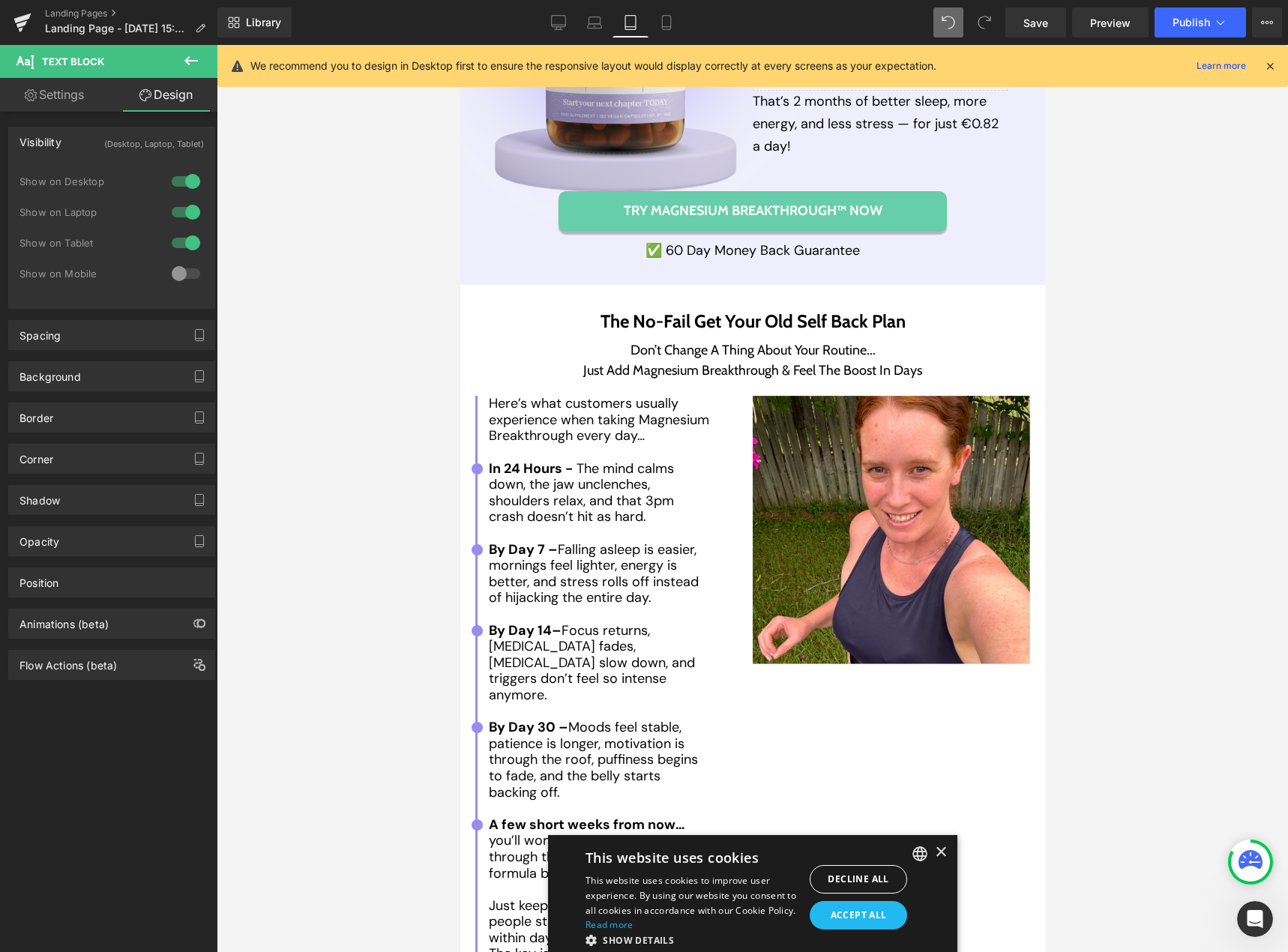
scroll to position [6703, 0]
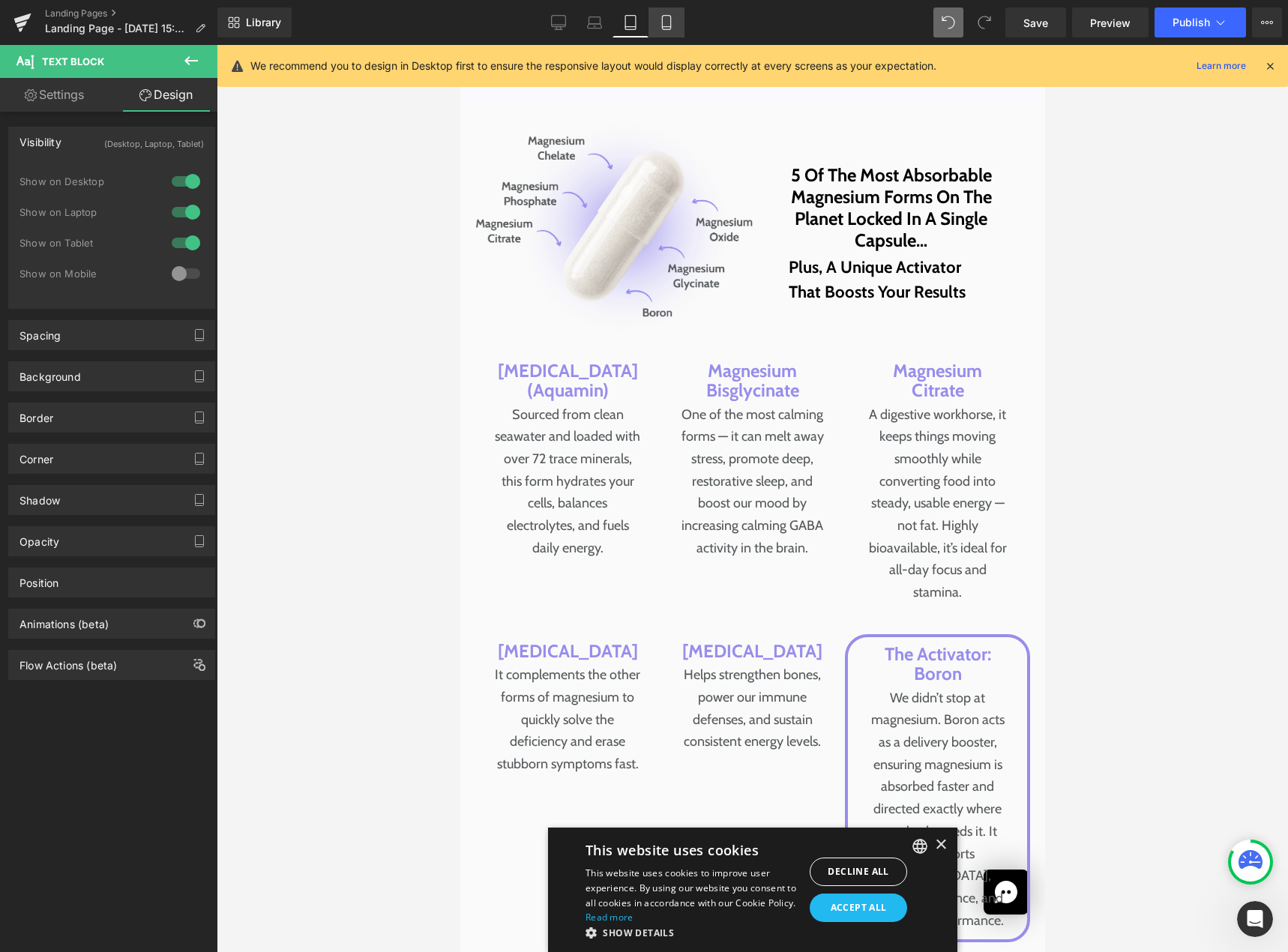
click at [675, 23] on link "Mobile" at bounding box center [667, 23] width 36 height 30
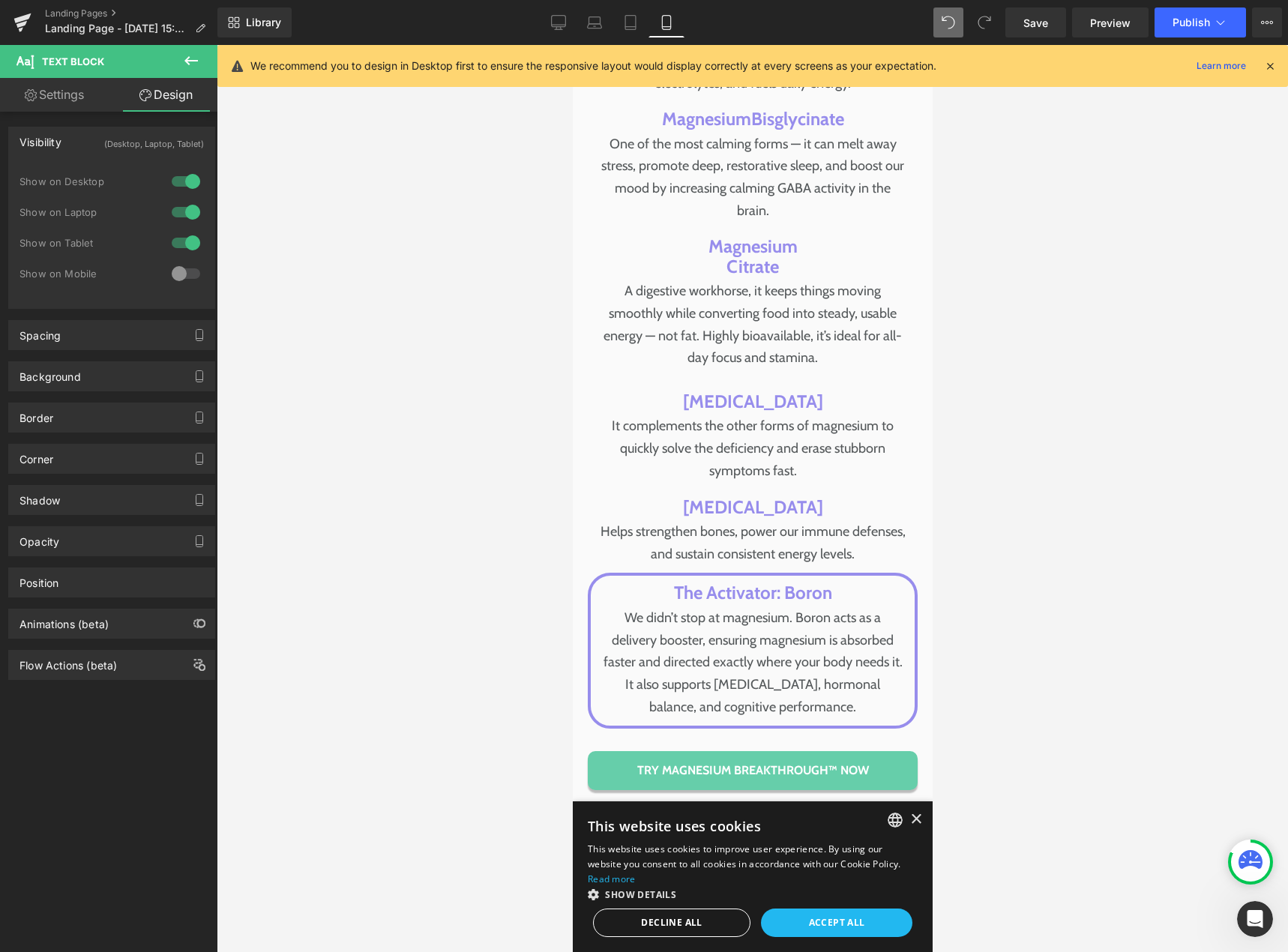
scroll to position [8001, 0]
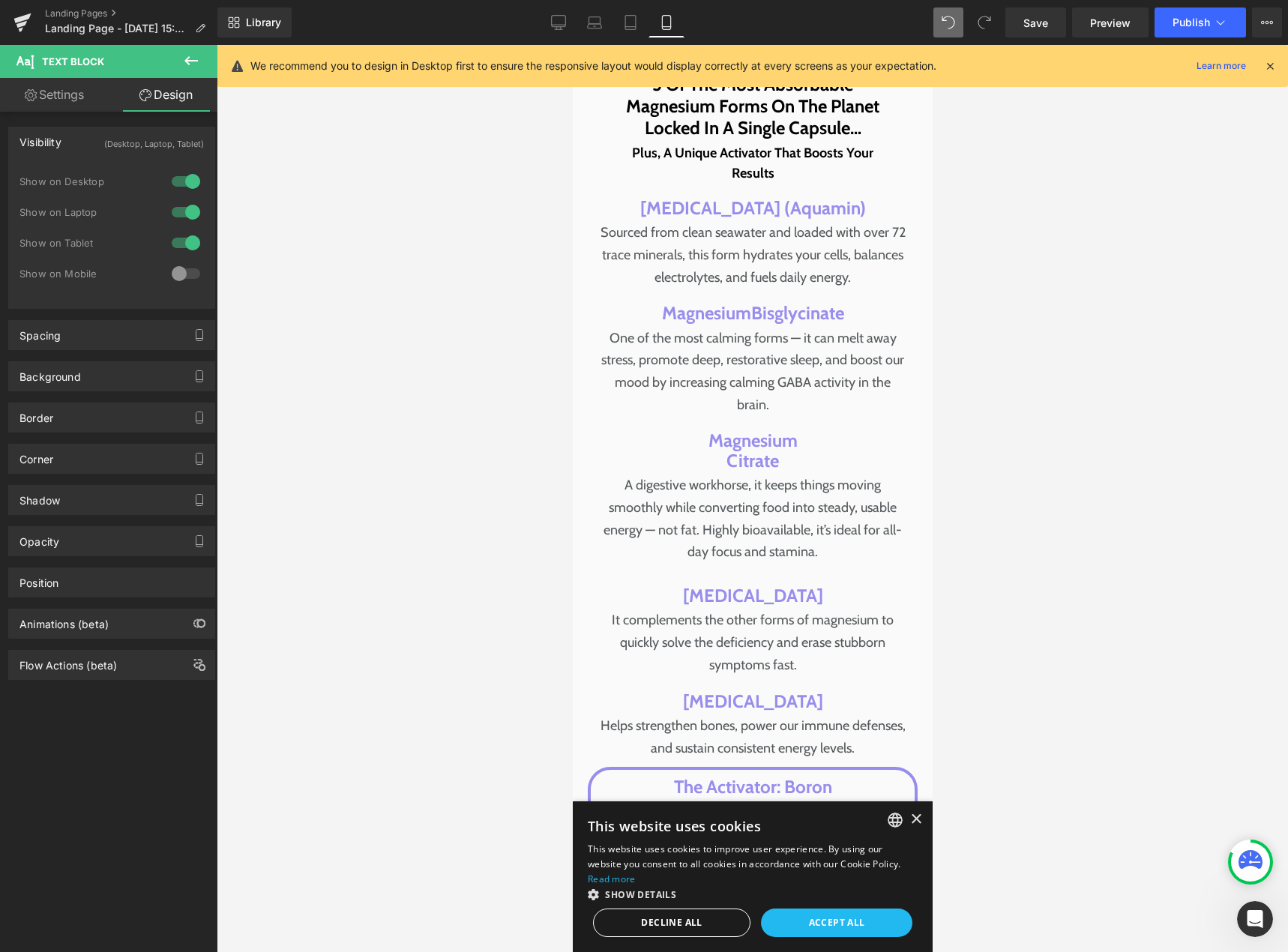
drag, startPoint x: 927, startPoint y: 93, endPoint x: 1522, endPoint y: 478, distance: 708.7
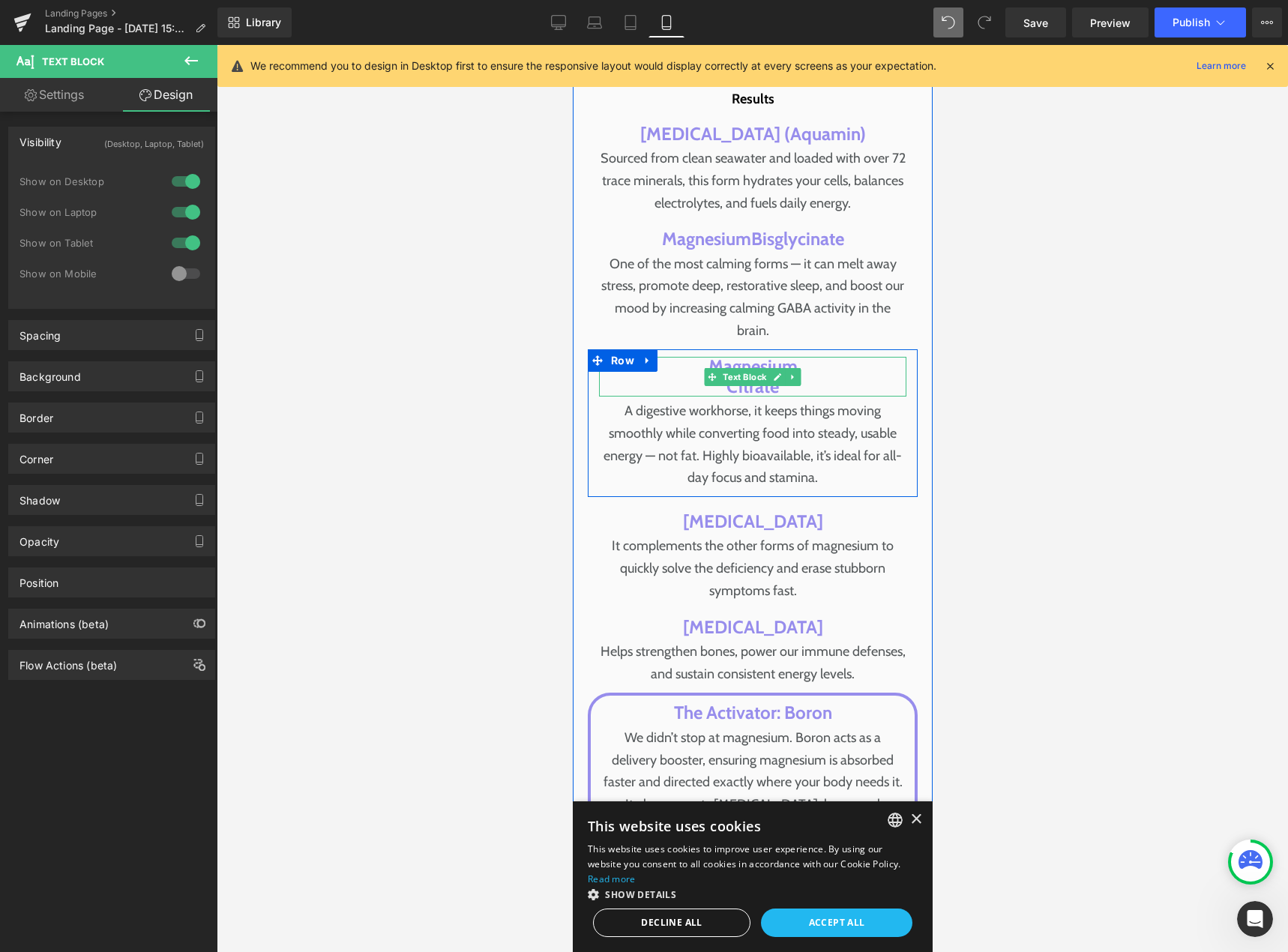
scroll to position [8076, 0]
click at [750, 367] on span "Text Block" at bounding box center [744, 376] width 49 height 18
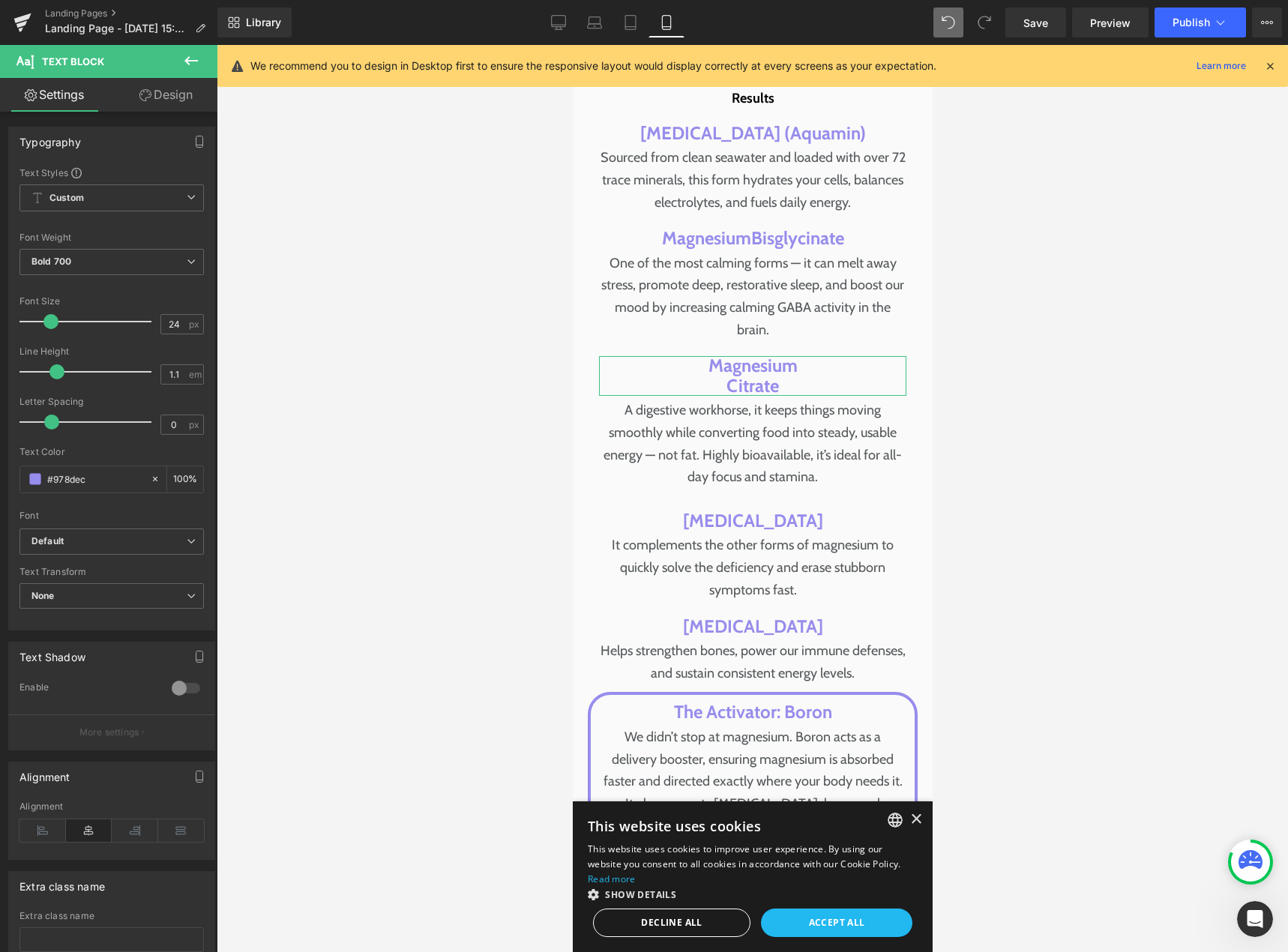
click at [180, 100] on link "Design" at bounding box center [166, 94] width 109 height 34
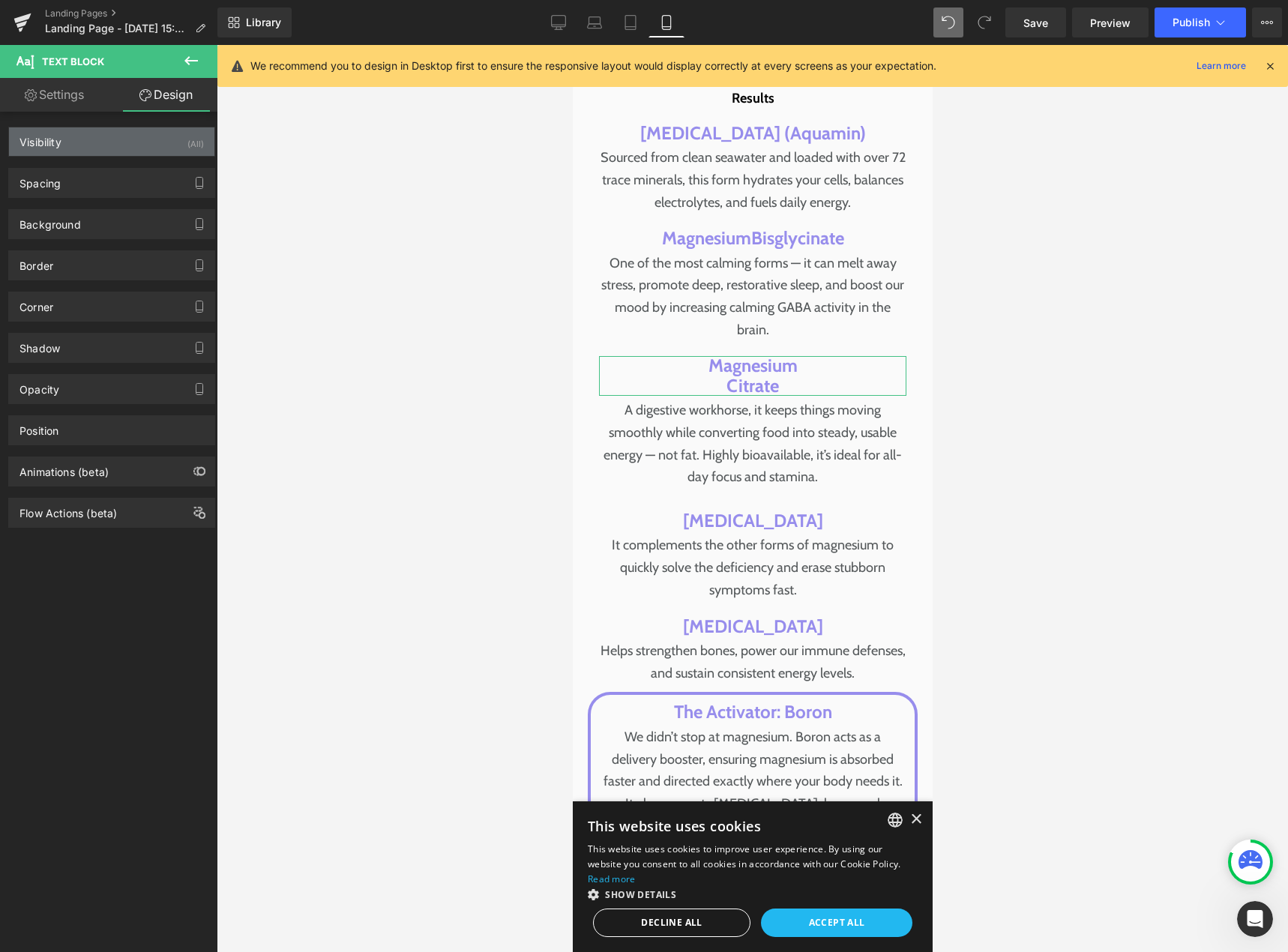
click at [116, 142] on div "Visibility (All)" at bounding box center [111, 141] width 205 height 29
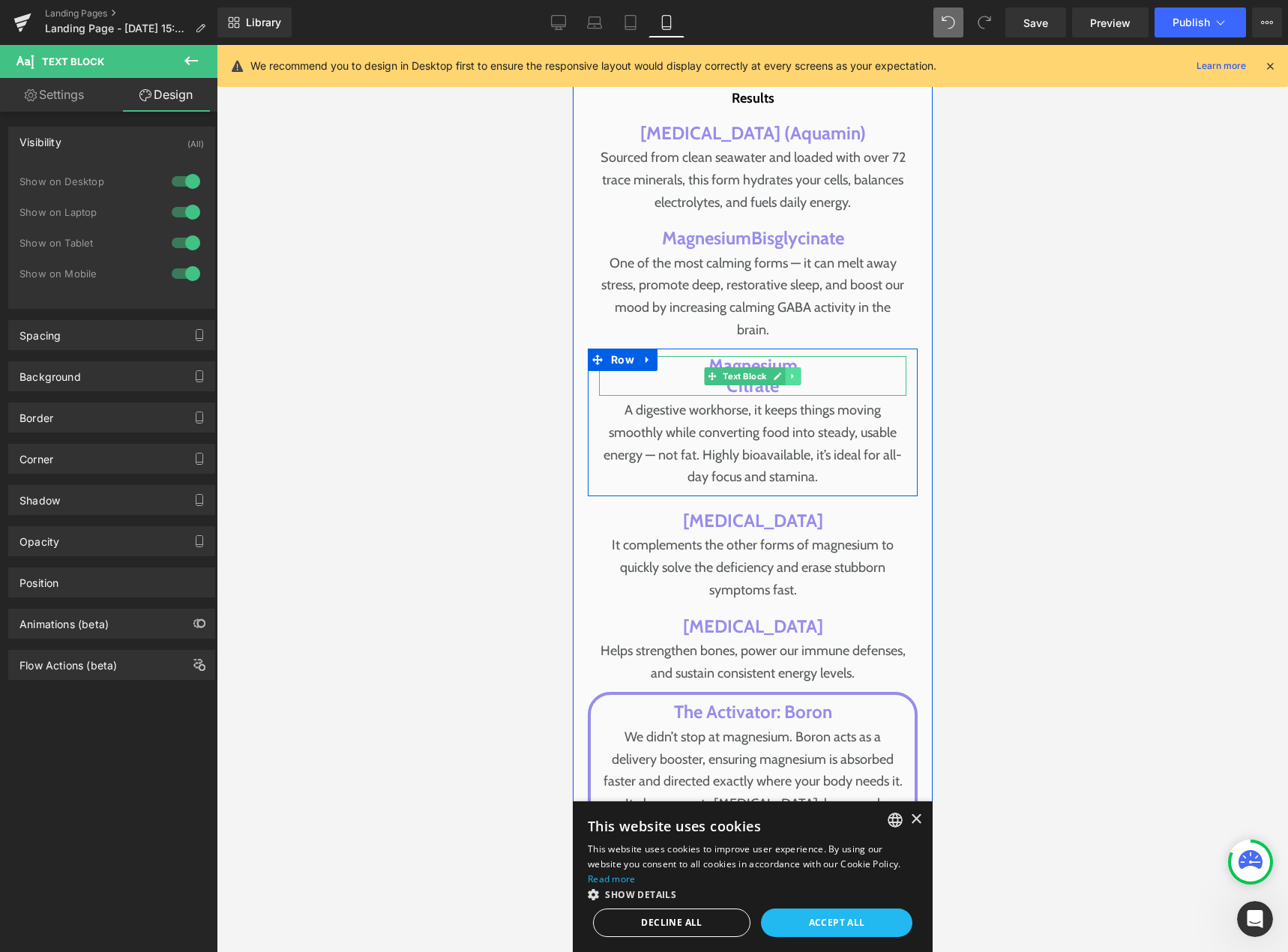
click at [790, 372] on icon at bounding box center [792, 376] width 9 height 9
click at [781, 372] on icon at bounding box center [785, 376] width 9 height 9
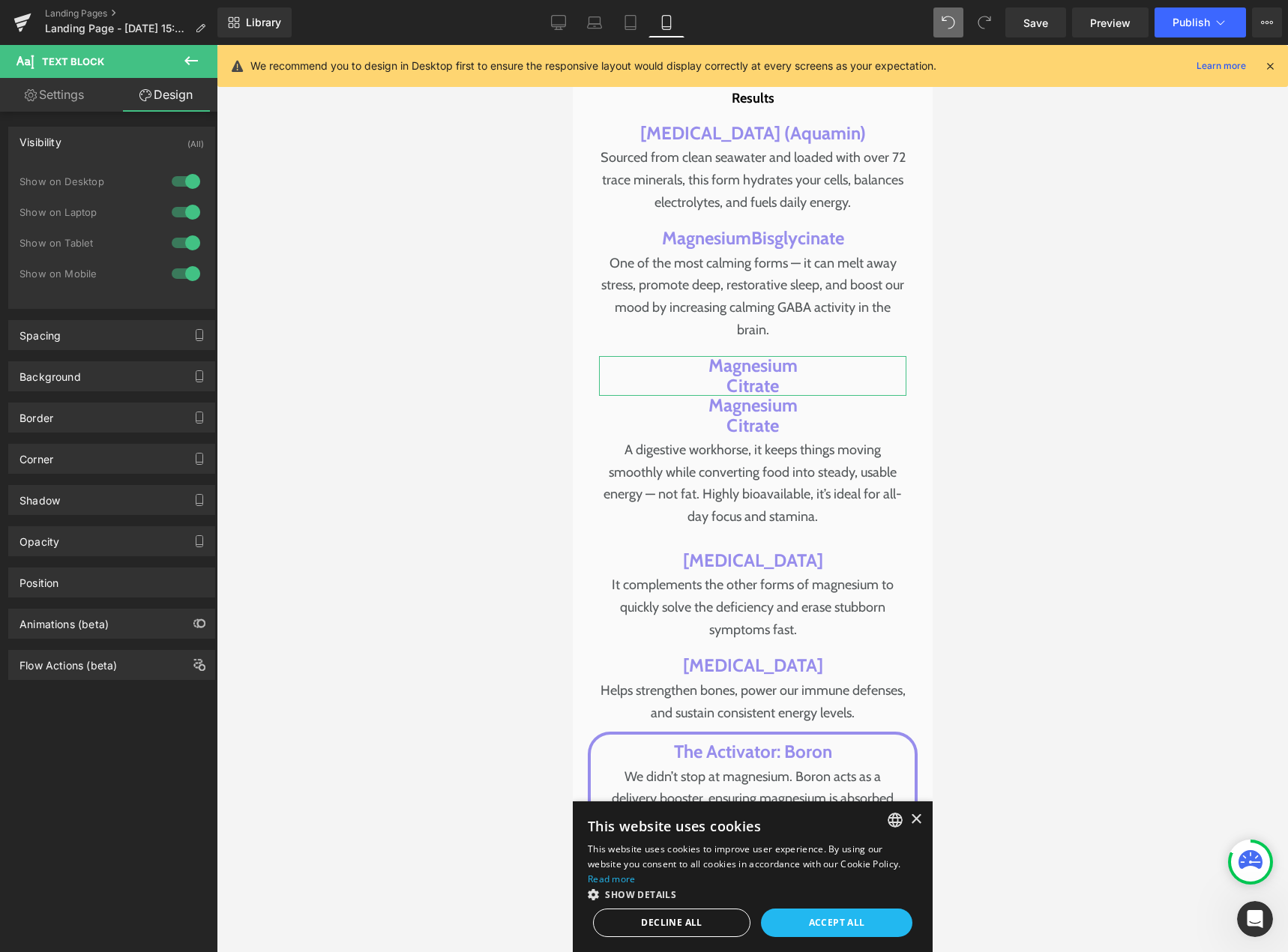
drag, startPoint x: 182, startPoint y: 238, endPoint x: 183, endPoint y: 216, distance: 22.0
click at [182, 238] on div at bounding box center [186, 243] width 36 height 24
click at [184, 210] on div at bounding box center [186, 212] width 36 height 24
click at [185, 180] on div at bounding box center [186, 182] width 36 height 24
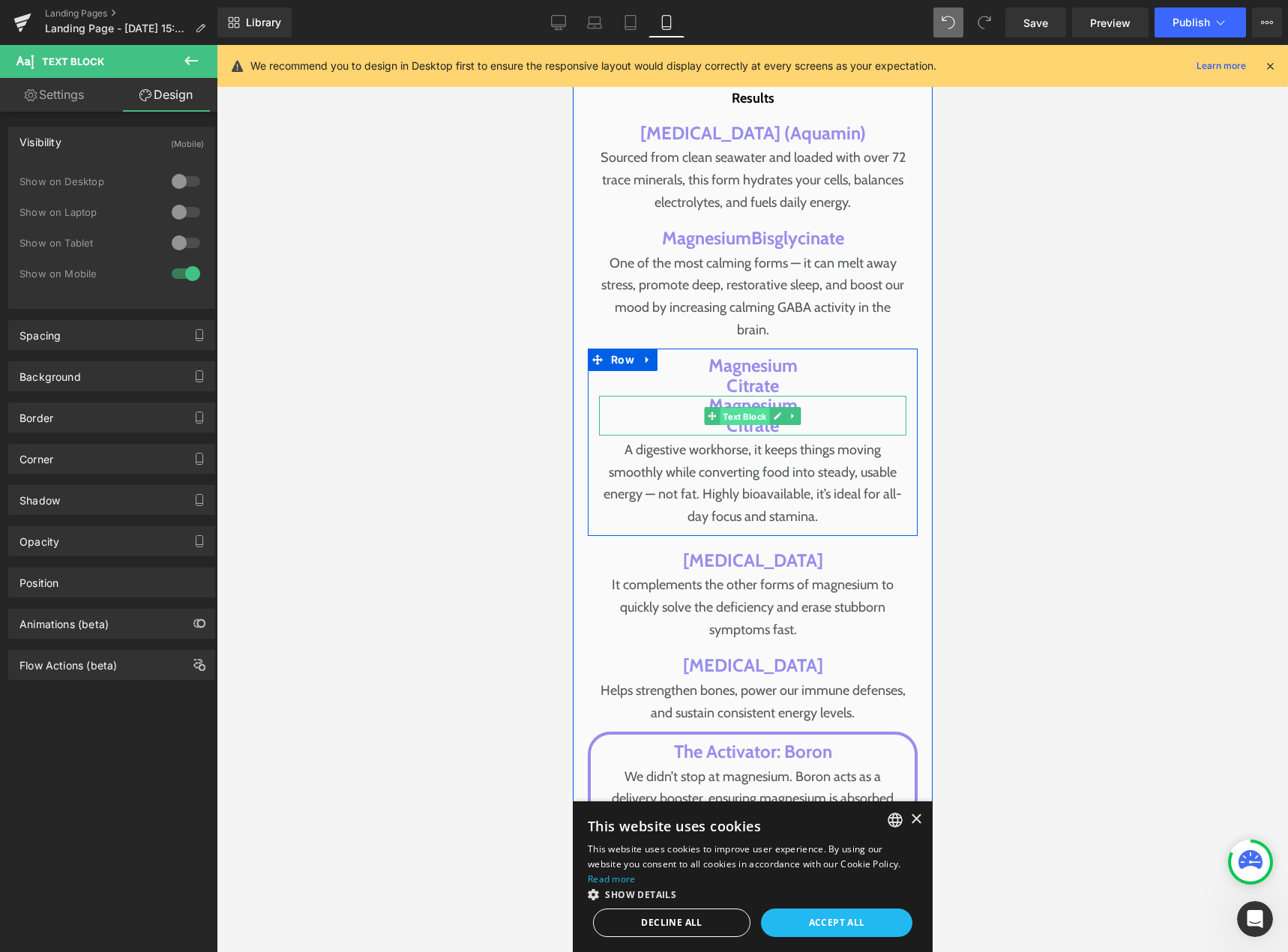
click at [752, 407] on span "Text Block" at bounding box center [744, 415] width 49 height 18
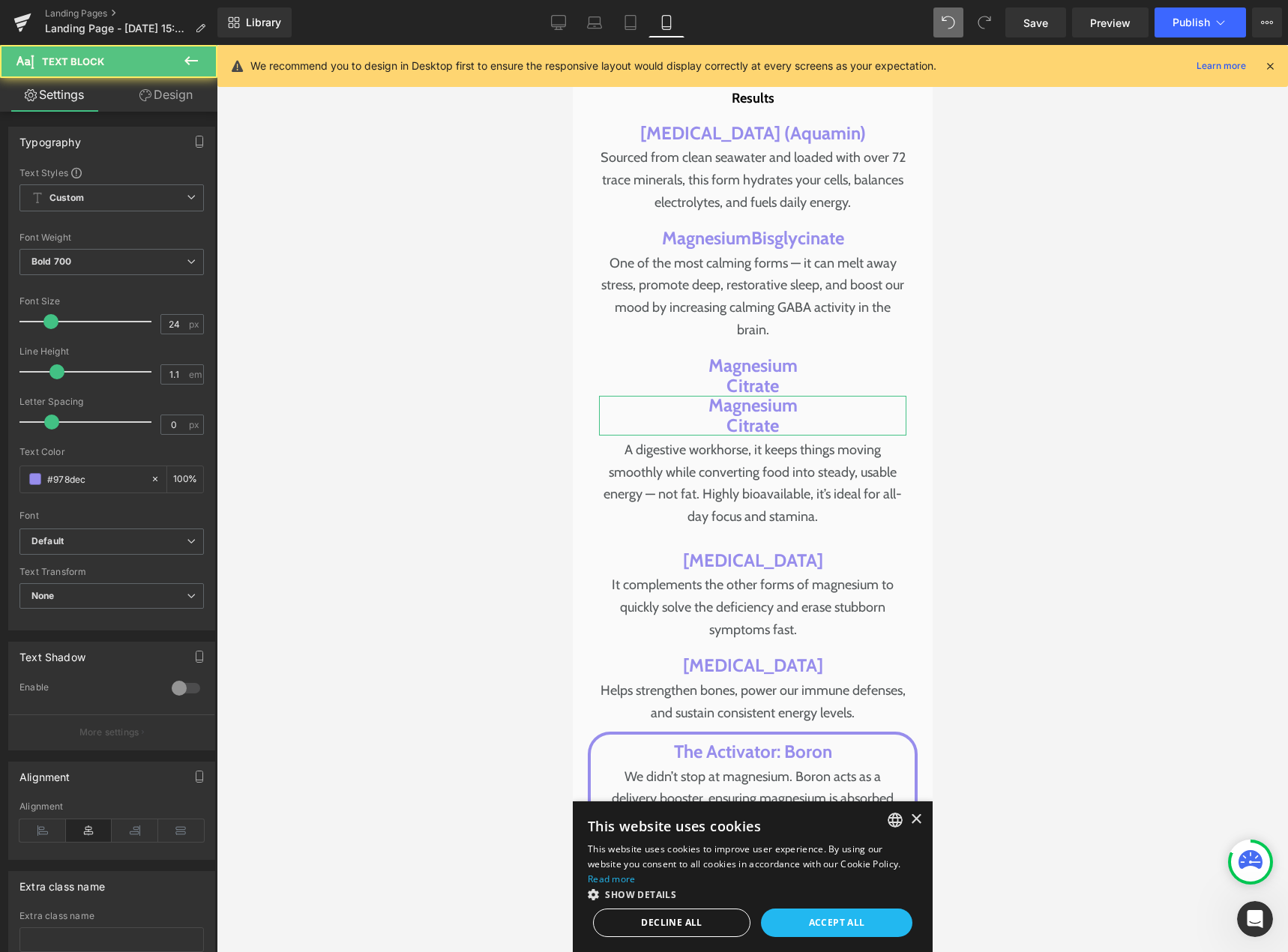
click at [176, 100] on link "Design" at bounding box center [166, 94] width 109 height 34
click at [0, 0] on div "Visibility" at bounding box center [0, 0] width 0 height 0
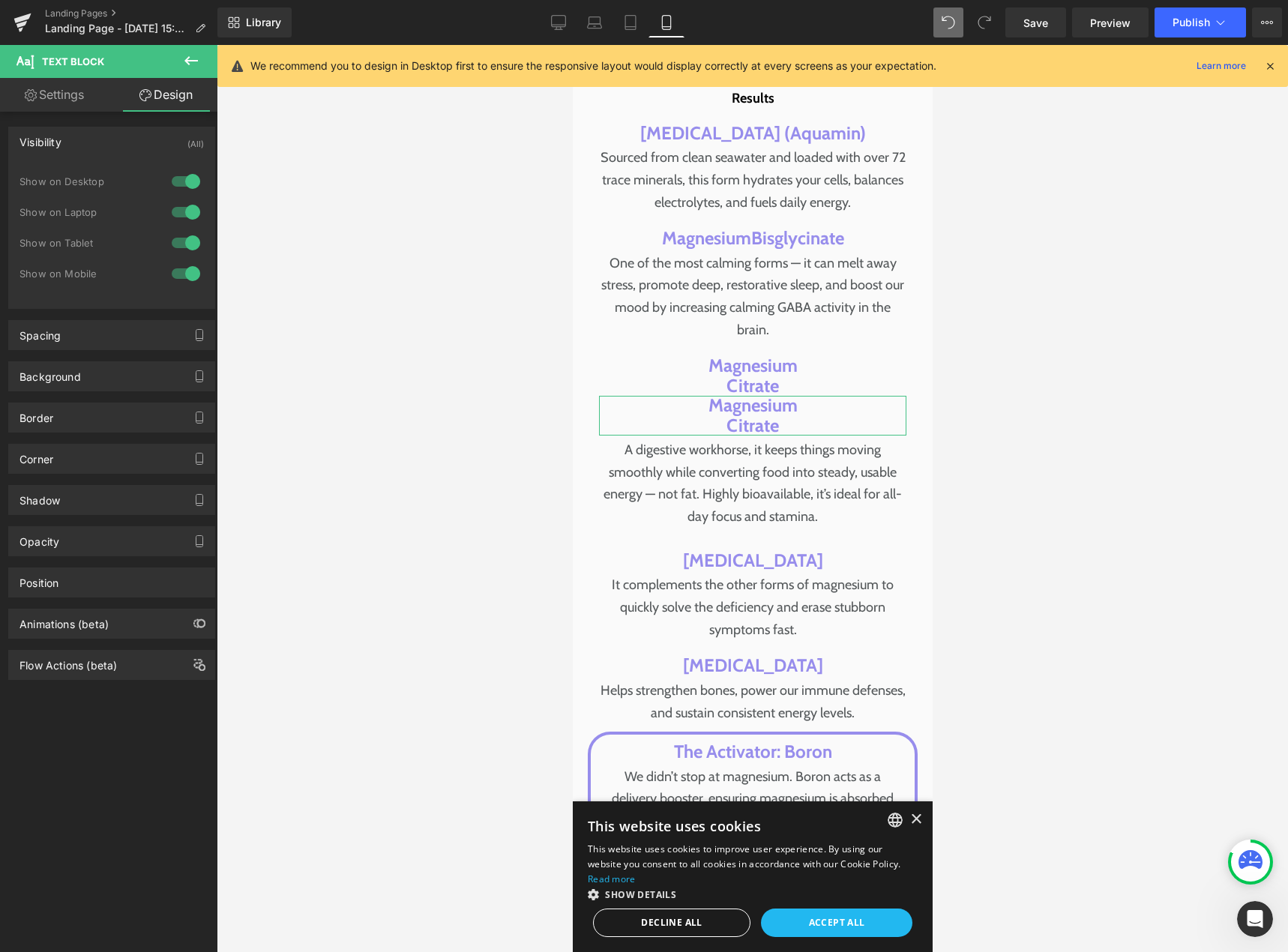
click at [178, 276] on div at bounding box center [186, 273] width 36 height 24
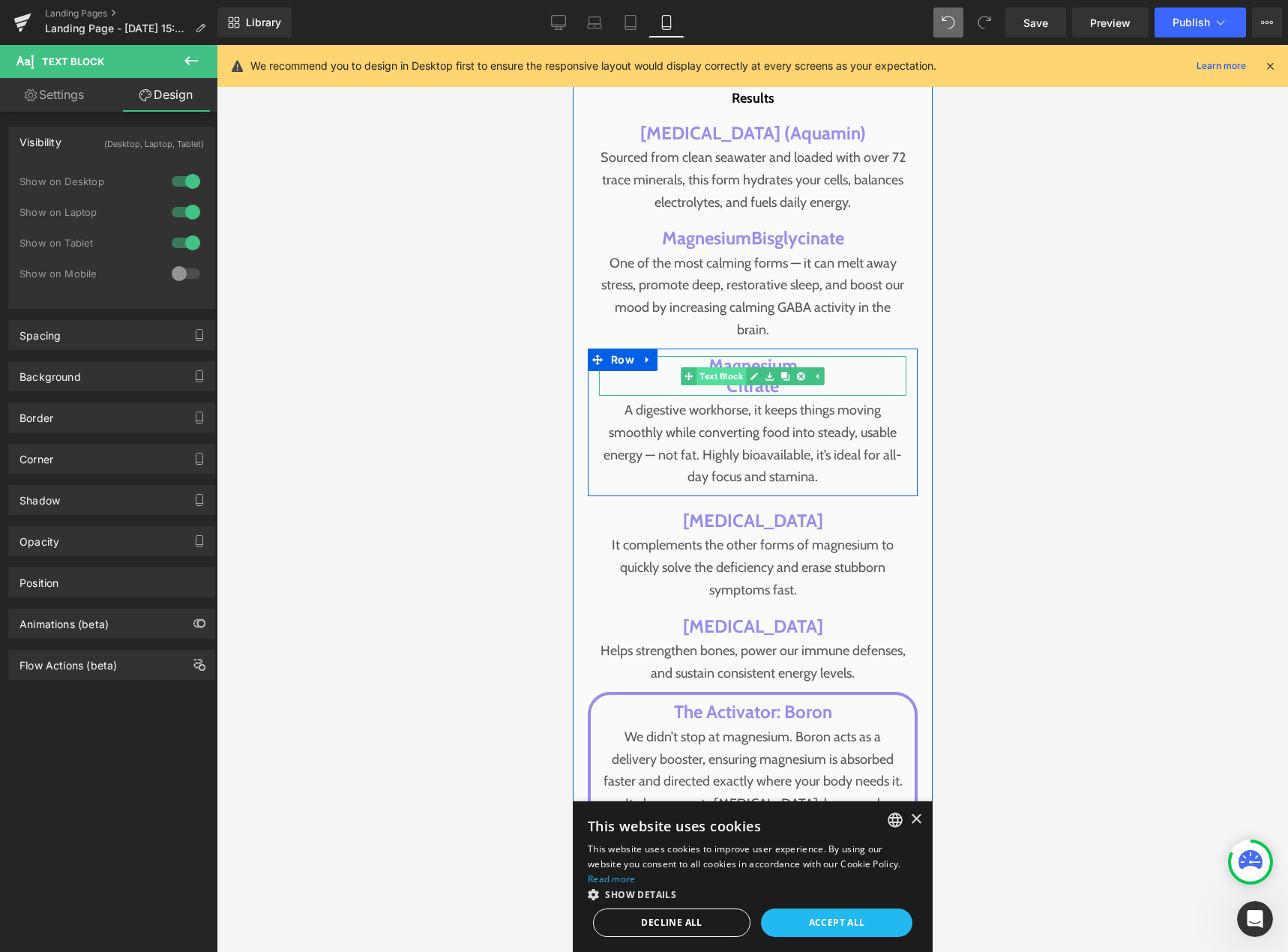
click at [734, 367] on span "Text Block" at bounding box center [720, 376] width 49 height 18
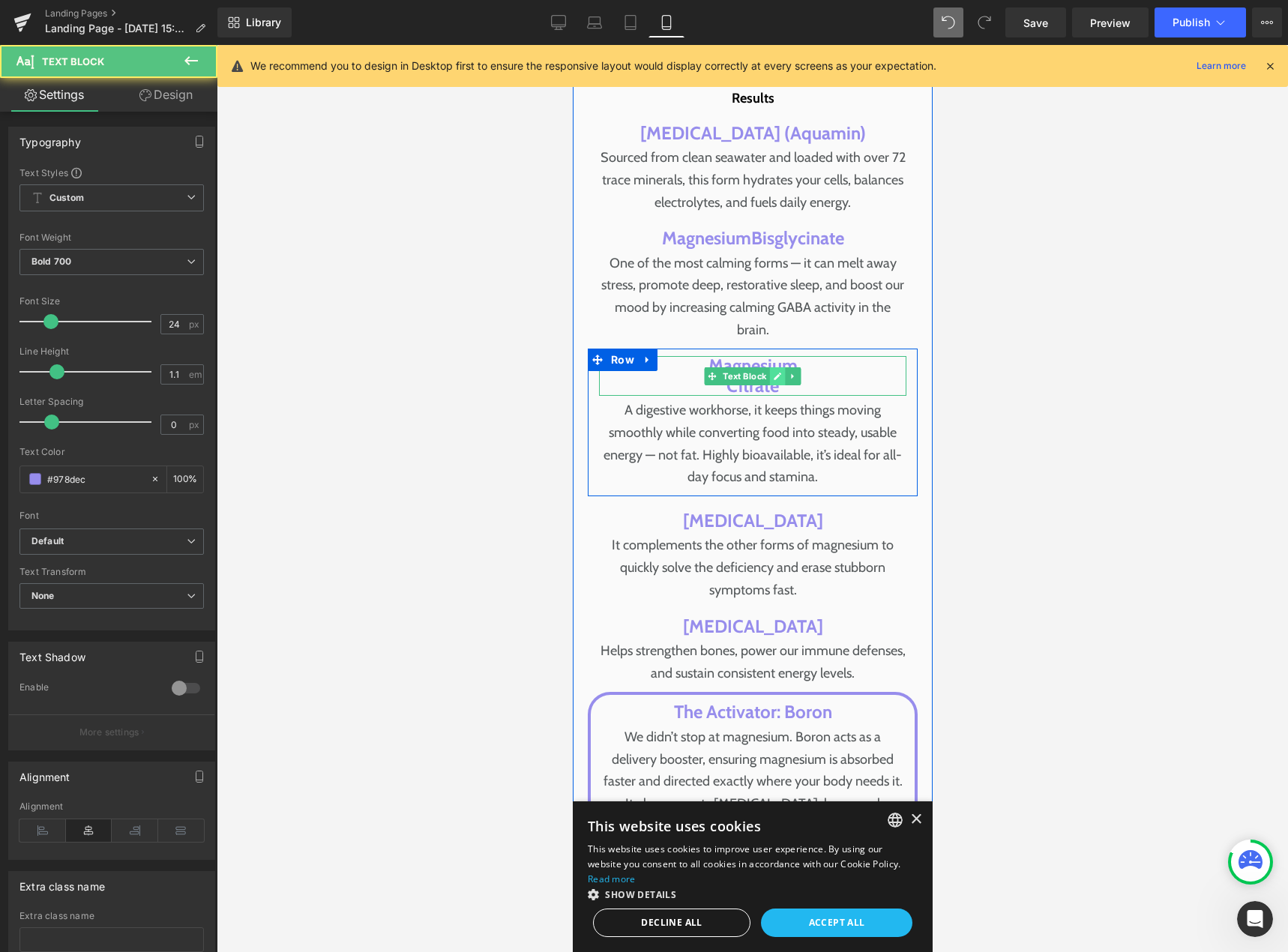
click at [773, 372] on icon at bounding box center [777, 376] width 9 height 9
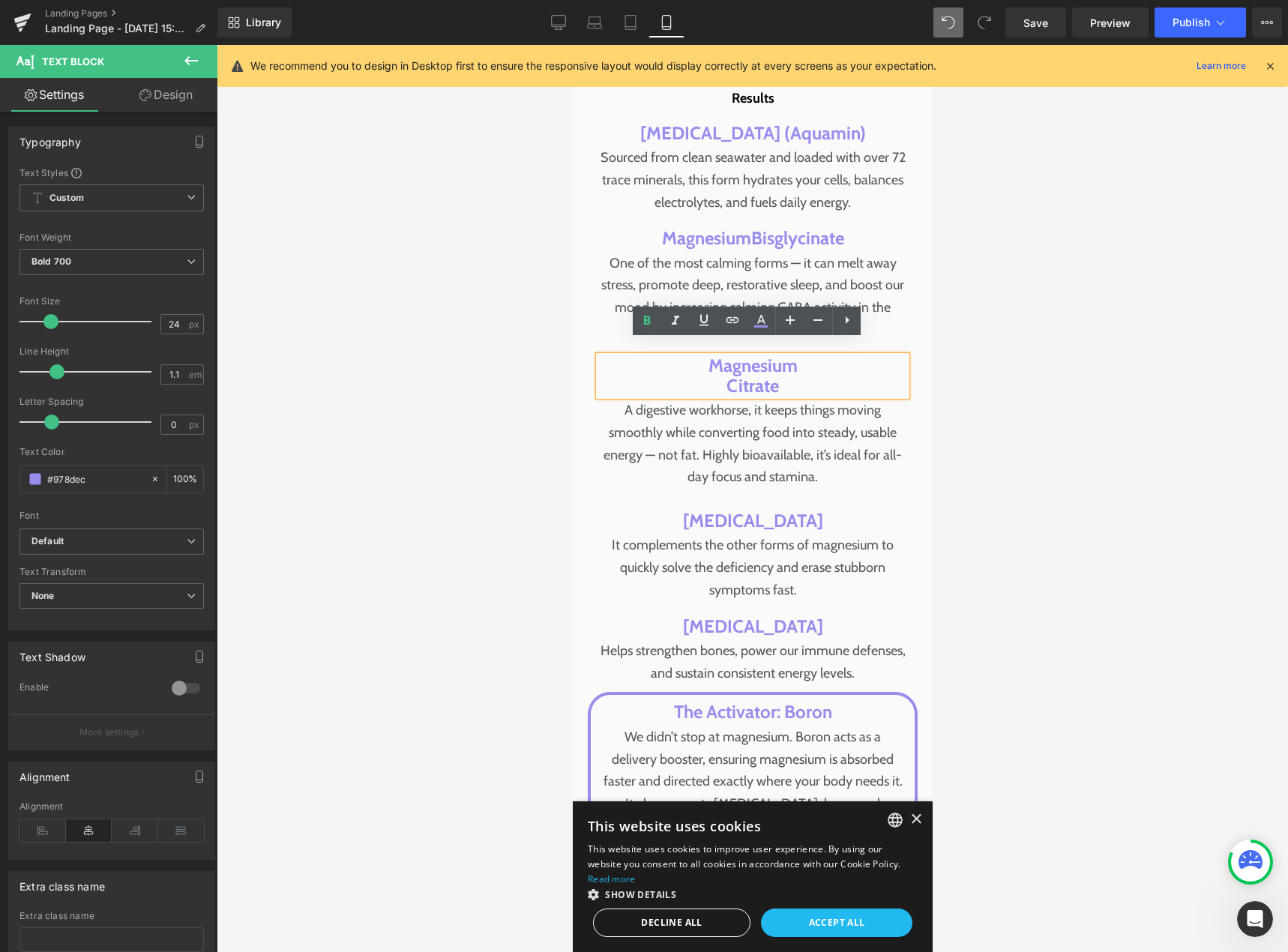
click at [721, 373] on p "[MEDICAL_DATA]" at bounding box center [751, 376] width 307 height 40
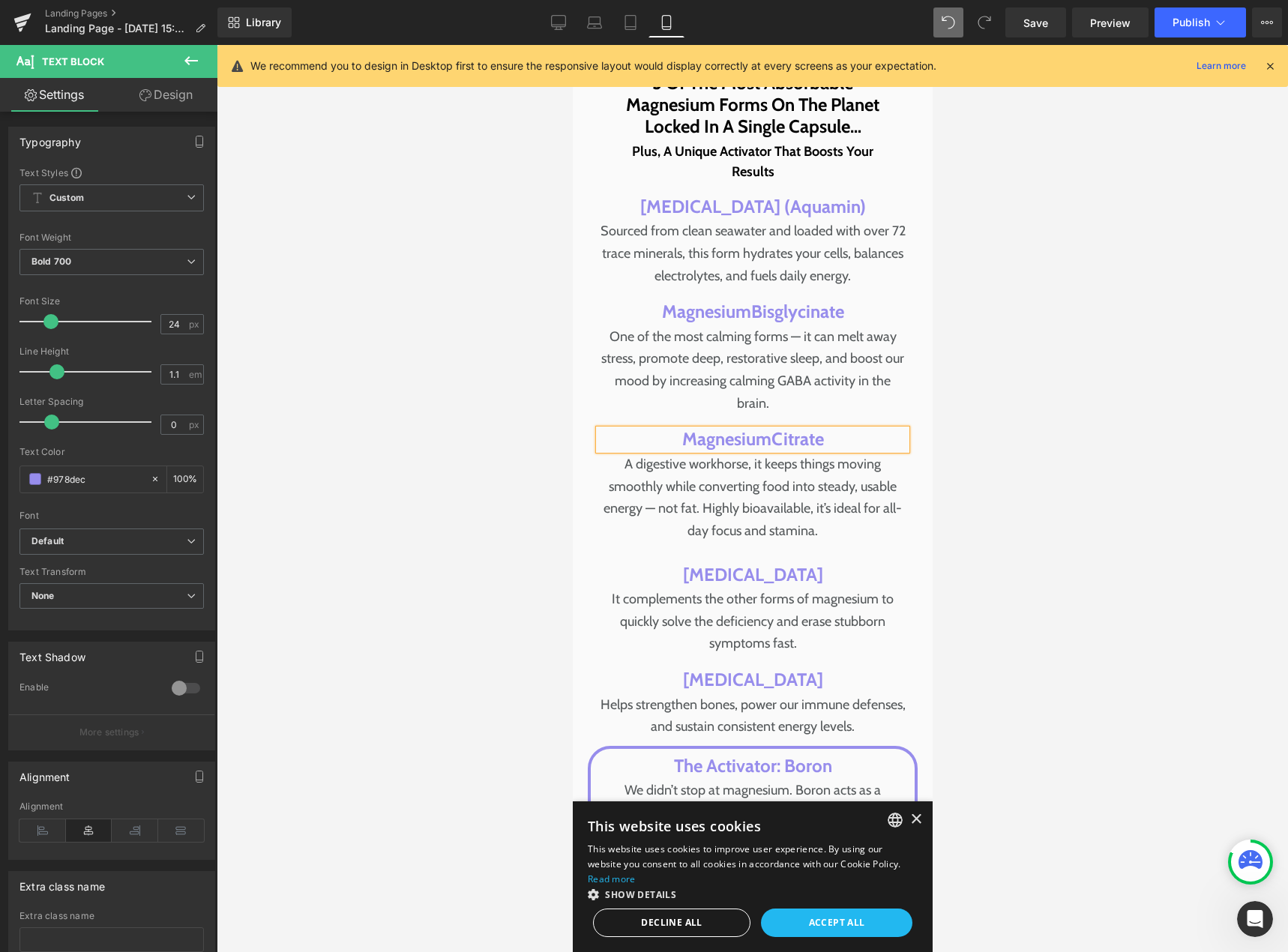
scroll to position [8001, 0]
click at [630, 23] on icon at bounding box center [630, 22] width 15 height 15
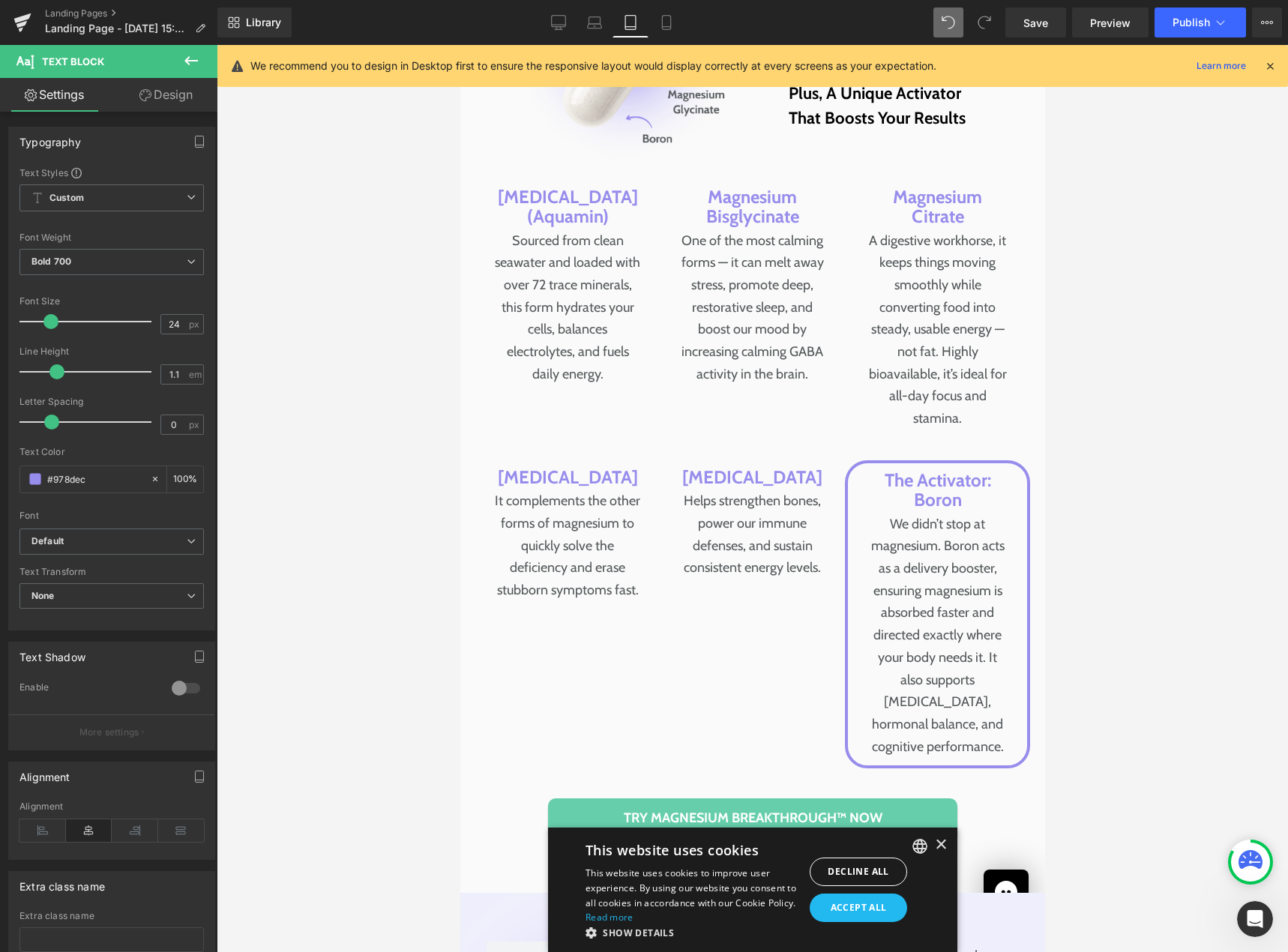
scroll to position [6937, 0]
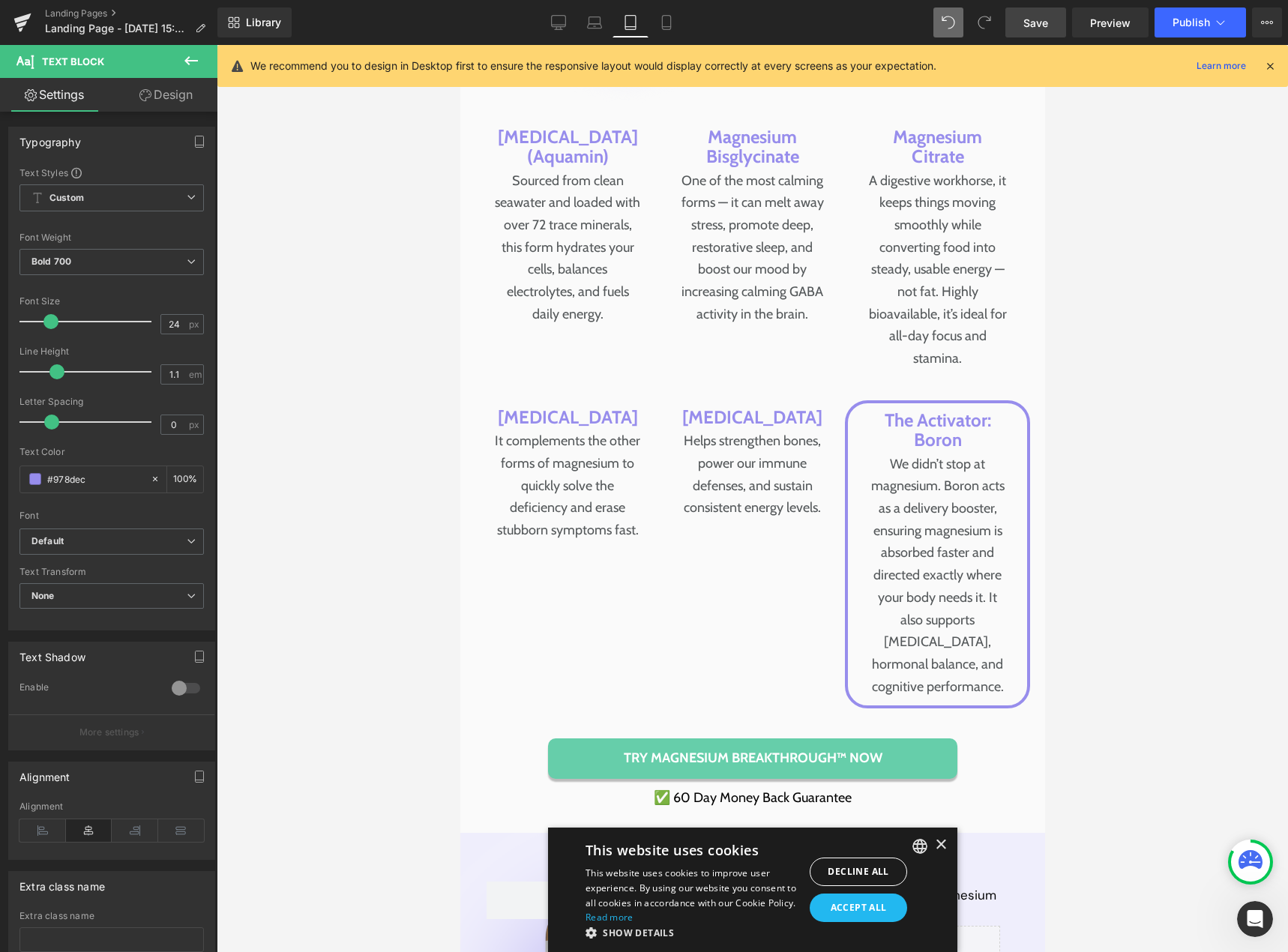
click at [1047, 22] on span "Save" at bounding box center [1035, 23] width 25 height 16
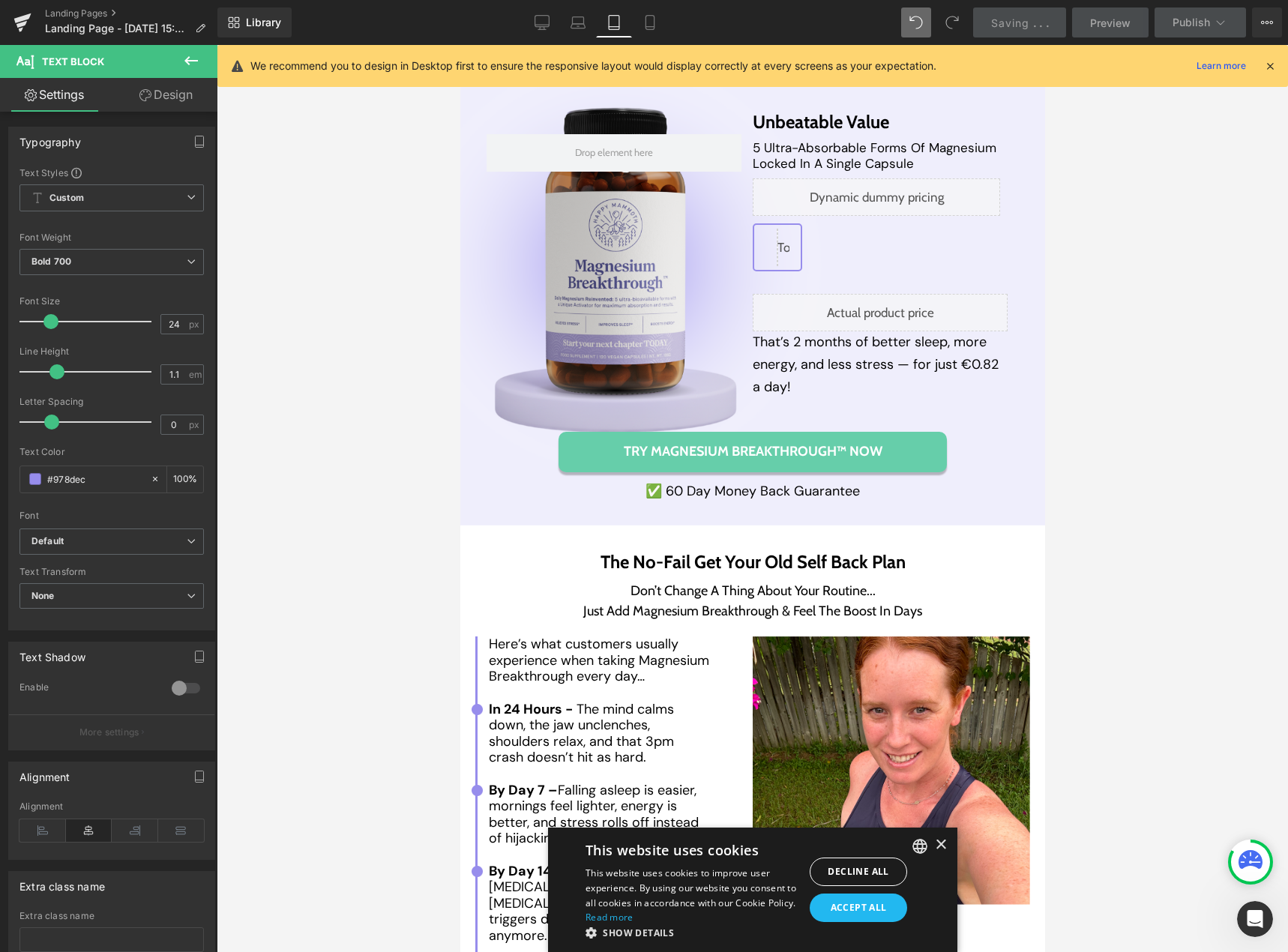
scroll to position [7686, 0]
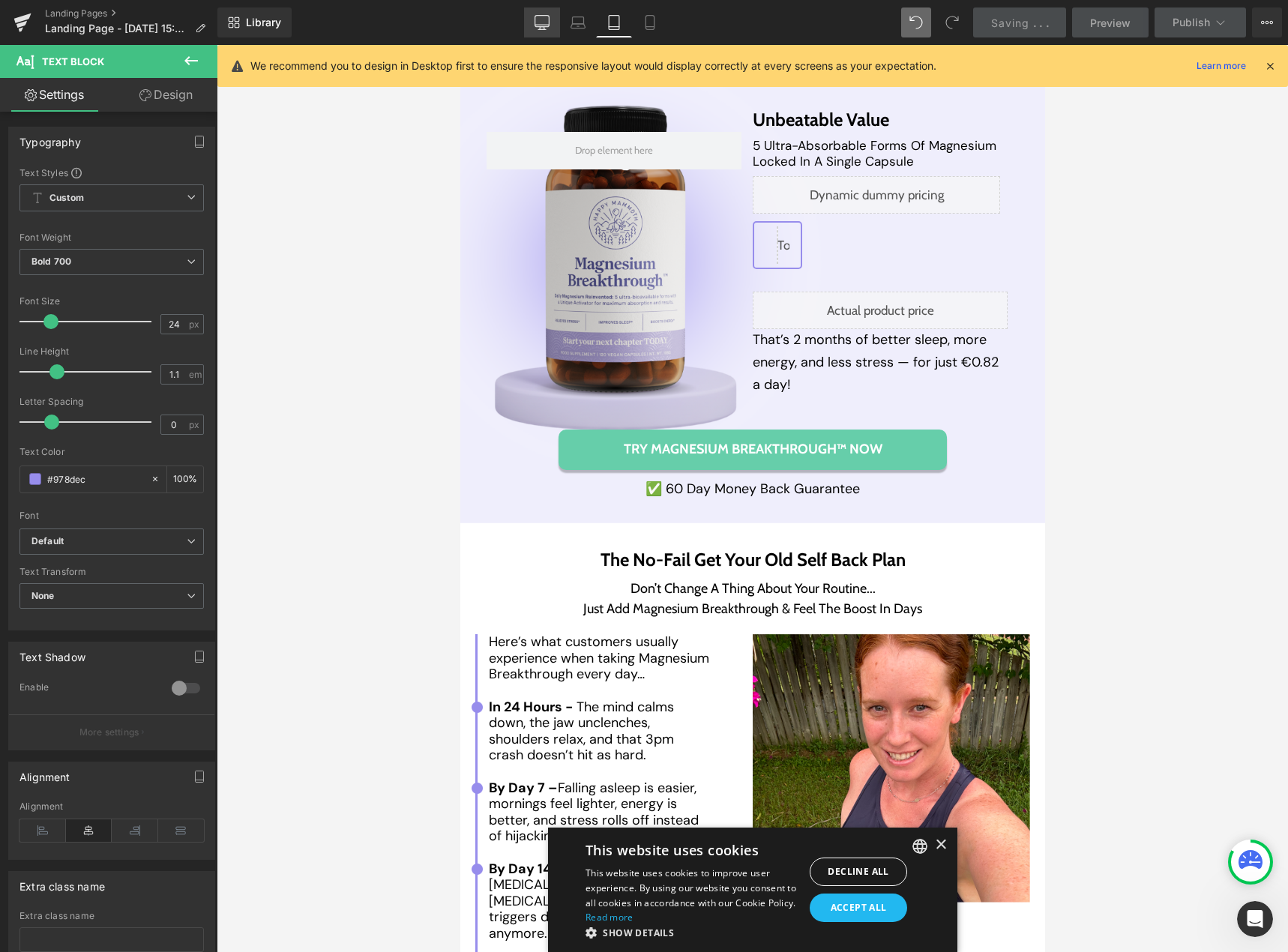
click at [550, 25] on icon at bounding box center [542, 22] width 15 height 15
type input "100"
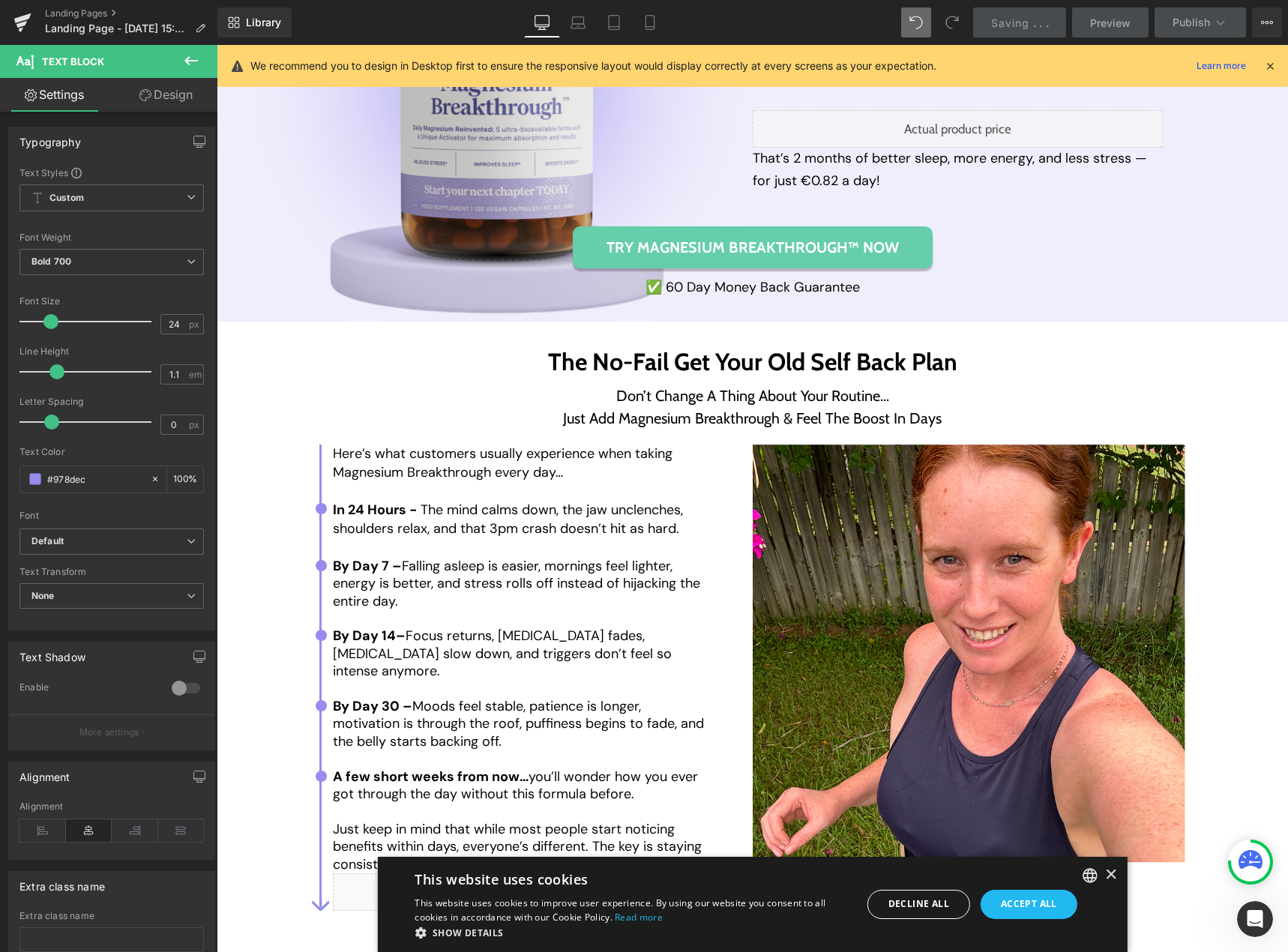
scroll to position [6507, 0]
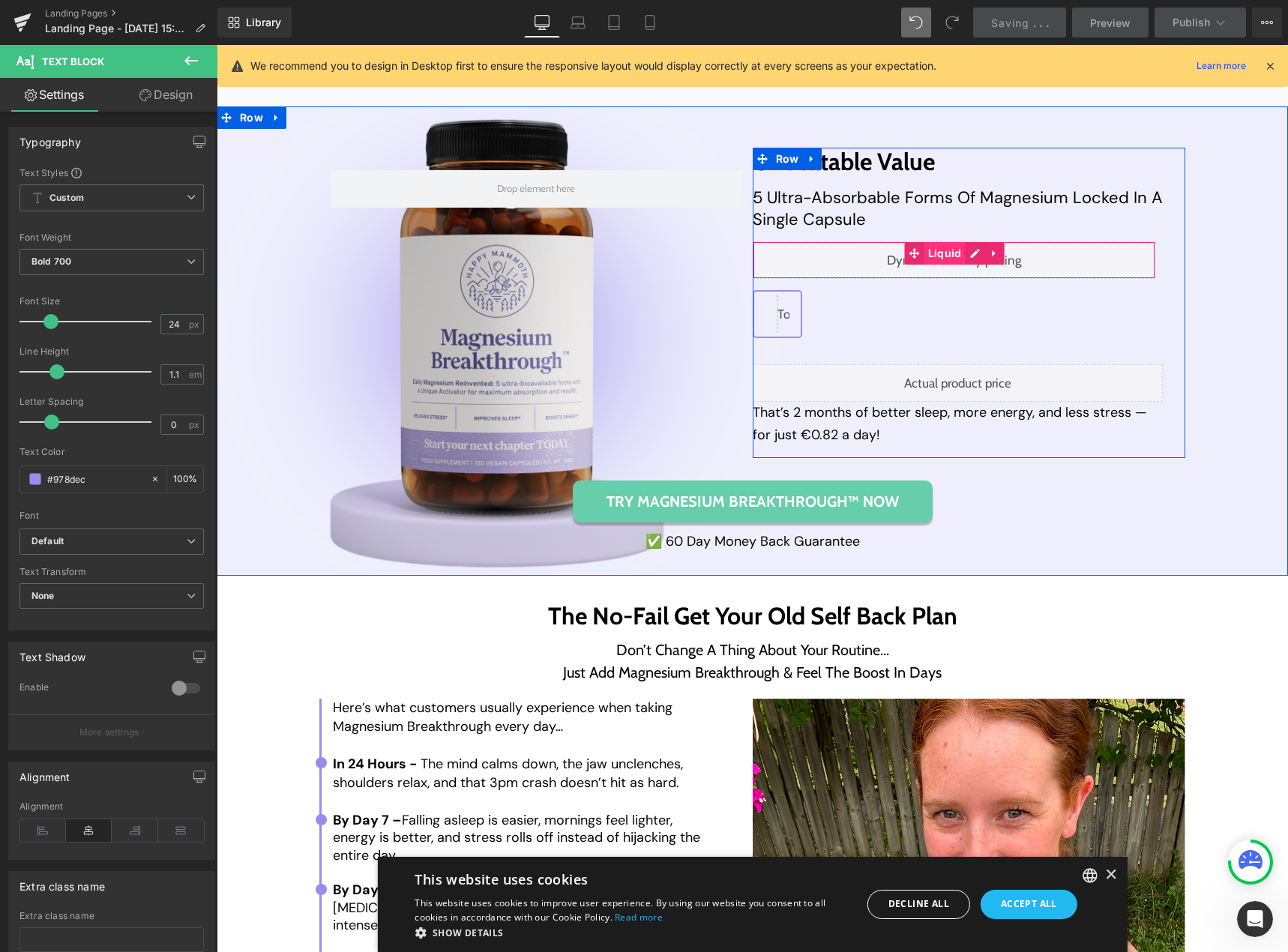
click at [956, 265] on span "Liquid" at bounding box center [945, 254] width 42 height 23
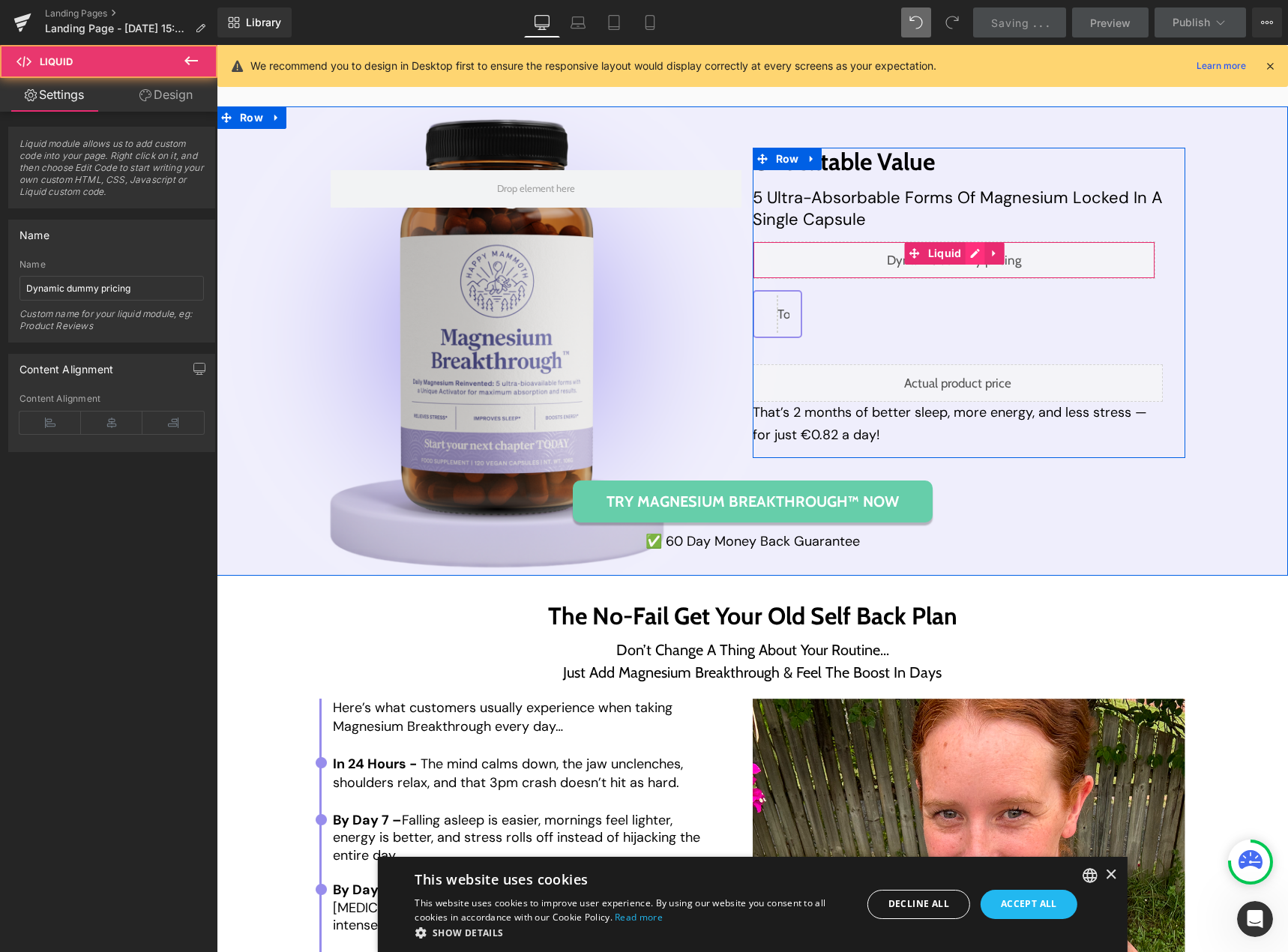
click at [966, 267] on div "Liquid" at bounding box center [955, 260] width 403 height 37
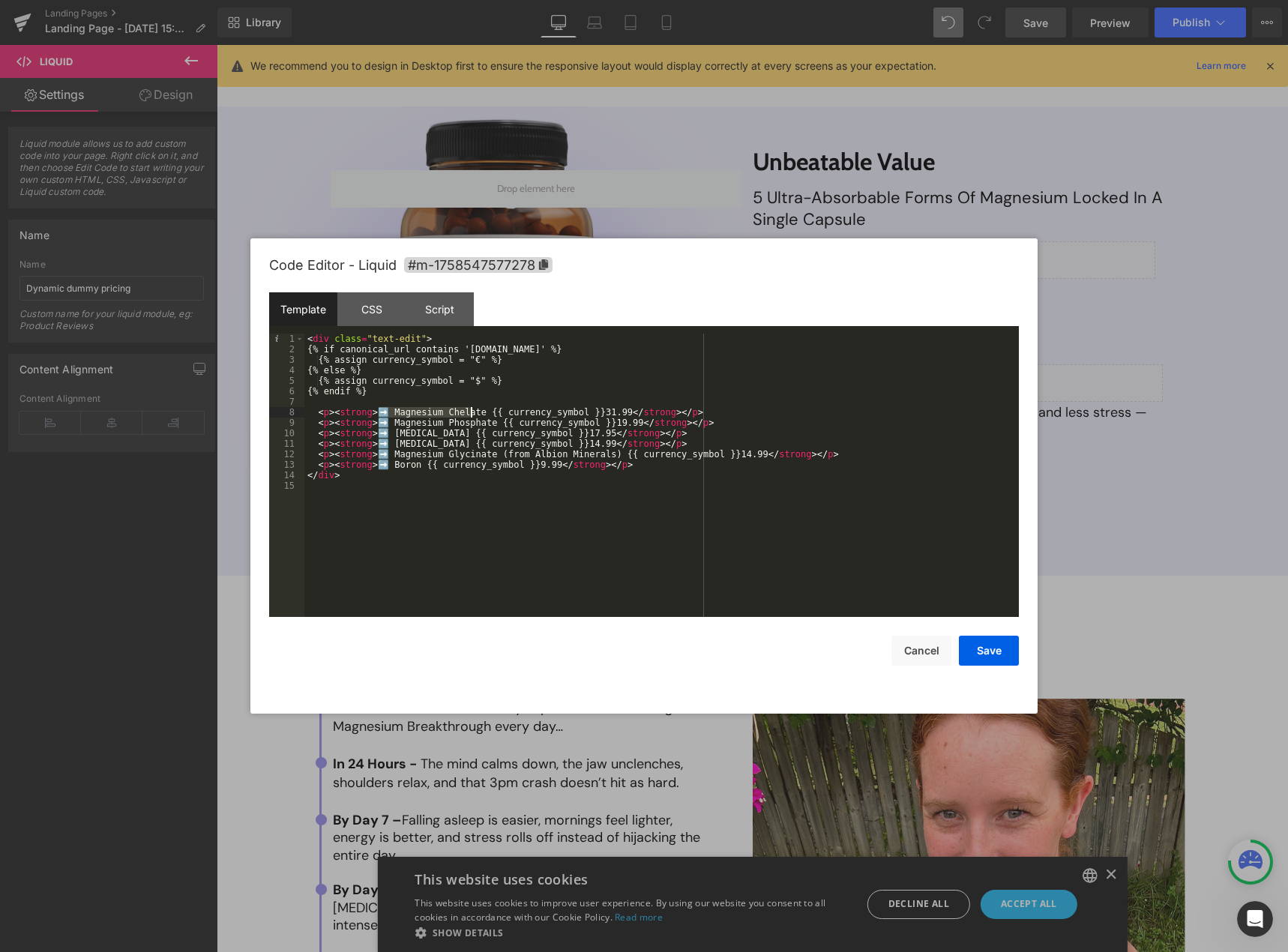
drag, startPoint x: 393, startPoint y: 414, endPoint x: 472, endPoint y: 414, distance: 79.0
click at [472, 414] on div "< div class = "text-edit" > {% if canonical_url contains '[DOMAIN_NAME]' %} {% …" at bounding box center [662, 486] width 715 height 305
drag, startPoint x: 389, startPoint y: 423, endPoint x: 480, endPoint y: 423, distance: 91.0
click at [480, 423] on div "< div class = "text-edit" > {% if canonical_url contains '[DOMAIN_NAME]' %} {% …" at bounding box center [662, 486] width 715 height 305
drag, startPoint x: 387, startPoint y: 456, endPoint x: 596, endPoint y: 457, distance: 209.0
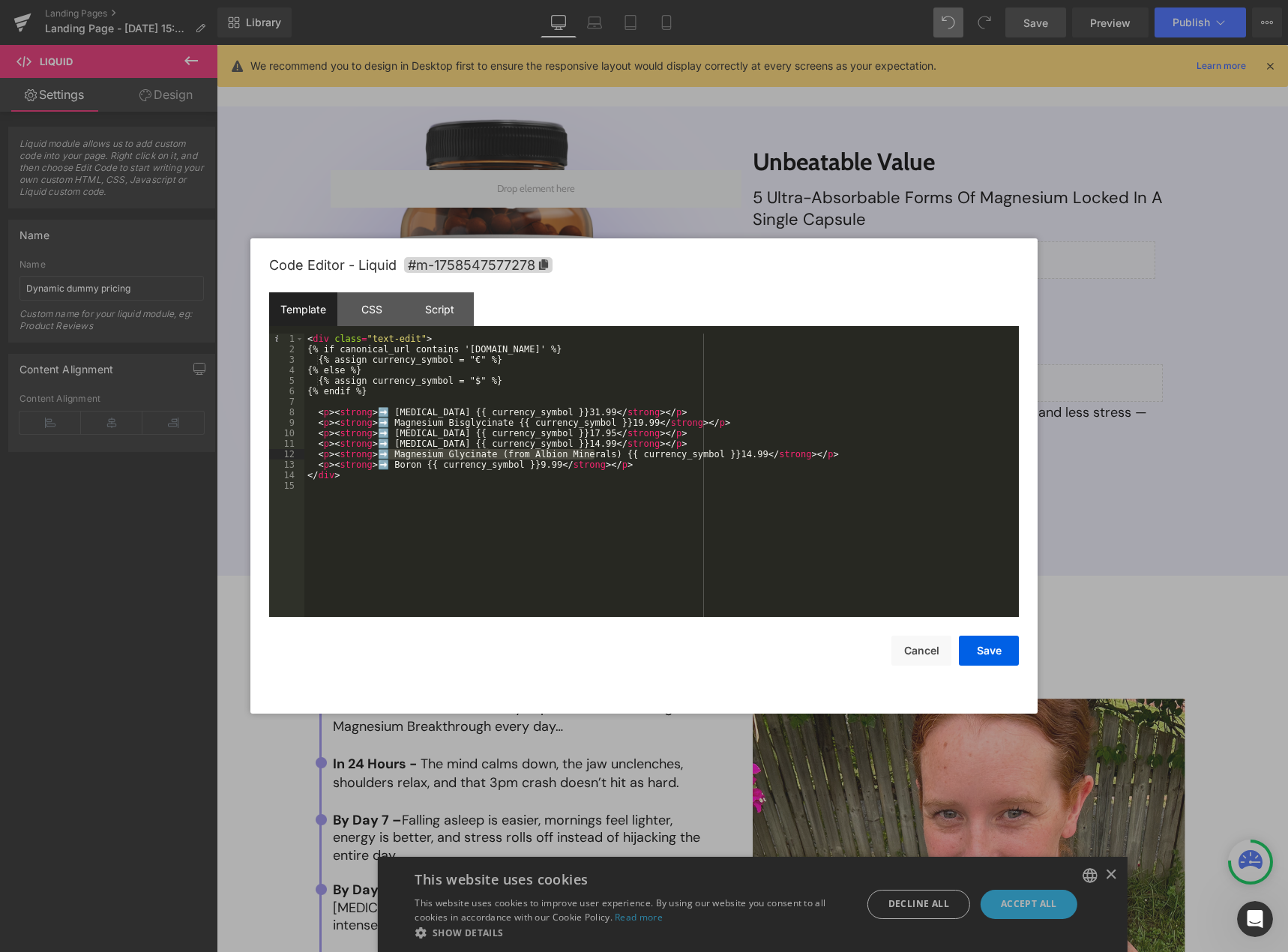
click at [596, 457] on div "< div class = "text-edit" > {% if canonical_url contains '[DOMAIN_NAME]' %} {% …" at bounding box center [662, 486] width 715 height 305
click at [971, 651] on button "Save" at bounding box center [989, 651] width 60 height 30
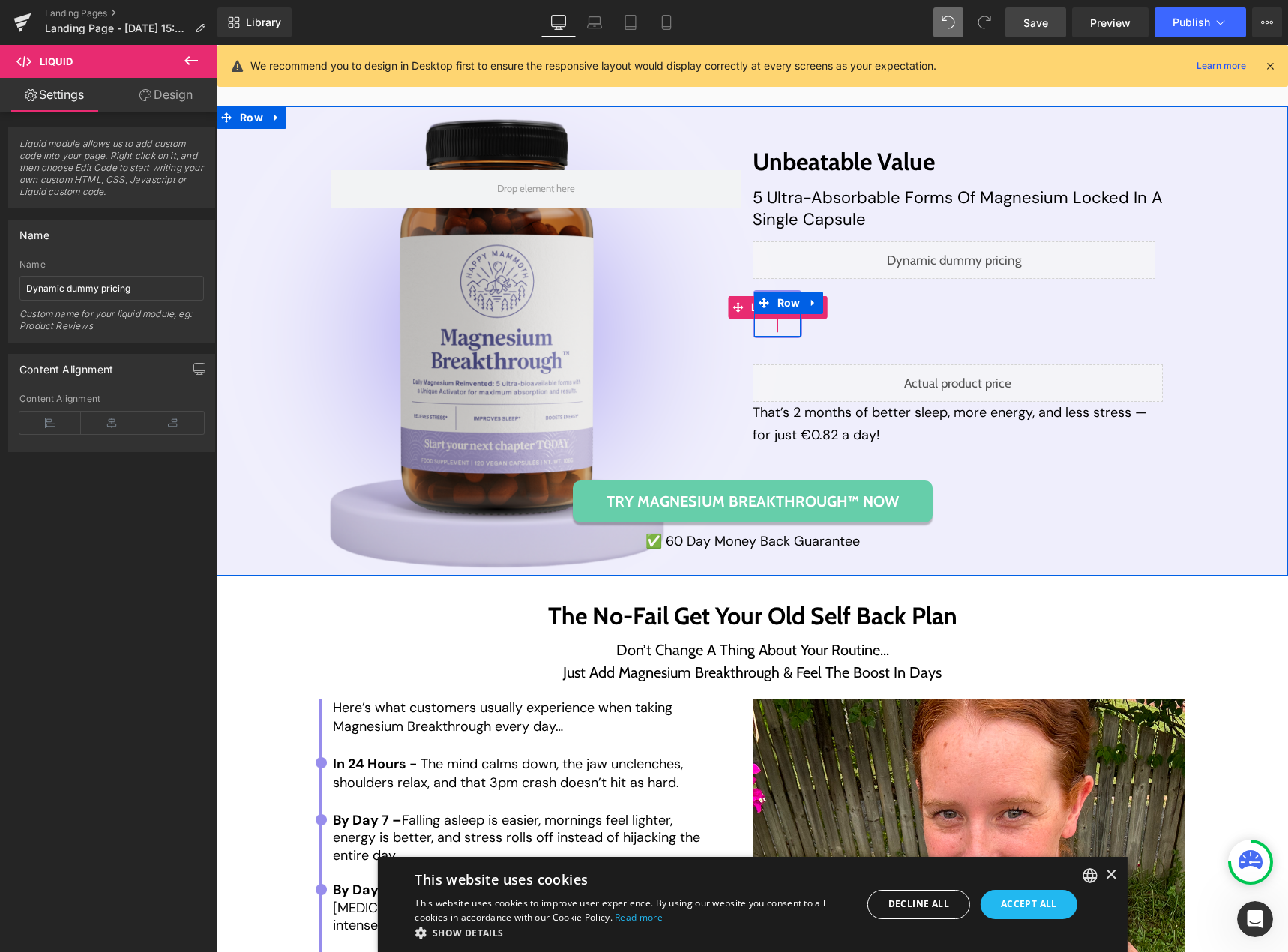
click at [783, 331] on div "Liquid Row" at bounding box center [777, 313] width 49 height 48
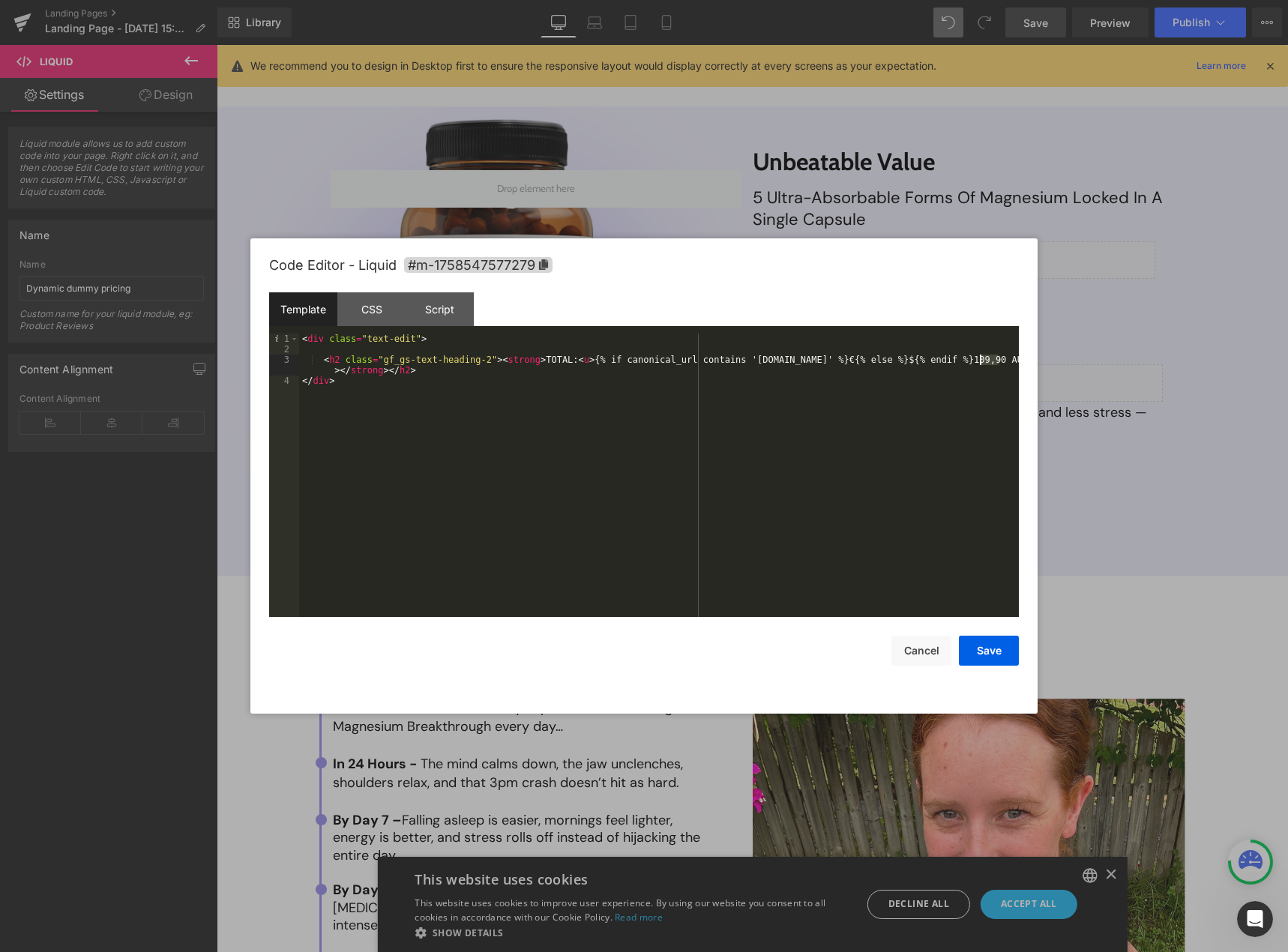
drag, startPoint x: 999, startPoint y: 359, endPoint x: 981, endPoint y: 361, distance: 18.1
click at [981, 361] on div "< div class = "text-edit" > < h2 class = "gf_gs-text-heading-2" > < strong > TO…" at bounding box center [660, 486] width 720 height 305
click at [979, 651] on button "Save" at bounding box center [989, 651] width 60 height 30
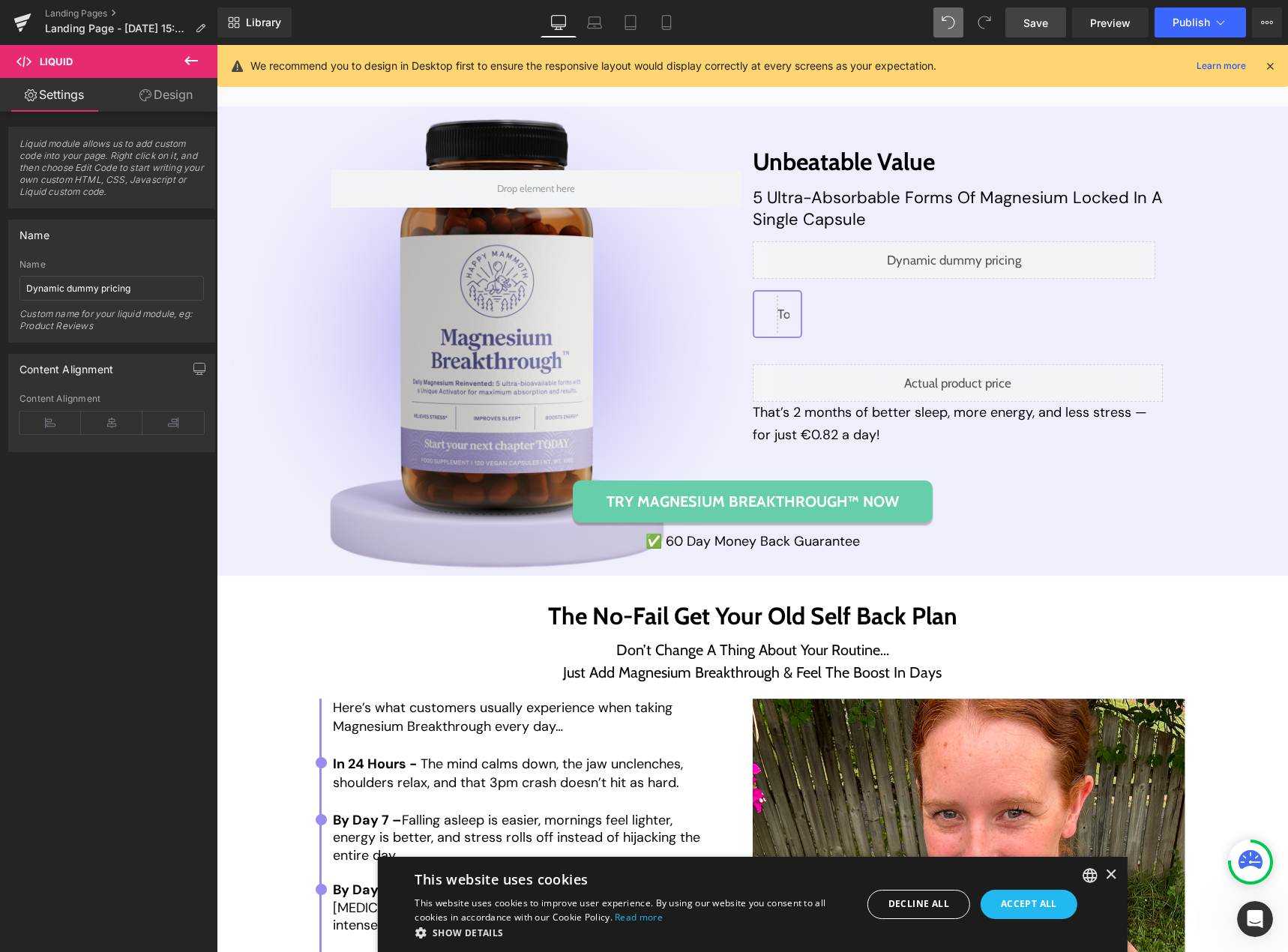
click at [1046, 29] on span "Save" at bounding box center [1035, 23] width 25 height 16
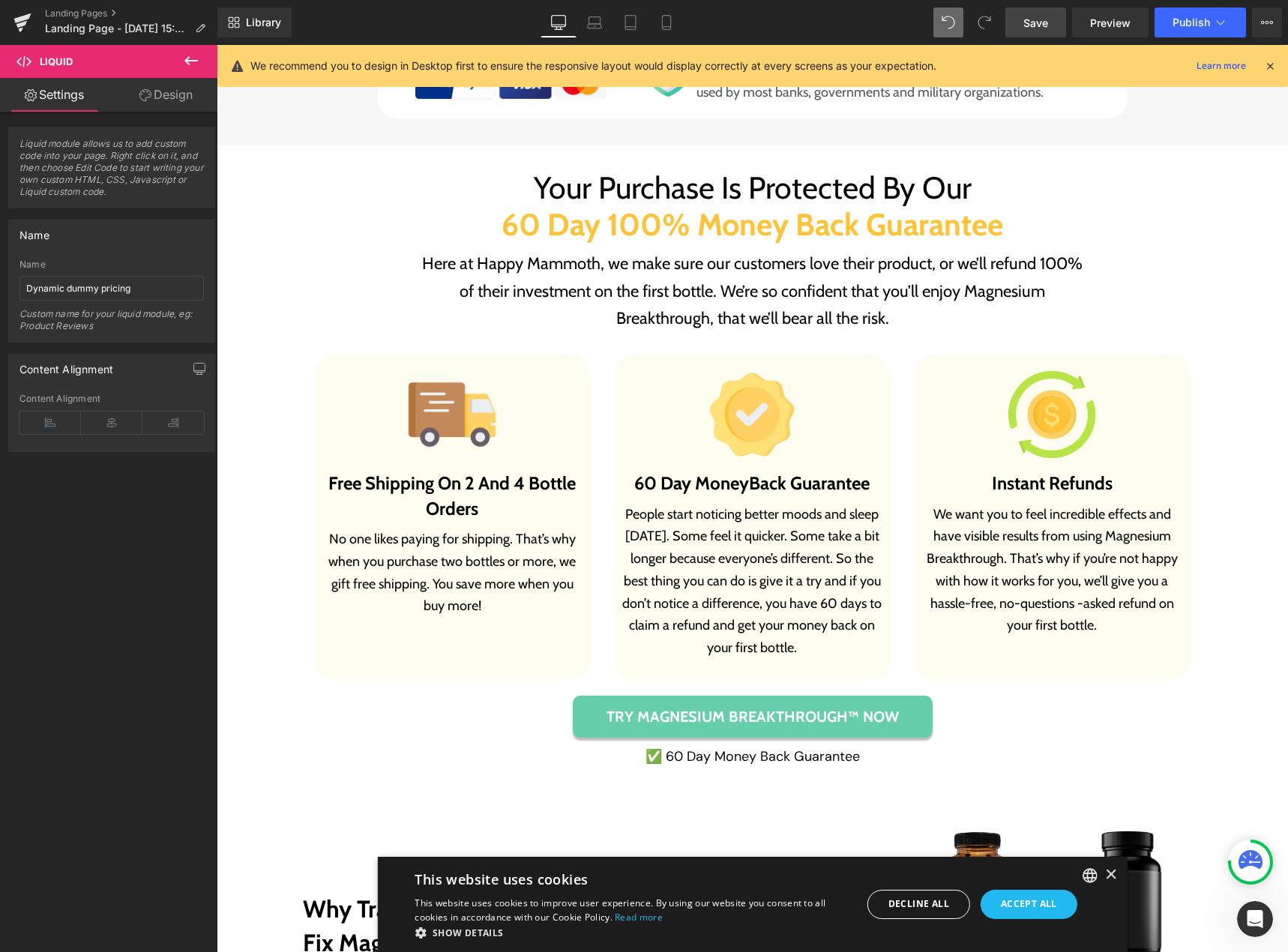
scroll to position [9956, 0]
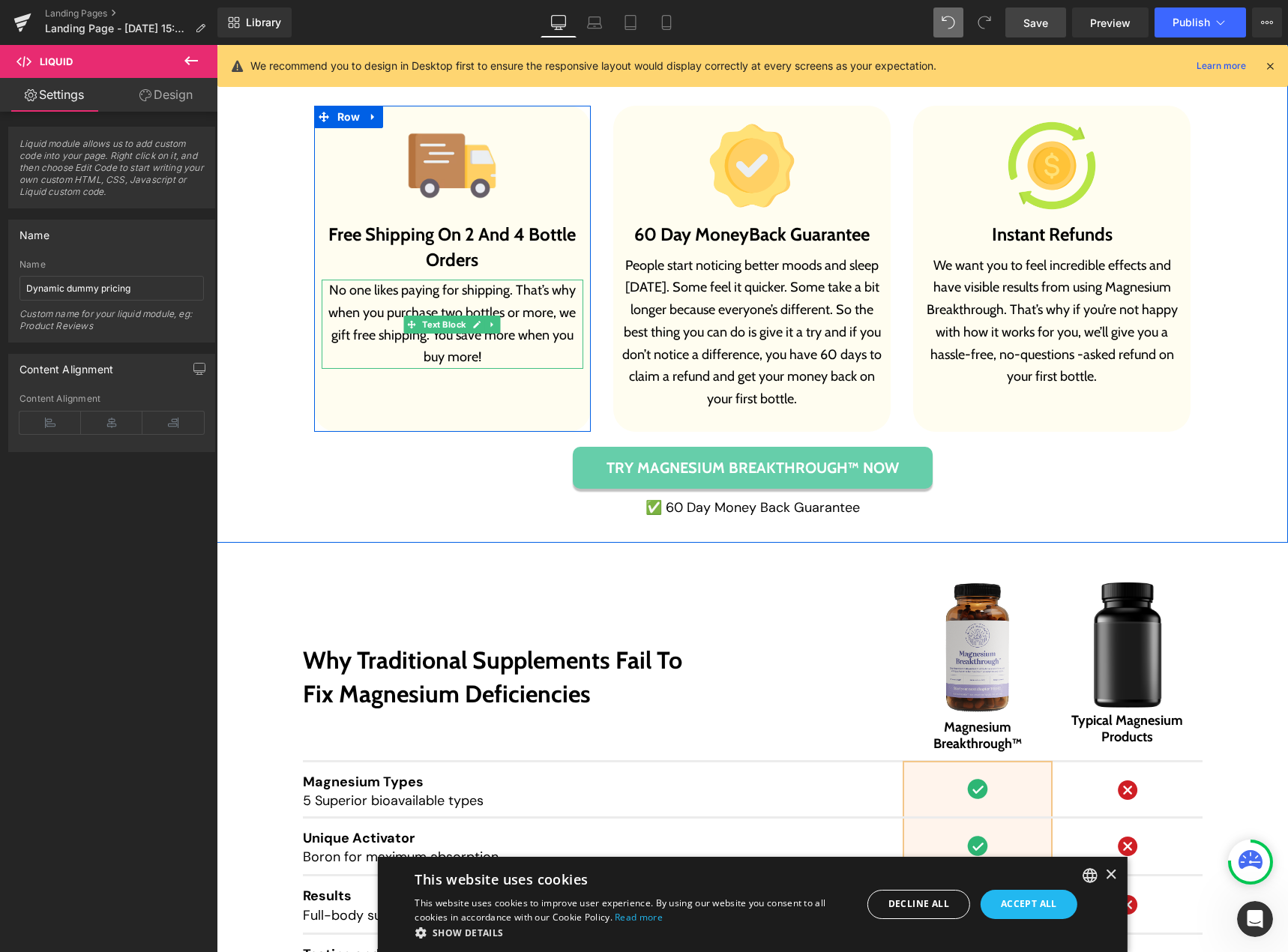
click at [473, 352] on p "No one likes paying for shipping. That’s why when you purchase two bottles or m…" at bounding box center [453, 324] width 262 height 89
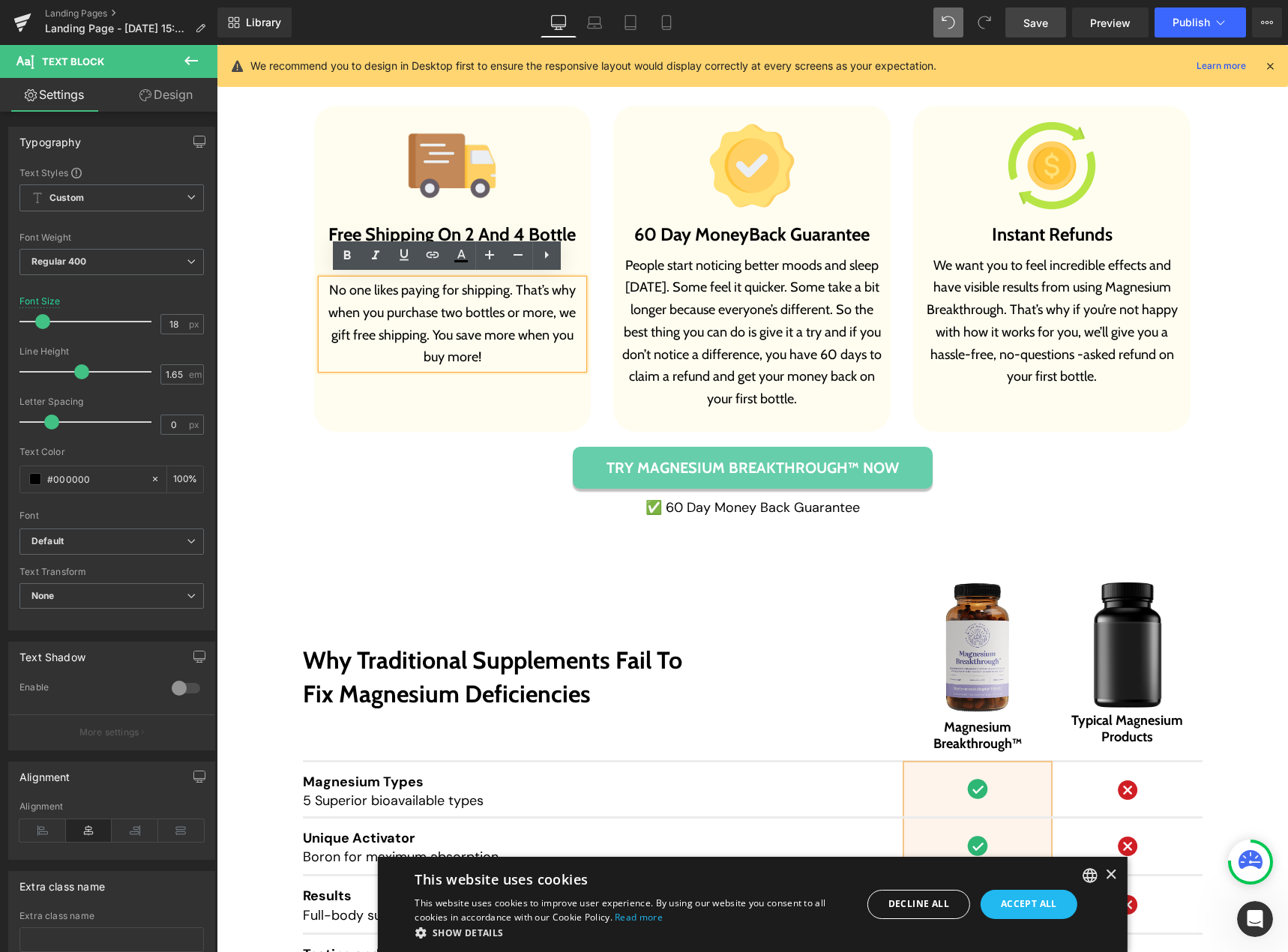
click at [469, 348] on p "No one likes paying for shipping. That’s why when you purchase two bottles or m…" at bounding box center [453, 324] width 262 height 89
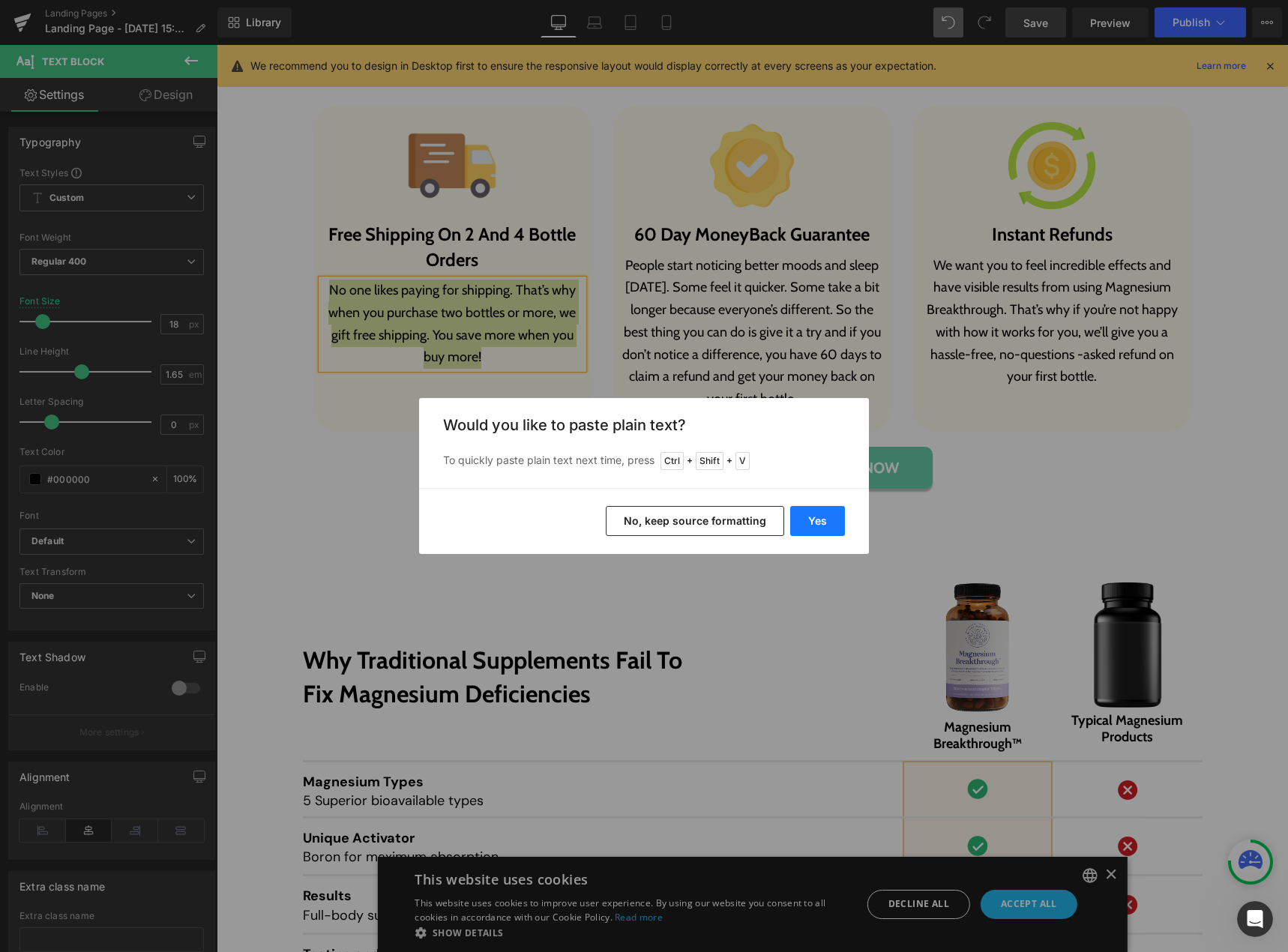
click at [803, 511] on button "Yes" at bounding box center [817, 521] width 55 height 30
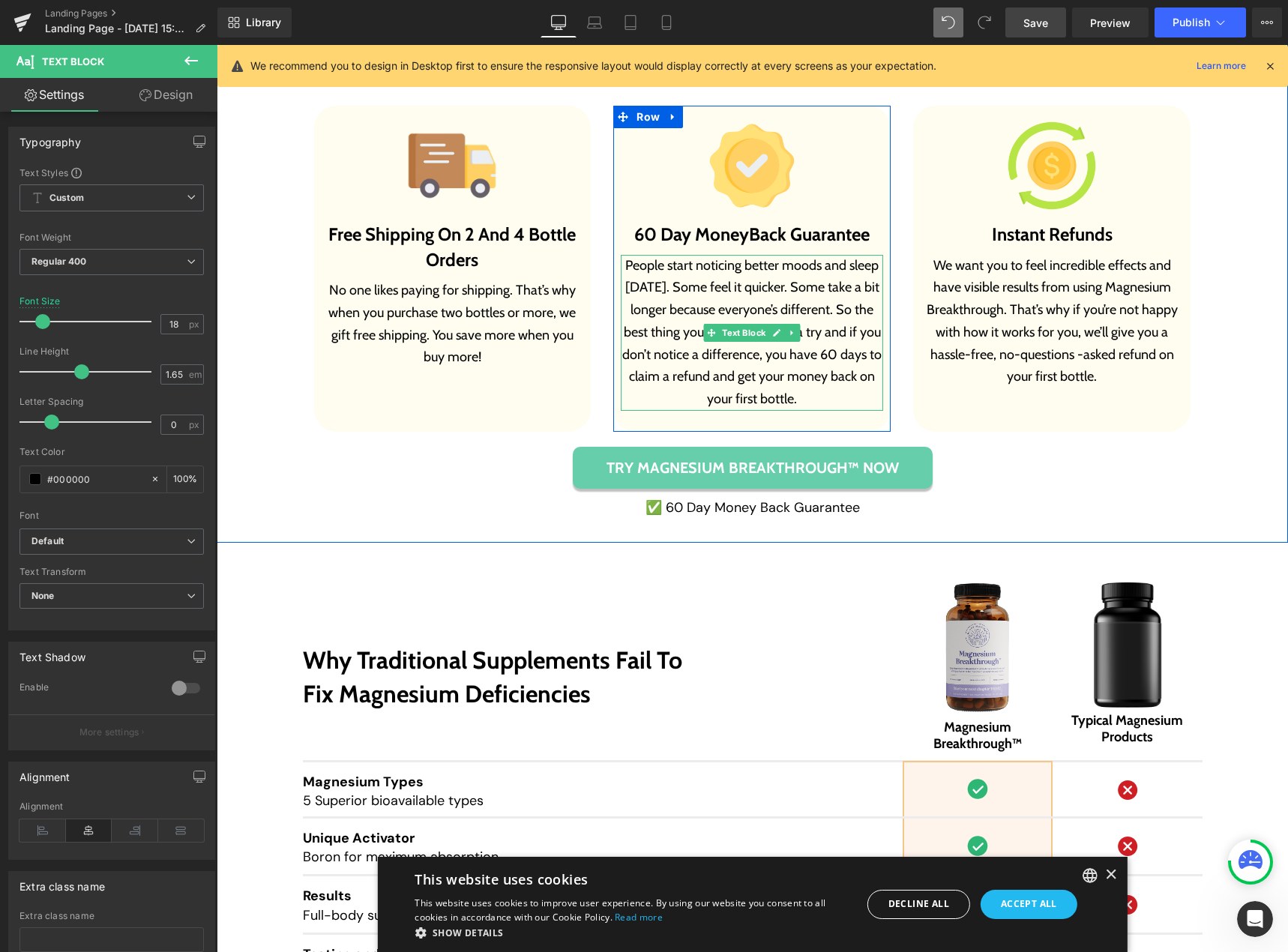
drag, startPoint x: 658, startPoint y: 331, endPoint x: 732, endPoint y: 331, distance: 74.0
click at [658, 331] on p "People start noticing better moods and sleep [DATE]. Some feel it quicker. Some…" at bounding box center [751, 333] width 262 height 156
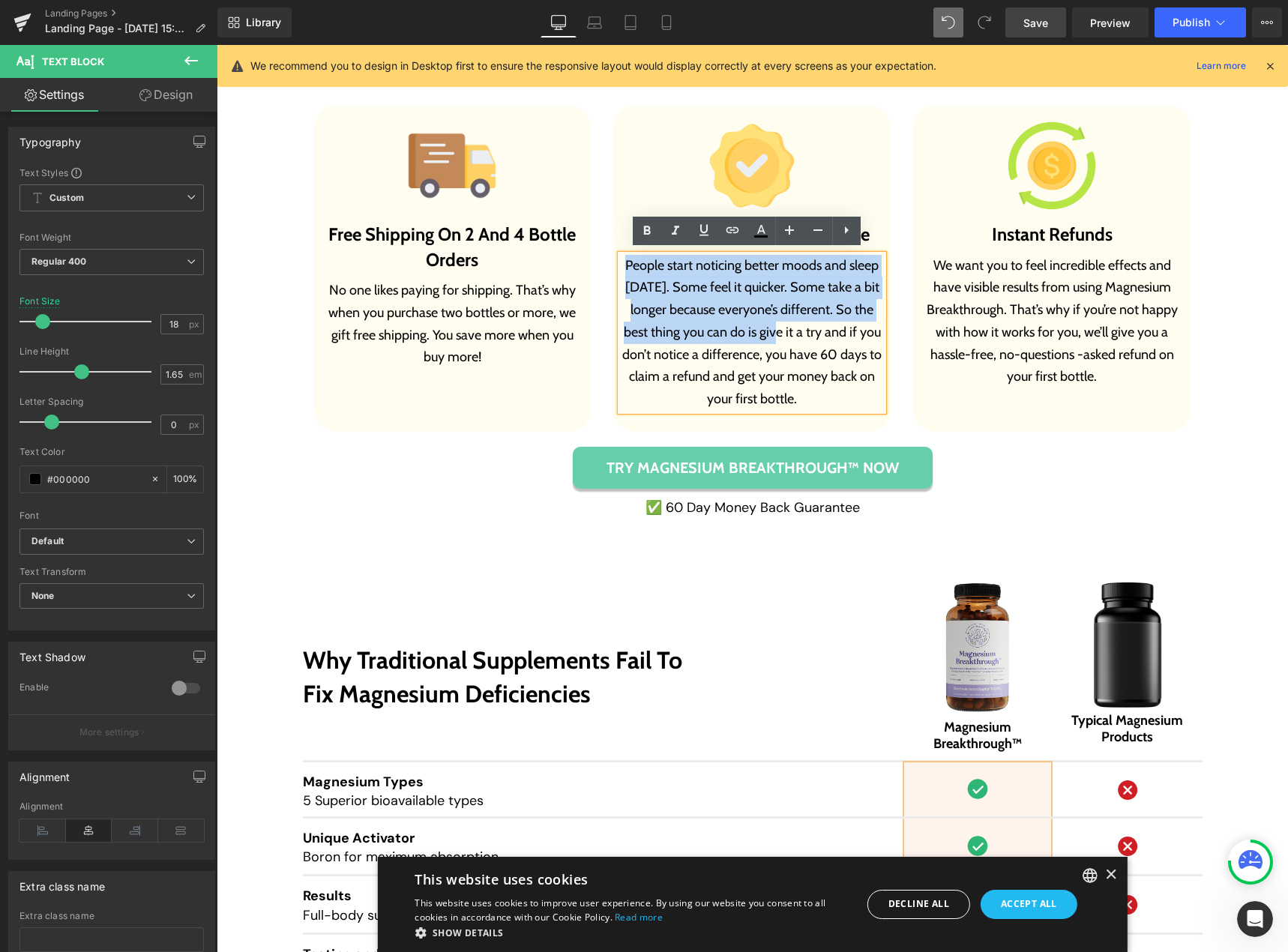
drag, startPoint x: 762, startPoint y: 332, endPoint x: 621, endPoint y: 265, distance: 156.1
click at [621, 265] on p "People start noticing better moods and sleep [DATE]. Some feel it quicker. Some…" at bounding box center [751, 333] width 262 height 156
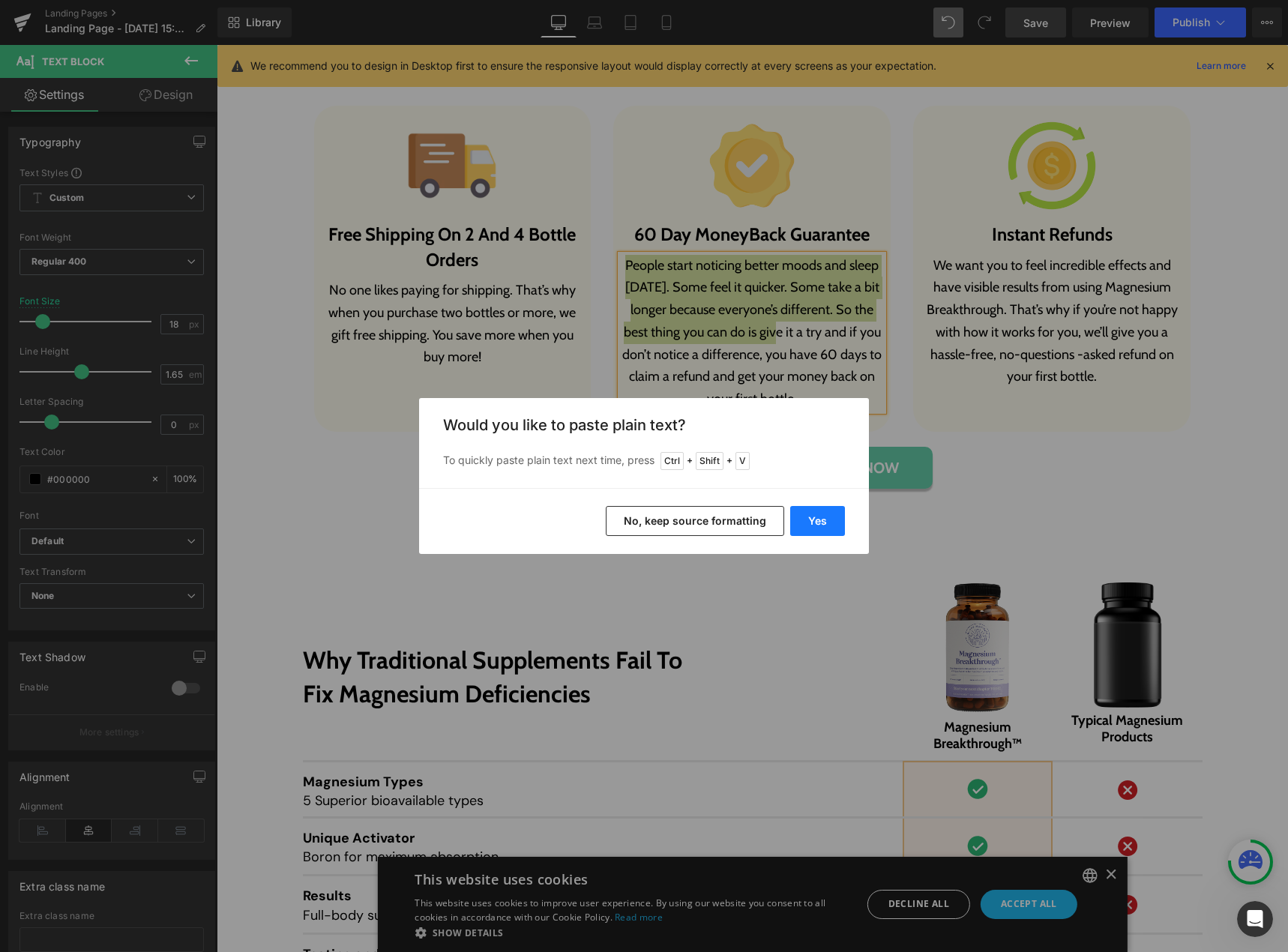
click at [807, 513] on button "Yes" at bounding box center [817, 521] width 55 height 30
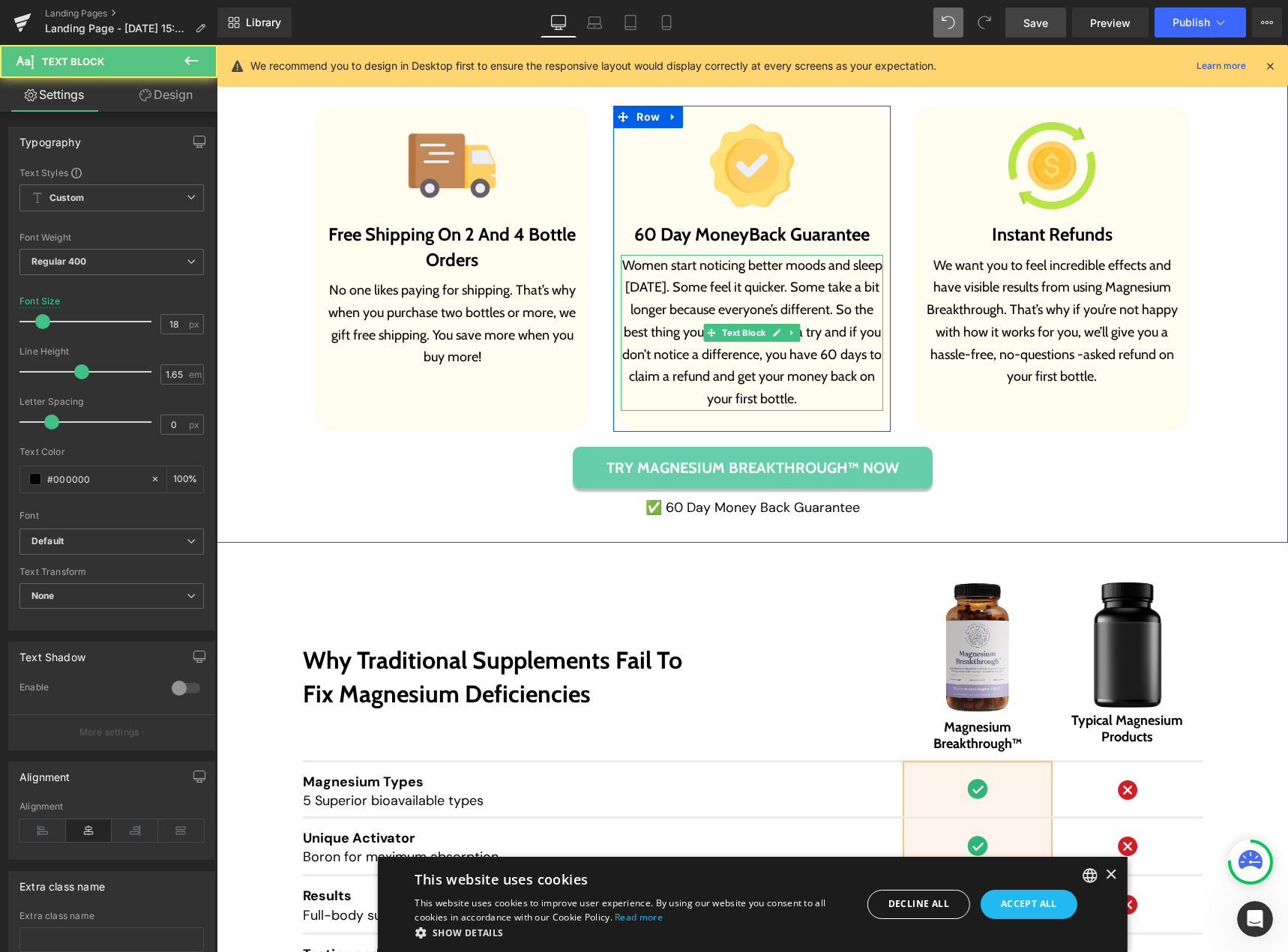
click at [792, 356] on p "Women start noticing better moods and sleep [DATE]. Some feel it quicker. Some …" at bounding box center [751, 333] width 262 height 156
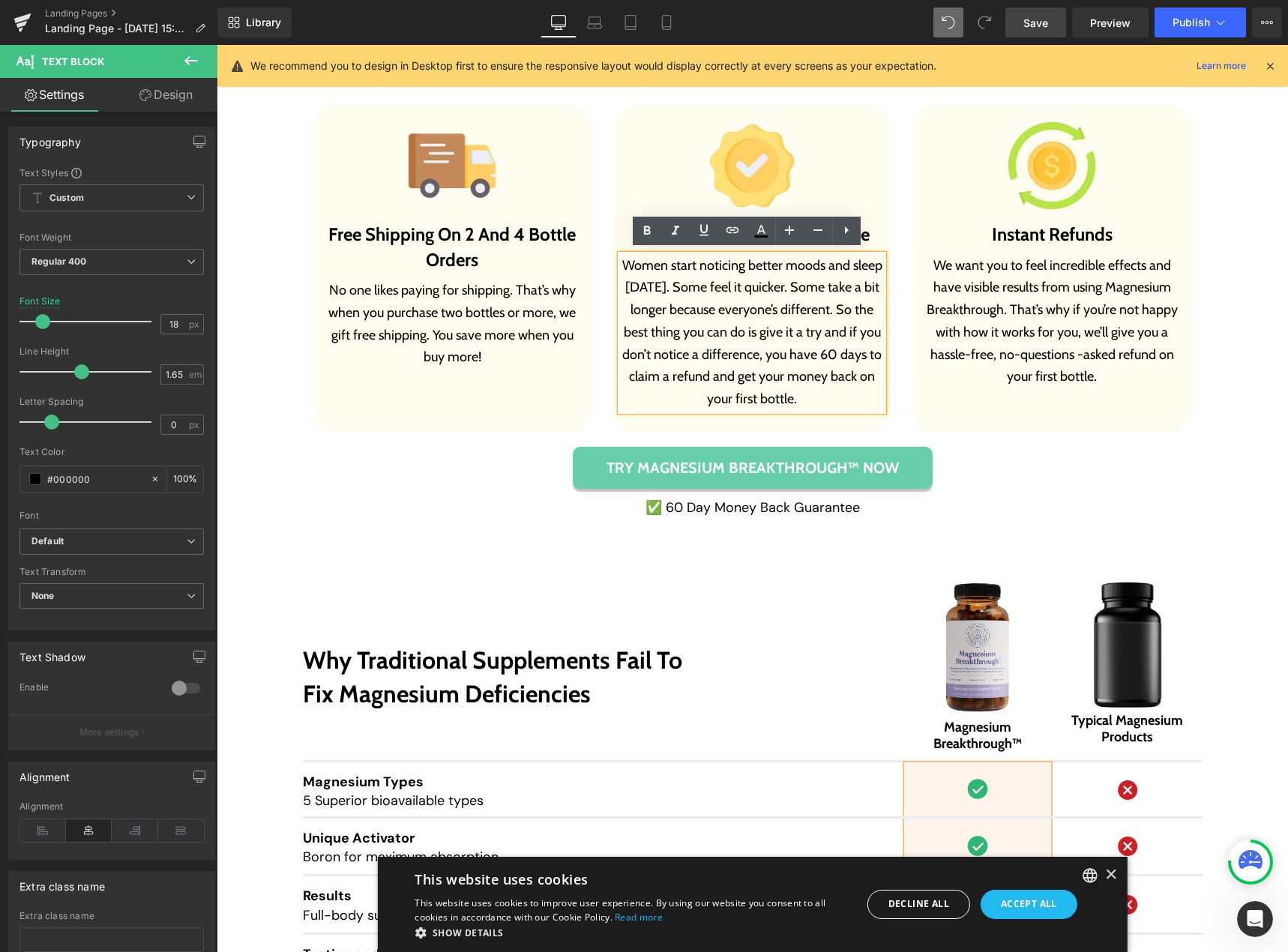
drag, startPoint x: 765, startPoint y: 328, endPoint x: 816, endPoint y: 389, distance: 79.5
click at [816, 389] on p "Women start noticing better moods and sleep [DATE]. Some feel it quicker. Some …" at bounding box center [751, 333] width 262 height 156
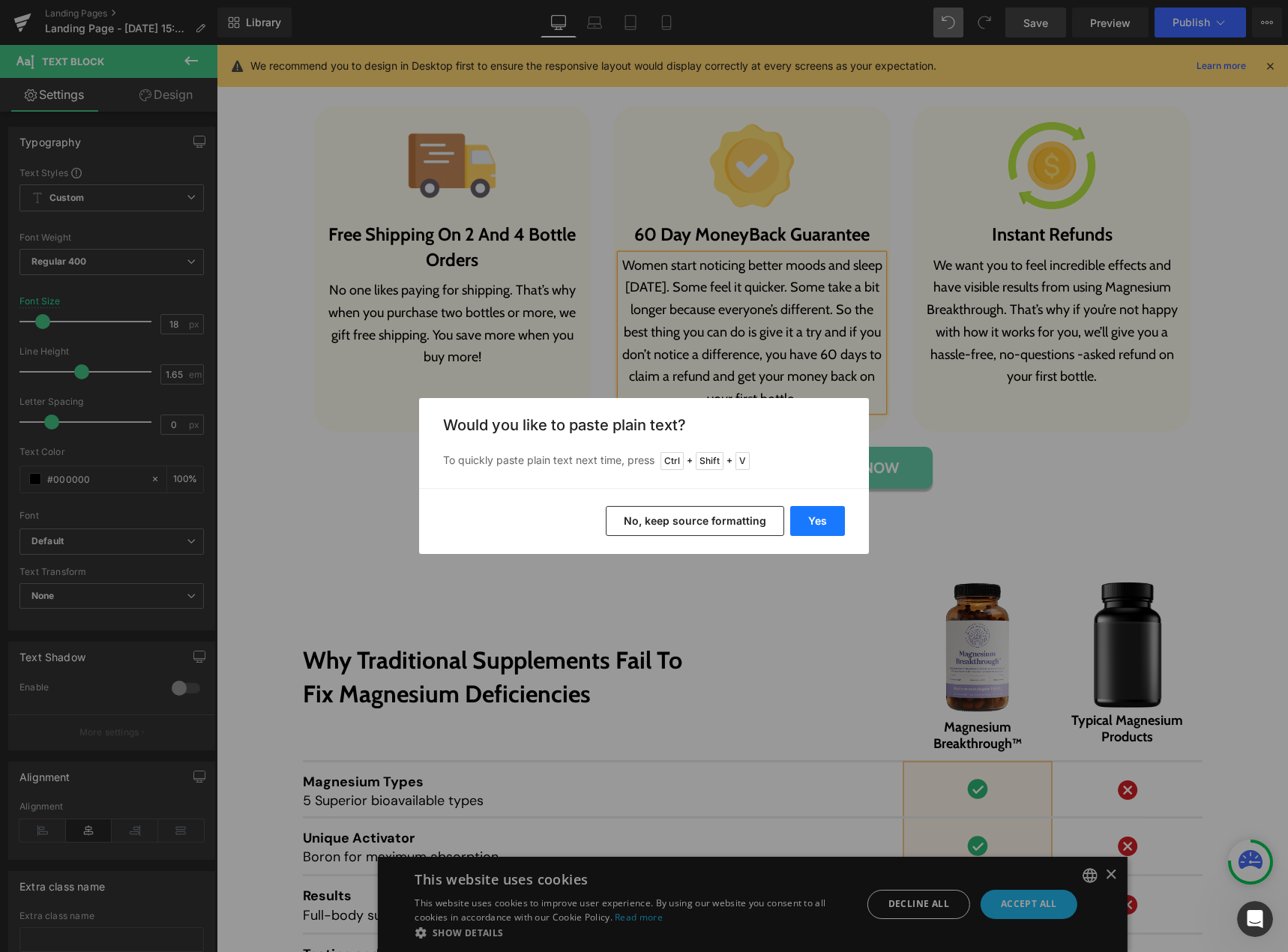
click at [823, 514] on button "Yes" at bounding box center [817, 521] width 55 height 30
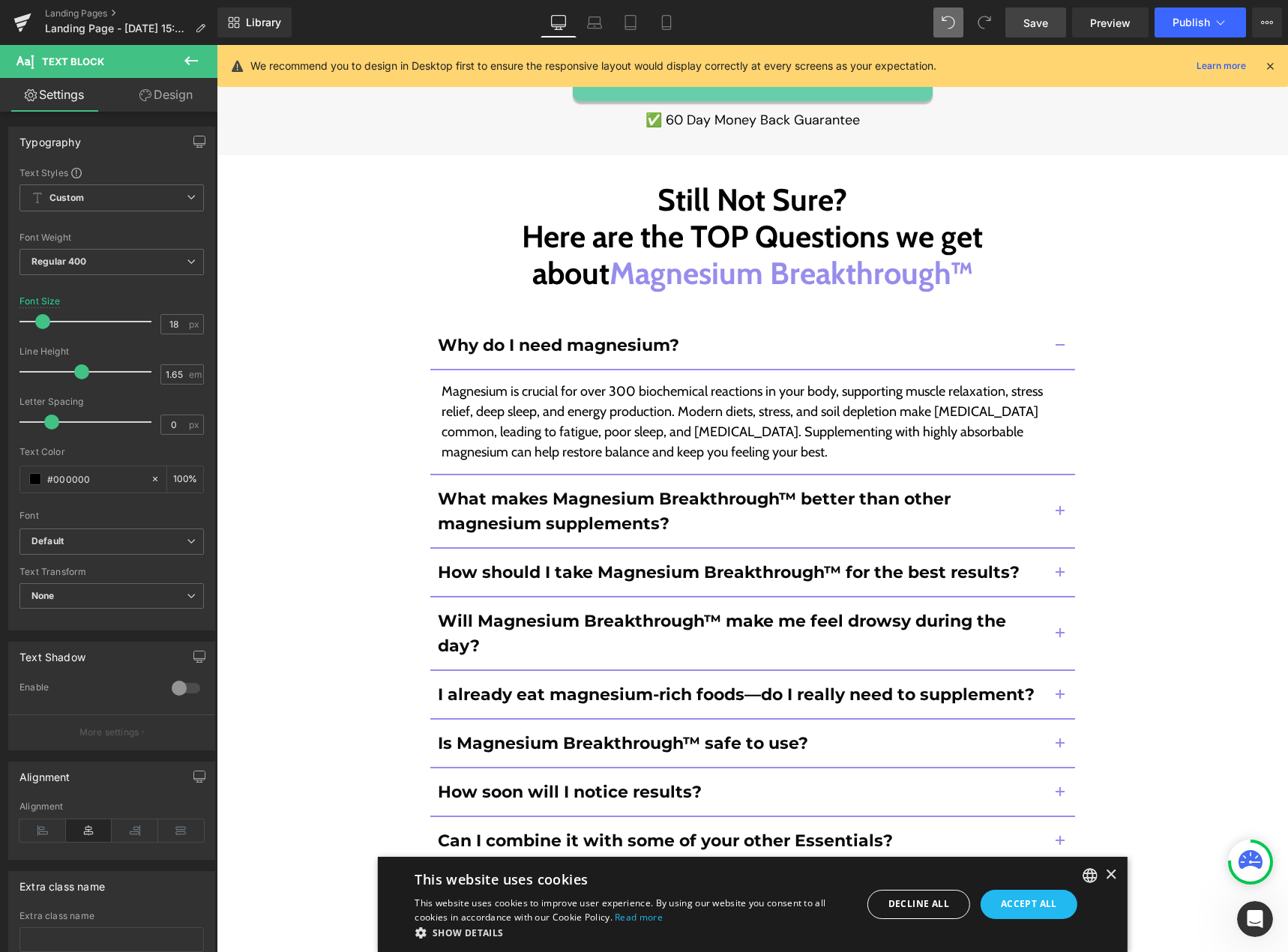
scroll to position [13180, 0]
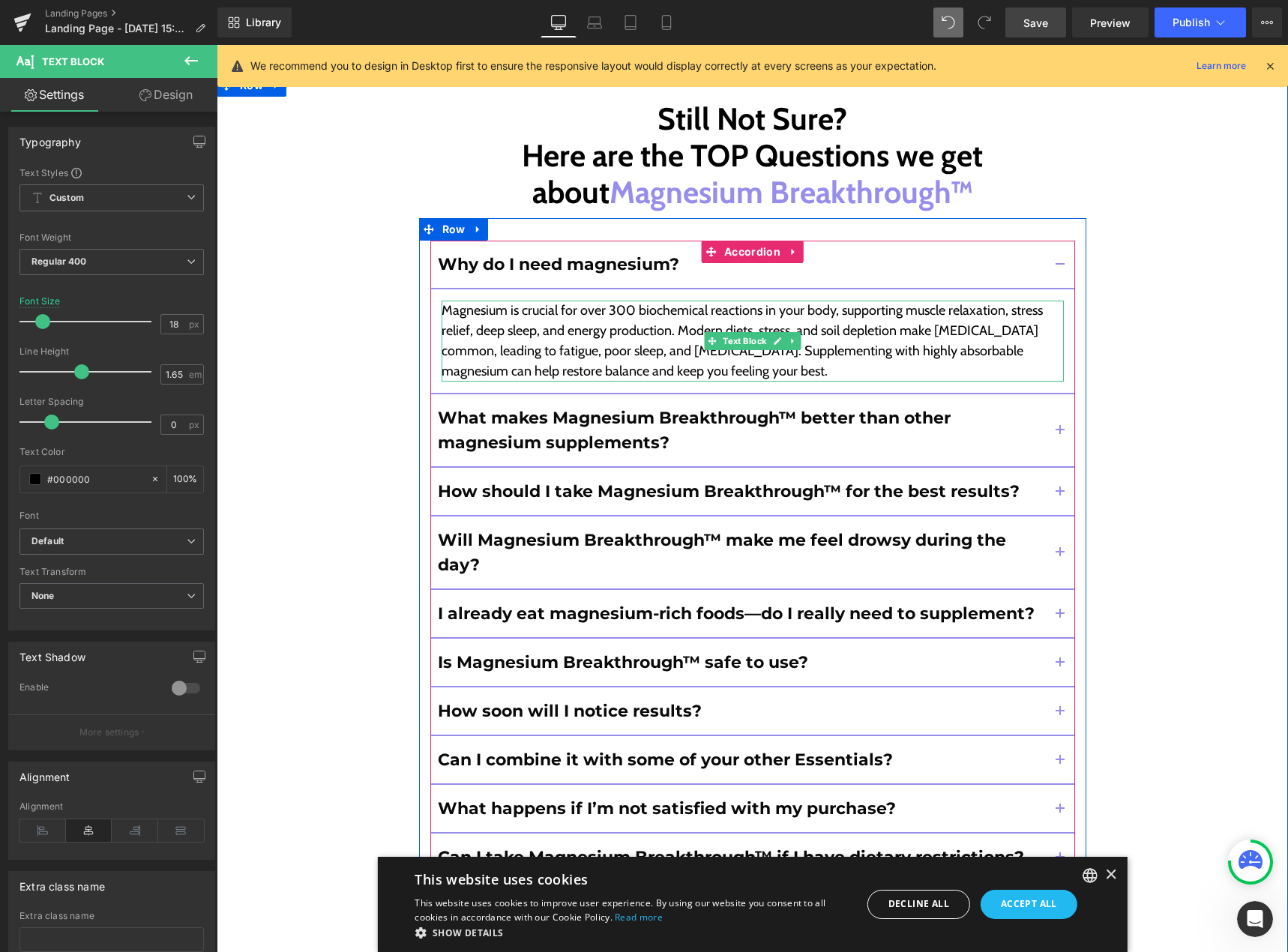
drag, startPoint x: 716, startPoint y: 235, endPoint x: 763, endPoint y: 222, distance: 48.8
click at [716, 300] on p "Magnesium is crucial for over 300 biochemical reactions in your body, supportin…" at bounding box center [752, 341] width 622 height 81
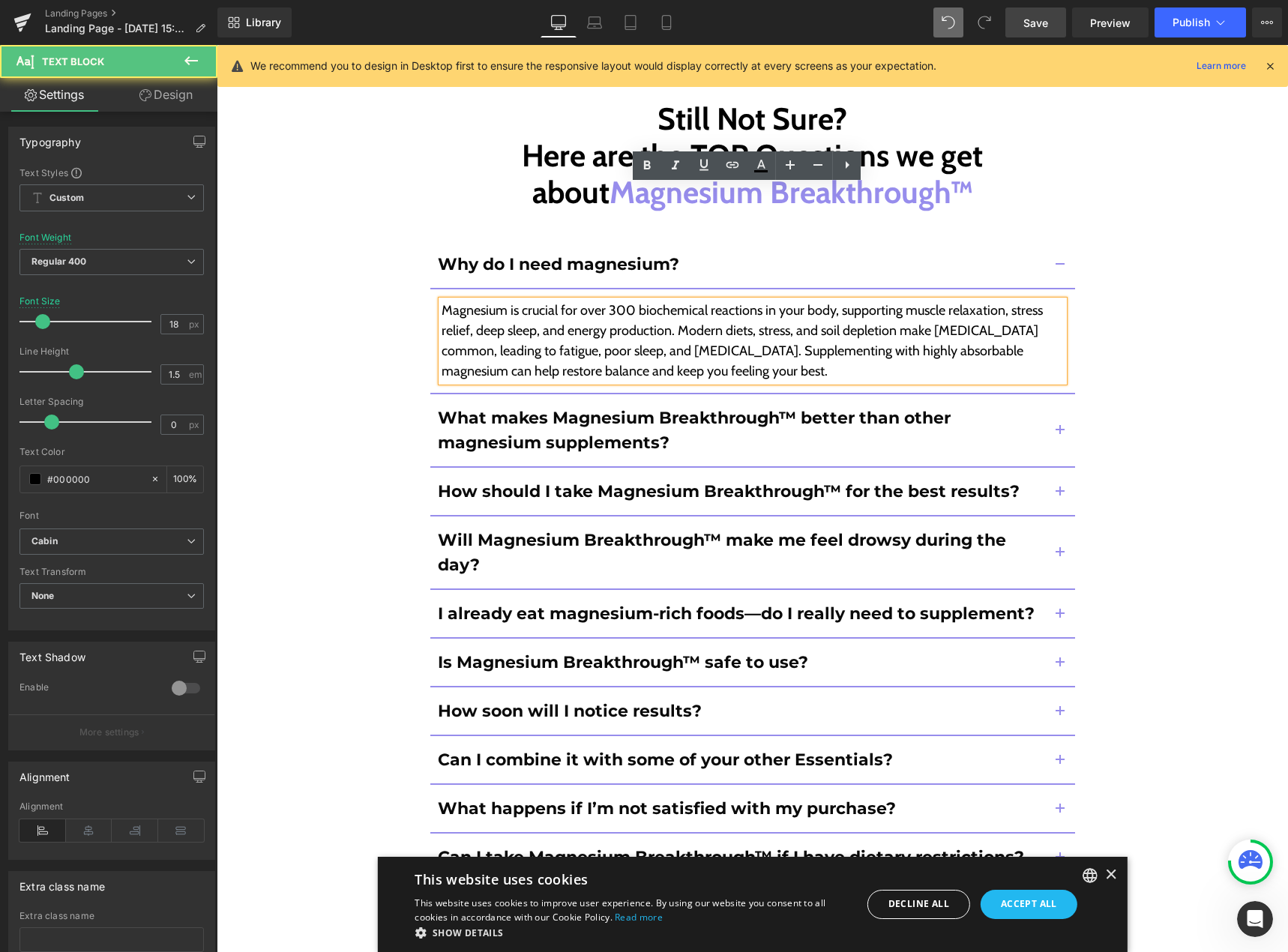
click at [763, 300] on p "Magnesium is crucial for over 300 biochemical reactions in your body, supportin…" at bounding box center [752, 341] width 622 height 81
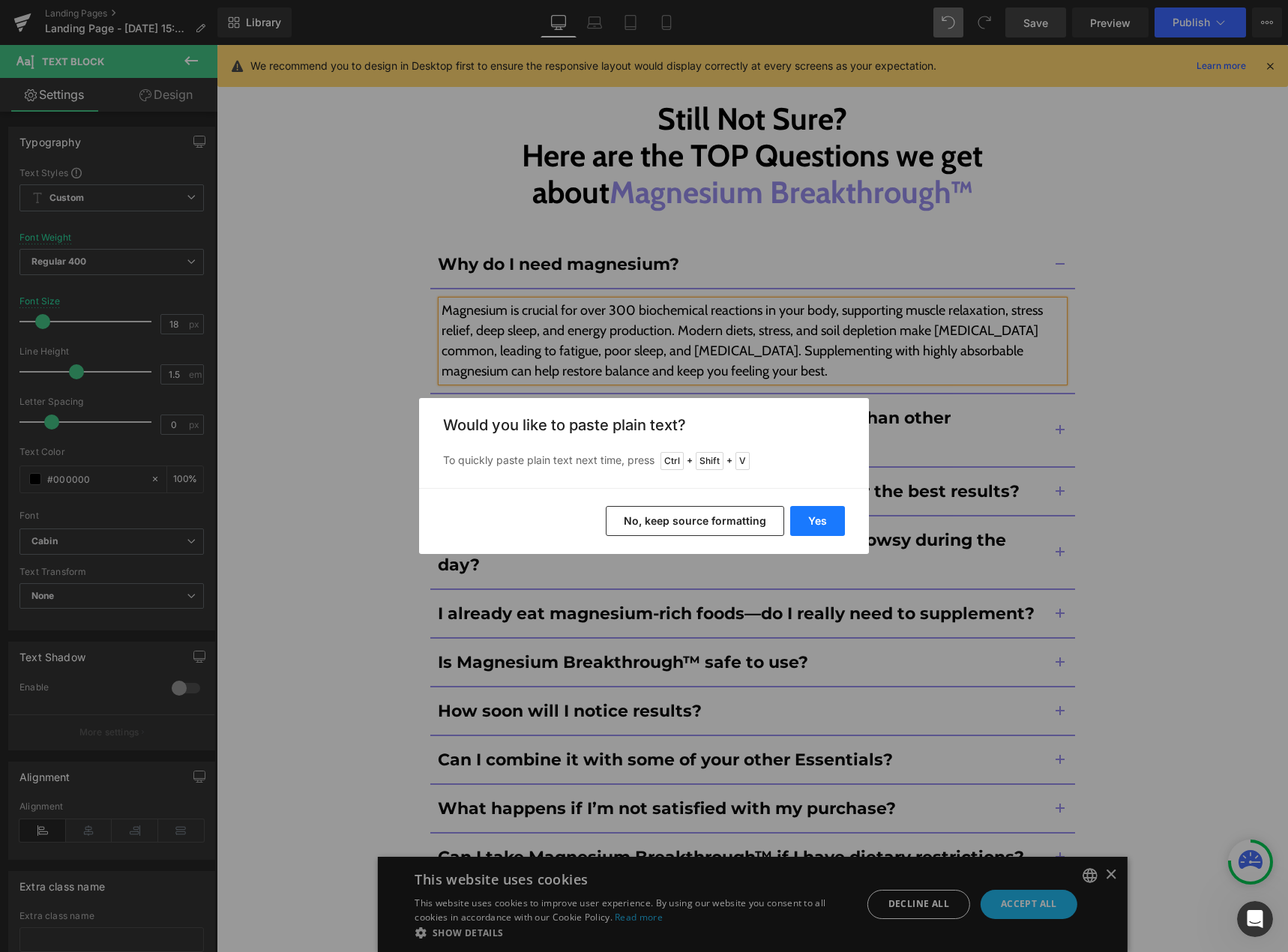
click at [816, 510] on button "Yes" at bounding box center [817, 521] width 55 height 30
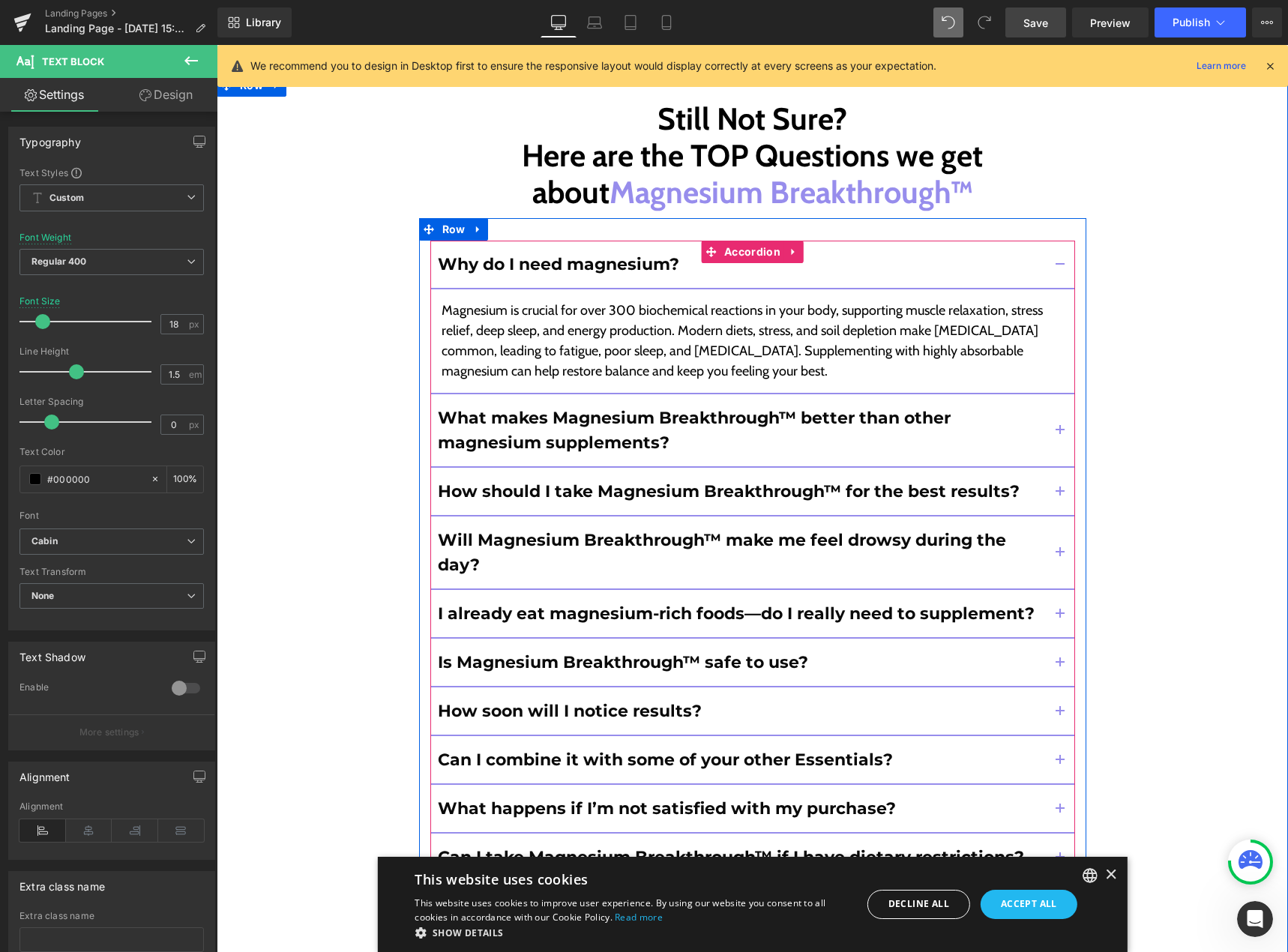
click at [1052, 395] on button "button" at bounding box center [1060, 430] width 30 height 72
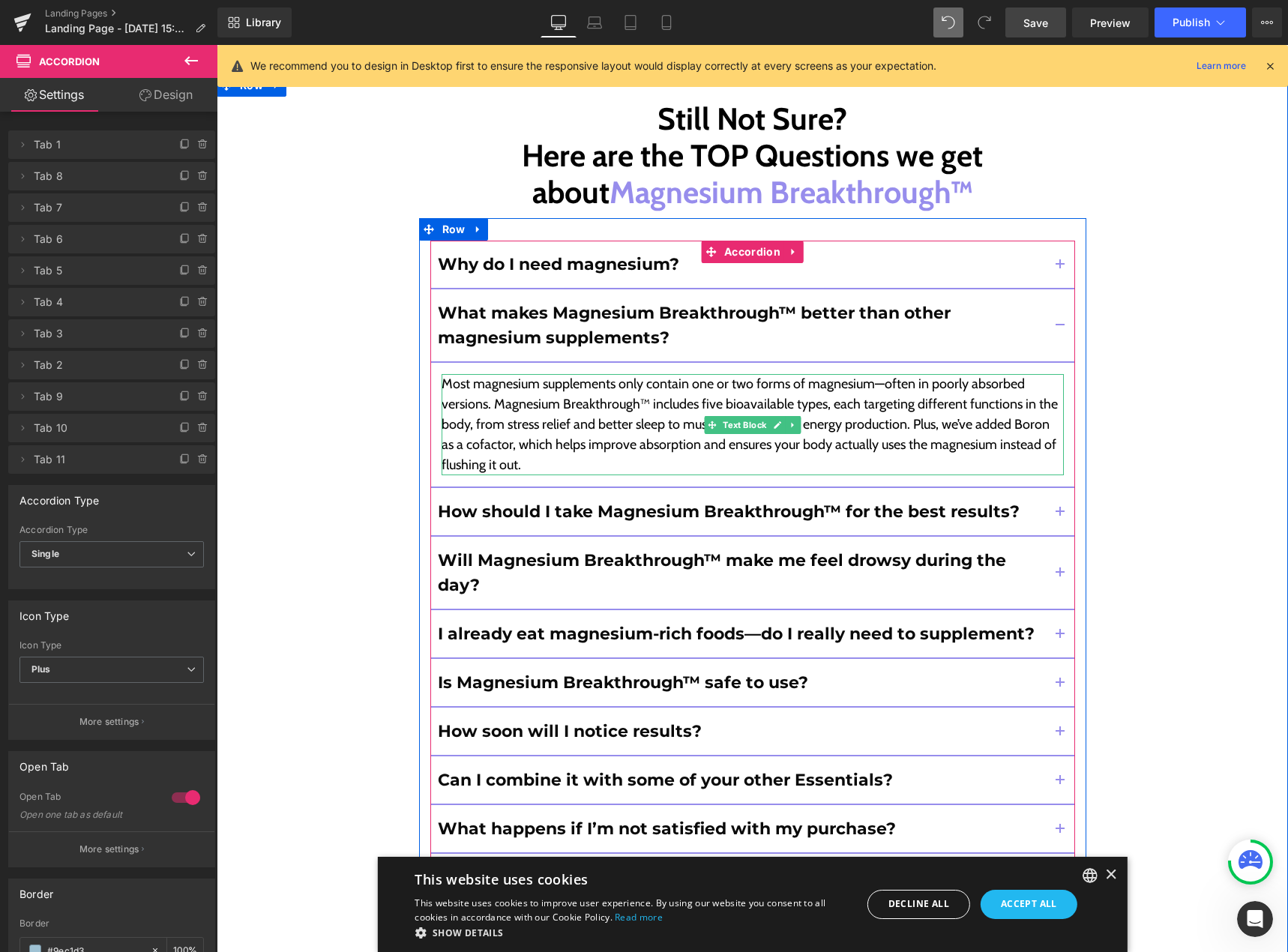
click at [773, 421] on icon at bounding box center [777, 425] width 9 height 9
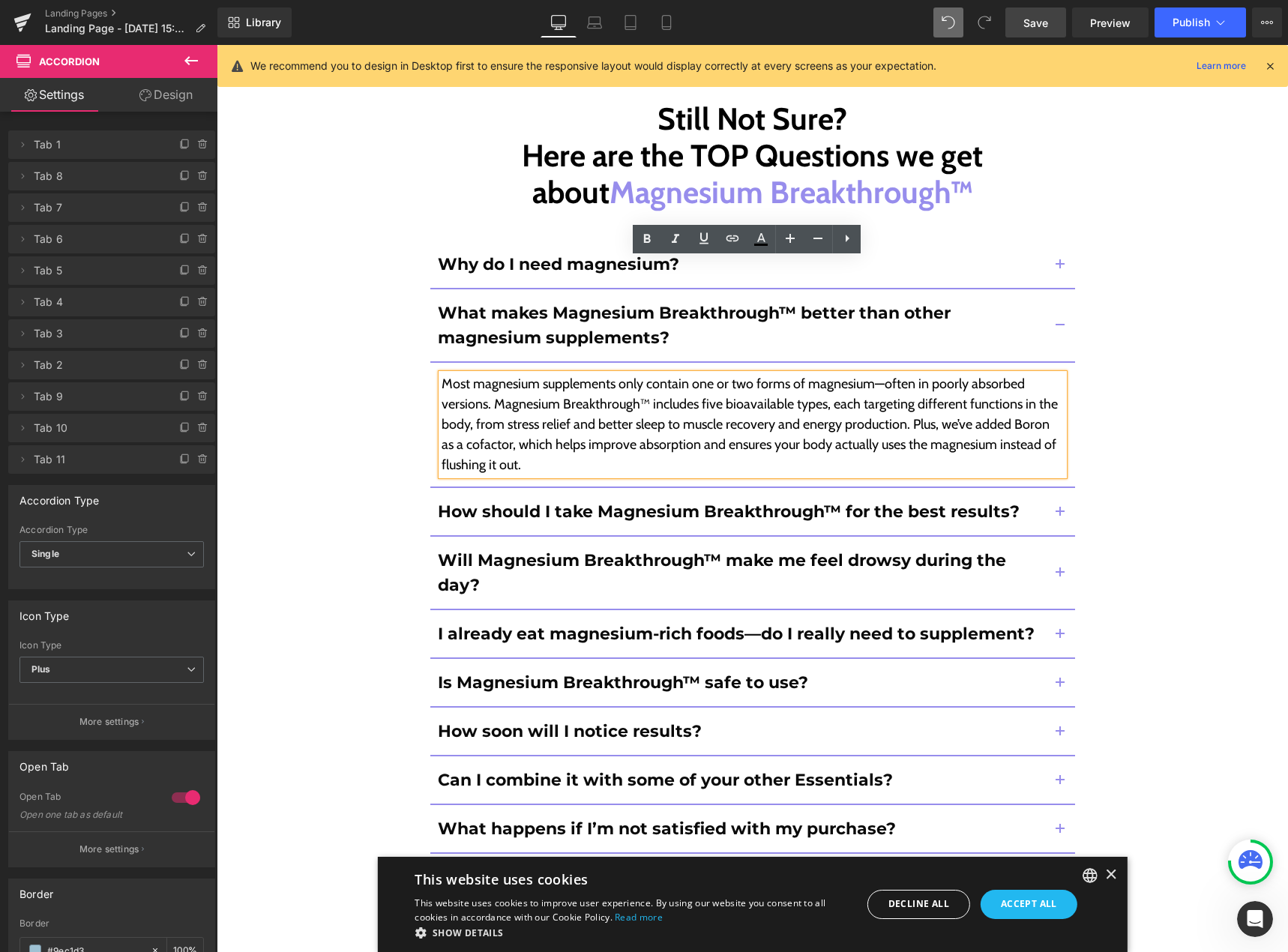
click at [769, 374] on p "Most magnesium supplements only contain one or two forms of magnesium—often in …" at bounding box center [752, 424] width 622 height 101
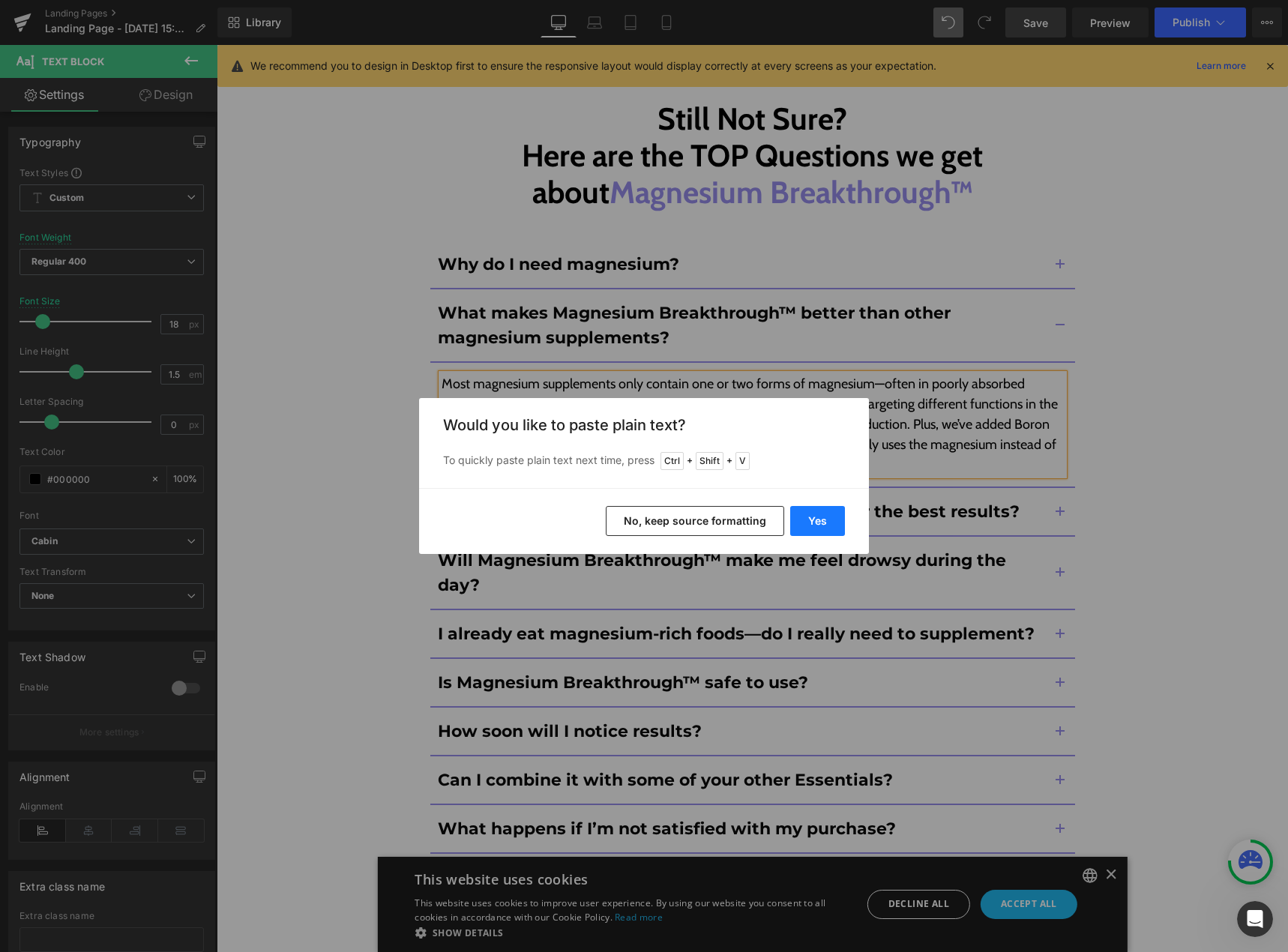
click at [813, 511] on button "Yes" at bounding box center [817, 521] width 55 height 30
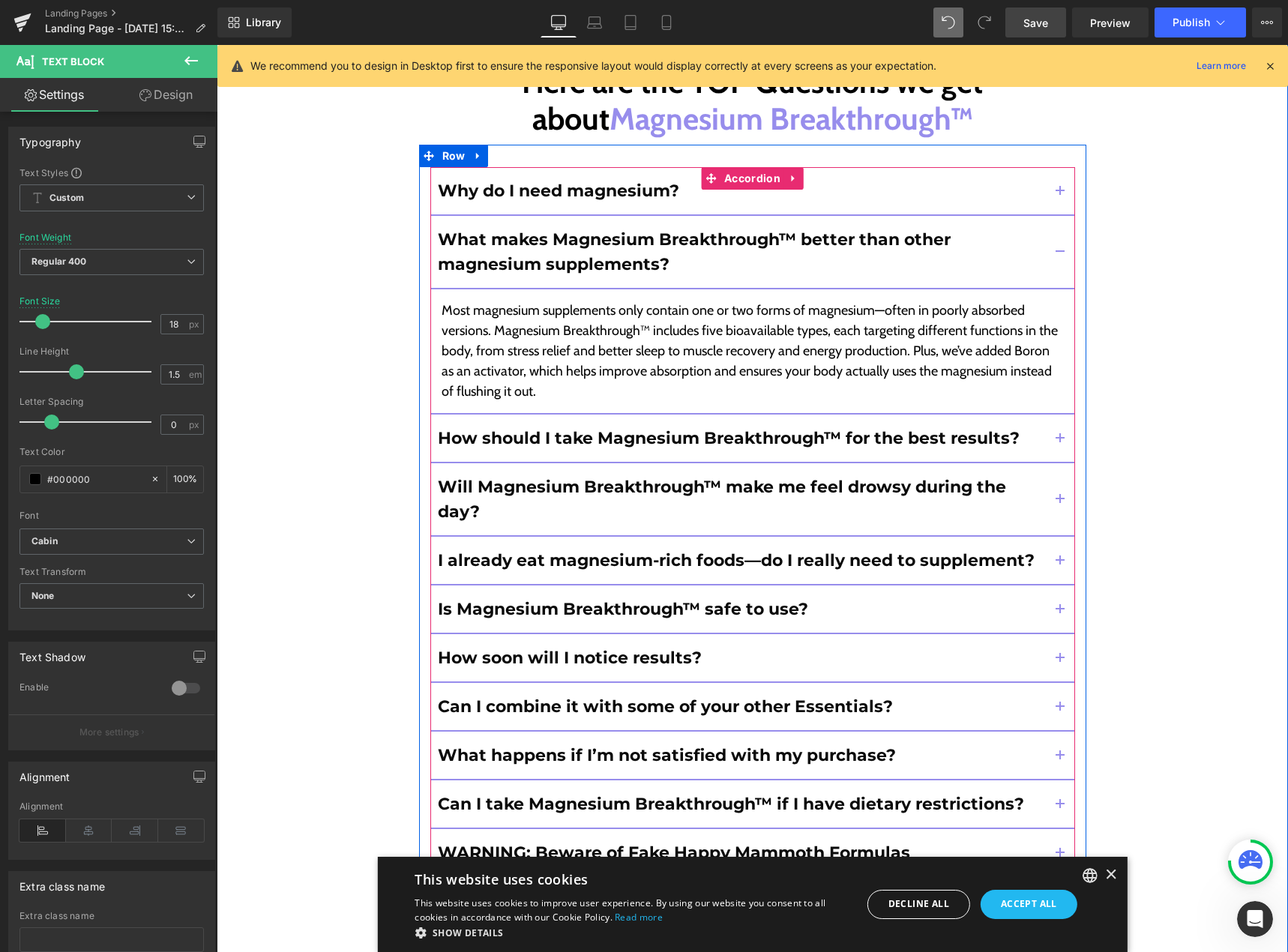
scroll to position [13254, 0]
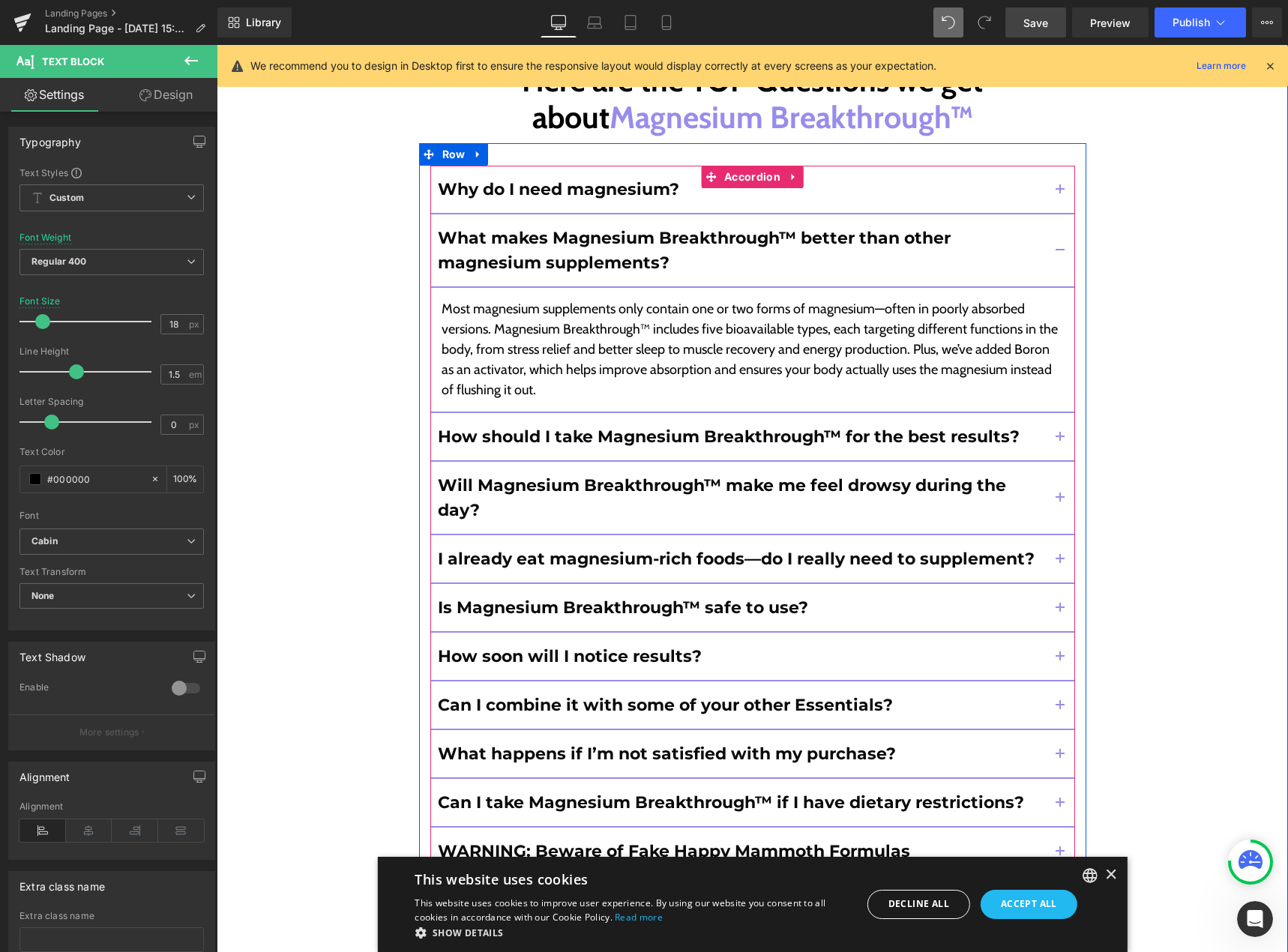
click at [1050, 413] on button "button" at bounding box center [1060, 436] width 30 height 48
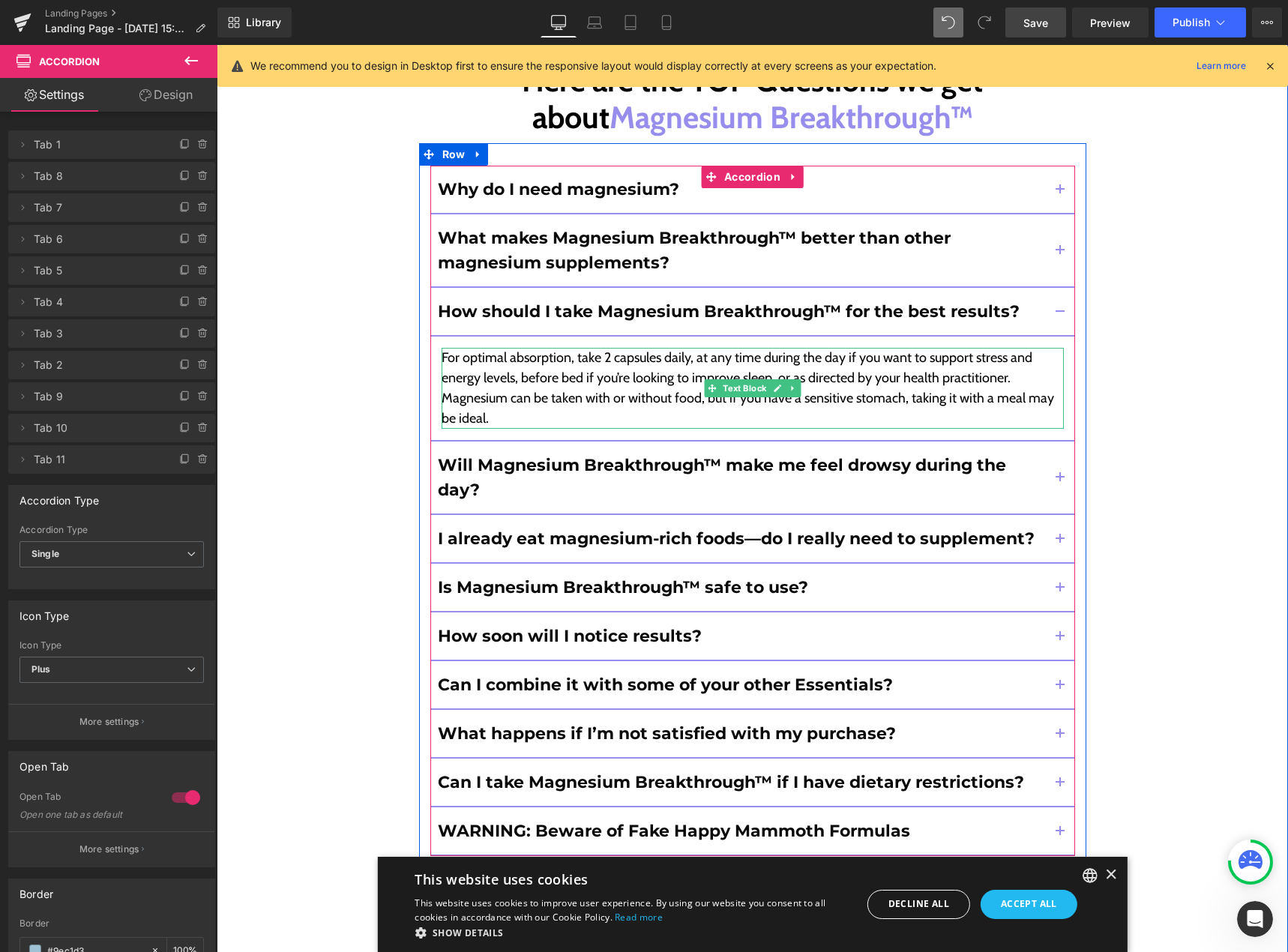
click at [796, 348] on p "For optimal absorption, take 2 capsules daily, at any time during the day if yo…" at bounding box center [752, 389] width 622 height 81
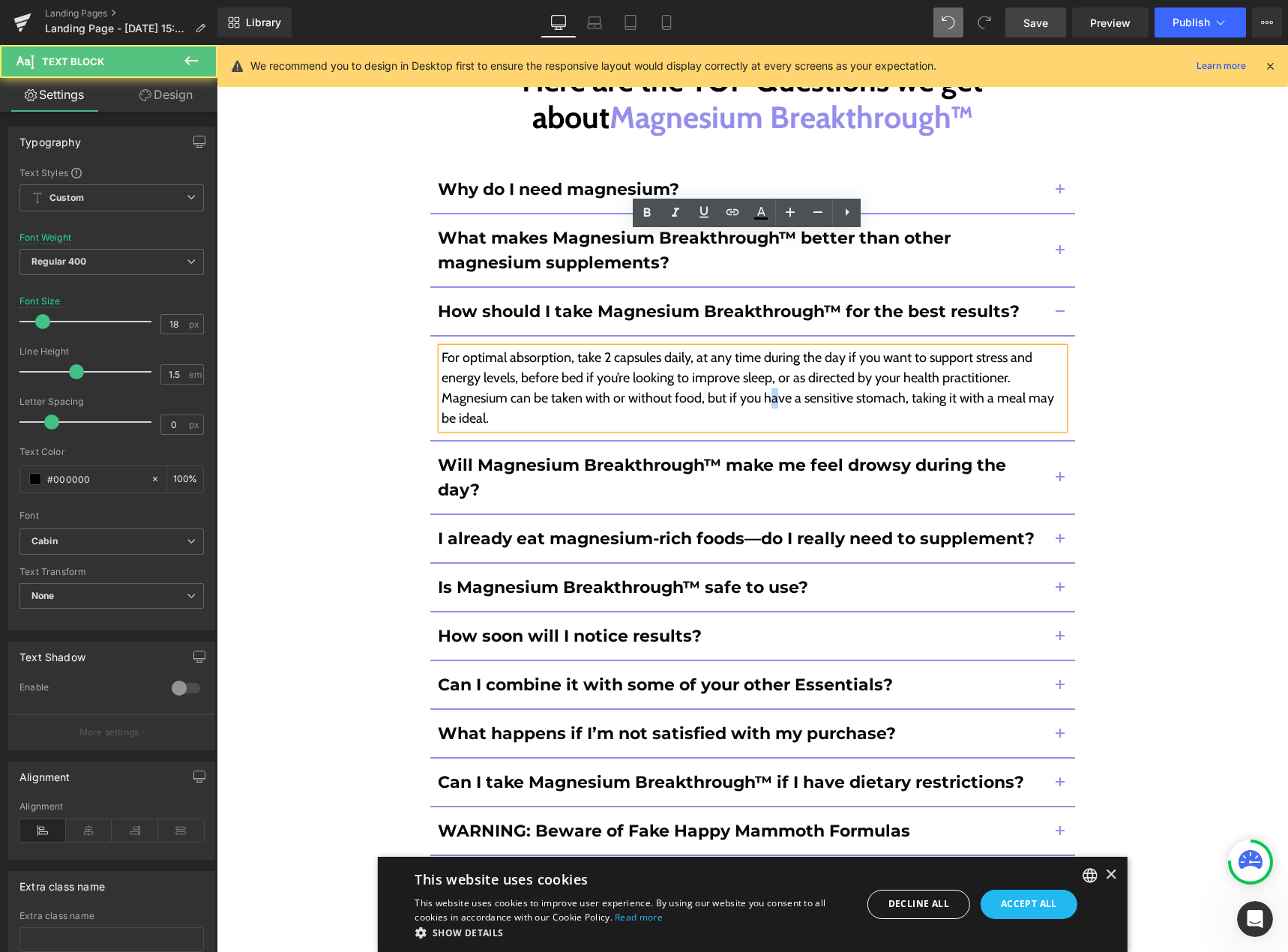
click at [770, 348] on p "For optimal absorption, take 2 capsules daily, at any time during the day if yo…" at bounding box center [752, 389] width 622 height 81
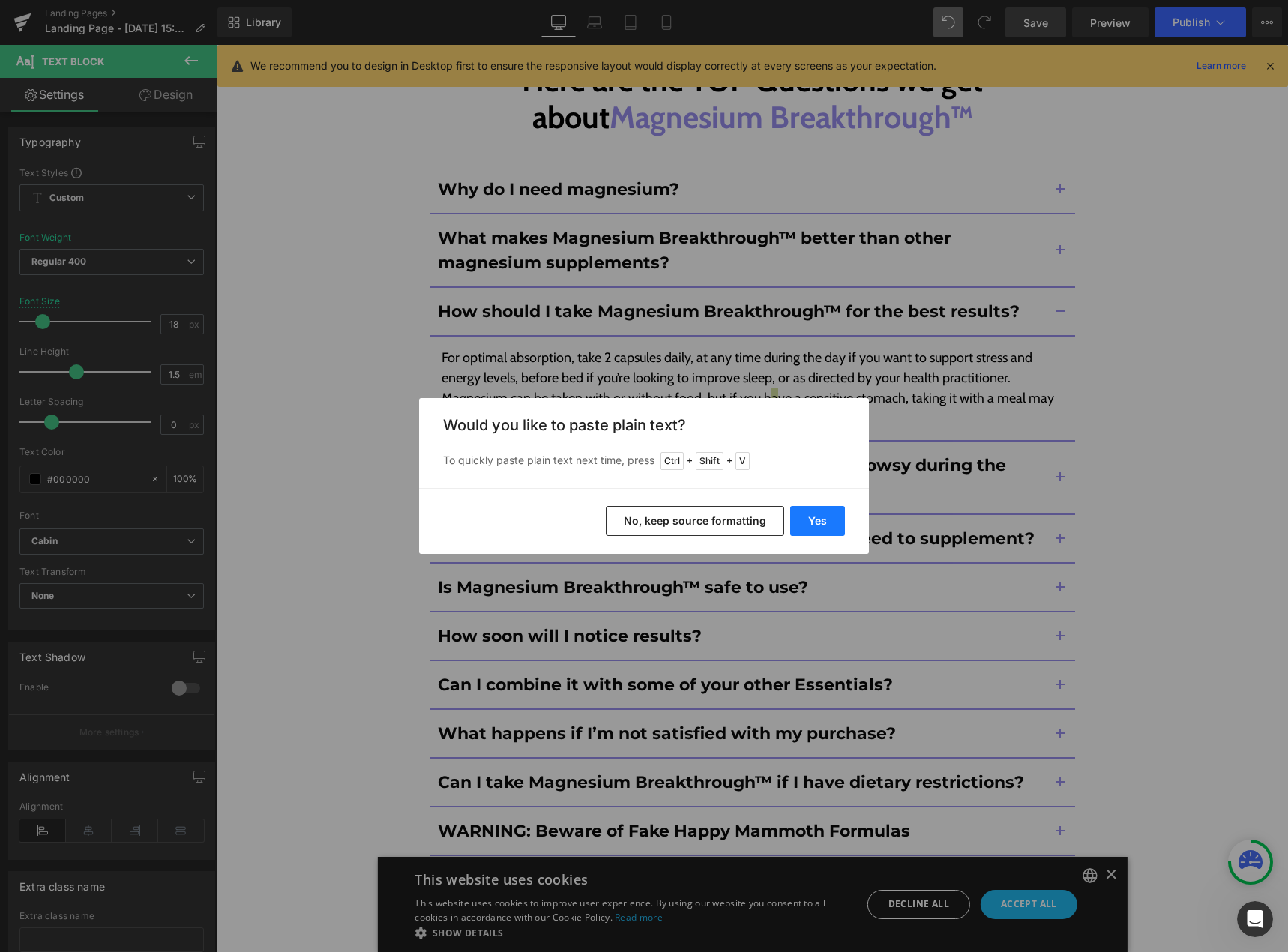
click at [815, 524] on button "Yes" at bounding box center [817, 521] width 55 height 30
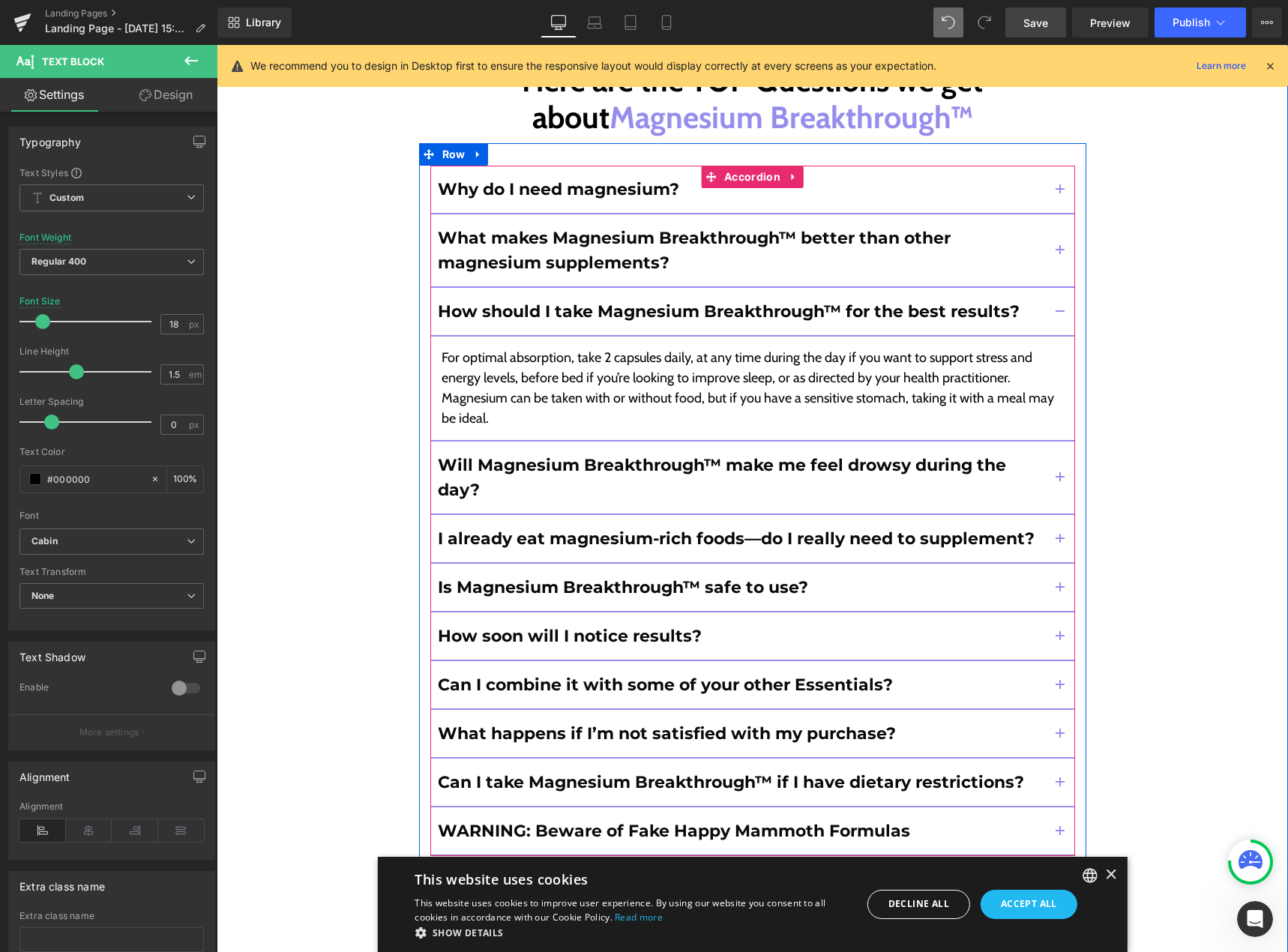
drag, startPoint x: 1053, startPoint y: 362, endPoint x: 944, endPoint y: 385, distance: 111.4
click at [1060, 482] on span "button" at bounding box center [1060, 482] width 0 height 0
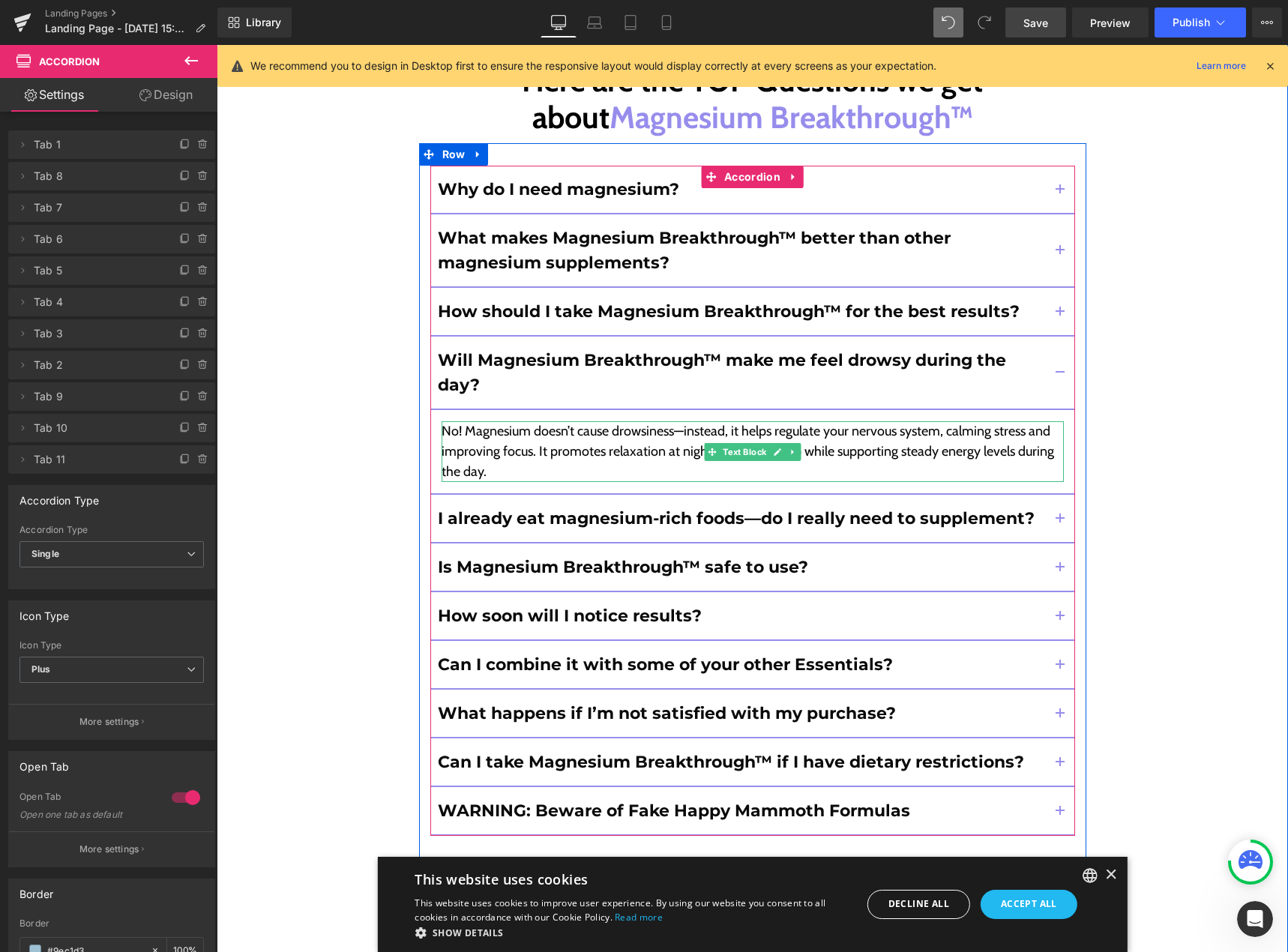
click at [876, 421] on p "No! Magnesium doesn’t cause drowsiness—instead, it helps regulate your nervous …" at bounding box center [752, 452] width 622 height 61
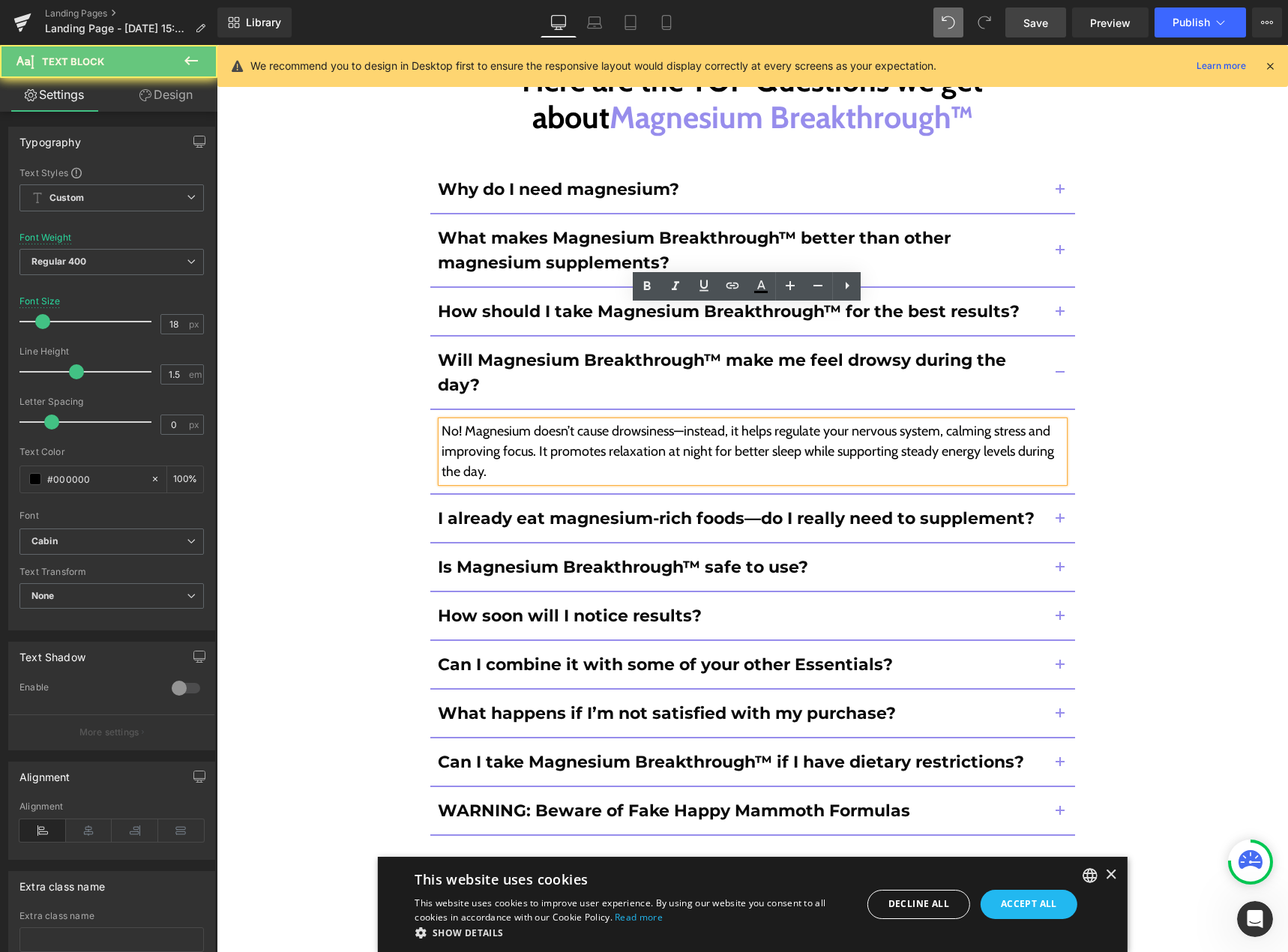
click at [861, 421] on p "No! Magnesium doesn’t cause drowsiness—instead, it helps regulate your nervous …" at bounding box center [752, 452] width 622 height 61
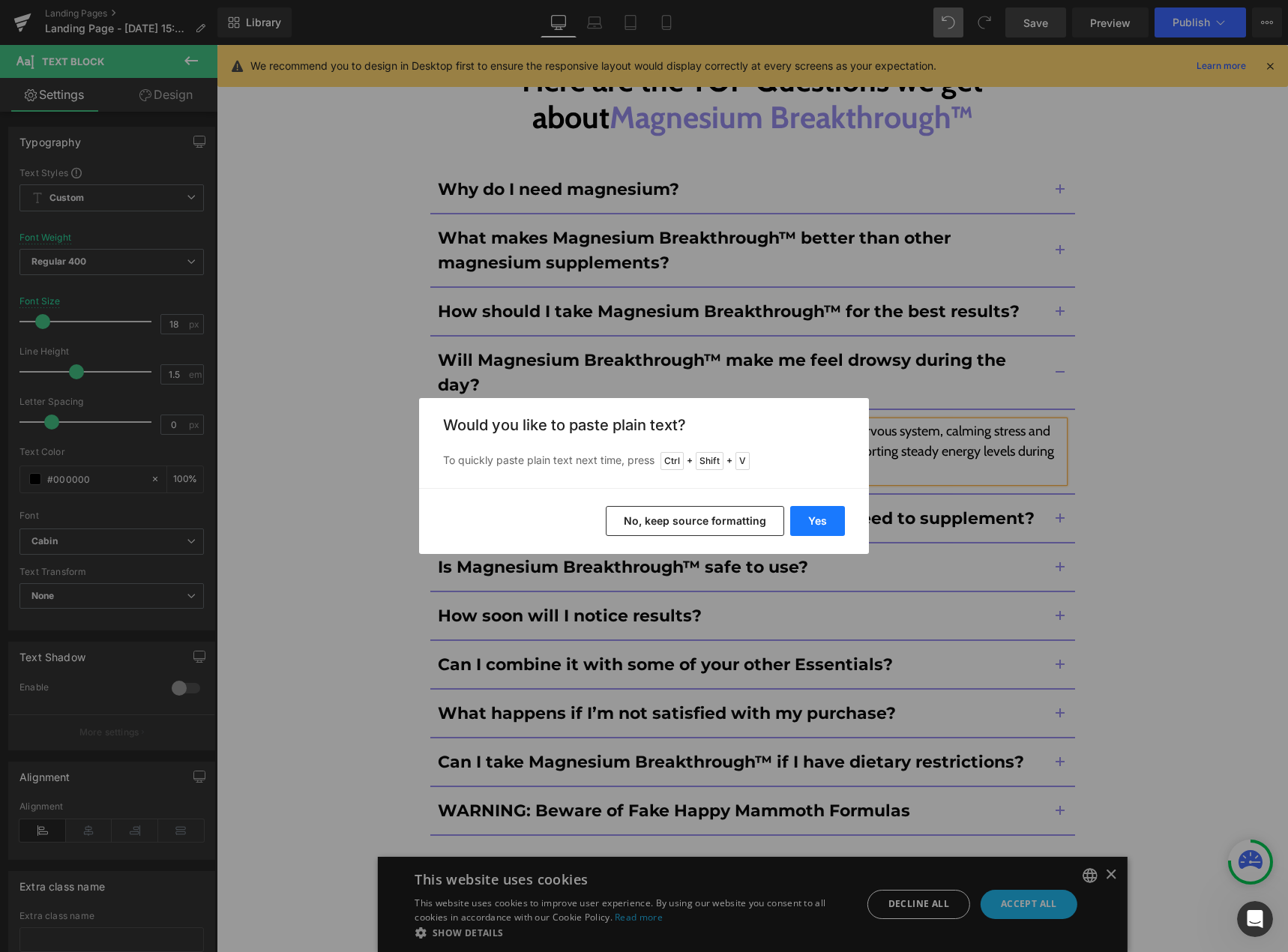
click at [821, 528] on button "Yes" at bounding box center [817, 521] width 55 height 30
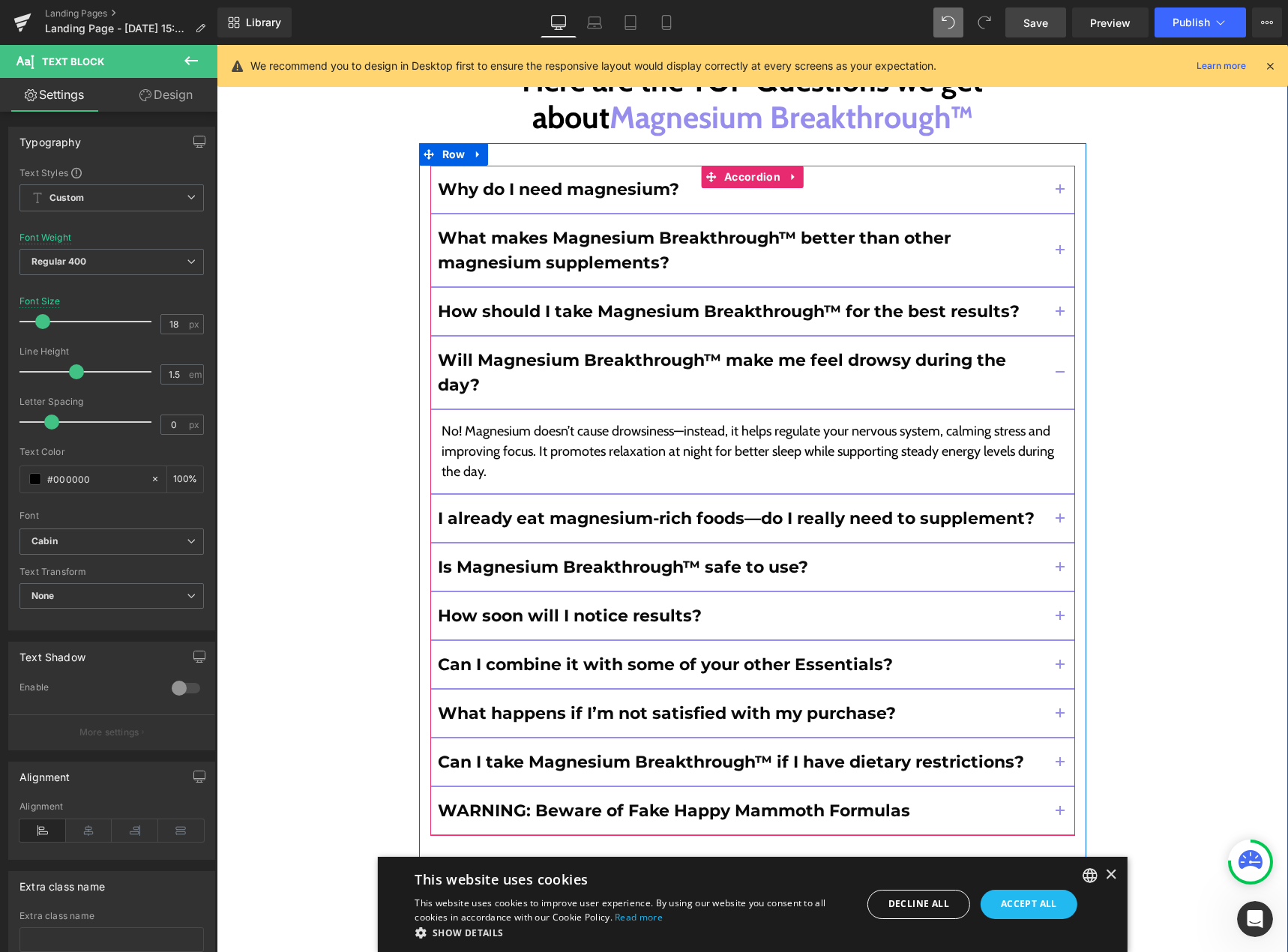
click at [1048, 495] on button "button" at bounding box center [1060, 518] width 30 height 48
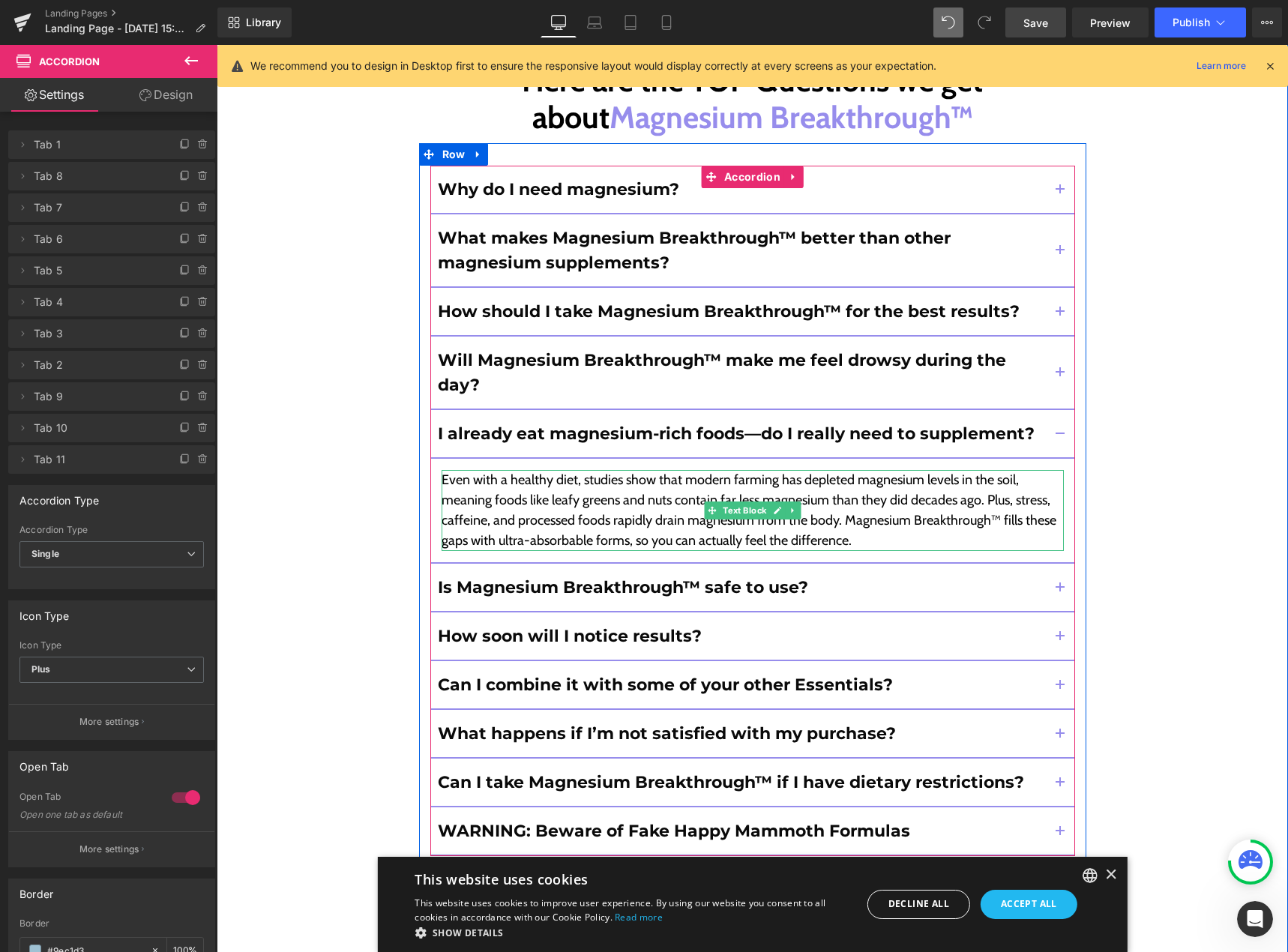
click at [896, 470] on p "Even with a healthy diet, studies show that modern farming has depleted magnesi…" at bounding box center [752, 511] width 622 height 81
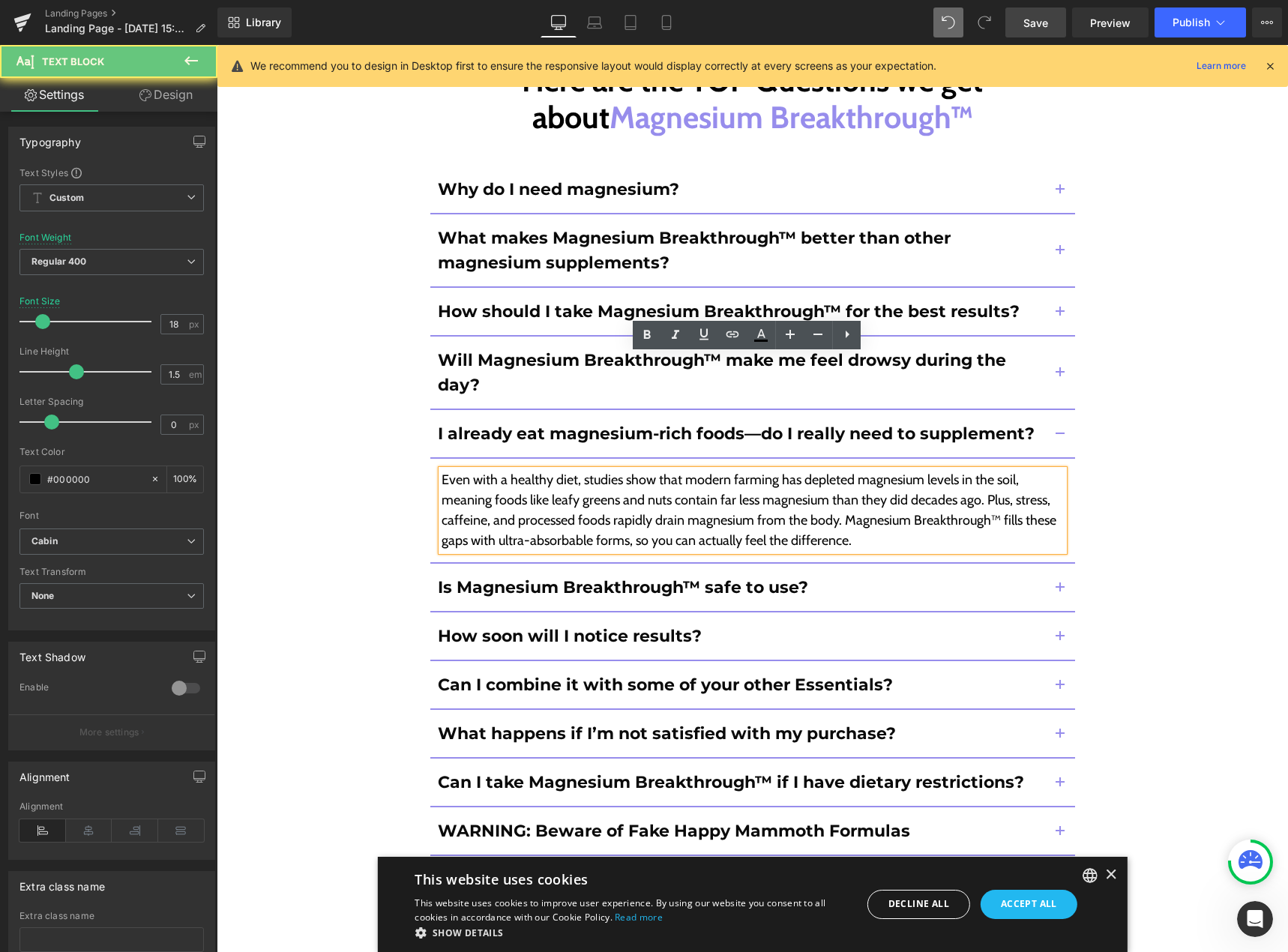
click at [869, 470] on p "Even with a healthy diet, studies show that modern farming has depleted magnesi…" at bounding box center [752, 511] width 622 height 81
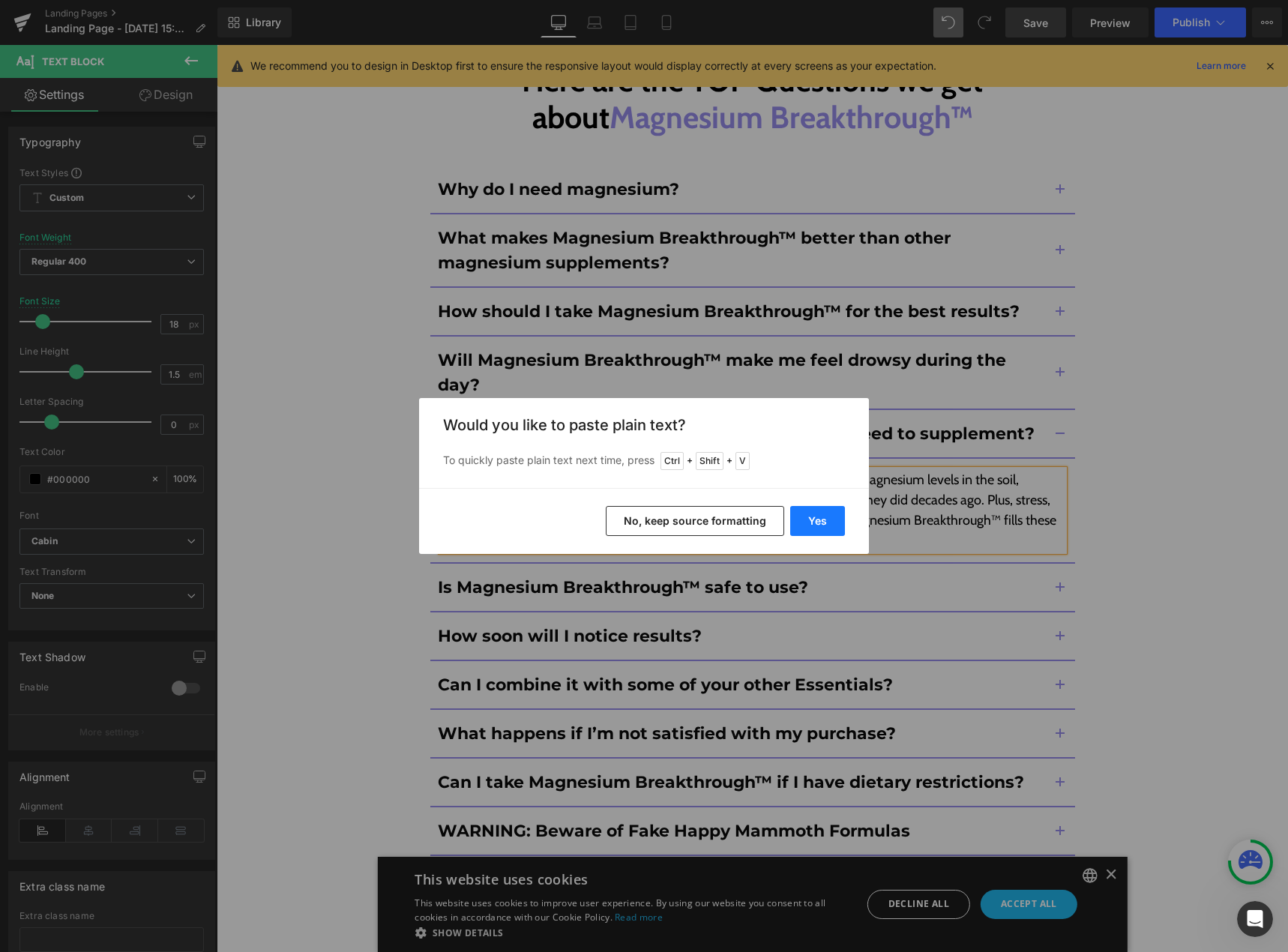
click at [817, 516] on button "Yes" at bounding box center [817, 521] width 55 height 30
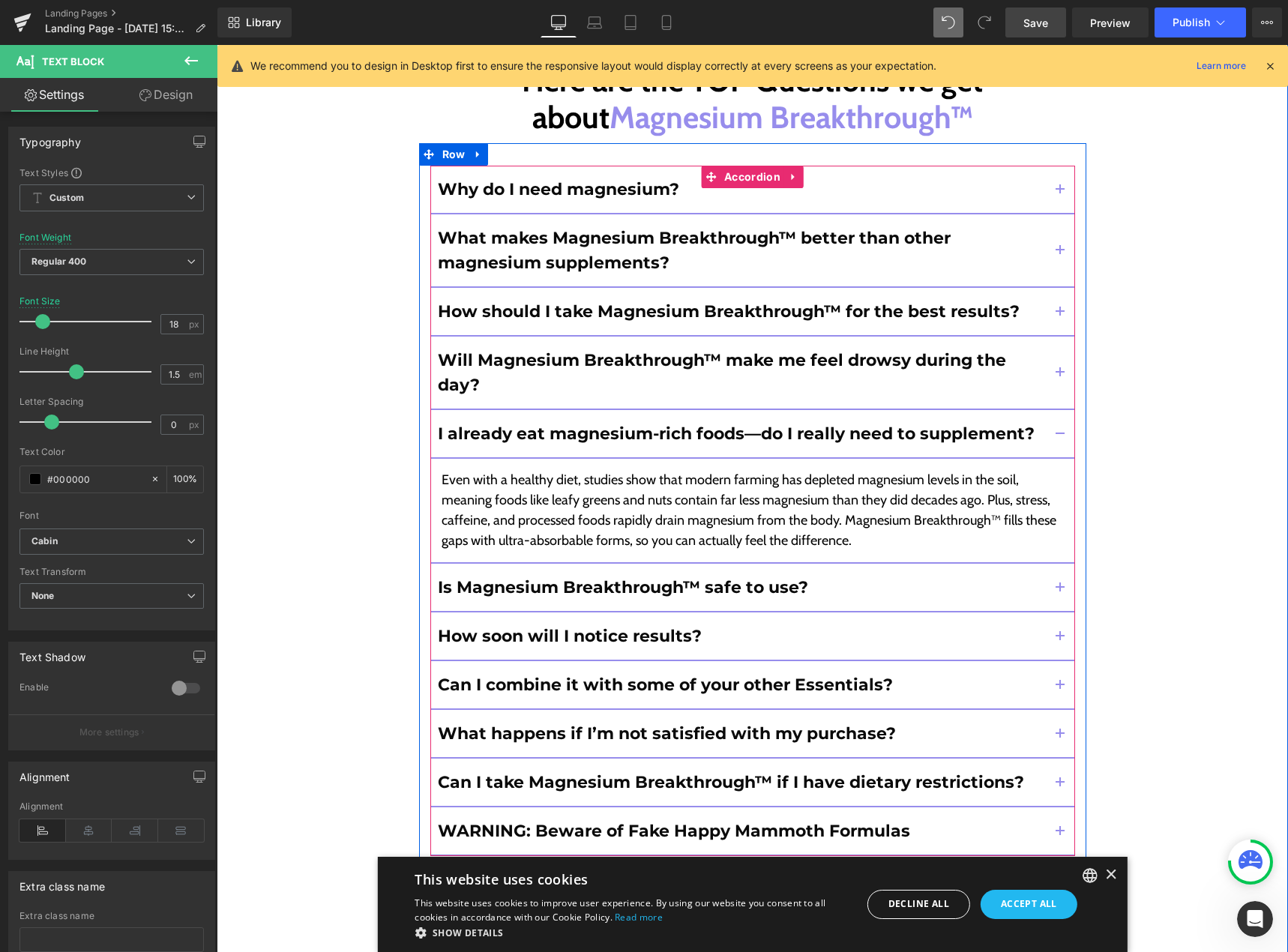
drag, startPoint x: 1054, startPoint y: 474, endPoint x: 854, endPoint y: 475, distance: 200.0
click at [1060, 592] on span "button" at bounding box center [1060, 592] width 0 height 0
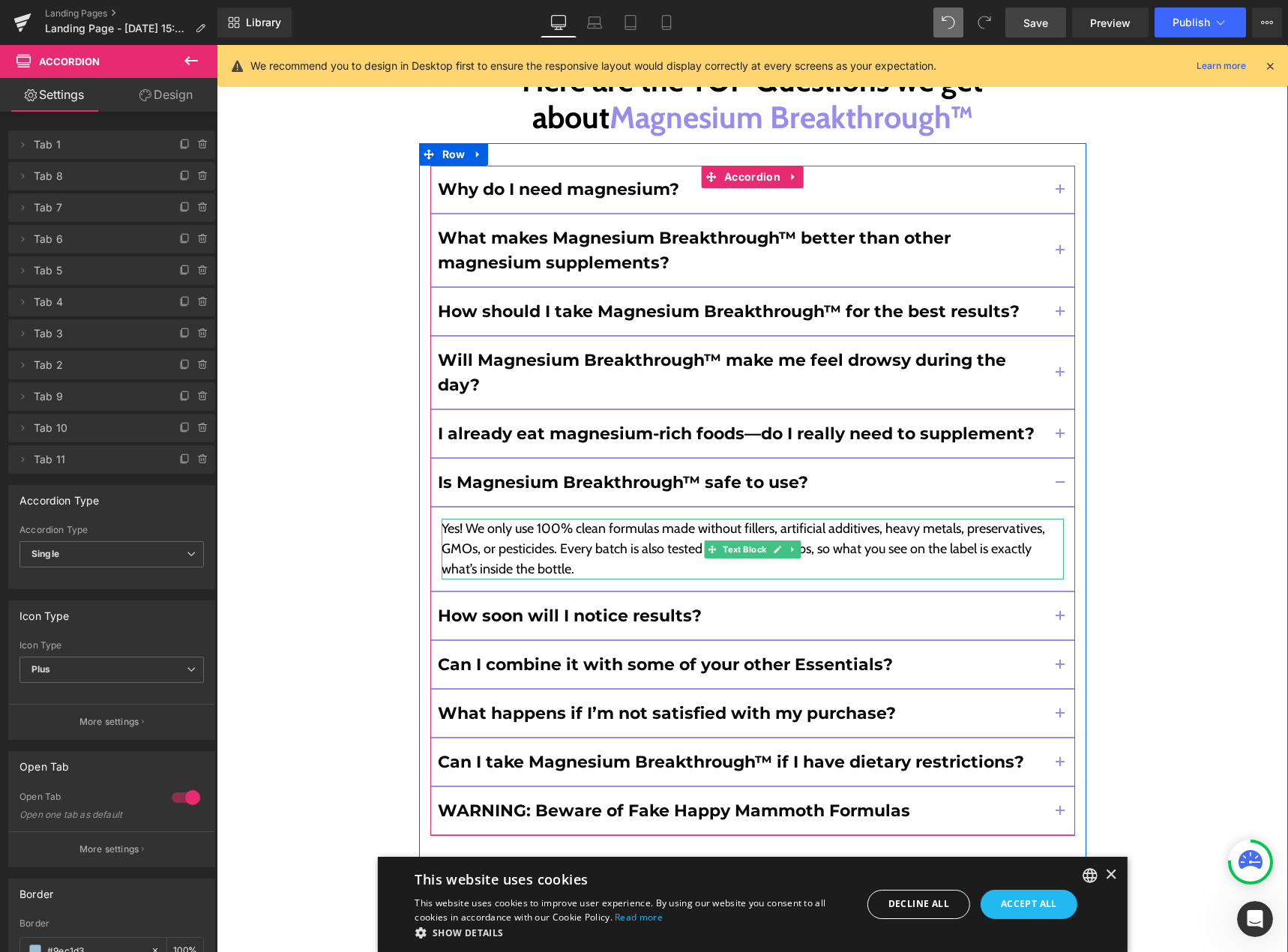
click at [839, 518] on p "Yes! We only use 100% clean formulas made without fillers, artificial additives…" at bounding box center [752, 549] width 622 height 61
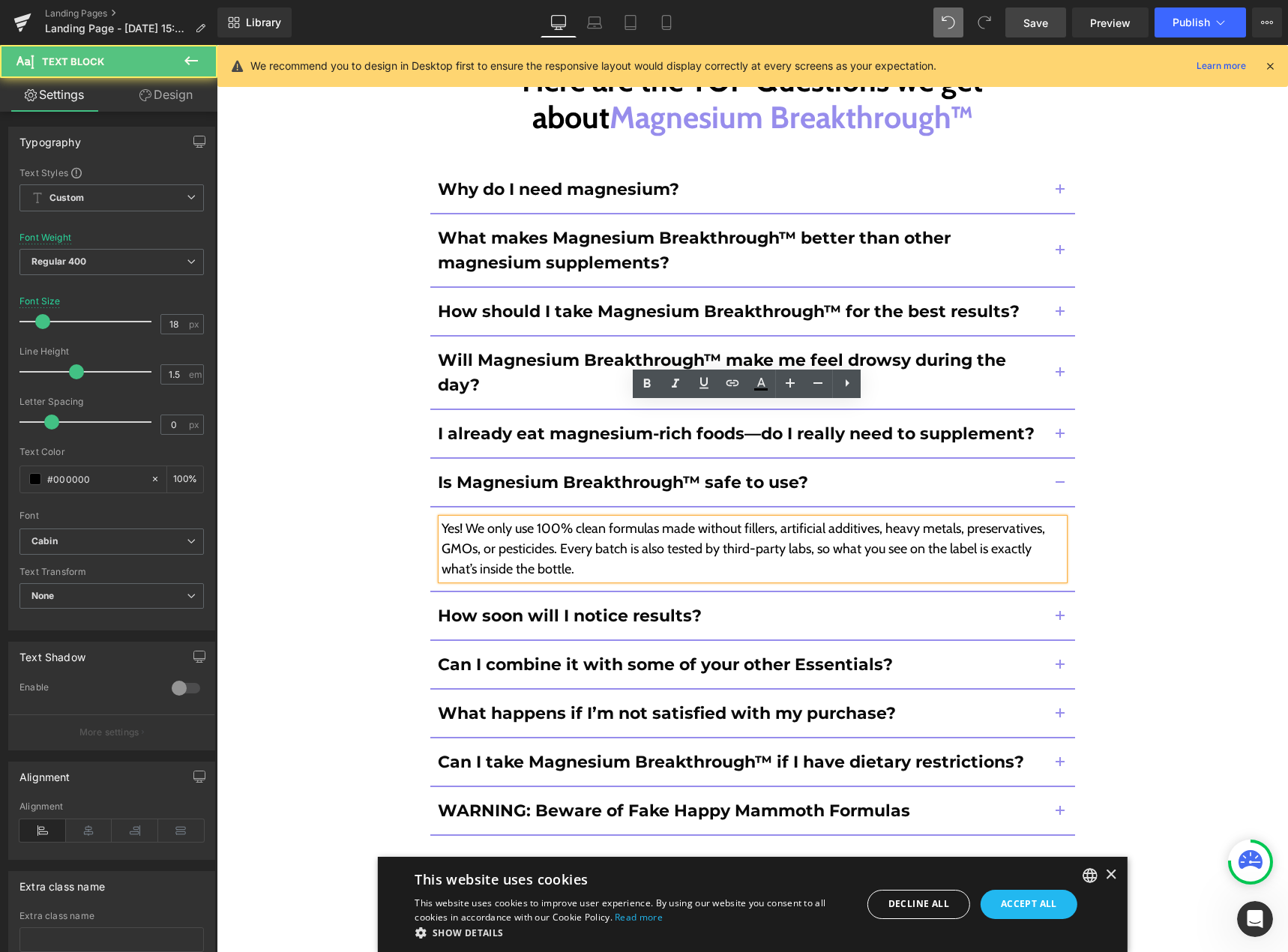
click at [839, 518] on p "Yes! We only use 100% clean formulas made without fillers, artificial additives…" at bounding box center [752, 549] width 622 height 61
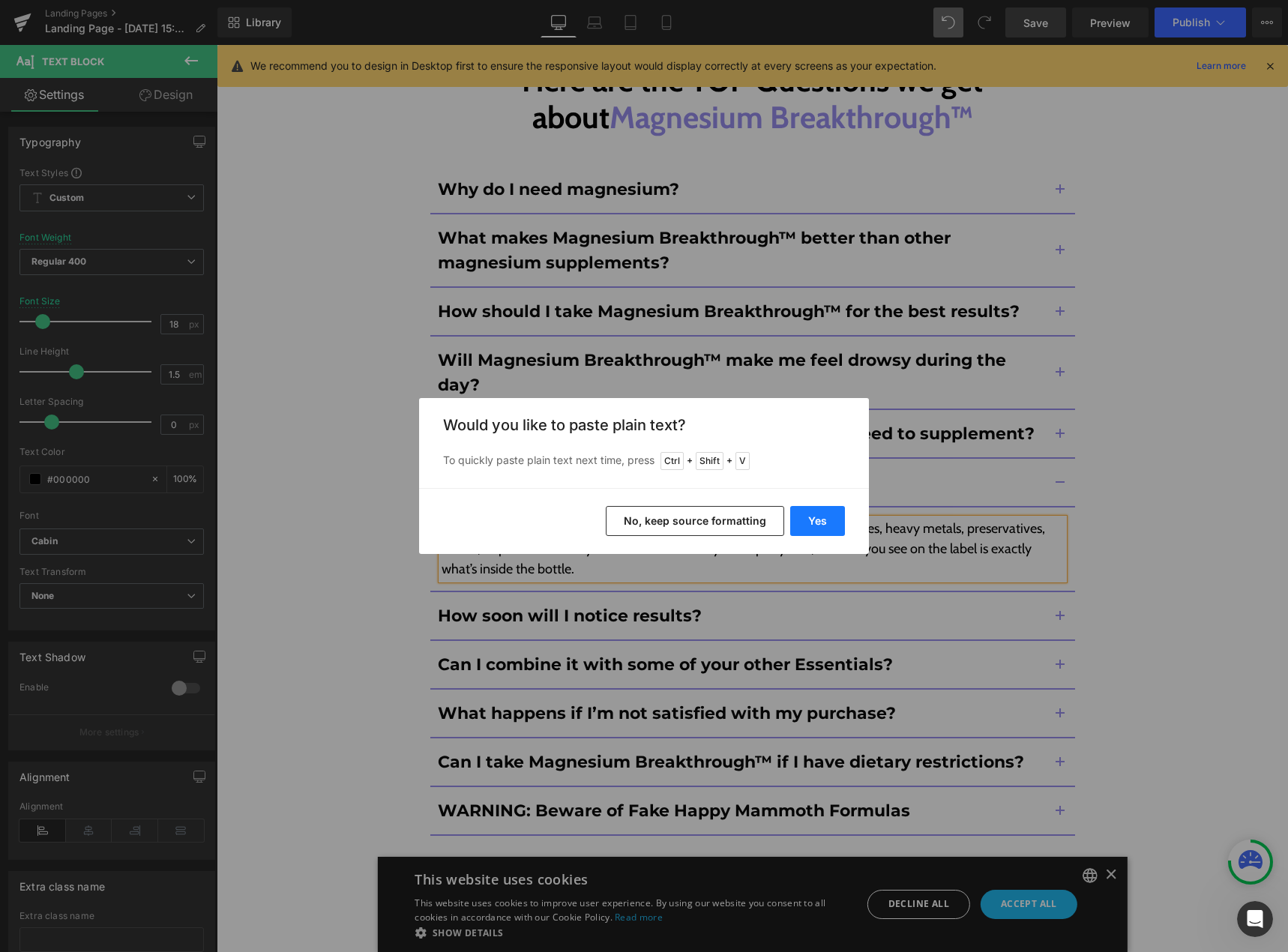
click at [828, 524] on button "Yes" at bounding box center [817, 521] width 55 height 30
